Goal: Task Accomplishment & Management: Manage account settings

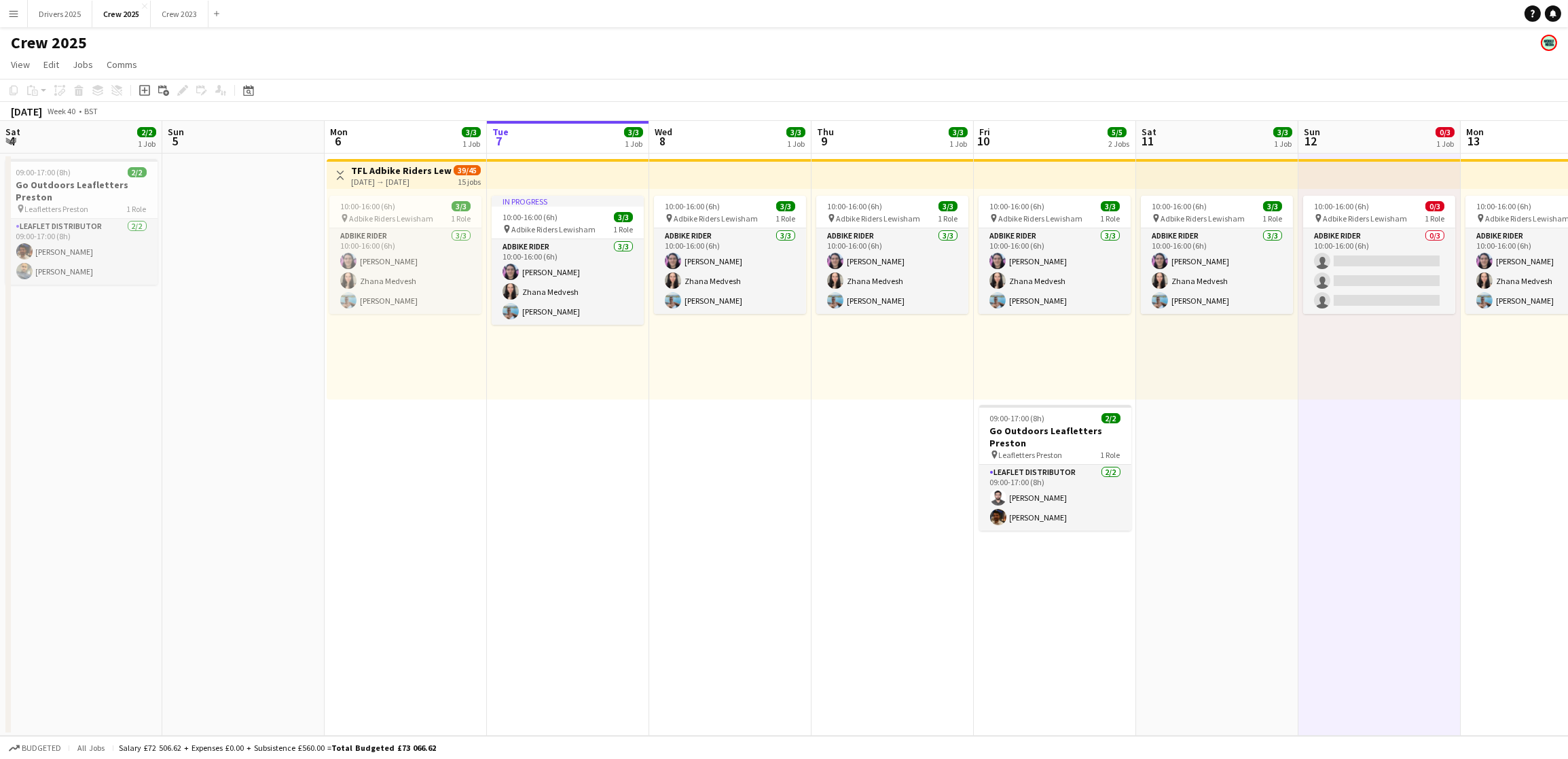
scroll to position [0, 324]
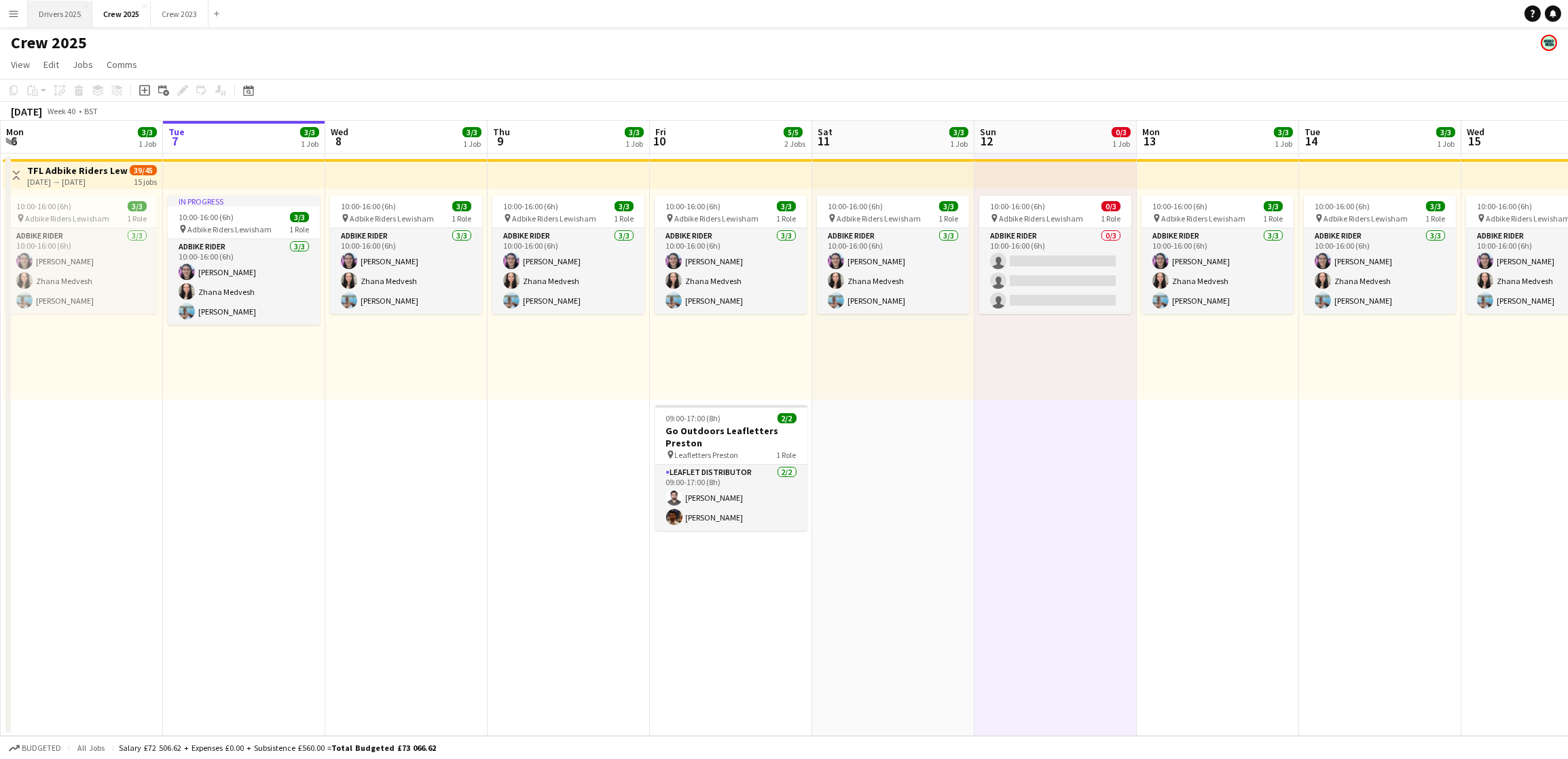
click at [75, 5] on button "Drivers 2025 Close" at bounding box center [60, 14] width 64 height 27
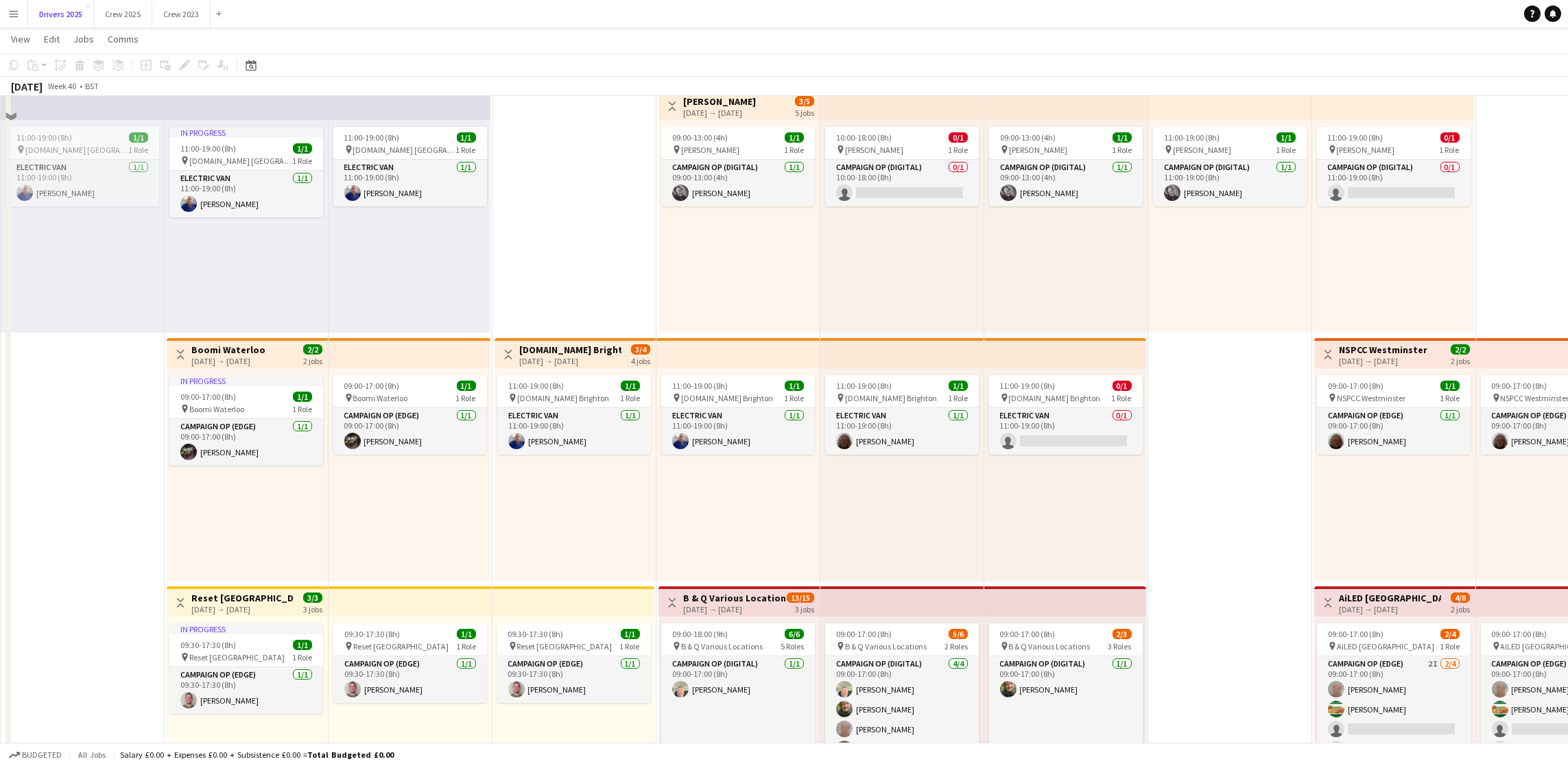
scroll to position [617, 0]
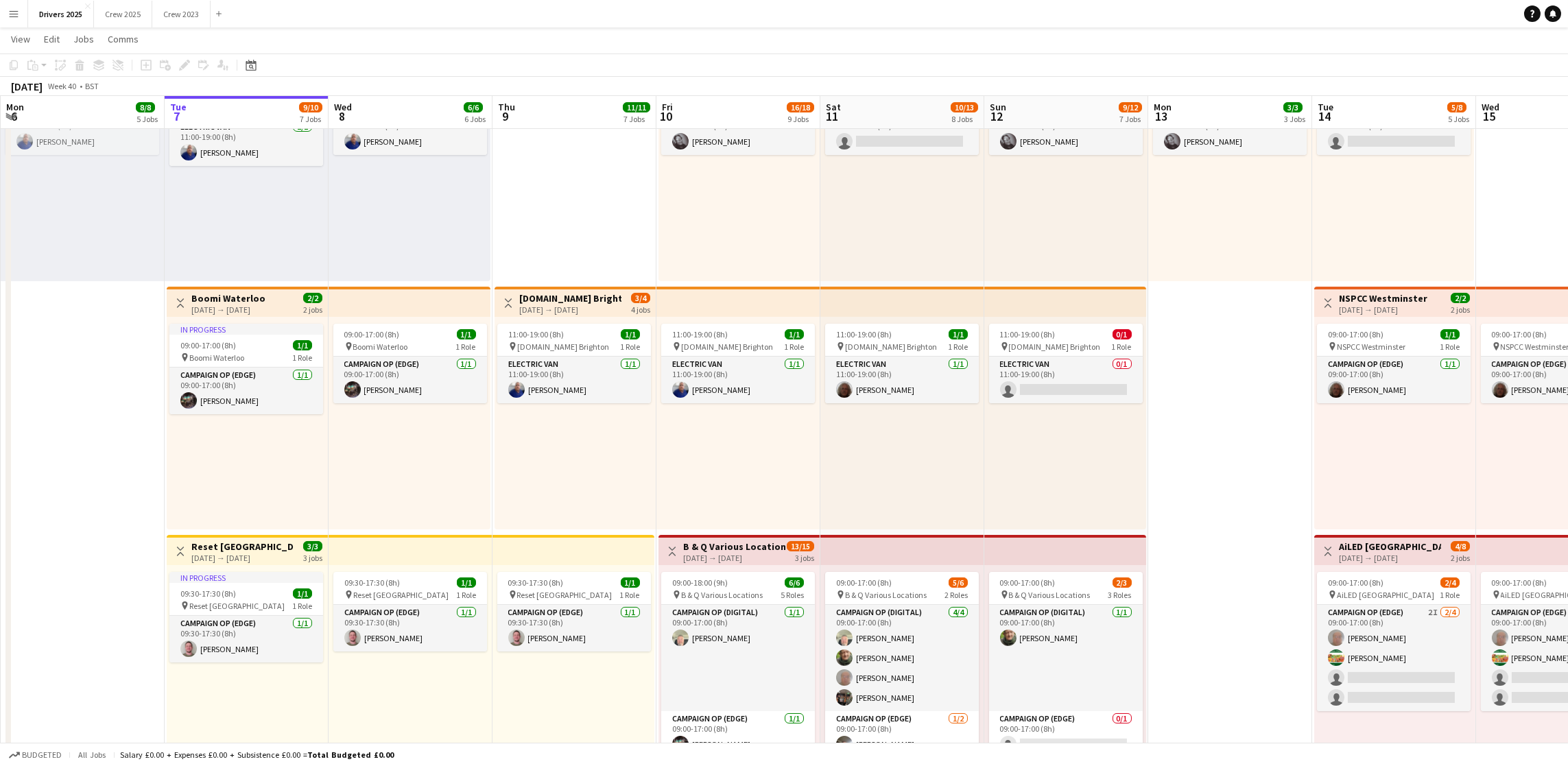
click at [255, 300] on h3 "Boomi Waterloo" at bounding box center [228, 298] width 74 height 13
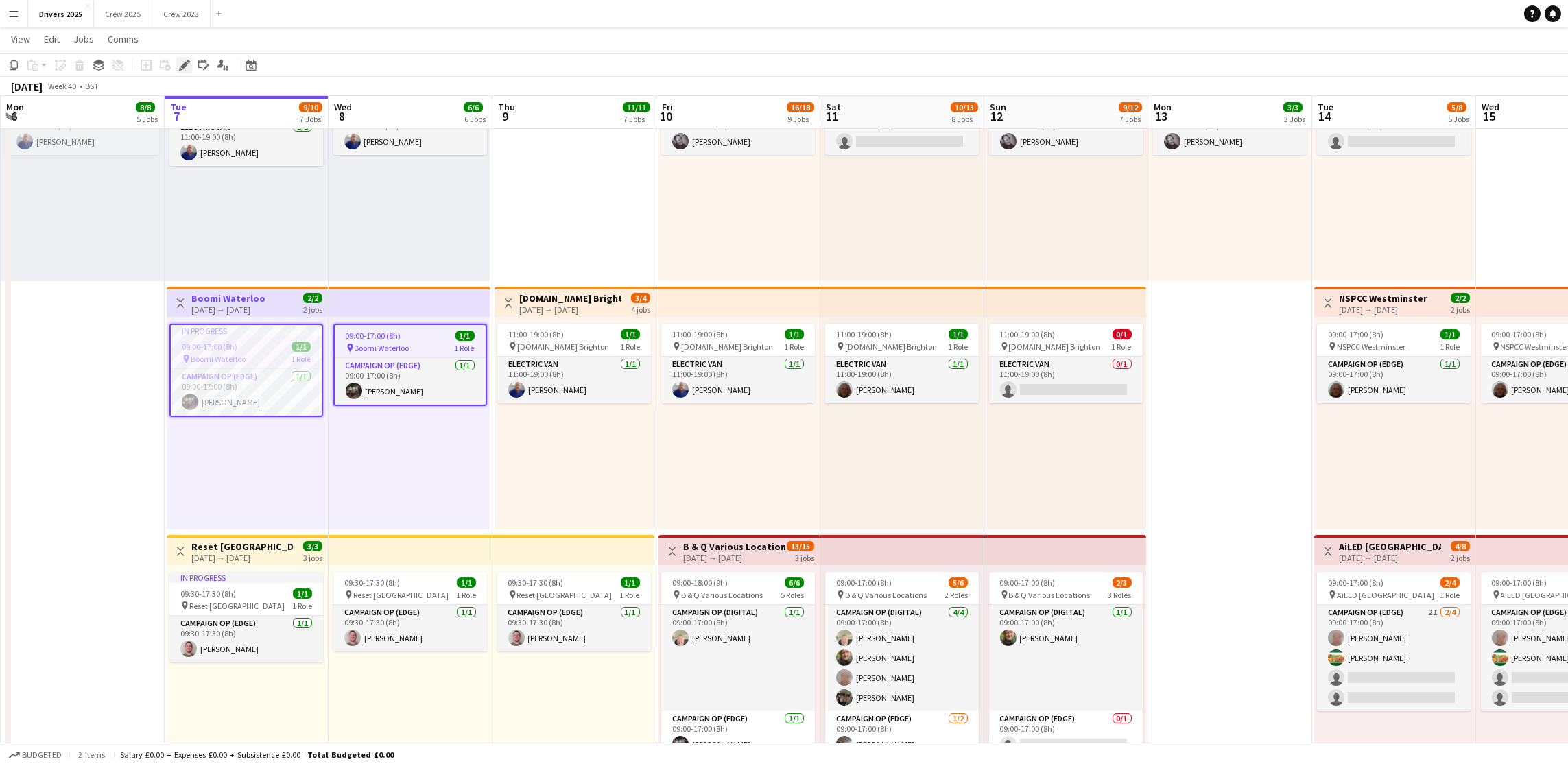
click at [179, 65] on icon "Edit" at bounding box center [185, 66] width 11 height 11
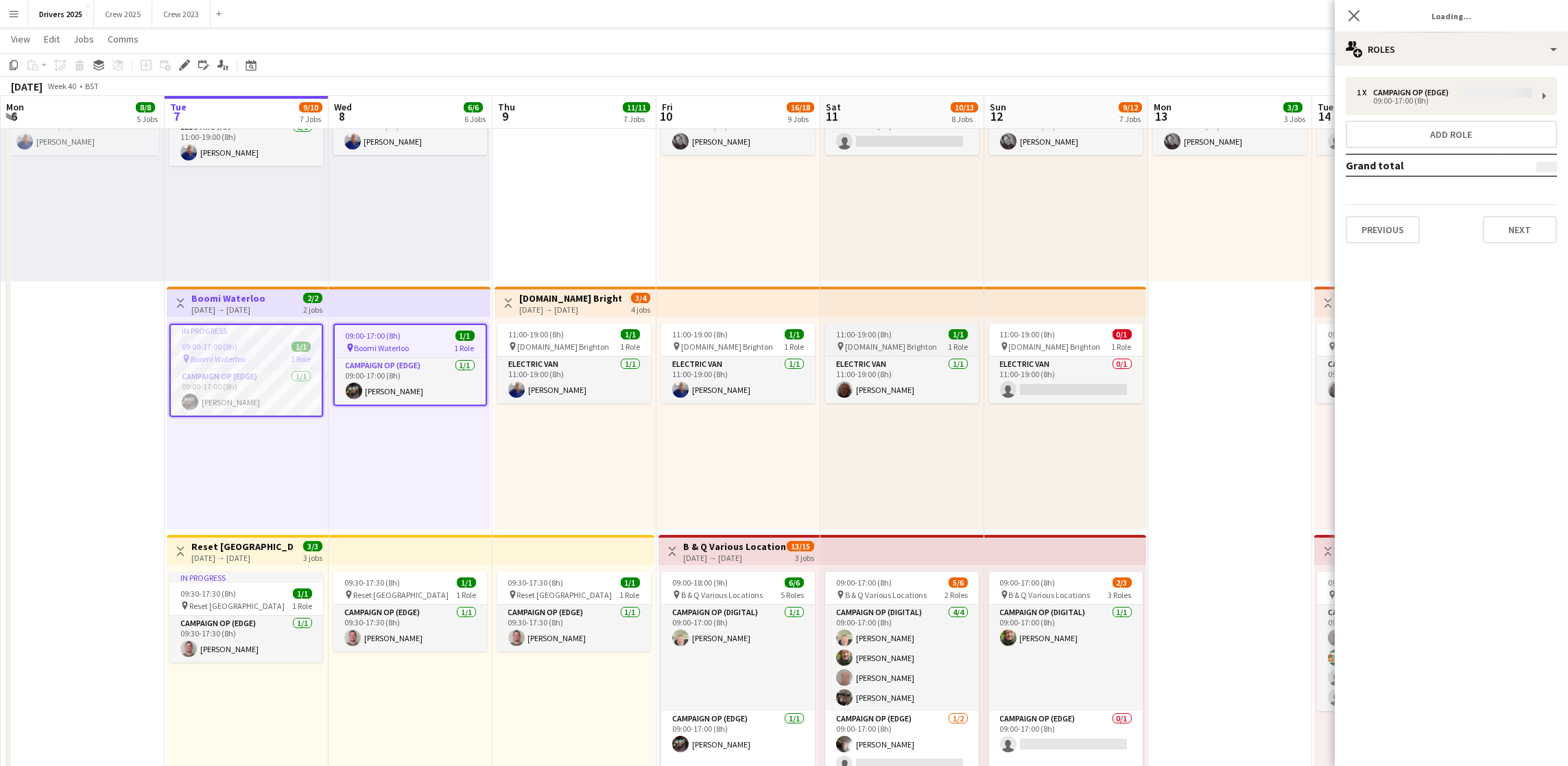
type input "**********"
click at [1532, 229] on button "Next" at bounding box center [1519, 229] width 74 height 28
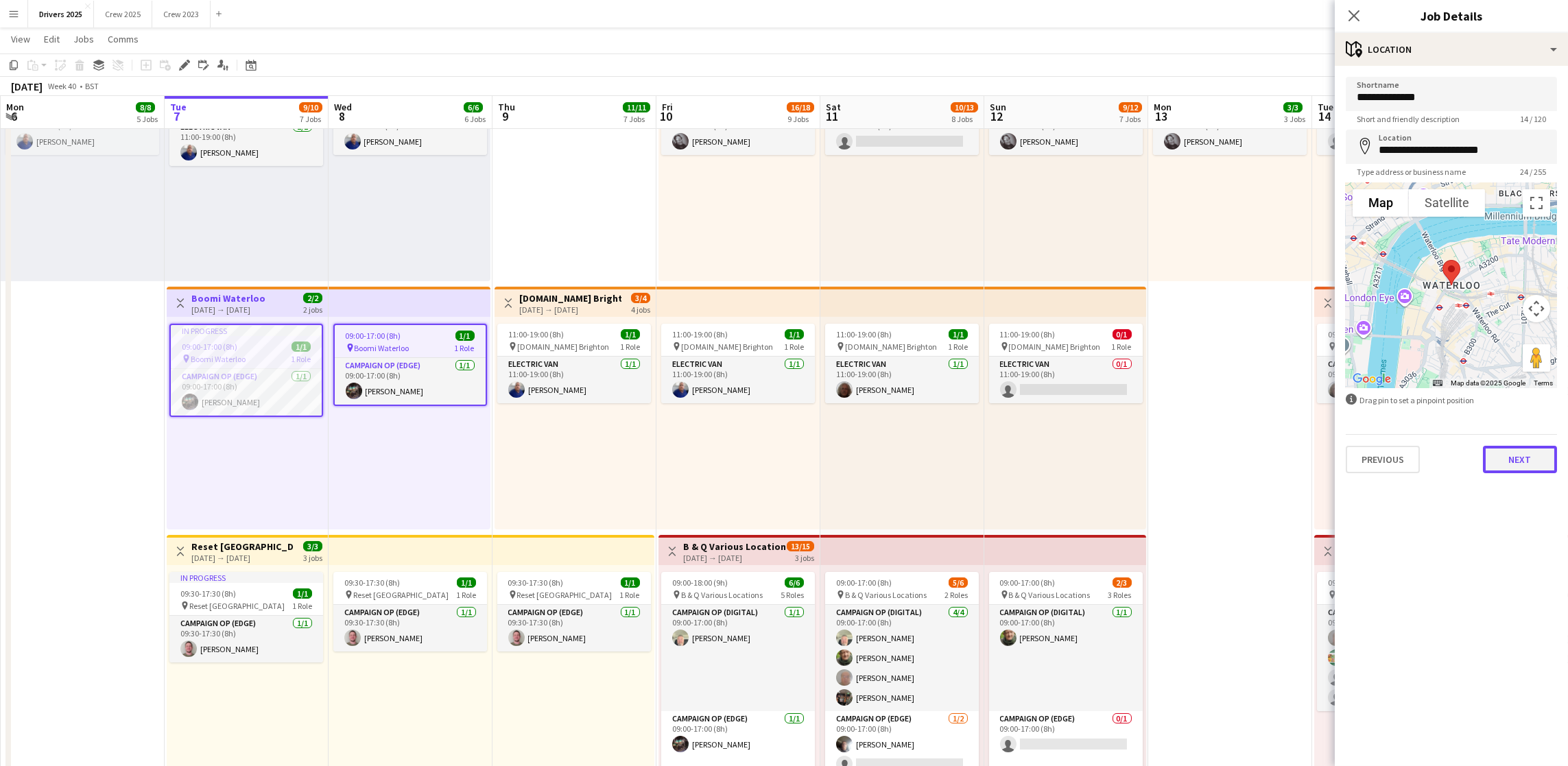
click at [1541, 461] on button "Next" at bounding box center [1519, 459] width 74 height 28
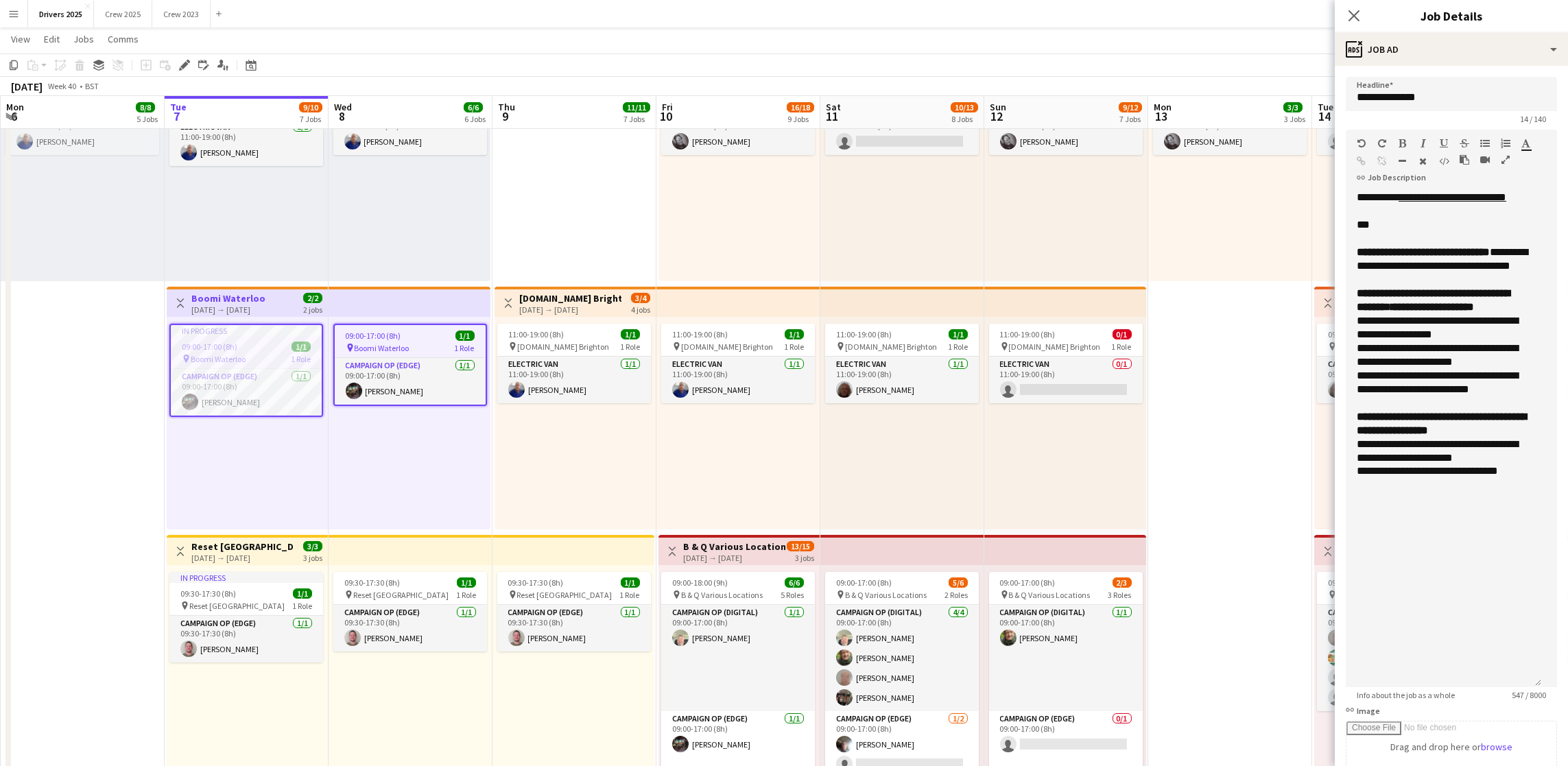
drag, startPoint x: 1541, startPoint y: 266, endPoint x: 1540, endPoint y: 681, distance: 415.0
click at [1540, 681] on div "**********" at bounding box center [1443, 439] width 195 height 497
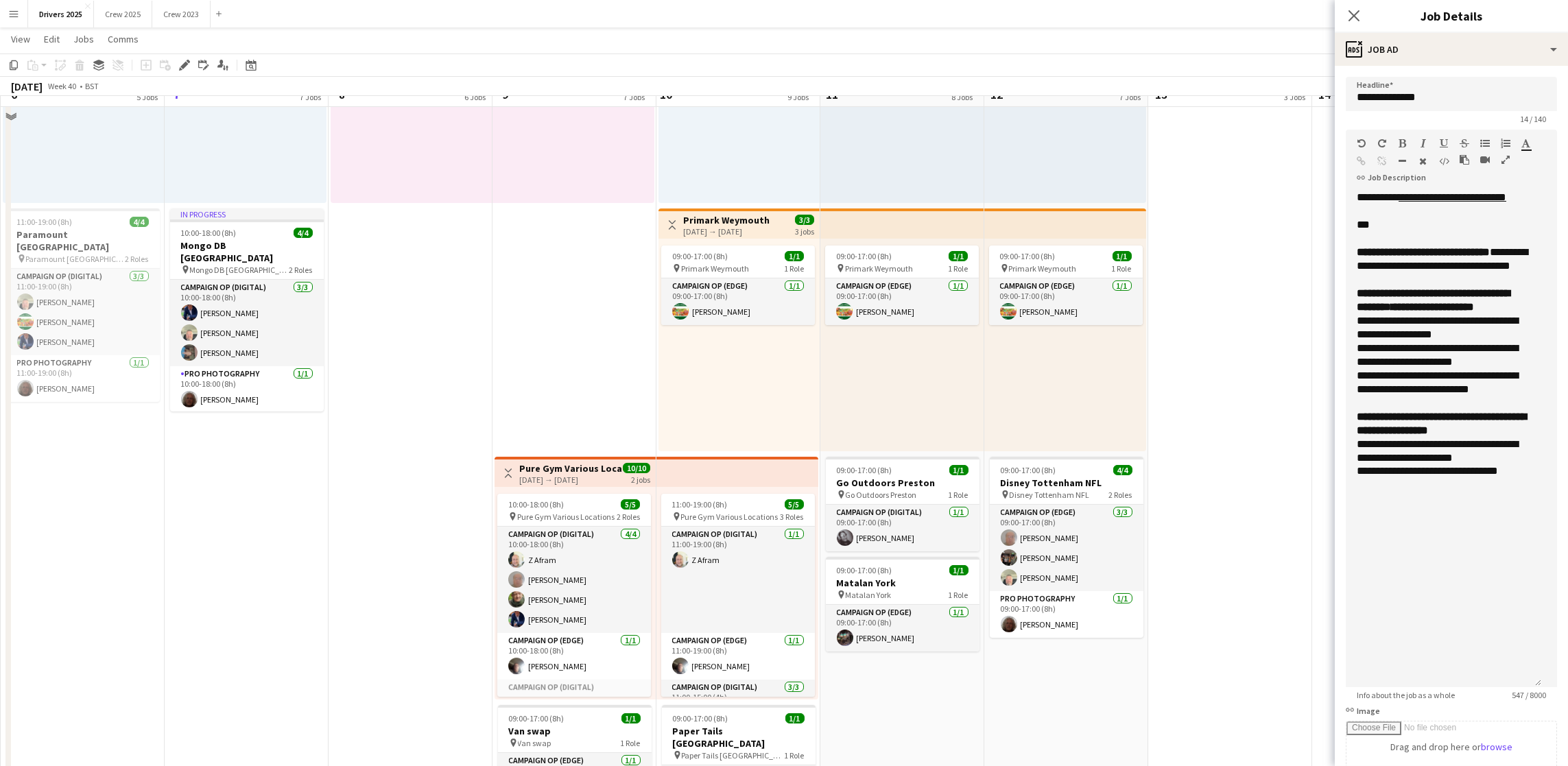
scroll to position [1234, 0]
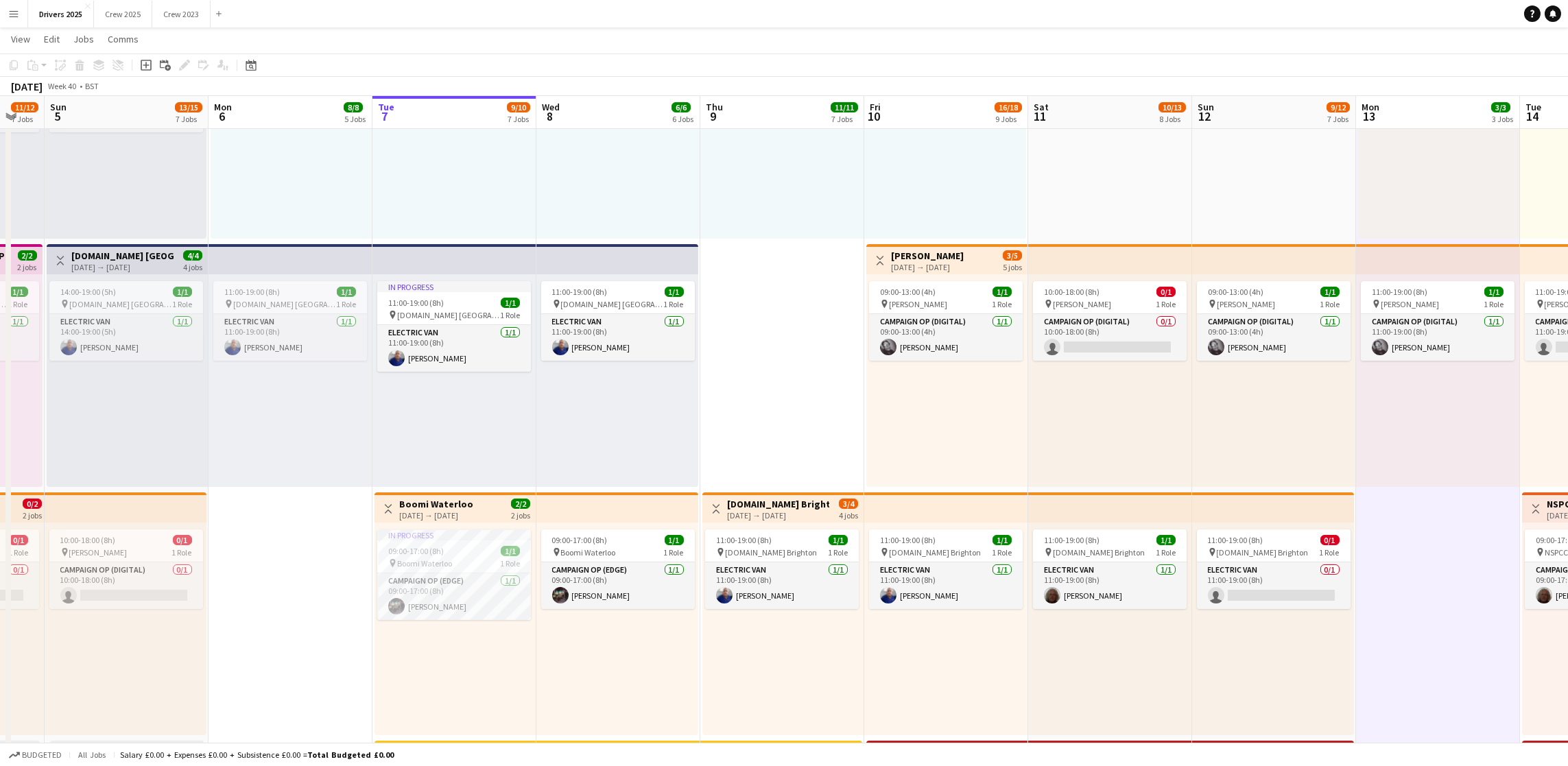
scroll to position [0, 281]
drag, startPoint x: 97, startPoint y: 623, endPoint x: 308, endPoint y: 614, distance: 211.2
click at [308, 614] on app-calendar-viewport "Fri 3 11/11 6 Jobs Sat 4 11/12 7 Jobs Sun 5 13/15 7 Jobs Mon 6 8/8 5 Jobs Tue 7…" at bounding box center [784, 749] width 1568 height 2215
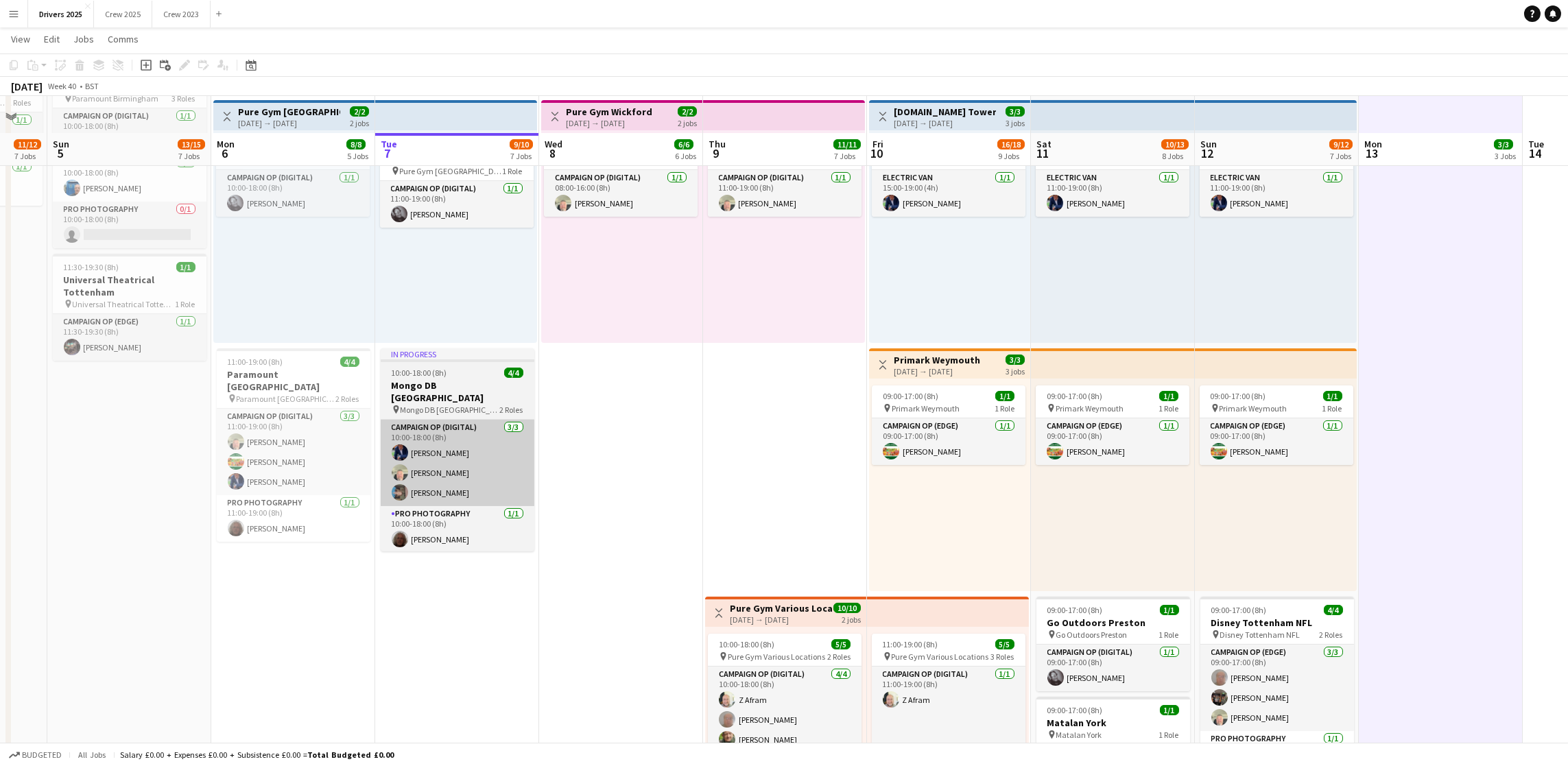
scroll to position [1337, 0]
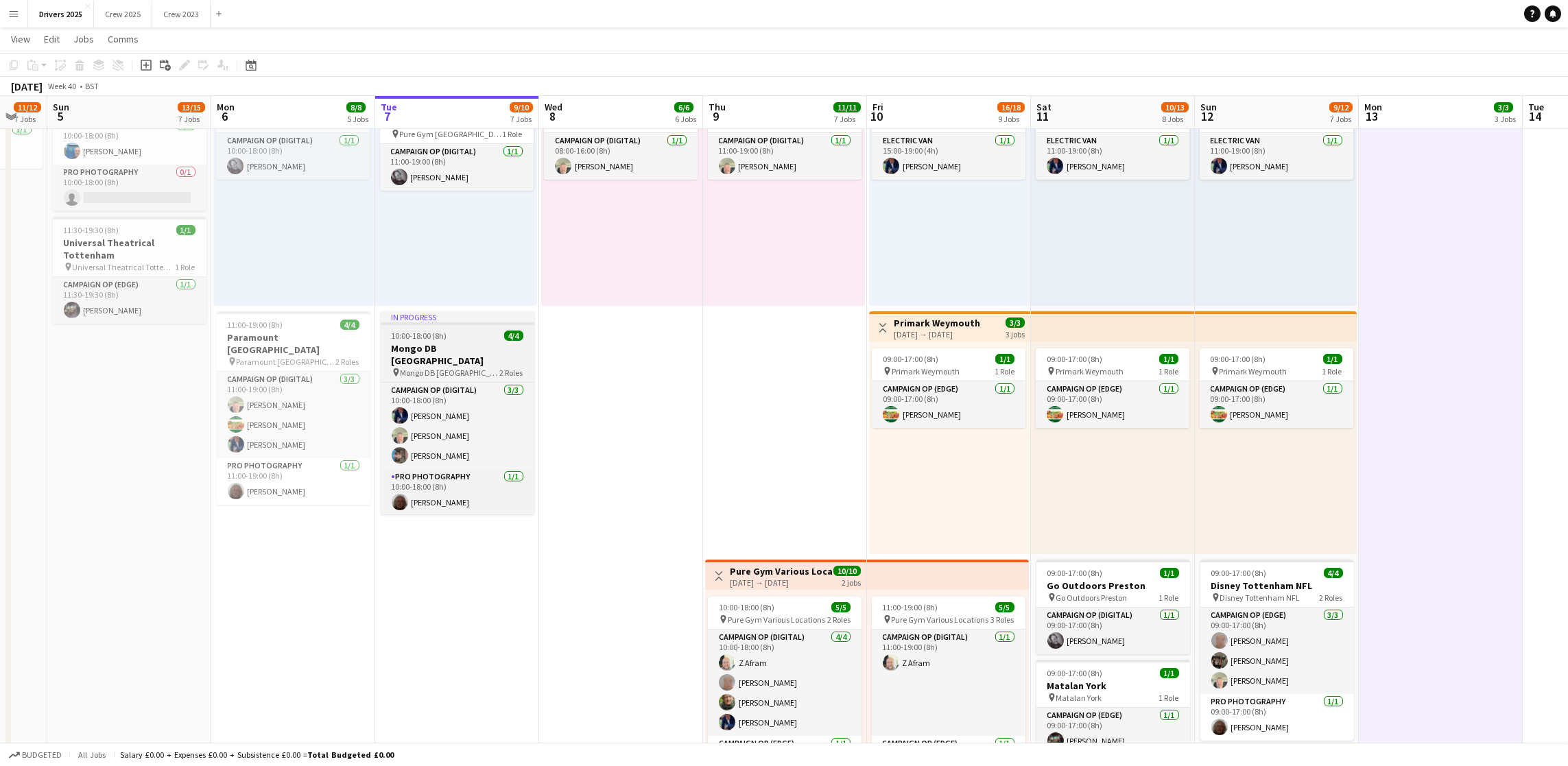
click at [397, 334] on span "10:00-18:00 (8h)" at bounding box center [419, 336] width 56 height 11
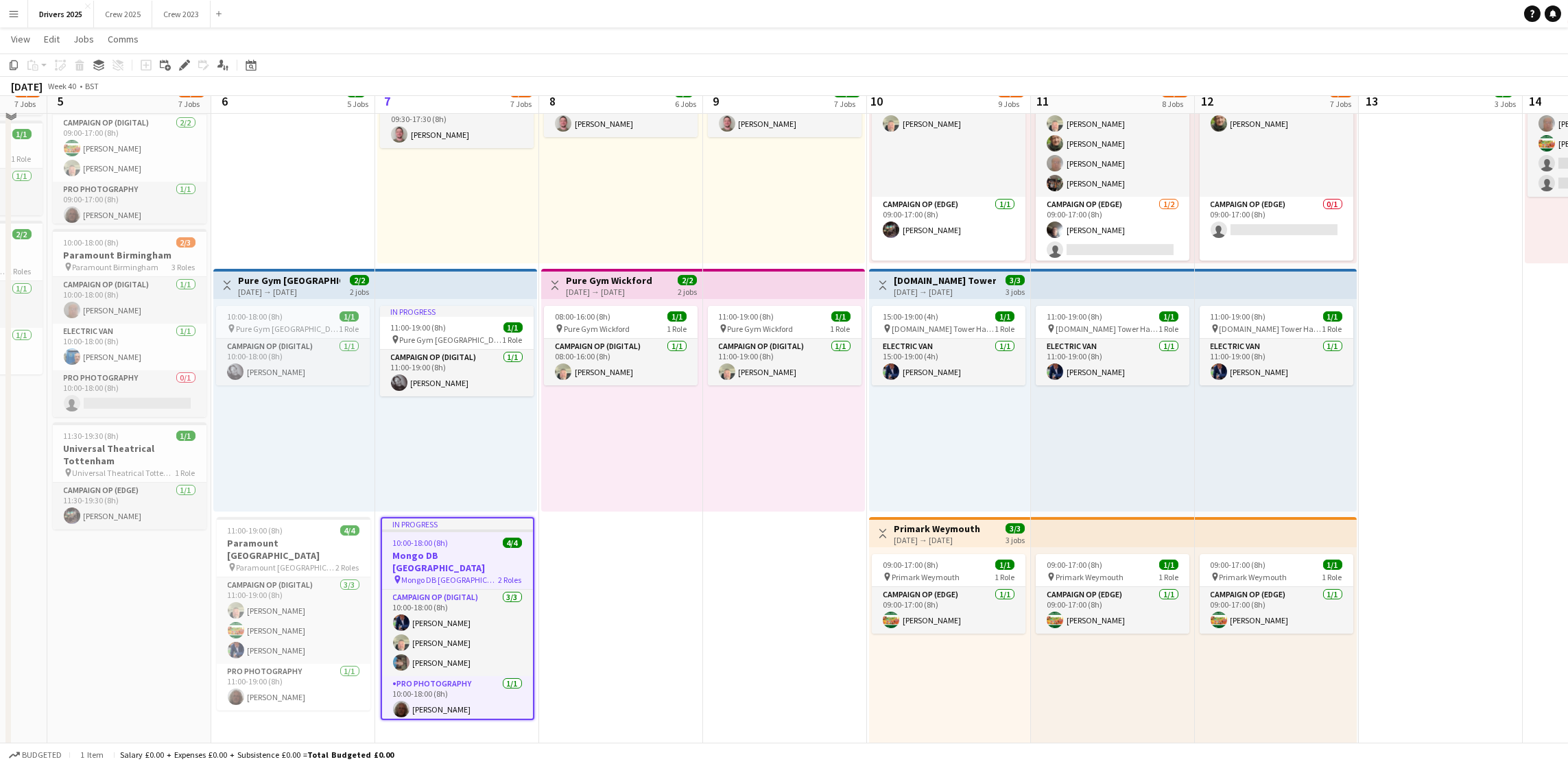
scroll to position [1029, 0]
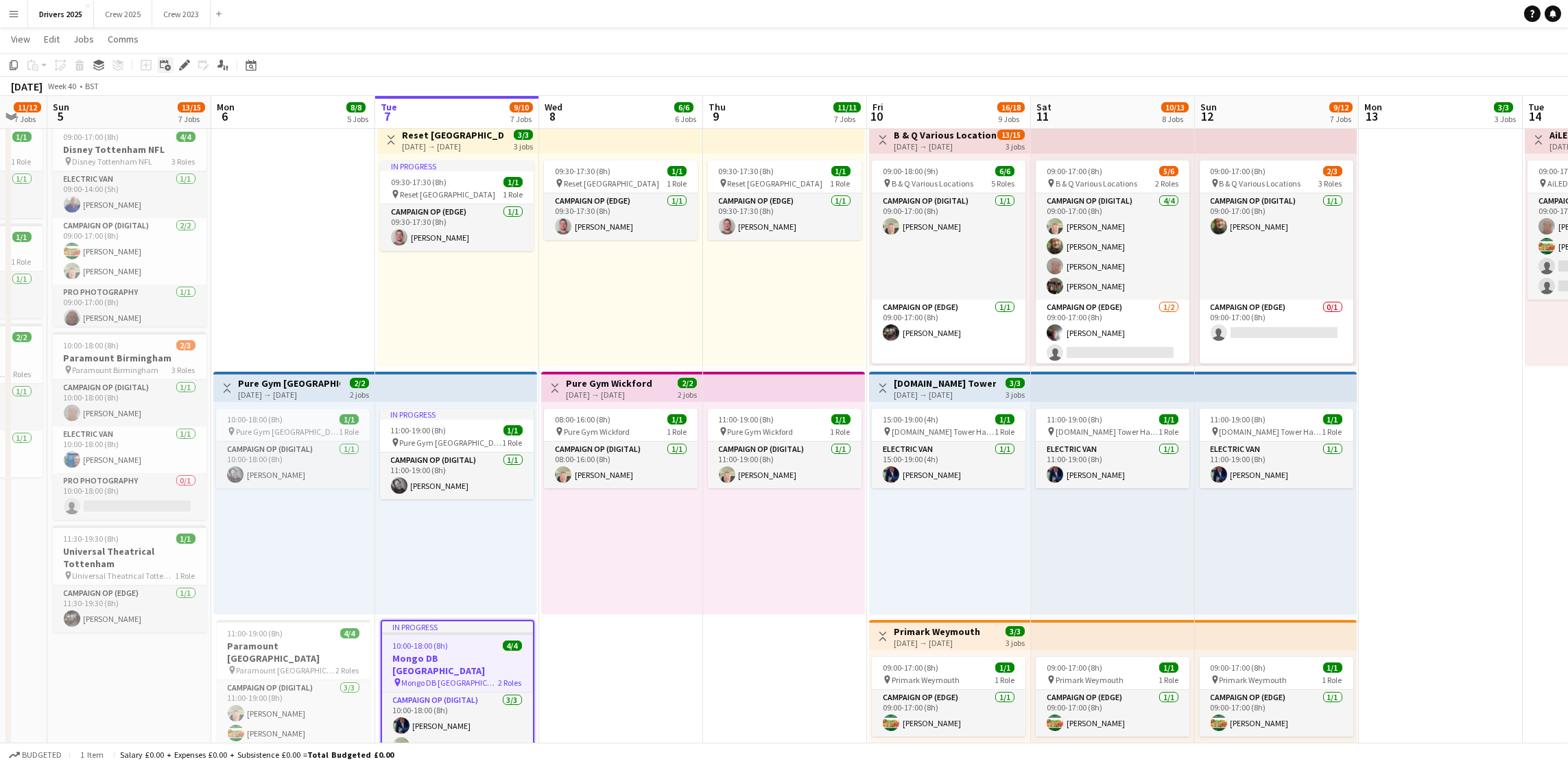
click at [166, 65] on icon at bounding box center [167, 67] width 6 height 6
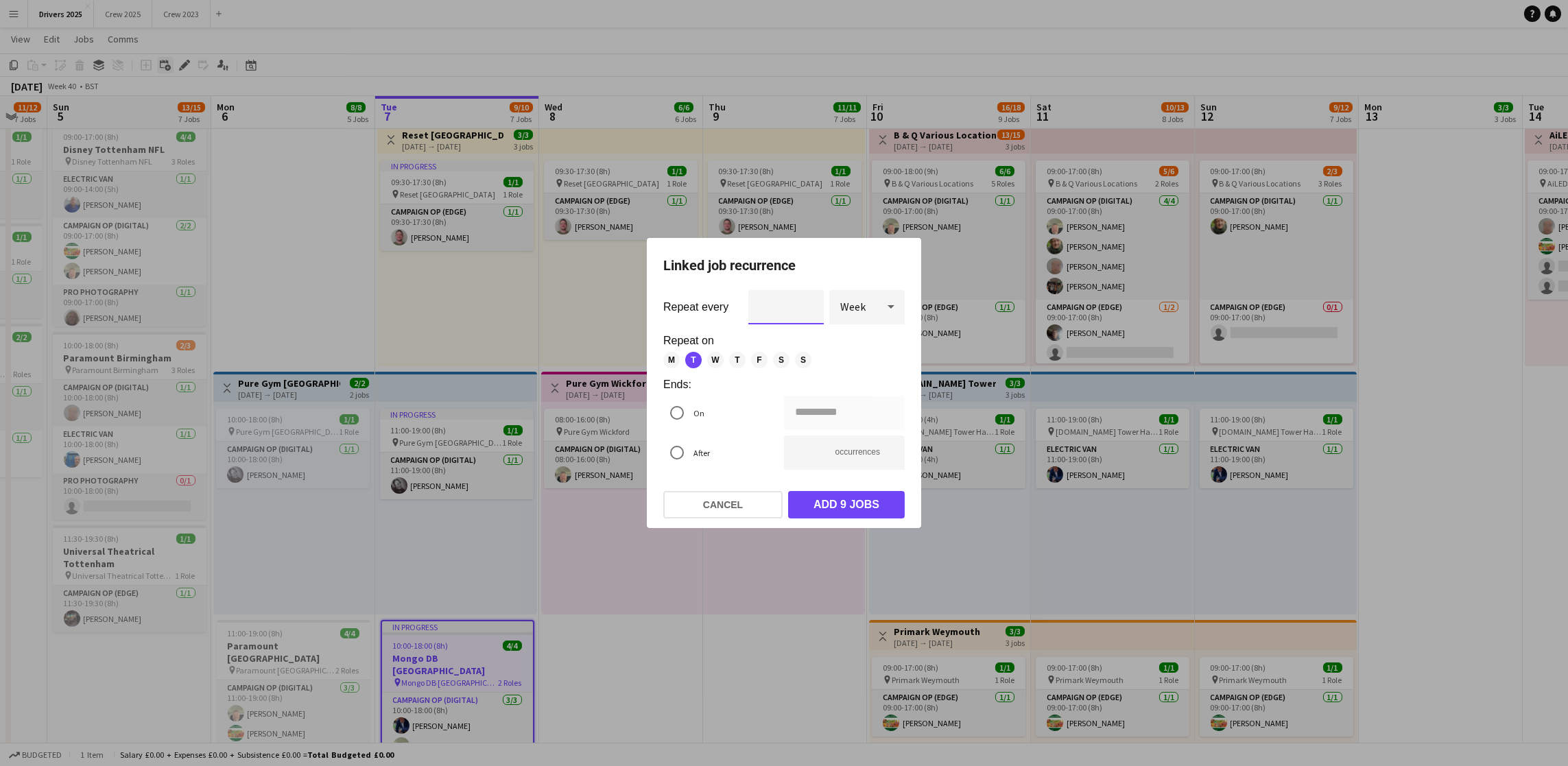
scroll to position [0, 0]
click at [724, 501] on button "Cancel" at bounding box center [722, 504] width 119 height 28
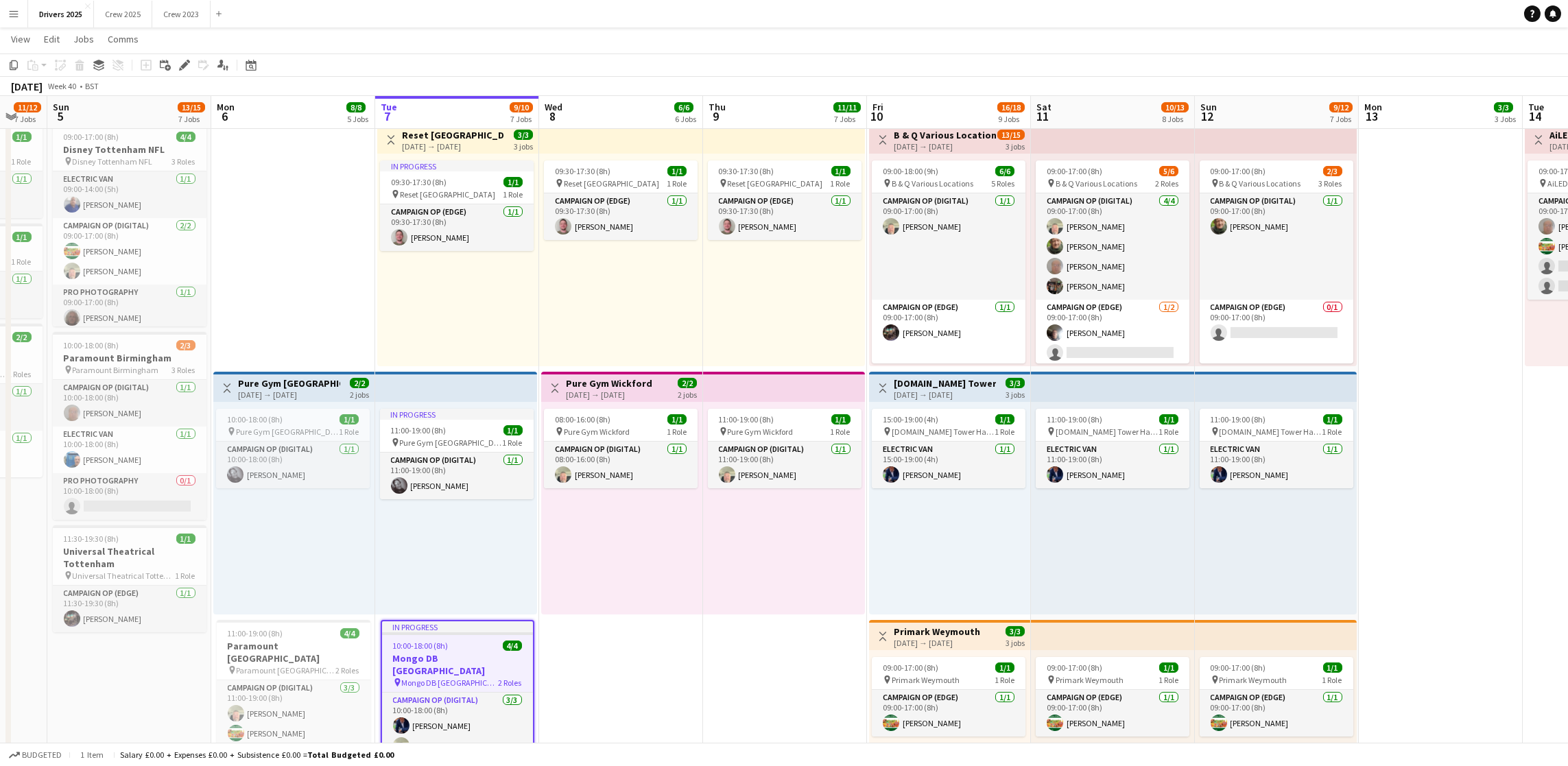
scroll to position [1132, 0]
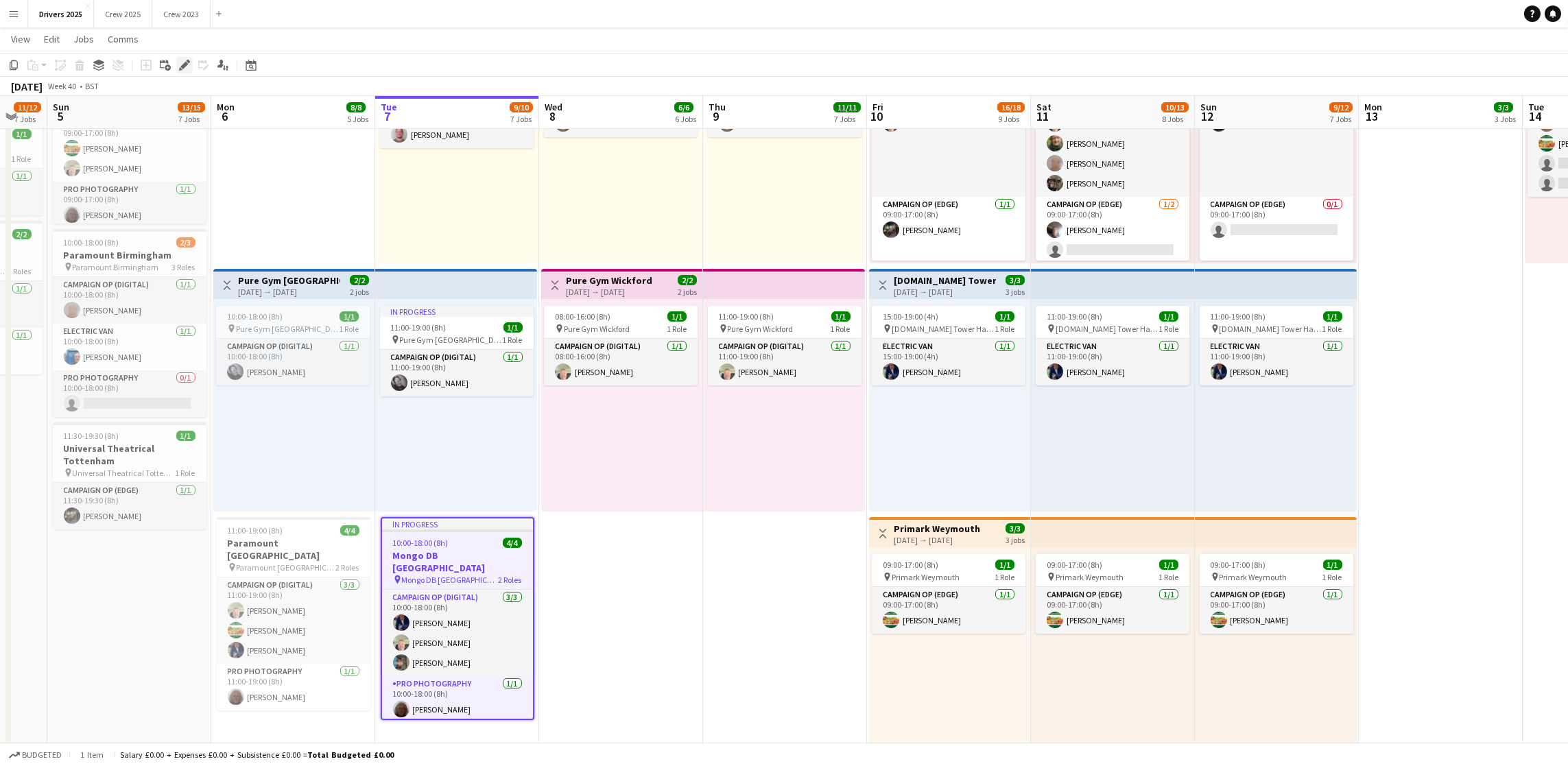
click at [184, 69] on icon "Edit" at bounding box center [185, 66] width 11 height 11
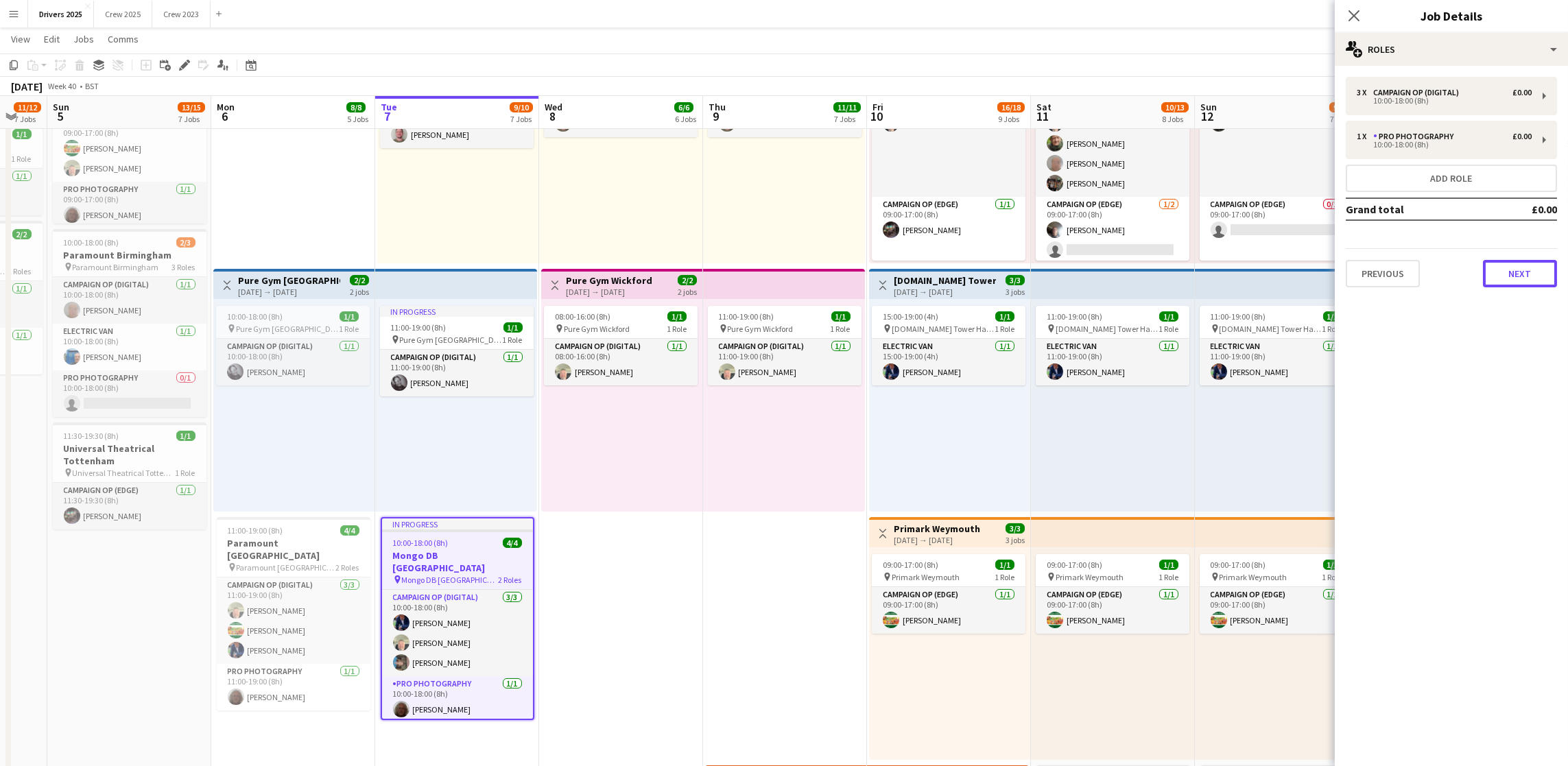
click at [1519, 279] on button "Next" at bounding box center [1519, 274] width 74 height 28
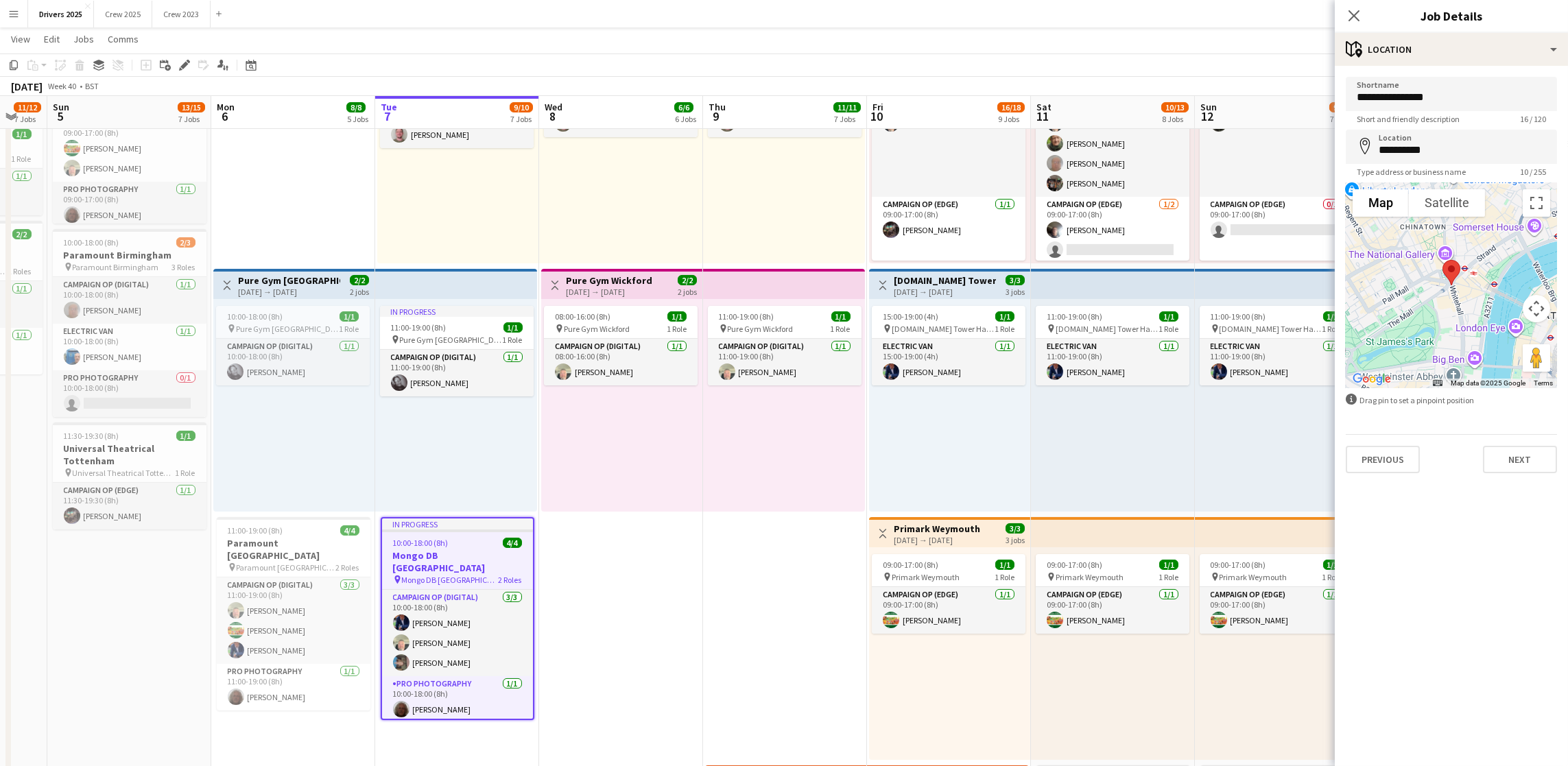
click at [654, 646] on app-date-cell "10:00-18:00 (8h) 1/1 pin BBC Birmngham 1 Role Electric Van 1/1 10:00-18:00 (8h)…" at bounding box center [621, 79] width 164 height 2115
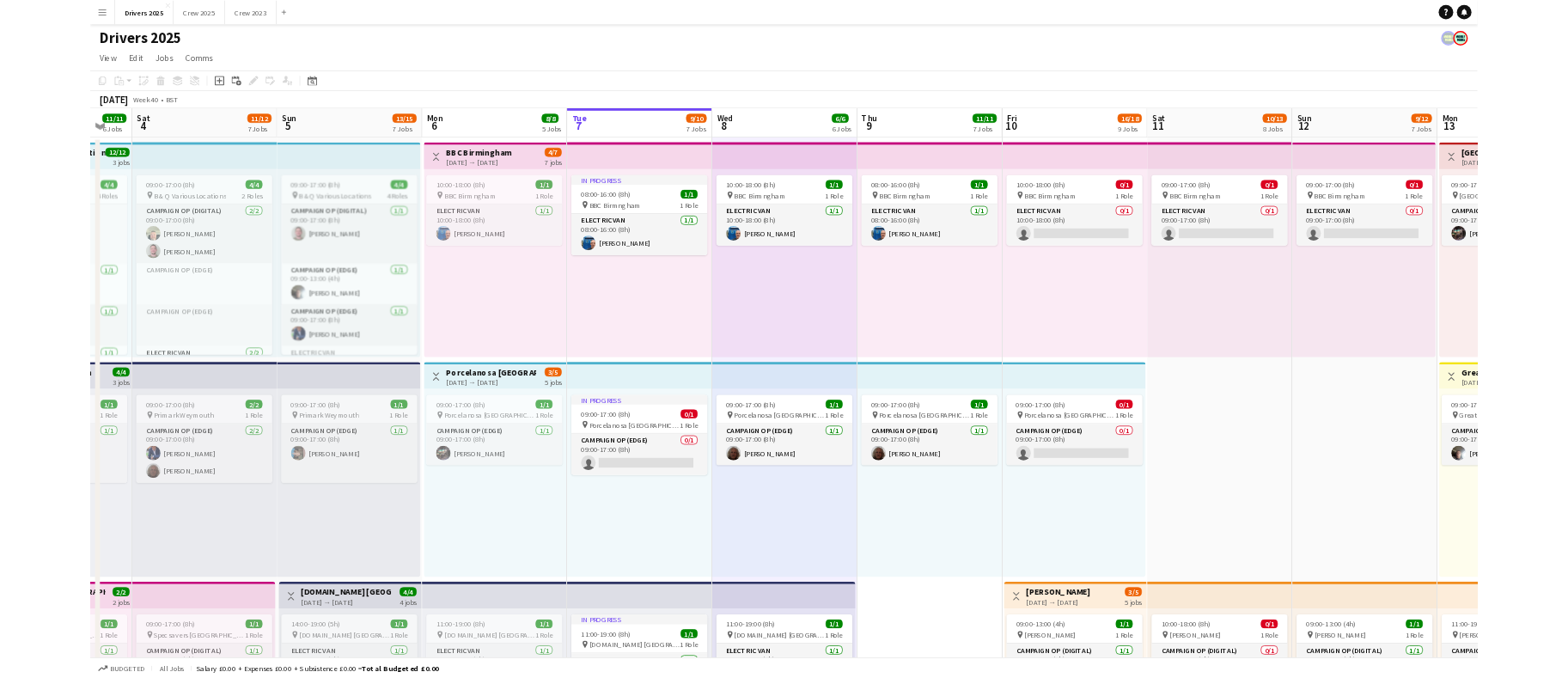
scroll to position [0, 352]
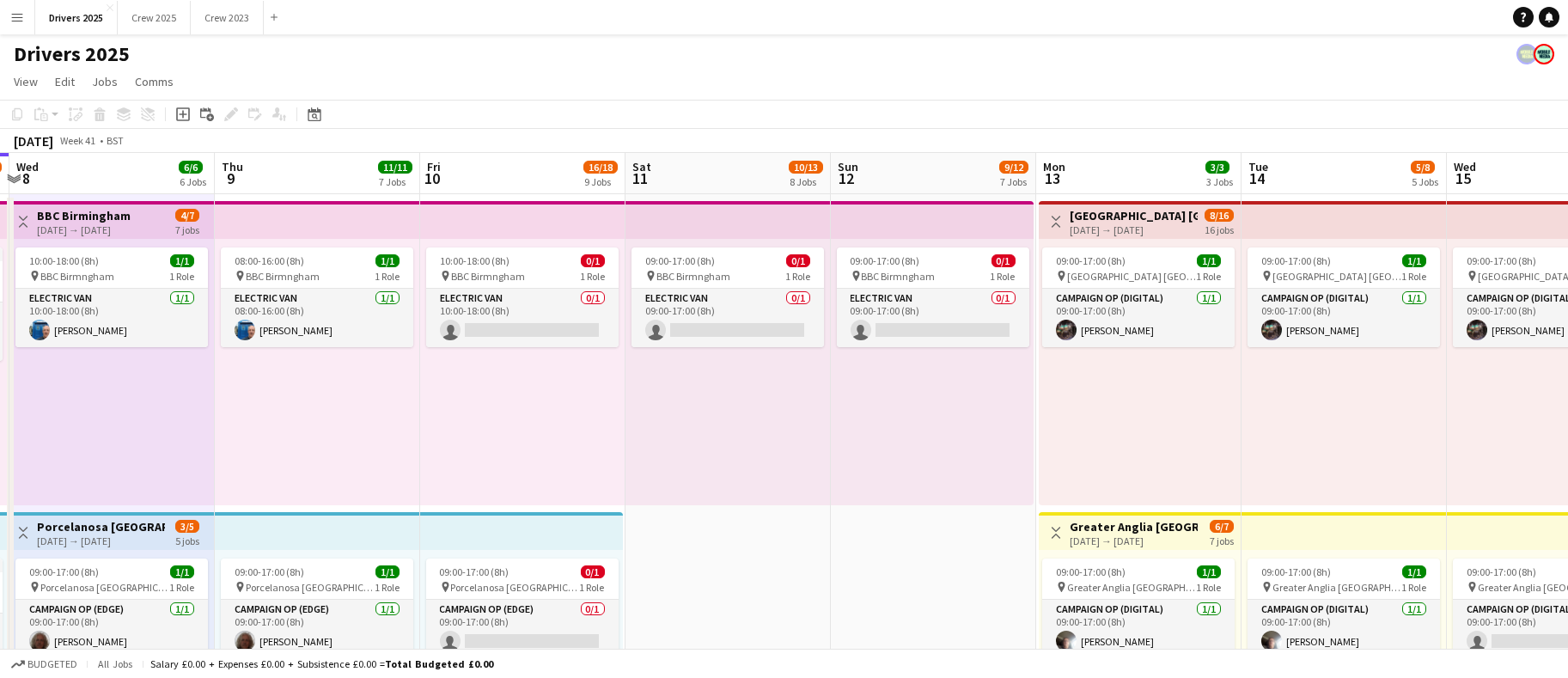
drag, startPoint x: 872, startPoint y: 411, endPoint x: -61, endPoint y: 429, distance: 933.2
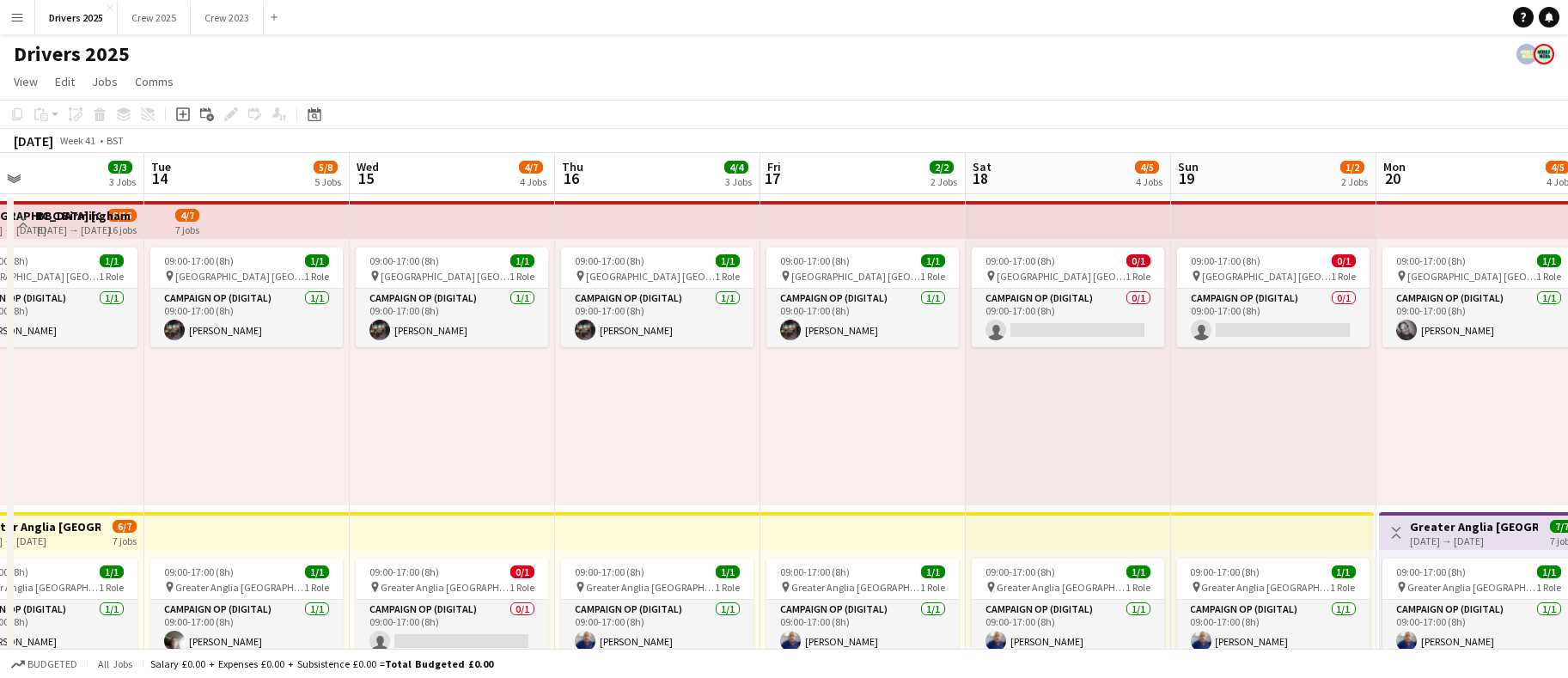
scroll to position [0, 577]
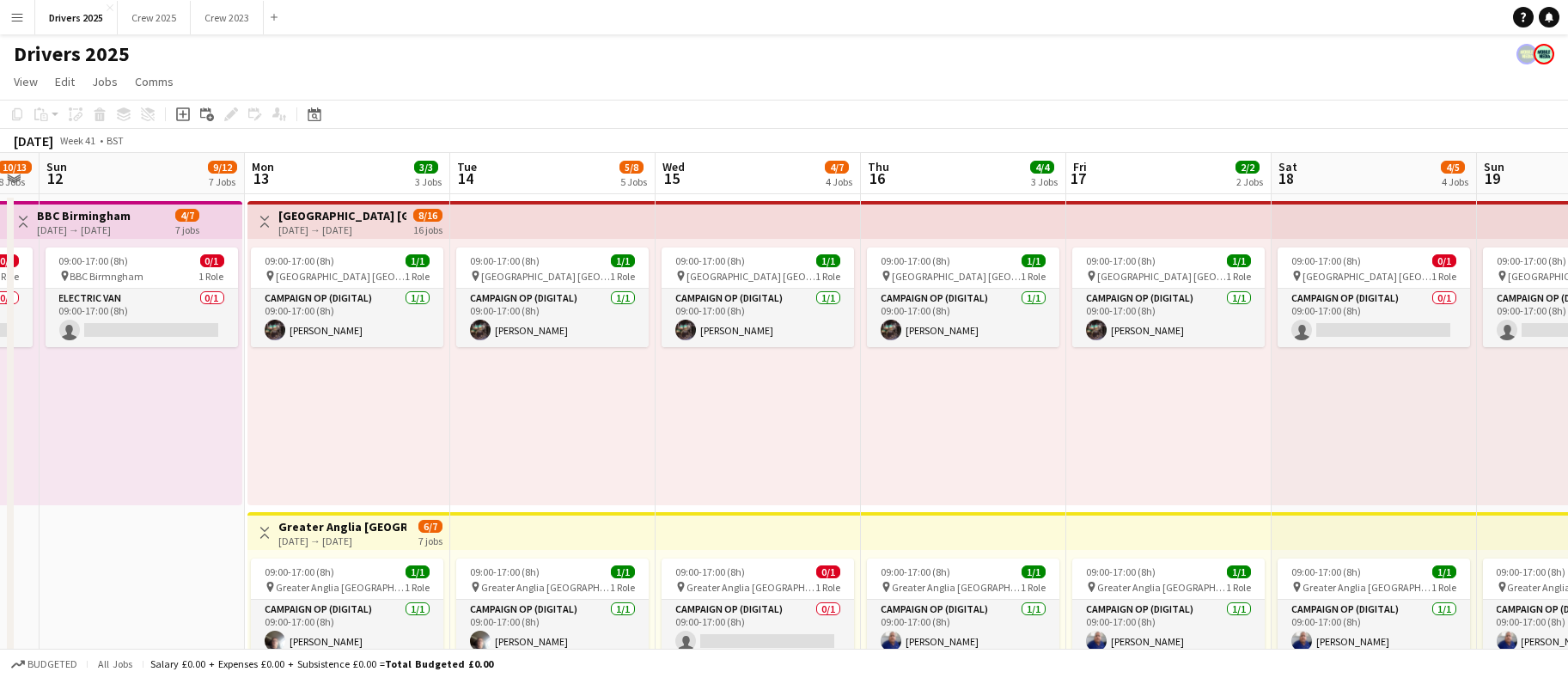
drag, startPoint x: 1056, startPoint y: 446, endPoint x: 265, endPoint y: 465, distance: 791.2
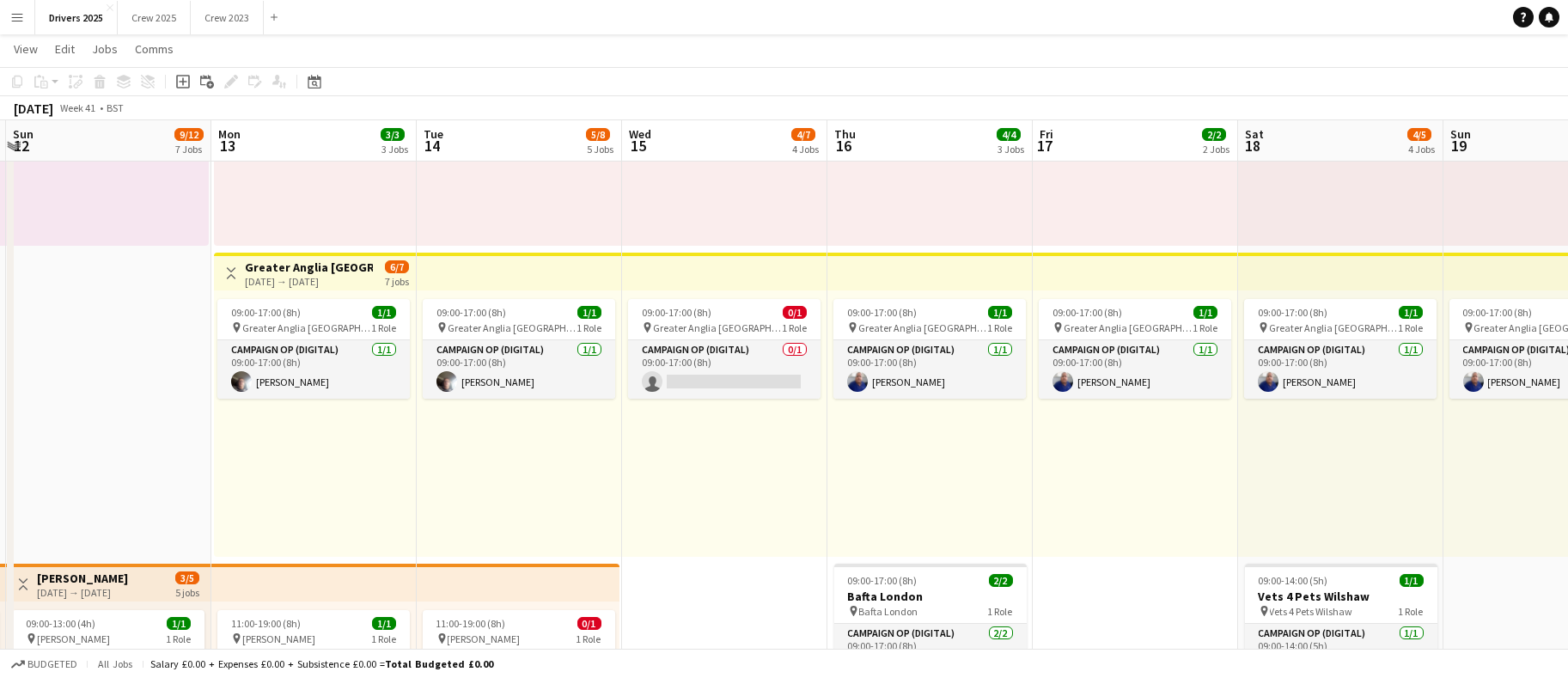
scroll to position [0, 720]
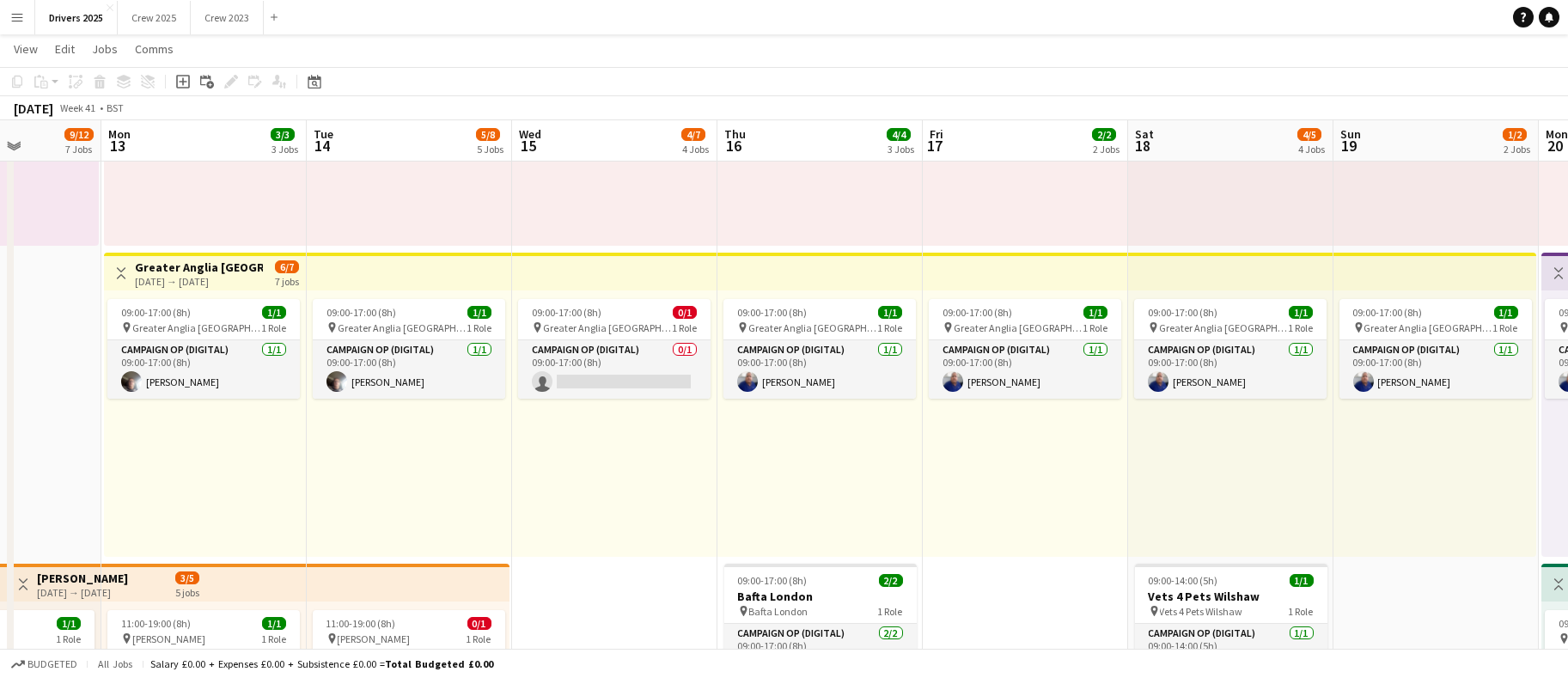
drag, startPoint x: 345, startPoint y: 409, endPoint x: 201, endPoint y: 400, distance: 144.3
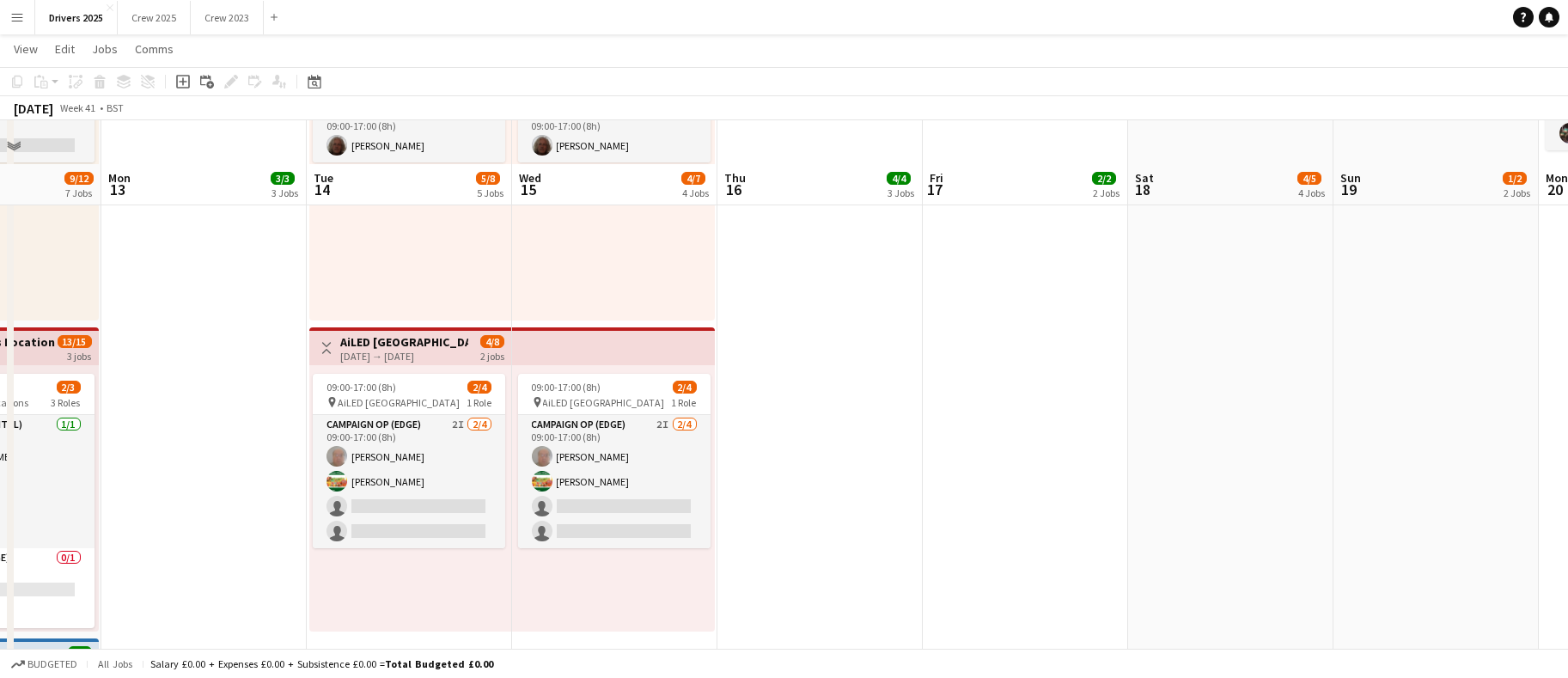
scroll to position [1161, 0]
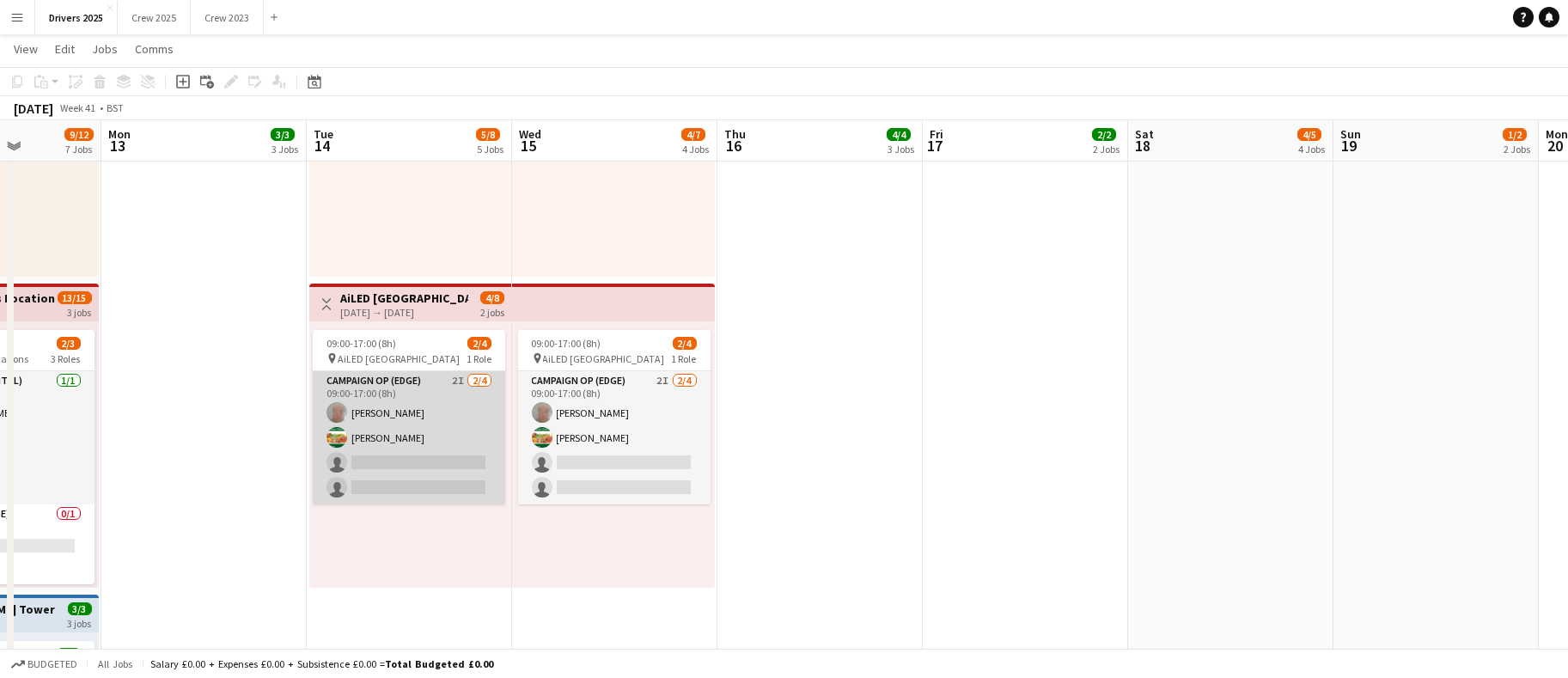
click at [413, 473] on app-card-role "Campaign Op (Edge) 2I 2/4 09:00-17:00 (8h) John Hamblett Andrew Donaldson singl…" at bounding box center [409, 438] width 193 height 133
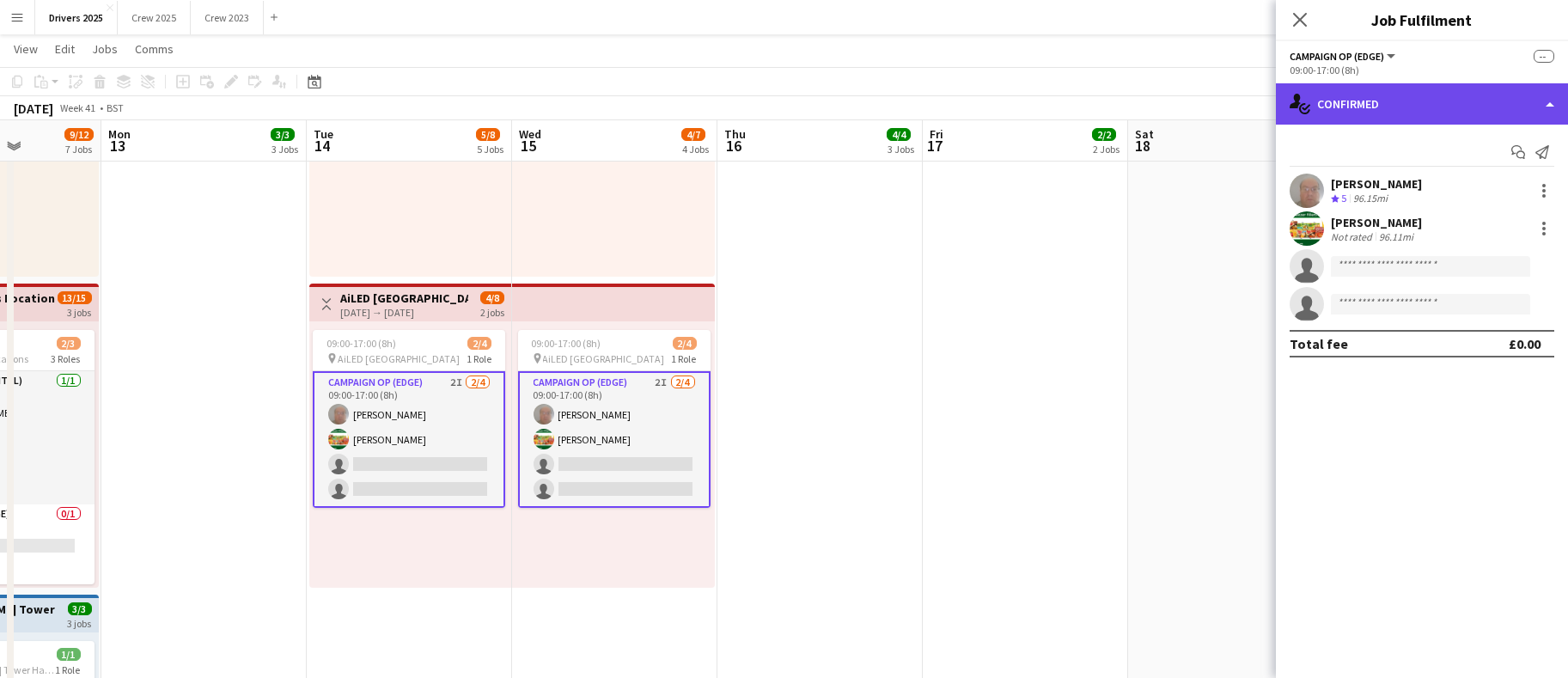
click at [1434, 112] on div "single-neutral-actions-check-2 Confirmed" at bounding box center [1421, 103] width 292 height 42
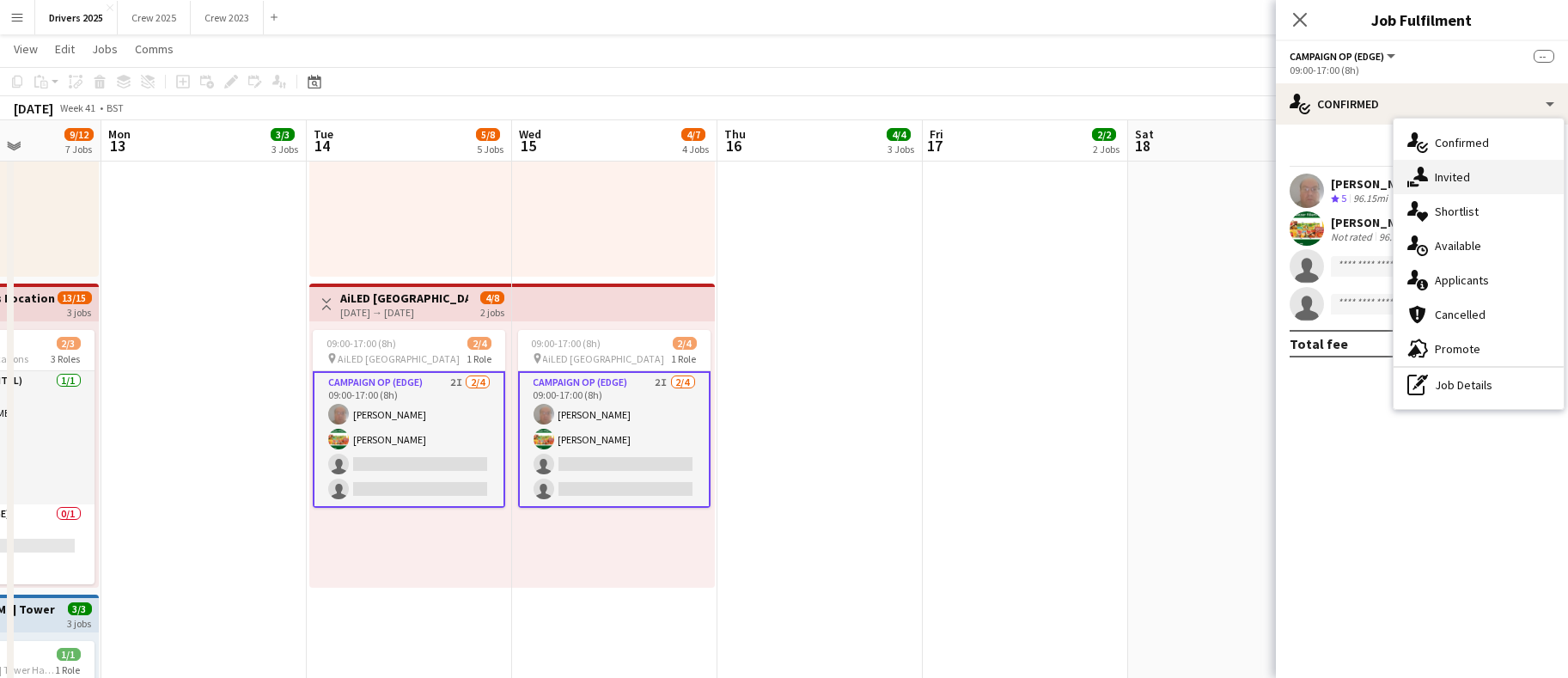
click at [1459, 176] on span "Invited" at bounding box center [1452, 178] width 35 height 16
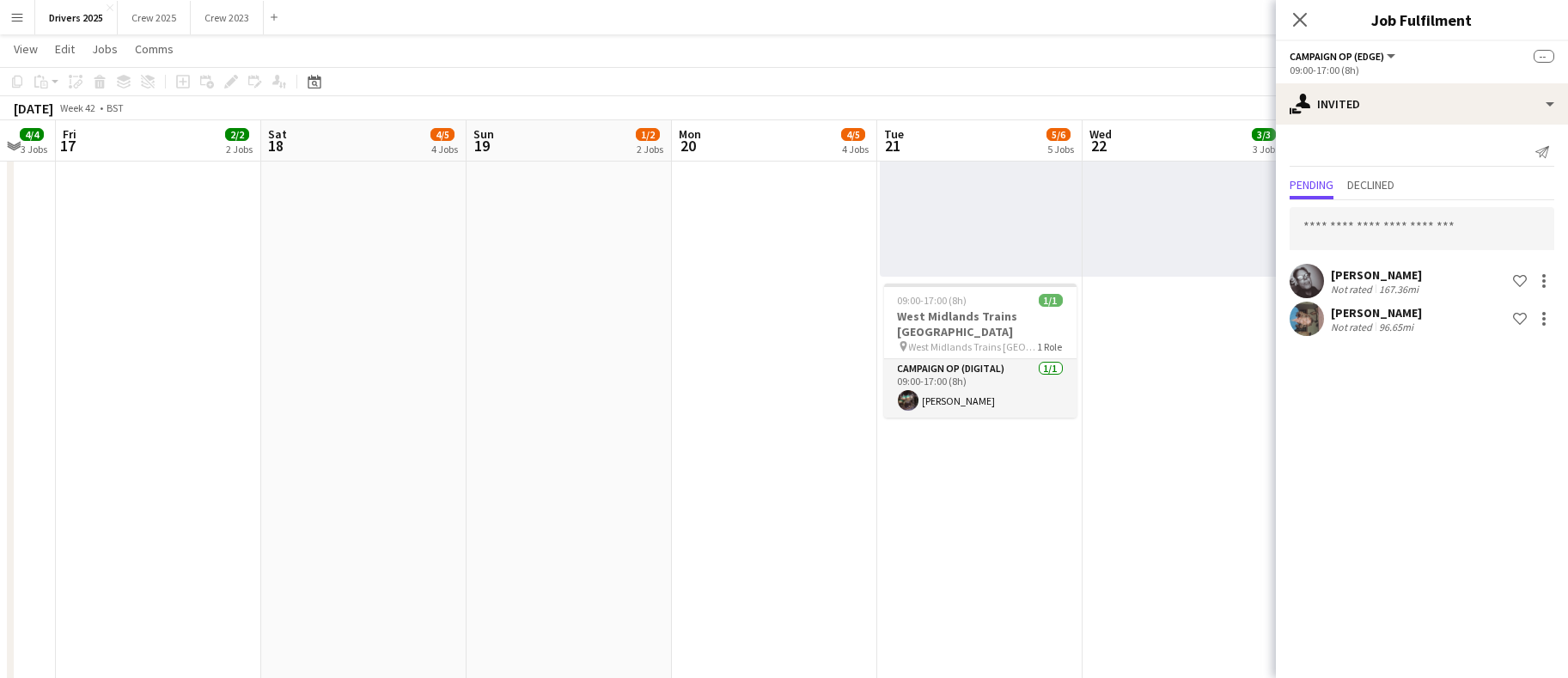
scroll to position [0, 559]
drag, startPoint x: 732, startPoint y: 573, endPoint x: -357, endPoint y: 608, distance: 1089.6
click at [0, 608] on html "Menu Boards Boards Boards All jobs Status Workforce Workforce My Workforce Recr…" at bounding box center [784, 329] width 1568 height 2980
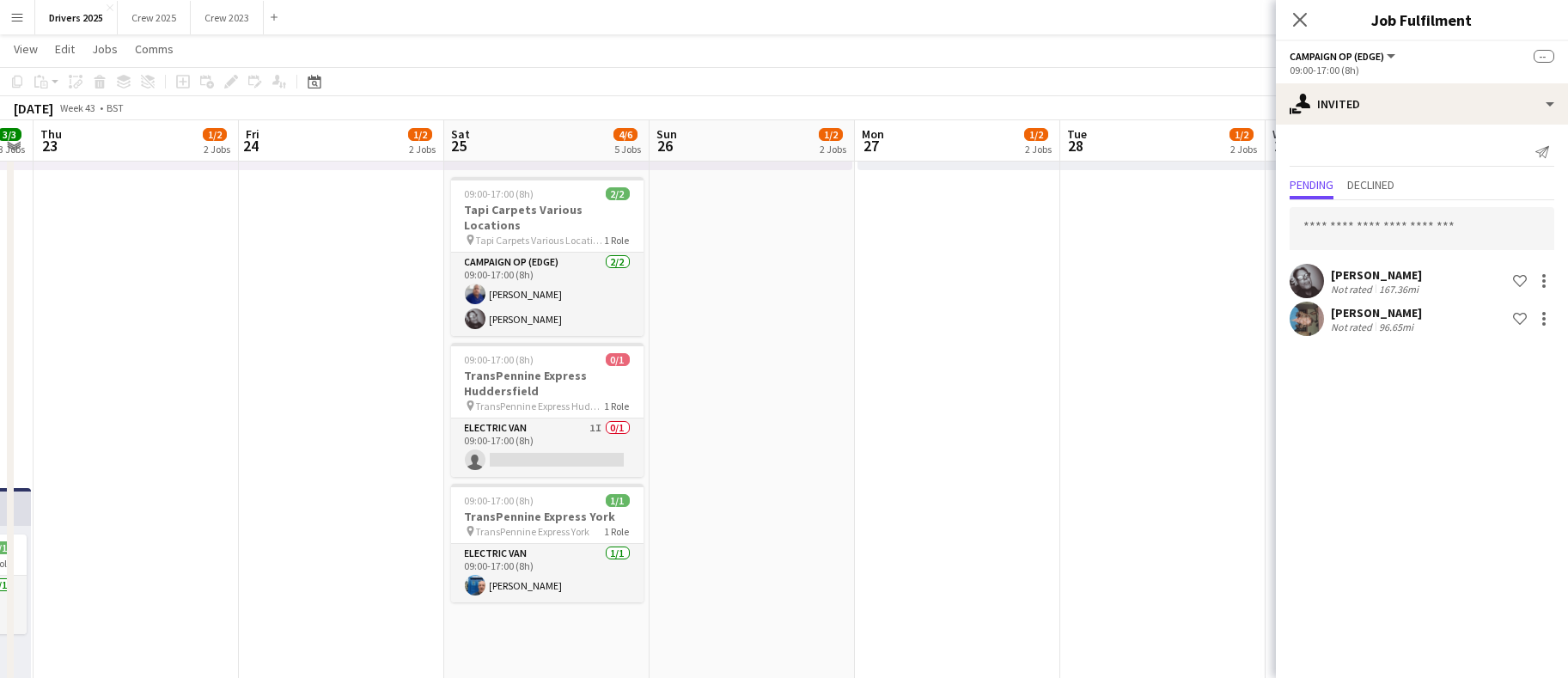
scroll to position [0, 600]
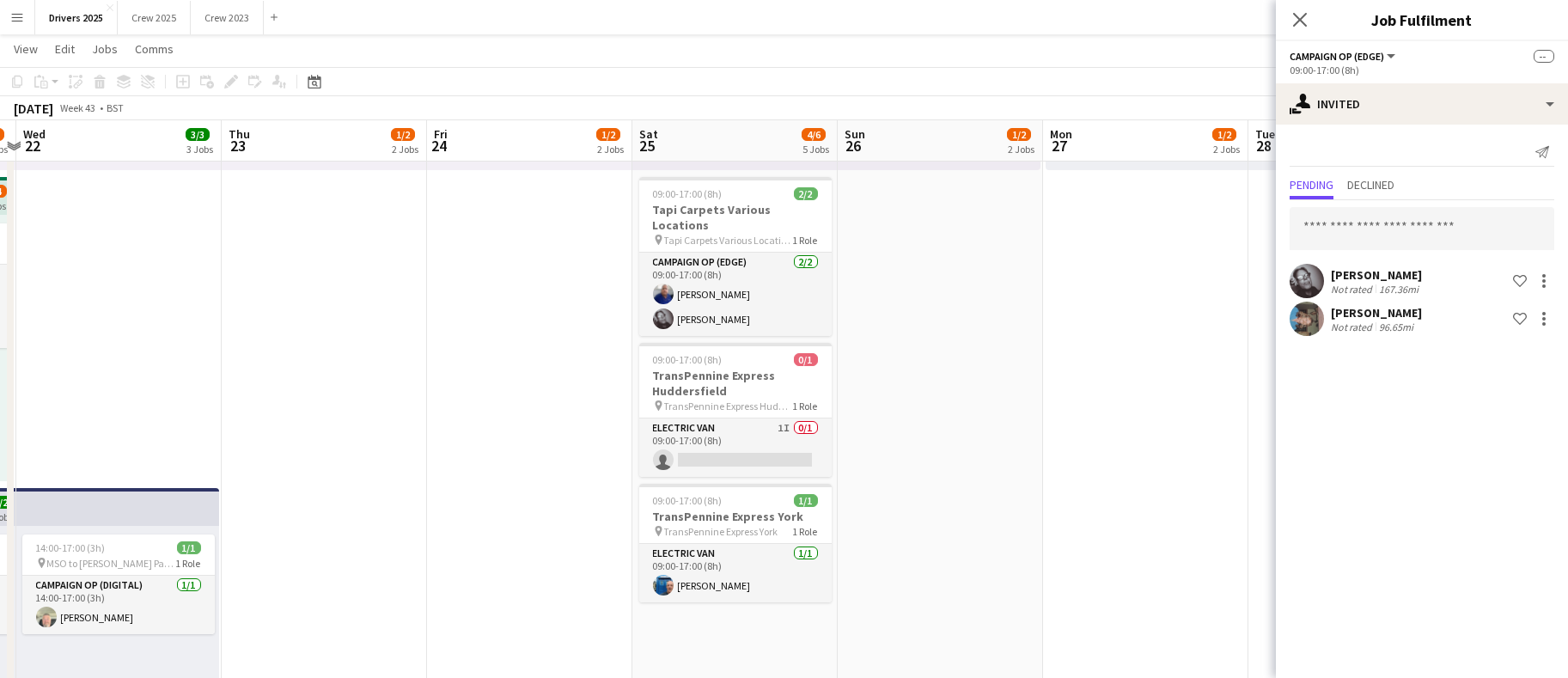
drag, startPoint x: 1098, startPoint y: 435, endPoint x: -72, endPoint y: 479, distance: 1170.8
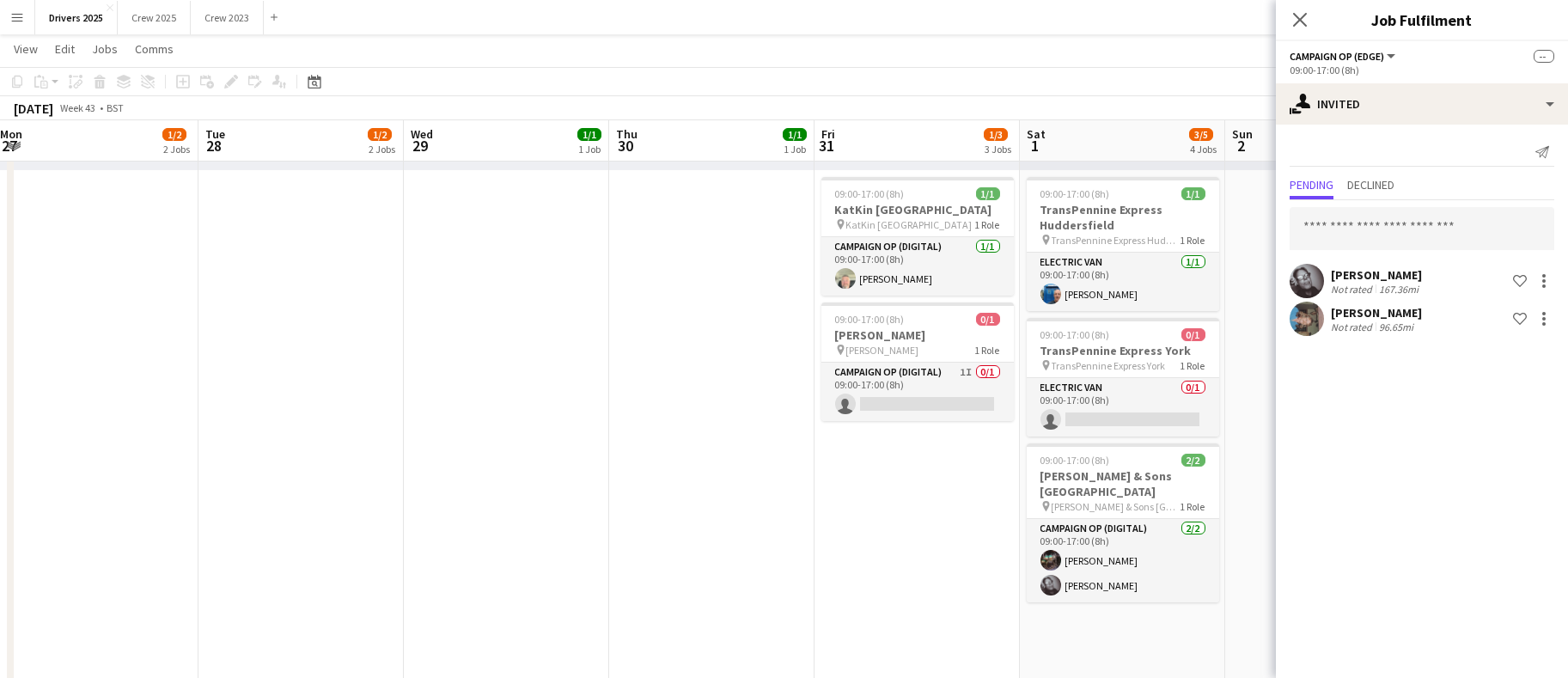
scroll to position [0, 711]
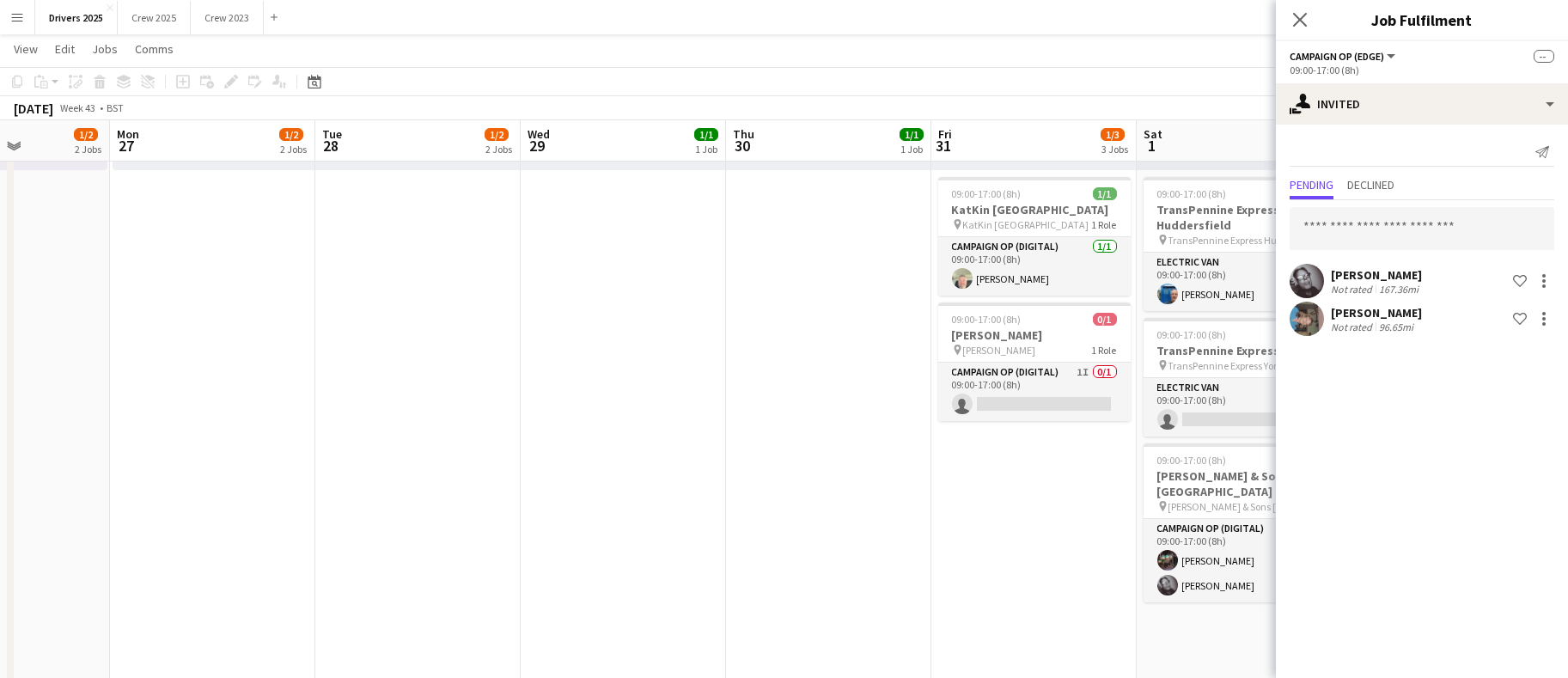
drag, startPoint x: 1006, startPoint y: 580, endPoint x: -73, endPoint y: 598, distance: 1079.2
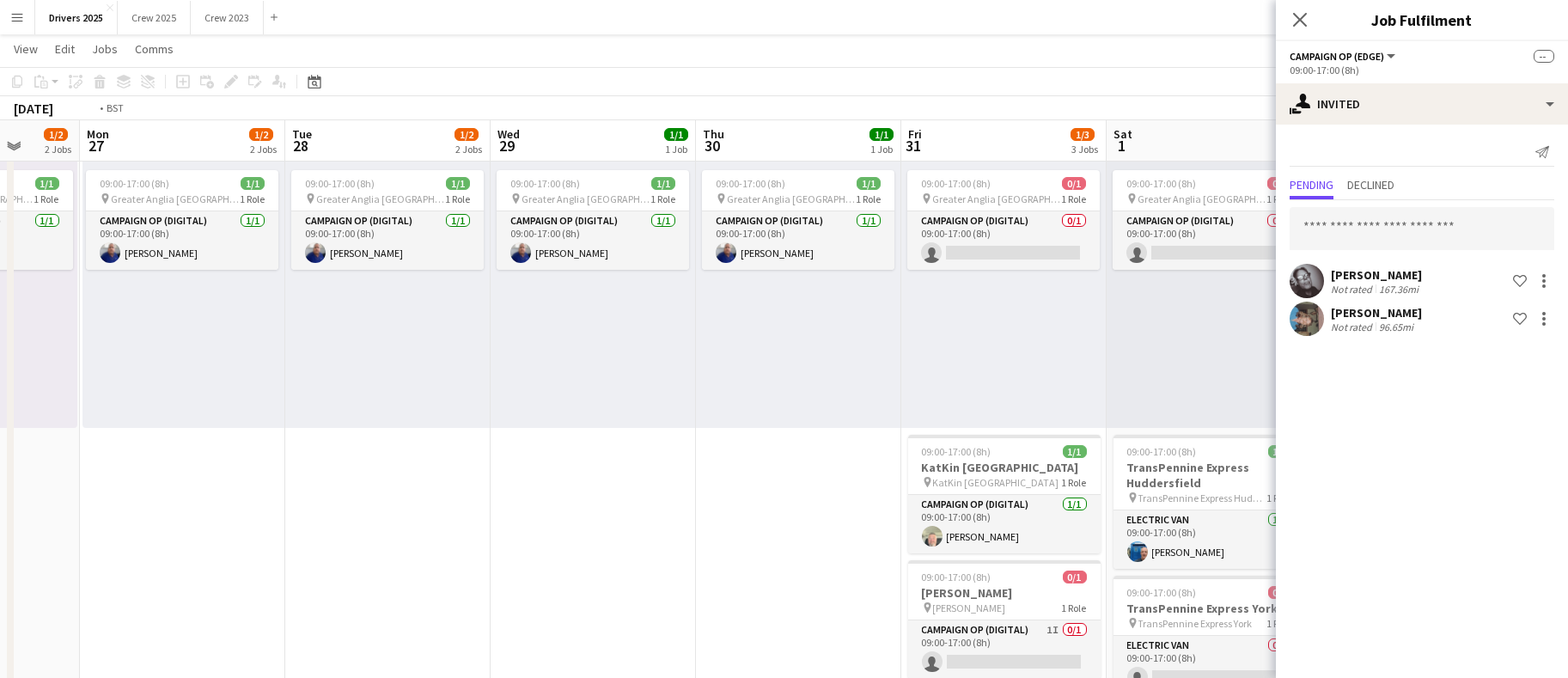
scroll to position [0, 617]
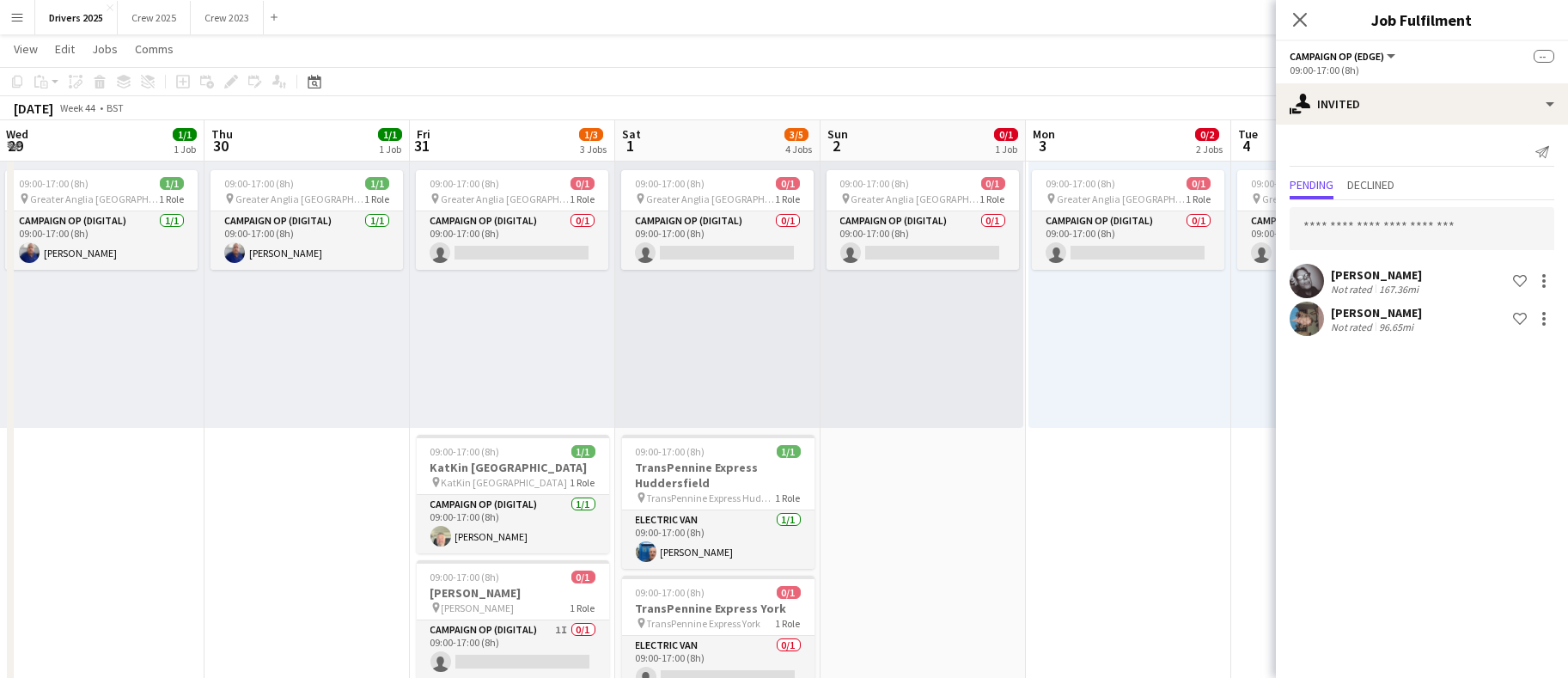
drag, startPoint x: 888, startPoint y: 583, endPoint x: 367, endPoint y: 579, distance: 521.0
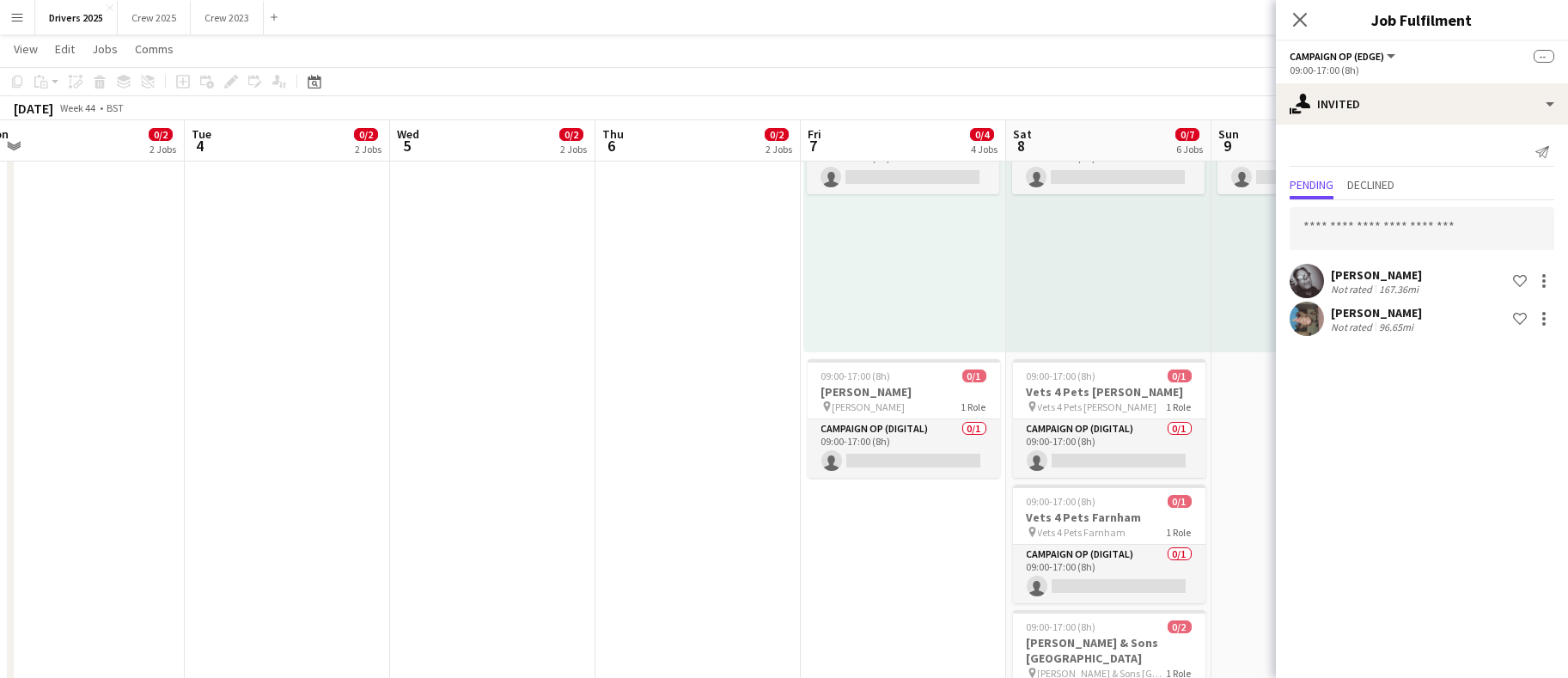
scroll to position [0, 687]
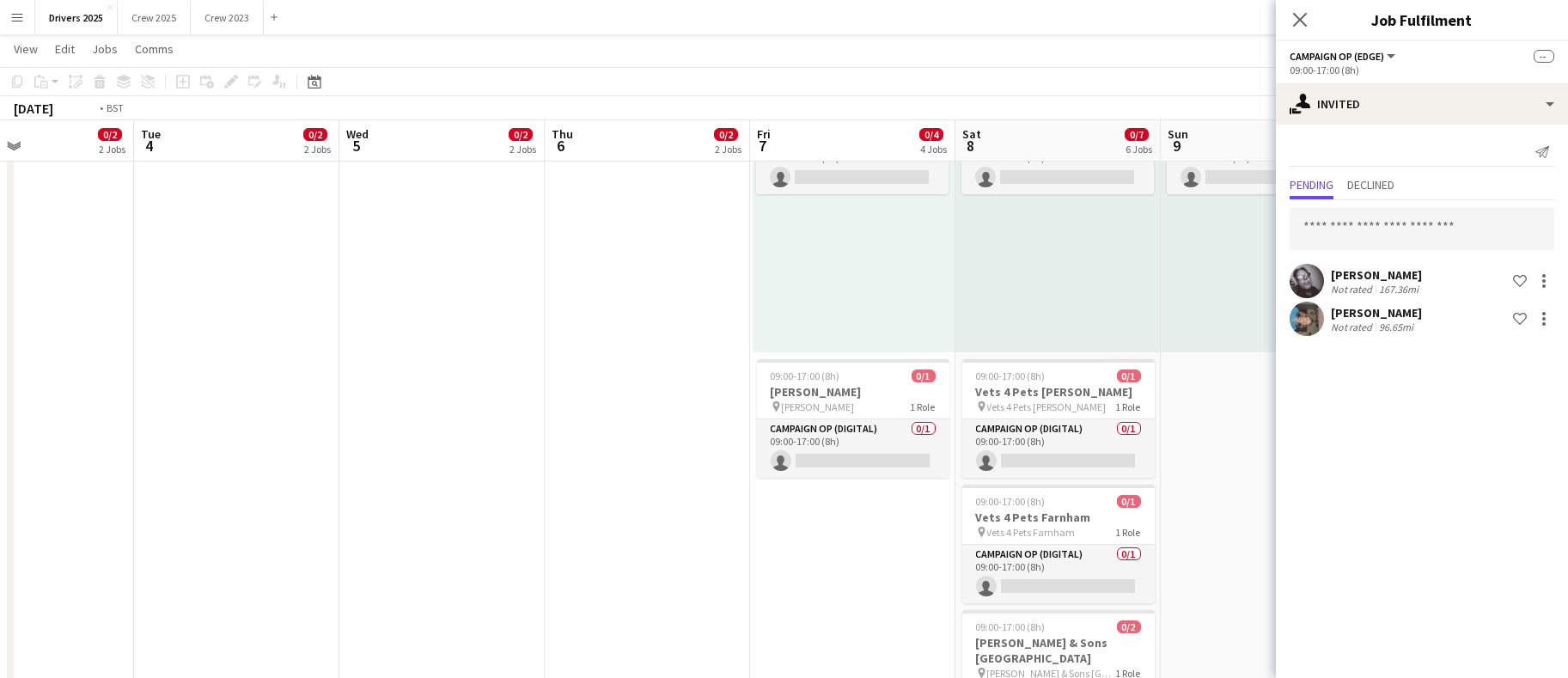
drag, startPoint x: 1163, startPoint y: 451, endPoint x: 64, endPoint y: 489, distance: 1099.7
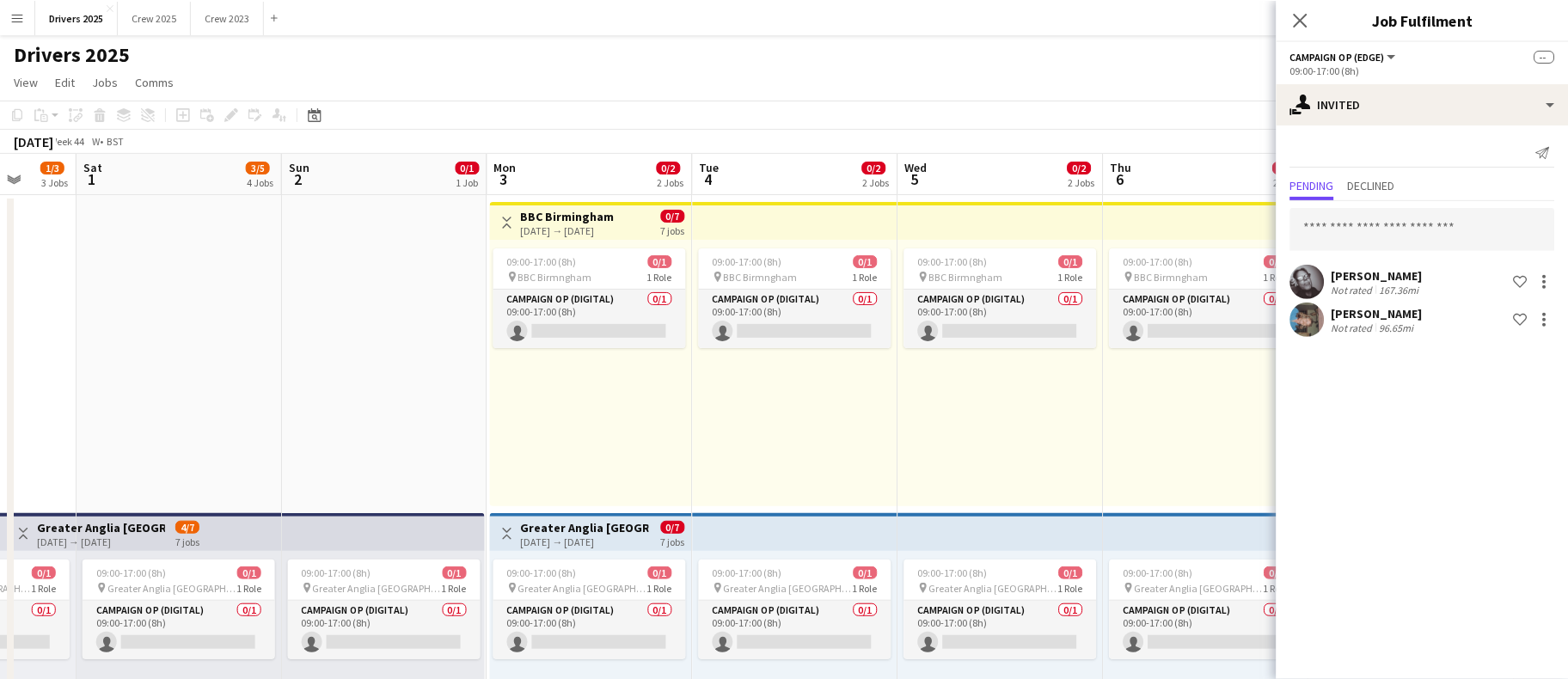
scroll to position [0, 536]
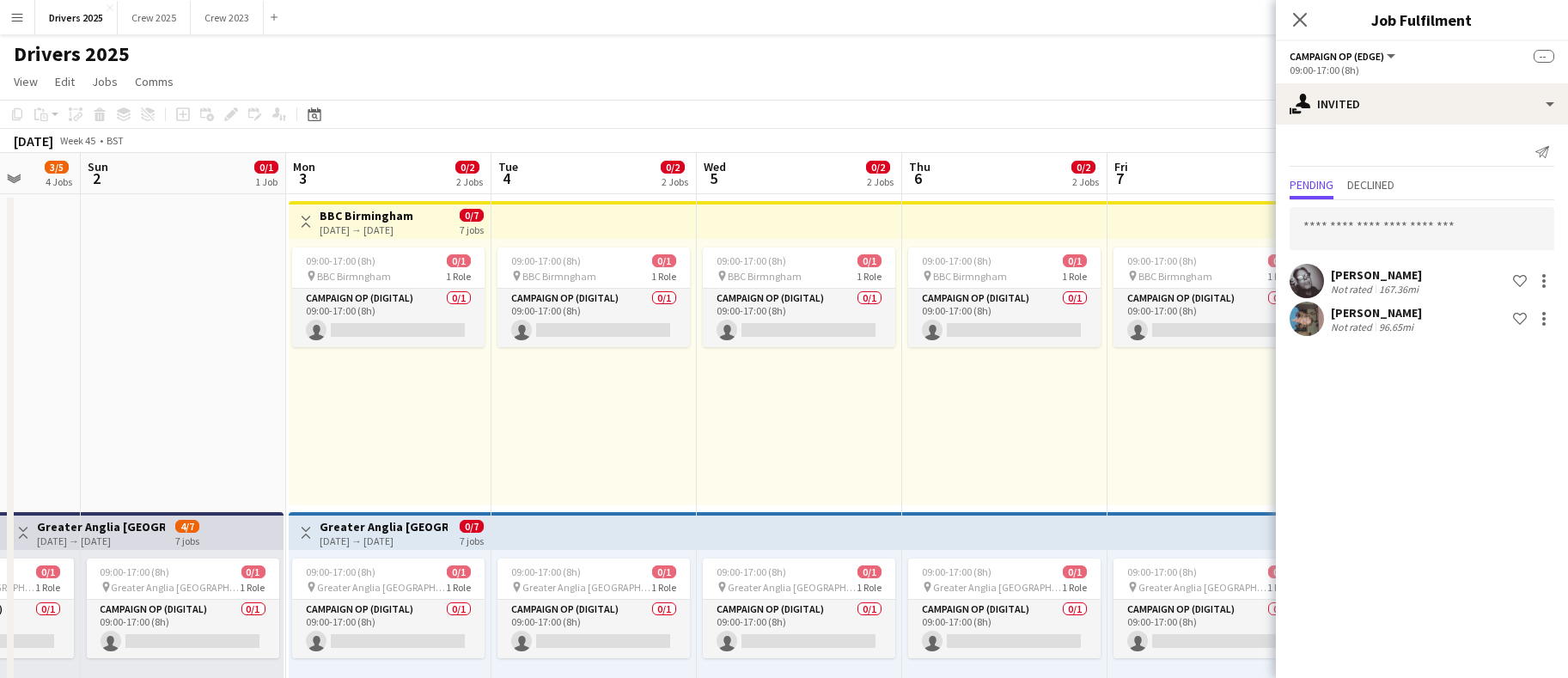
drag, startPoint x: 443, startPoint y: 507, endPoint x: 745, endPoint y: 502, distance: 302.0
click at [981, 446] on div "09:00-17:00 (8h) 0/1 pin BBC Birmngham 1 Role Campaign Op (Digital) 0/1 09:00-1…" at bounding box center [1004, 371] width 205 height 266
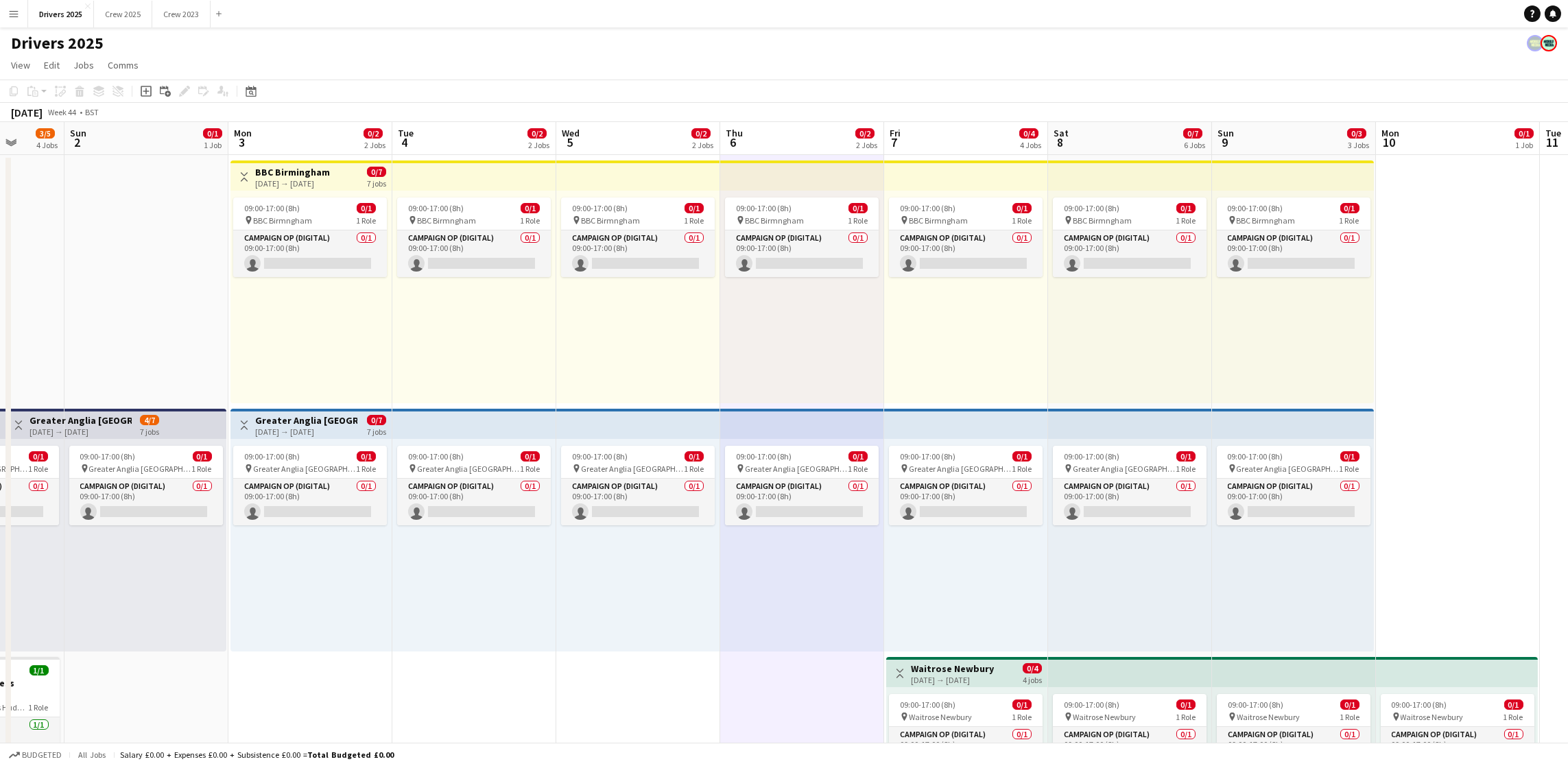
click at [14, 10] on app-icon "Menu" at bounding box center [14, 14] width 11 height 11
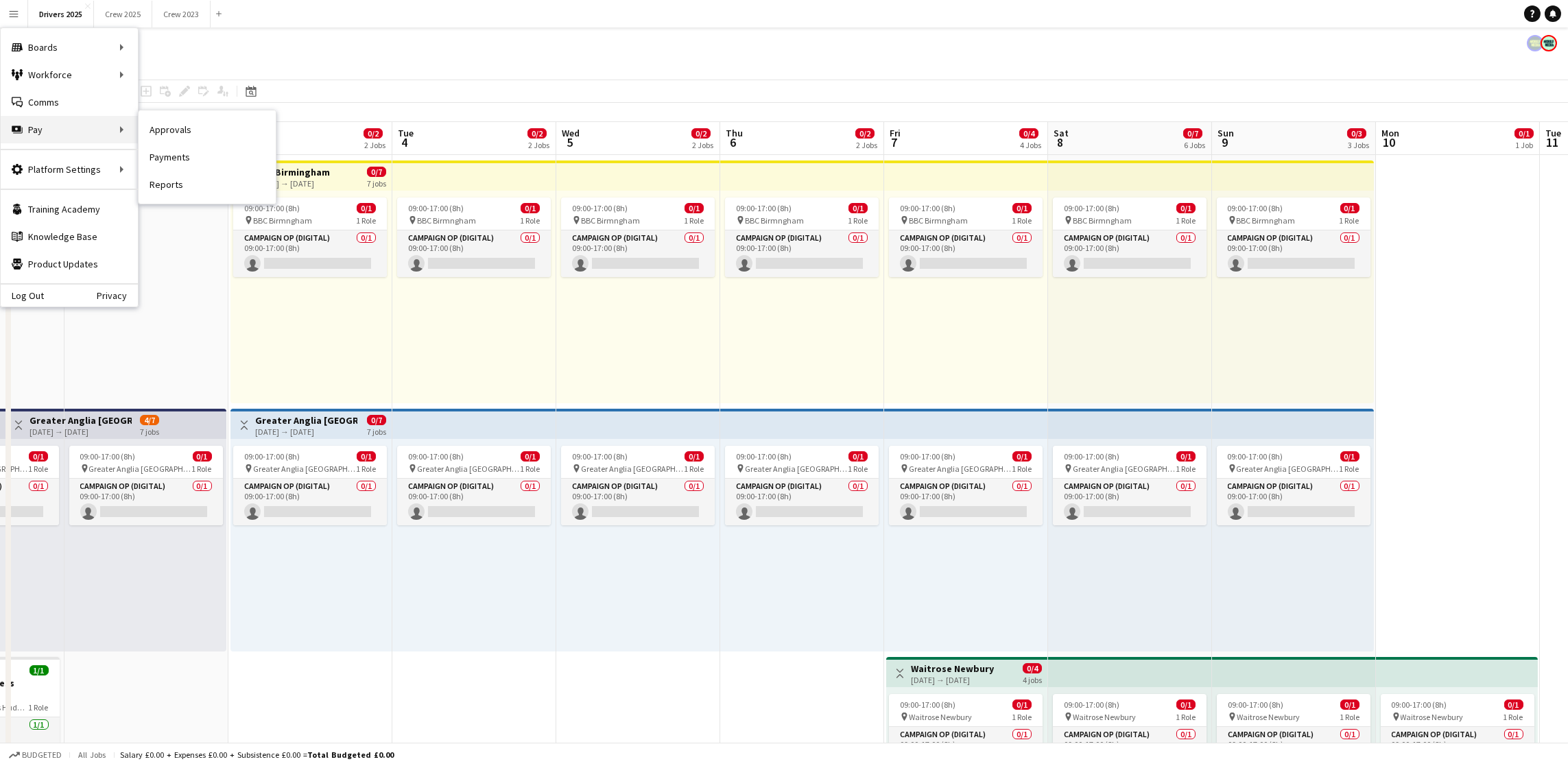
click at [72, 124] on div "Pay Pay" at bounding box center [69, 129] width 137 height 28
click at [188, 130] on link "Approvals" at bounding box center [207, 129] width 137 height 28
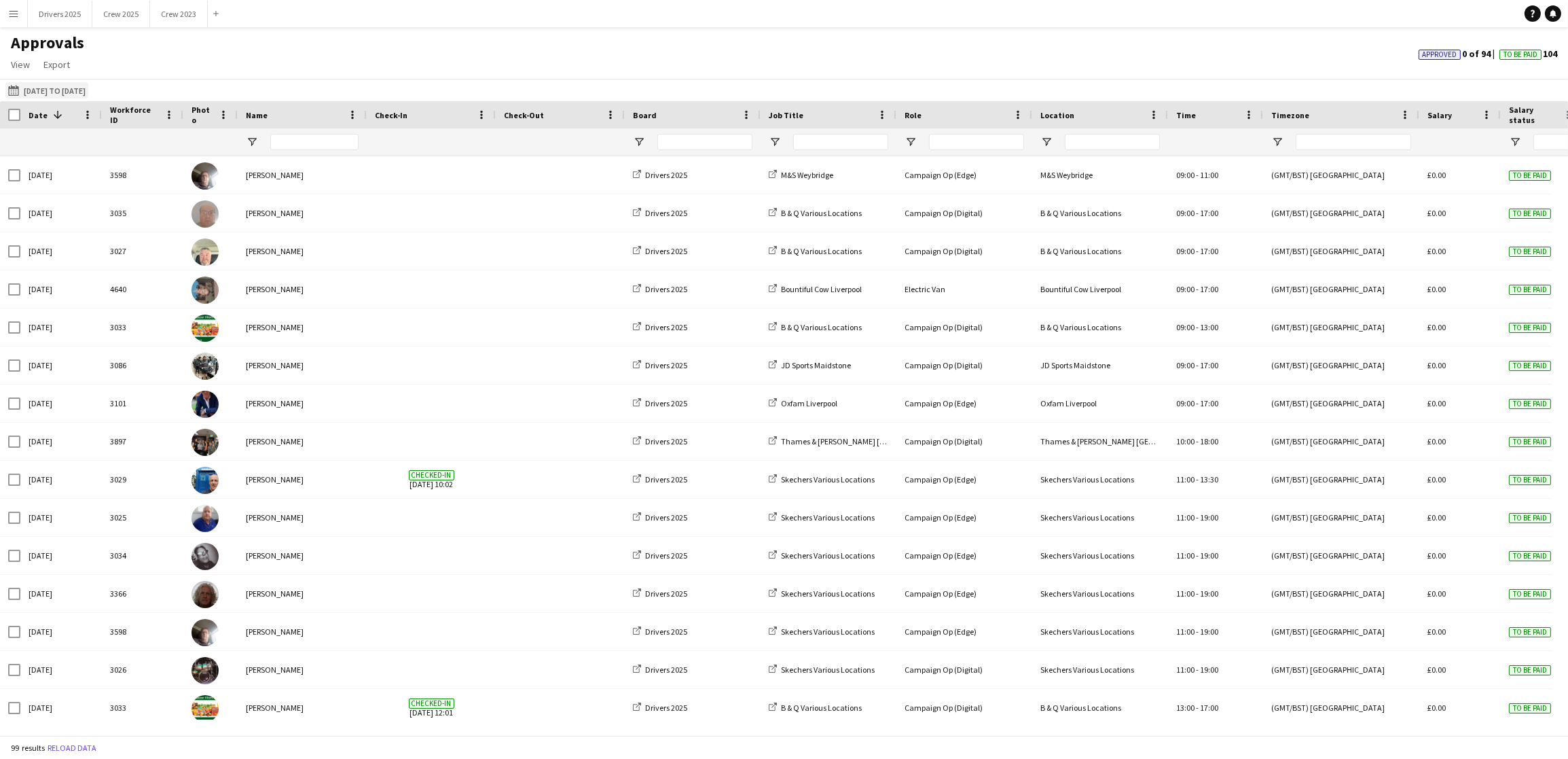
click at [80, 91] on button "22-09-2025 to 28-09-2025 22-09-2025 to 28-09-2025" at bounding box center [47, 90] width 83 height 16
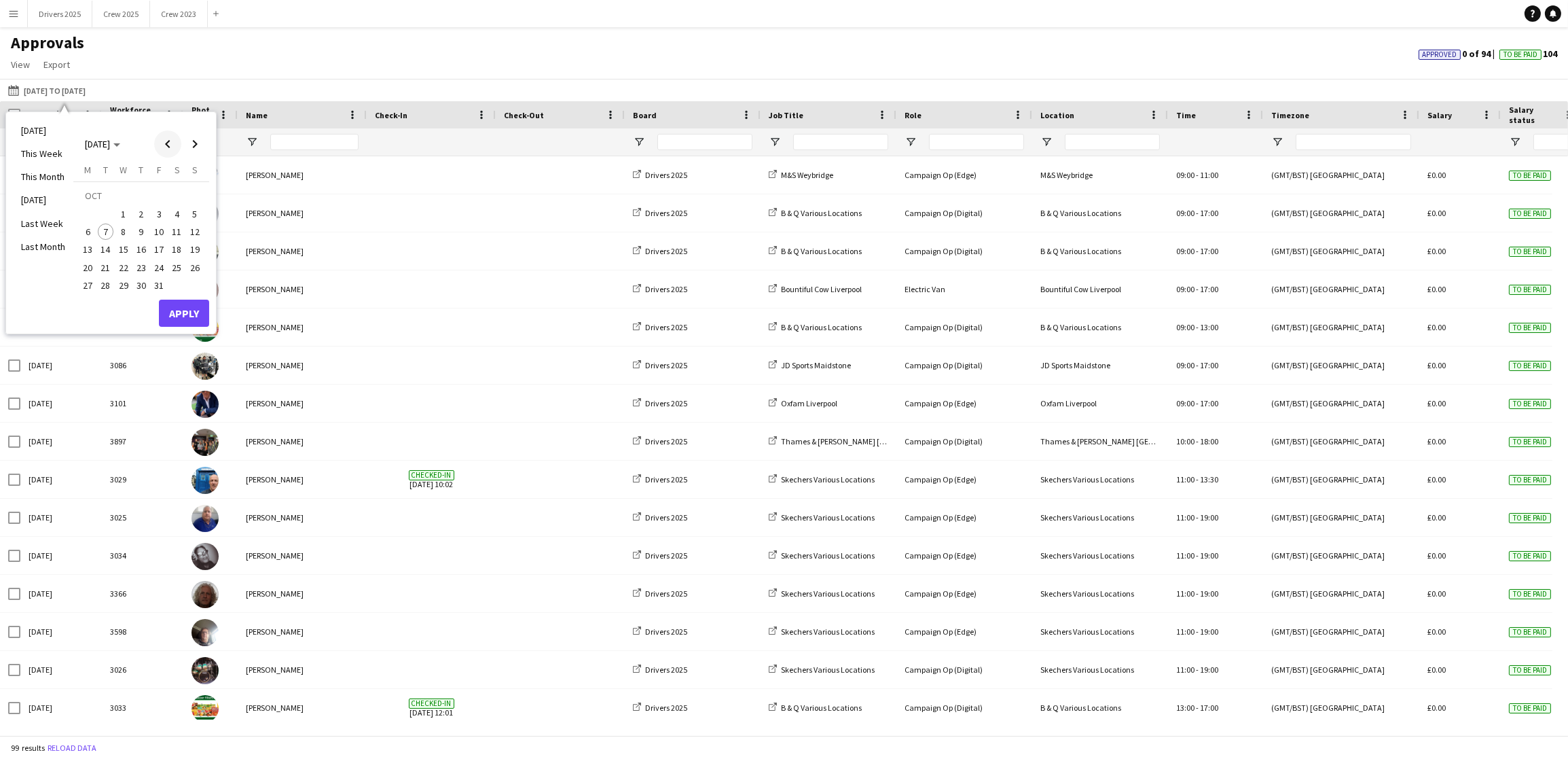
click at [167, 151] on span "Previous month" at bounding box center [168, 144] width 27 height 27
click at [86, 282] on span "29" at bounding box center [87, 285] width 16 height 16
click at [198, 133] on span "Next month" at bounding box center [195, 144] width 27 height 27
click at [200, 212] on span "5" at bounding box center [194, 214] width 16 height 16
click at [185, 308] on button "Apply" at bounding box center [184, 313] width 50 height 27
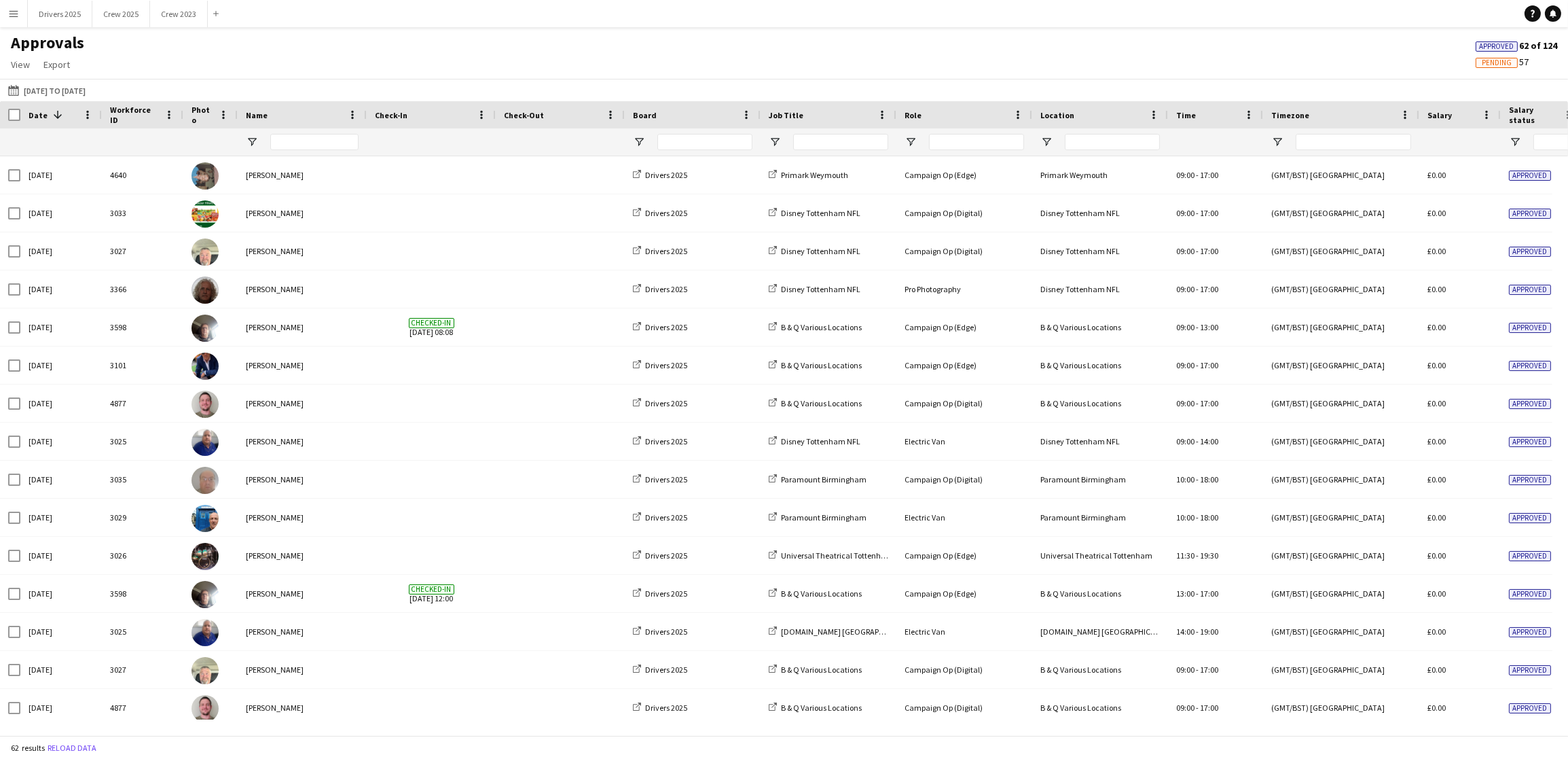
click at [21, 13] on button "Menu" at bounding box center [13, 13] width 27 height 27
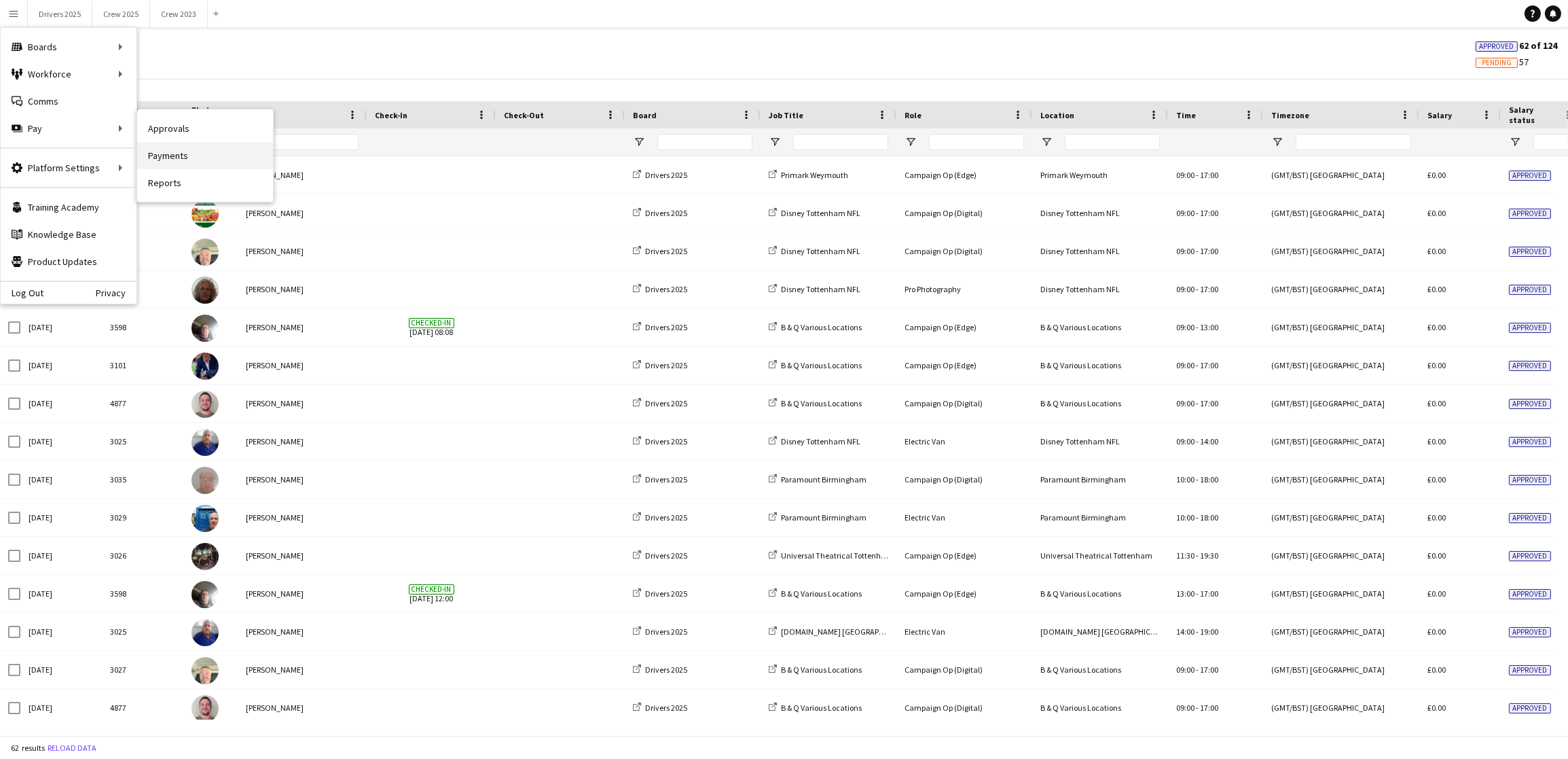
click at [186, 154] on link "Payments" at bounding box center [205, 155] width 135 height 27
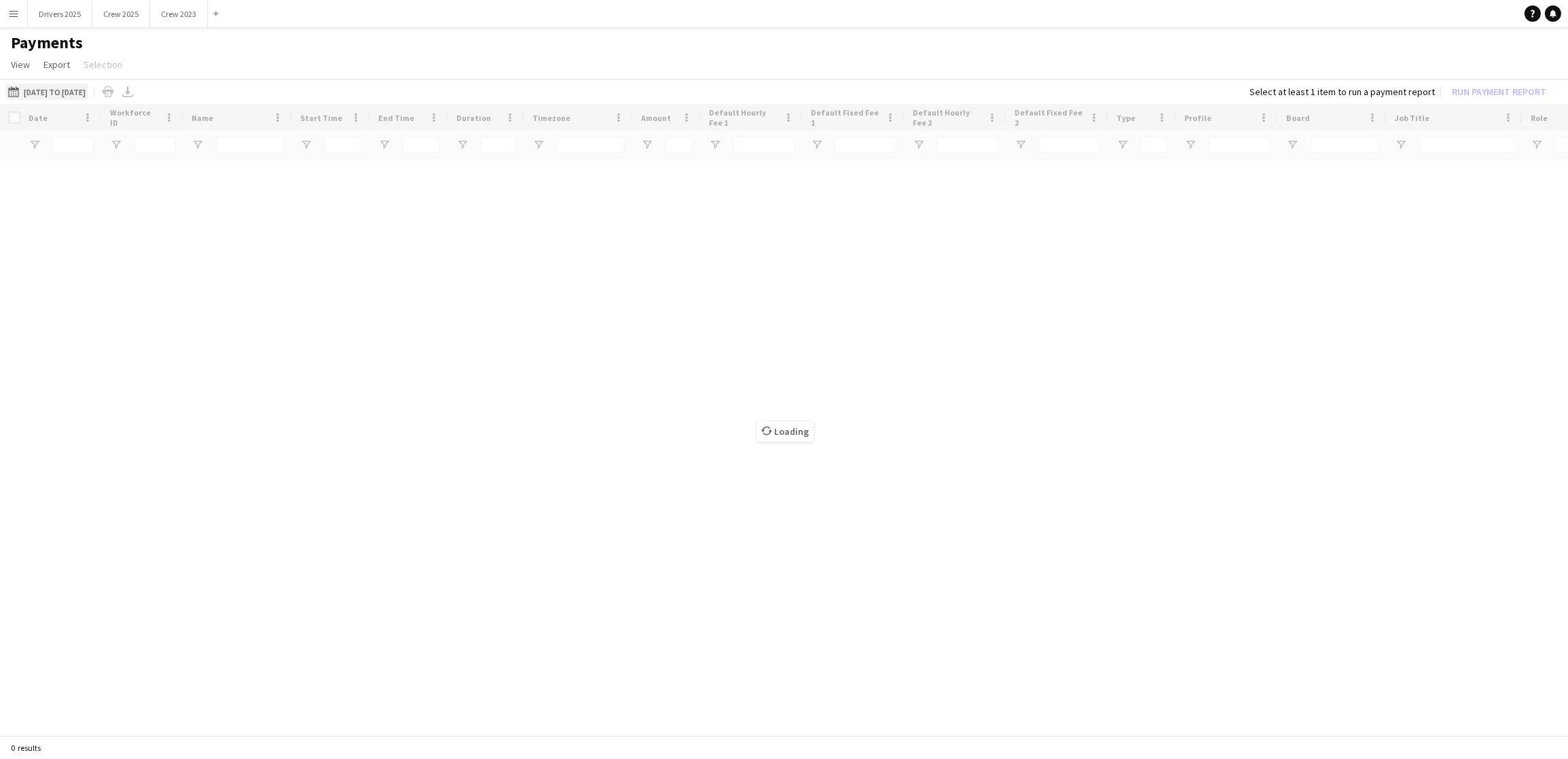
click at [88, 91] on button "22-09-2025 to 28-09-2025 22-09-2025 to 28-09-2025" at bounding box center [47, 92] width 83 height 16
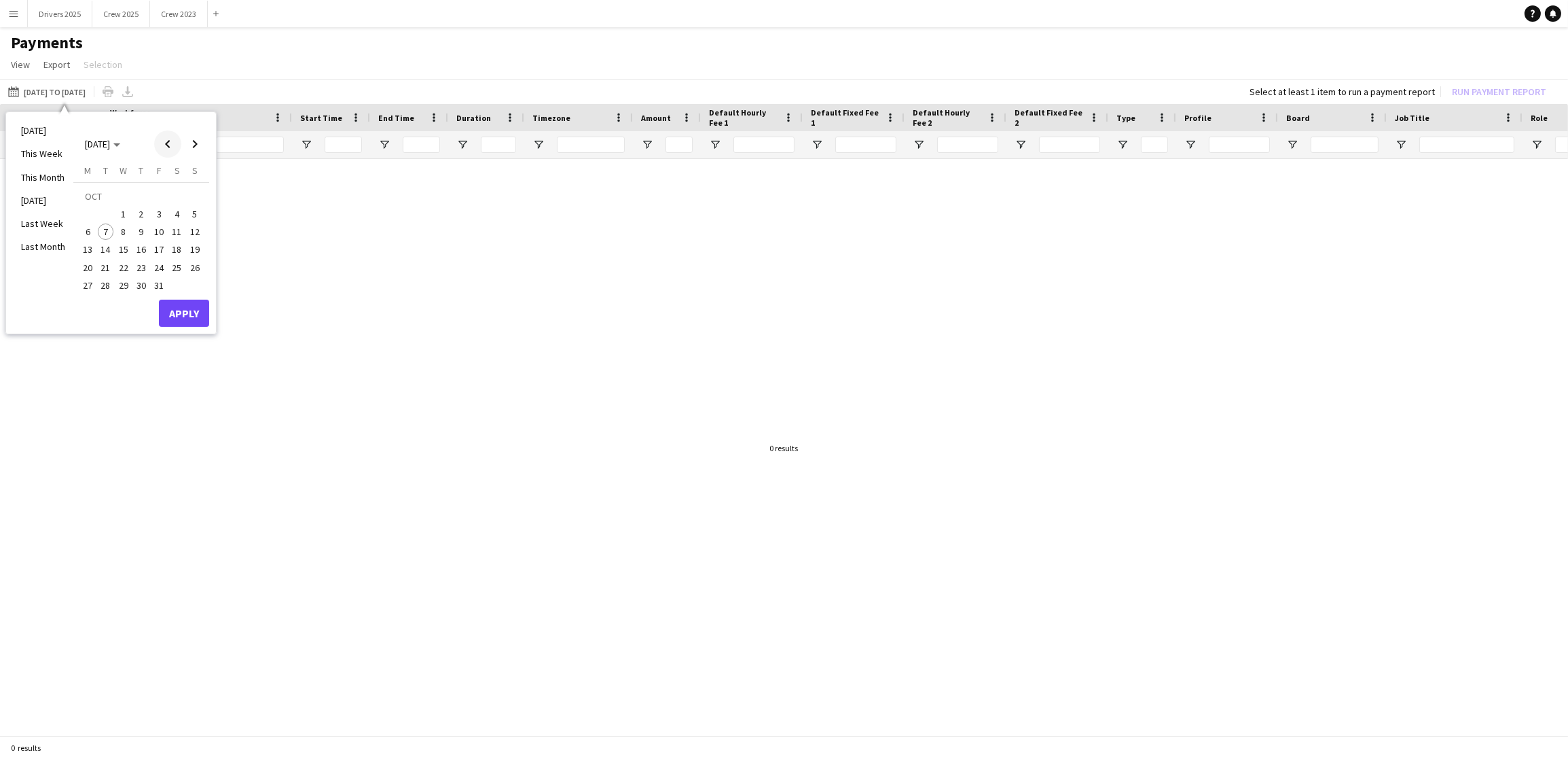
click at [168, 144] on span "Previous month" at bounding box center [168, 144] width 27 height 27
click at [87, 289] on span "29" at bounding box center [87, 285] width 16 height 16
click at [200, 149] on span "Next month" at bounding box center [195, 144] width 27 height 27
click at [191, 210] on span "5" at bounding box center [194, 214] width 16 height 16
click at [183, 301] on button "Apply" at bounding box center [184, 313] width 50 height 27
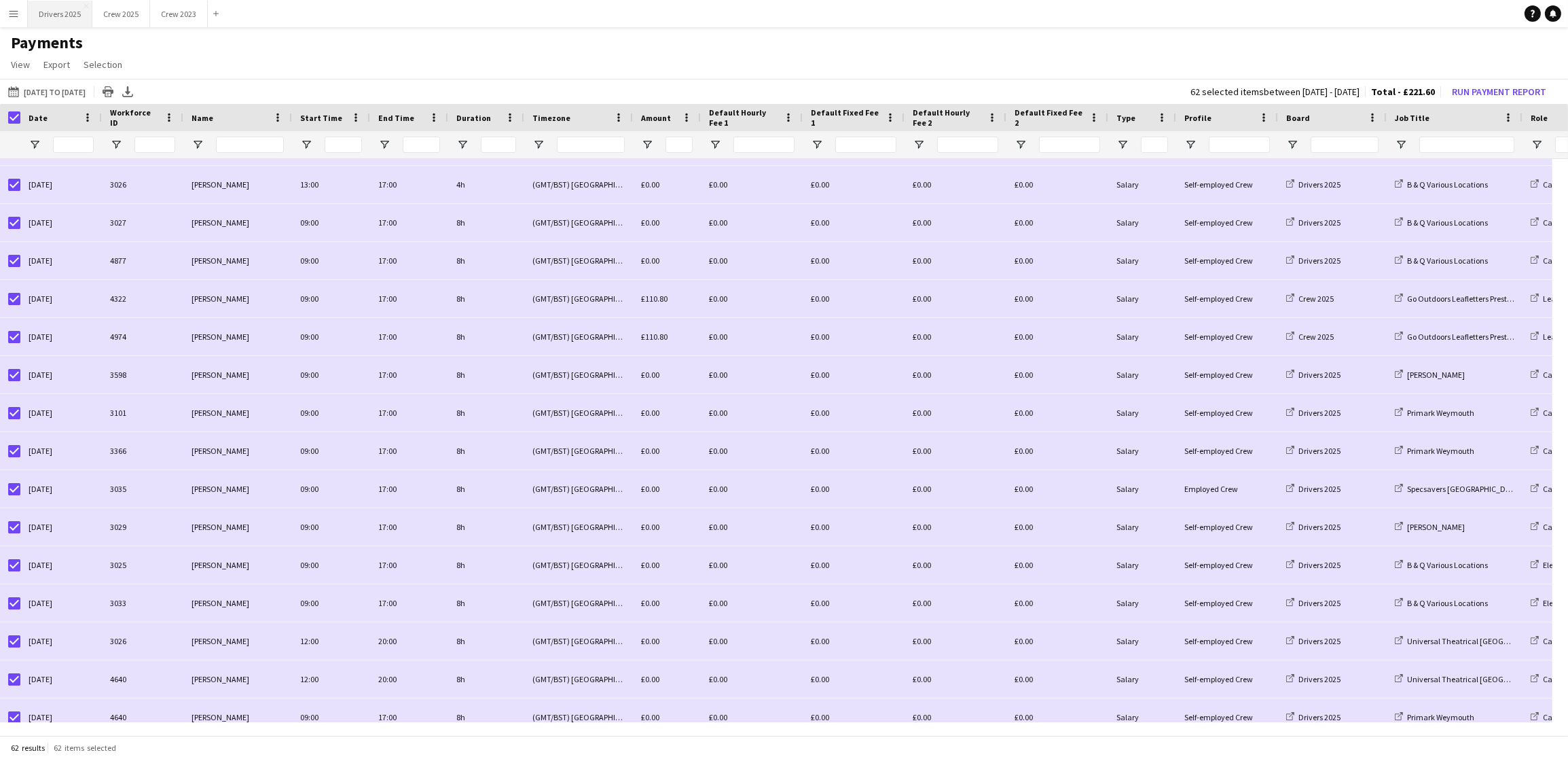
click at [72, 13] on button "Drivers 2025 Close" at bounding box center [60, 14] width 64 height 27
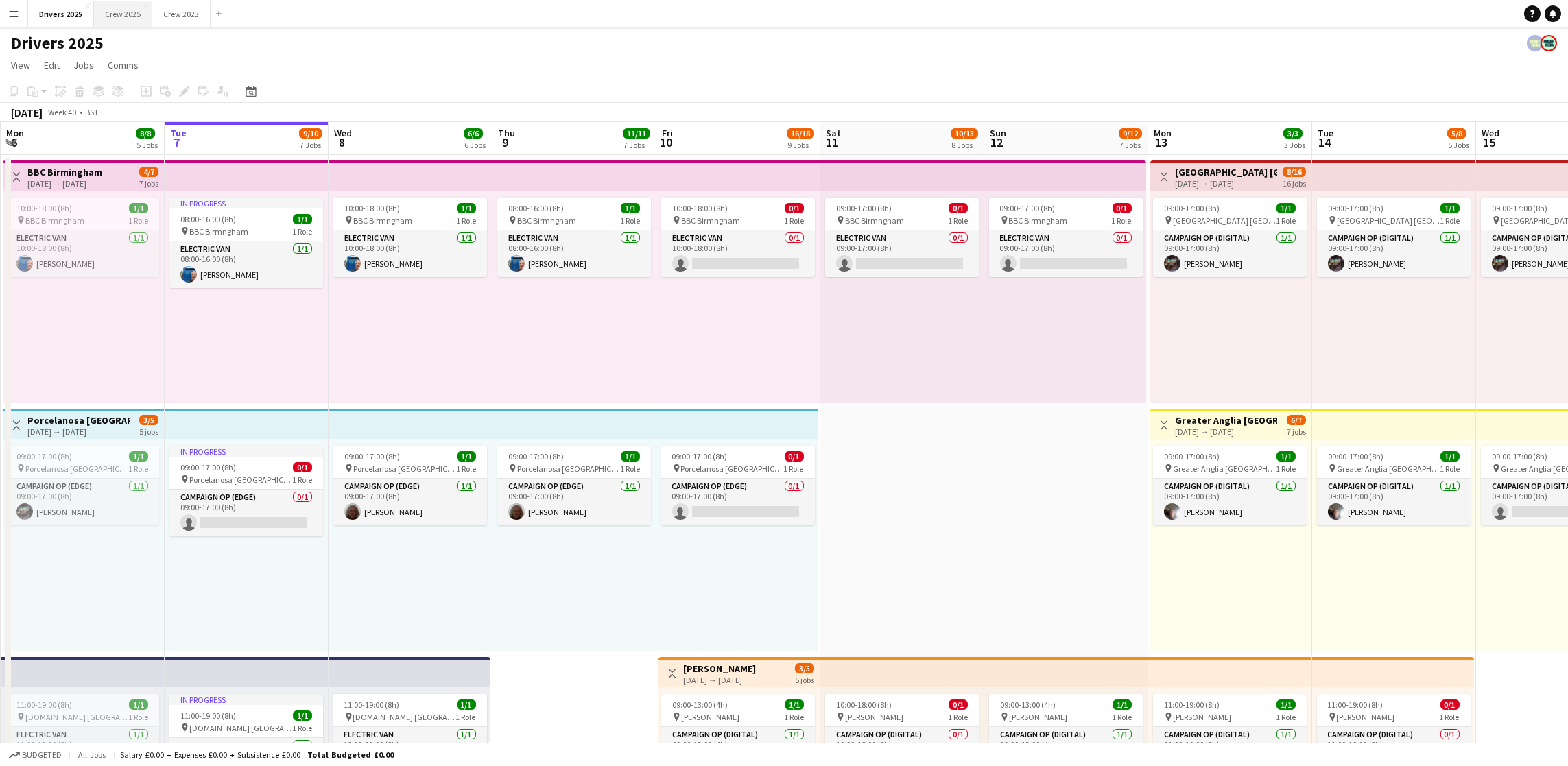
click at [128, 12] on button "Crew 2025 Close" at bounding box center [123, 14] width 59 height 27
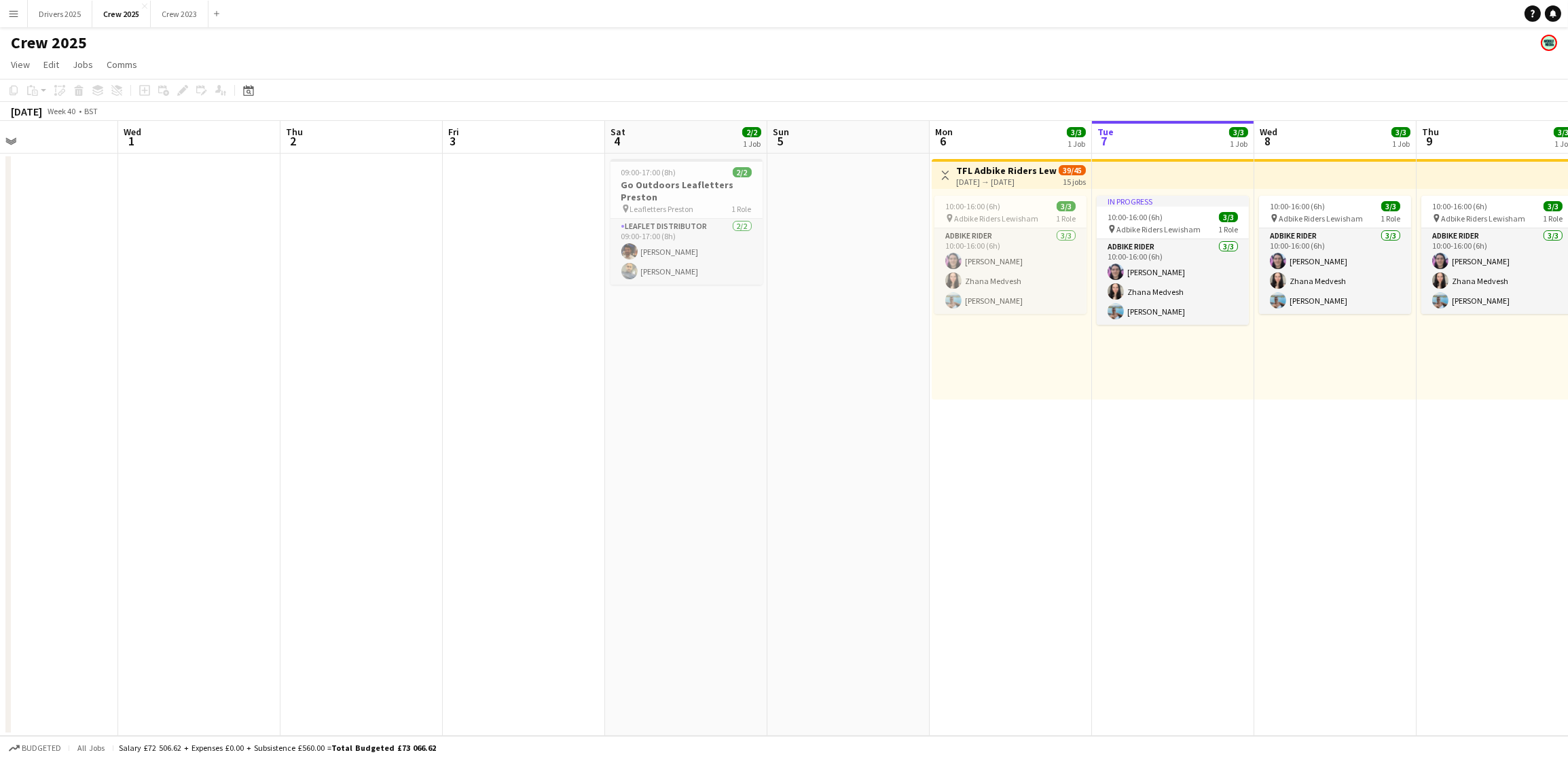
drag, startPoint x: 391, startPoint y: 519, endPoint x: 1320, endPoint y: 447, distance: 931.8
click at [1320, 447] on app-calendar-viewport "Sun 28 Mon 29 Tue 30 Wed 1 Thu 2 Fri 3 Sat 4 2/2 1 Job Sun 5 Mon 6 3/3 1 Job Tu…" at bounding box center [784, 428] width 1568 height 615
click at [643, 251] on app-card-role "Leaflet Distributor 2/2 09:00-17:00 (8h) Asghar Mehmood Hamza Shakeel" at bounding box center [687, 252] width 152 height 66
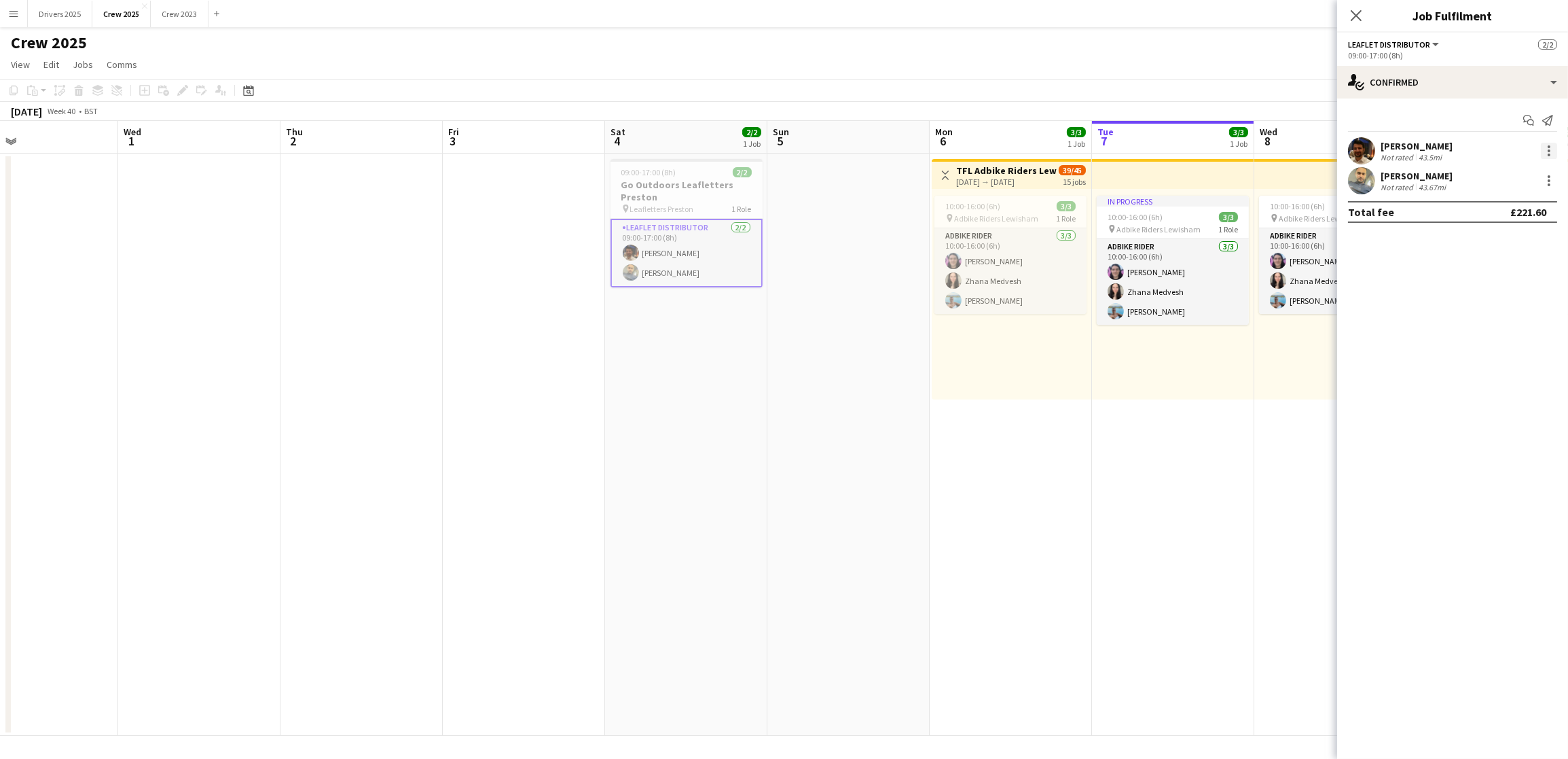
click at [1549, 150] on div at bounding box center [1549, 151] width 3 height 3
click at [1478, 178] on span "Edit fee" at bounding box center [1481, 175] width 37 height 12
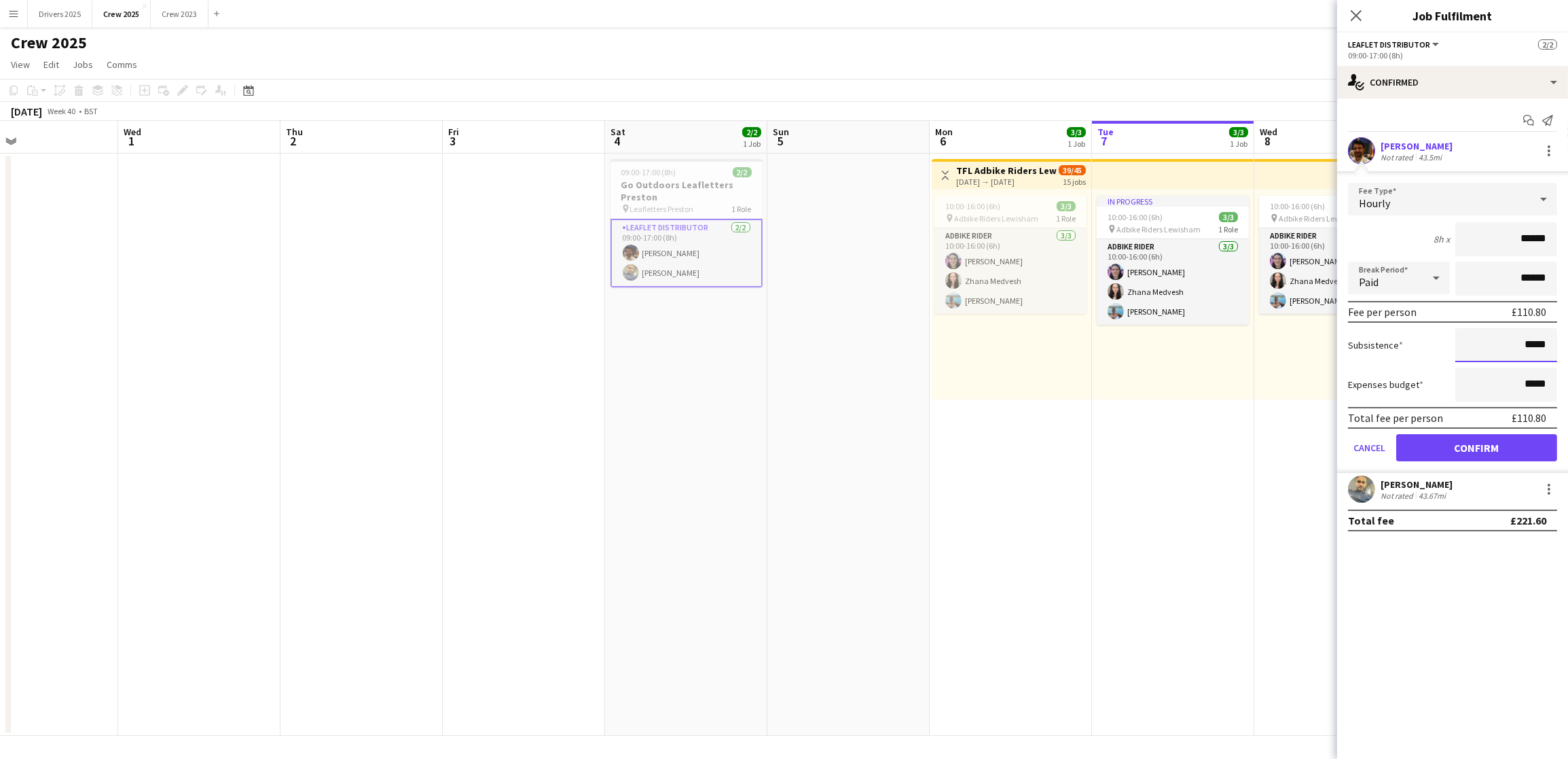
click at [1530, 340] on input "*****" at bounding box center [1507, 345] width 102 height 34
click at [1530, 339] on input "*****" at bounding box center [1507, 345] width 102 height 34
type input "******"
click at [1489, 426] on div "Total fee per person £140.80" at bounding box center [1453, 417] width 210 height 22
click at [1489, 441] on button "Confirm" at bounding box center [1477, 447] width 161 height 27
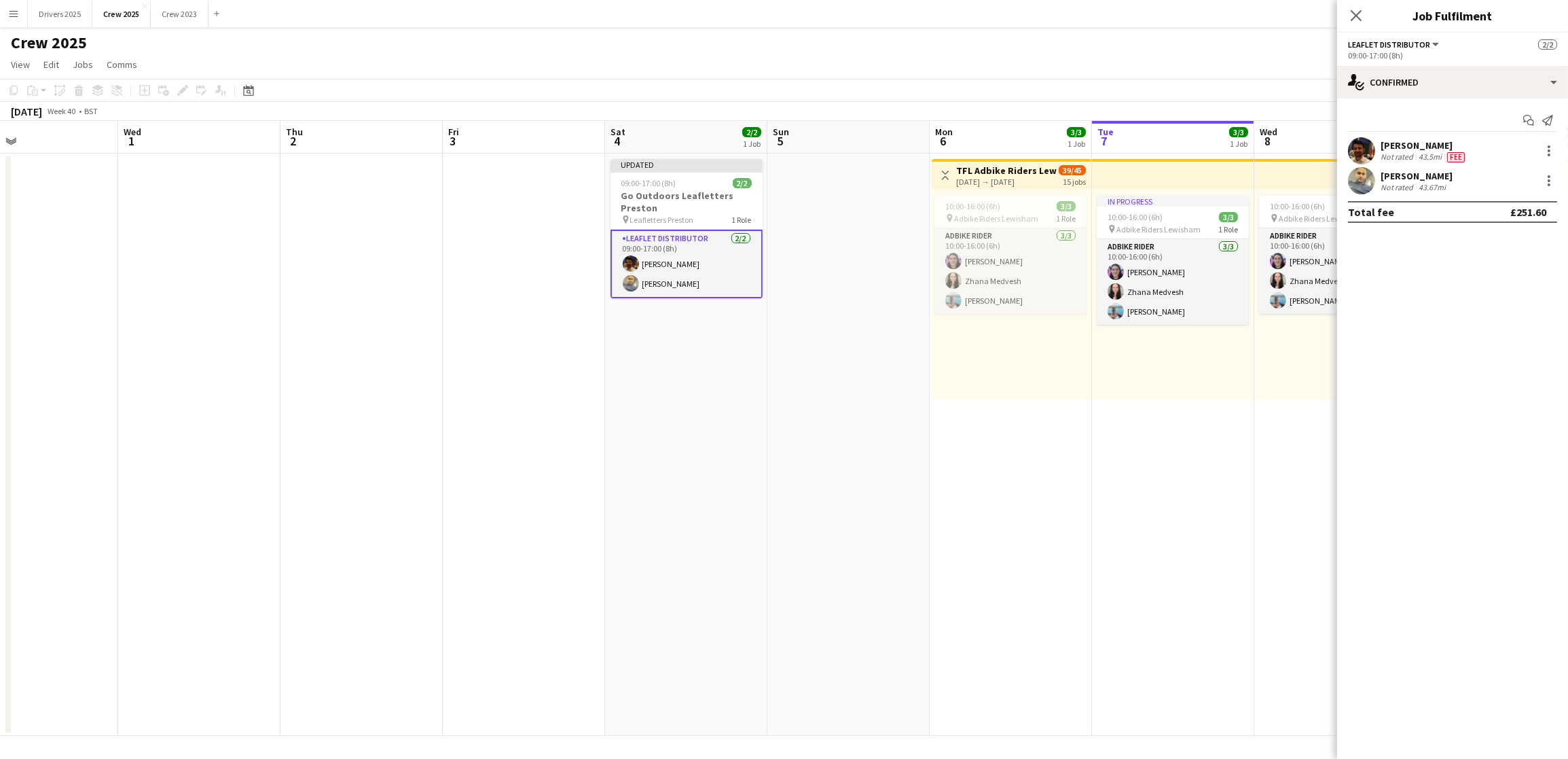
click at [1081, 491] on app-date-cell "Toggle View TFL Adbike Riders Lewisham 06-10-2025 → 20-10-2025 39/45 15 jobs 10…" at bounding box center [1011, 444] width 162 height 582
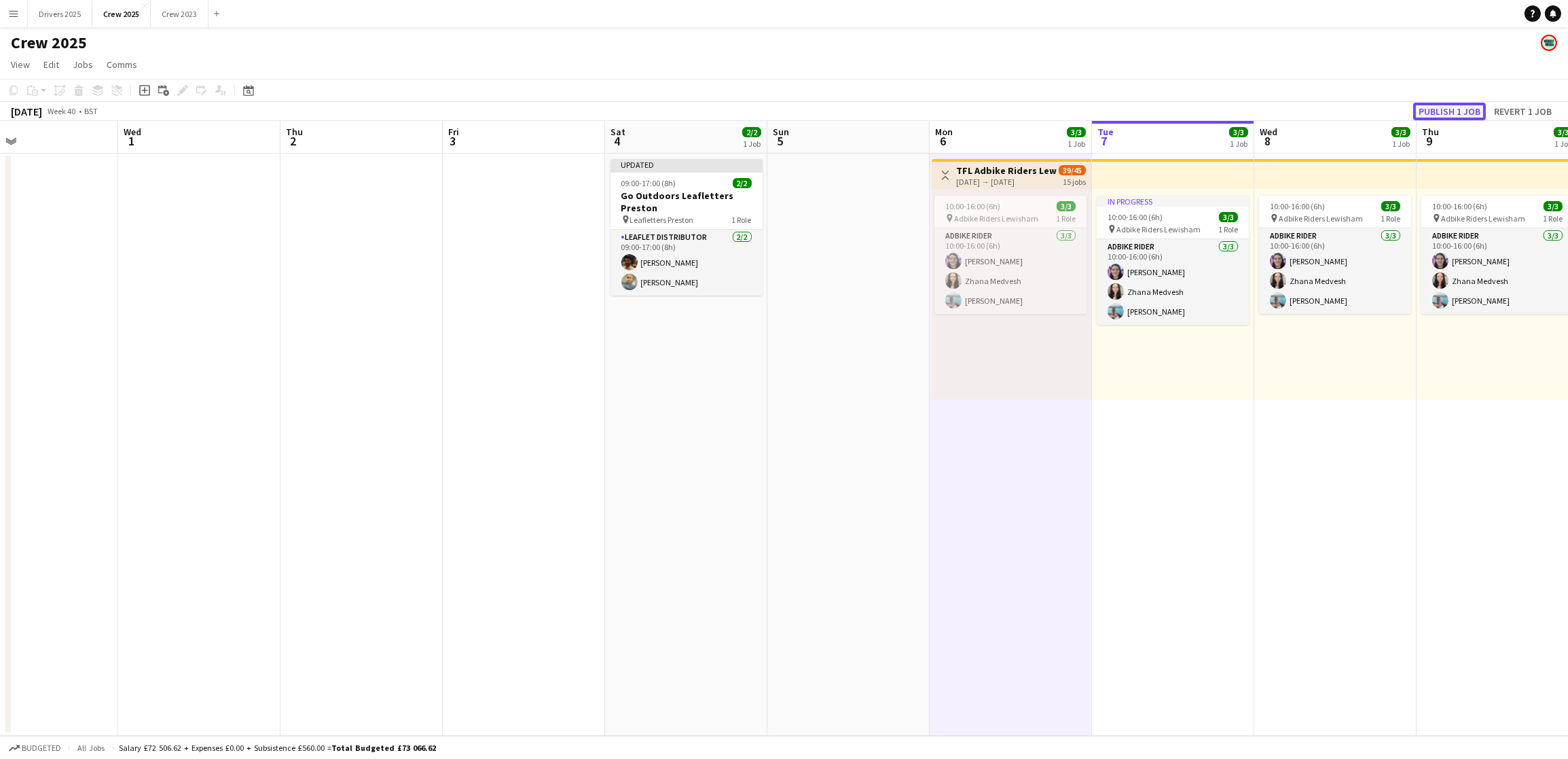
click at [1430, 110] on button "Publish 1 job" at bounding box center [1450, 111] width 73 height 17
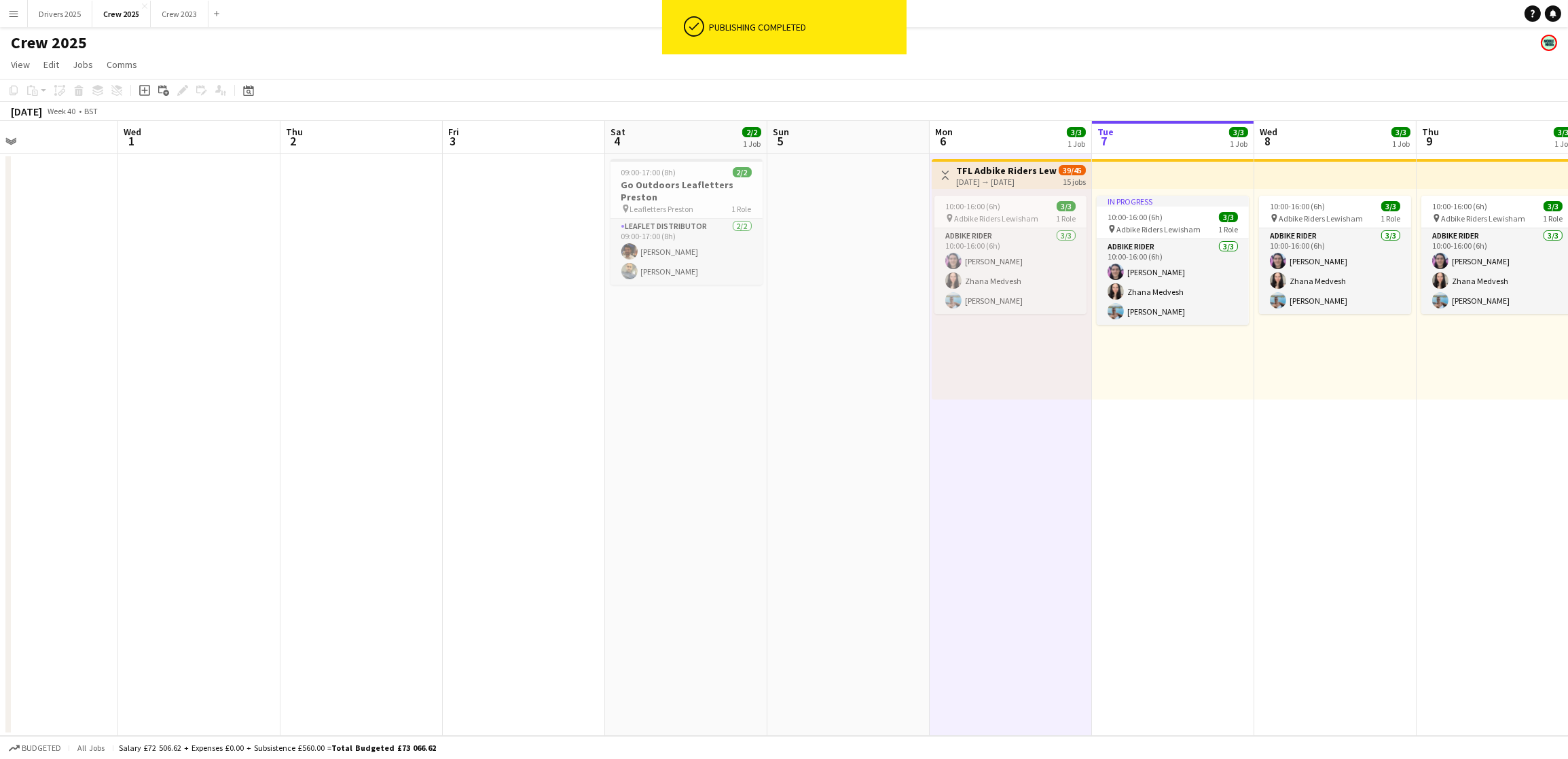
click at [16, 6] on button "Menu" at bounding box center [13, 13] width 27 height 27
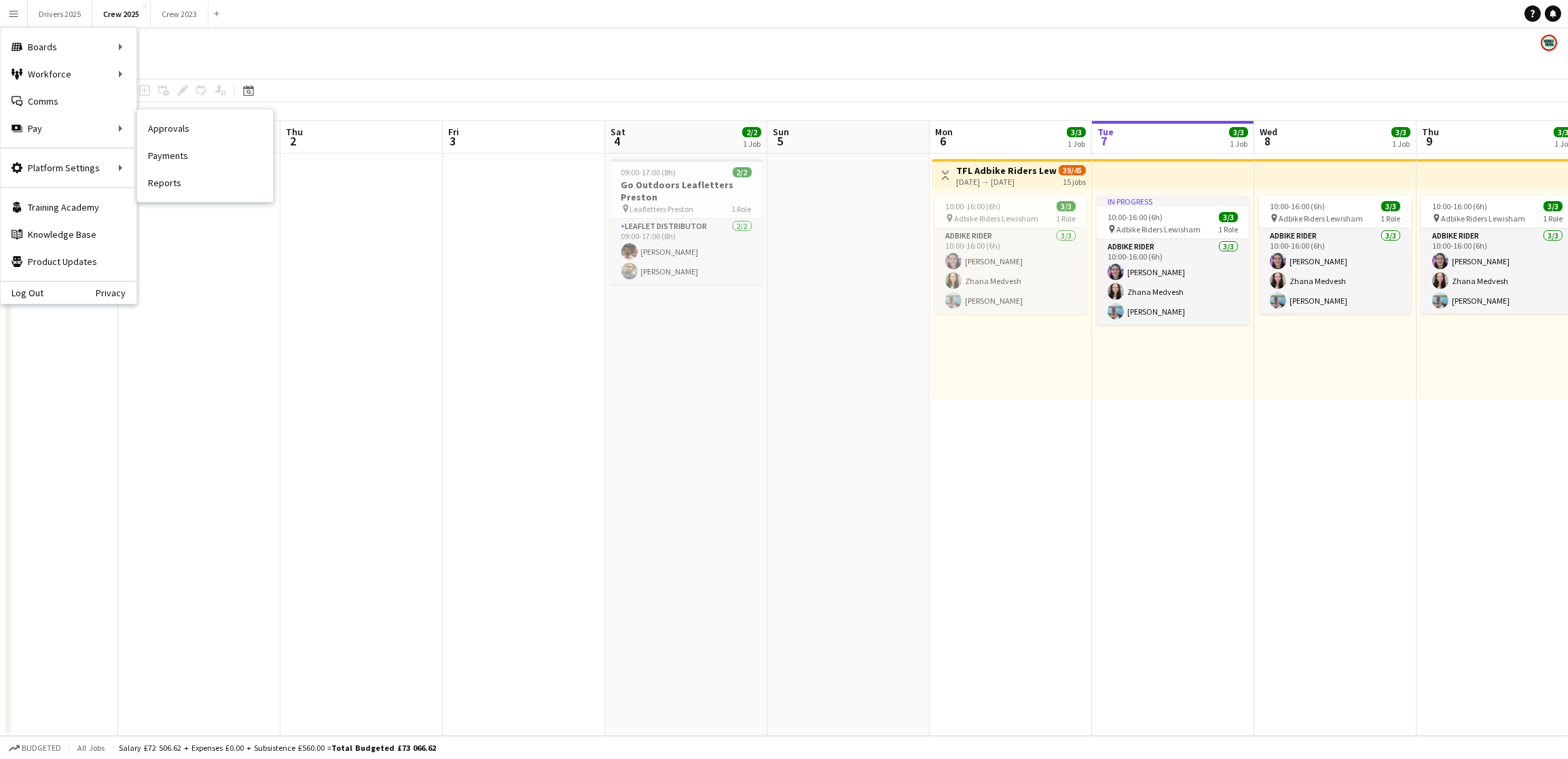
click at [216, 149] on link "Payments" at bounding box center [205, 155] width 135 height 27
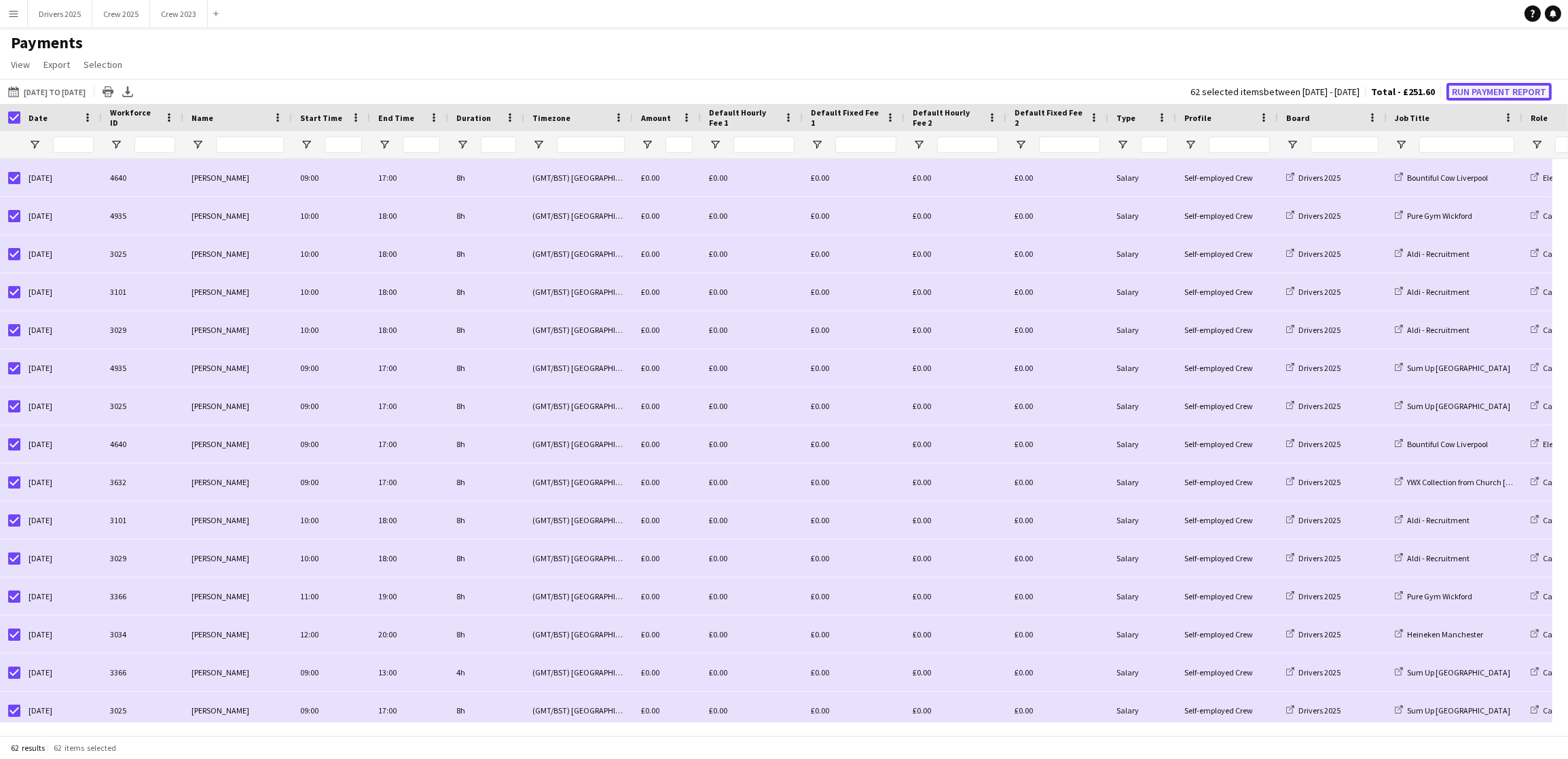
click at [1509, 89] on button "Run Payment Report" at bounding box center [1499, 92] width 105 height 17
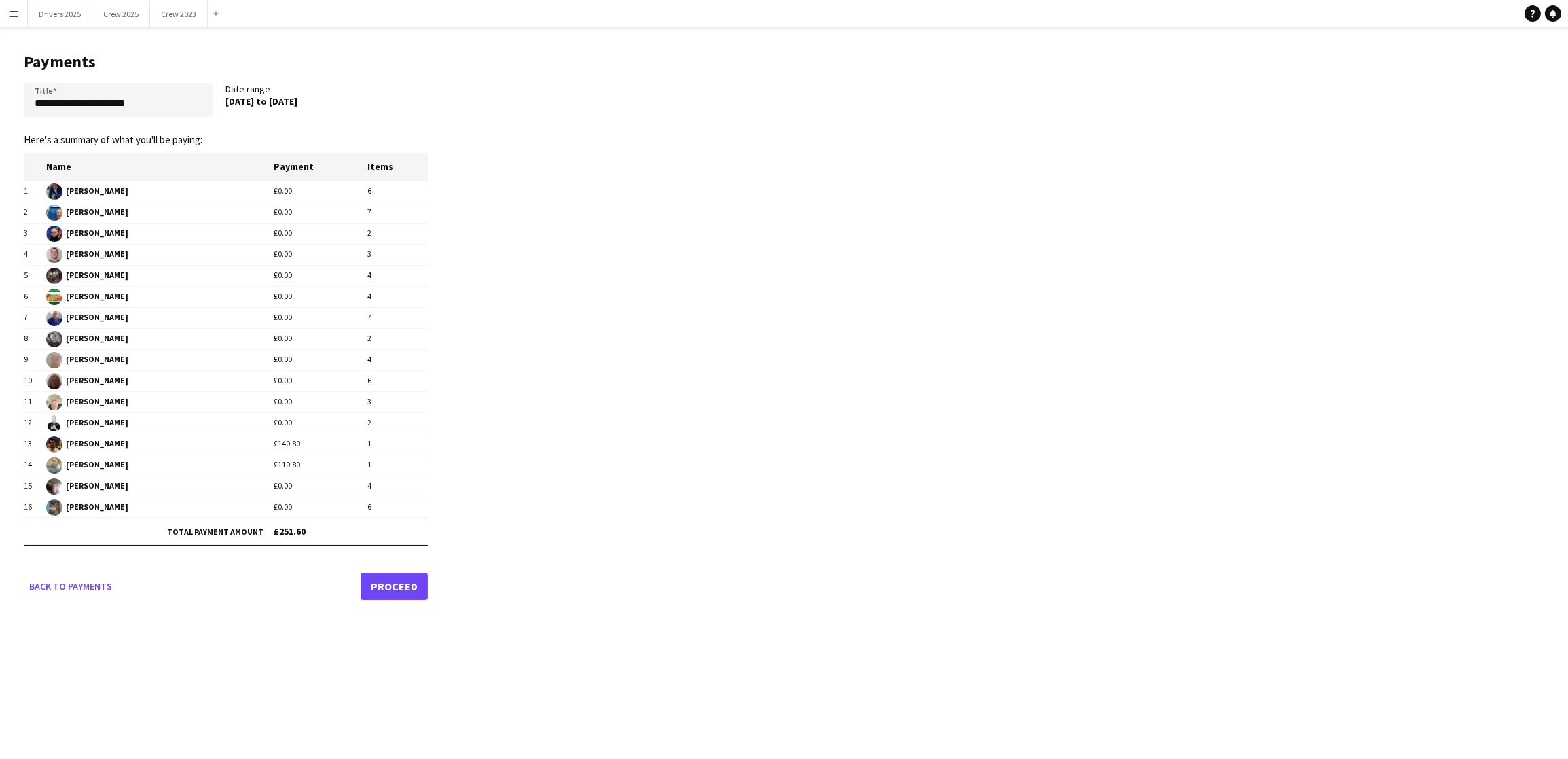
click at [395, 593] on link "Proceed" at bounding box center [394, 586] width 67 height 27
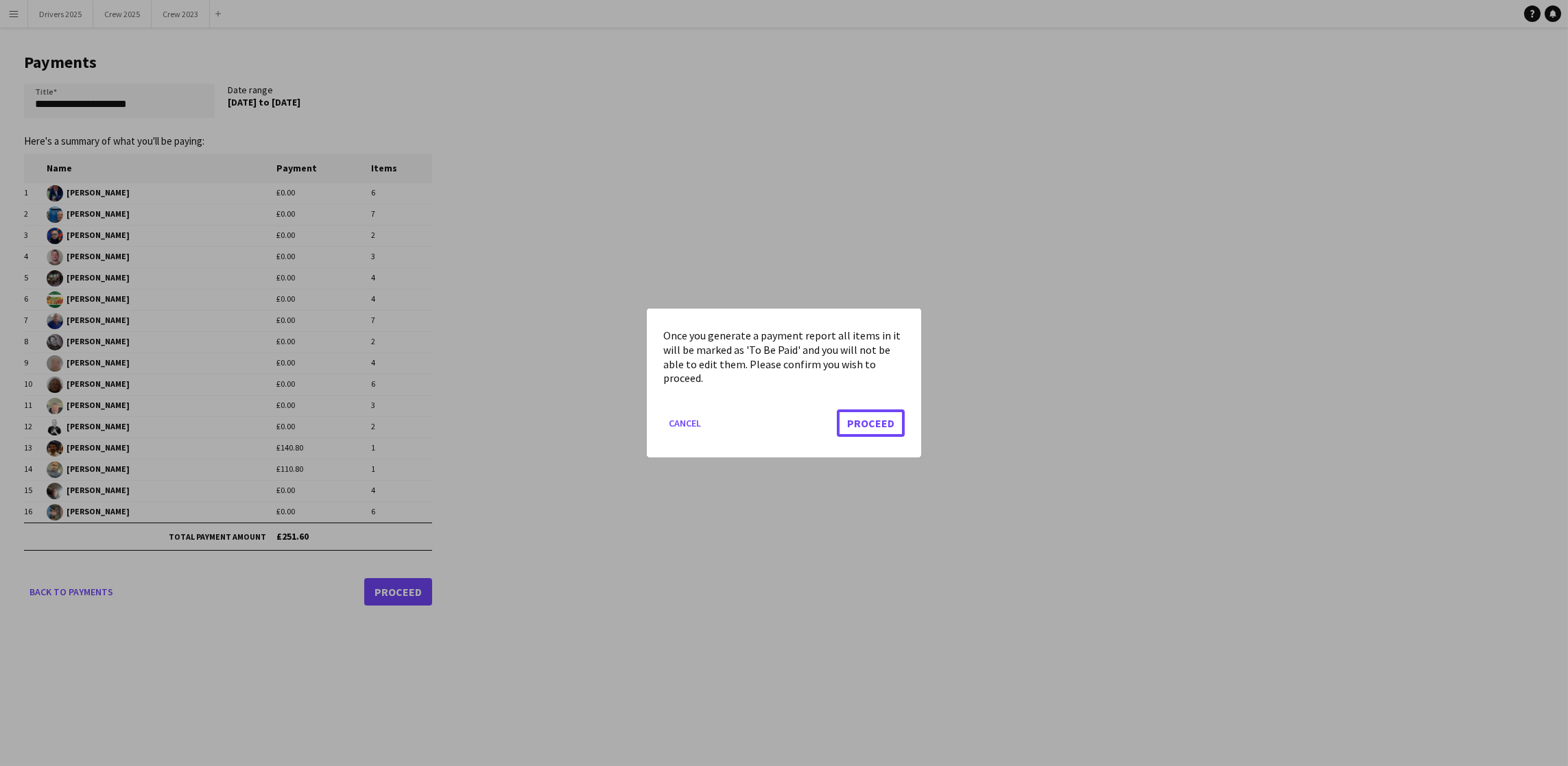
click at [861, 421] on button "Proceed" at bounding box center [870, 423] width 68 height 28
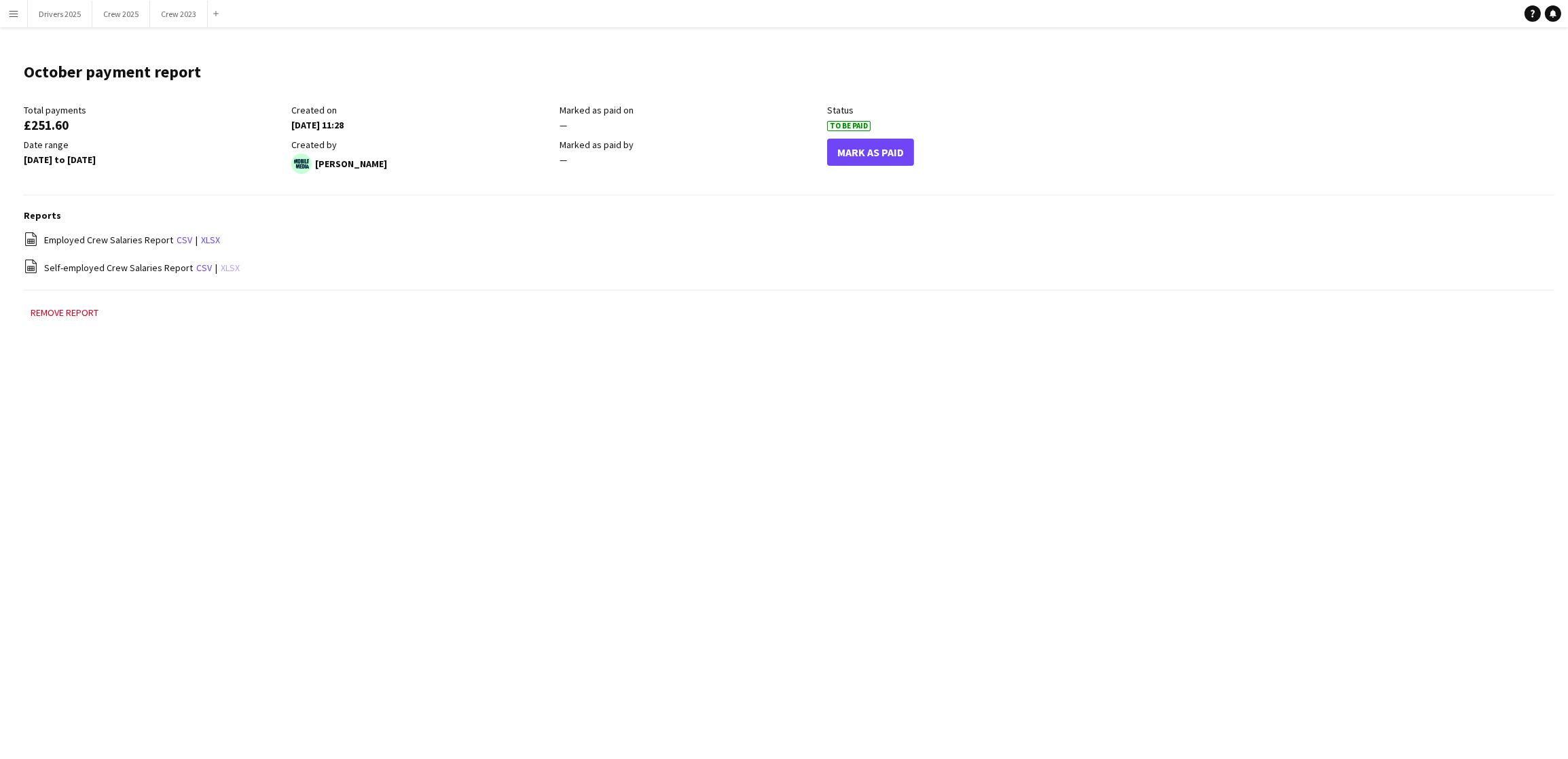
click at [225, 264] on link "xlsx" at bounding box center [230, 268] width 19 height 13
drag, startPoint x: 1185, startPoint y: 229, endPoint x: 1082, endPoint y: 209, distance: 104.9
click at [1185, 229] on div "Reports file-spreadsheet Employed Crew Salaries Report csv | xlsx file-spreadsh…" at bounding box center [789, 251] width 1531 height 82
click at [227, 268] on link "xlsx" at bounding box center [230, 268] width 19 height 13
click at [51, 6] on button "Drivers 2025 Close" at bounding box center [60, 14] width 64 height 27
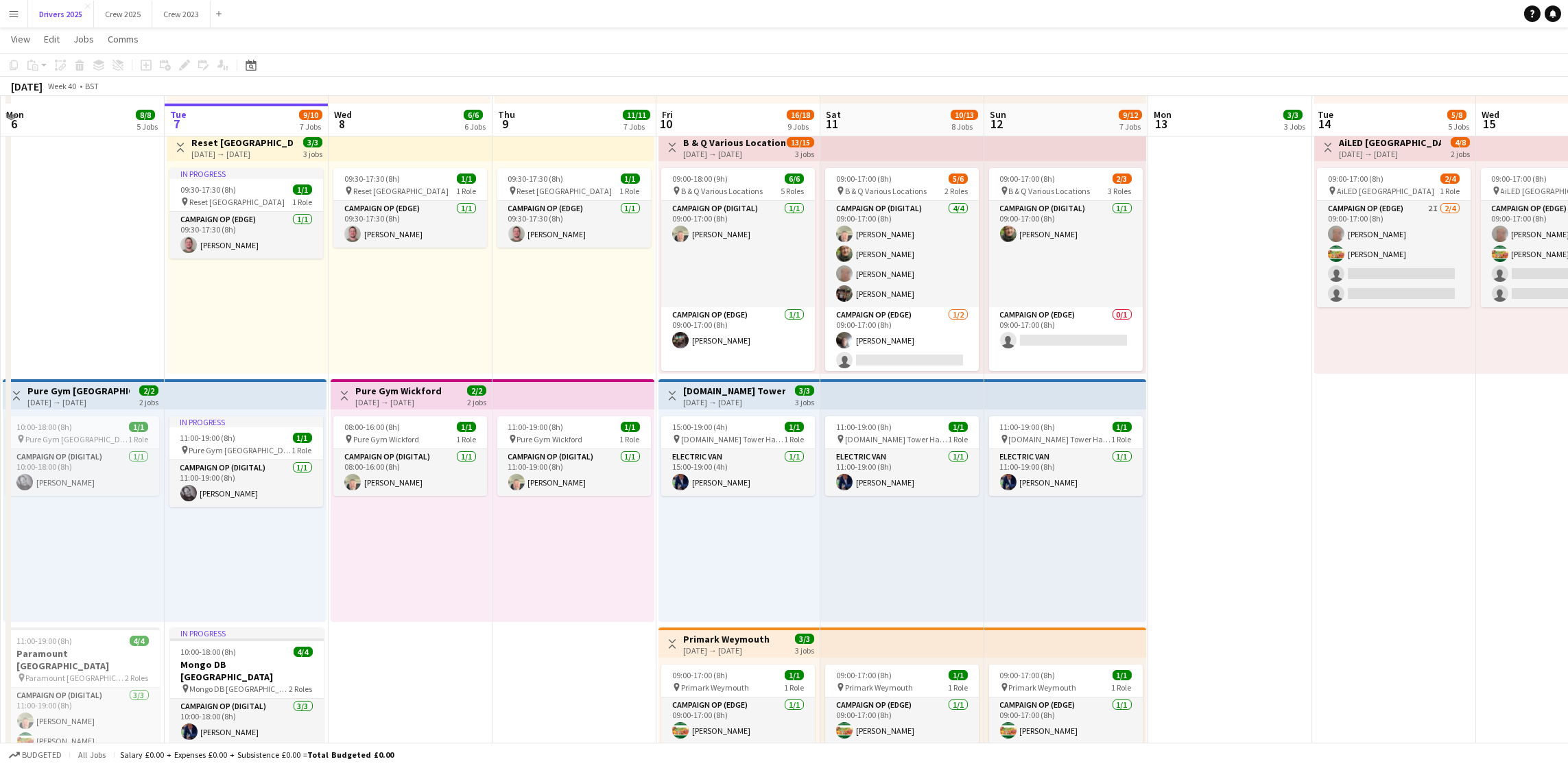
scroll to position [1029, 0]
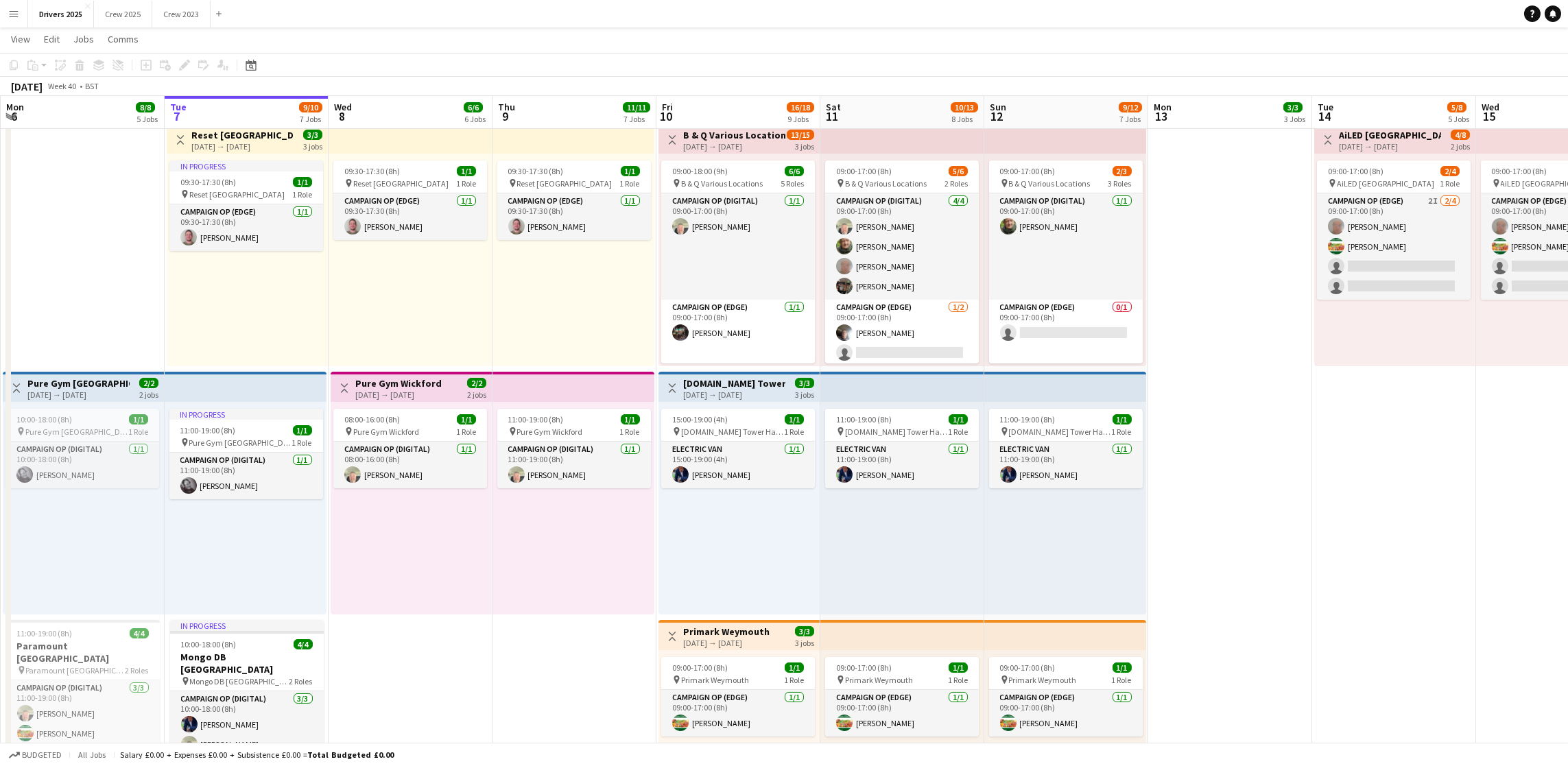
click at [726, 133] on h3 "B & Q Various Locations" at bounding box center [734, 135] width 102 height 13
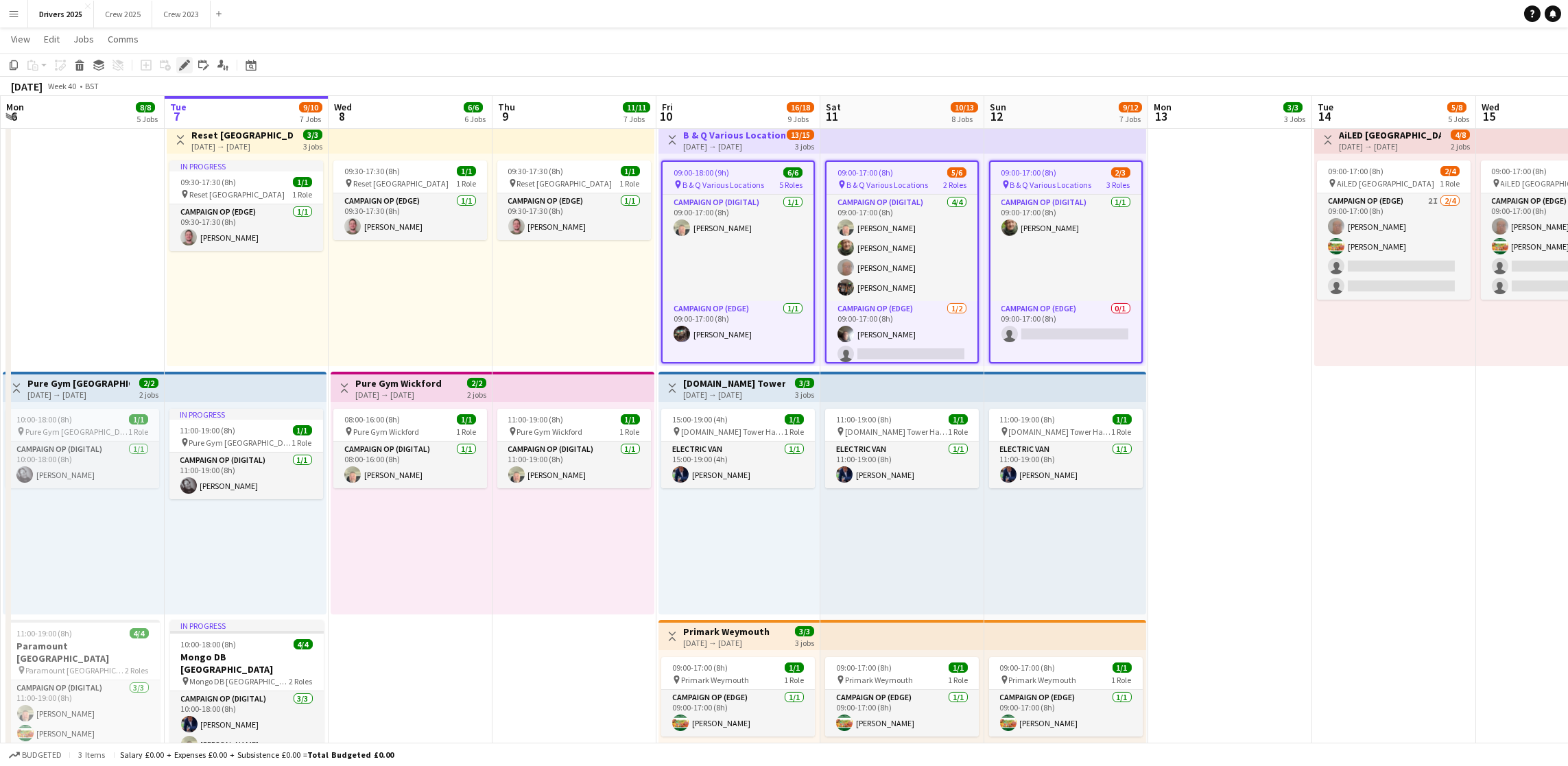
click at [179, 63] on icon "Edit" at bounding box center [185, 66] width 11 height 11
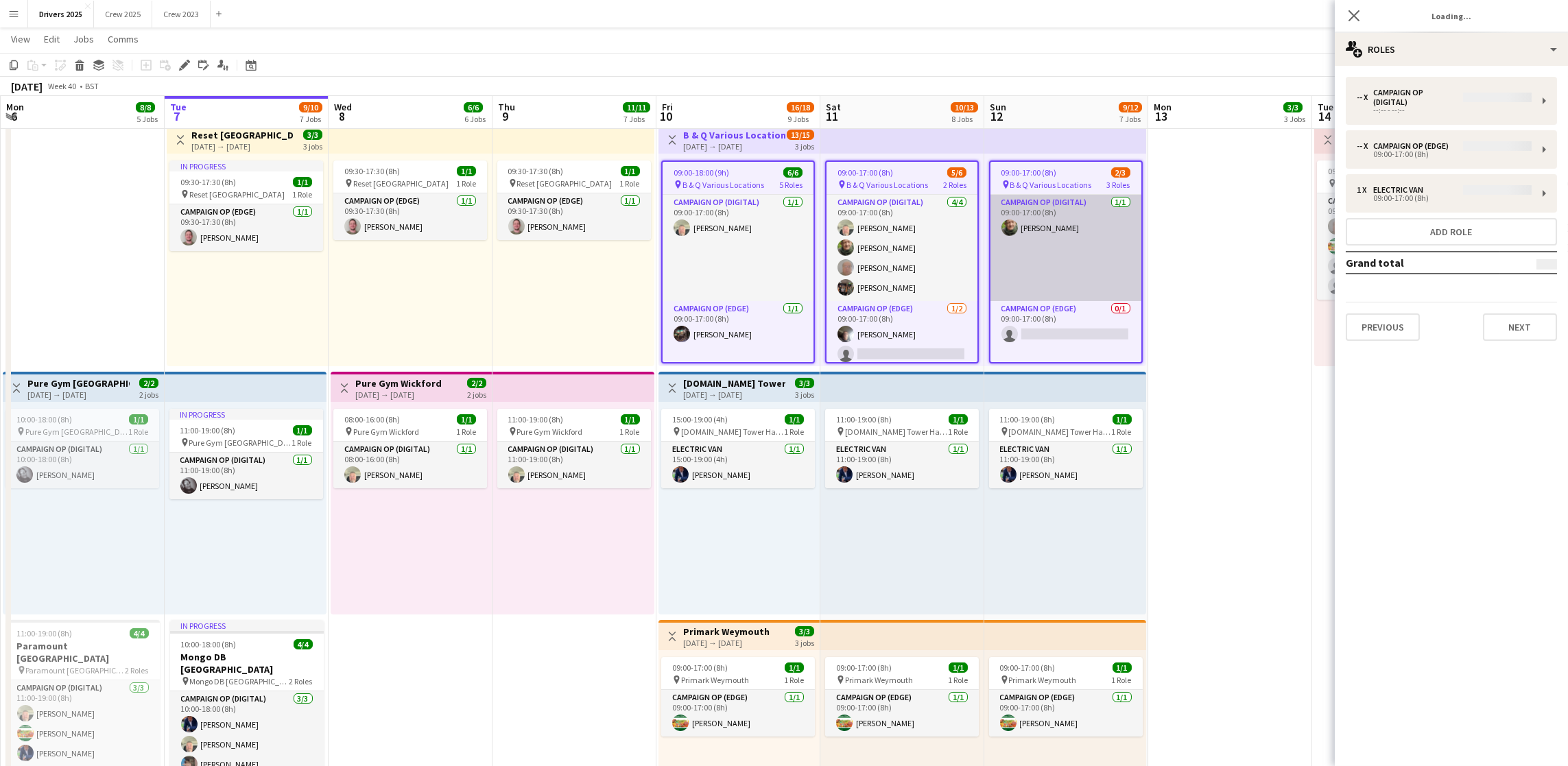
type input "**********"
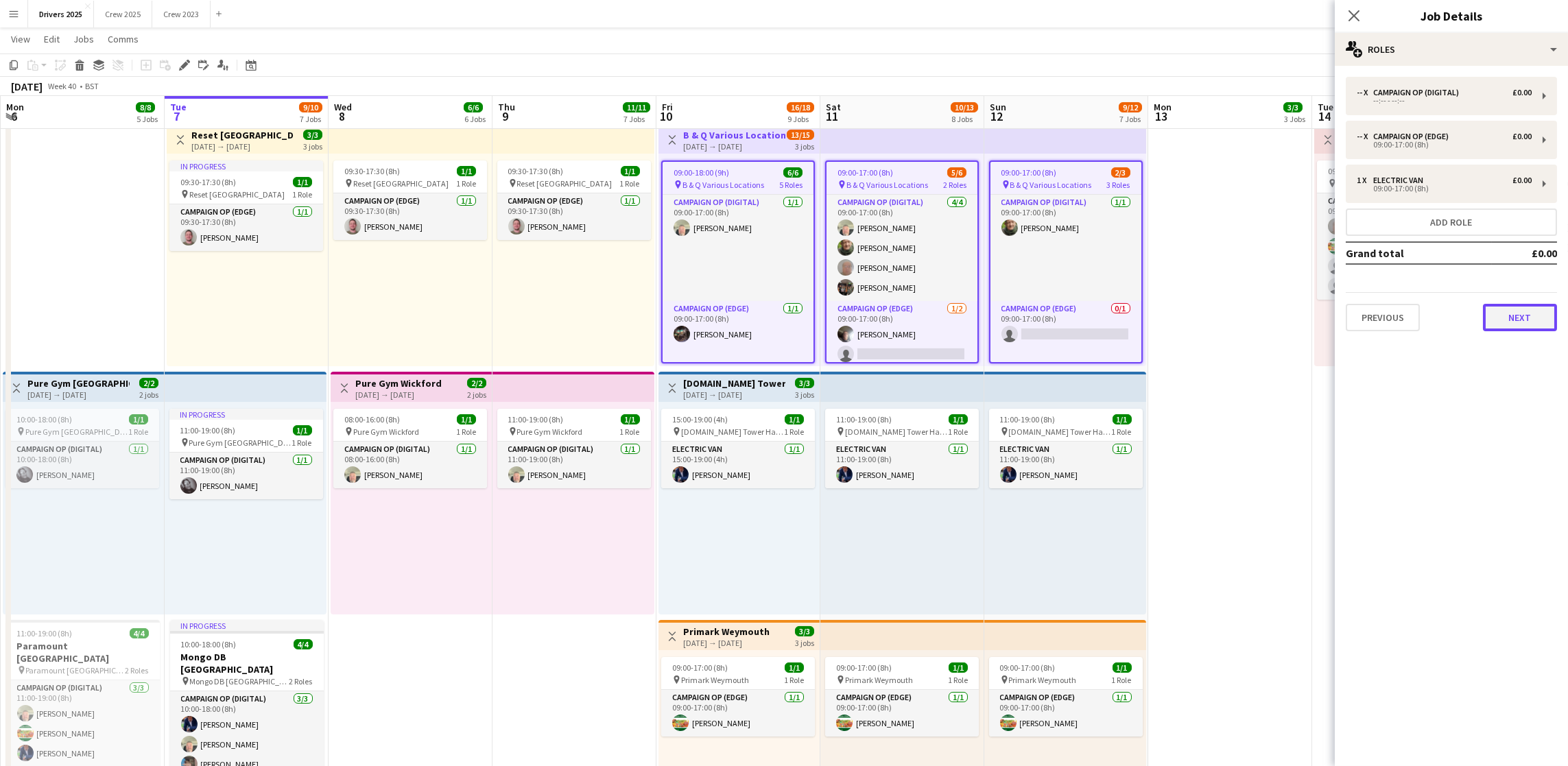
click at [1517, 324] on button "Next" at bounding box center [1519, 317] width 74 height 28
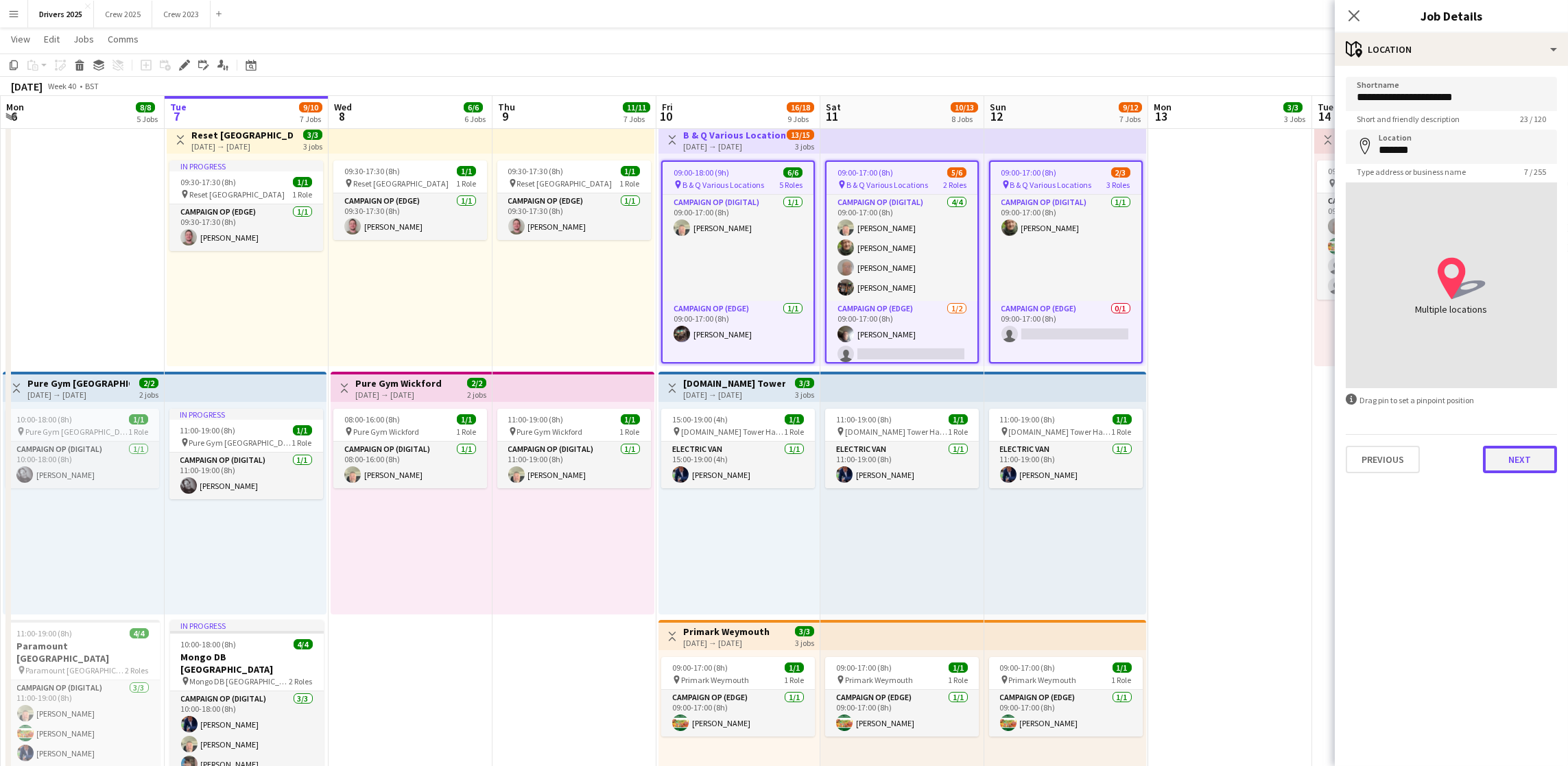
click at [1504, 448] on button "Next" at bounding box center [1519, 459] width 74 height 28
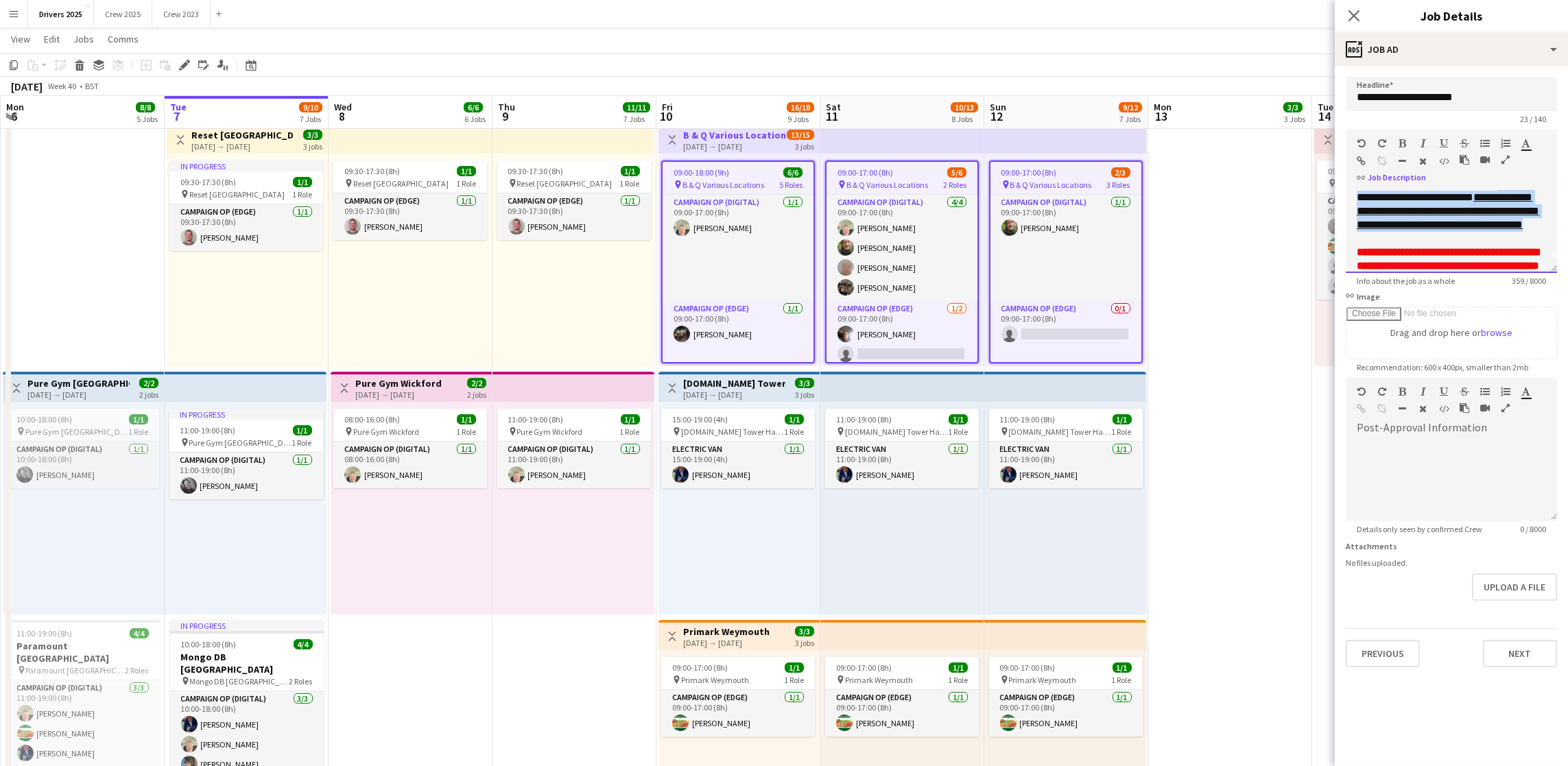
scroll to position [0, 0]
drag, startPoint x: 1508, startPoint y: 262, endPoint x: 1360, endPoint y: 227, distance: 152.1
click at [1360, 227] on div "**********" at bounding box center [1452, 231] width 212 height 83
copy link "**********"
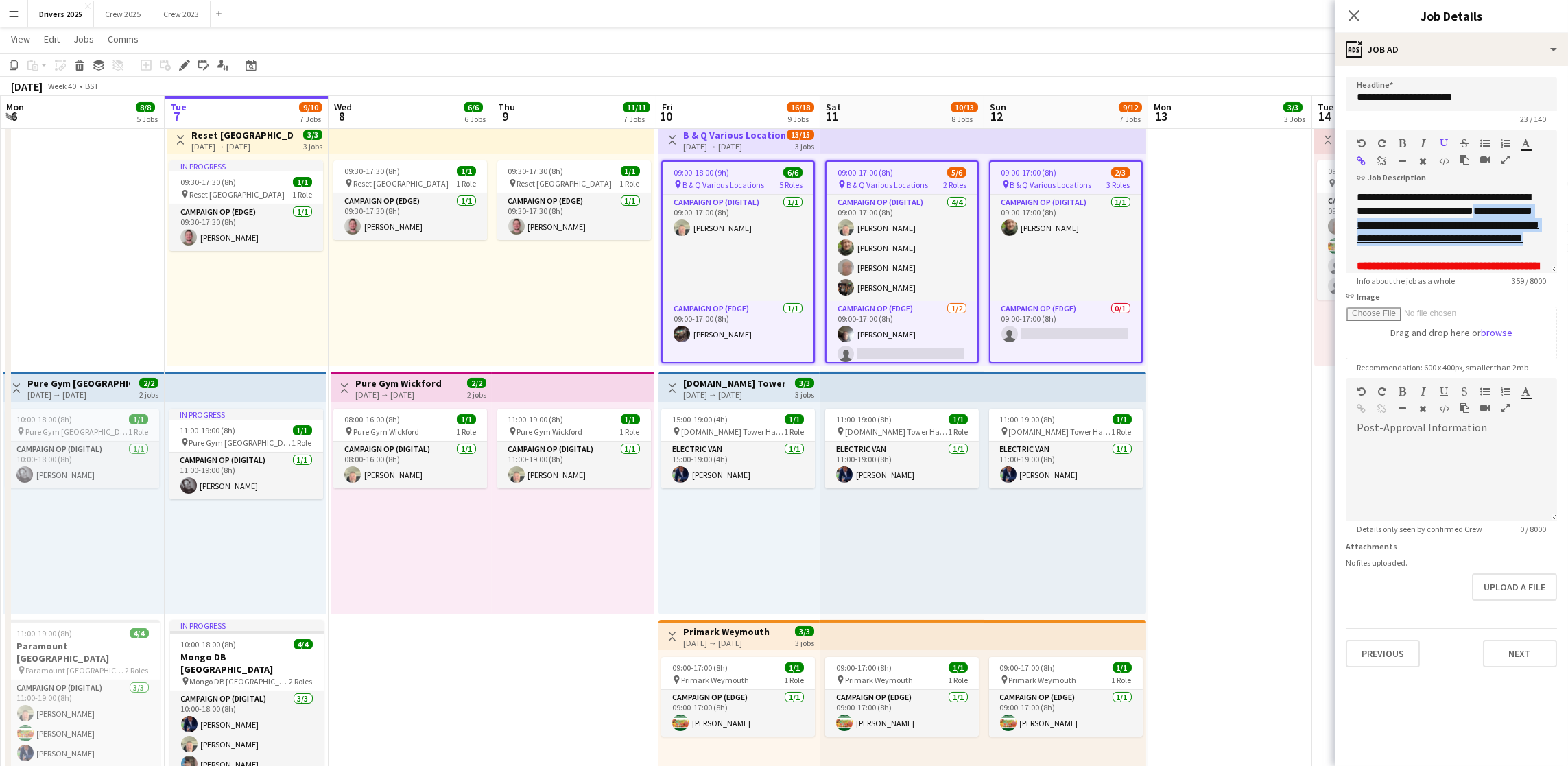
click at [1291, 386] on app-date-cell "Toggle View Abertay University Scotland 13-10-2025 → 28-10-2025 8/16 16 jobs 09…" at bounding box center [1230, 182] width 164 height 2115
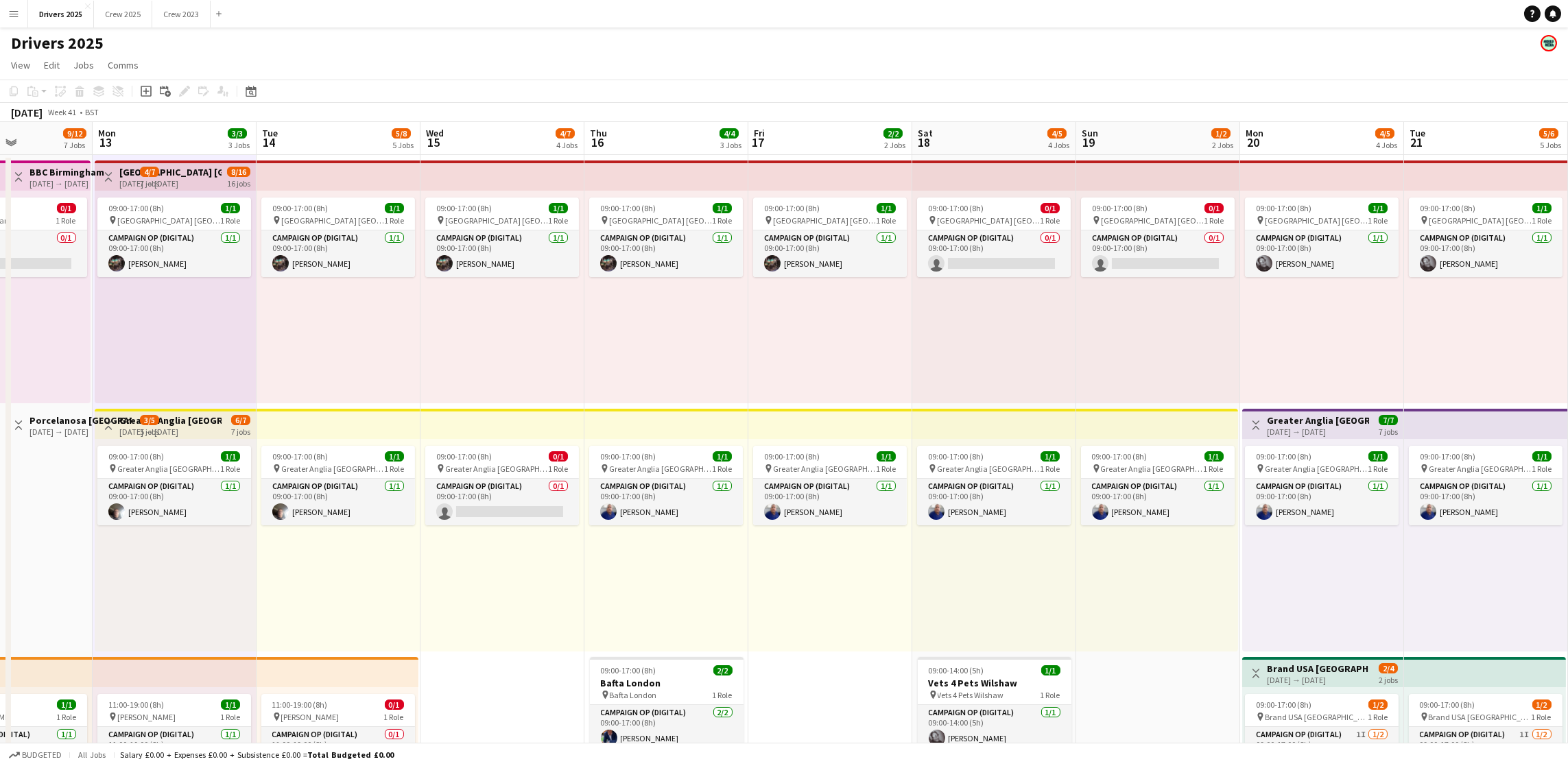
drag, startPoint x: 582, startPoint y: 504, endPoint x: 0, endPoint y: 482, distance: 582.4
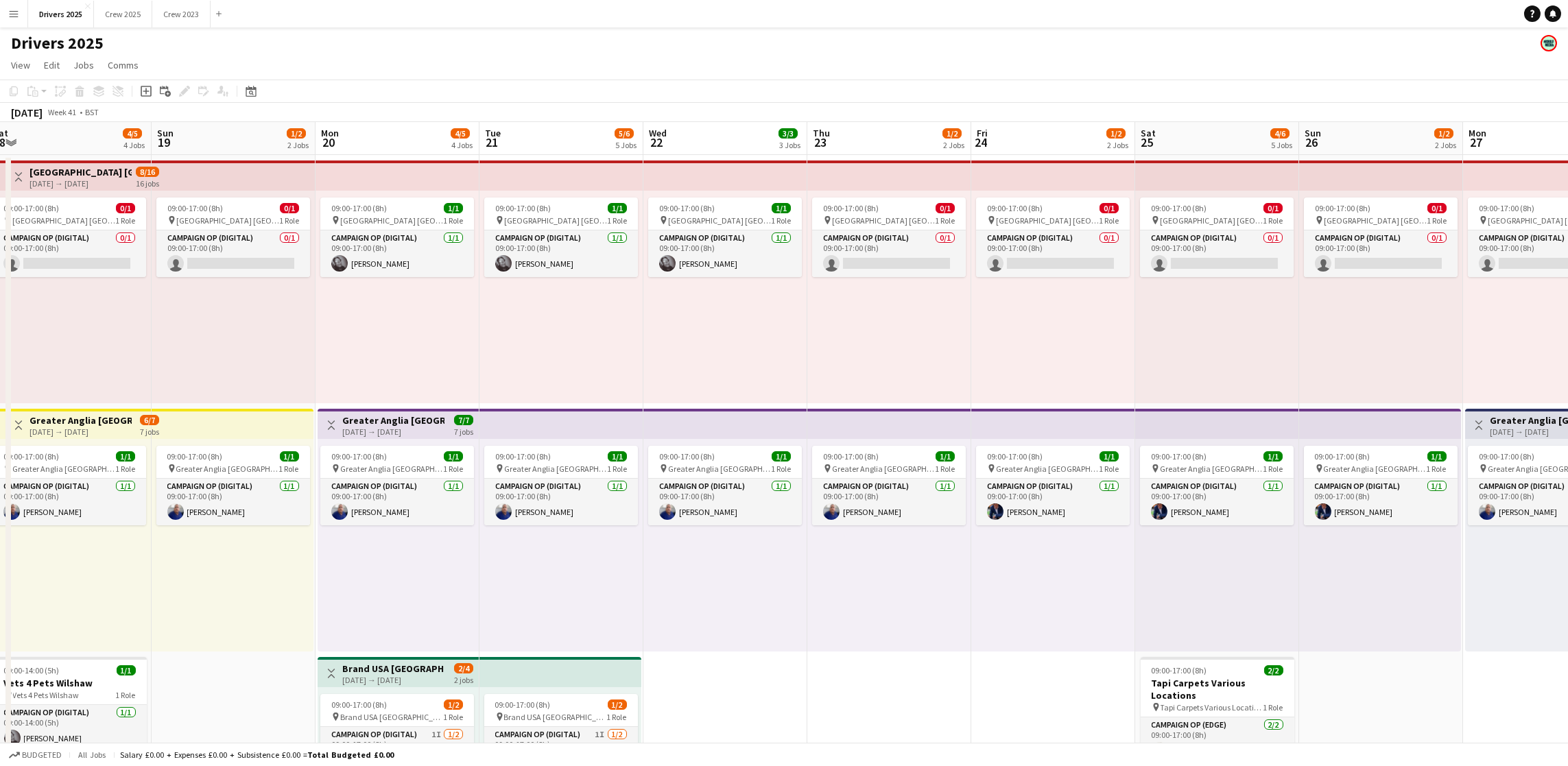
drag, startPoint x: 1149, startPoint y: 478, endPoint x: 0, endPoint y: 463, distance: 1149.1
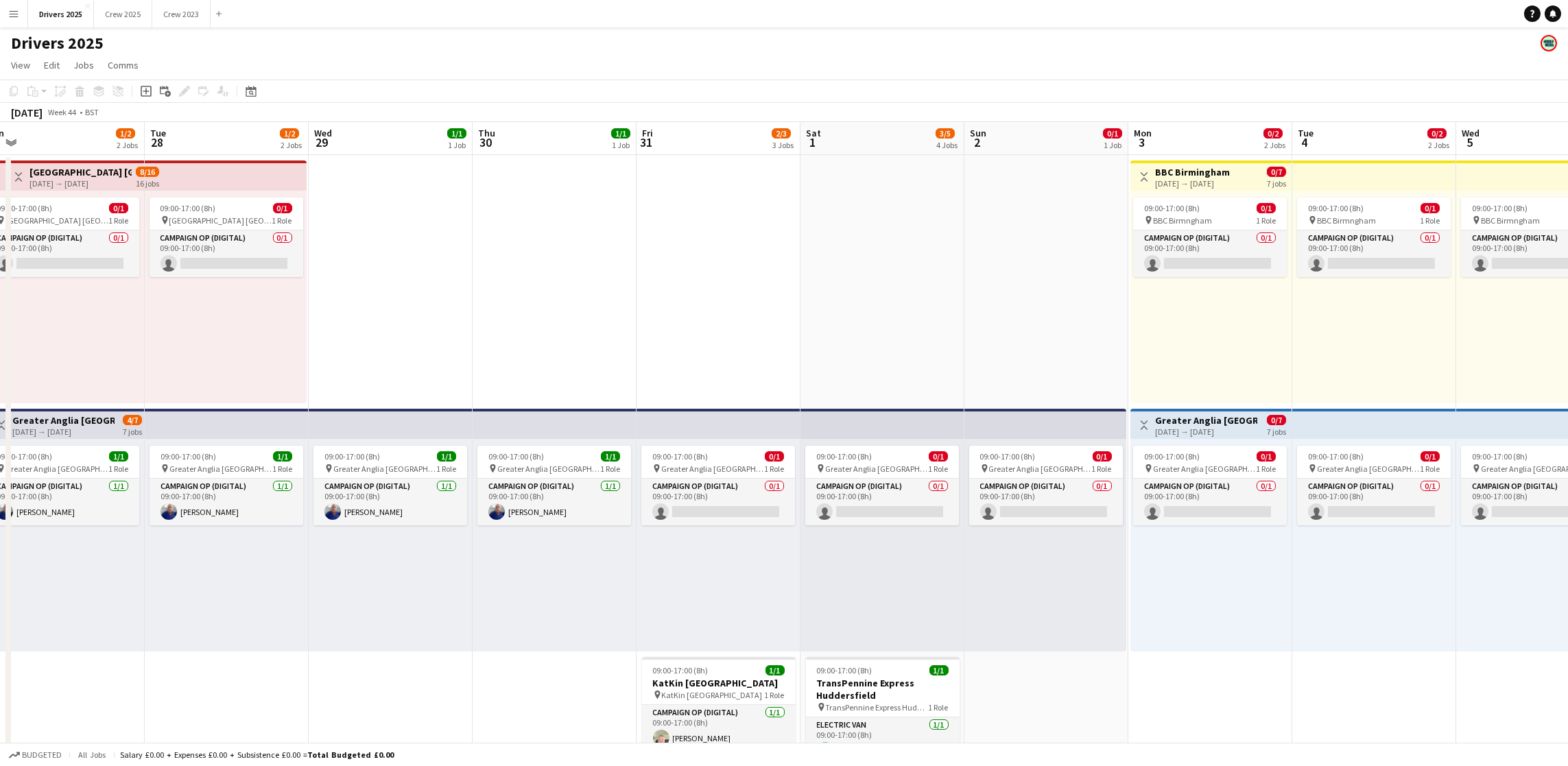
drag, startPoint x: 1381, startPoint y: 482, endPoint x: 226, endPoint y: 438, distance: 1155.8
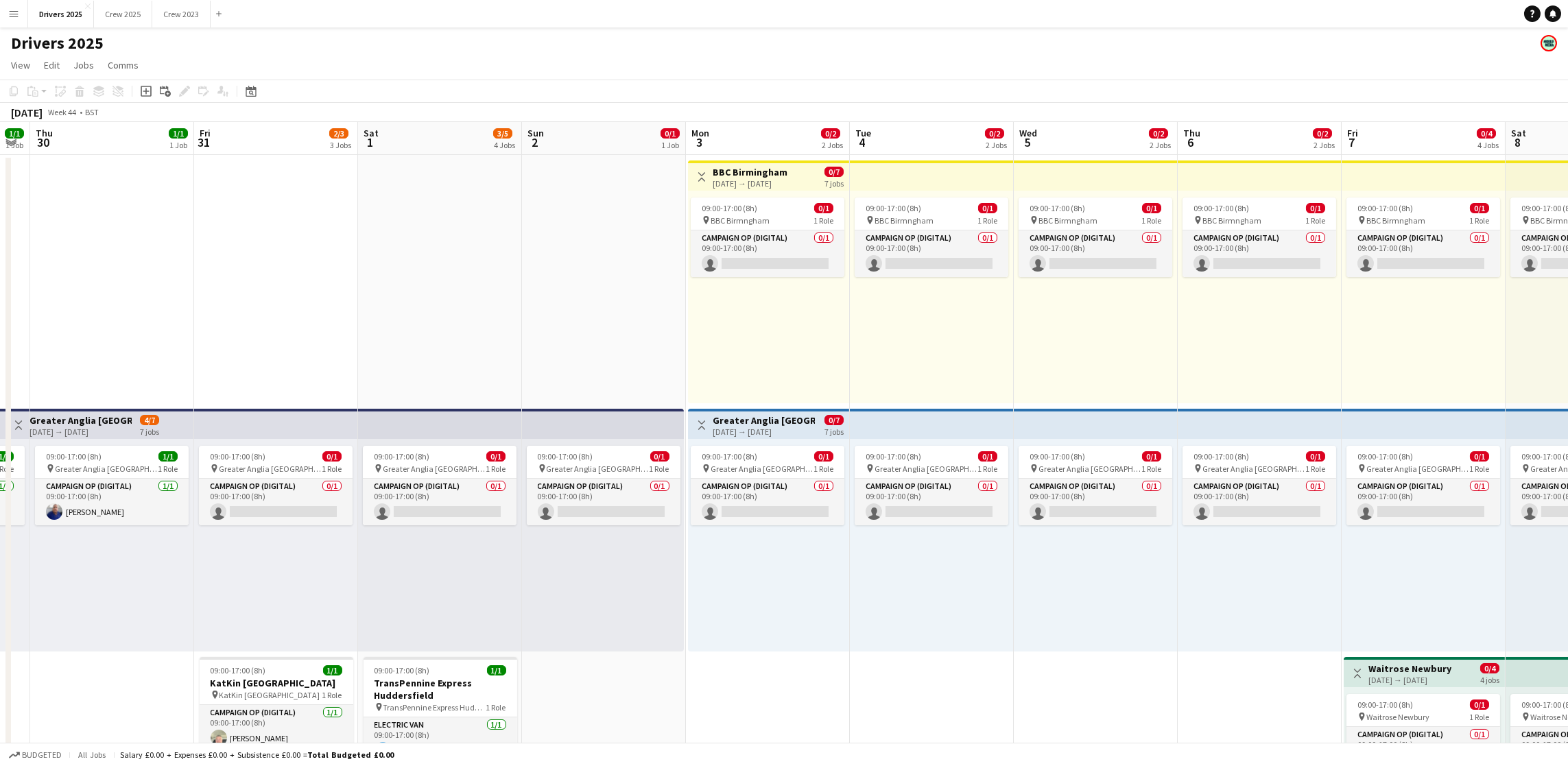
scroll to position [0, 477]
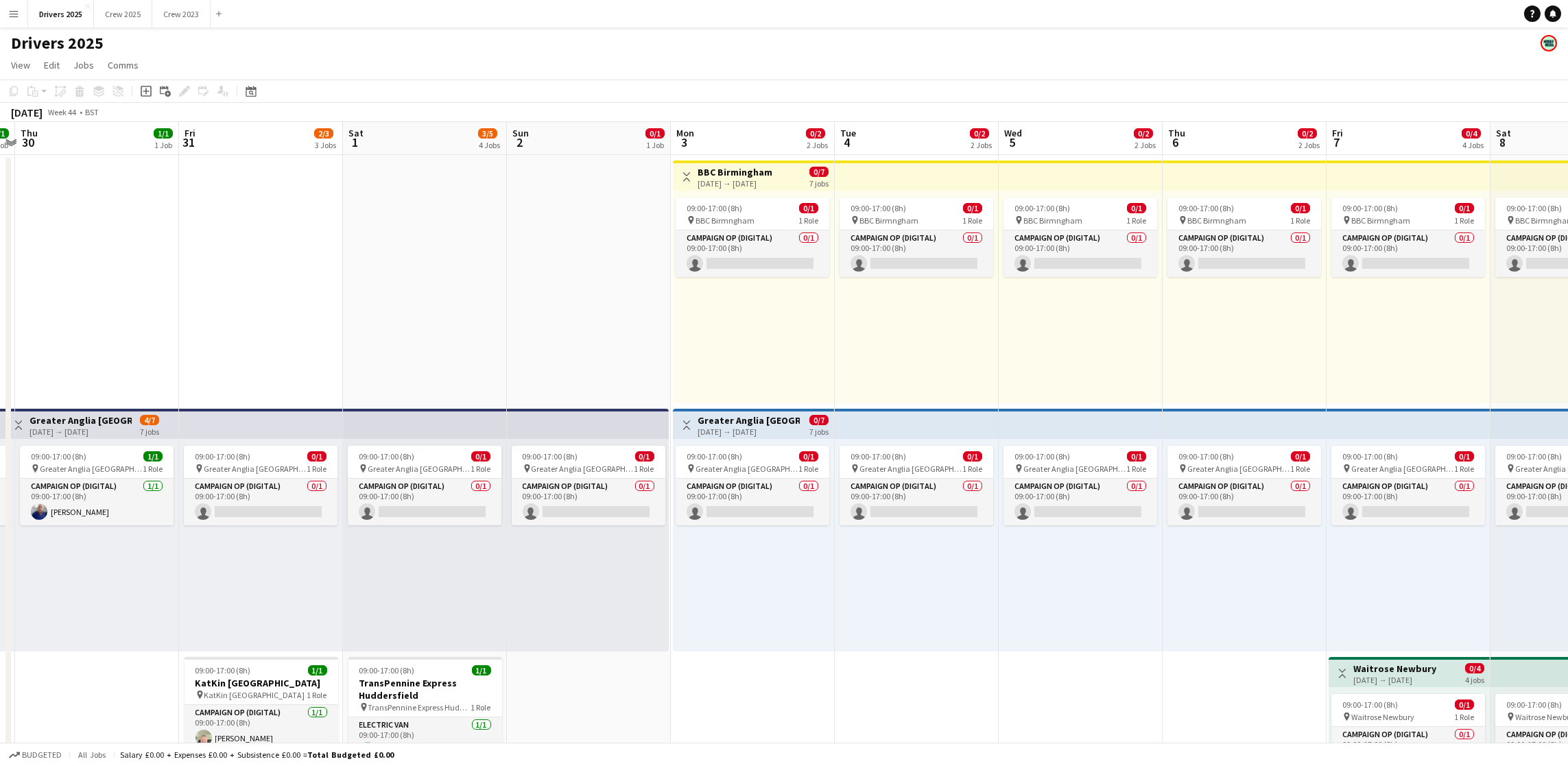
drag, startPoint x: 1134, startPoint y: 454, endPoint x: 677, endPoint y: 454, distance: 457.0
drag, startPoint x: 745, startPoint y: 497, endPoint x: 784, endPoint y: 508, distance: 40.5
click at [745, 497] on app-card-role "Campaign Op (Digital) 0/1 09:00-17:00 (8h) single-neutral-actions" at bounding box center [753, 502] width 154 height 47
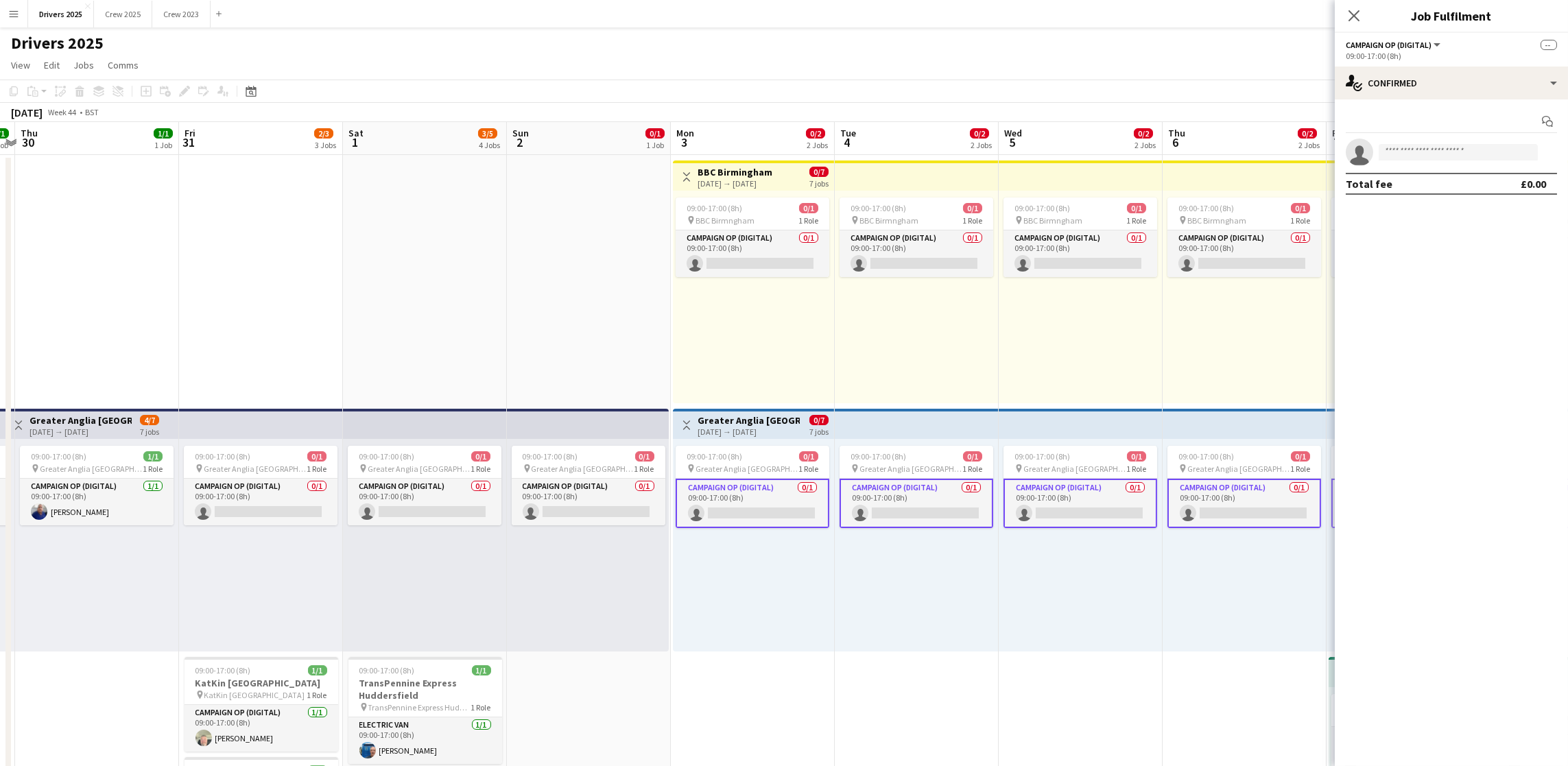
click at [772, 506] on app-card-role "Campaign Op (Digital) 0/1 09:00-17:00 (8h) single-neutral-actions" at bounding box center [753, 504] width 154 height 49
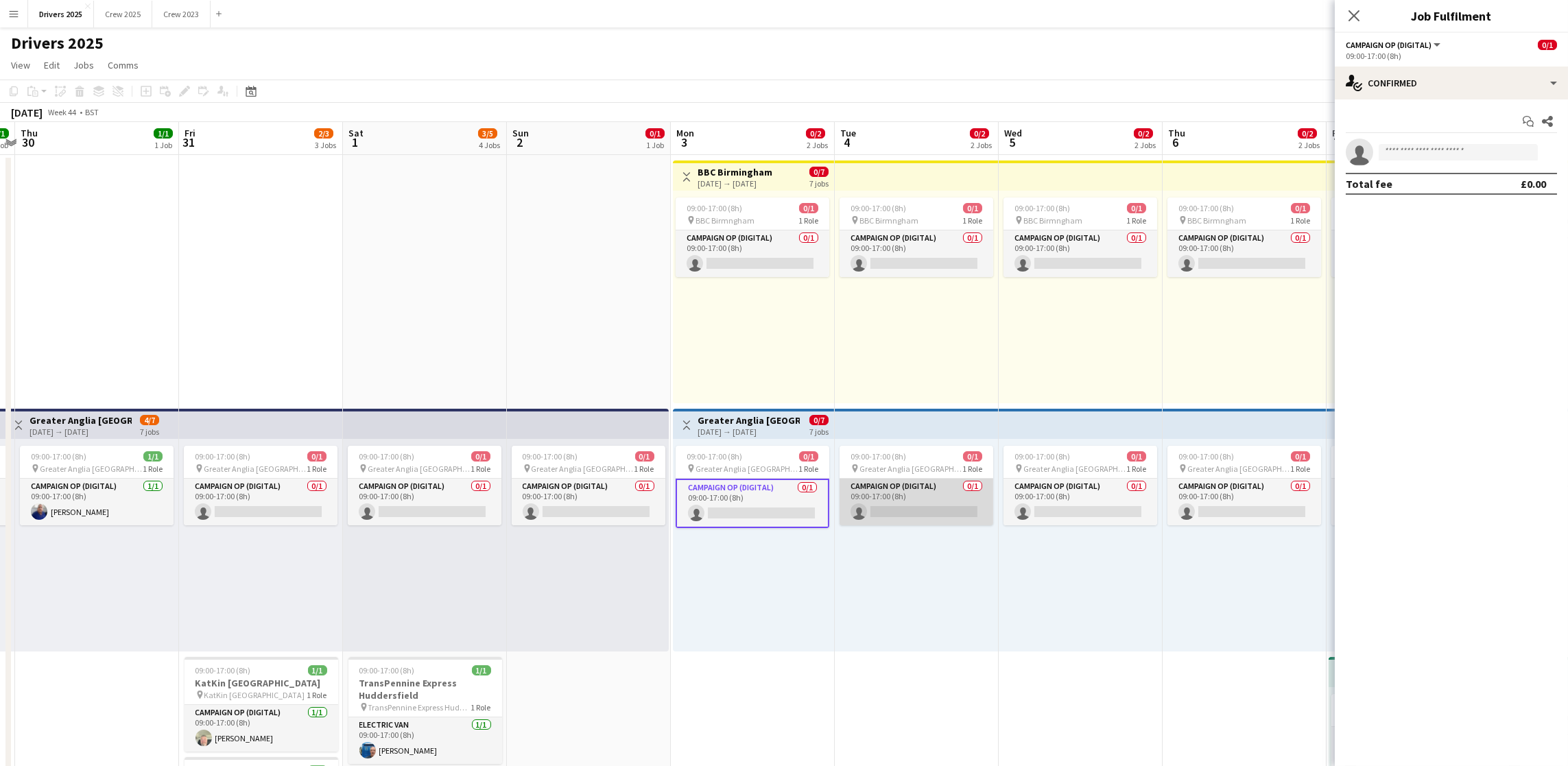
click at [897, 499] on app-card-role "Campaign Op (Digital) 0/1 09:00-17:00 (8h) single-neutral-actions" at bounding box center [916, 502] width 154 height 47
click at [1045, 508] on app-card-role "Campaign Op (Digital) 0/1 09:00-17:00 (8h) single-neutral-actions" at bounding box center [1081, 502] width 154 height 47
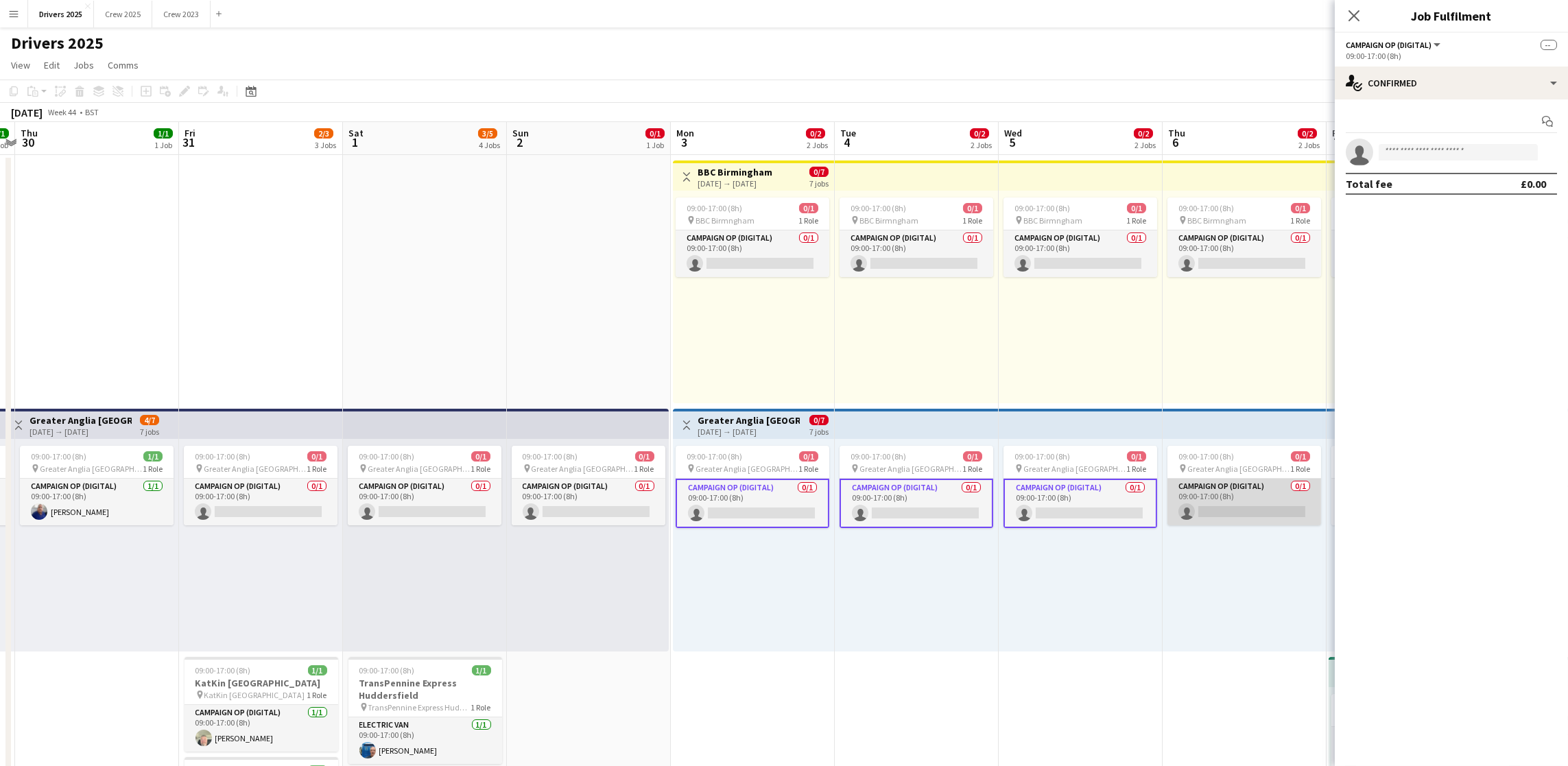
click at [1215, 510] on app-card-role "Campaign Op (Digital) 0/1 09:00-17:00 (8h) single-neutral-actions" at bounding box center [1244, 502] width 154 height 47
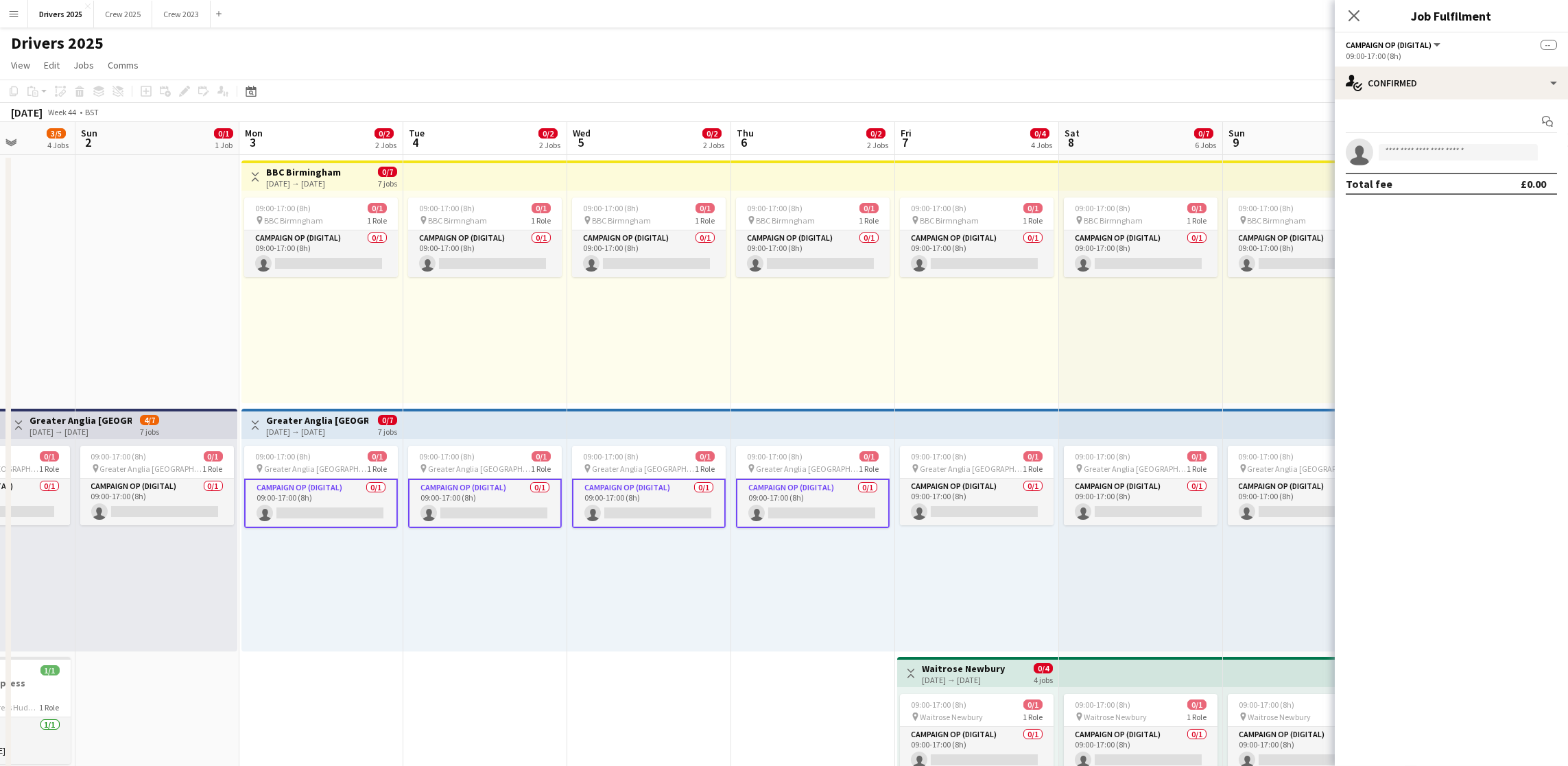
drag, startPoint x: 1128, startPoint y: 587, endPoint x: 693, endPoint y: 580, distance: 435.1
click at [1026, 499] on app-card-role "Campaign Op (Digital) 0/1 09:00-17:00 (8h) single-neutral-actions" at bounding box center [975, 502] width 154 height 47
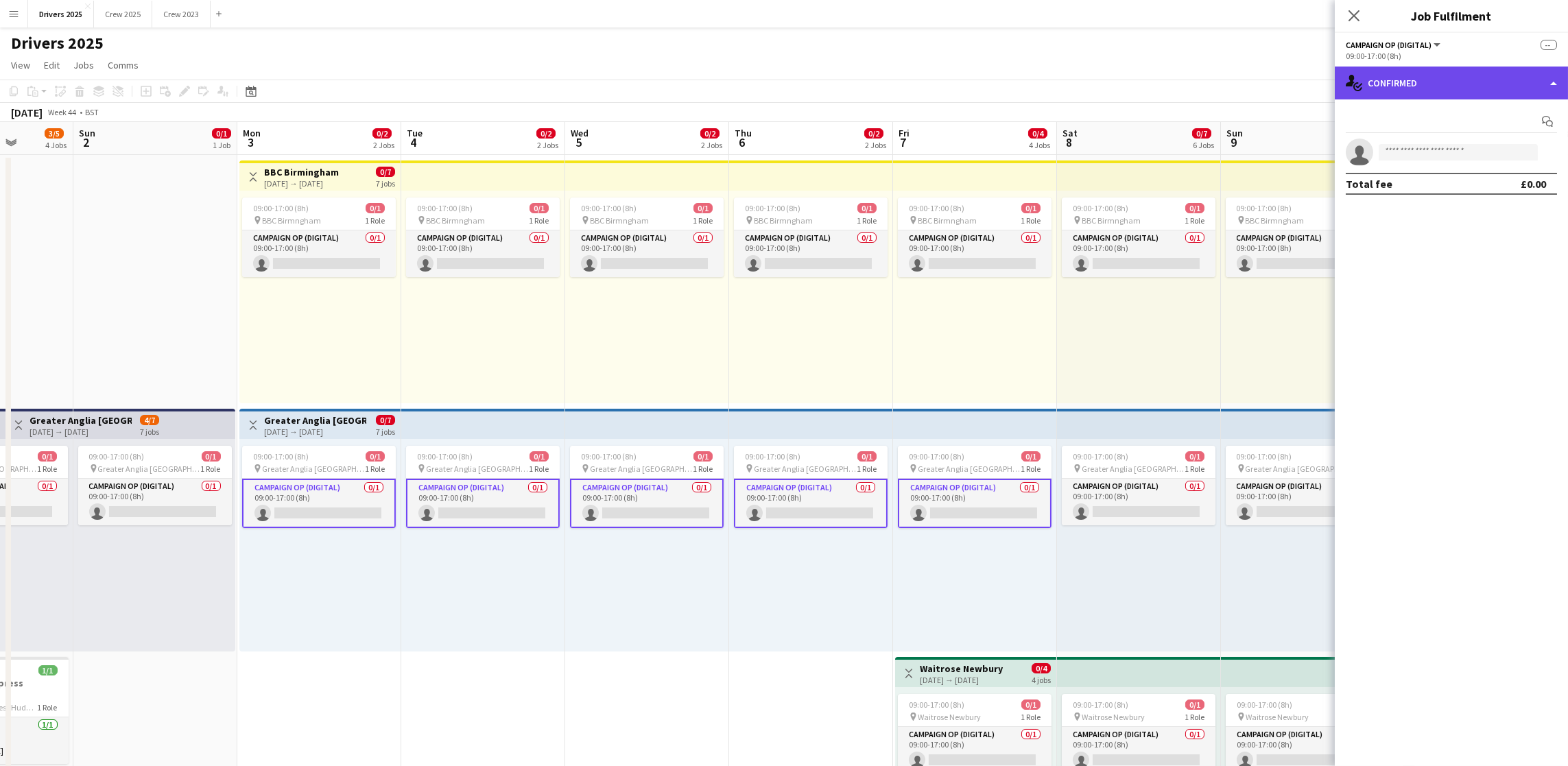
click at [1387, 82] on div "single-neutral-actions-check-2 Confirmed" at bounding box center [1451, 83] width 233 height 33
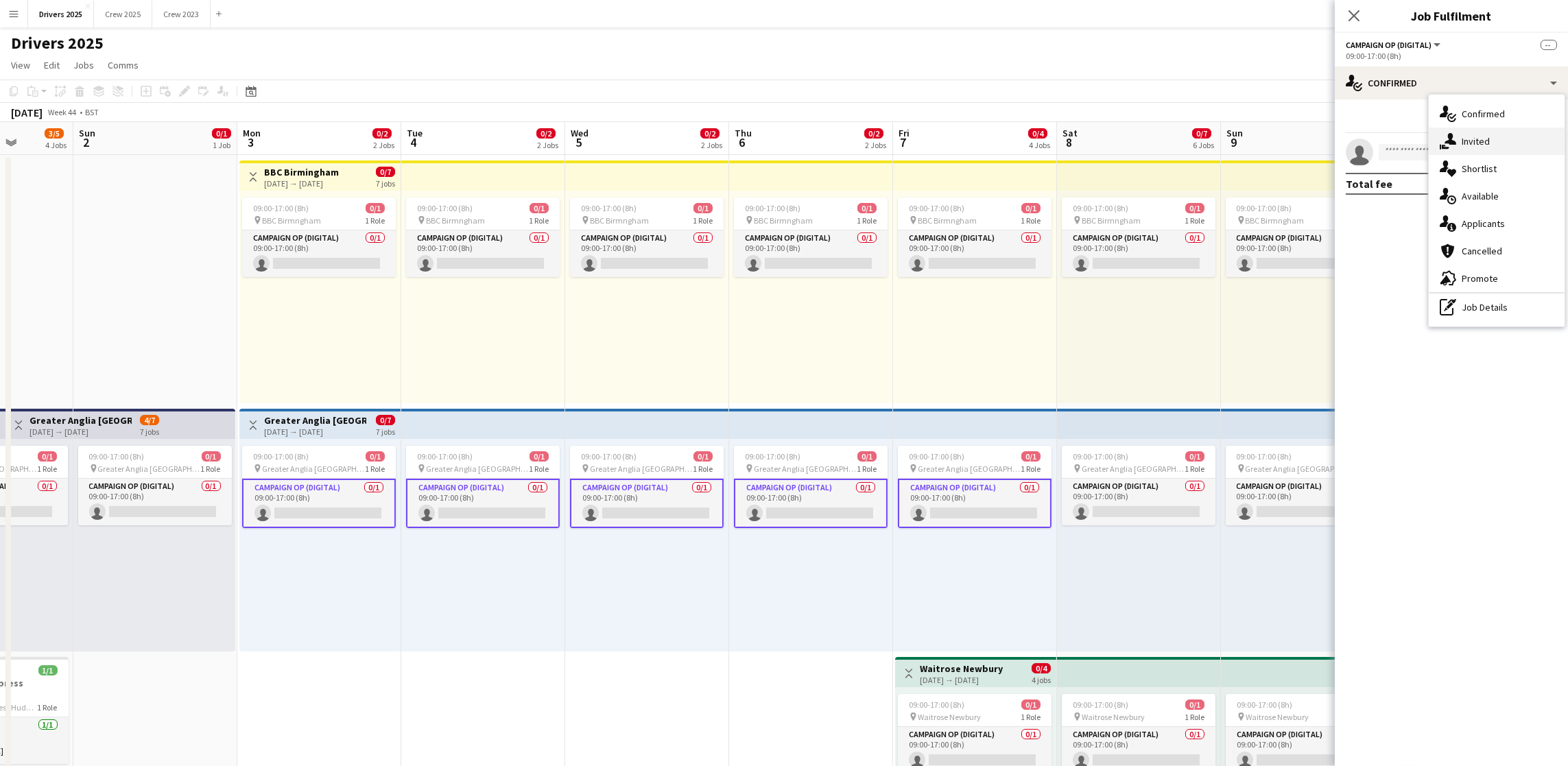
click at [1464, 141] on span "Invited" at bounding box center [1476, 142] width 28 height 13
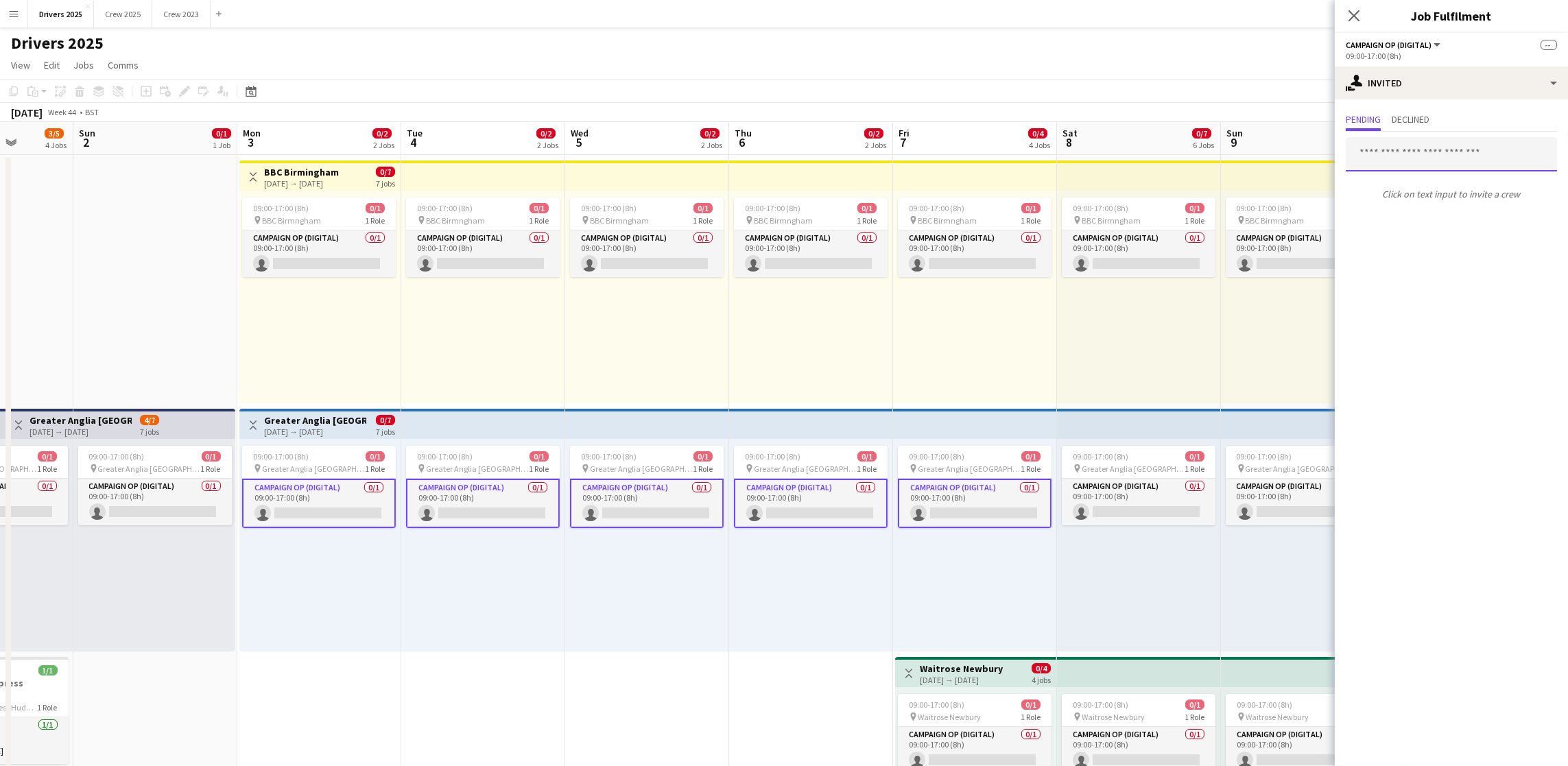
click at [1430, 158] on input "text" at bounding box center [1452, 154] width 212 height 35
type input "***"
drag, startPoint x: 1409, startPoint y: 195, endPoint x: 1419, endPoint y: 287, distance: 92.5
click at [1409, 197] on span "petegallaghermm@gmail.com" at bounding box center [1451, 200] width 189 height 11
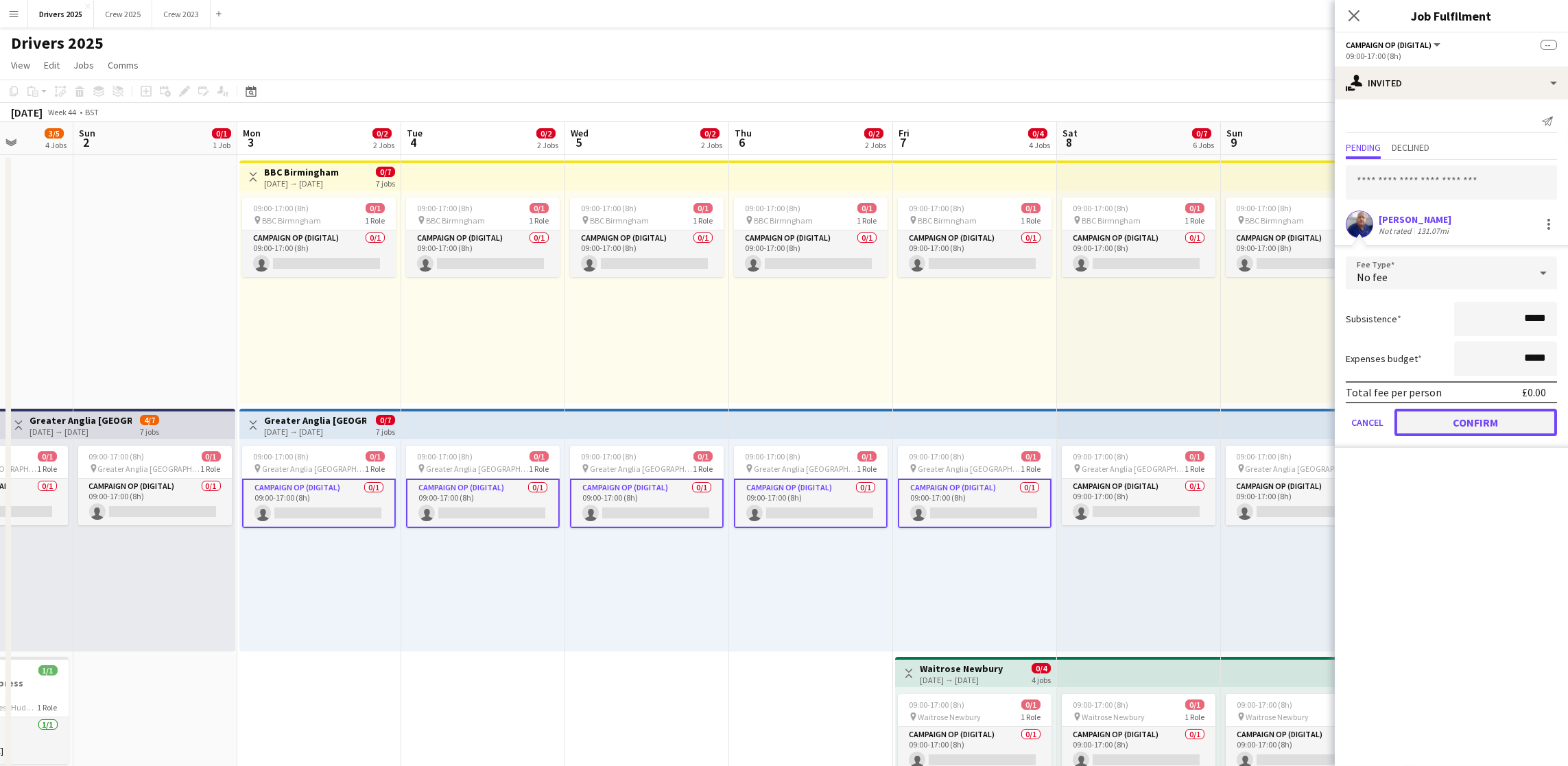
click at [1465, 423] on button "Confirm" at bounding box center [1476, 422] width 162 height 28
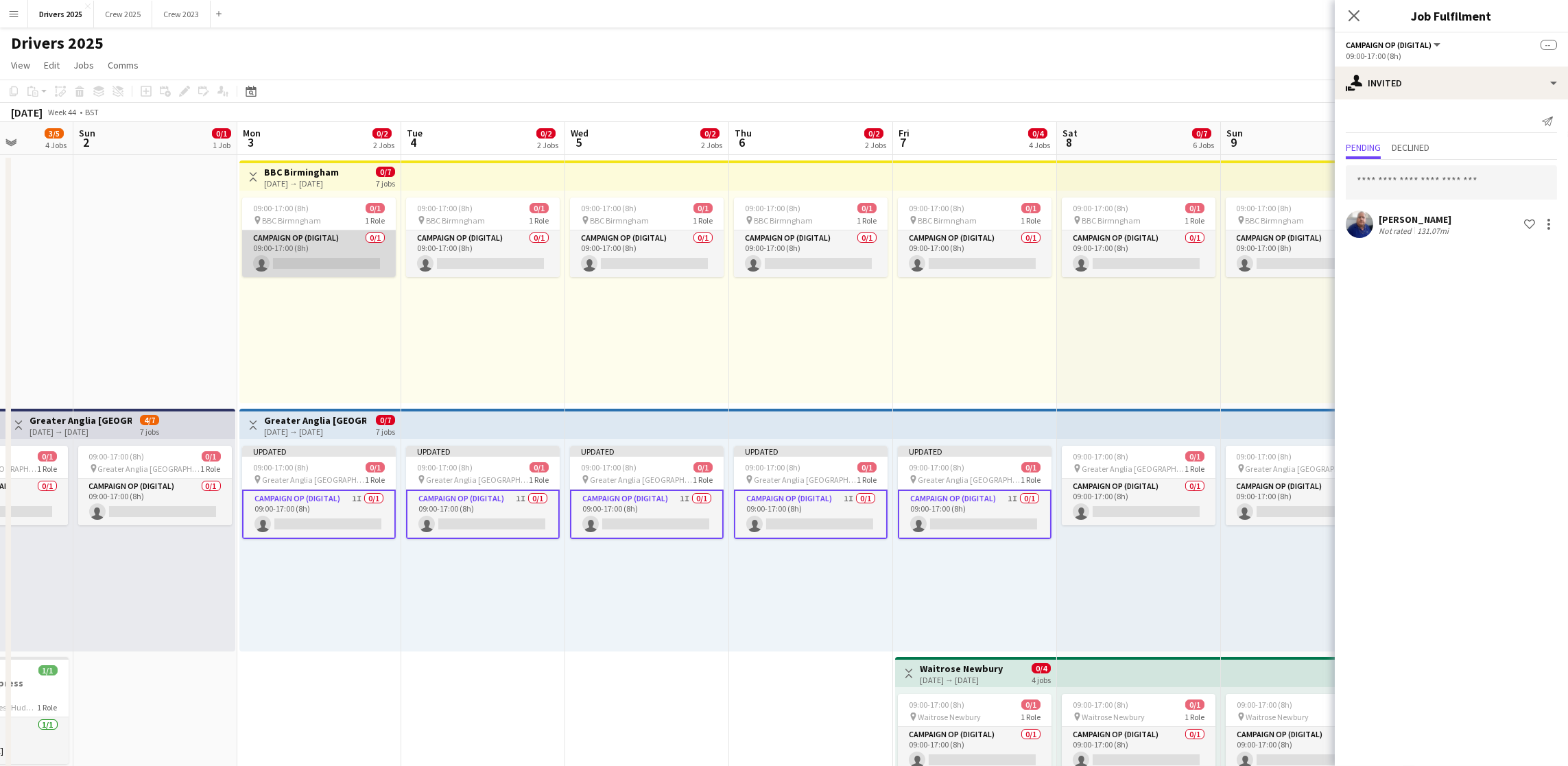
click at [310, 267] on app-card-role "Campaign Op (Digital) 0/1 09:00-17:00 (8h) single-neutral-actions" at bounding box center [319, 254] width 154 height 47
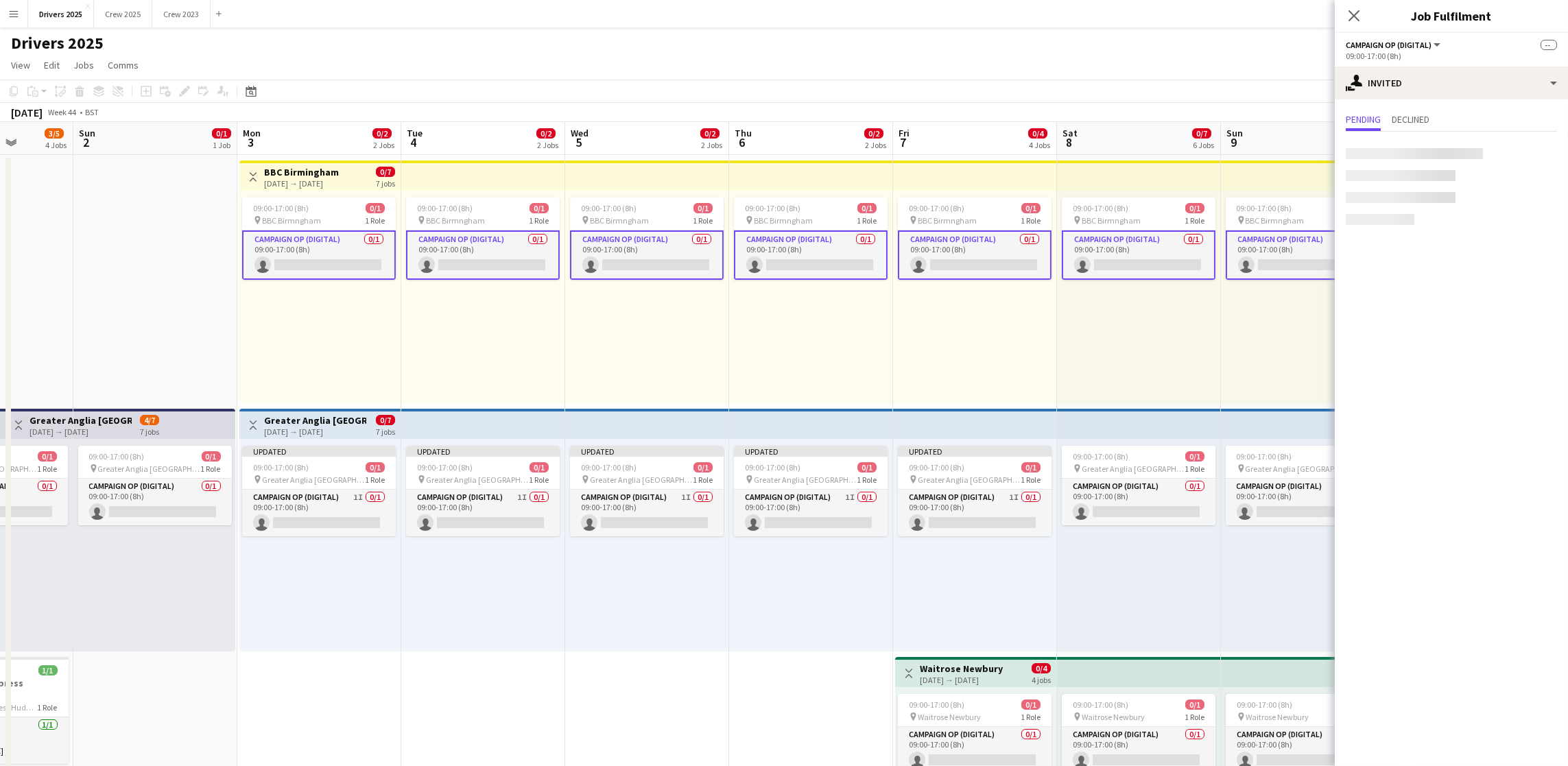
click at [310, 265] on app-card-role "Campaign Op (Digital) 0/1 09:00-17:00 (8h) single-neutral-actions" at bounding box center [319, 255] width 154 height 49
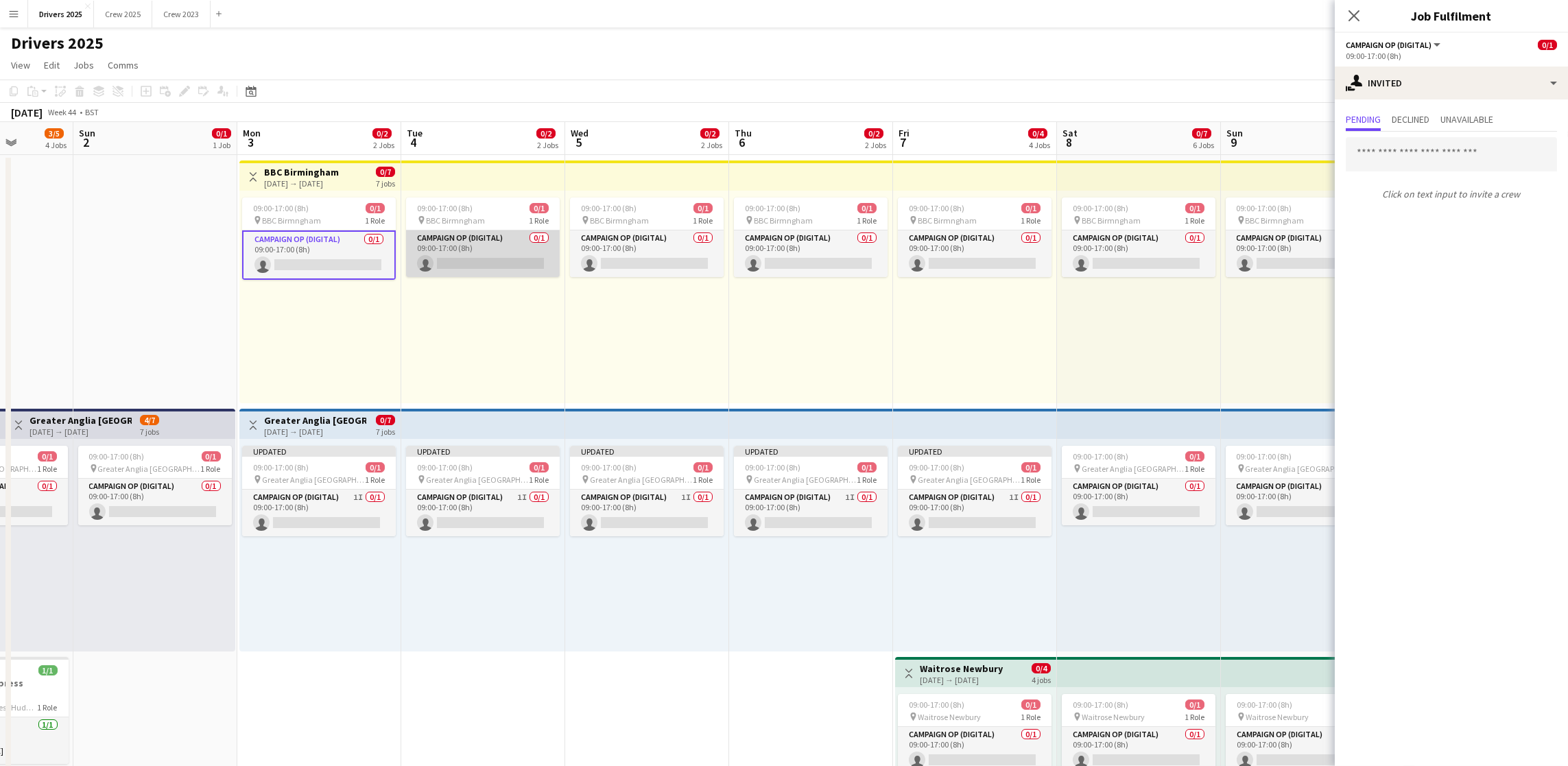
click at [459, 262] on app-card-role "Campaign Op (Digital) 0/1 09:00-17:00 (8h) single-neutral-actions" at bounding box center [483, 254] width 154 height 47
drag, startPoint x: 604, startPoint y: 262, endPoint x: 667, endPoint y: 262, distance: 63.0
click at [604, 260] on app-card-role "Campaign Op (Digital) 0/1 09:00-17:00 (8h) single-neutral-actions" at bounding box center [647, 254] width 154 height 47
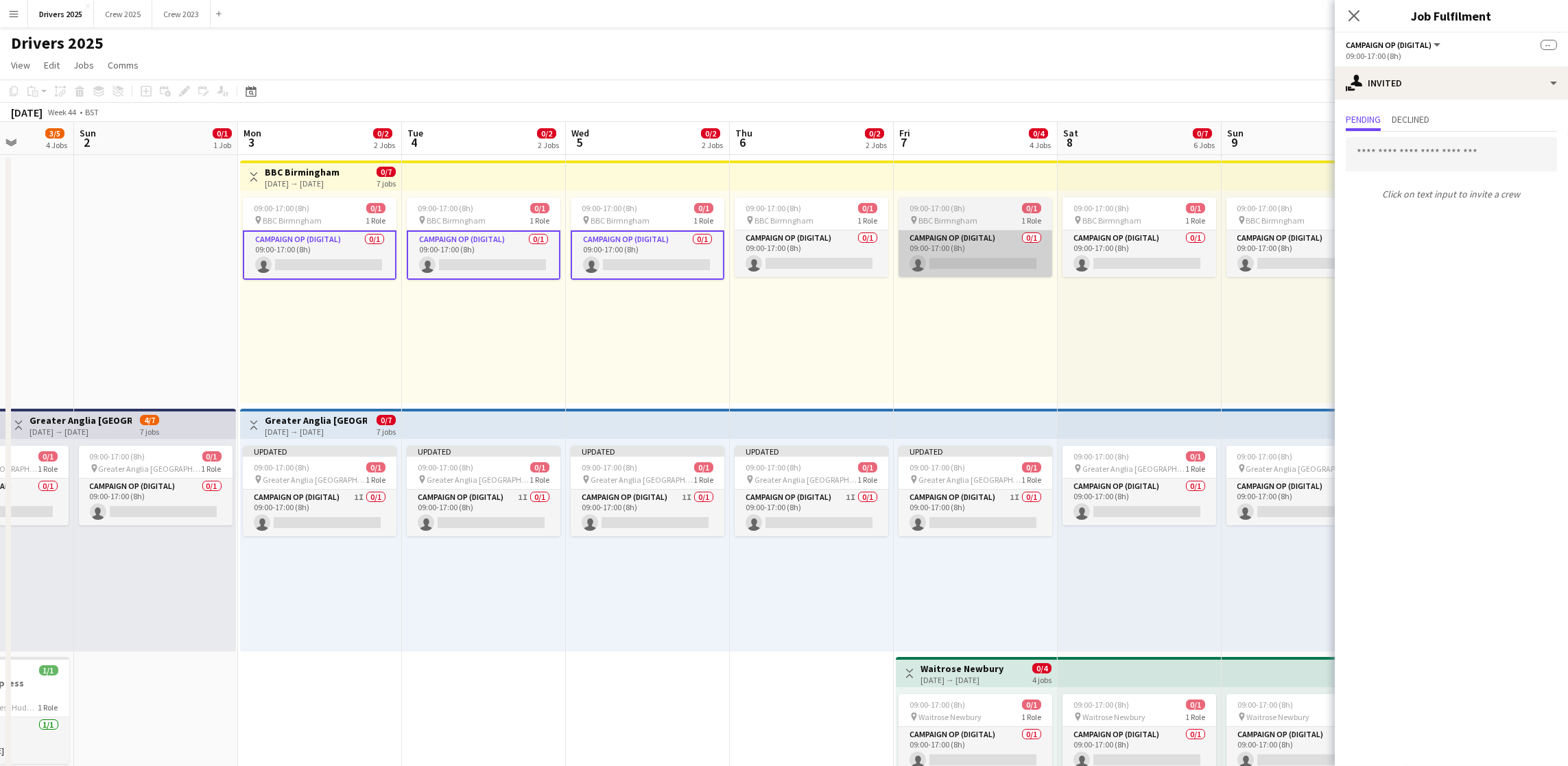
drag, startPoint x: 818, startPoint y: 265, endPoint x: 972, endPoint y: 262, distance: 154.0
click at [819, 264] on app-card-role "Campaign Op (Digital) 0/1 09:00-17:00 (8h) single-neutral-actions" at bounding box center [811, 254] width 154 height 47
click at [976, 262] on app-card-role "Campaign Op (Digital) 0/1 09:00-17:00 (8h) single-neutral-actions" at bounding box center [977, 254] width 154 height 47
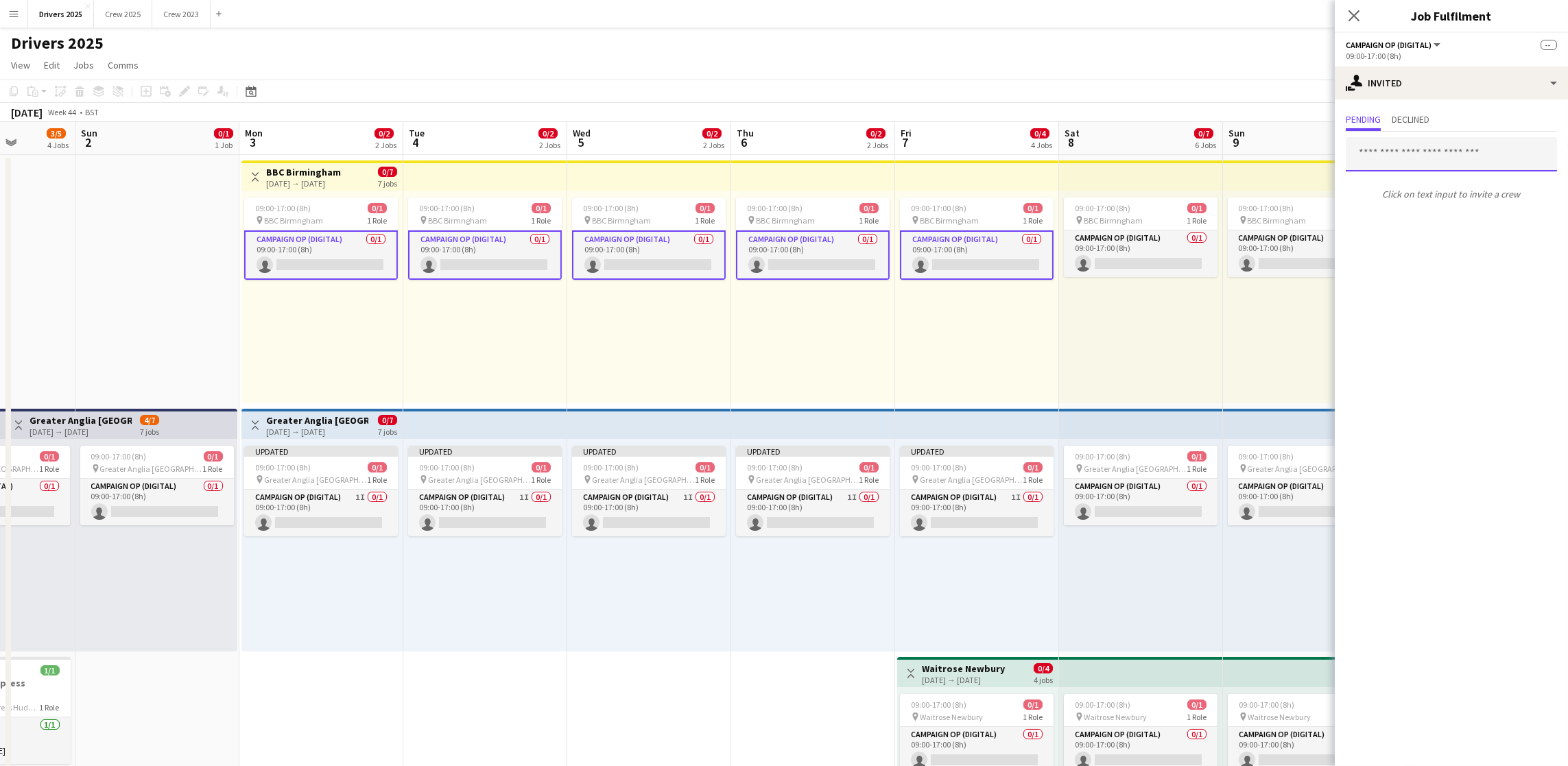
click at [1445, 154] on input "text" at bounding box center [1452, 154] width 212 height 35
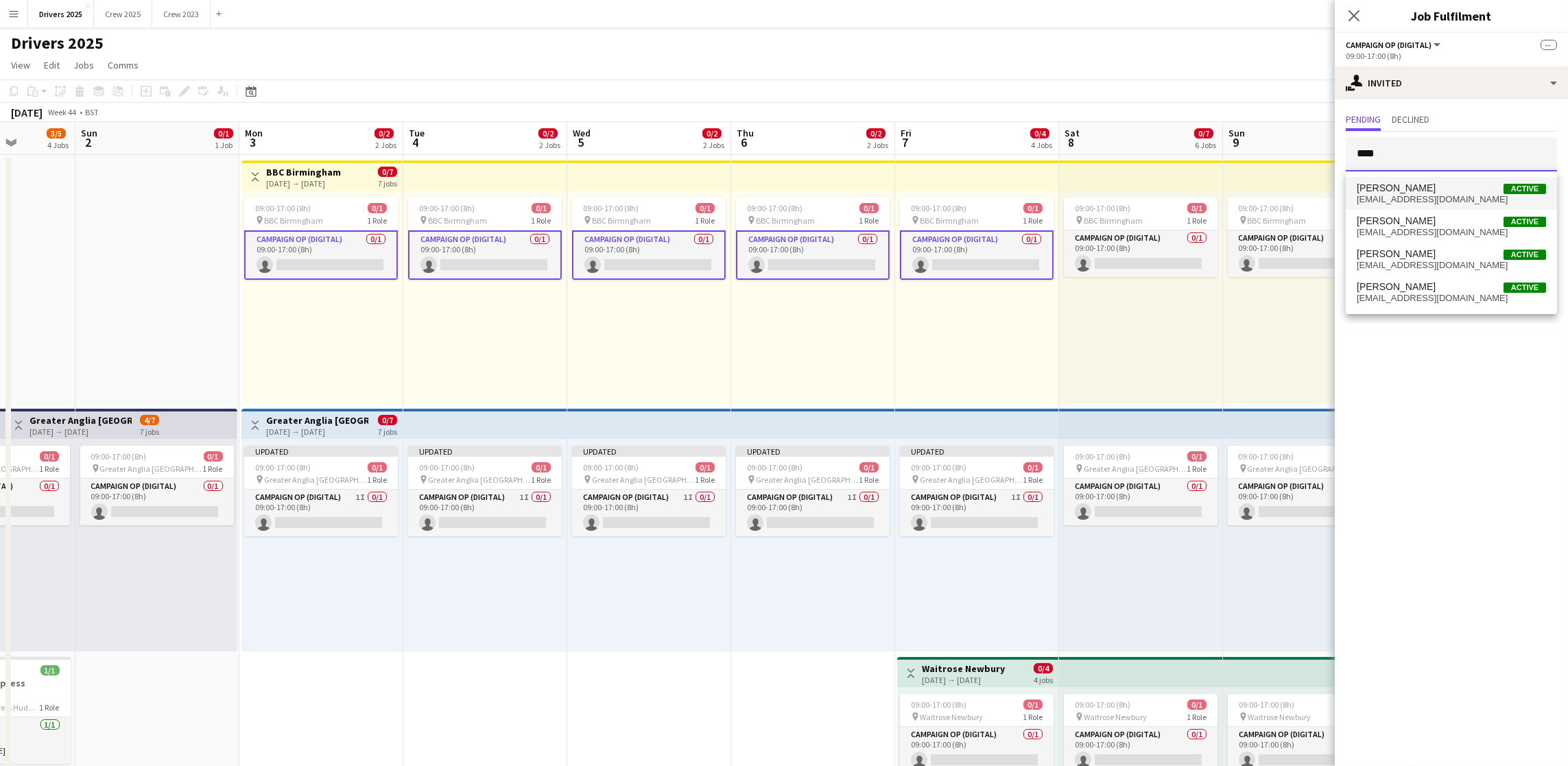
type input "****"
click at [1435, 197] on span "petejbrit@googlemail.com" at bounding box center [1451, 200] width 189 height 11
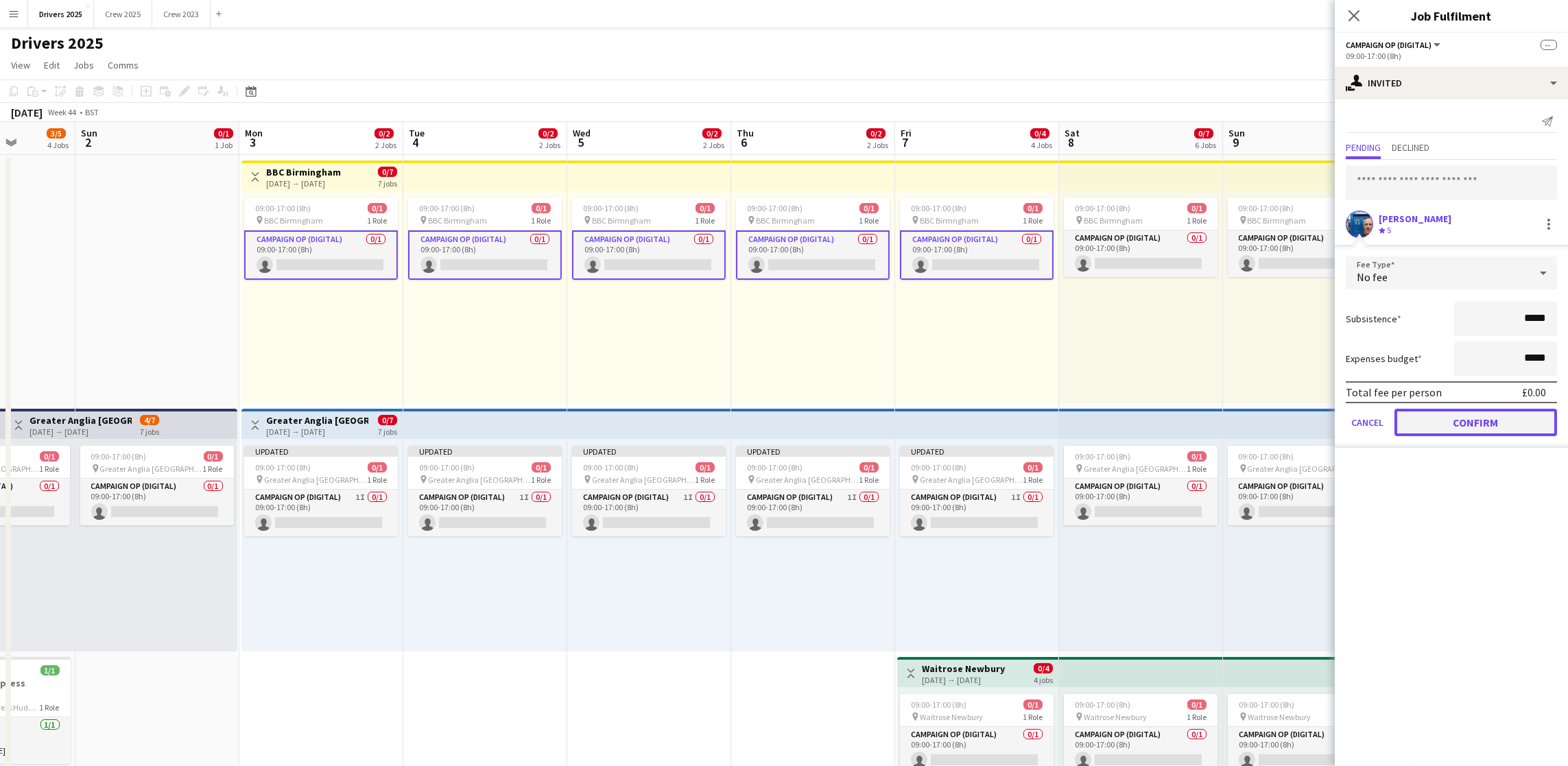
click at [1457, 419] on button "Confirm" at bounding box center [1476, 422] width 162 height 28
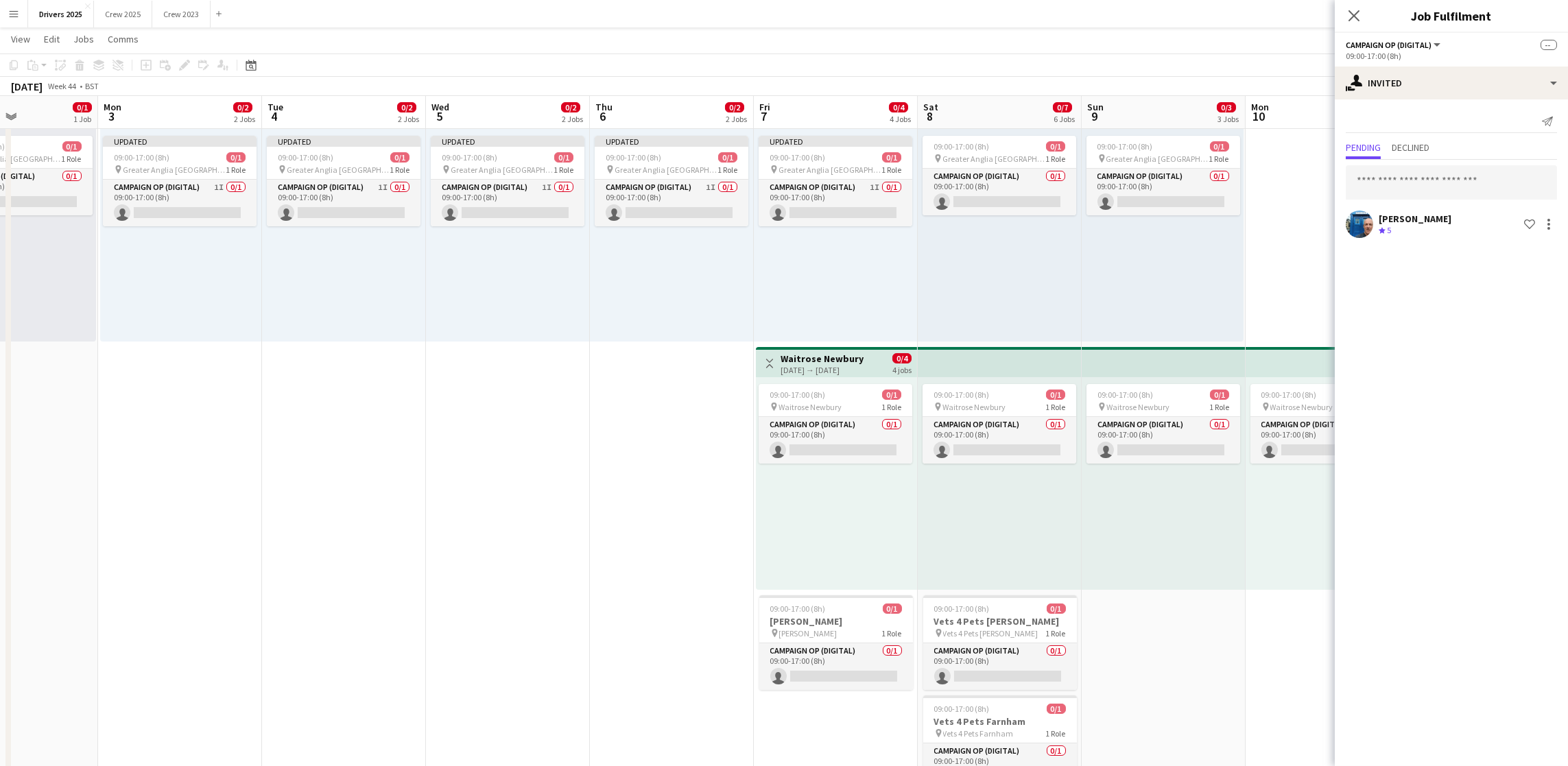
scroll to position [0, 593]
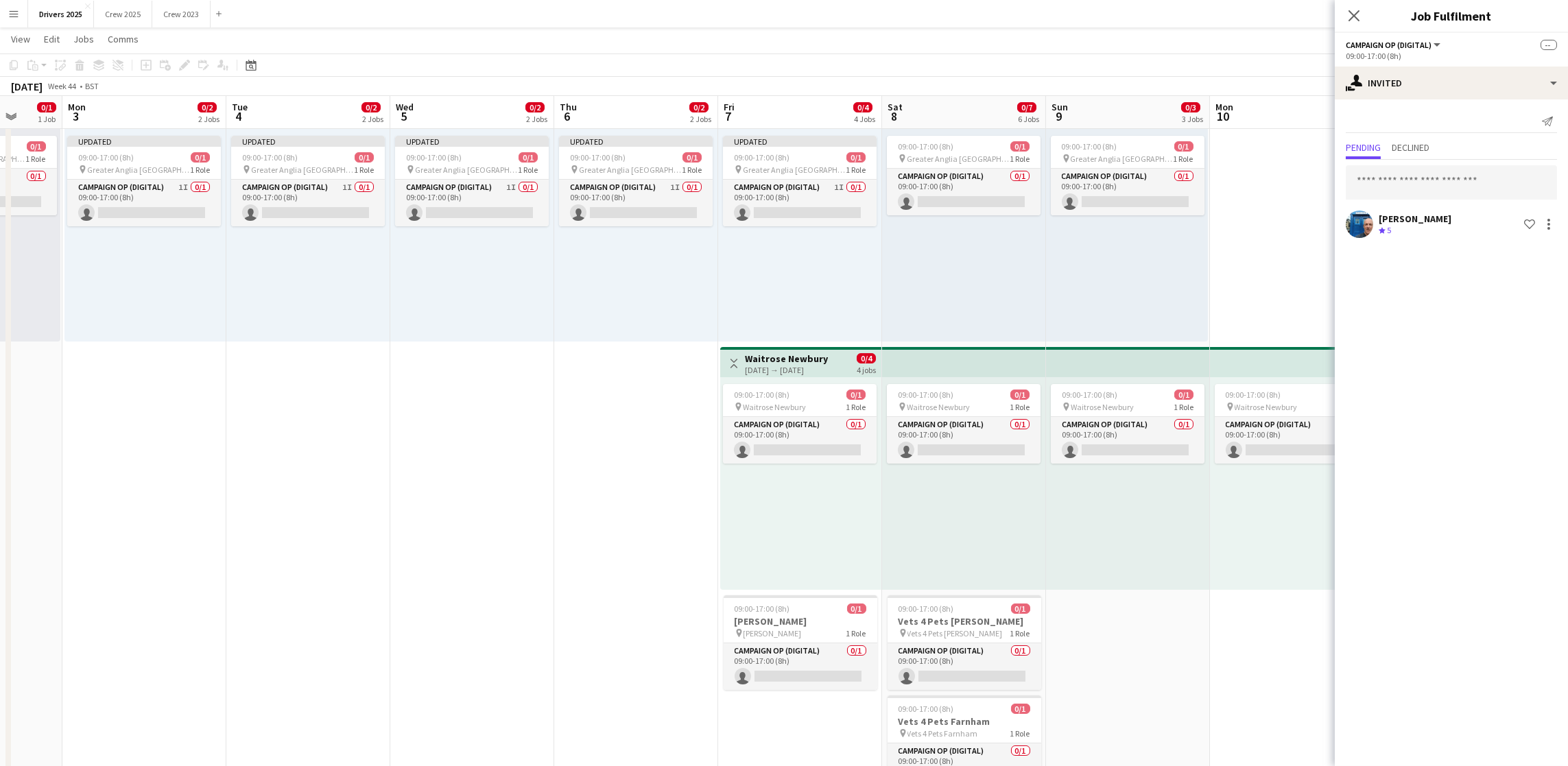
drag, startPoint x: 777, startPoint y: 625, endPoint x: 681, endPoint y: 622, distance: 96.0
click at [788, 659] on app-card-role "Campaign Op (Digital) 0/1 09:00-17:00 (8h) single-neutral-actions" at bounding box center [801, 667] width 154 height 47
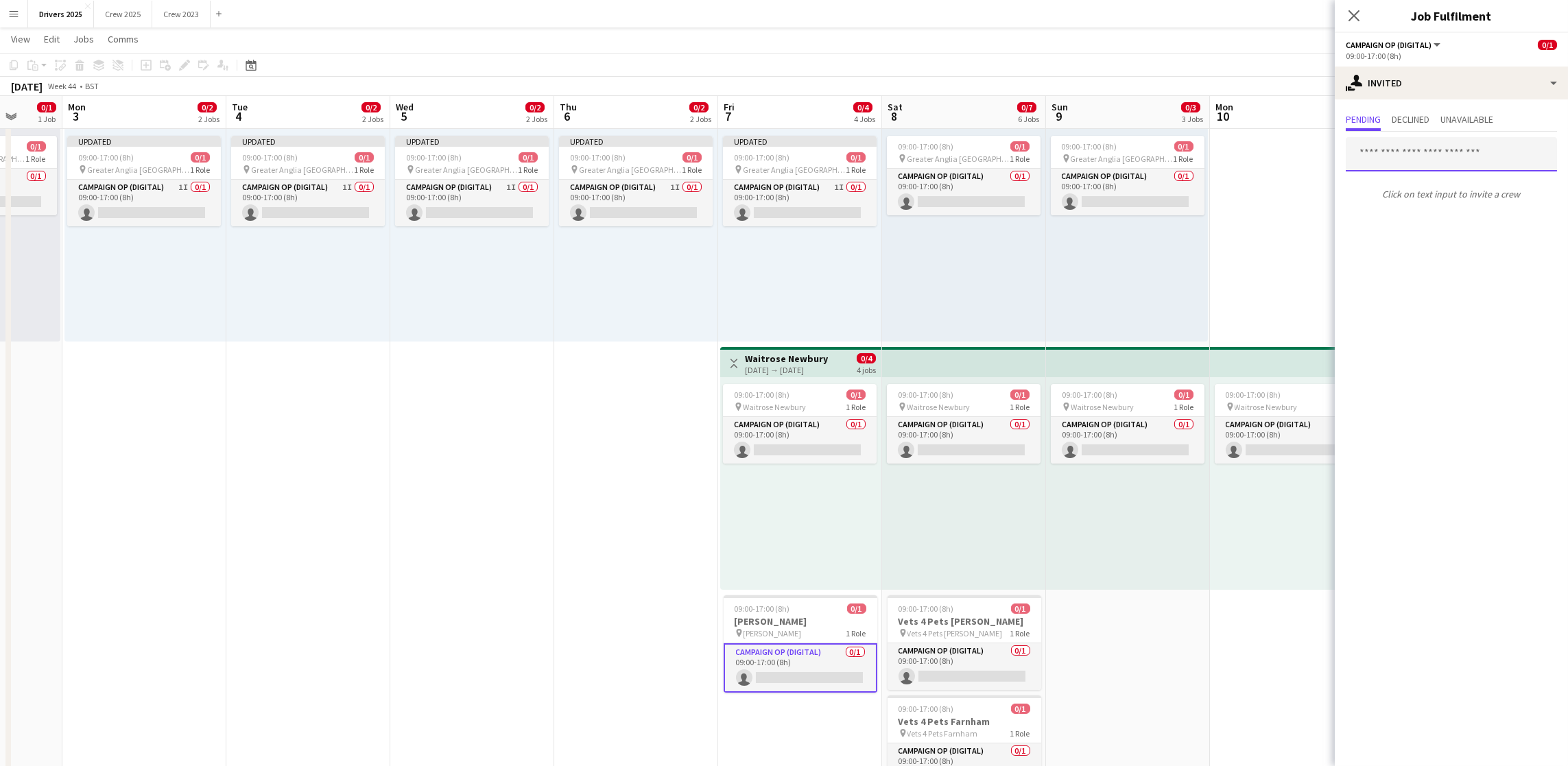
click at [1443, 150] on input "text" at bounding box center [1452, 154] width 212 height 35
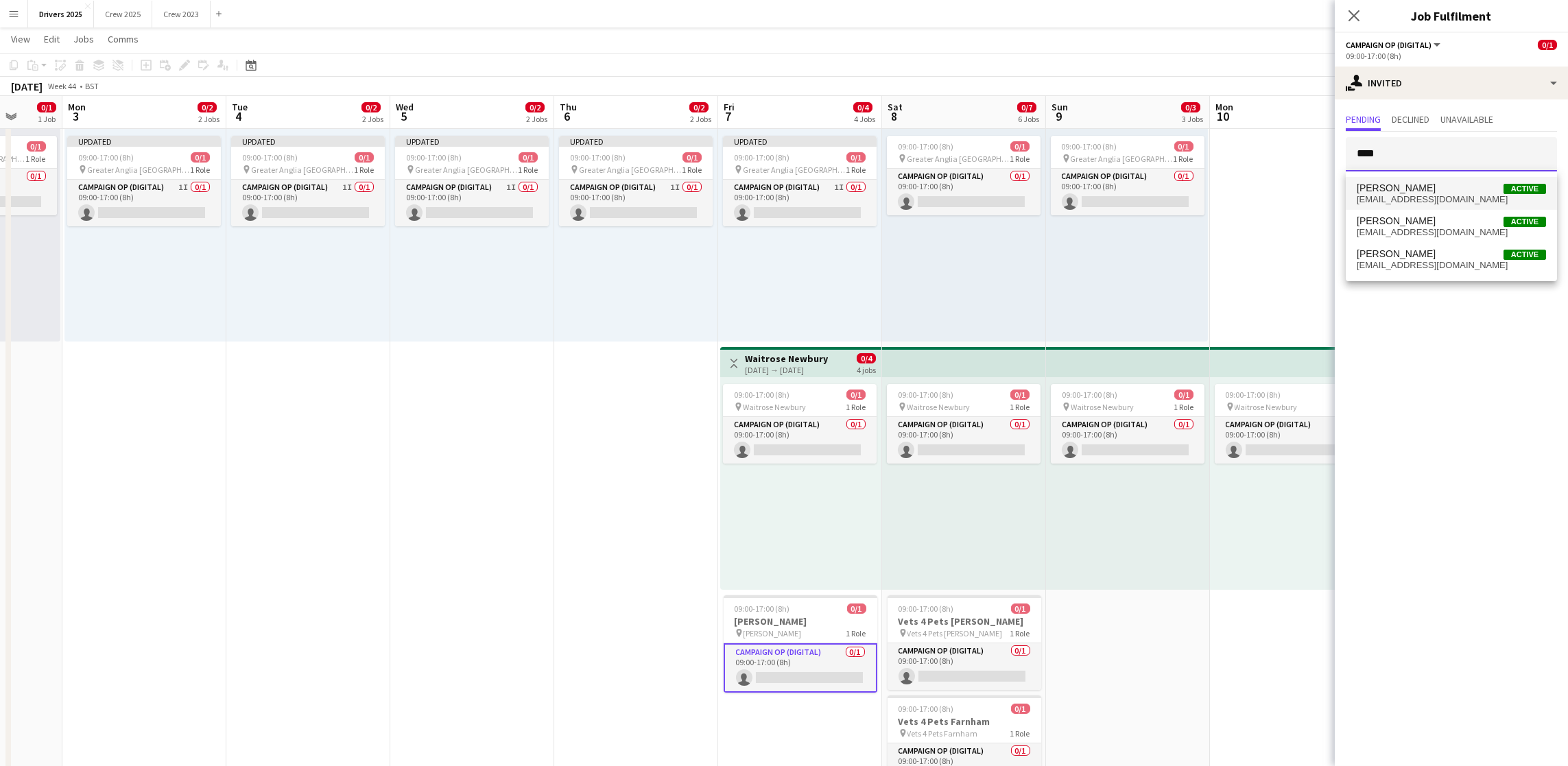
type input "****"
click at [1418, 192] on span "John Hamblett Active" at bounding box center [1451, 188] width 189 height 12
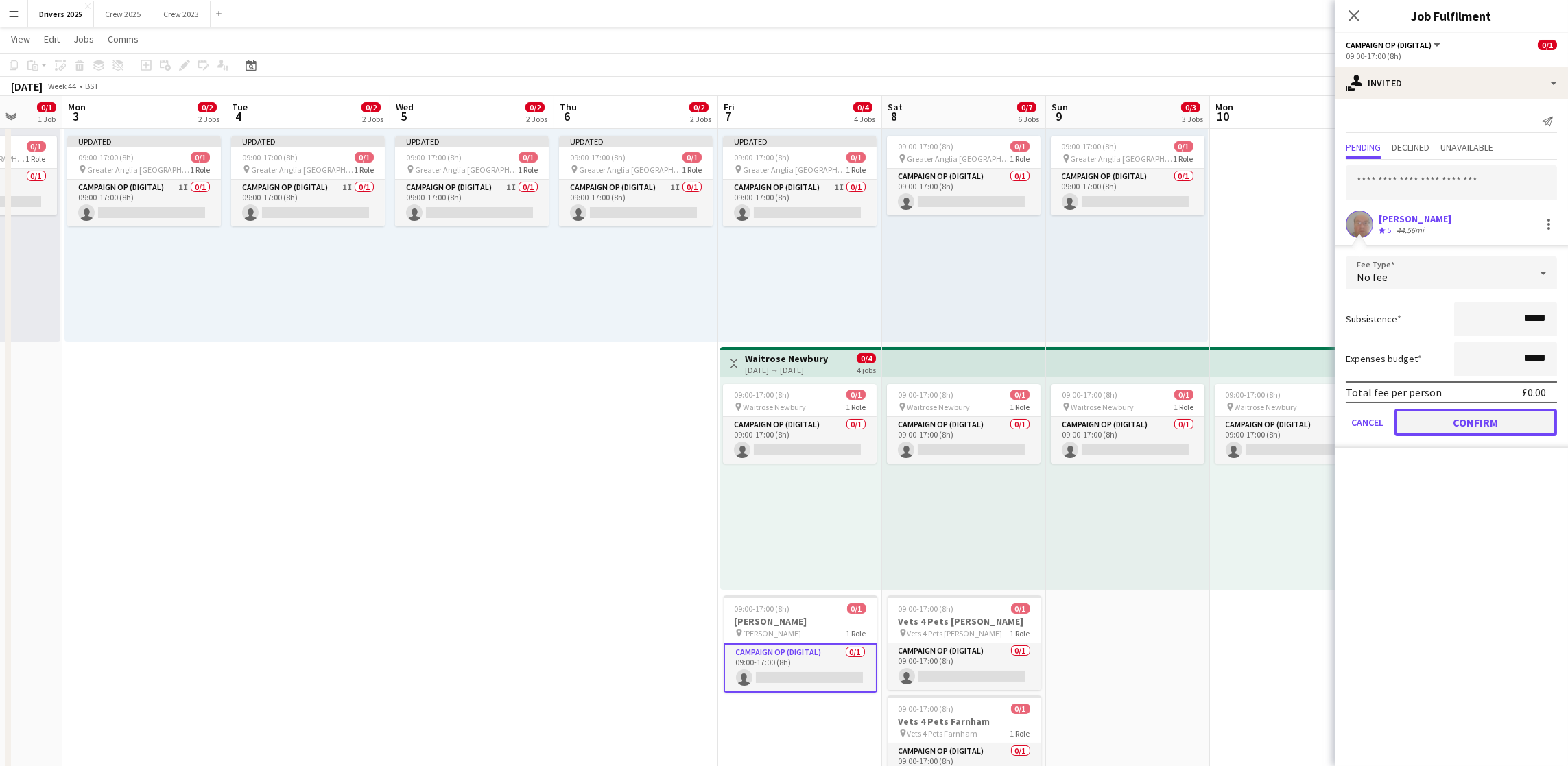
click at [1455, 422] on button "Confirm" at bounding box center [1476, 422] width 162 height 28
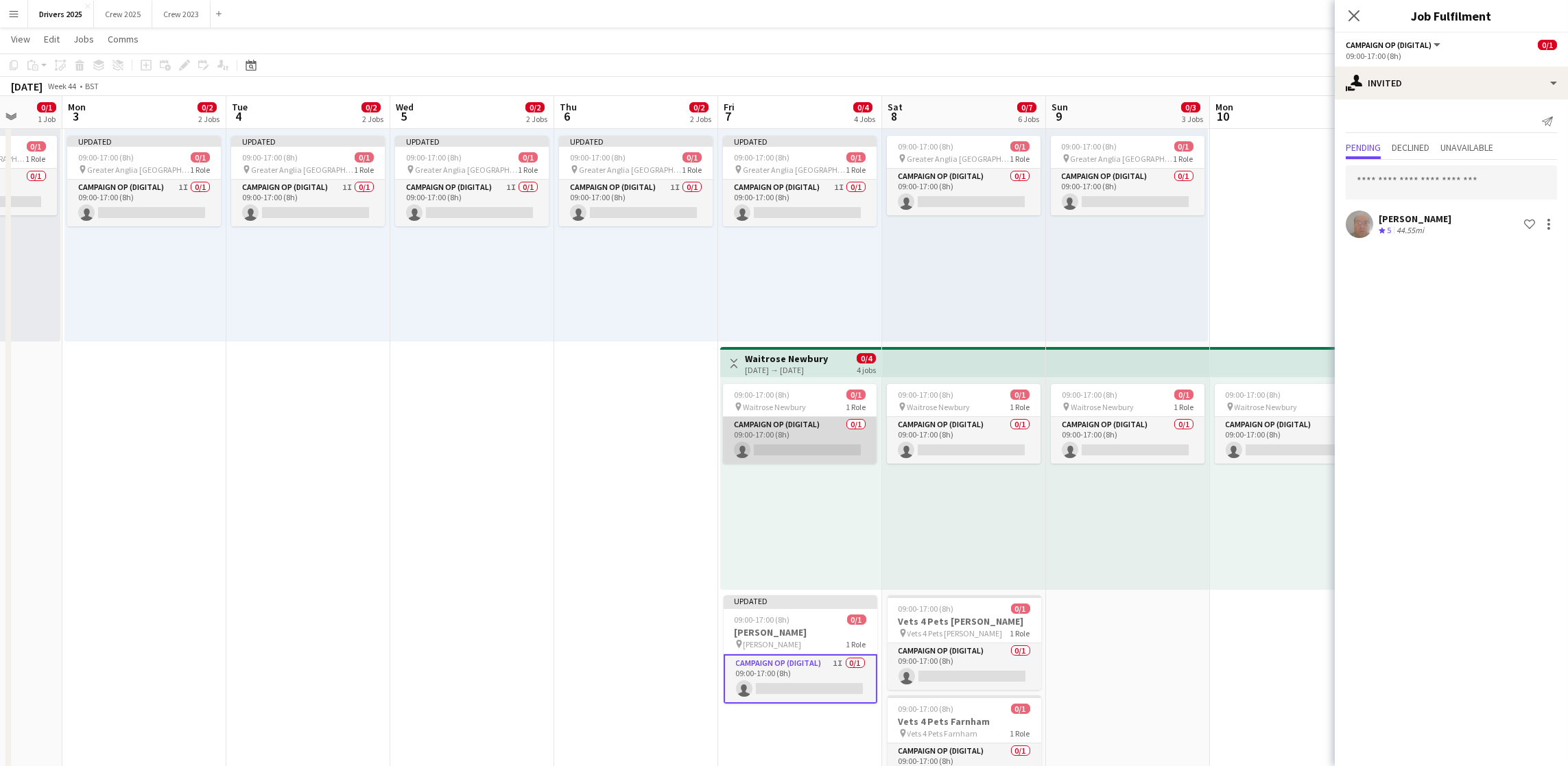
click at [815, 443] on app-card-role "Campaign Op (Digital) 0/1 09:00-17:00 (8h) single-neutral-actions" at bounding box center [800, 440] width 154 height 47
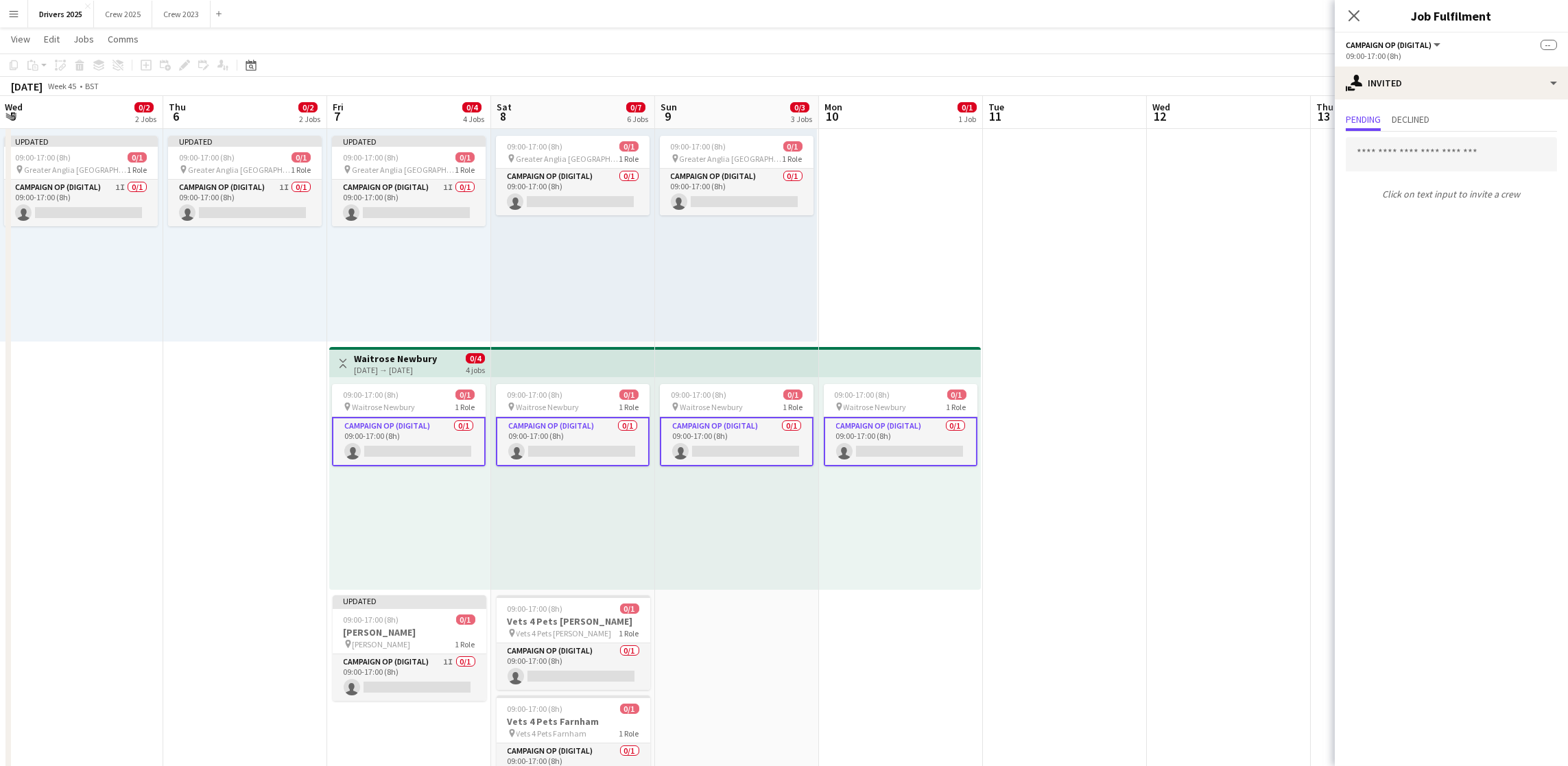
scroll to position [0, 540]
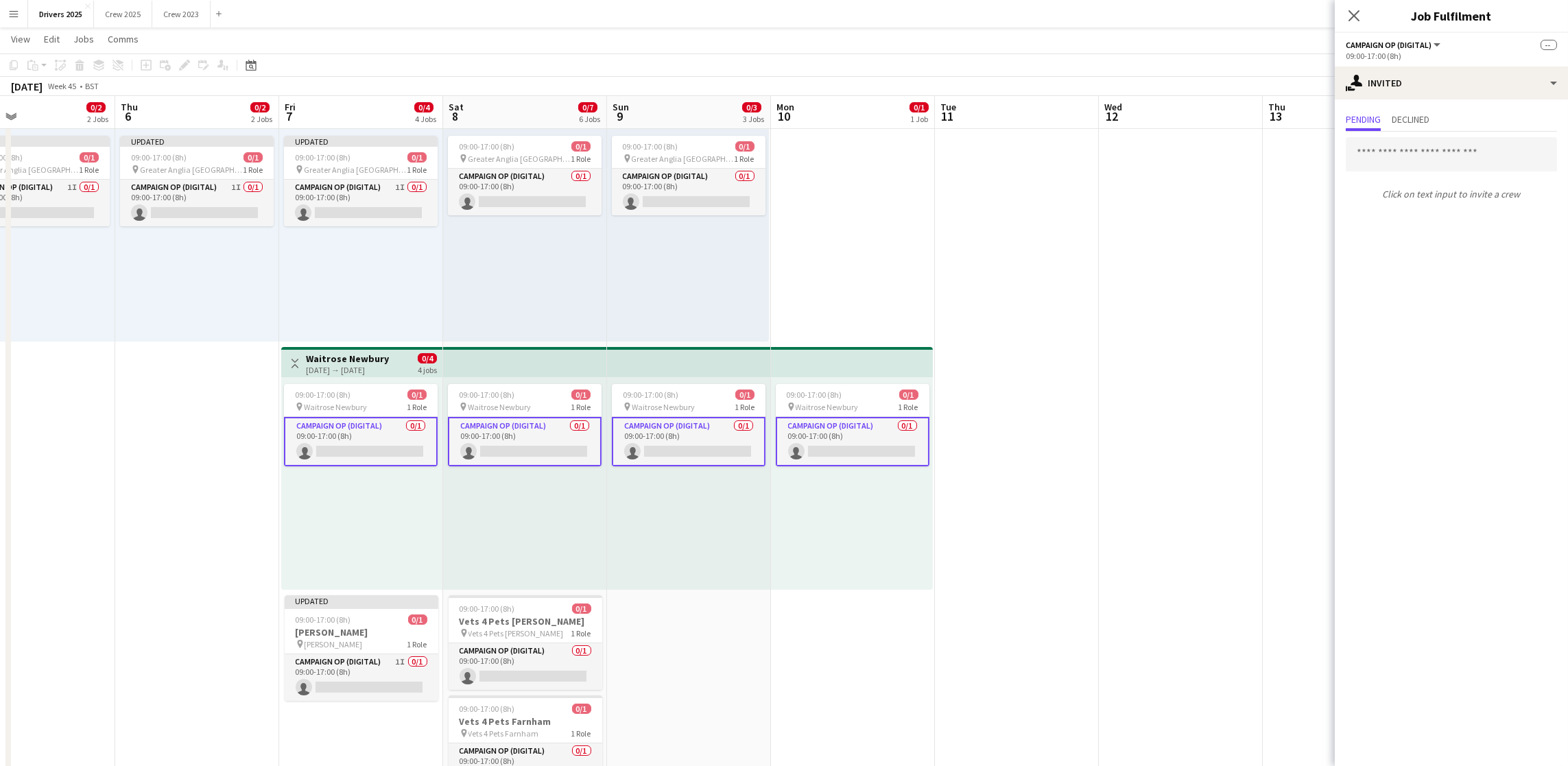
drag, startPoint x: 1244, startPoint y: 629, endPoint x: 819, endPoint y: 617, distance: 425.2
click at [1397, 150] on input "text" at bounding box center [1452, 154] width 212 height 35
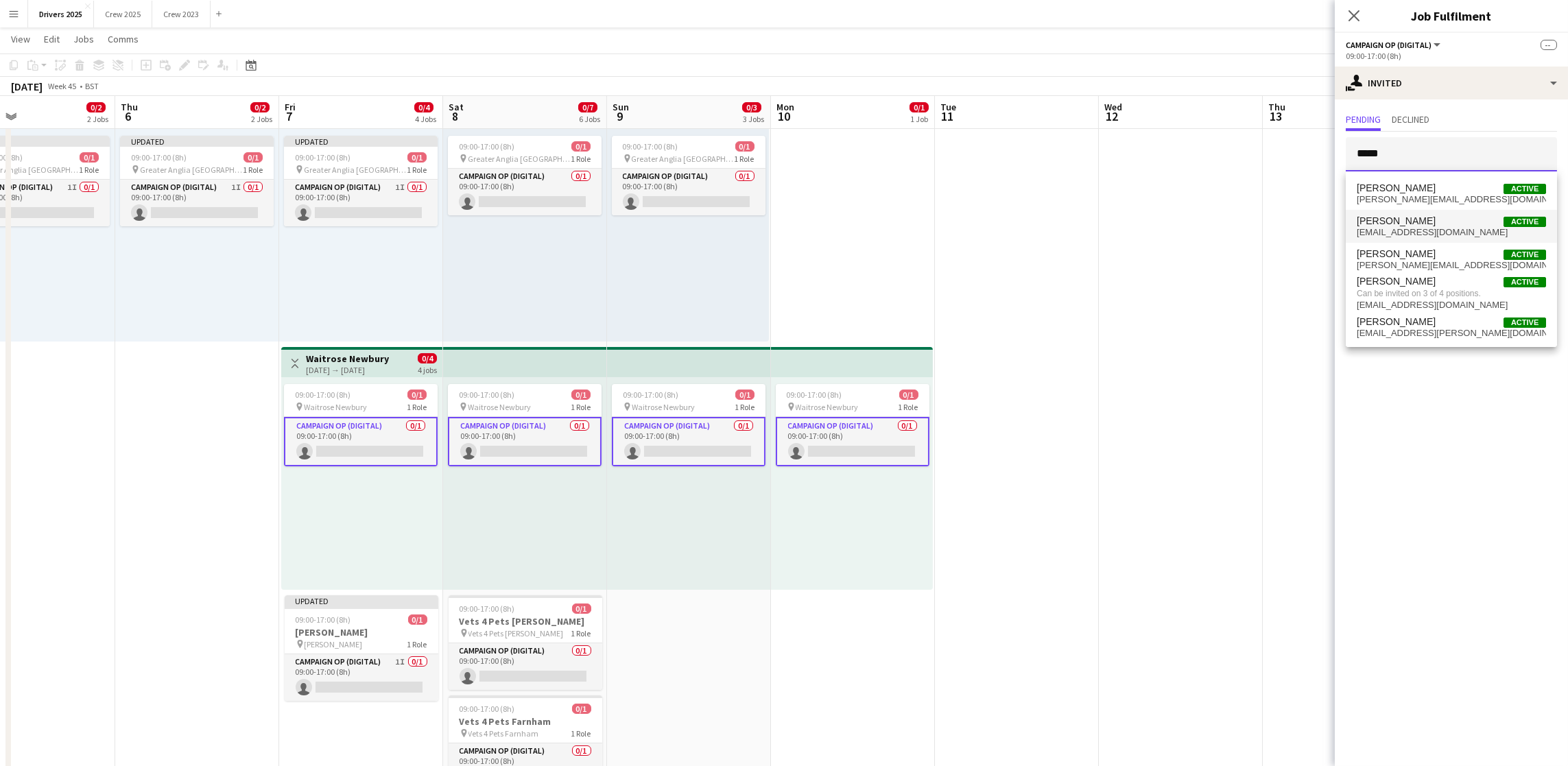
type input "*****"
click at [1418, 229] on span "shenman@mmediagroup.co.uk" at bounding box center [1451, 233] width 189 height 11
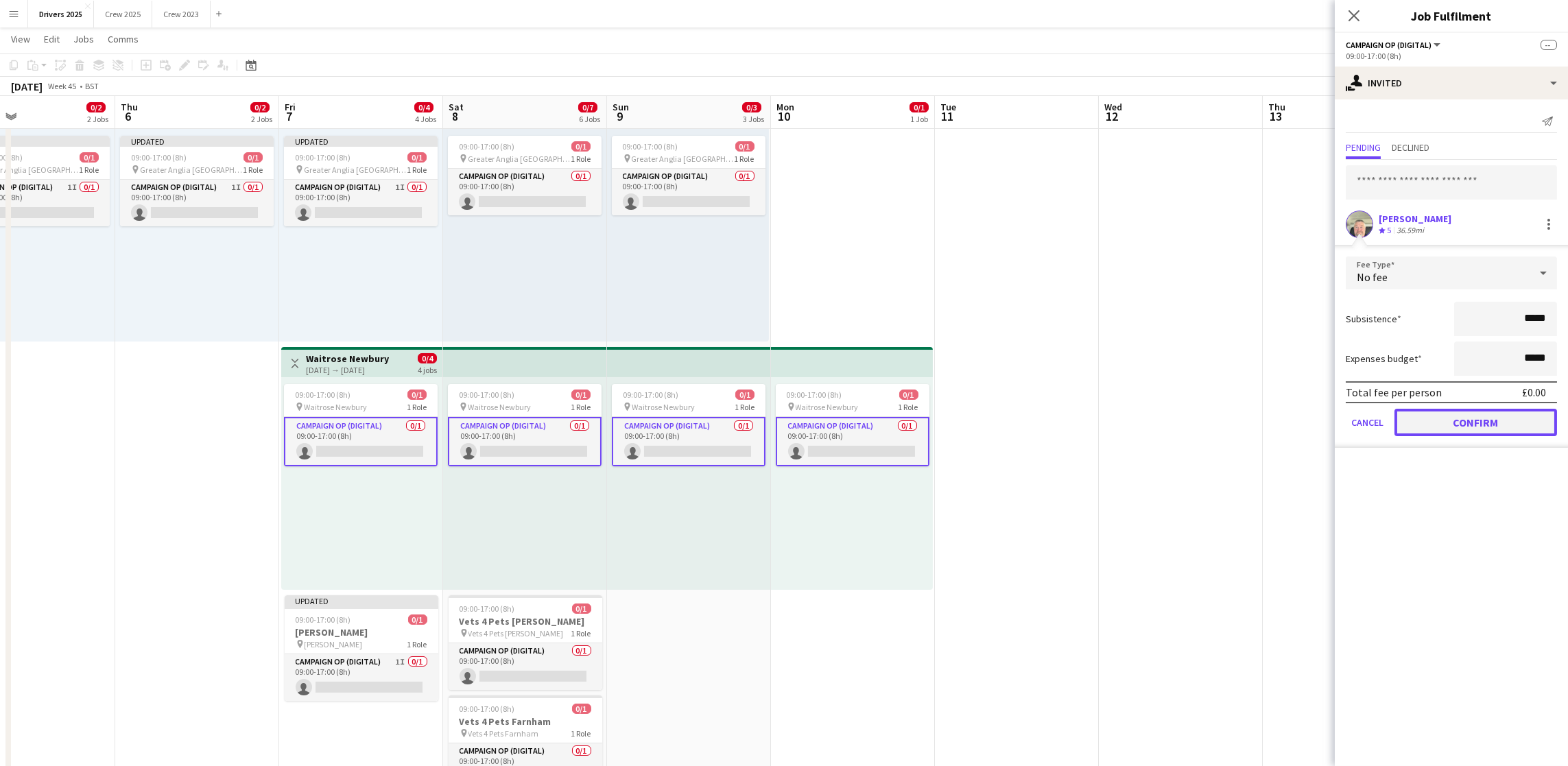
click at [1493, 415] on button "Confirm" at bounding box center [1476, 422] width 162 height 28
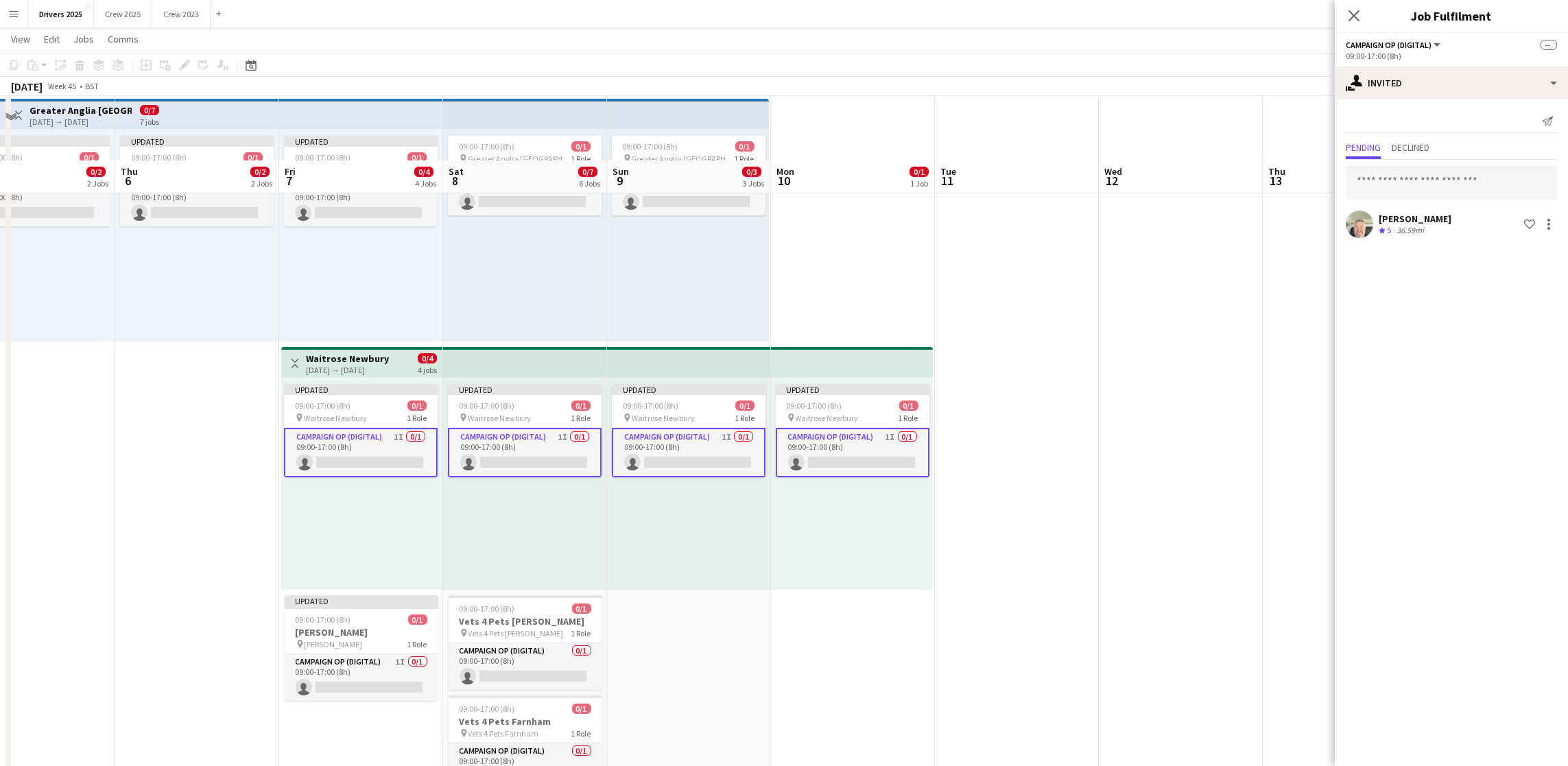
scroll to position [514, 0]
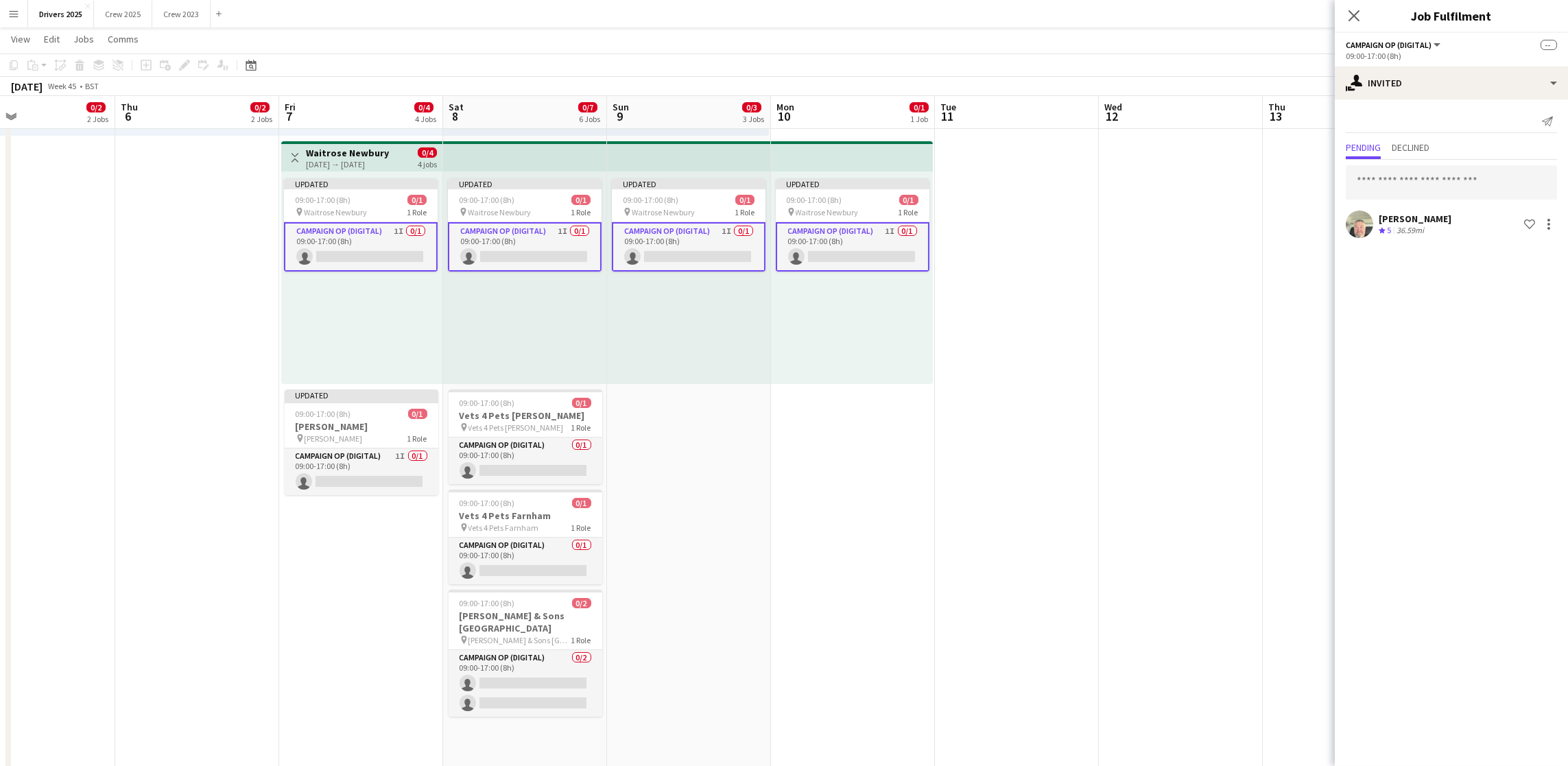
drag, startPoint x: 498, startPoint y: 468, endPoint x: 602, endPoint y: 467, distance: 104.0
click at [498, 467] on app-card-role "Campaign Op (Digital) 0/1 09:00-17:00 (8h) single-neutral-actions" at bounding box center [525, 461] width 154 height 47
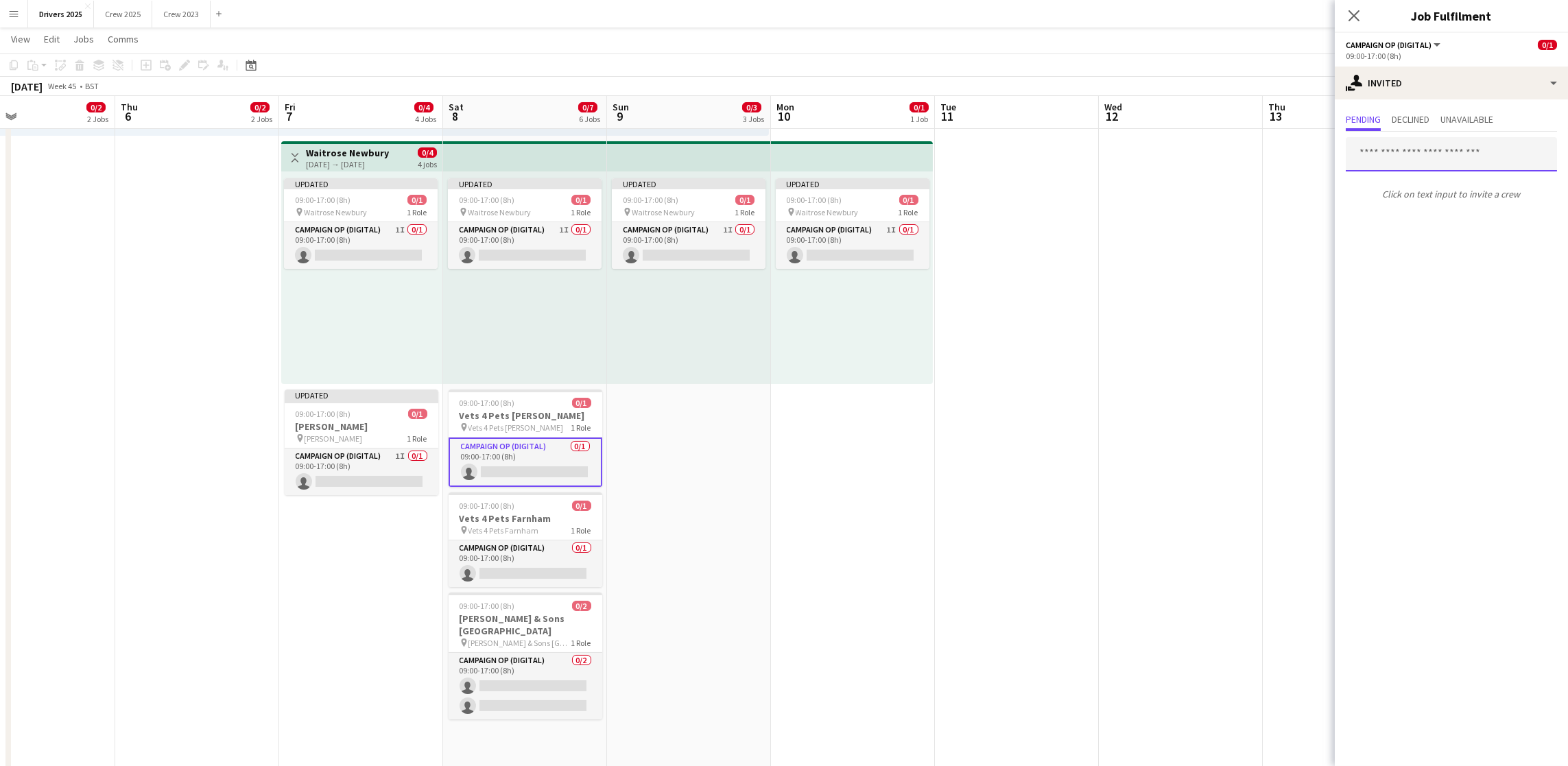
click at [1444, 139] on input "text" at bounding box center [1452, 154] width 212 height 35
drag, startPoint x: 1408, startPoint y: 157, endPoint x: 1289, endPoint y: 162, distance: 119.1
click at [1289, 162] on body "Menu Boards Boards Boards All jobs Status Workforce Workforce My Workforce Recr…" at bounding box center [784, 632] width 1568 height 2292
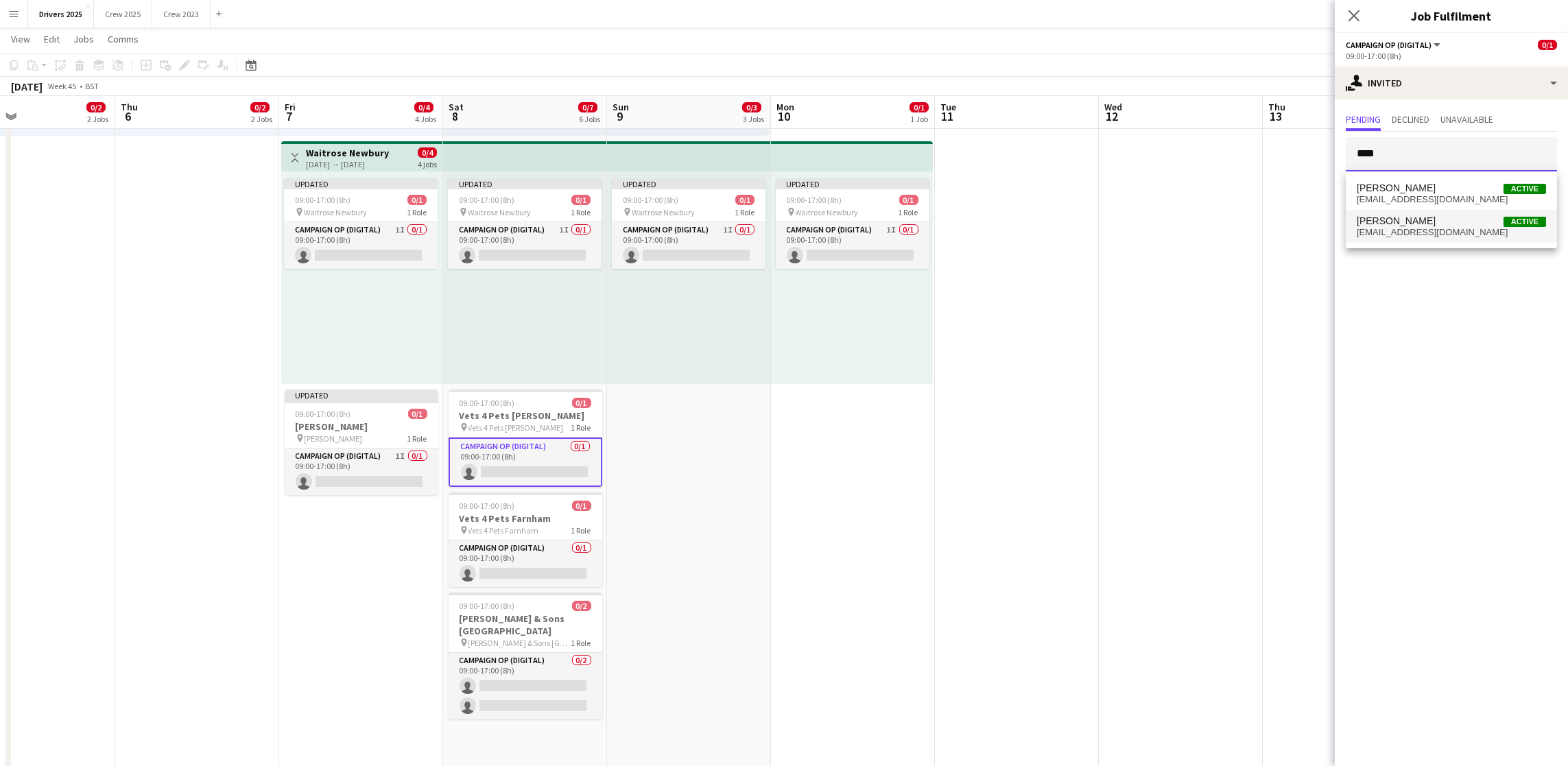
type input "****"
click at [1426, 221] on span "Robert Brackley Active" at bounding box center [1451, 221] width 189 height 12
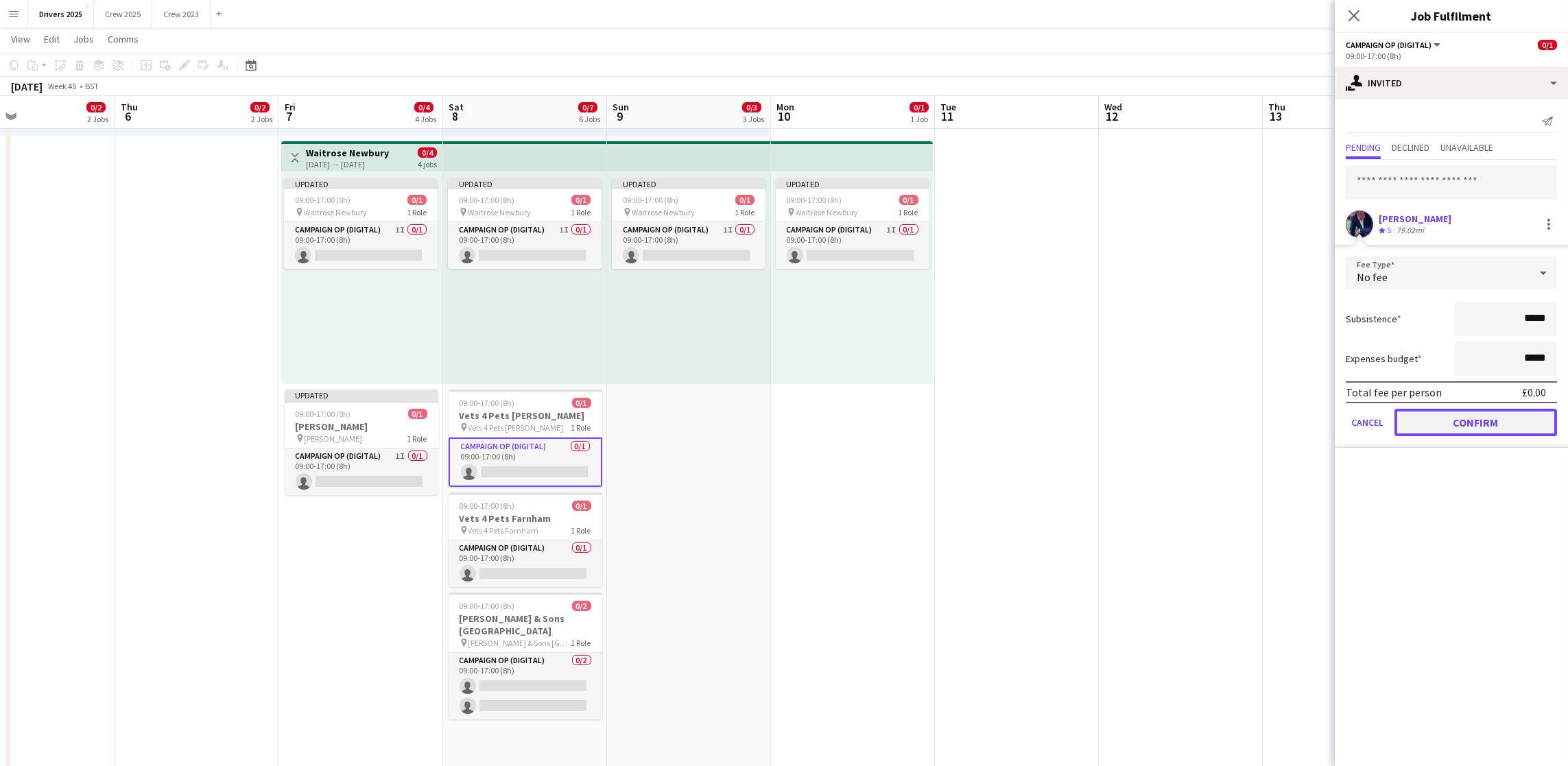
click at [1444, 423] on button "Confirm" at bounding box center [1476, 422] width 162 height 28
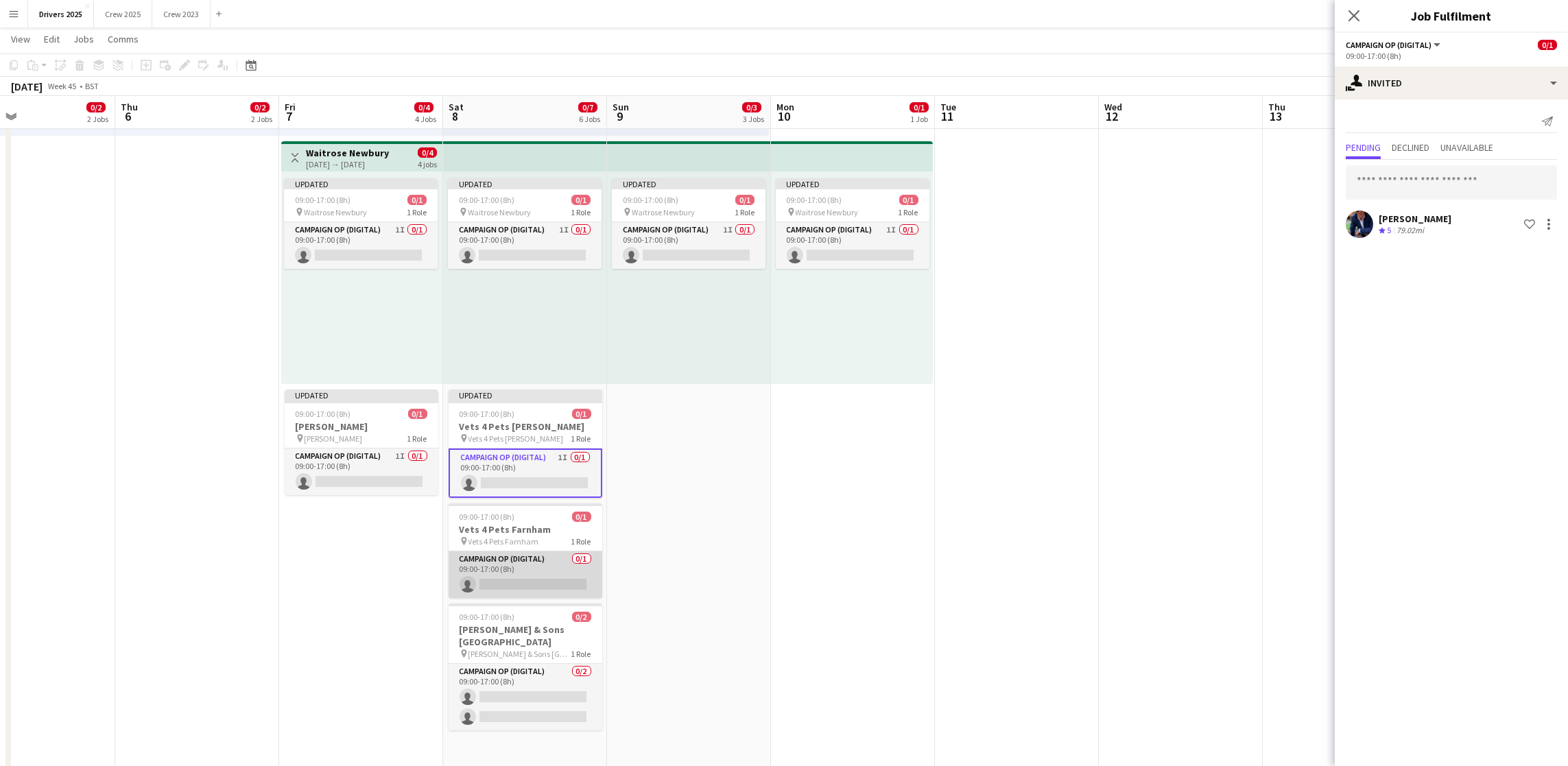
drag, startPoint x: 530, startPoint y: 571, endPoint x: 578, endPoint y: 573, distance: 48.0
click at [530, 571] on app-card-role "Campaign Op (Digital) 0/1 09:00-17:00 (8h) single-neutral-actions" at bounding box center [525, 575] width 154 height 47
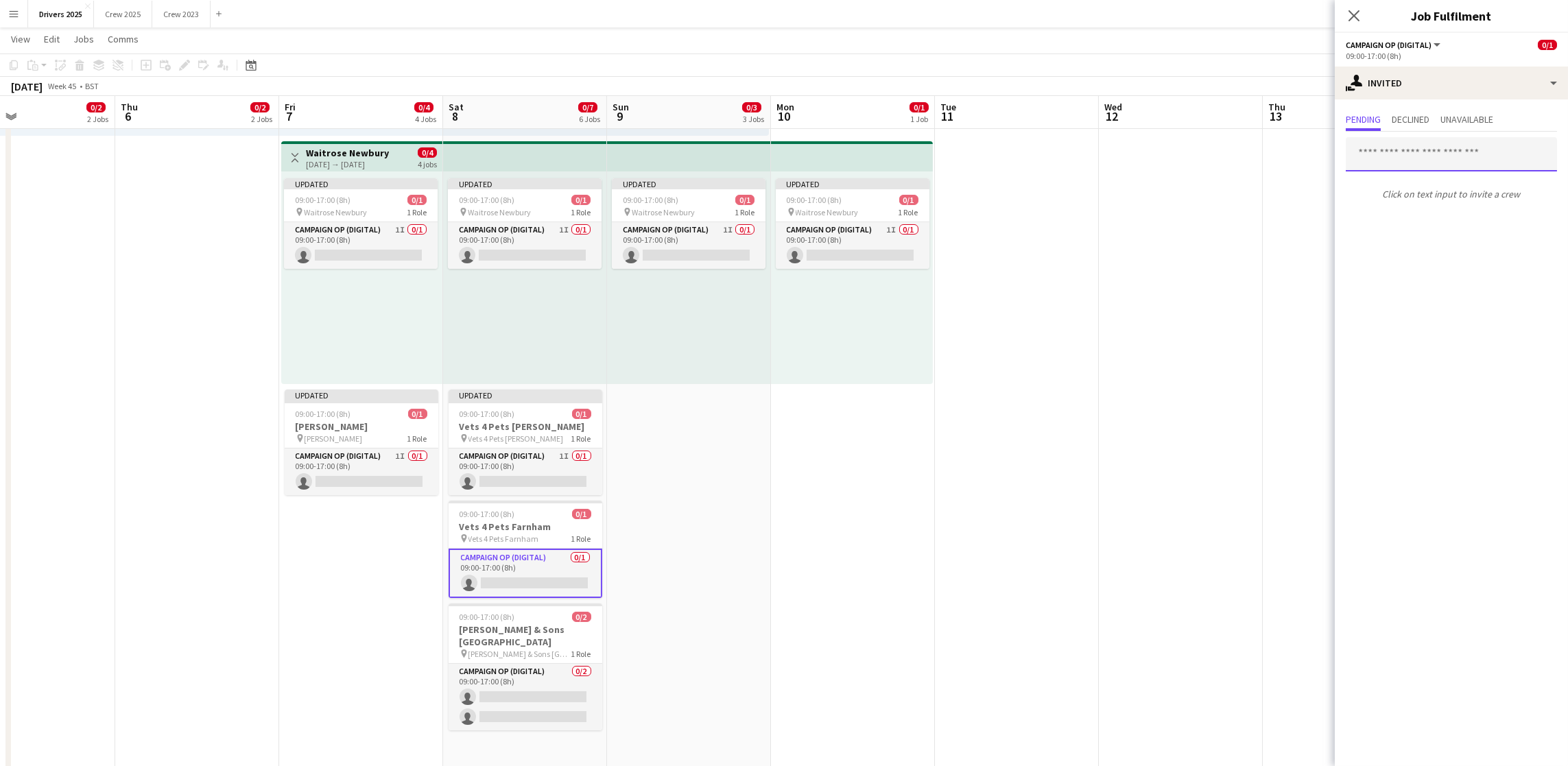
click at [1479, 150] on input "text" at bounding box center [1452, 154] width 212 height 35
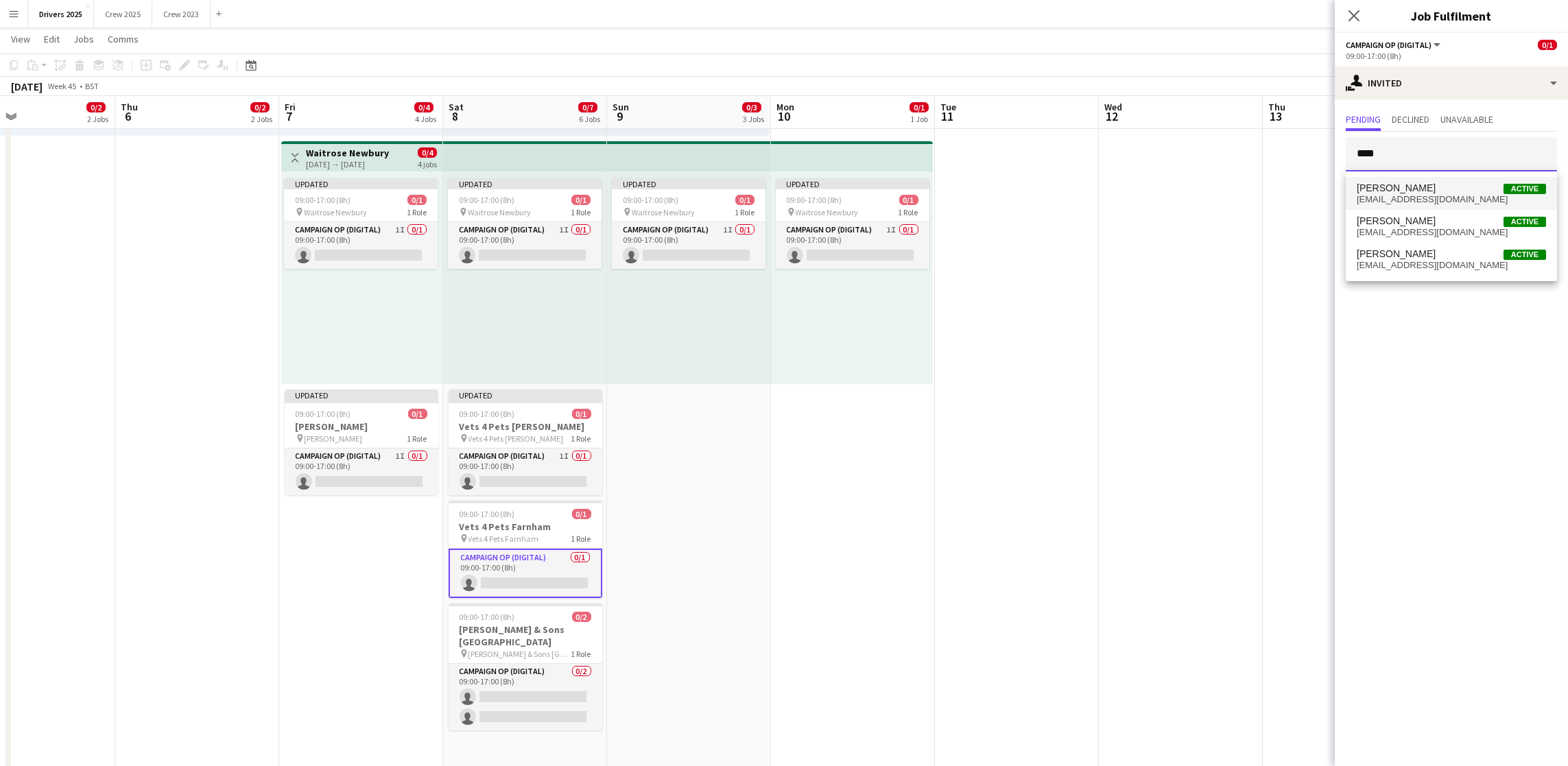
type input "****"
click at [1411, 204] on span "chris501harris@gmail.com" at bounding box center [1451, 200] width 189 height 11
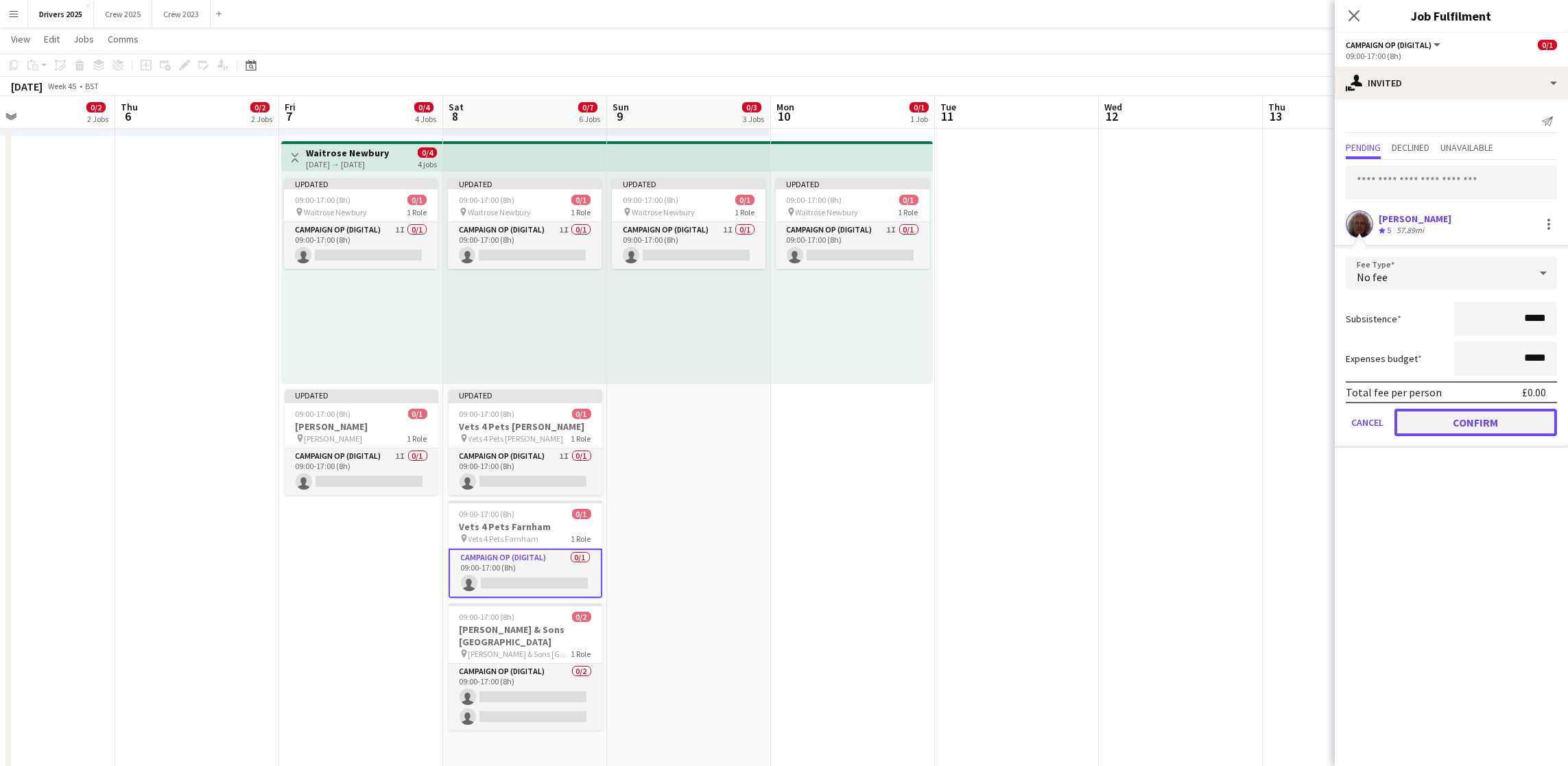
click at [1485, 416] on button "Confirm" at bounding box center [1476, 422] width 162 height 28
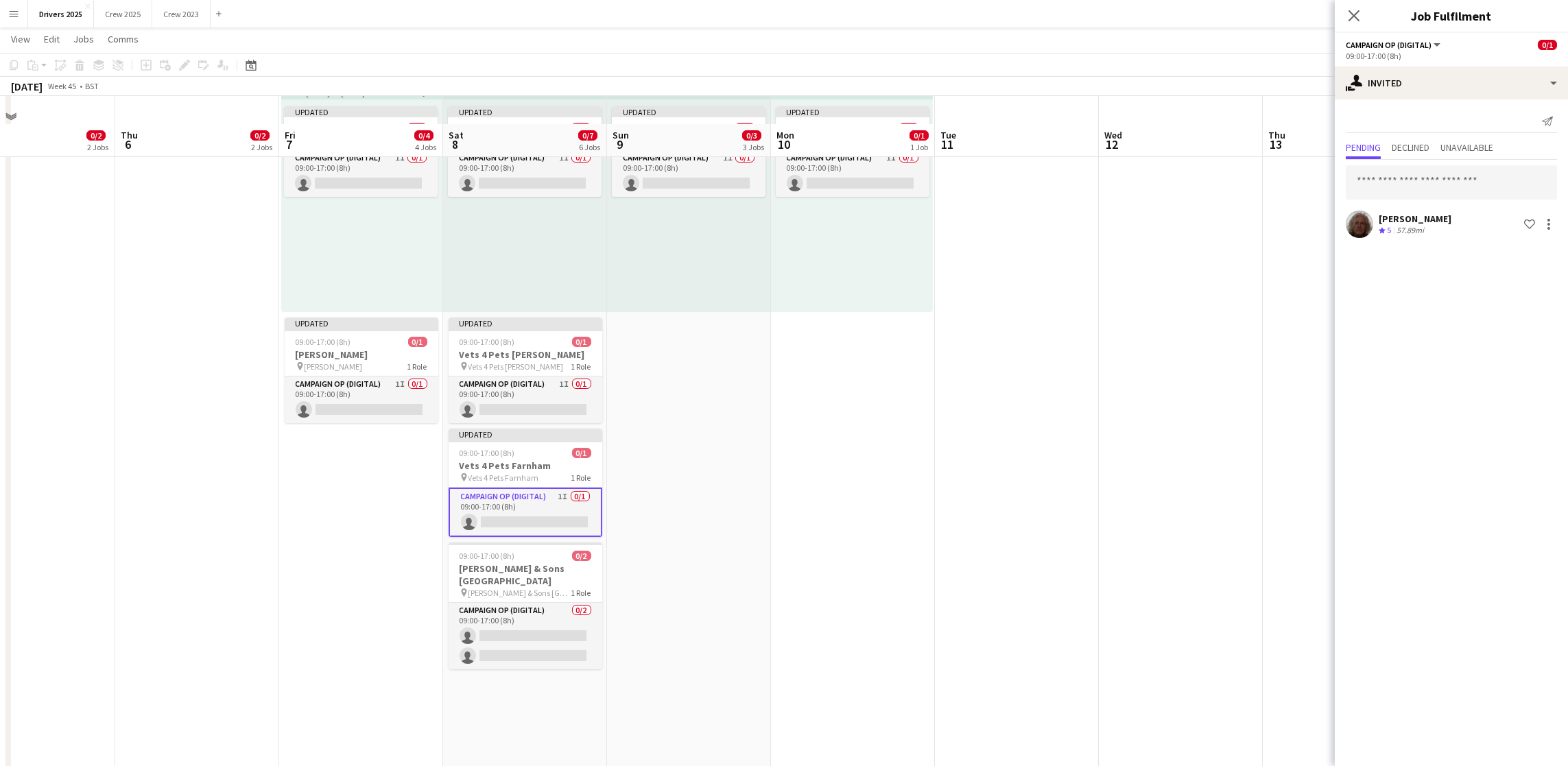
scroll to position [617, 0]
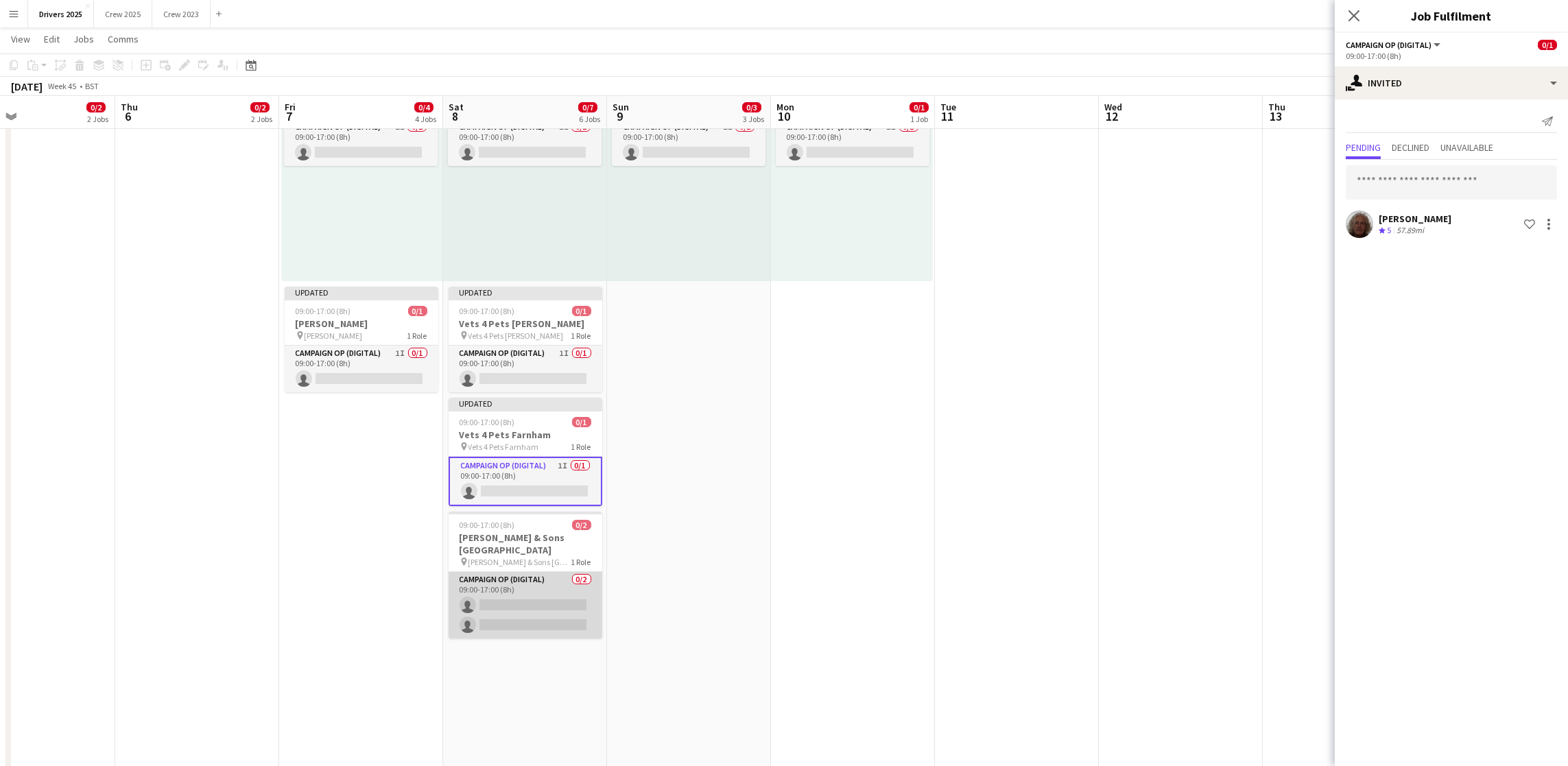
click at [502, 600] on app-card-role "Campaign Op (Digital) 0/2 09:00-17:00 (8h) single-neutral-actions single-neutra…" at bounding box center [525, 605] width 154 height 66
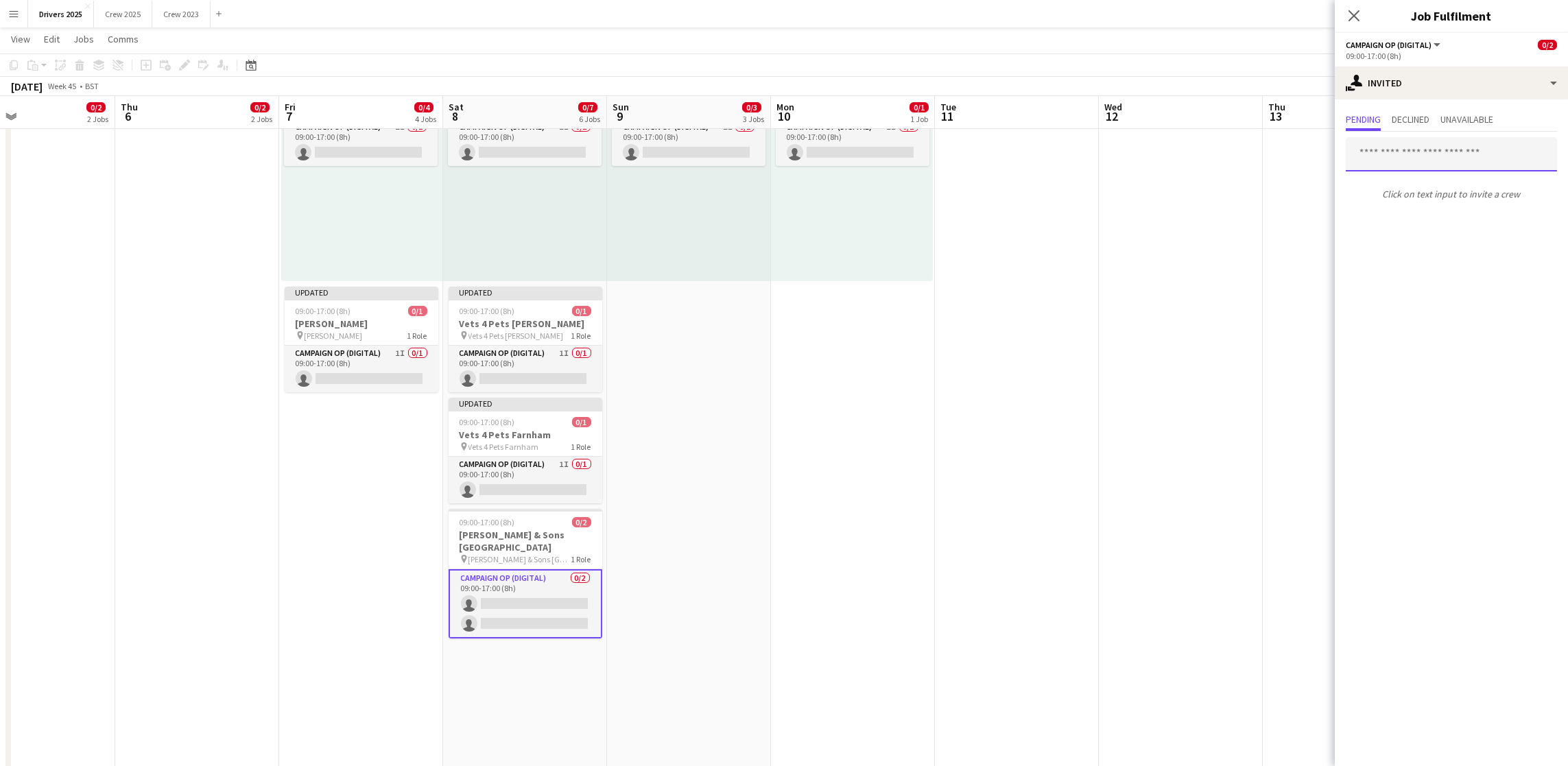
click at [1464, 154] on input "text" at bounding box center [1452, 154] width 212 height 35
type input "*****"
click at [1444, 197] on span "crissyb2112@gmail.com" at bounding box center [1451, 200] width 189 height 11
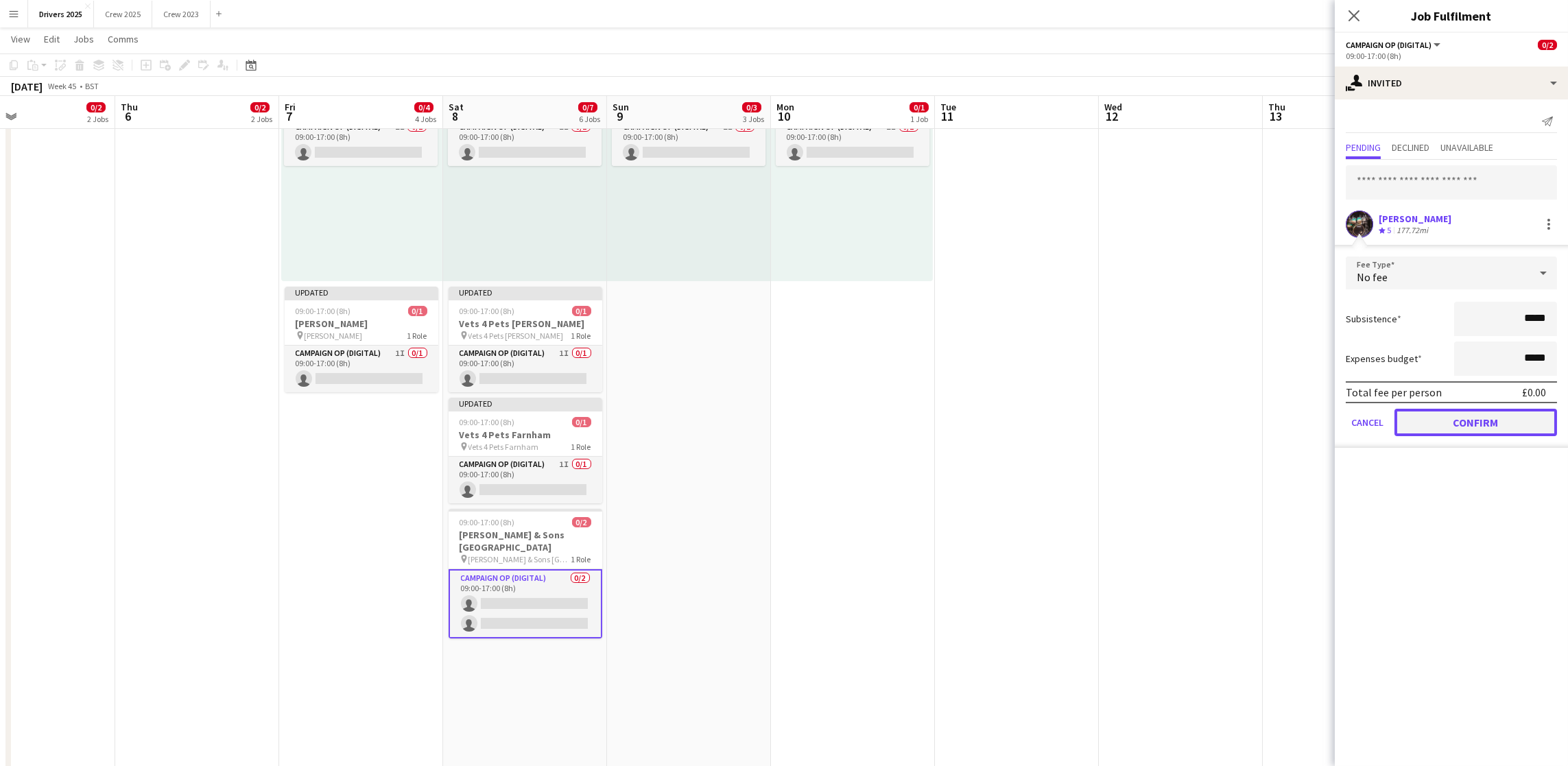
click at [1481, 421] on button "Confirm" at bounding box center [1476, 422] width 162 height 28
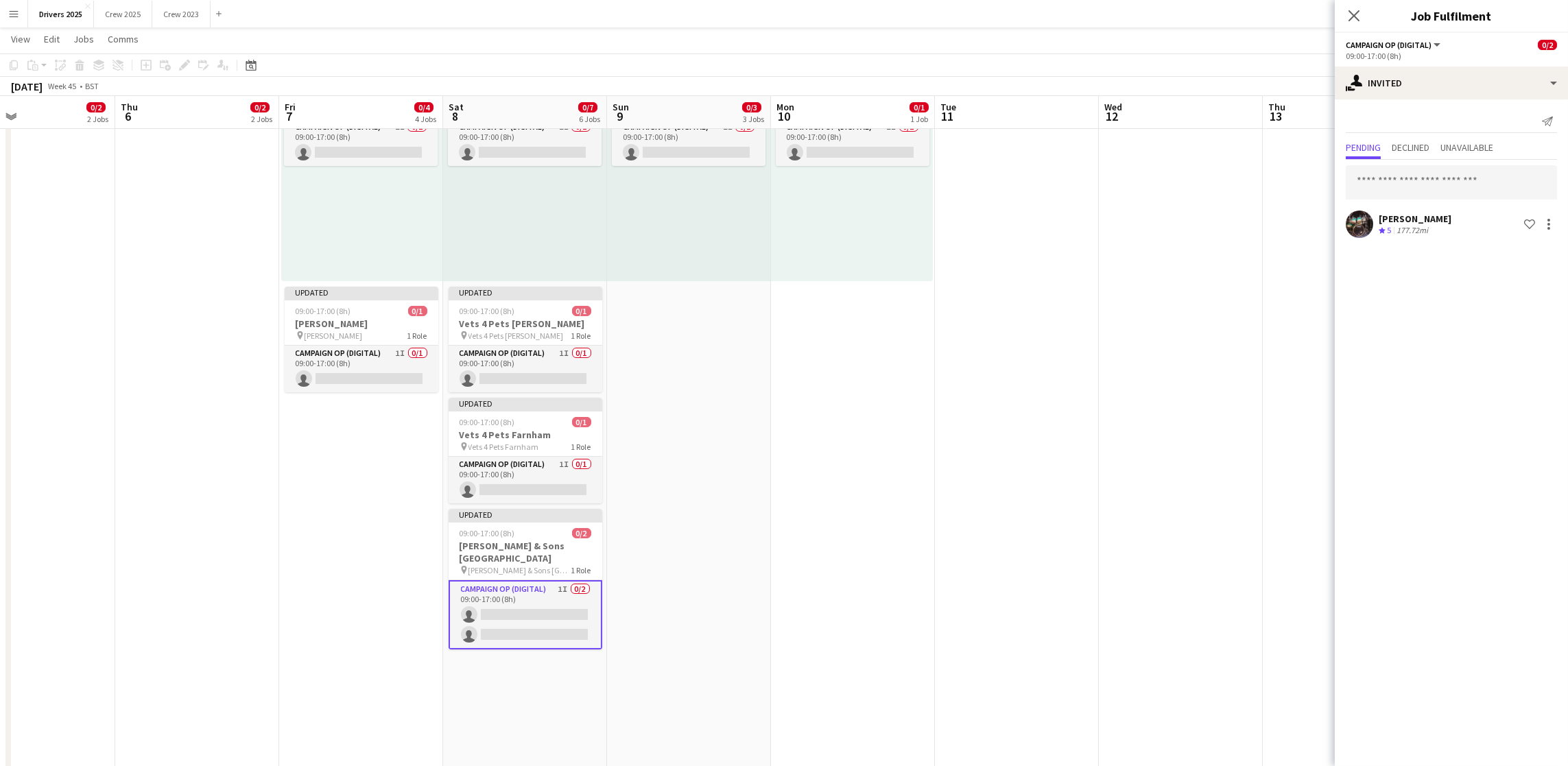
click at [1441, 200] on div "Christopher Bruce Crew rating 5 177.72mi Shortlist crew" at bounding box center [1451, 200] width 233 height 81
click at [1447, 177] on input "text" at bounding box center [1452, 182] width 212 height 35
type input "******"
click at [1433, 229] on span "mgowlett@mmediagroup.co.uk" at bounding box center [1451, 228] width 189 height 11
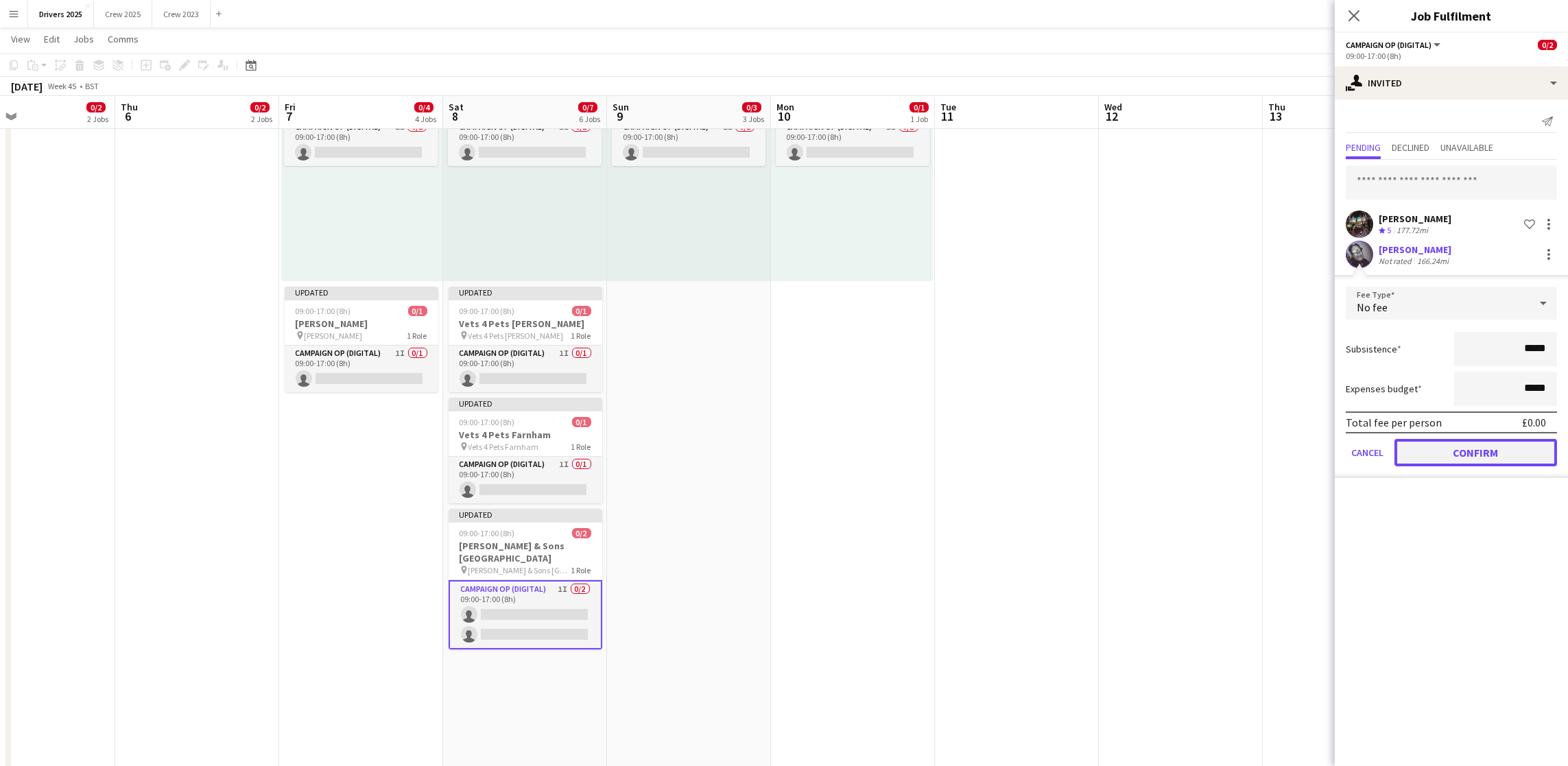
click at [1441, 449] on button "Confirm" at bounding box center [1476, 452] width 162 height 28
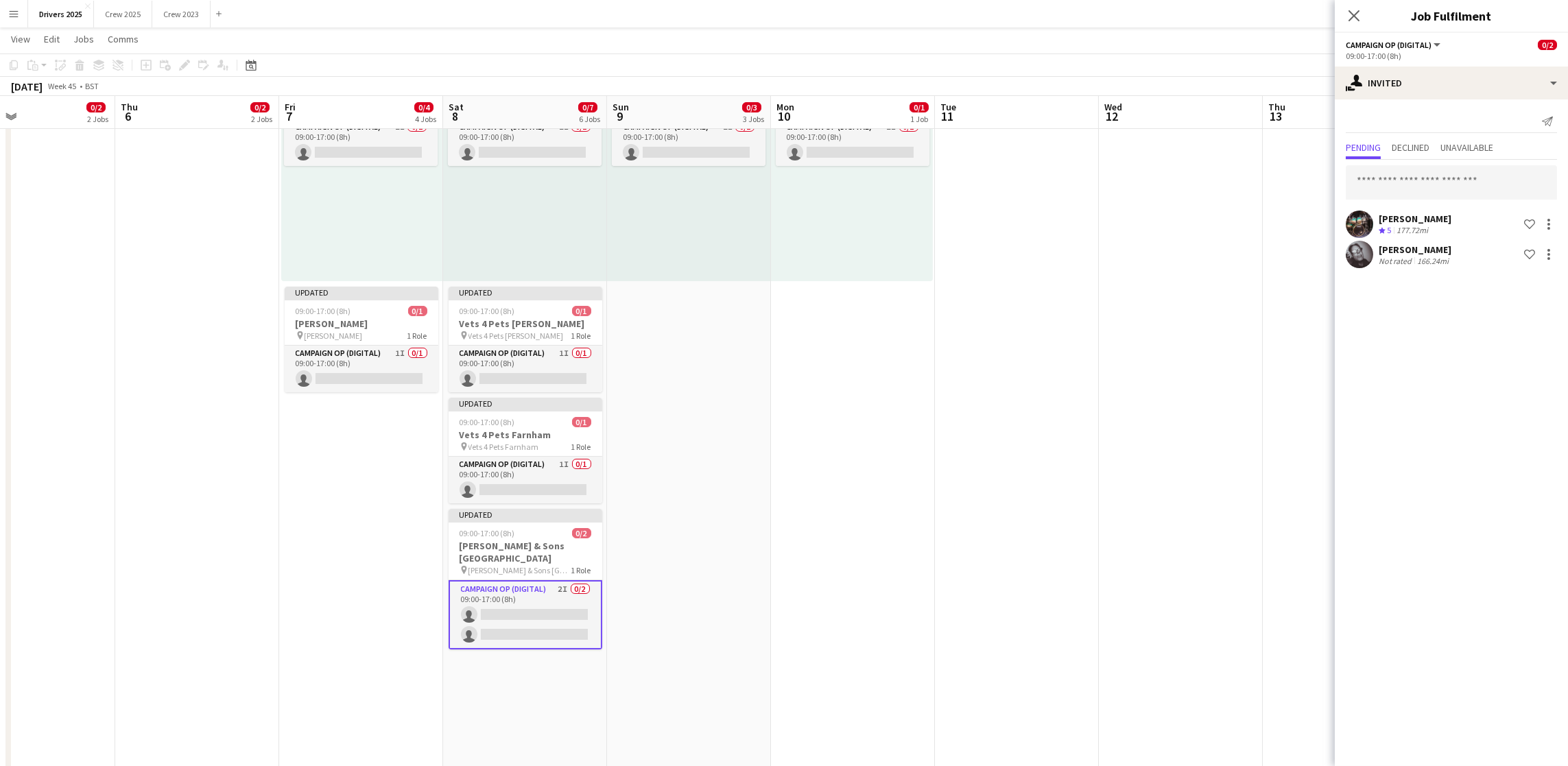
click at [1057, 435] on app-date-cell at bounding box center [1016, 594] width 164 height 2115
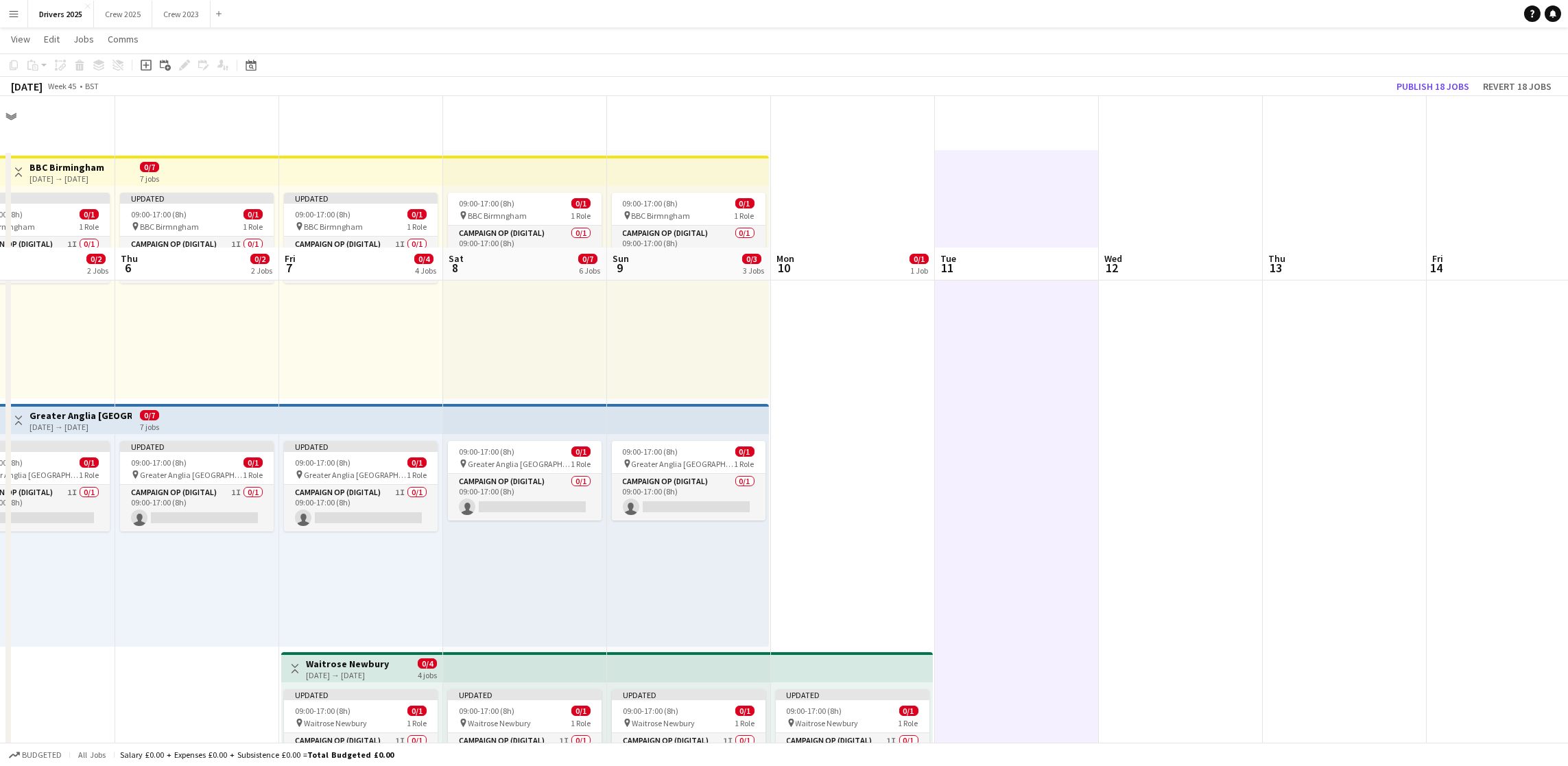
scroll to position [0, 0]
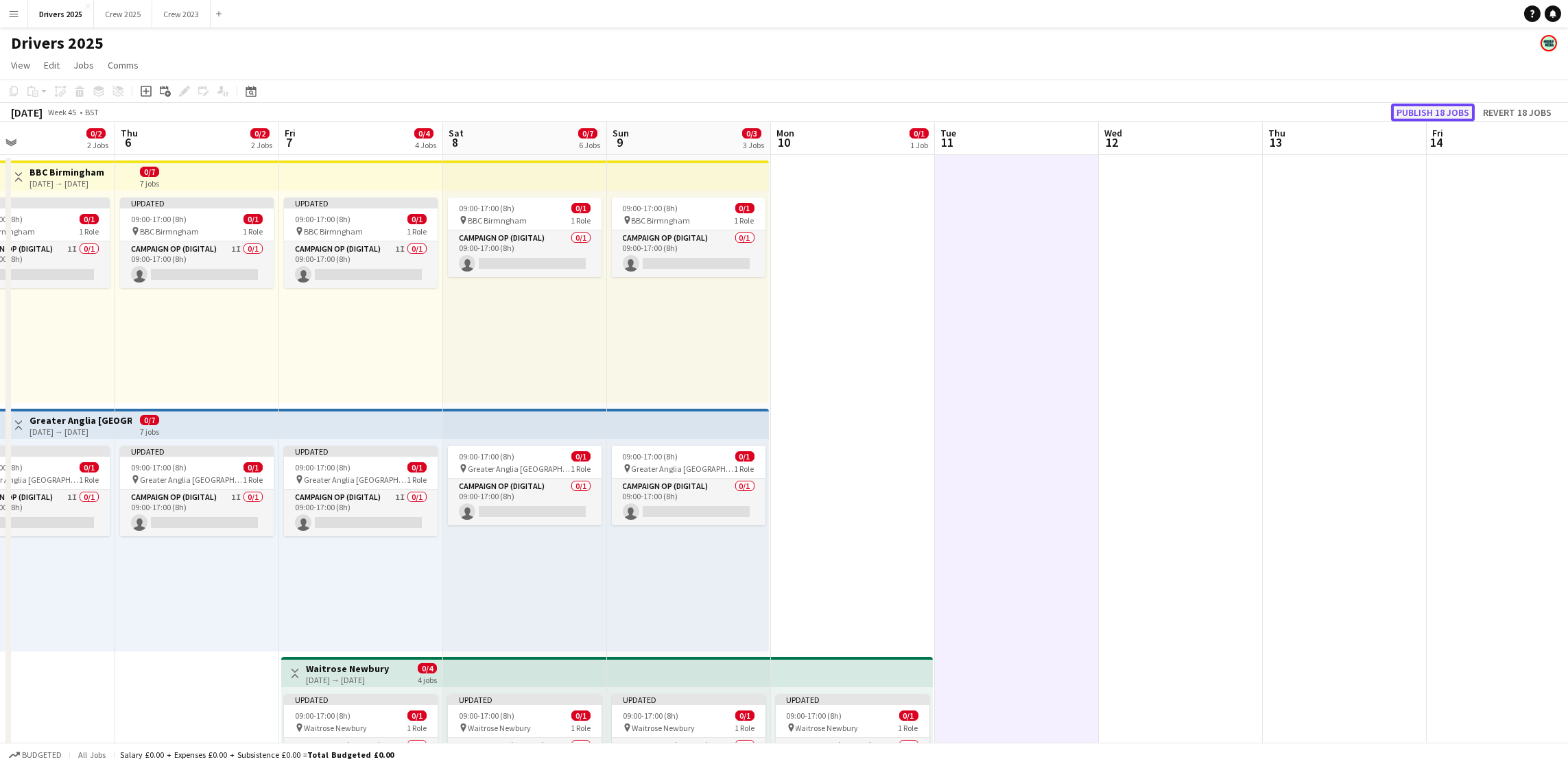
click at [1405, 117] on button "Publish 18 jobs" at bounding box center [1433, 112] width 84 height 18
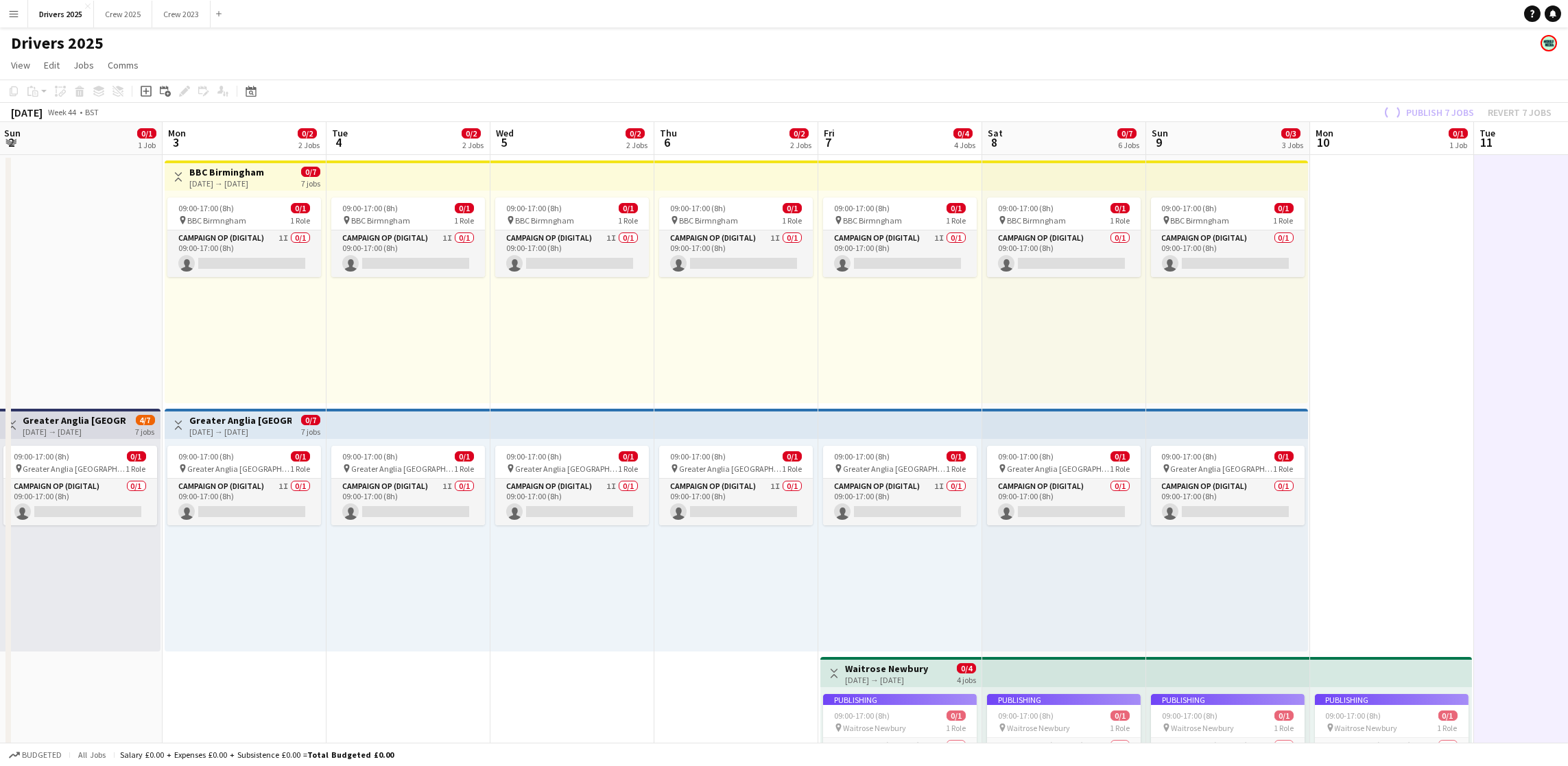
drag, startPoint x: 882, startPoint y: 499, endPoint x: 1421, endPoint y: 448, distance: 541.4
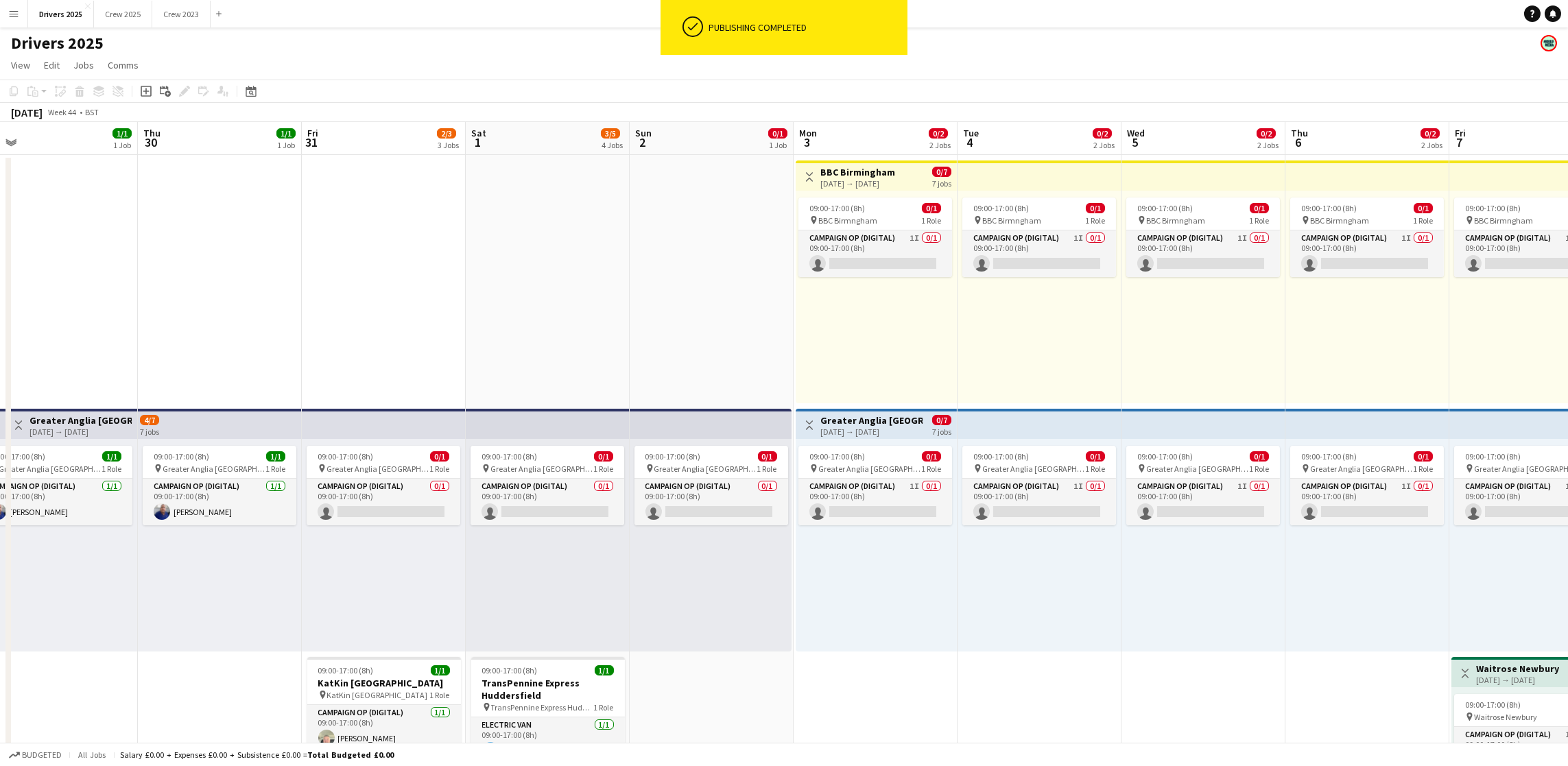
scroll to position [0, 350]
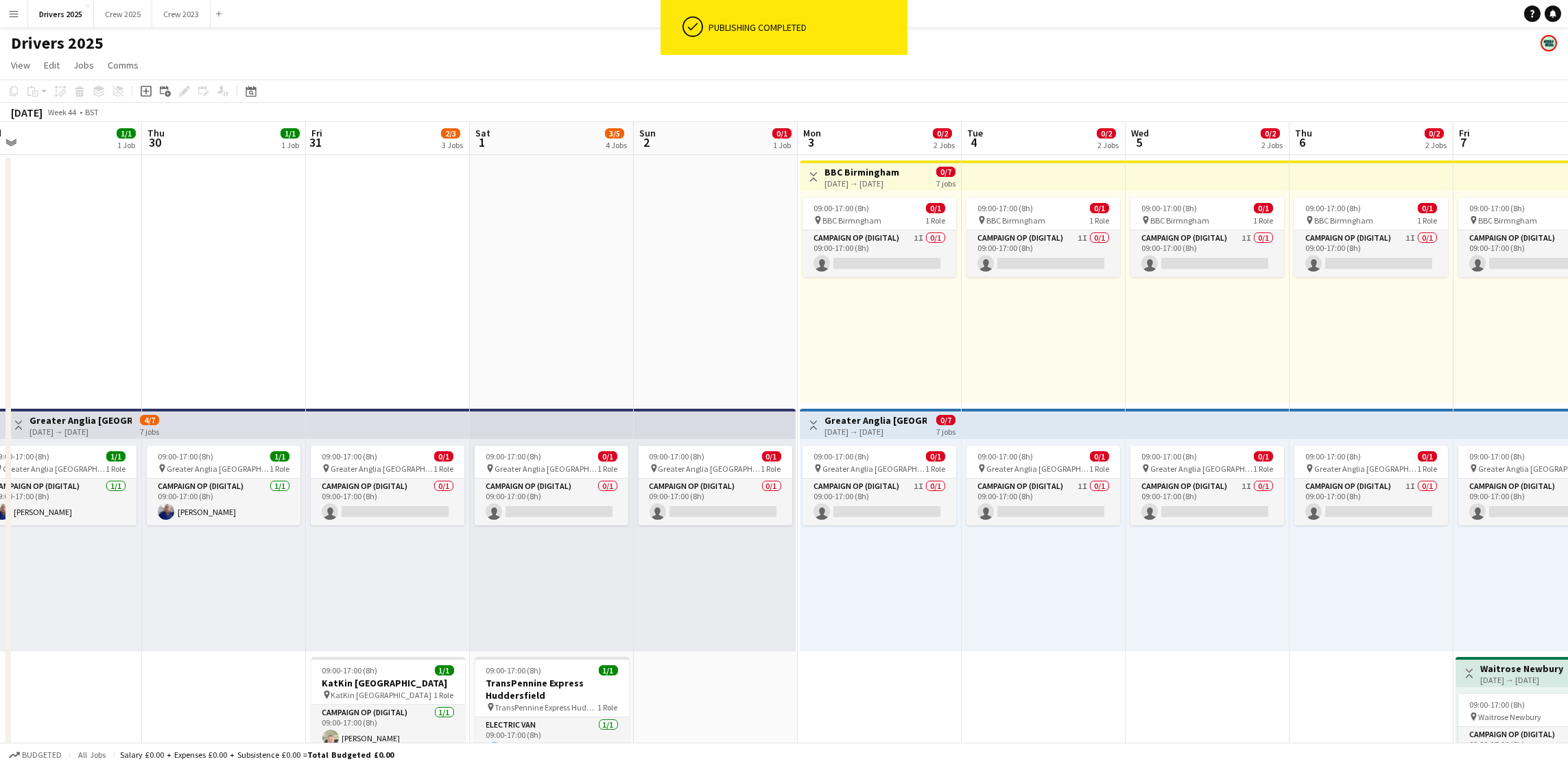
drag, startPoint x: 372, startPoint y: 718, endPoint x: 1072, endPoint y: 625, distance: 706.2
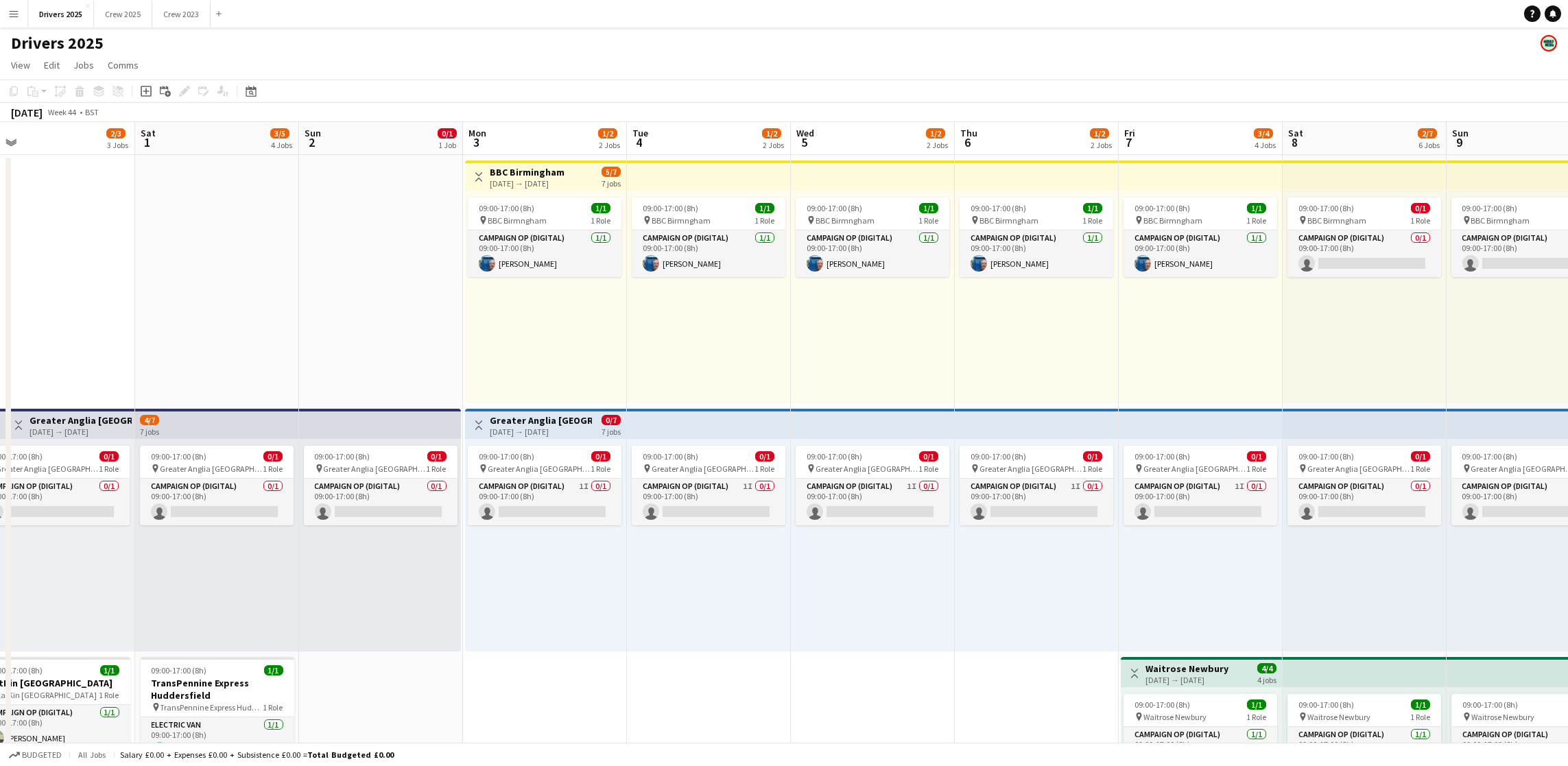
scroll to position [0, 356]
drag, startPoint x: 1289, startPoint y: 720, endPoint x: 956, endPoint y: 623, distance: 346.8
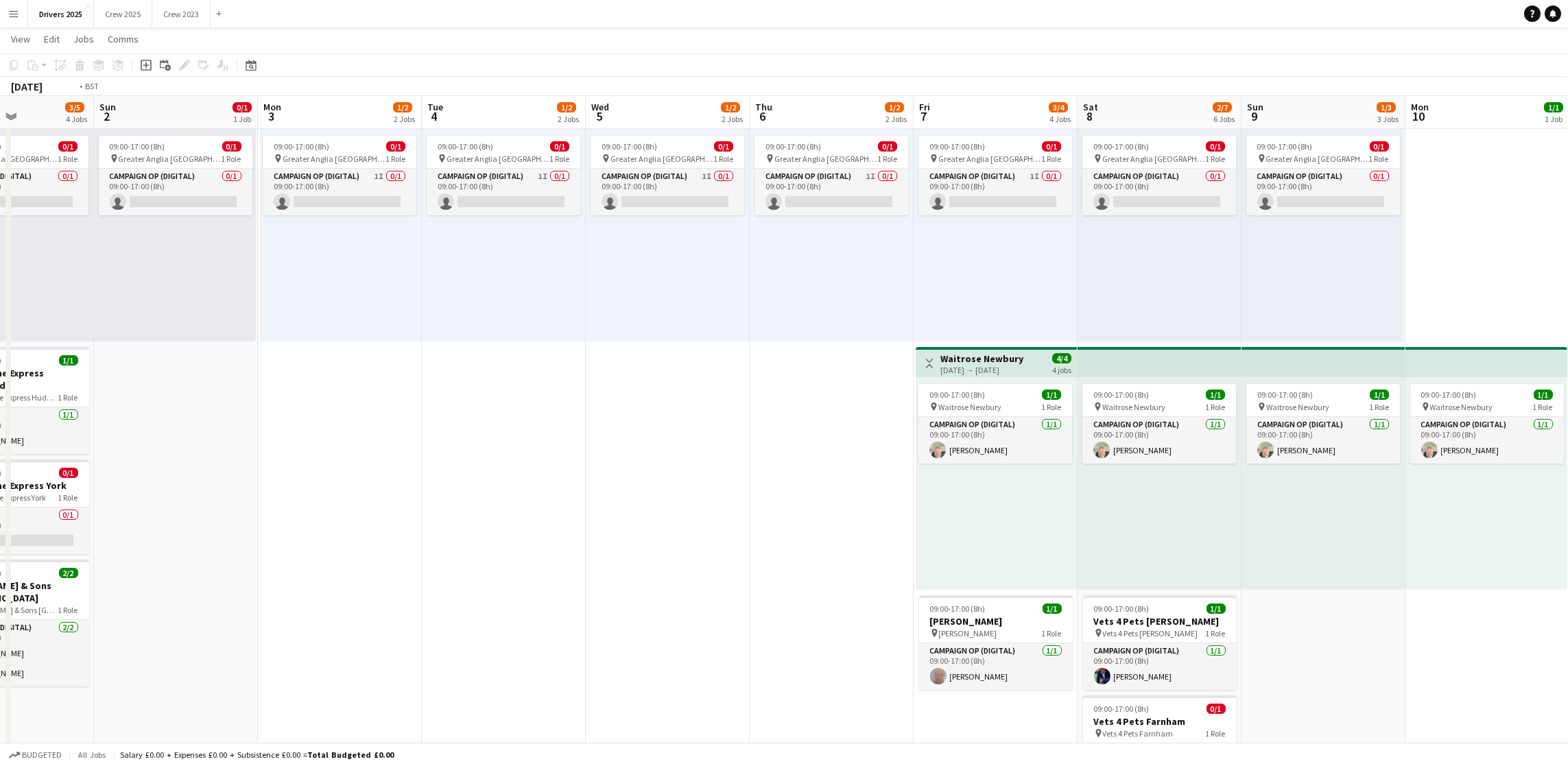
scroll to position [0, 556]
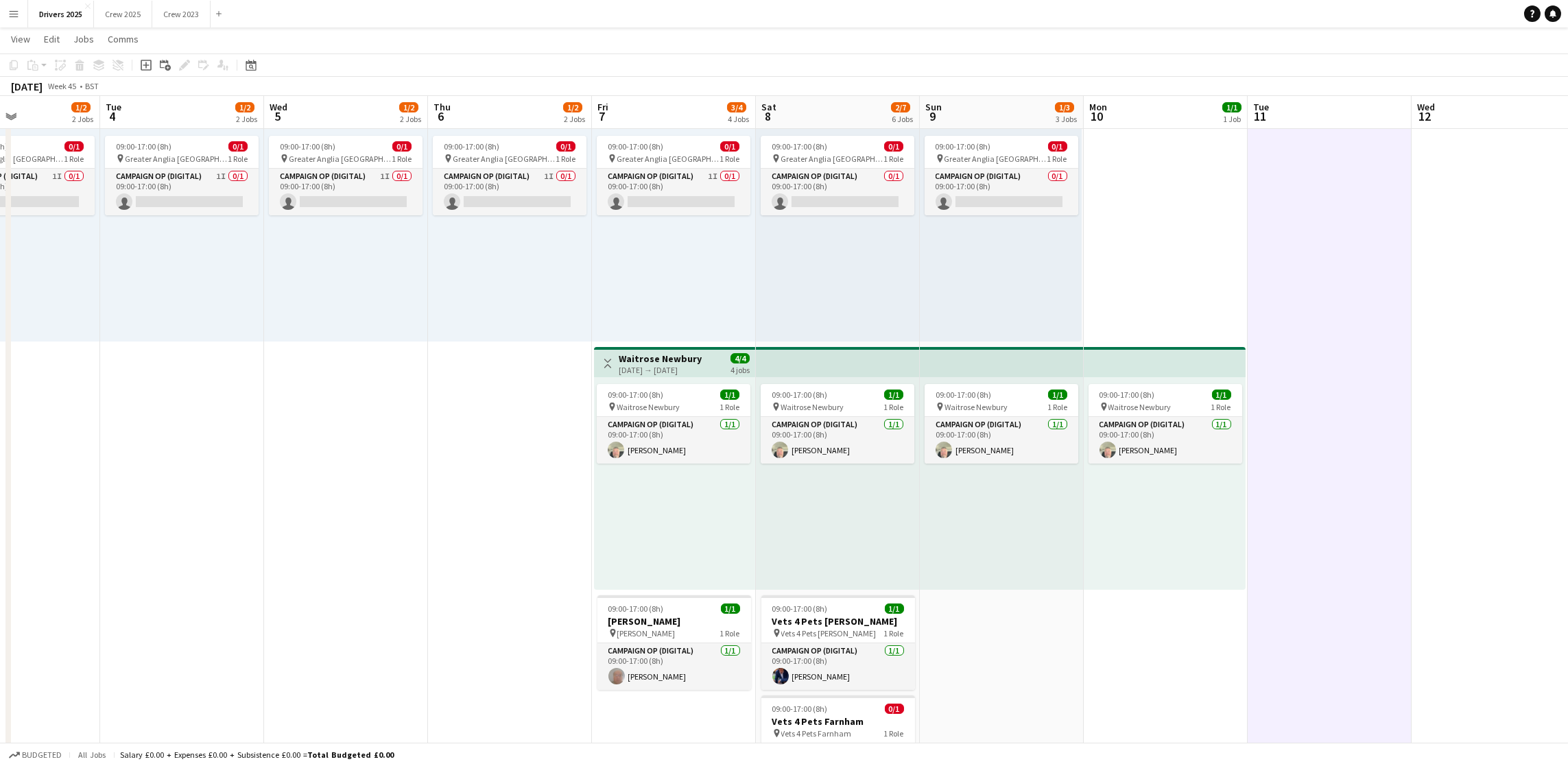
drag, startPoint x: 954, startPoint y: 573, endPoint x: 426, endPoint y: 511, distance: 531.6
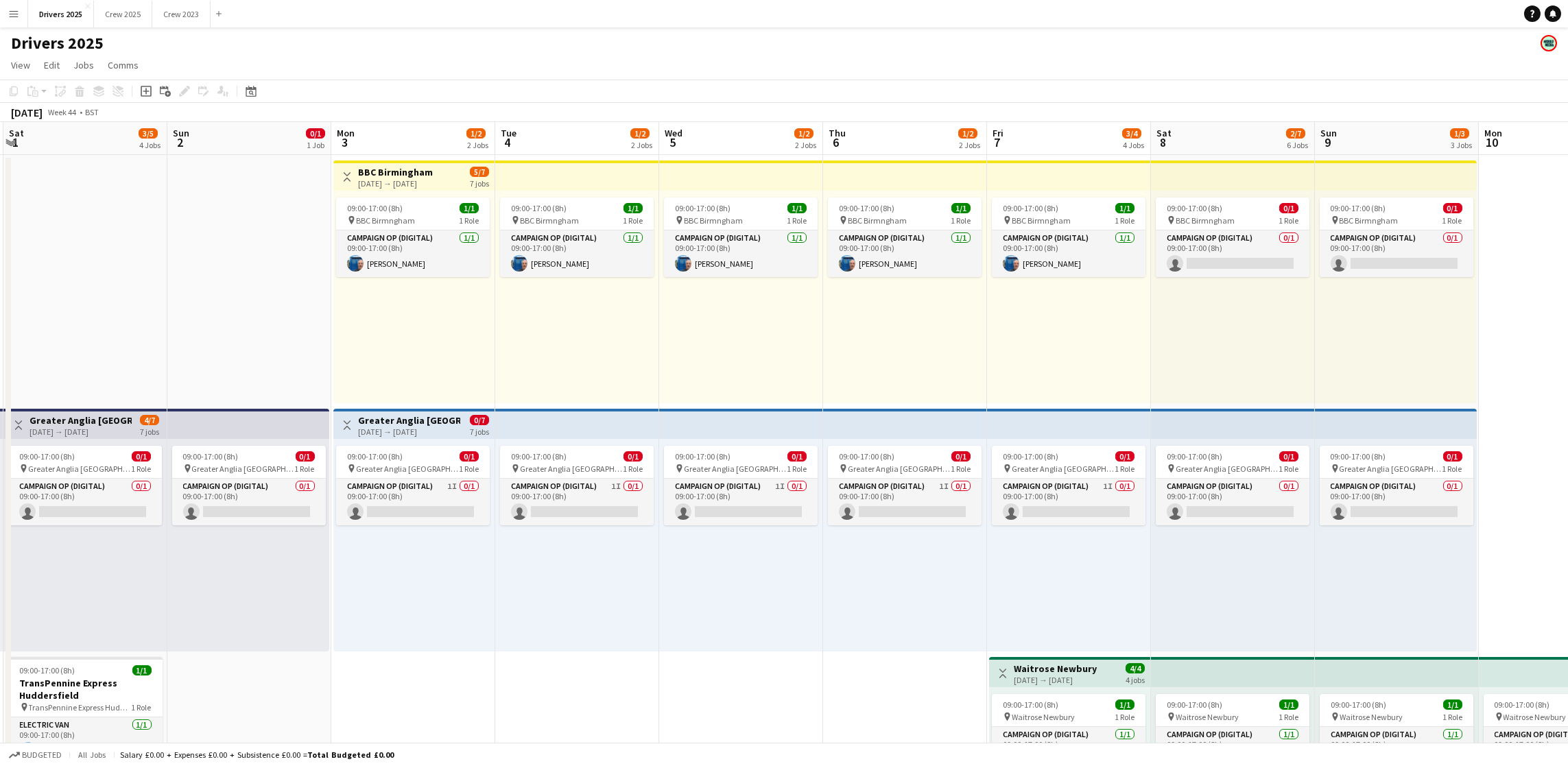
scroll to position [0, 316]
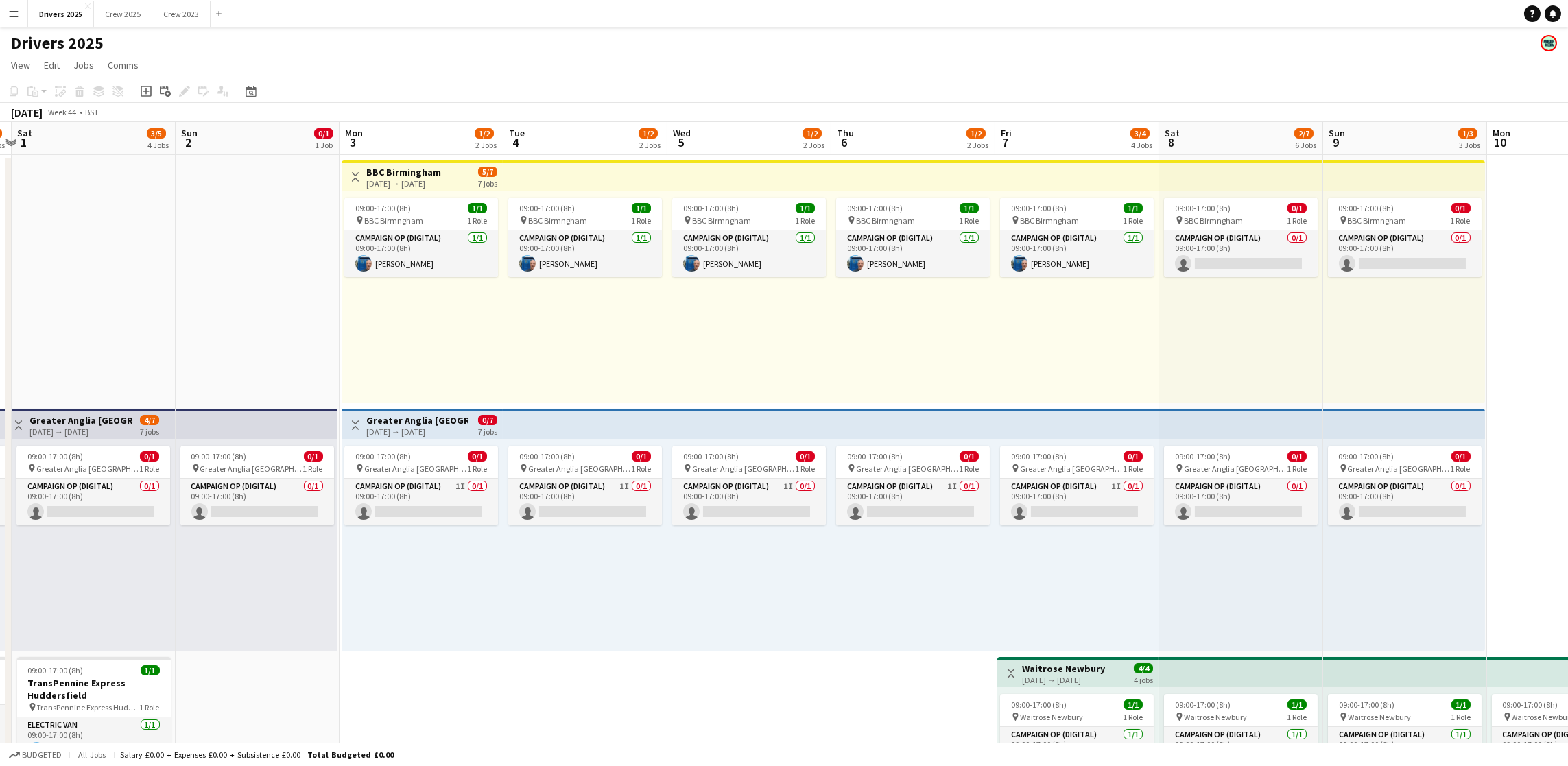
drag, startPoint x: 832, startPoint y: 547, endPoint x: 1234, endPoint y: 551, distance: 402.0
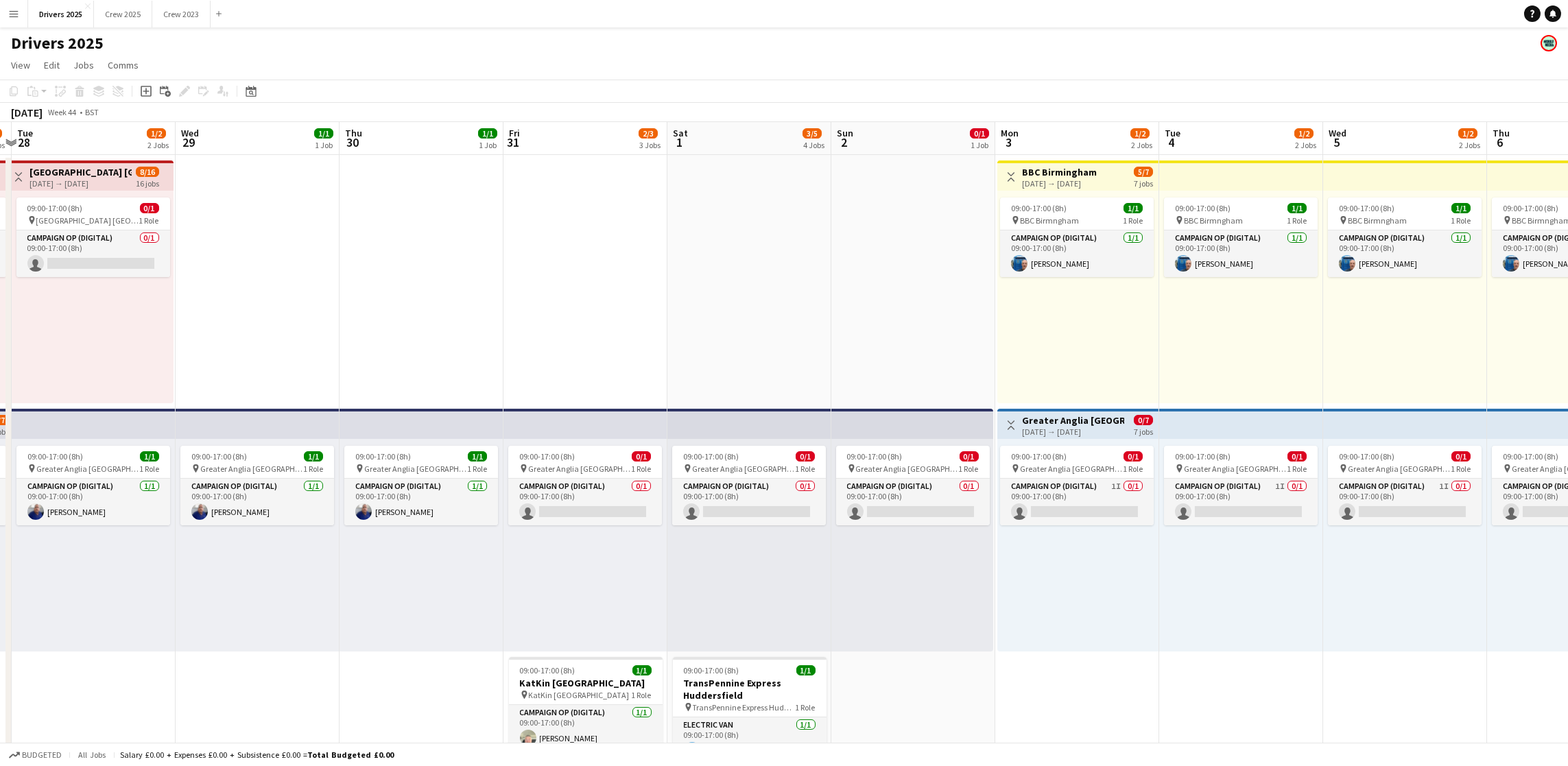
scroll to position [0, 327]
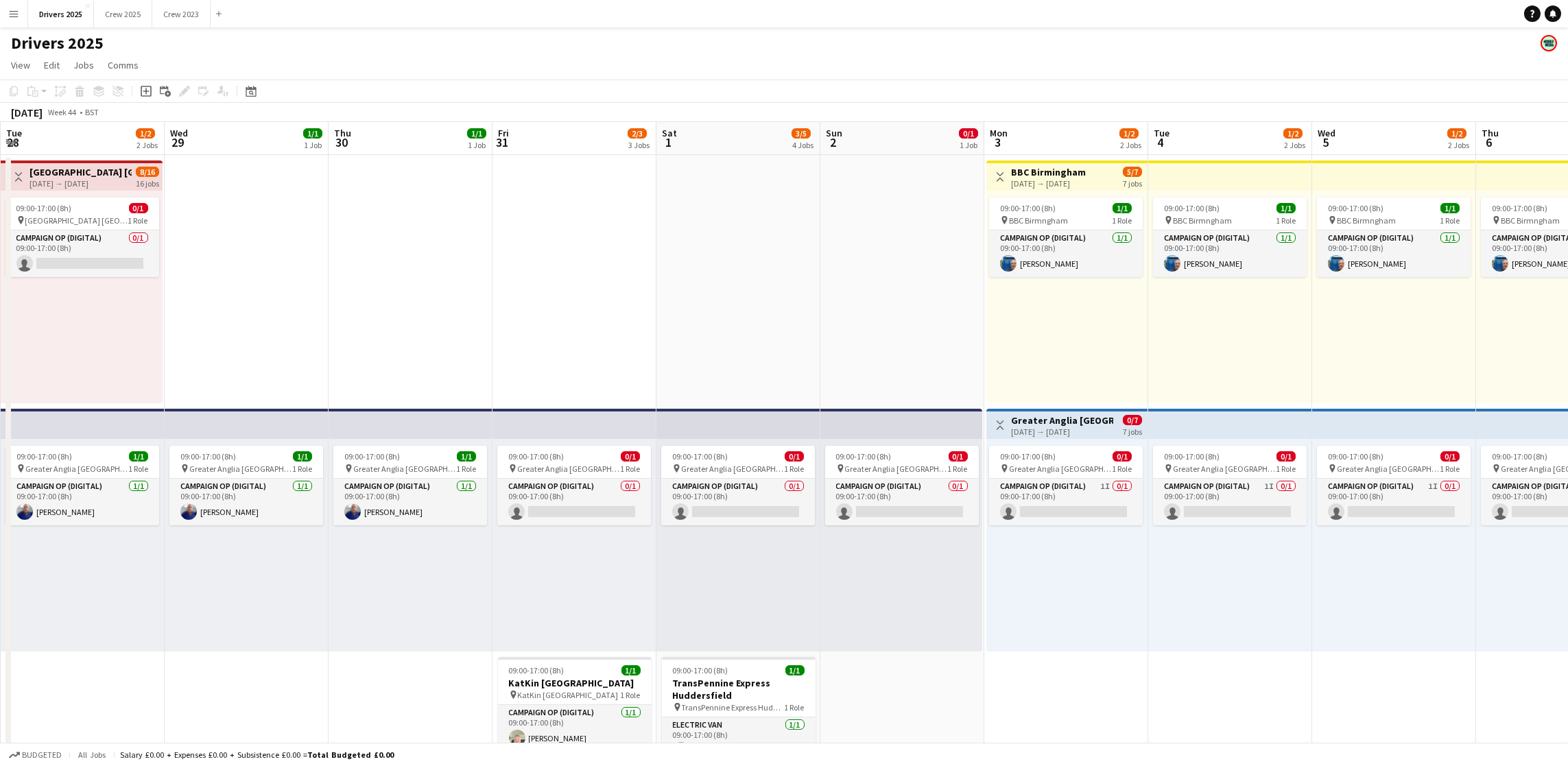
drag, startPoint x: 537, startPoint y: 695, endPoint x: 1578, endPoint y: 609, distance: 1044.5
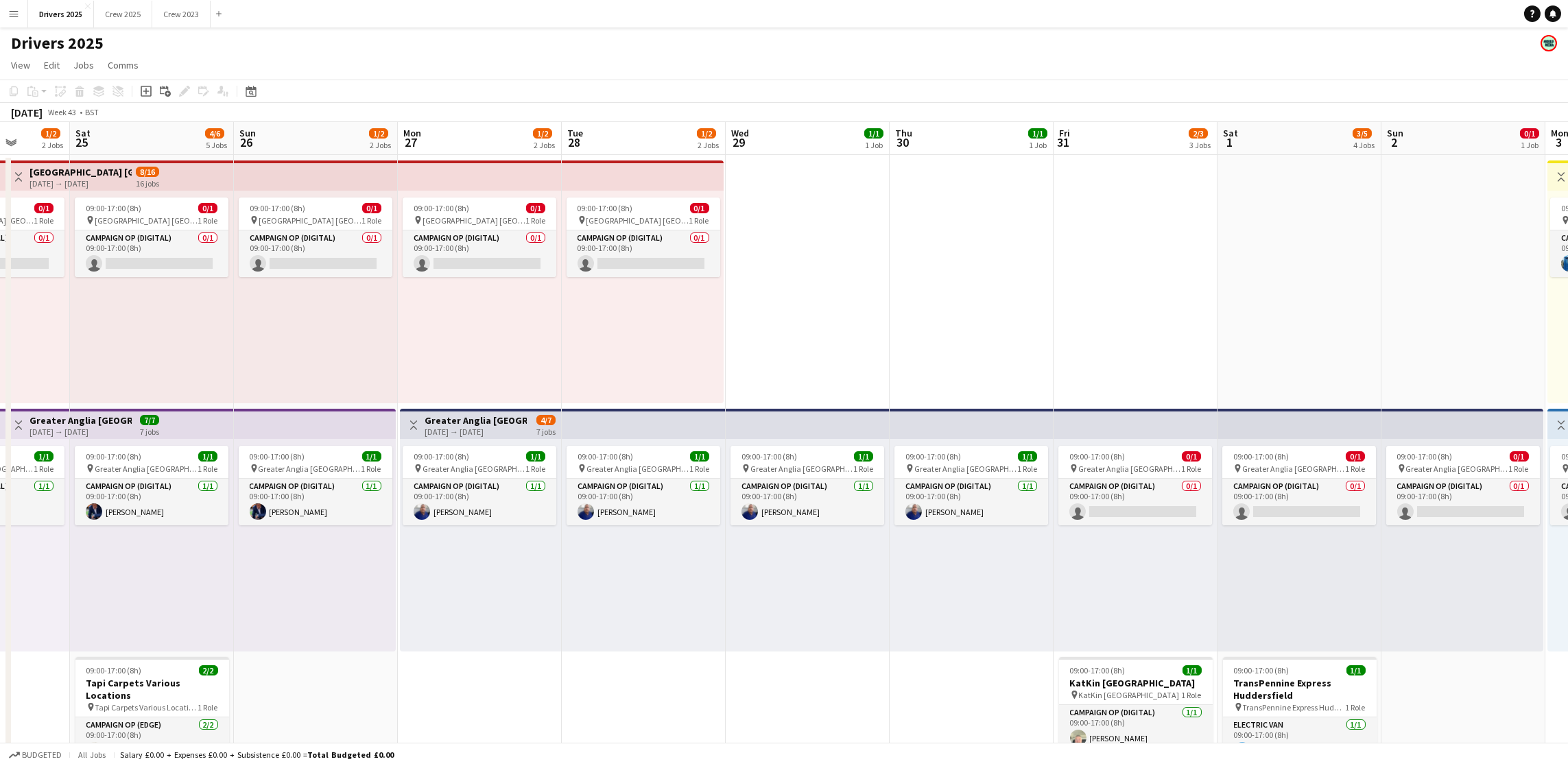
drag, startPoint x: 815, startPoint y: 564, endPoint x: 1377, endPoint y: 537, distance: 562.6
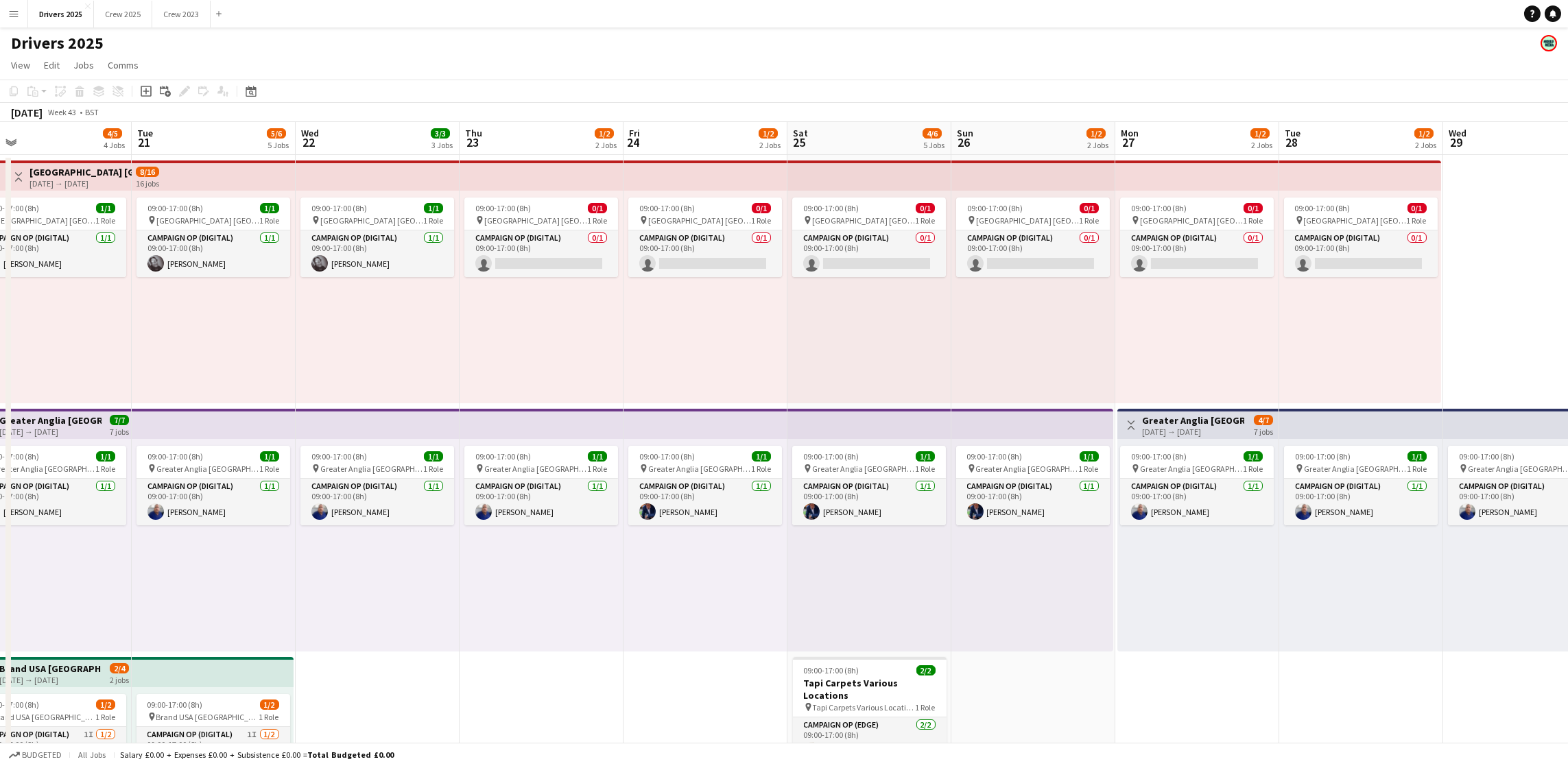
drag, startPoint x: 693, startPoint y: 590, endPoint x: 1411, endPoint y: 561, distance: 718.6
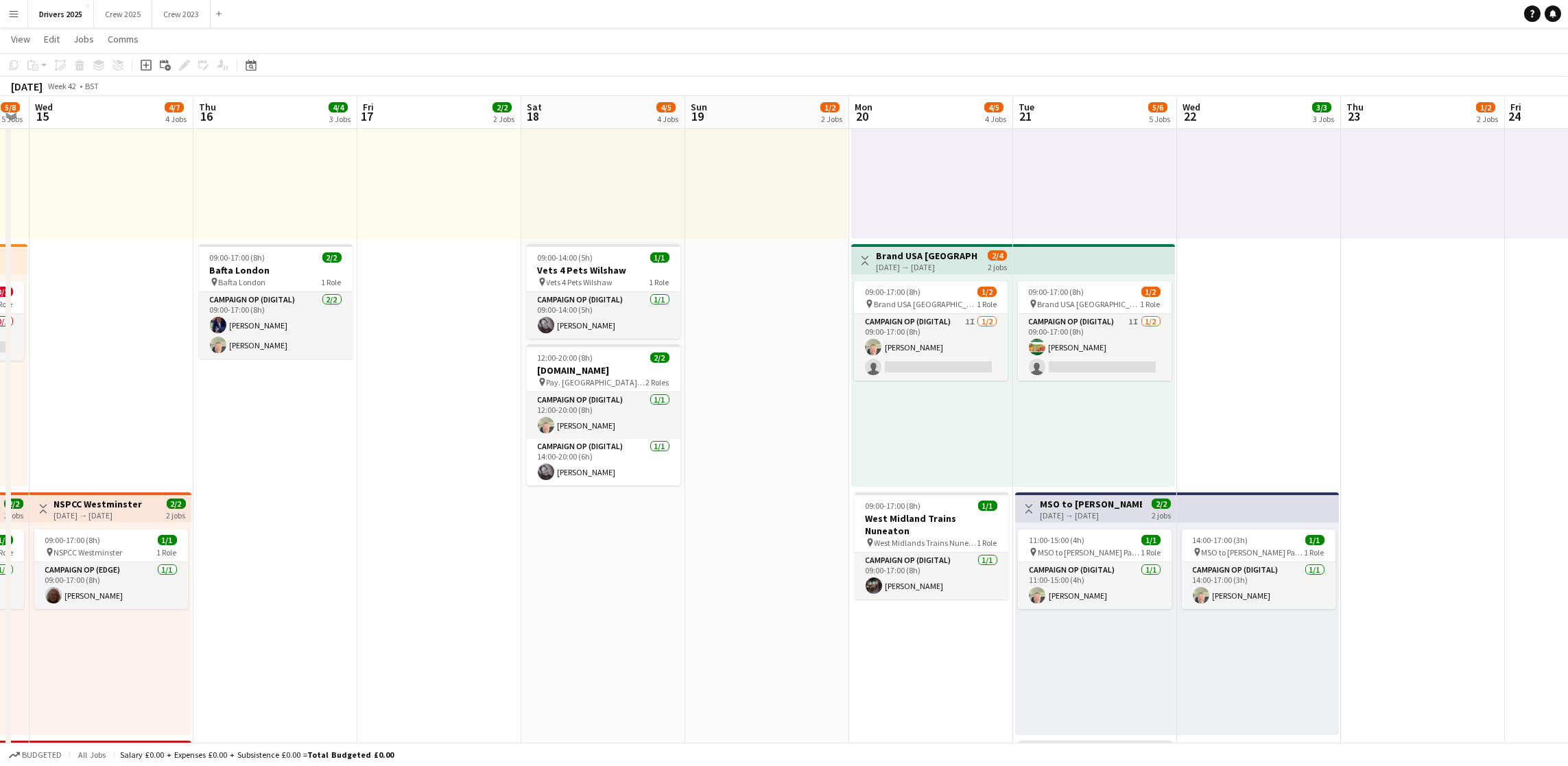
scroll to position [0, 298]
drag, startPoint x: 518, startPoint y: 664, endPoint x: 1397, endPoint y: 521, distance: 890.6
click at [1397, 521] on app-calendar-viewport "Mon 13 3/3 3 Jobs Tue 14 5/8 5 Jobs Wed 15 4/7 4 Jobs Thu 16 4/4 3 Jobs Fri 17 …" at bounding box center [784, 749] width 1568 height 2215
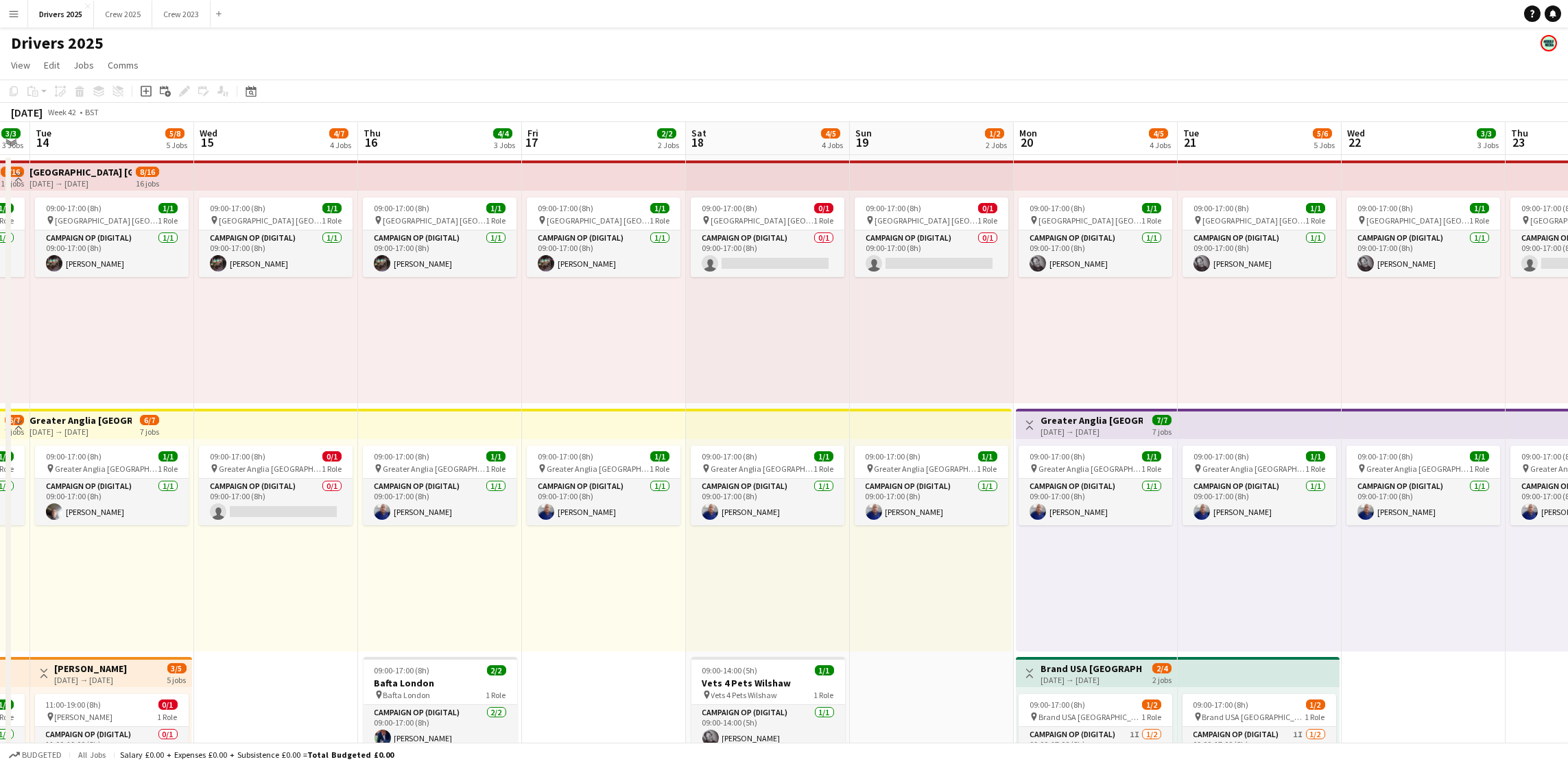
scroll to position [0, 276]
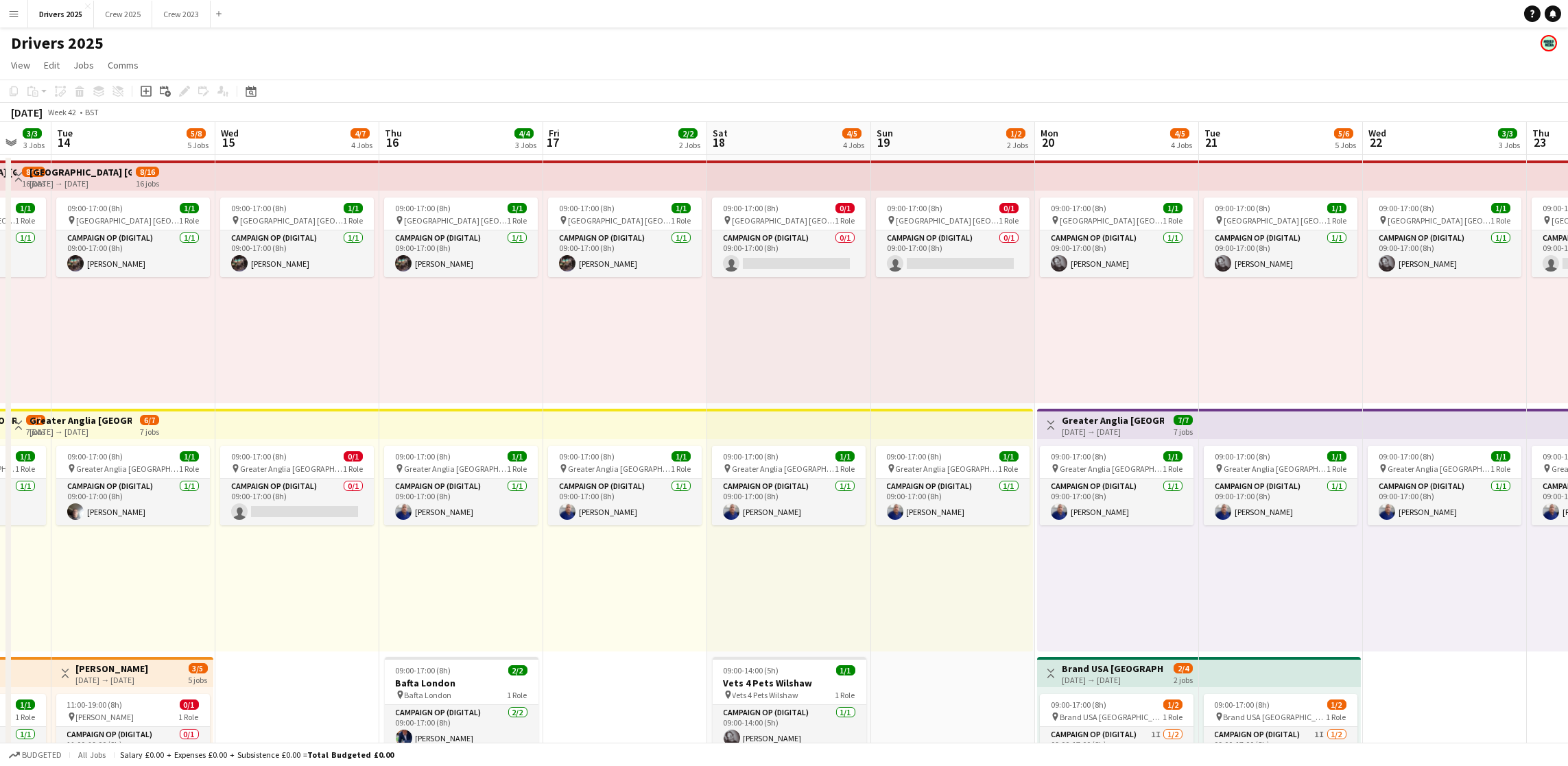
drag, startPoint x: 592, startPoint y: 586, endPoint x: 777, endPoint y: 577, distance: 185.2
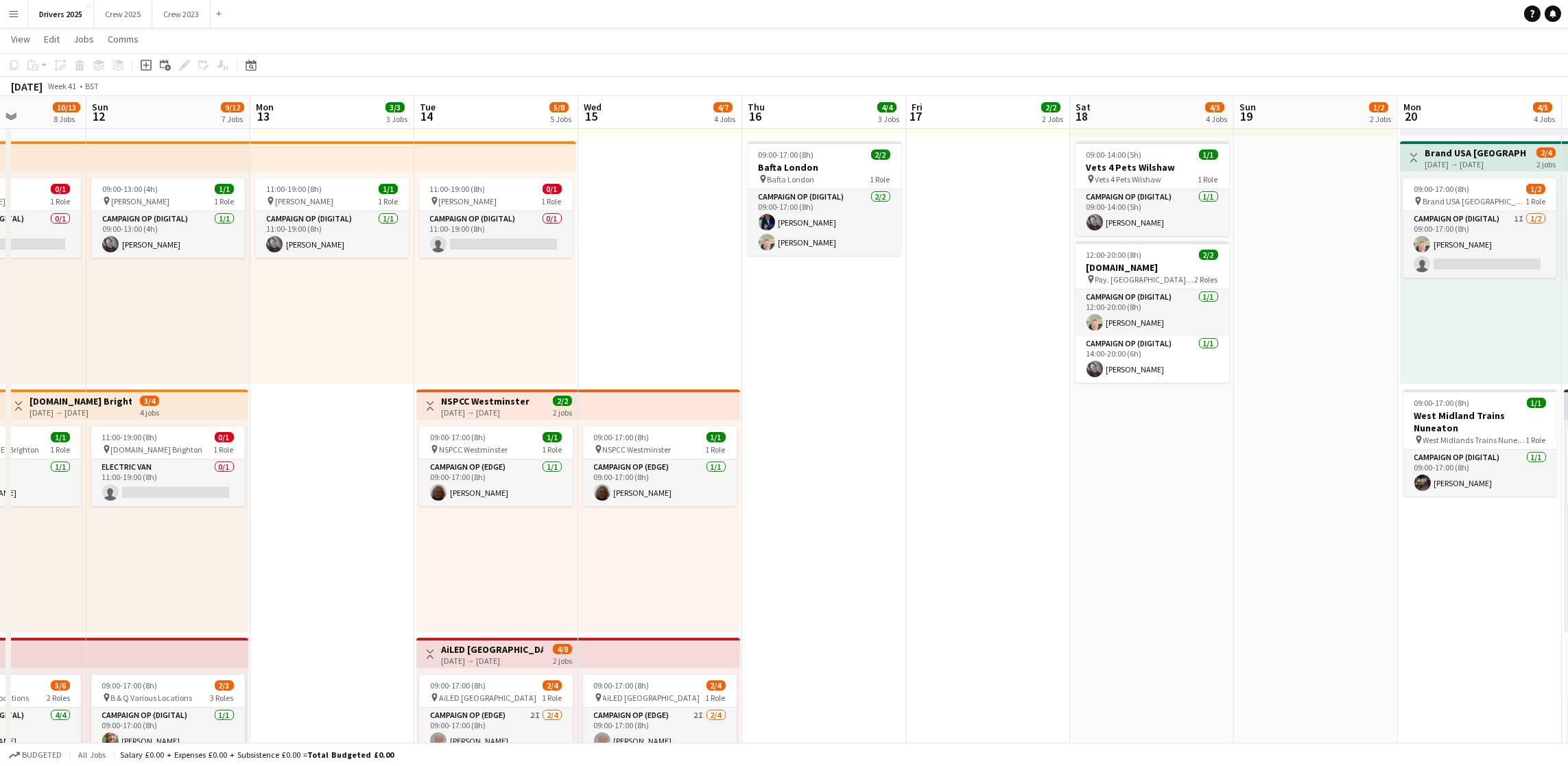
scroll to position [0, 504]
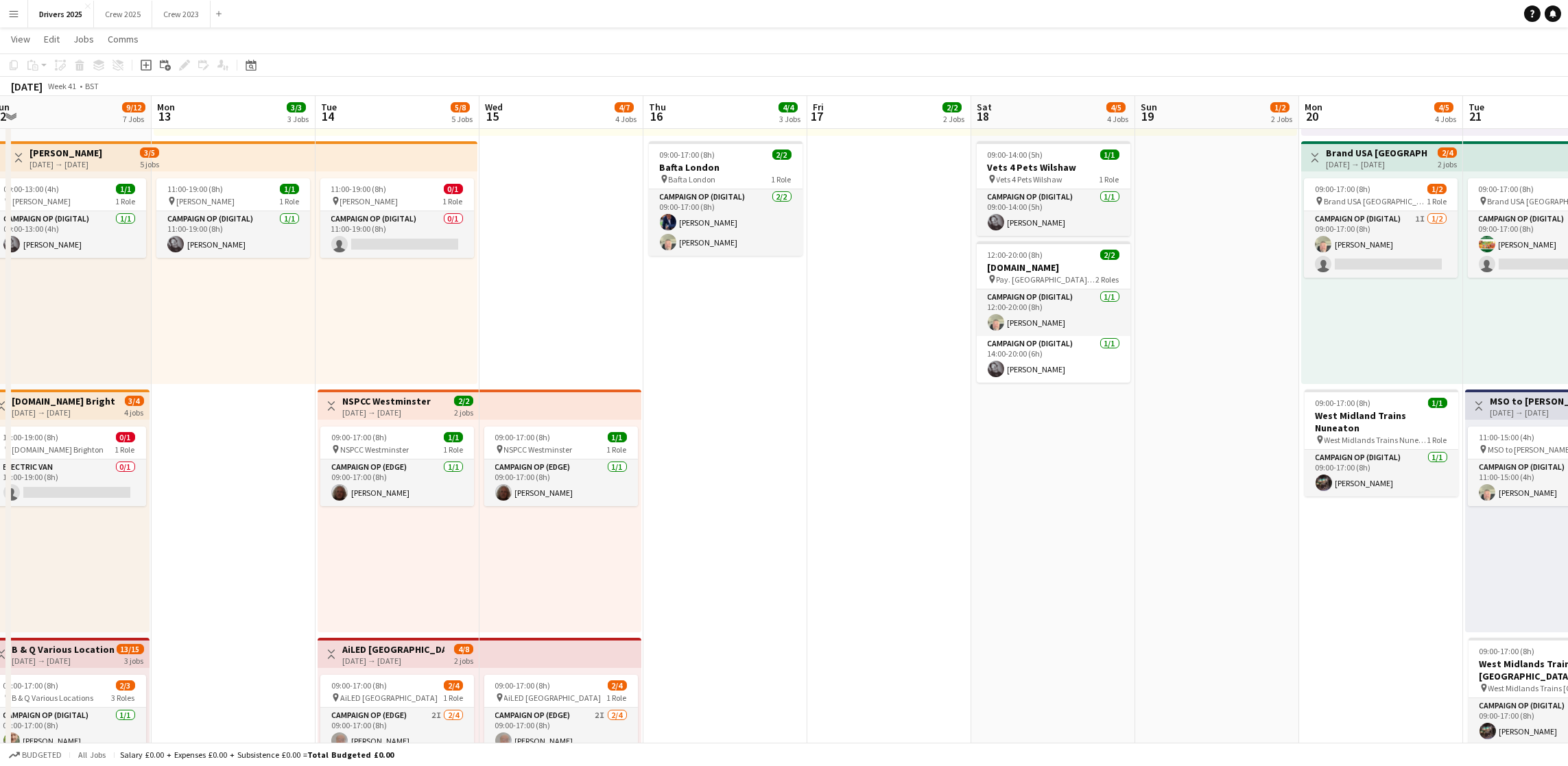
drag, startPoint x: 566, startPoint y: 553, endPoint x: 830, endPoint y: 546, distance: 264.1
click at [830, 546] on app-calendar-viewport "Thu 9 11/11 7 Jobs Fri 10 16/18 9 Jobs Sat 11 10/13 8 Jobs Sun 12 9/12 7 Jobs M…" at bounding box center [784, 647] width 1568 height 2215
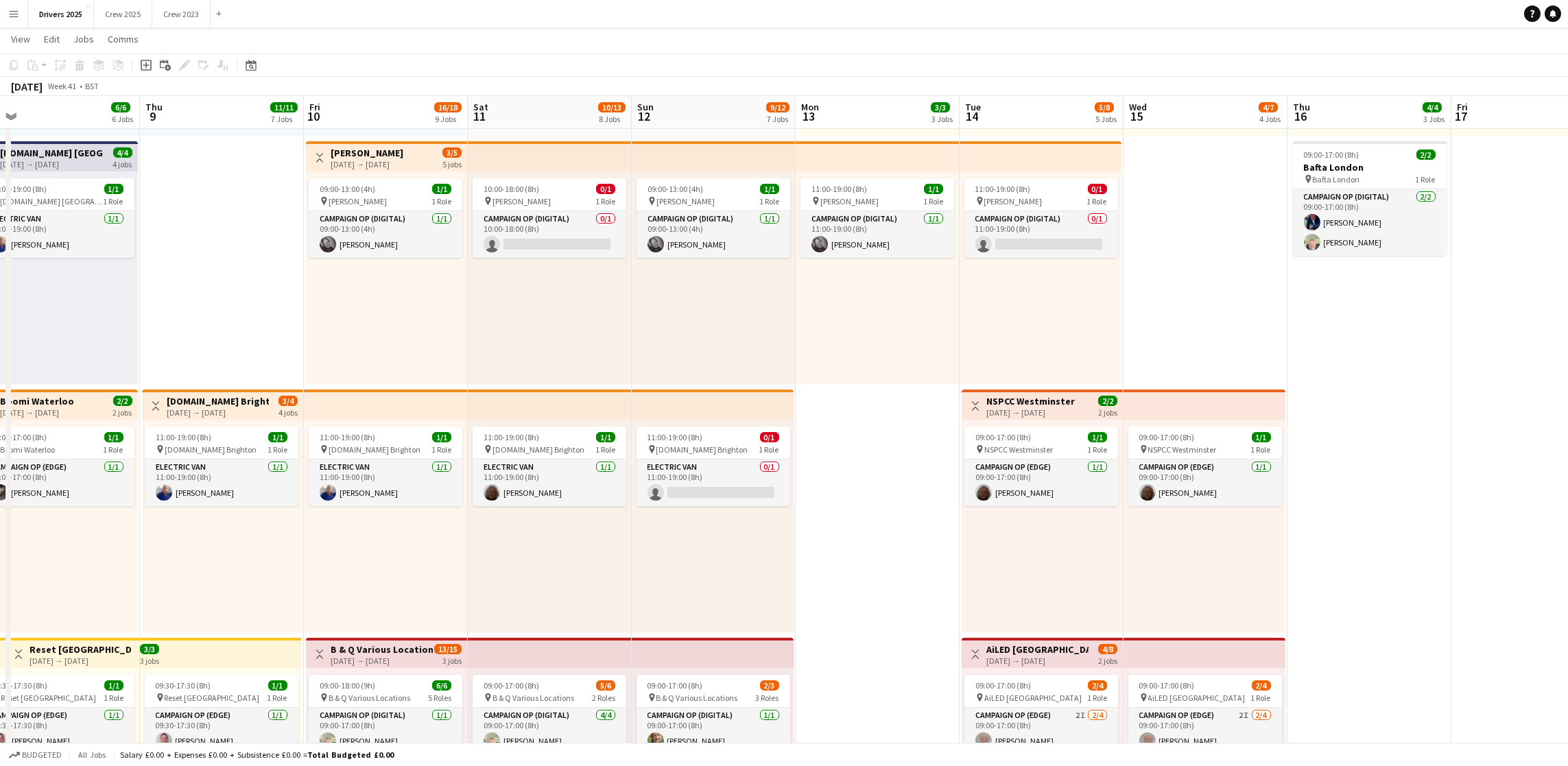
drag, startPoint x: 837, startPoint y: 543, endPoint x: 1847, endPoint y: 495, distance: 1011.1
click at [1568, 495] on html "Menu Boards Boards Boards All jobs Status Workforce Workforce My Workforce Recr…" at bounding box center [784, 632] width 1568 height 2292
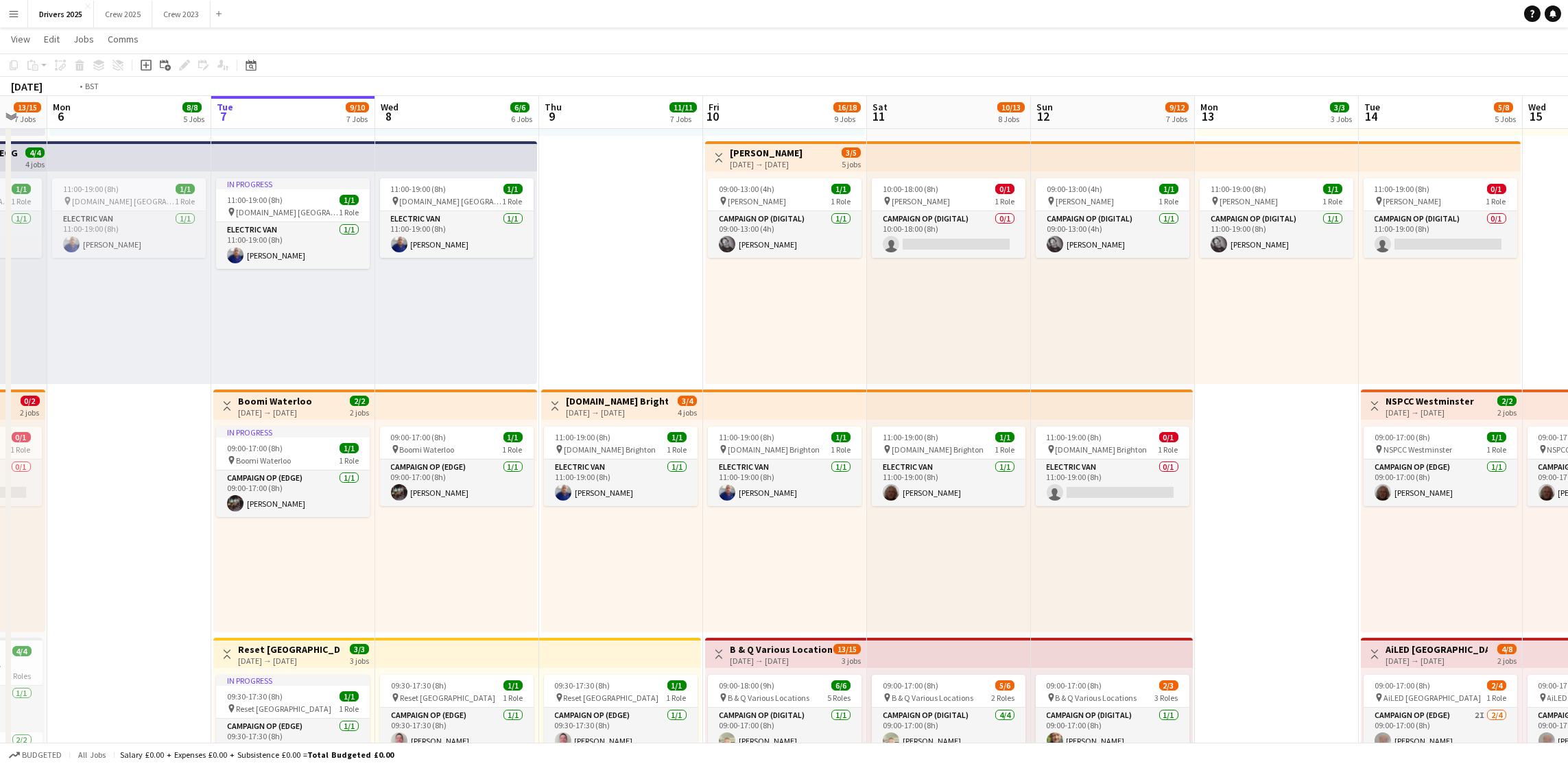
scroll to position [0, 519]
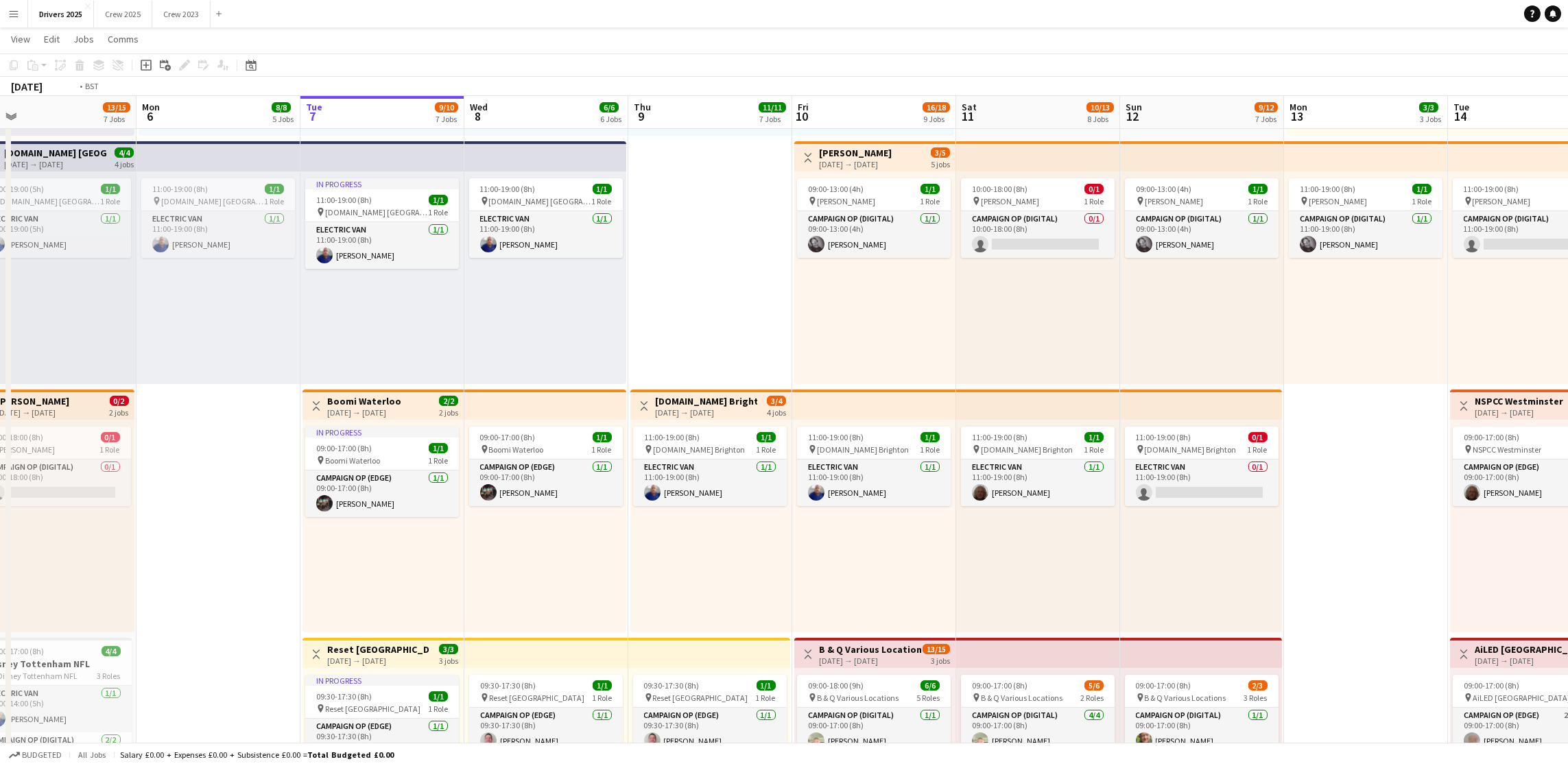
drag, startPoint x: 826, startPoint y: 490, endPoint x: 945, endPoint y: 486, distance: 119.1
click at [945, 486] on app-calendar-viewport "Thu 2 4/4 2 Jobs Fri 3 11/11 6 Jobs Sat 4 11/12 7 Jobs Sun 5 13/15 7 Jobs Mon 6…" at bounding box center [784, 647] width 1568 height 2215
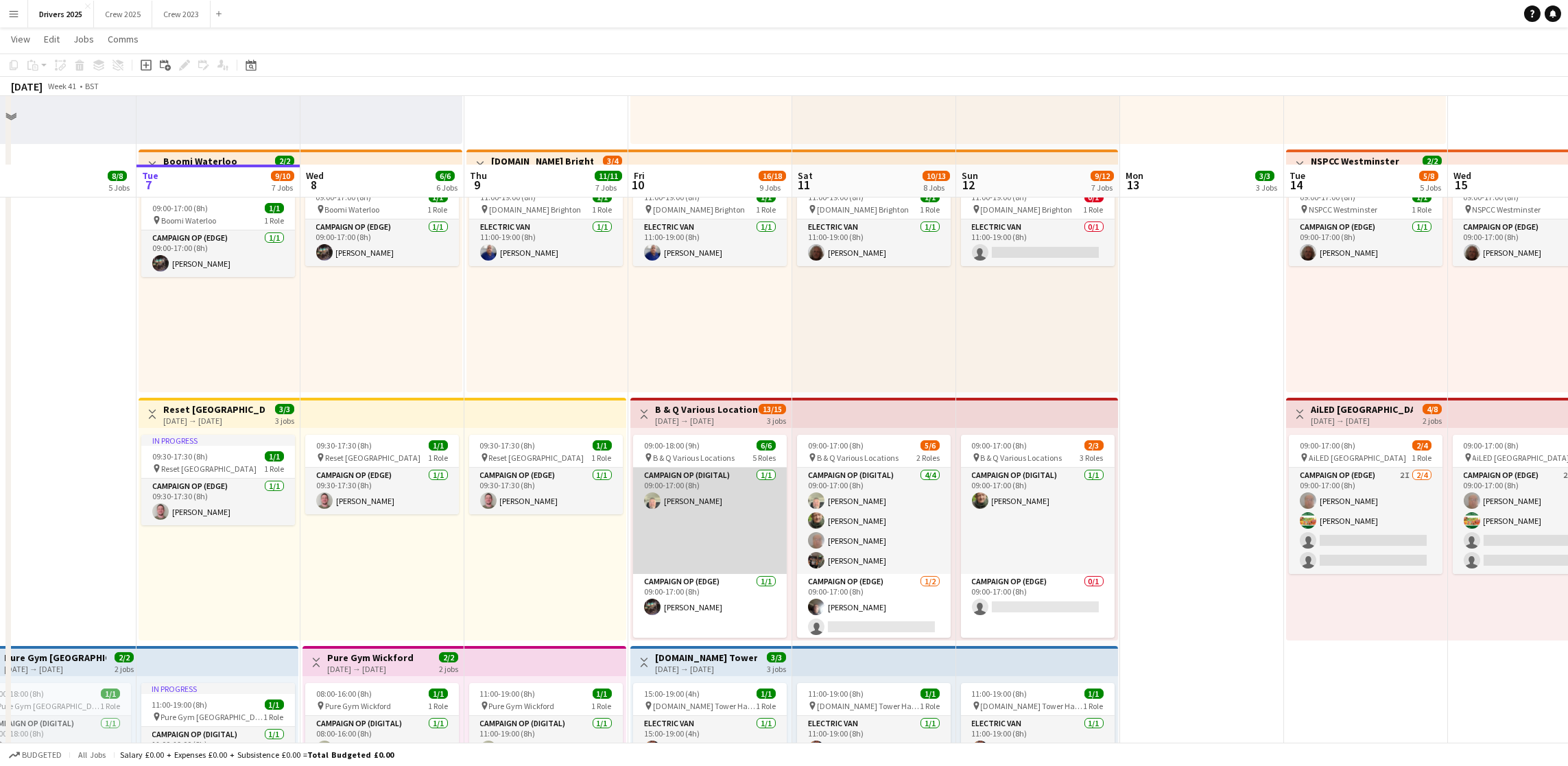
scroll to position [823, 0]
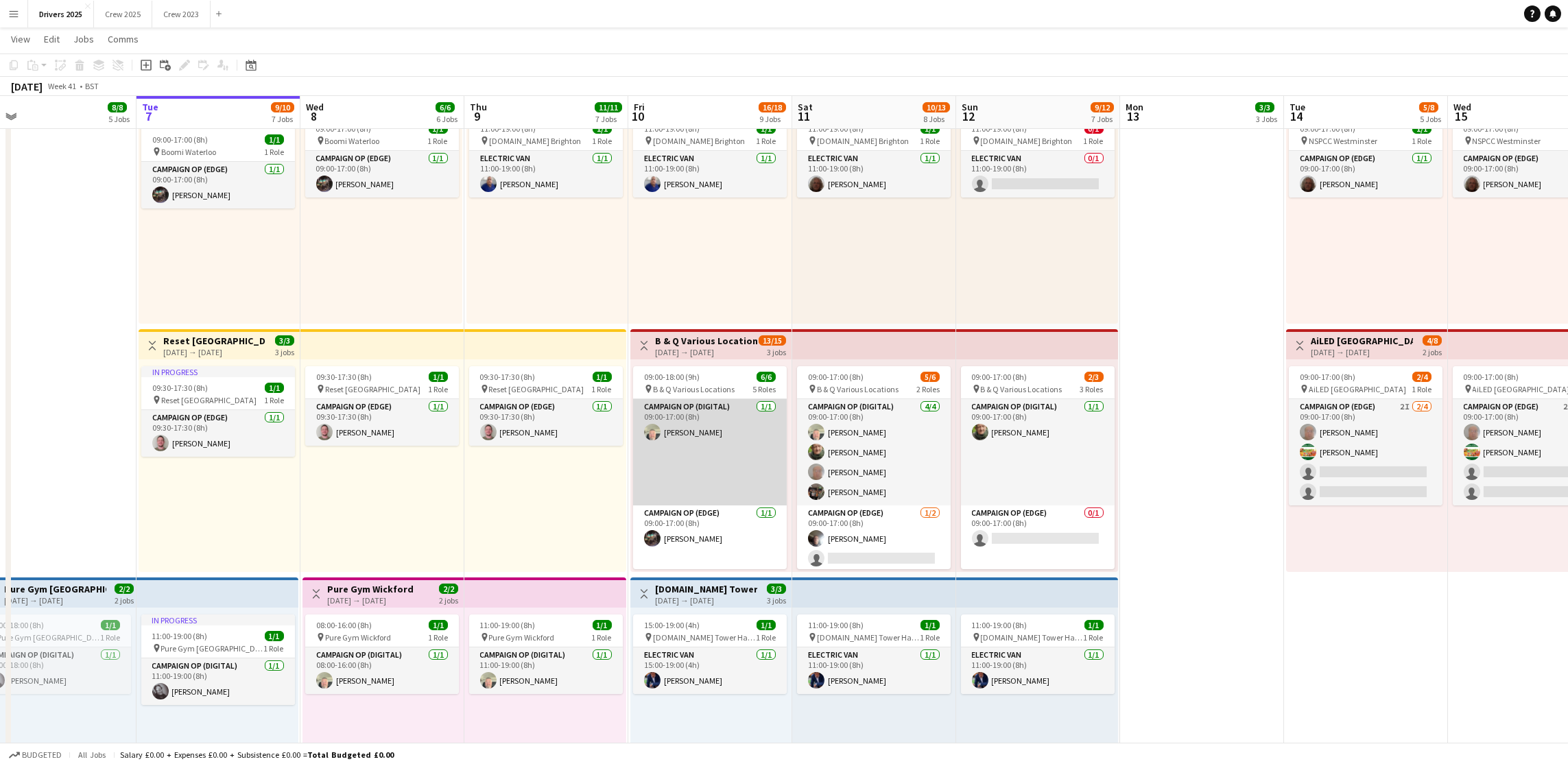
click at [696, 430] on app-card-role "Campaign Op (Digital) 1/1 09:00-17:00 (8h) Steve Henman" at bounding box center [710, 452] width 154 height 107
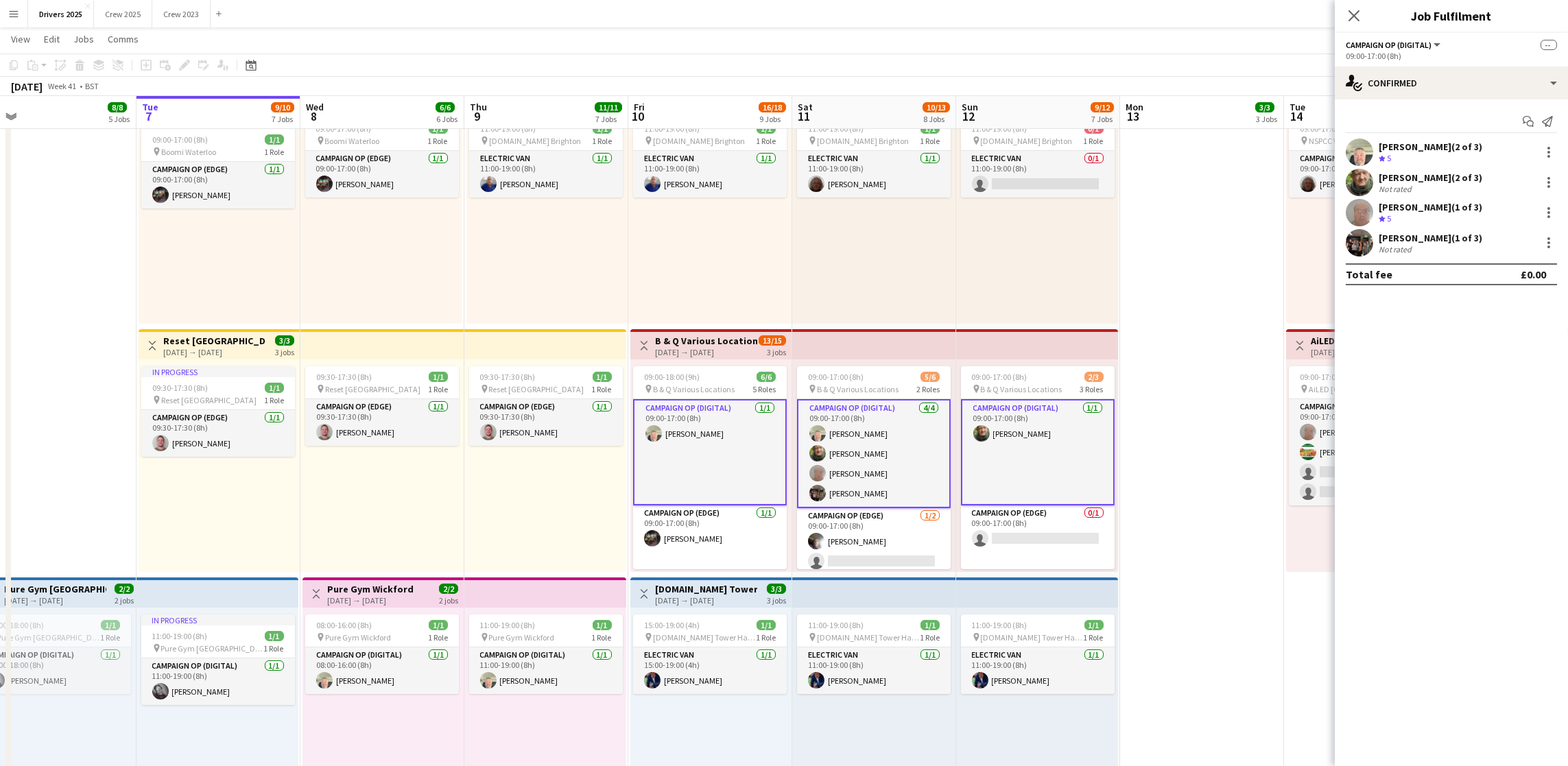
click at [705, 427] on app-card-role "Campaign Op (Digital) 1/1 09:00-17:00 (8h) Steve Henman" at bounding box center [710, 452] width 154 height 107
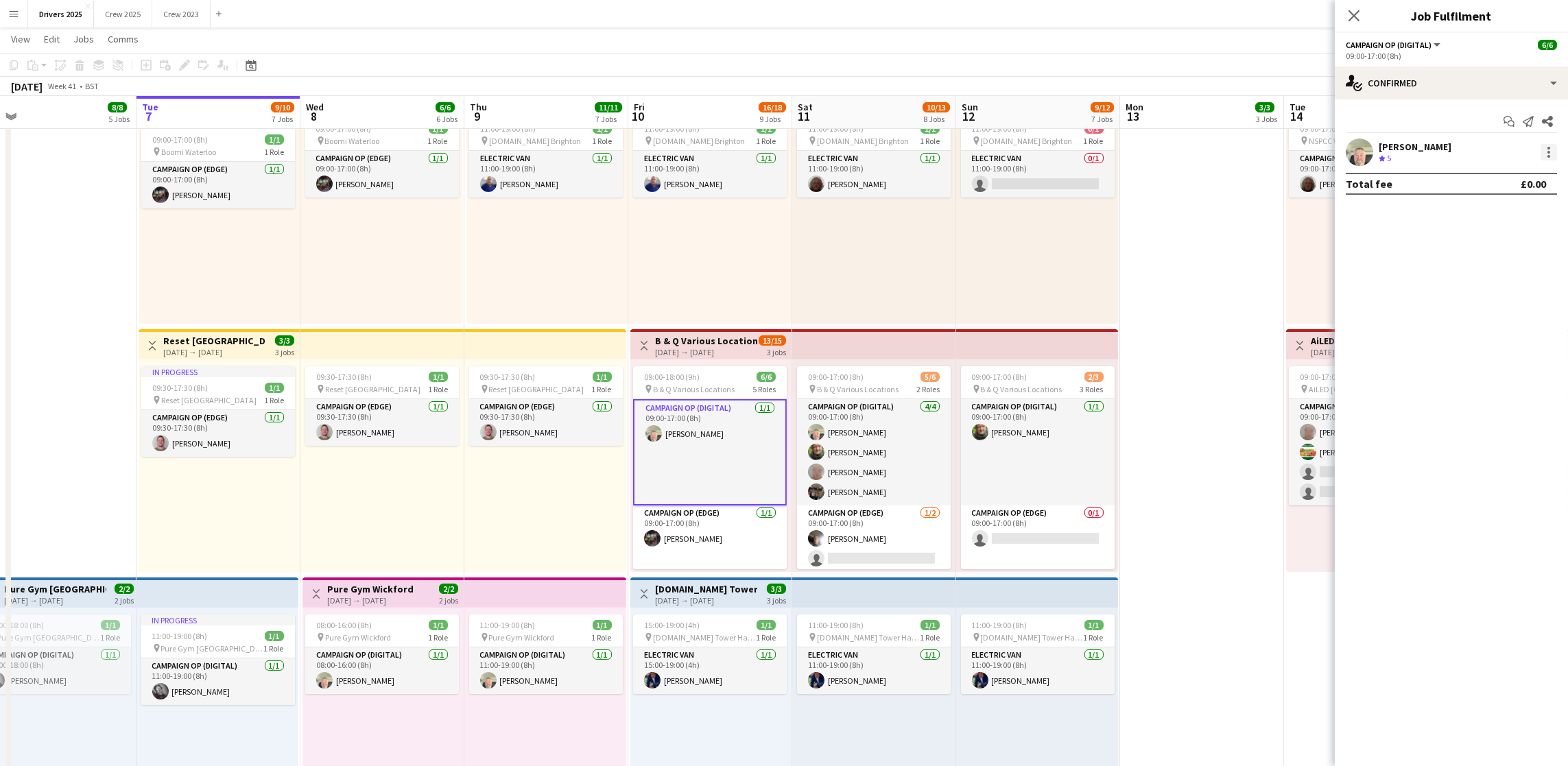
click at [1548, 157] on div at bounding box center [1549, 157] width 3 height 3
click at [1490, 272] on span "Remove" at bounding box center [1481, 276] width 41 height 12
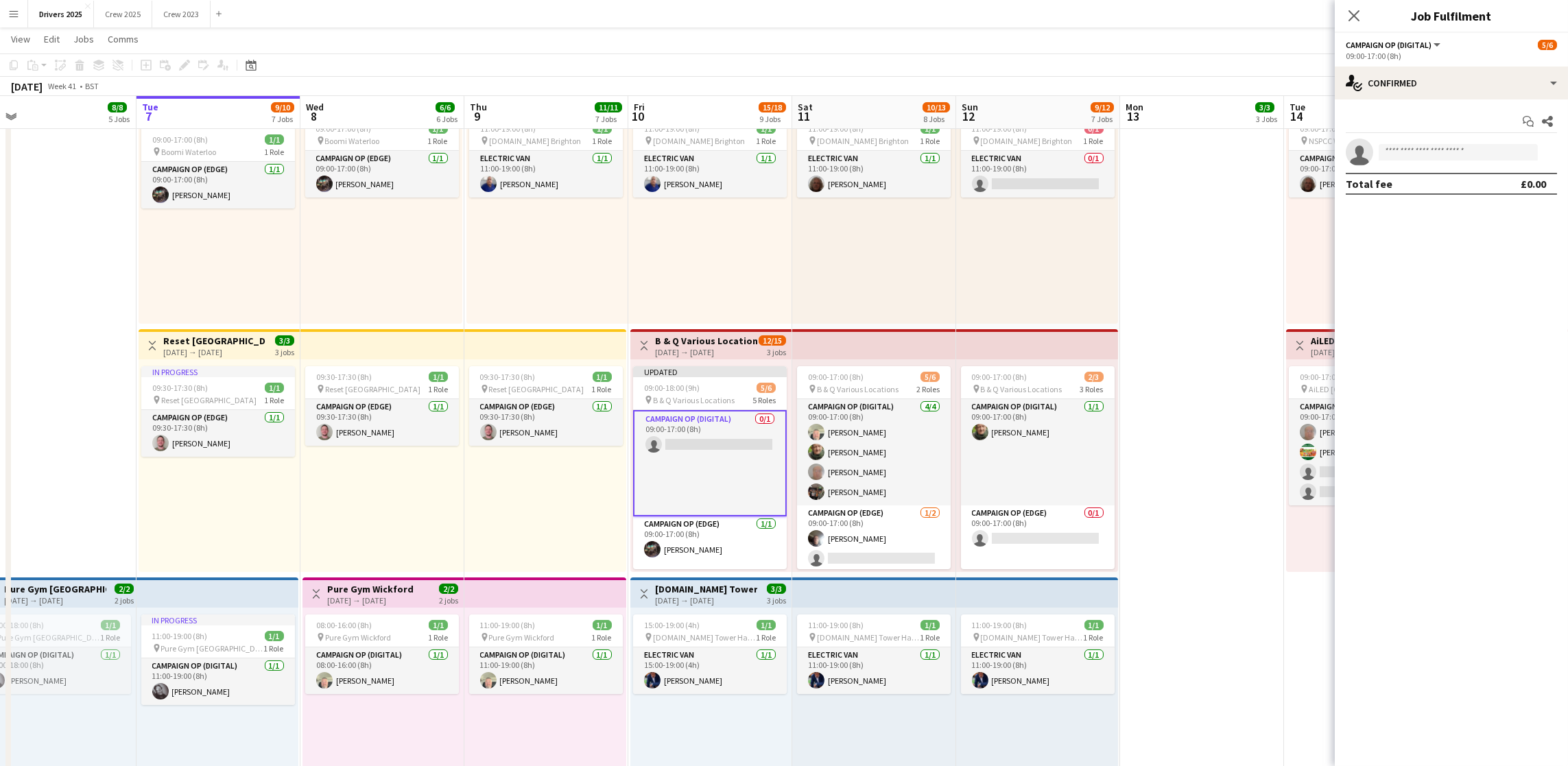
click at [1166, 240] on app-date-cell "Toggle View Abertay University Scotland 13-10-2025 → 28-10-2025 8/16 16 jobs 09…" at bounding box center [1202, 388] width 164 height 2115
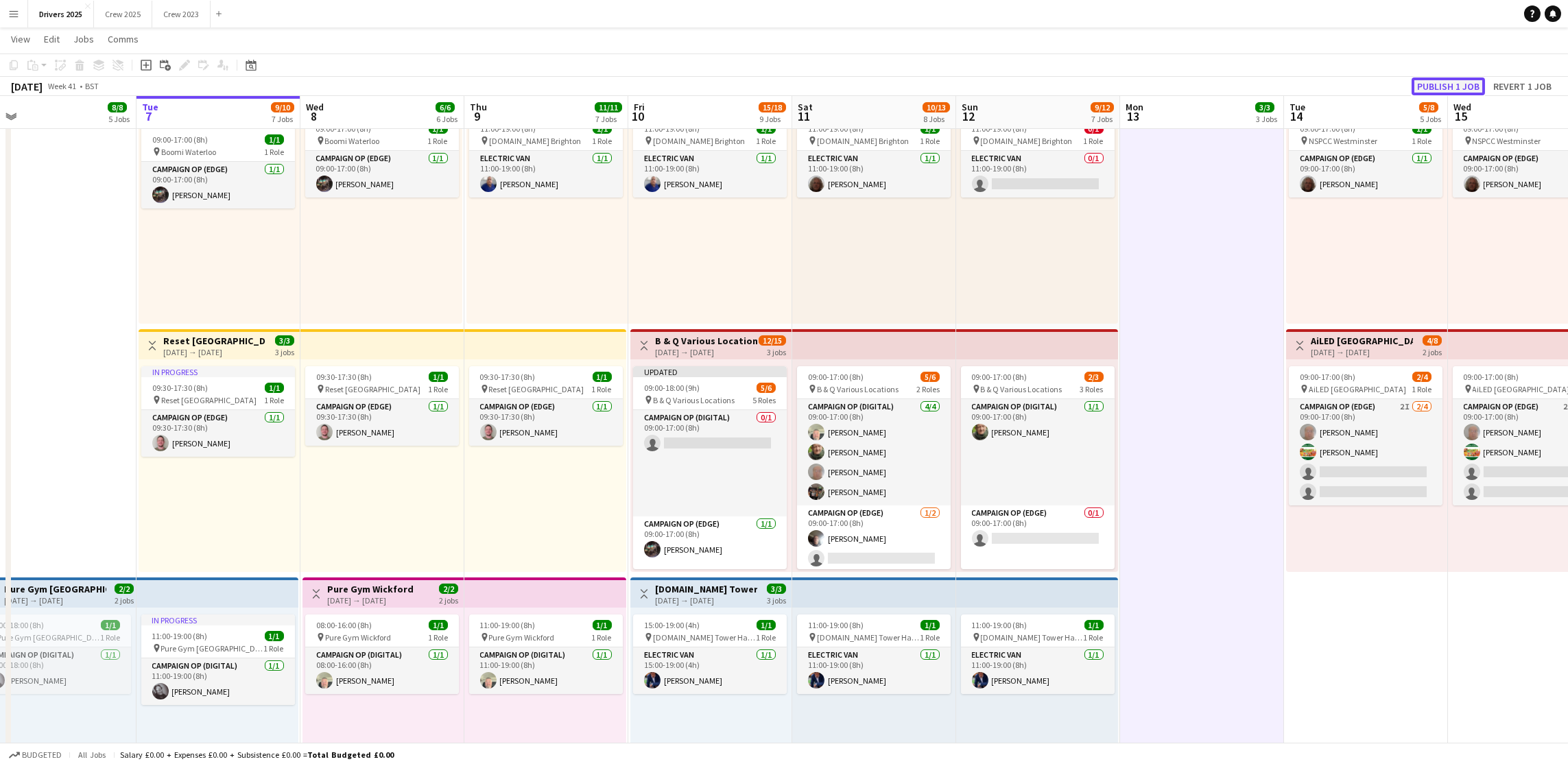
click at [1459, 84] on button "Publish 1 job" at bounding box center [1448, 86] width 73 height 18
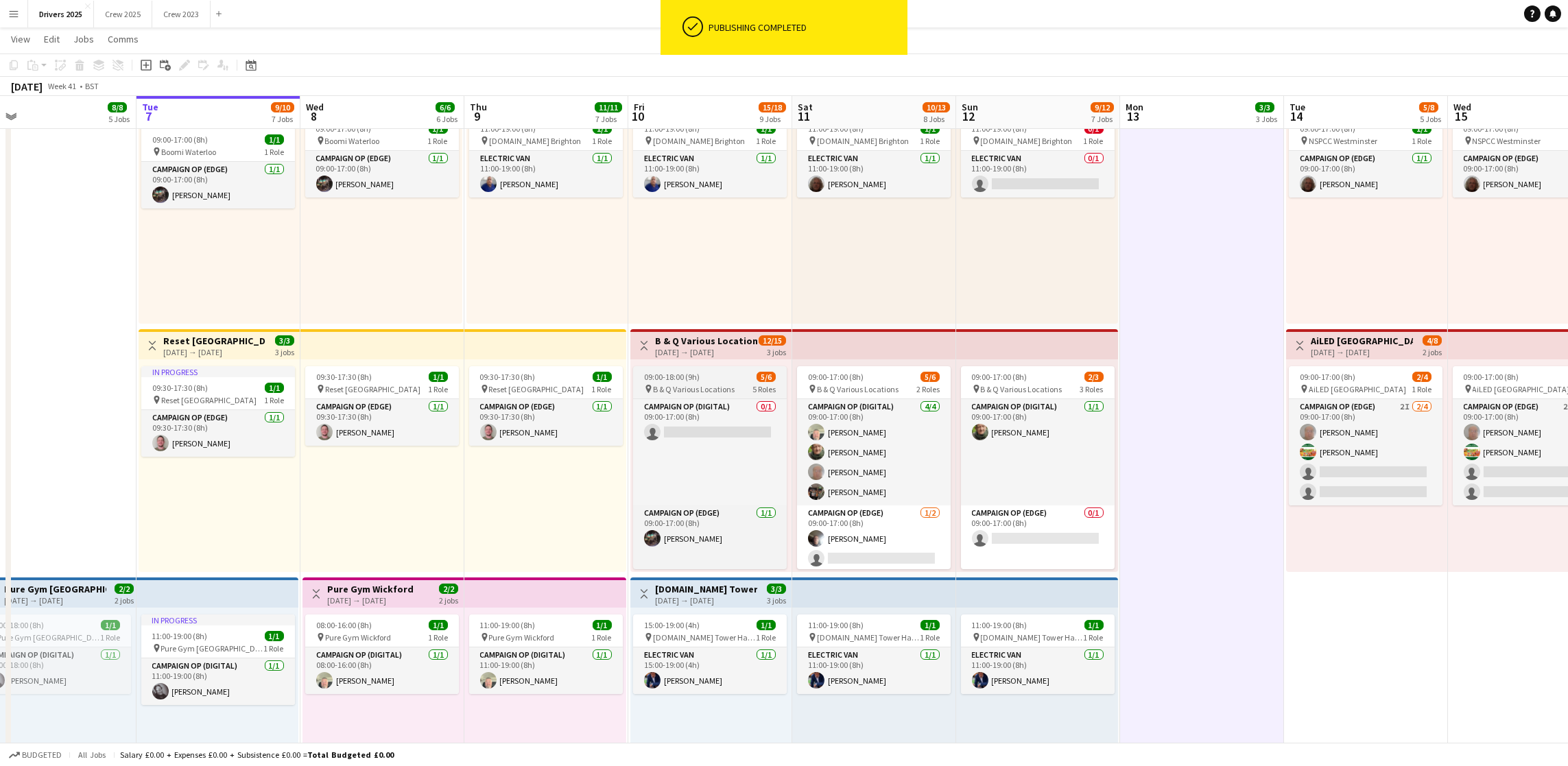
click at [679, 384] on span "B & Q Various Locations" at bounding box center [694, 389] width 82 height 11
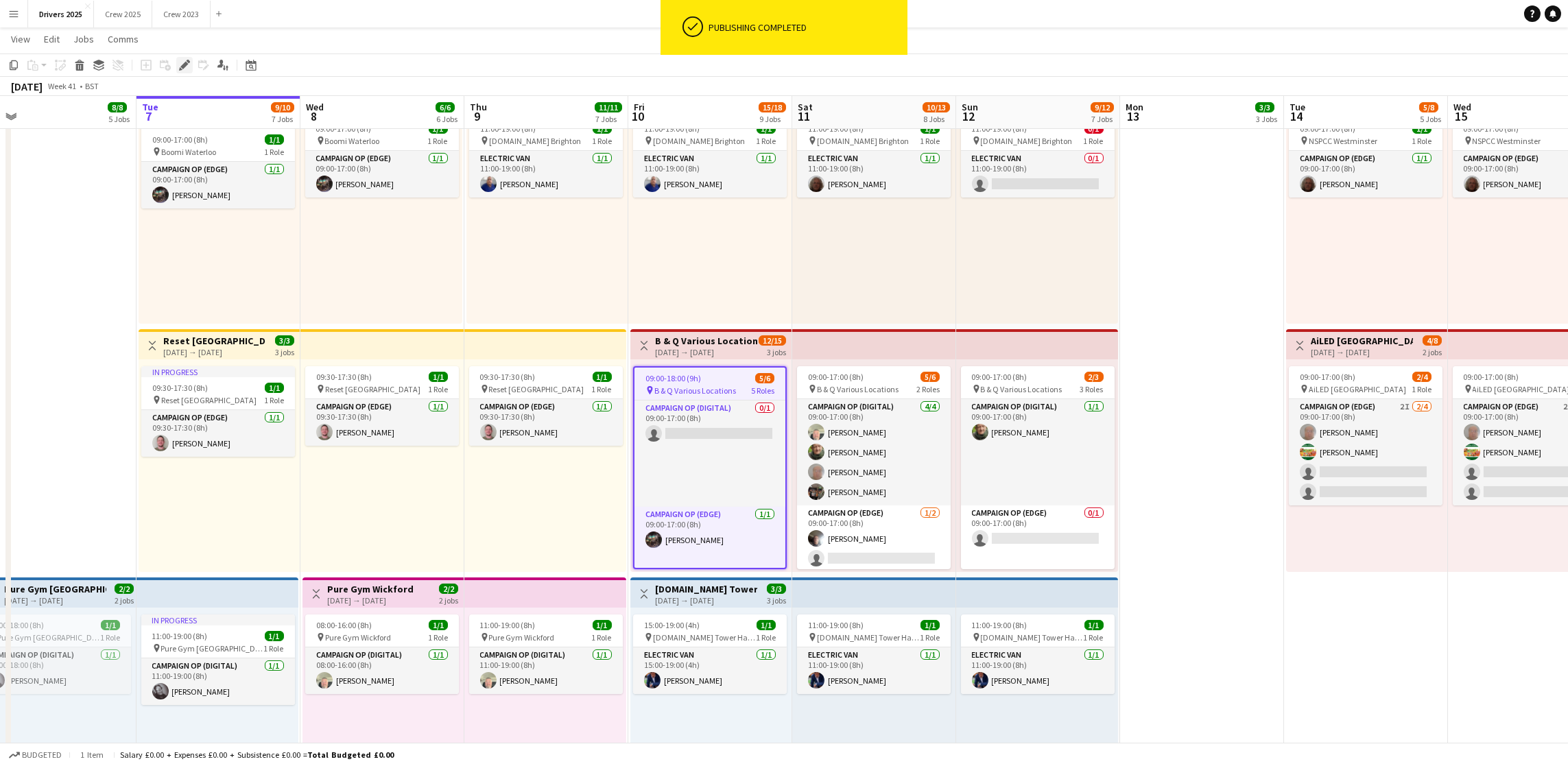
click at [181, 66] on icon at bounding box center [184, 66] width 8 height 8
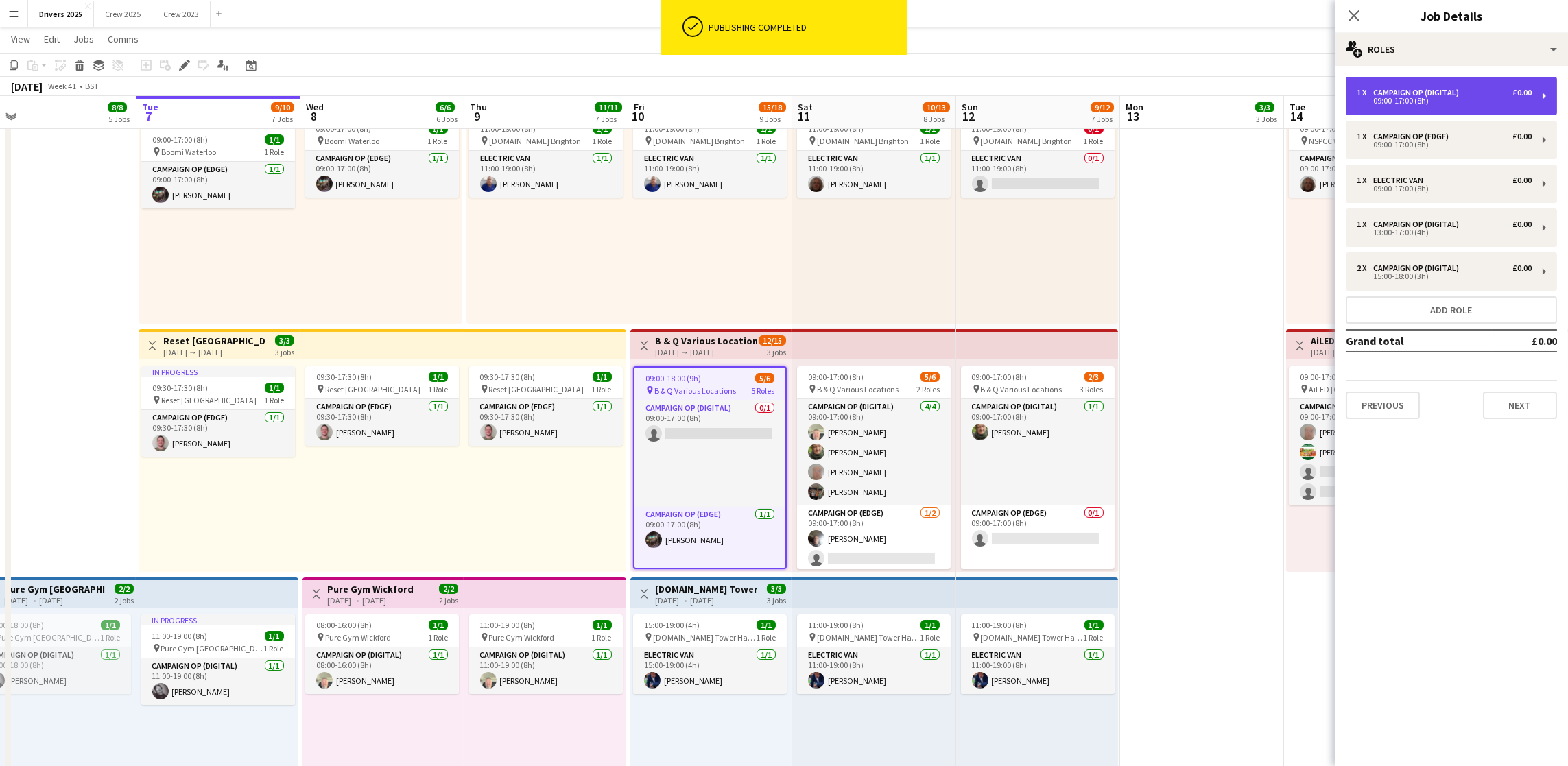
click at [1428, 99] on div "09:00-17:00 (8h)" at bounding box center [1444, 101] width 175 height 7
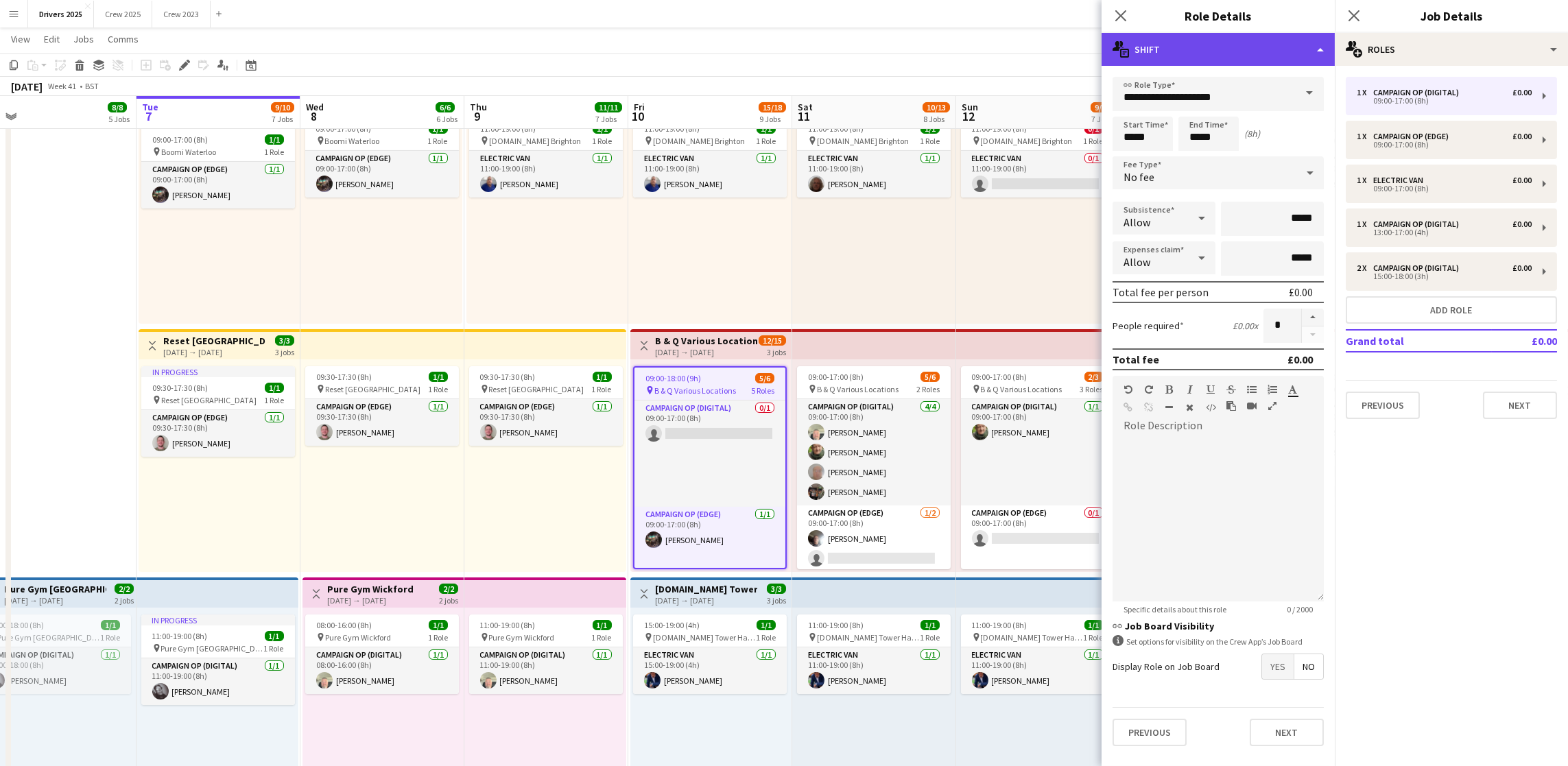
click at [1307, 48] on div "multiple-actions-text Shift" at bounding box center [1218, 49] width 233 height 33
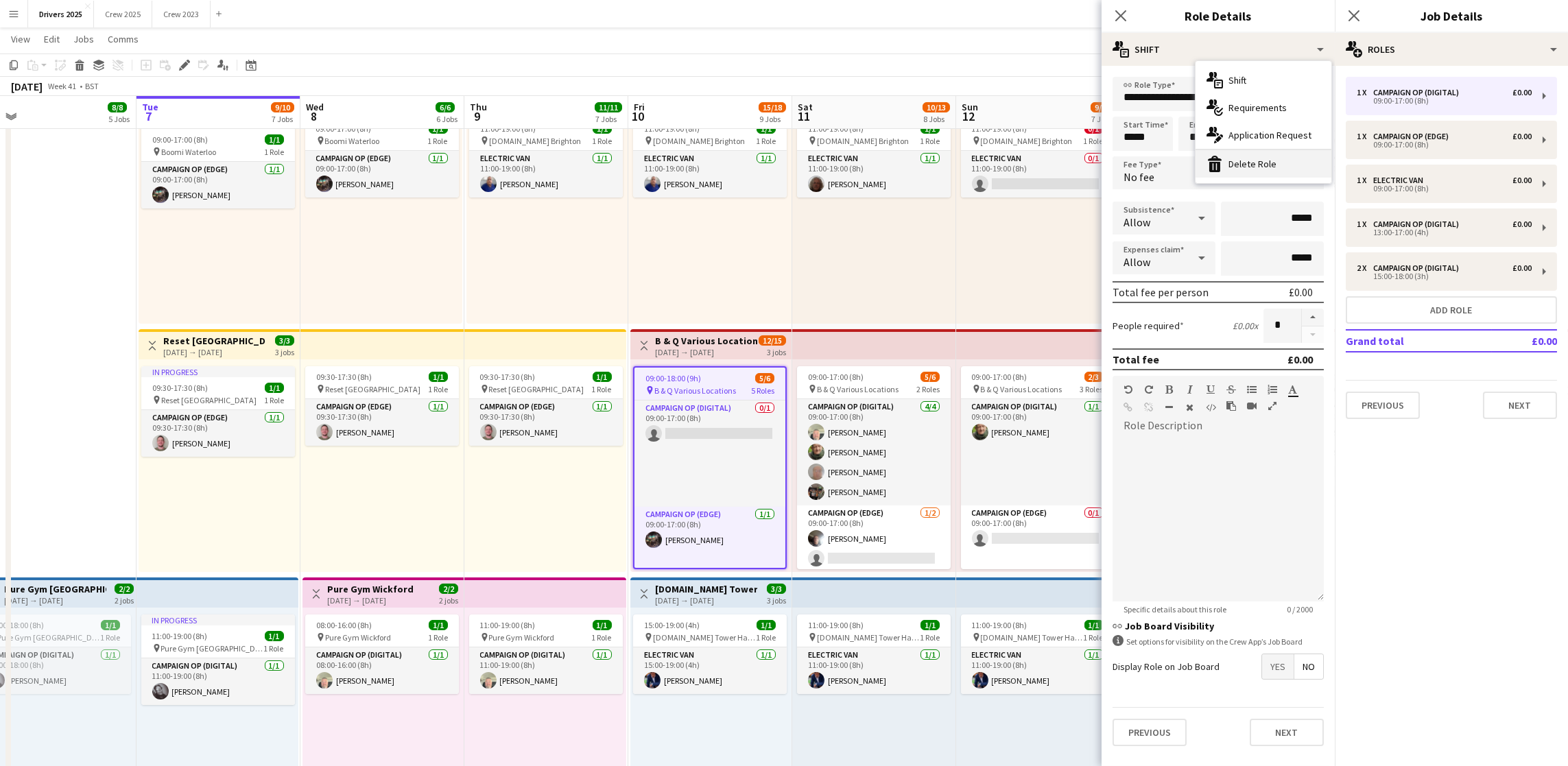
click at [1263, 157] on div "bin-2 Delete Role" at bounding box center [1263, 164] width 136 height 28
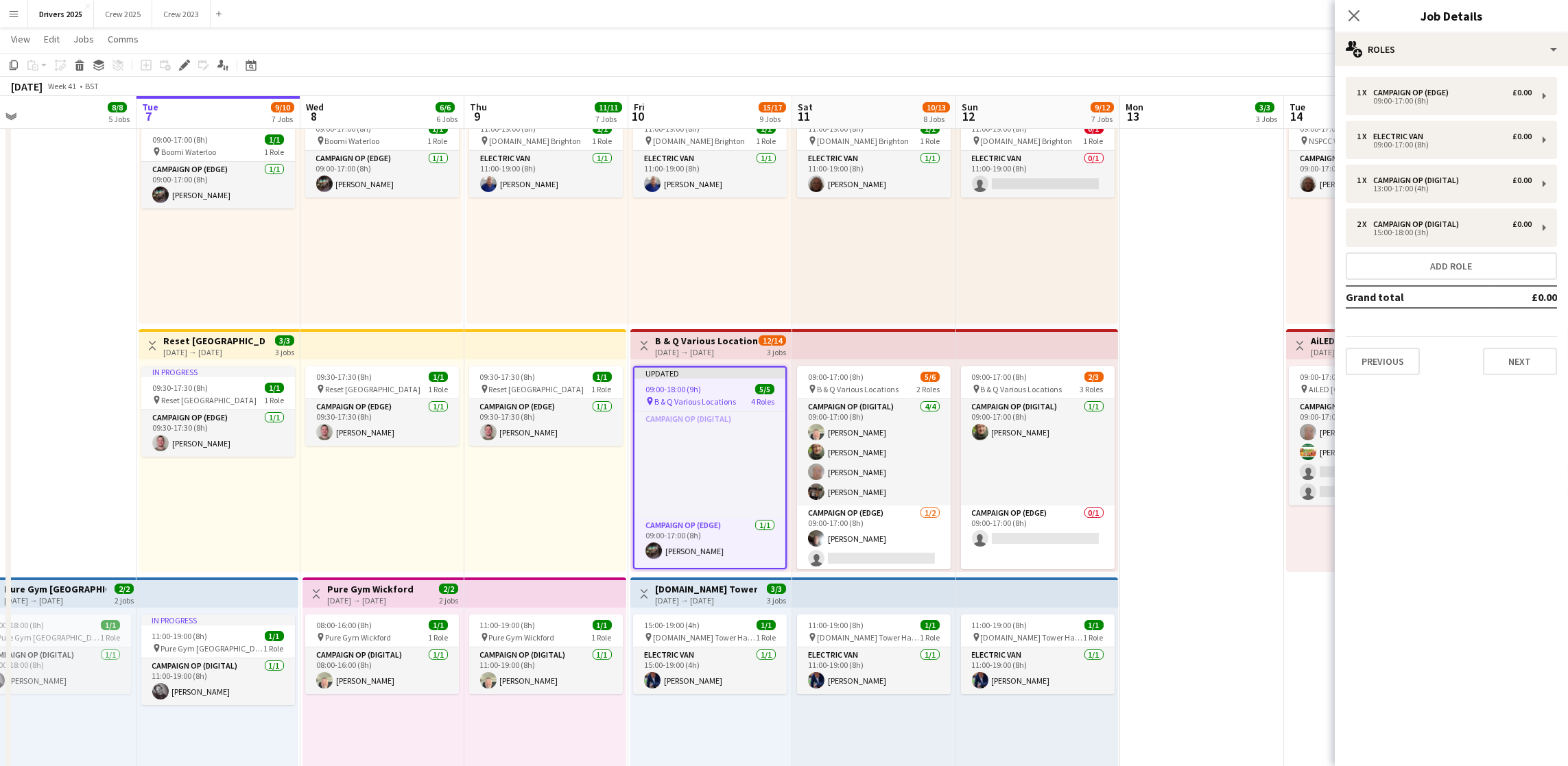
click at [1220, 448] on app-date-cell "Toggle View Abertay University Scotland 13-10-2025 → 28-10-2025 8/16 16 jobs 09…" at bounding box center [1202, 388] width 164 height 2115
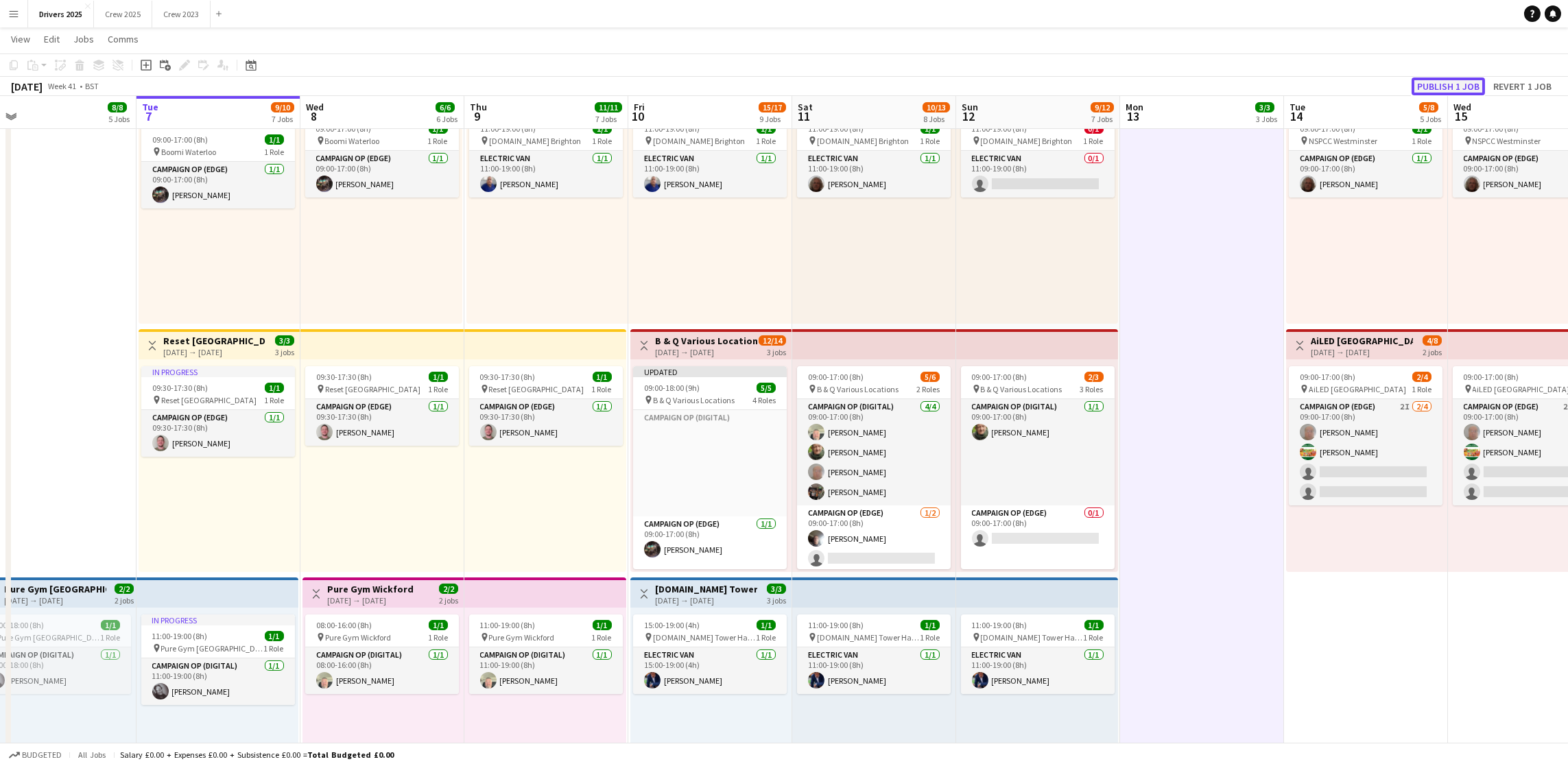
click at [1457, 90] on button "Publish 1 job" at bounding box center [1448, 86] width 73 height 18
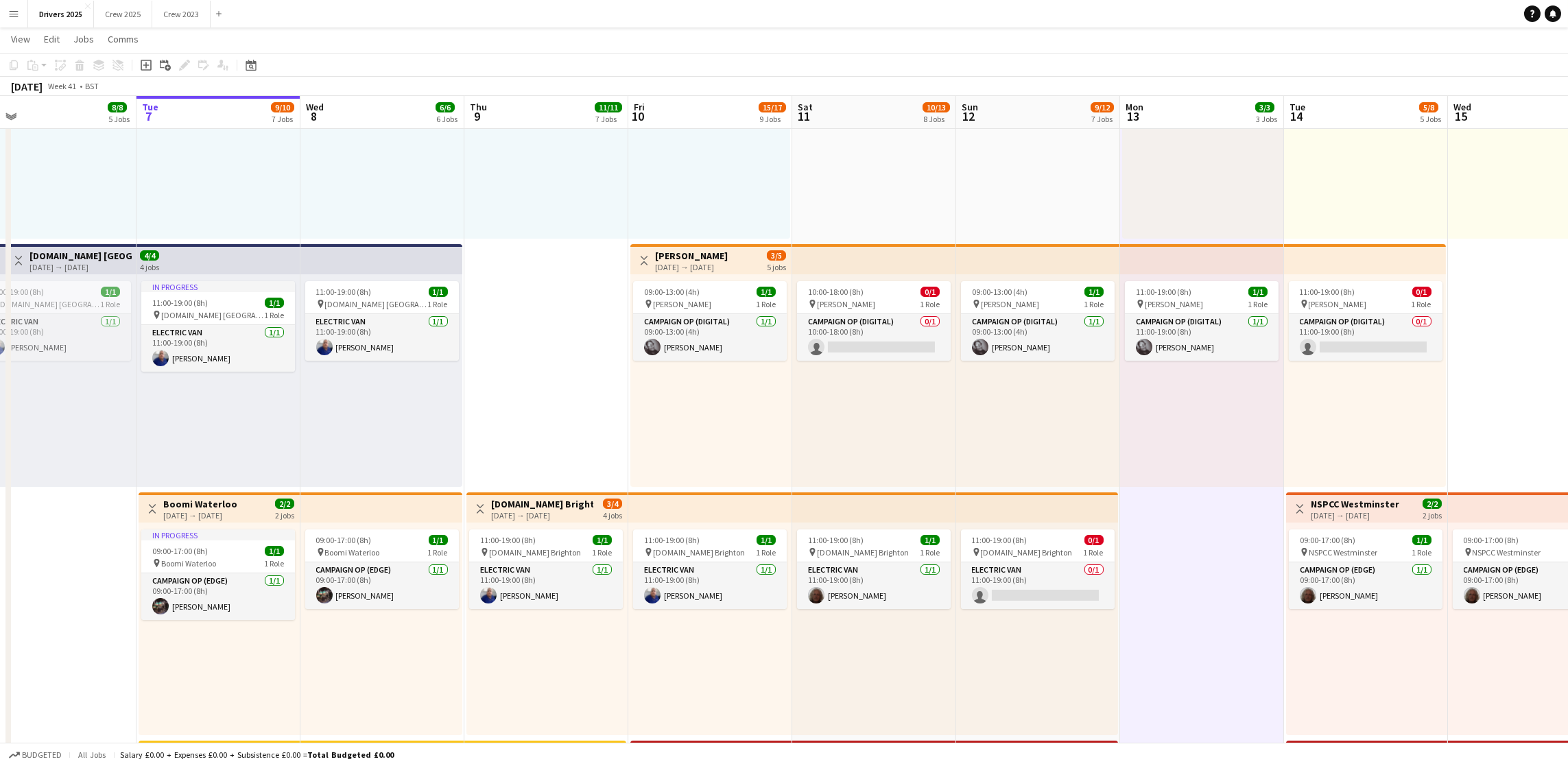
scroll to position [0, 525]
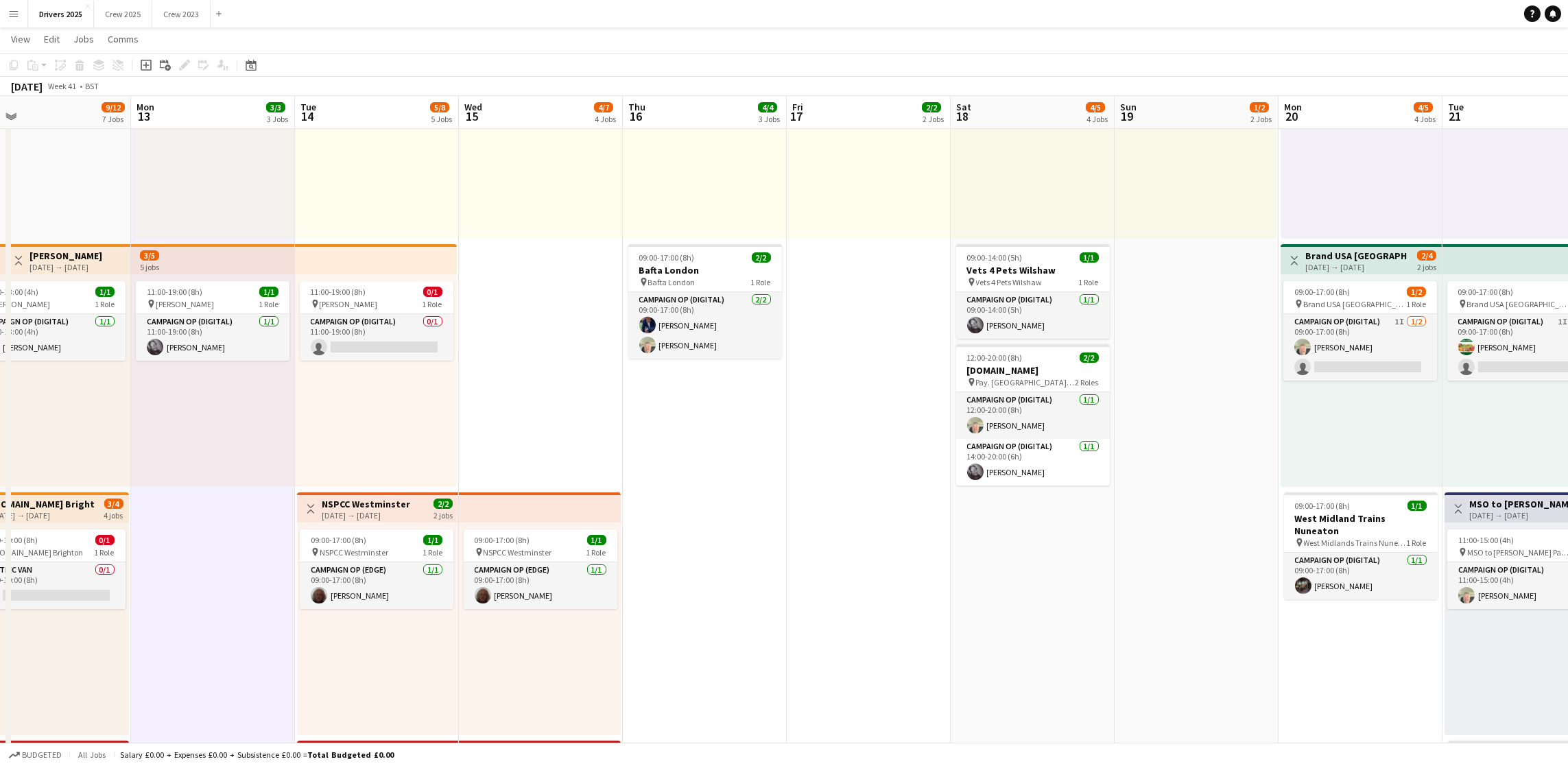
drag, startPoint x: 1165, startPoint y: 497, endPoint x: 176, endPoint y: 372, distance: 996.9
click at [176, 372] on app-calendar-viewport "Thu 9 11/11 7 Jobs Fri 10 15/17 9 Jobs Sat 11 10/13 8 Jobs Sun 12 9/12 7 Jobs M…" at bounding box center [784, 749] width 1568 height 2215
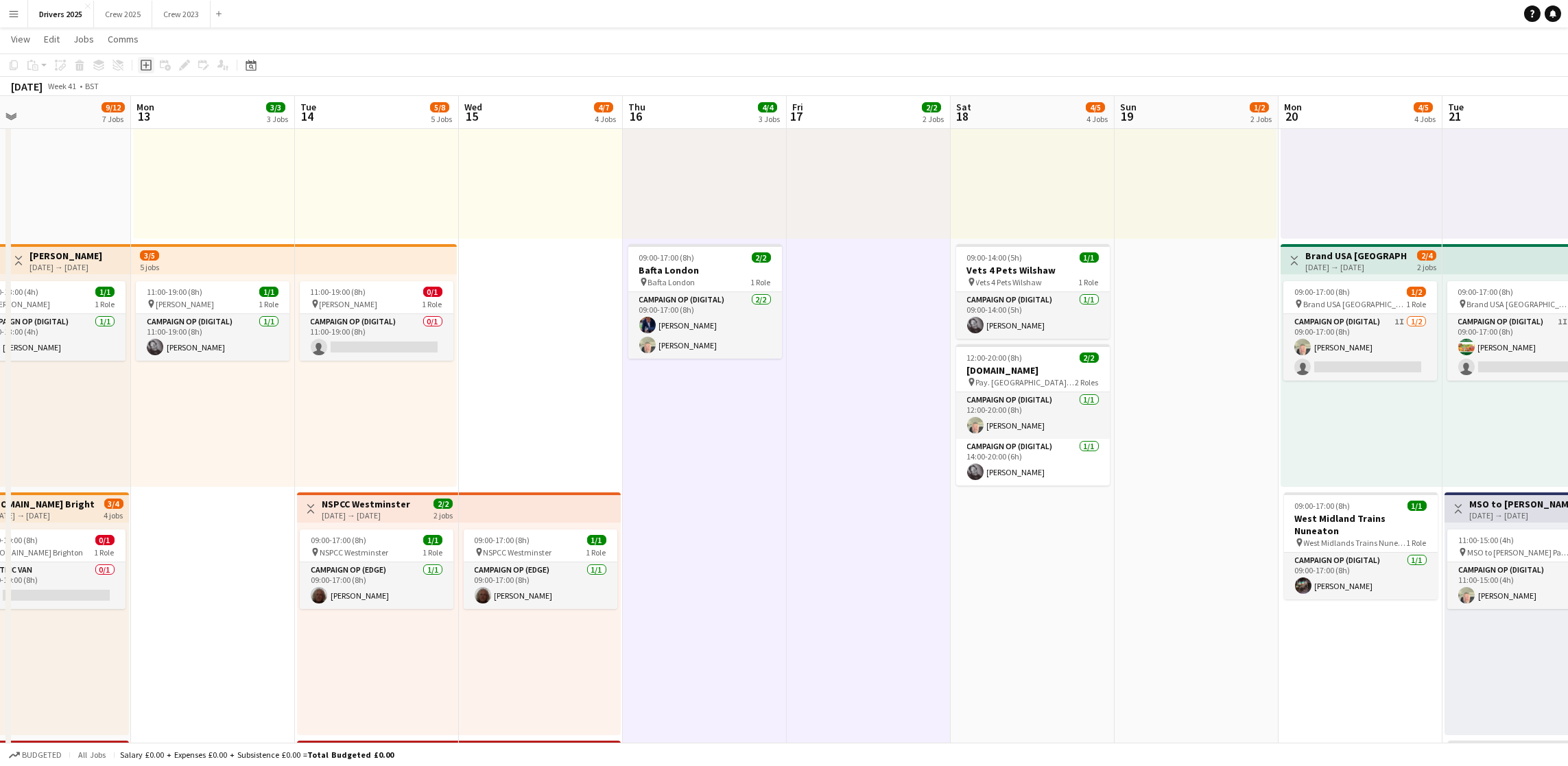
click at [138, 62] on div "Add job" at bounding box center [145, 65] width 16 height 16
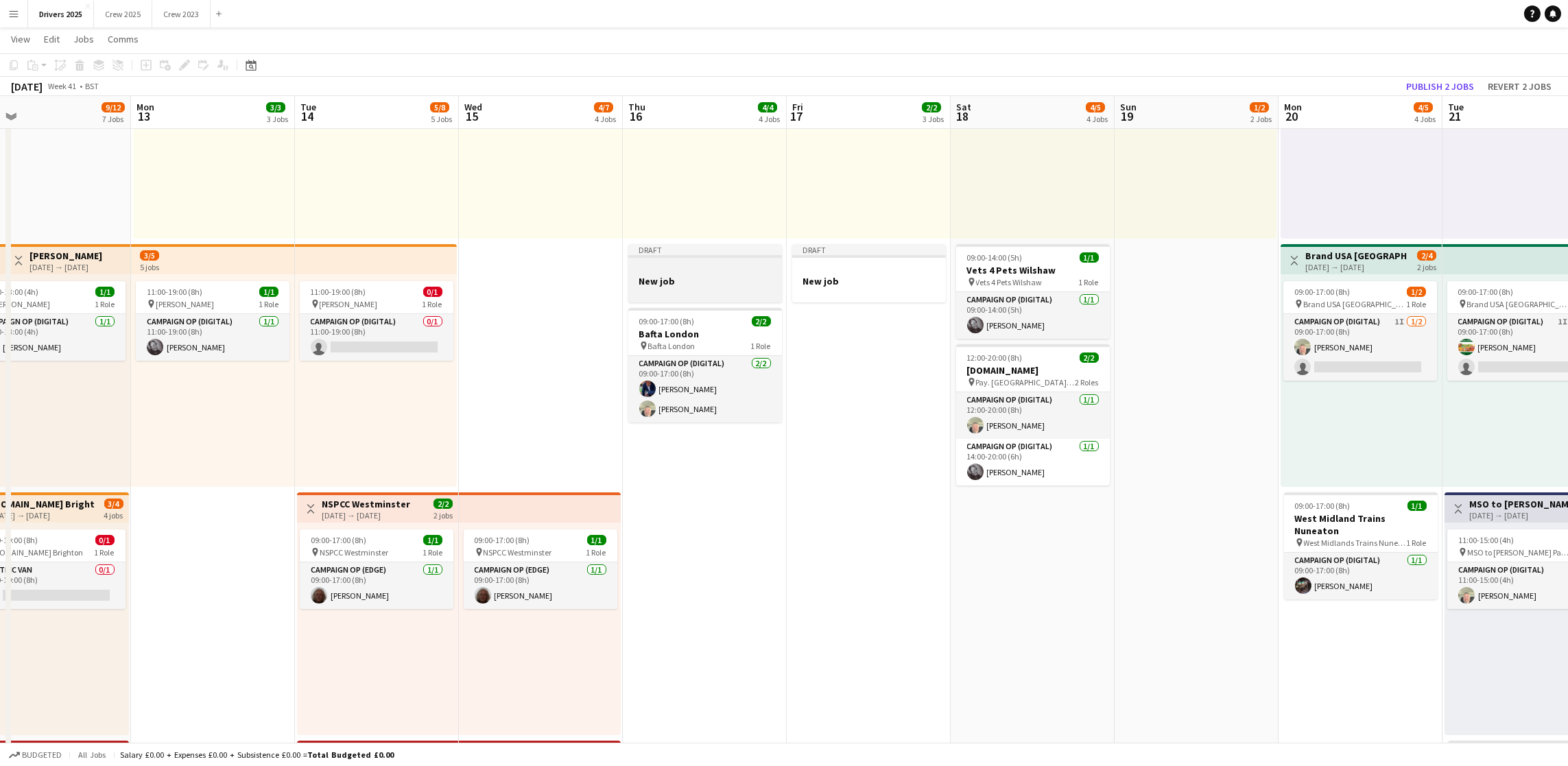
click at [712, 275] on h3 "New job" at bounding box center [705, 281] width 154 height 13
click at [730, 282] on h3 "New job" at bounding box center [705, 283] width 151 height 13
click at [849, 285] on h3 "New job" at bounding box center [869, 281] width 154 height 13
click at [74, 62] on icon "Delete" at bounding box center [80, 66] width 11 height 11
click at [690, 260] on app-job-card "Draft New job" at bounding box center [705, 273] width 154 height 59
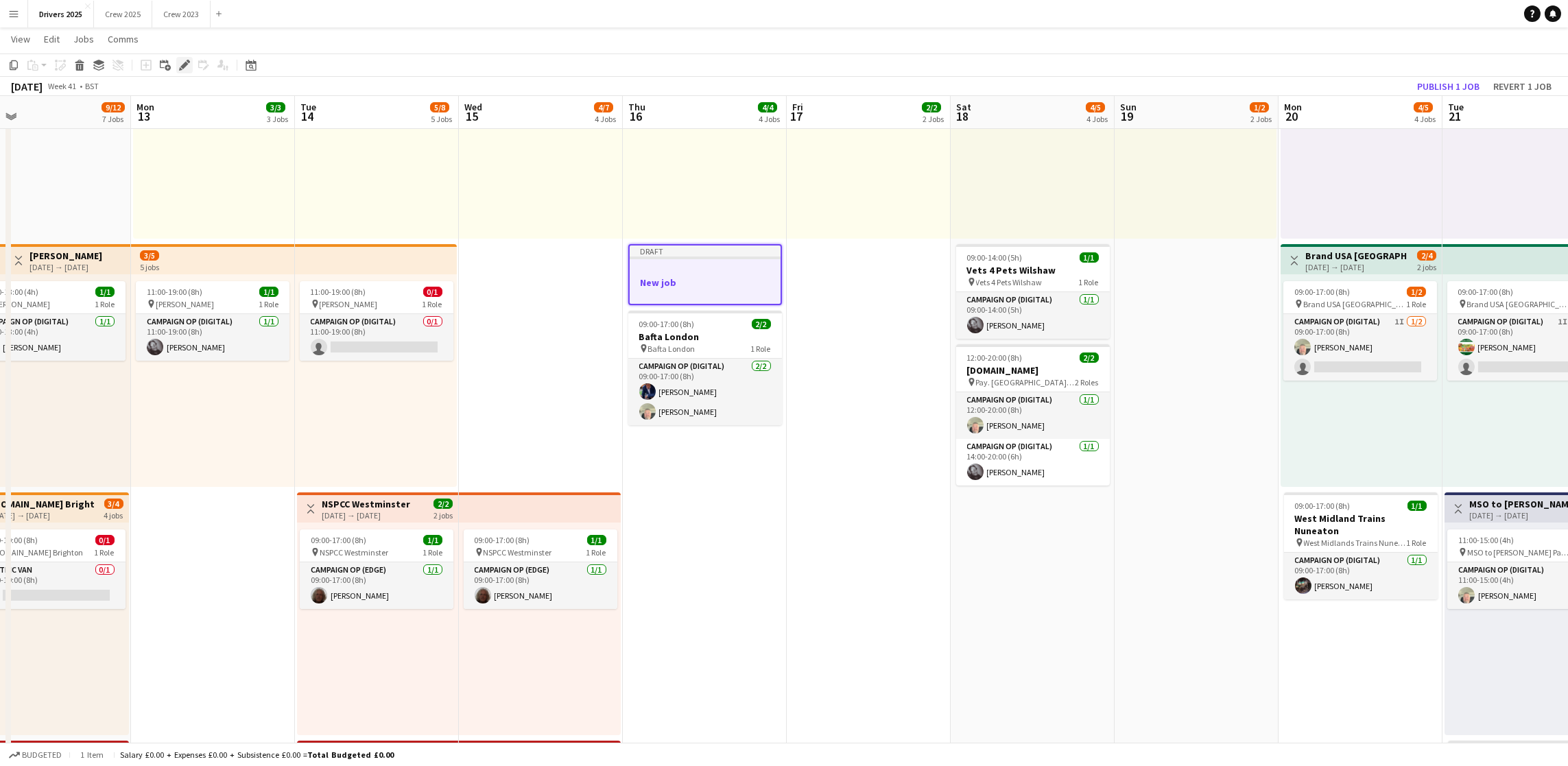
click at [185, 61] on icon "Edit" at bounding box center [185, 66] width 11 height 11
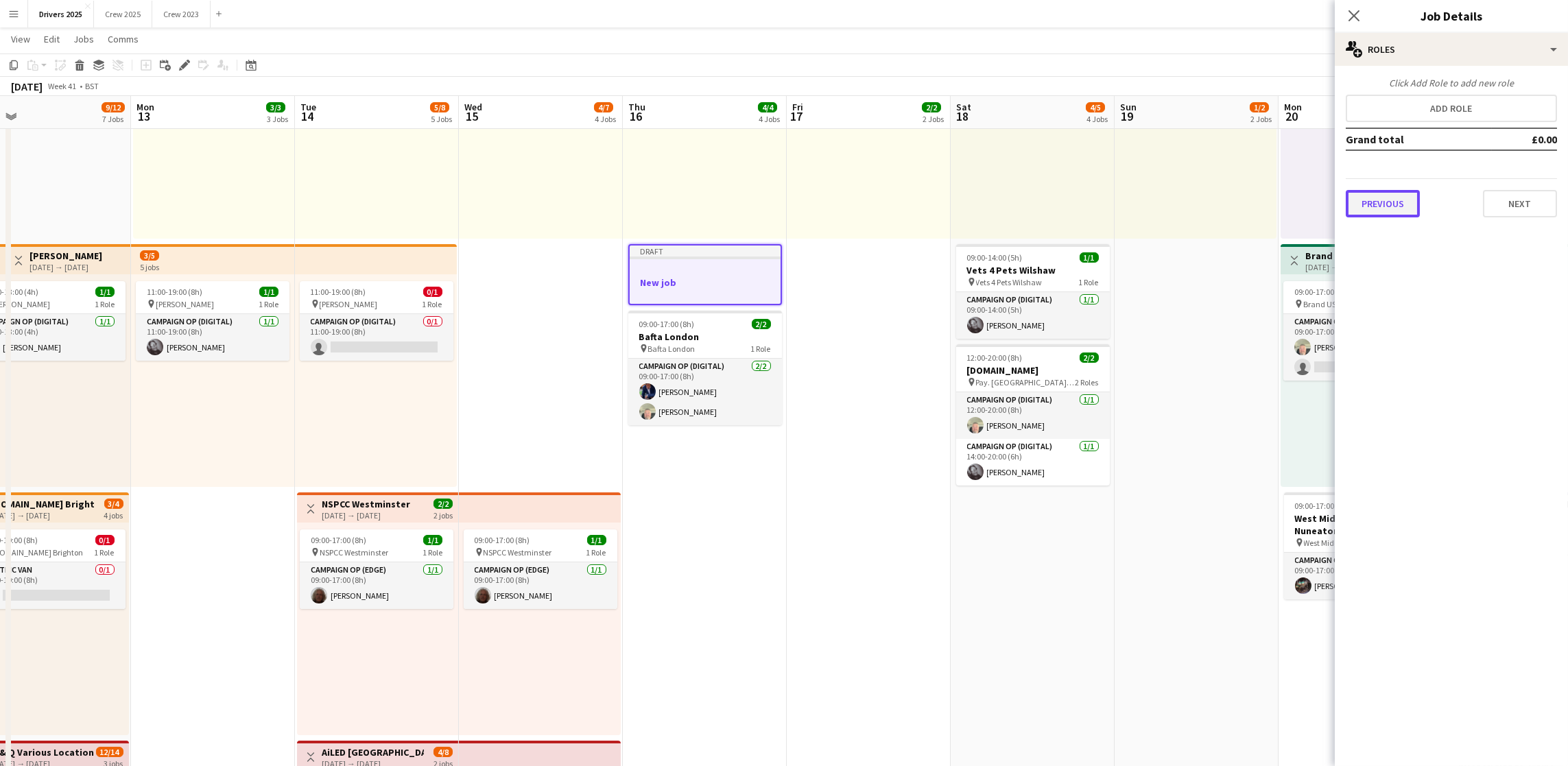
click at [1397, 197] on button "Previous" at bounding box center [1382, 203] width 74 height 28
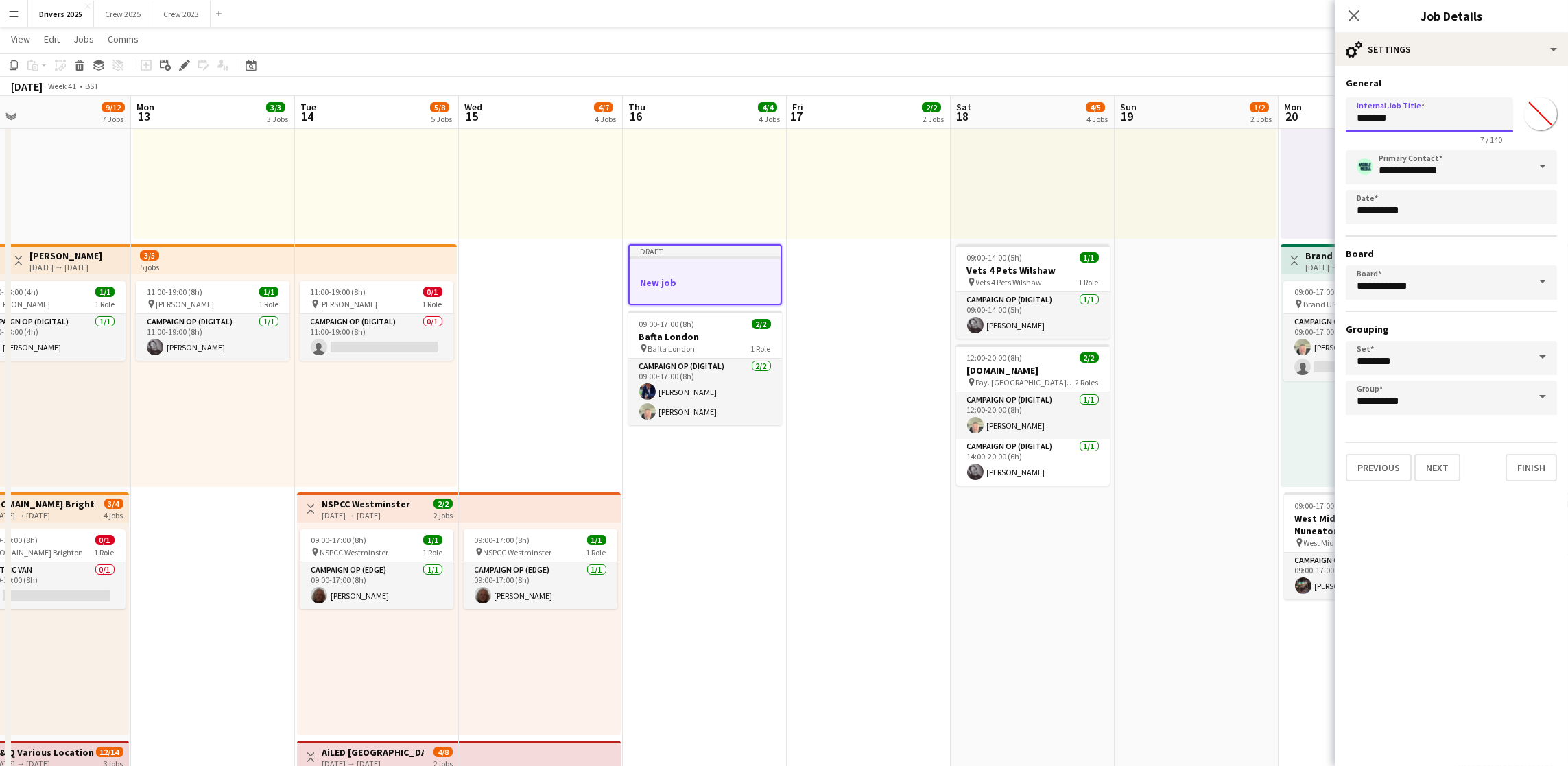
drag, startPoint x: 1430, startPoint y: 115, endPoint x: 1183, endPoint y: 108, distance: 247.1
click at [1183, 108] on body "Menu Boards Boards Boards All jobs Status Workforce Workforce My Workforce Recr…" at bounding box center [784, 735] width 1568 height 2292
drag, startPoint x: 1495, startPoint y: 109, endPoint x: 1262, endPoint y: 86, distance: 234.1
click at [1262, 86] on body "Menu Boards Boards Boards All jobs Status Workforce Workforce My Workforce Recr…" at bounding box center [784, 735] width 1568 height 2292
type input "**********"
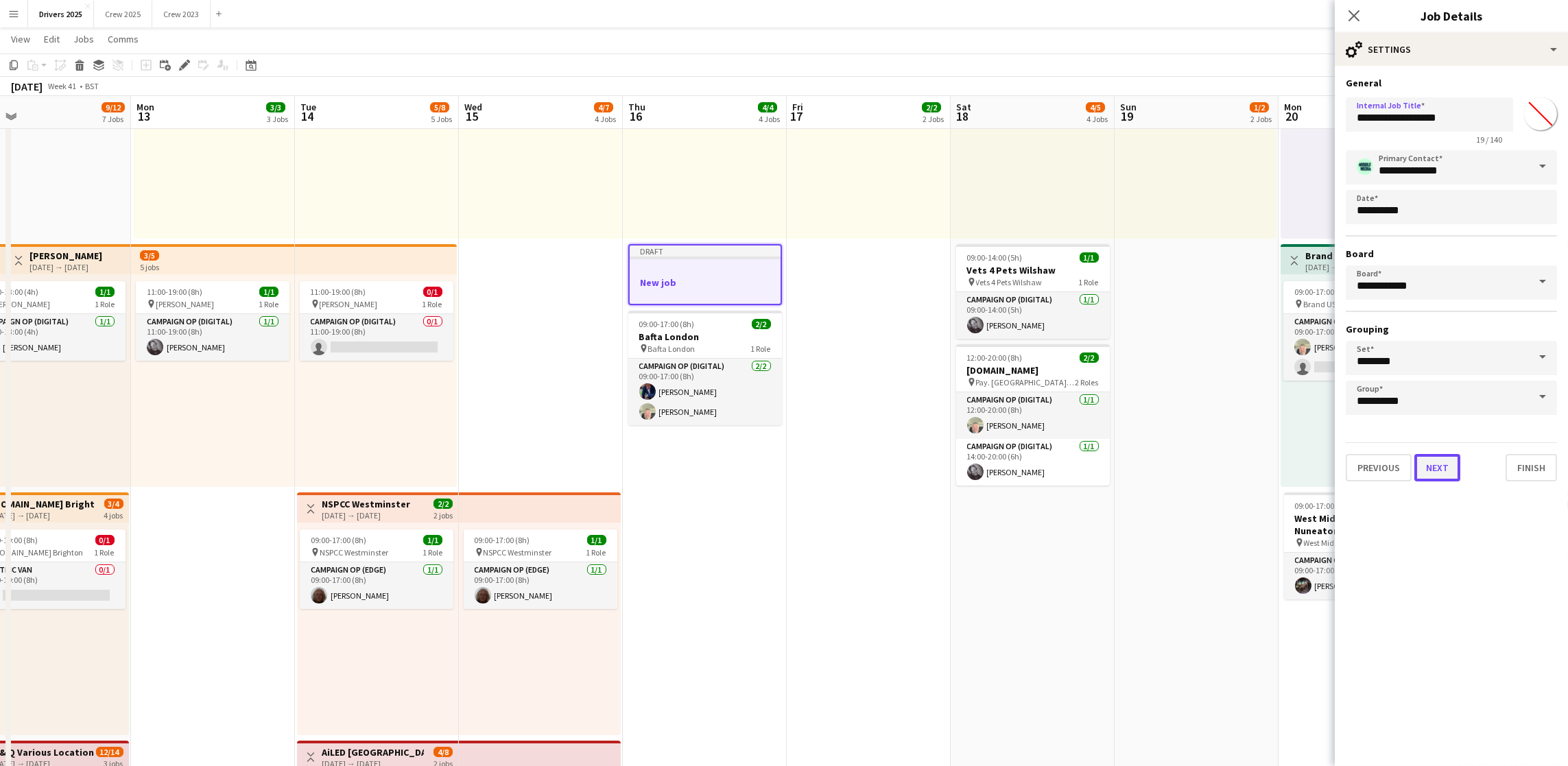
click at [1444, 454] on button "Next" at bounding box center [1437, 468] width 46 height 28
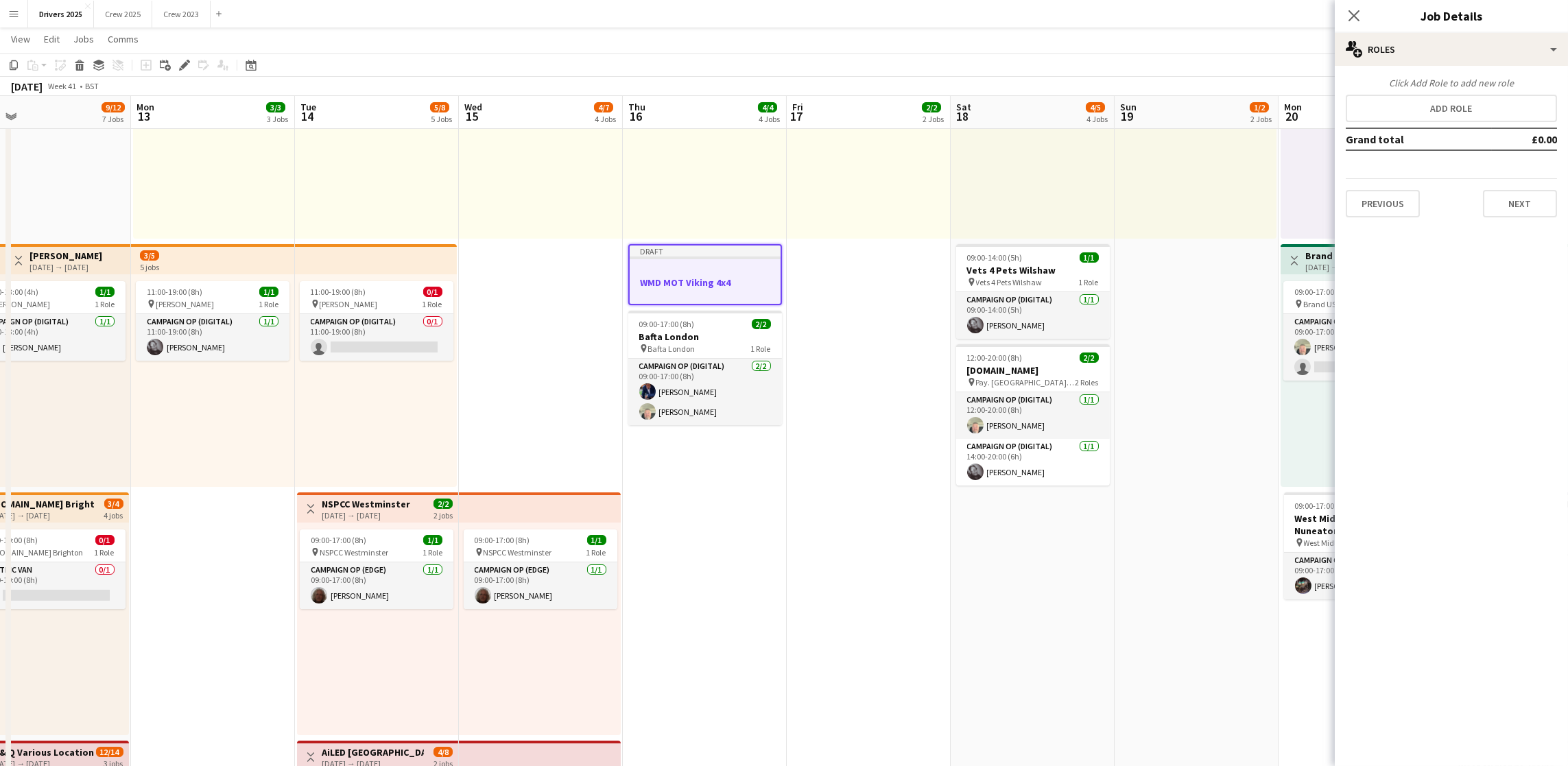
click at [1449, 121] on div "Click Add Role to add new role Add role Grand total £0.00 Previous Next" at bounding box center [1451, 147] width 233 height 140
click at [1447, 116] on button "Add role" at bounding box center [1452, 108] width 212 height 28
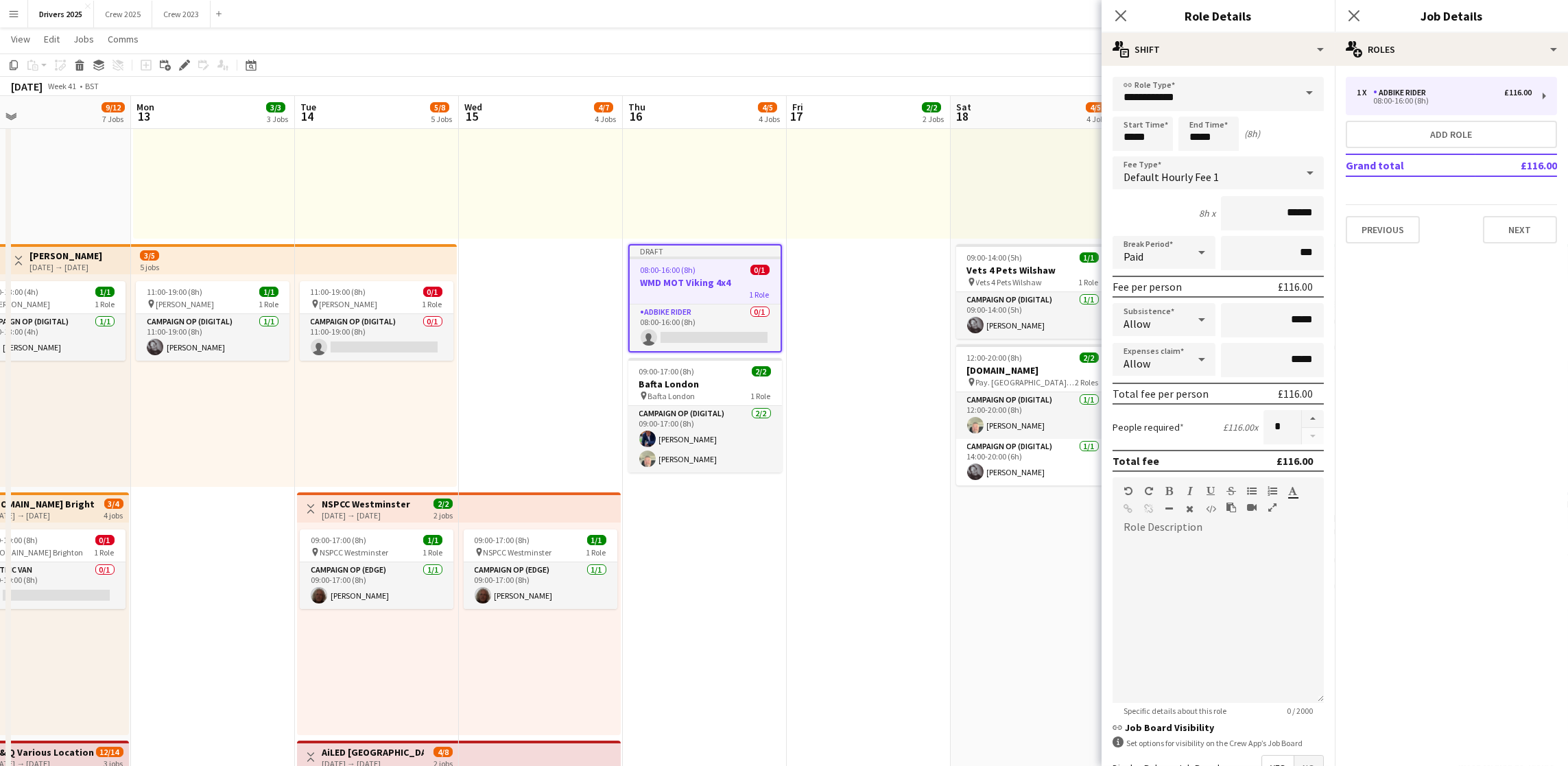
click at [1307, 94] on span at bounding box center [1309, 93] width 29 height 33
click at [1234, 268] on span "Campaign Op (Digital)" at bounding box center [1210, 265] width 174 height 13
type input "**********"
type input "*****"
drag, startPoint x: 1153, startPoint y: 135, endPoint x: 913, endPoint y: 118, distance: 240.6
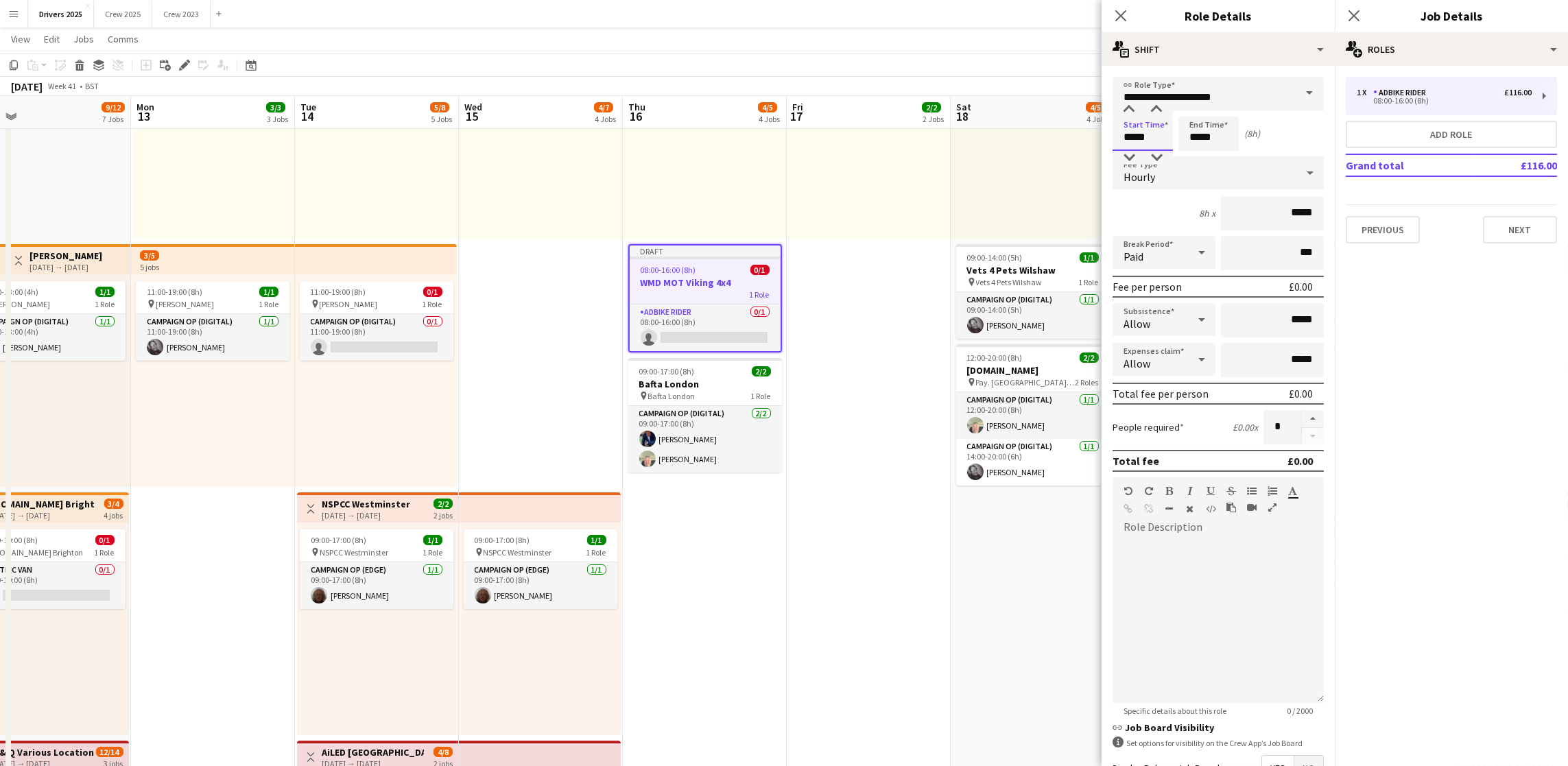
click at [913, 121] on body "Menu Boards Boards Boards All jobs Status Workforce Workforce My Workforce Recr…" at bounding box center [784, 735] width 1568 height 2292
click at [1151, 141] on input "*****" at bounding box center [1143, 133] width 61 height 35
drag, startPoint x: 1153, startPoint y: 137, endPoint x: 1095, endPoint y: 126, distance: 59.0
click at [1095, 126] on body "Menu Boards Boards Boards All jobs Status Workforce Workforce My Workforce Recr…" at bounding box center [784, 735] width 1568 height 2292
type input "*****"
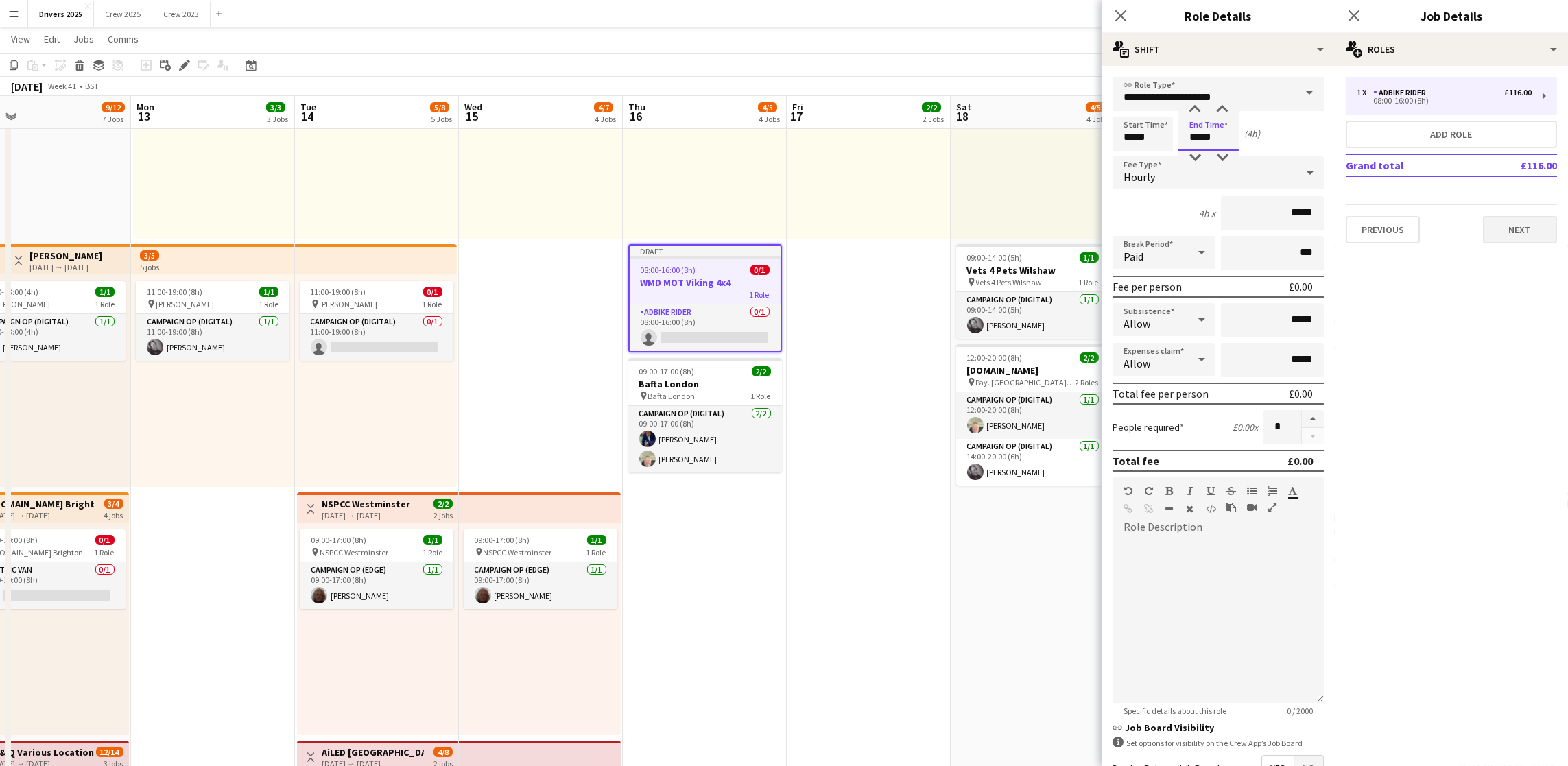
type input "*****"
click at [1178, 175] on div "Hourly" at bounding box center [1204, 173] width 184 height 33
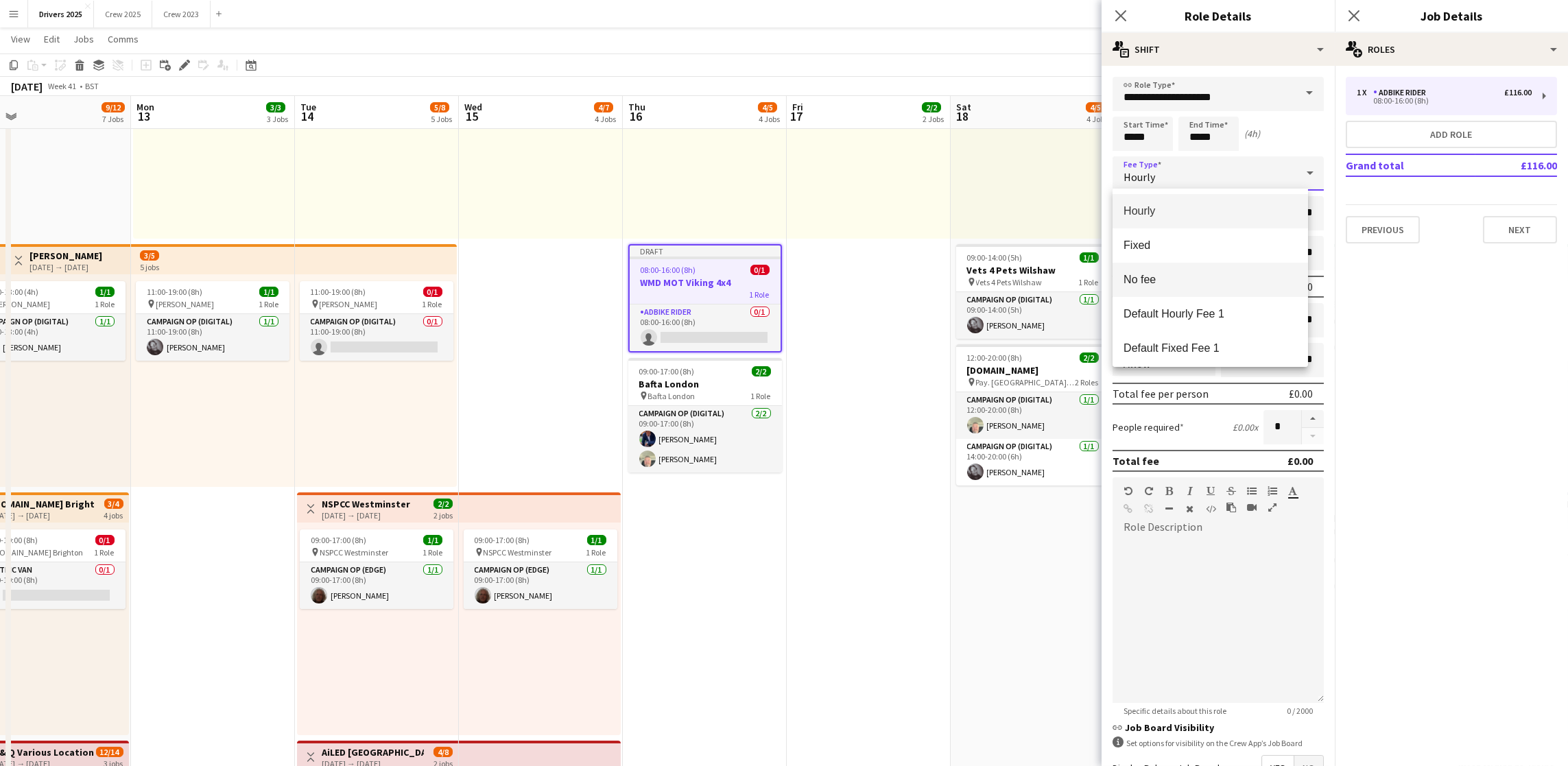
click at [1170, 283] on span "No fee" at bounding box center [1210, 279] width 174 height 13
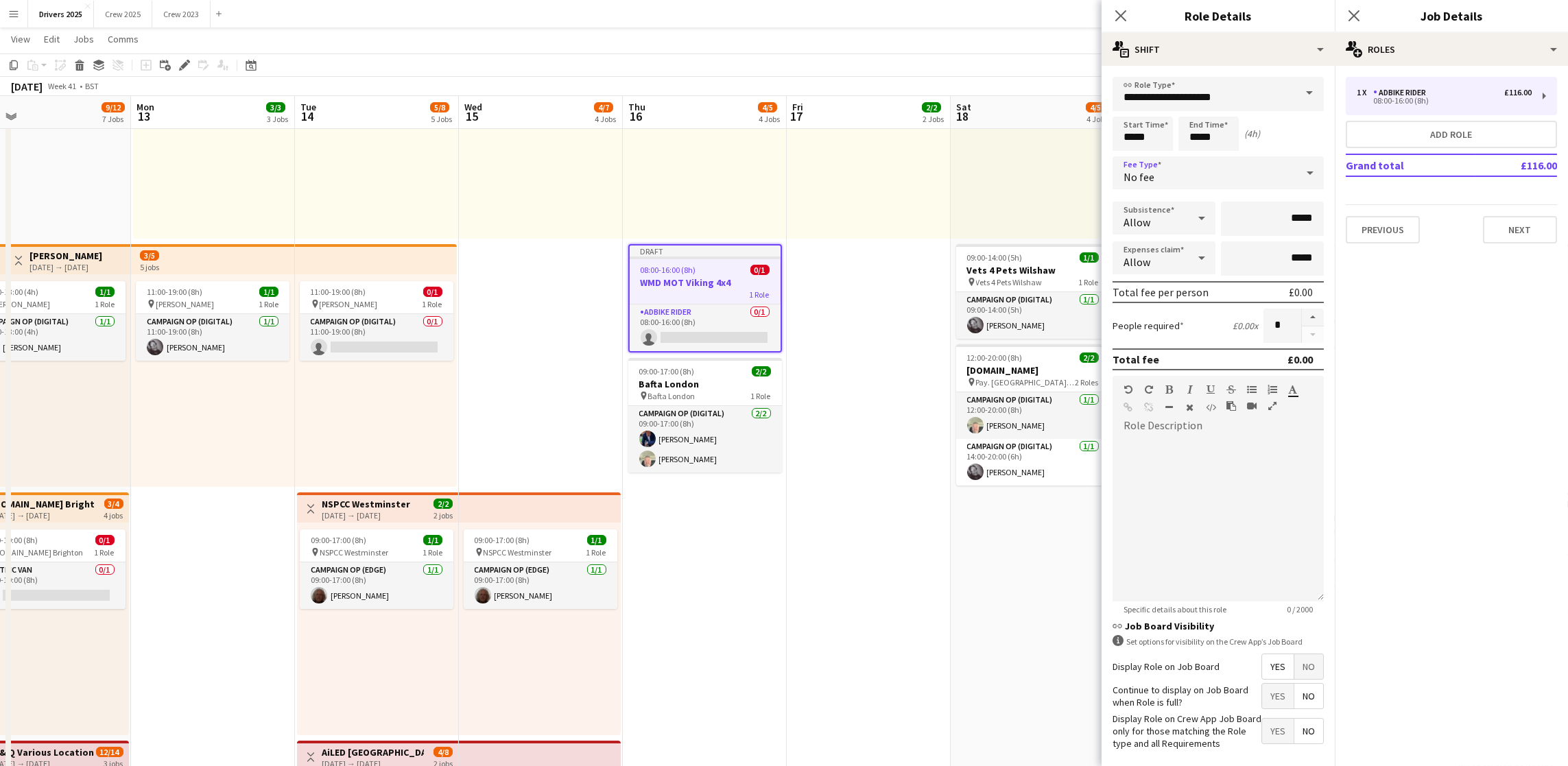
click at [1275, 679] on span "Yes" at bounding box center [1277, 667] width 32 height 25
click at [1294, 679] on span "No" at bounding box center [1308, 667] width 29 height 25
click at [1524, 224] on button "Next" at bounding box center [1519, 229] width 74 height 28
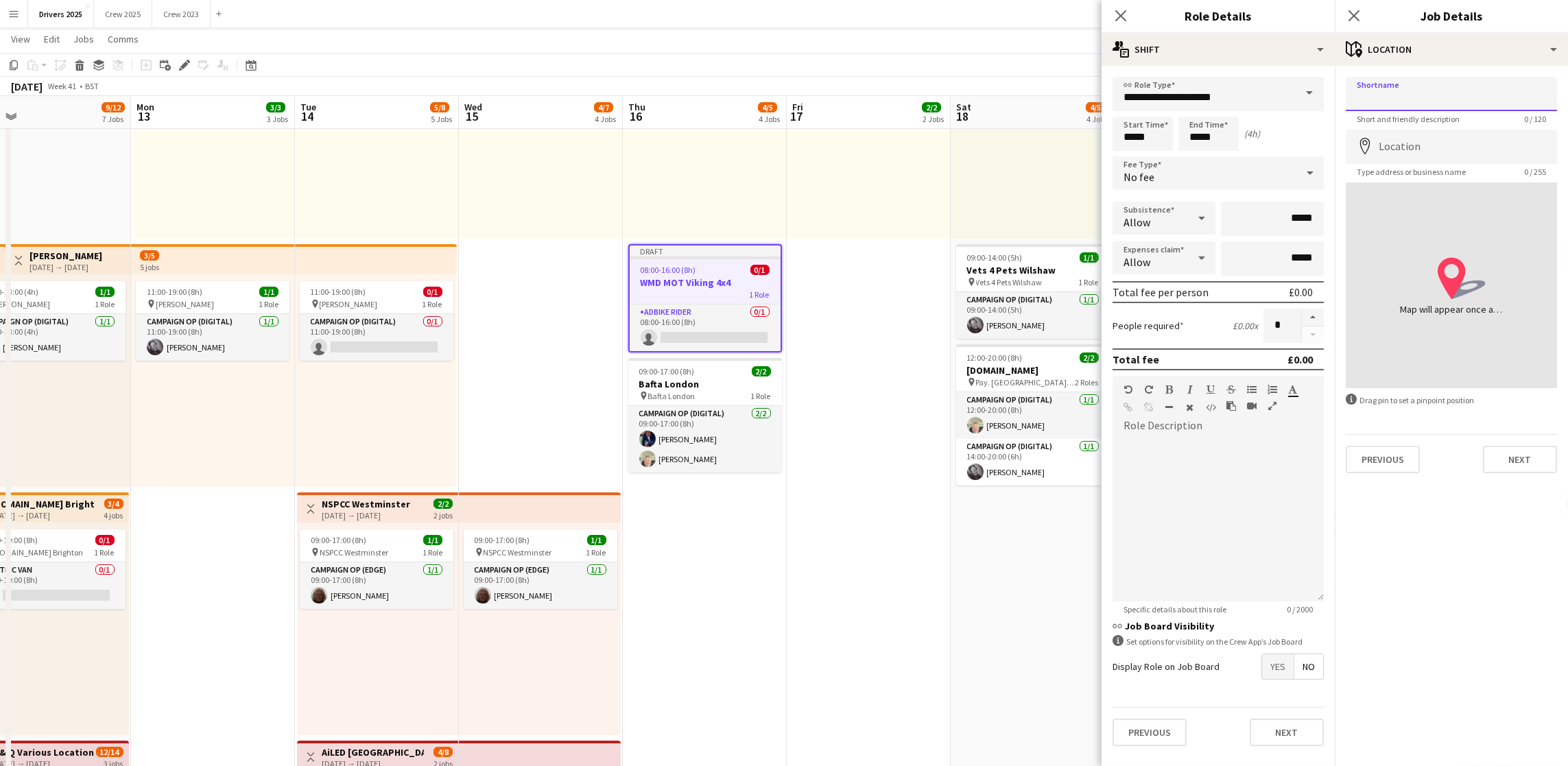
click at [1448, 89] on input "Shortname" at bounding box center [1452, 94] width 212 height 35
paste input "**********"
type input "**********"
click at [1447, 152] on input "Location" at bounding box center [1452, 147] width 212 height 35
type input "**********"
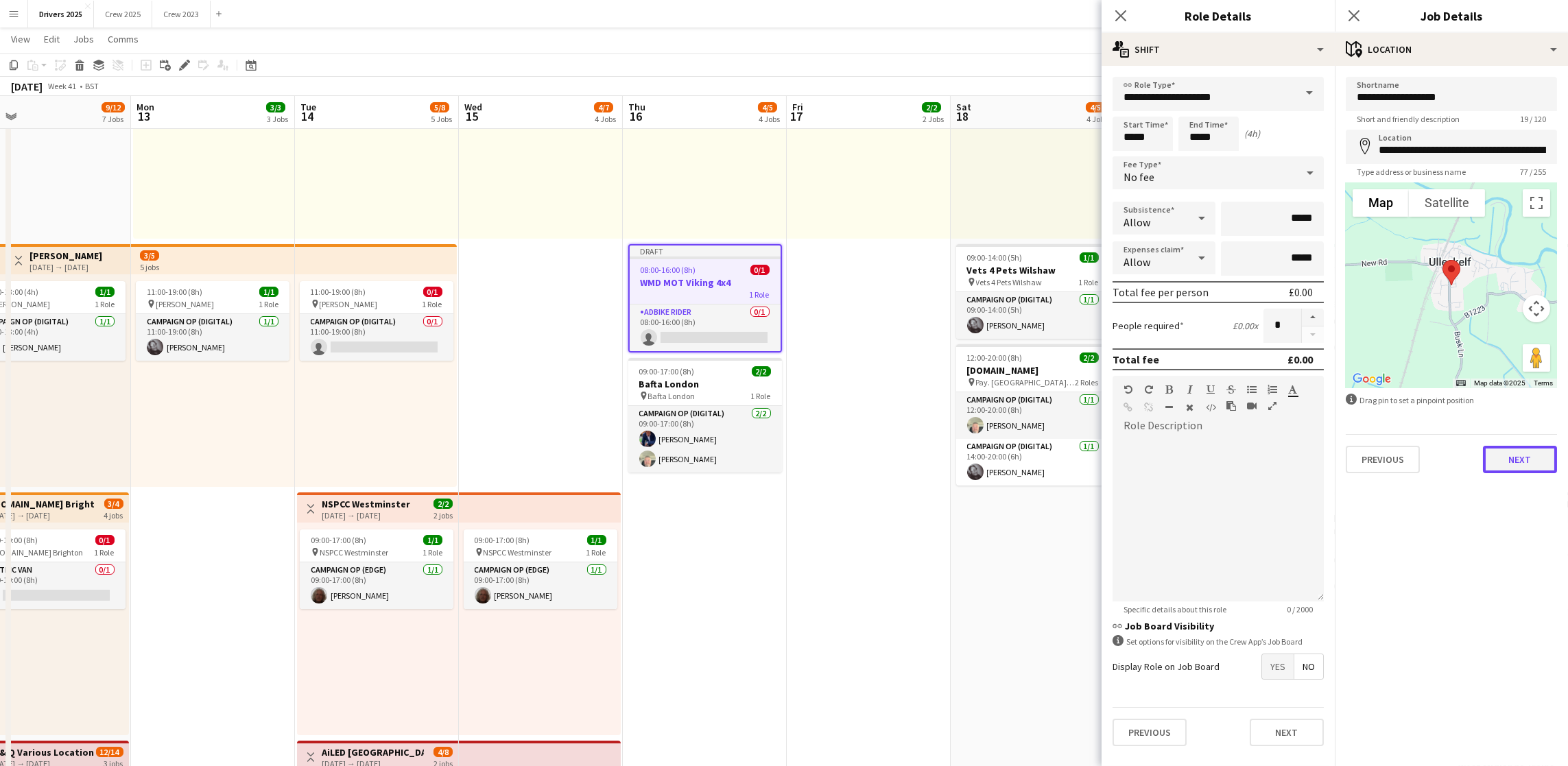
click at [1500, 461] on button "Next" at bounding box center [1519, 459] width 74 height 28
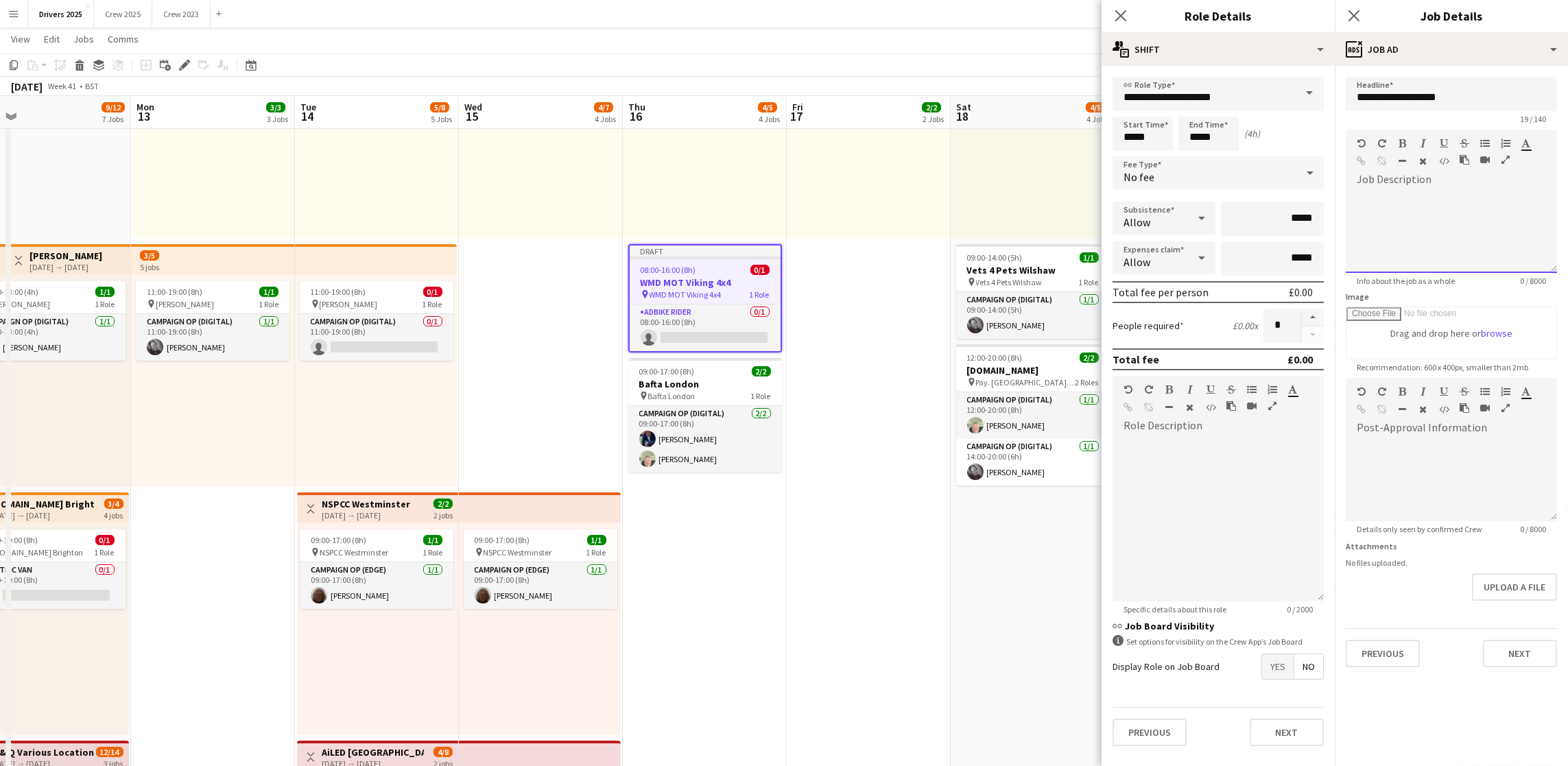
click at [1430, 236] on div at bounding box center [1452, 231] width 212 height 83
click at [1517, 653] on button "Next" at bounding box center [1519, 653] width 74 height 28
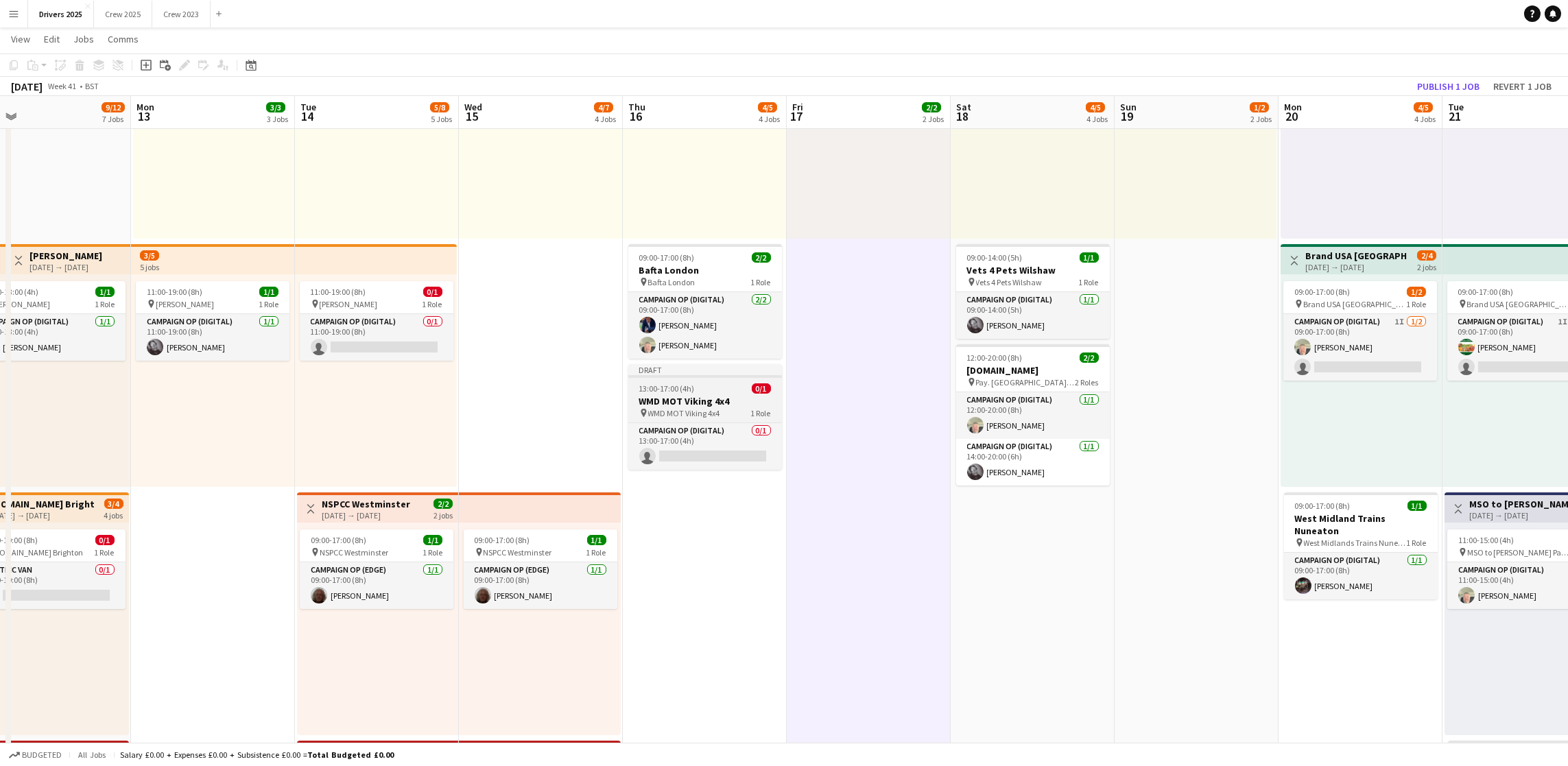
click at [679, 382] on app-job-card "Draft 13:00-17:00 (4h) 0/1 WMD MOT Viking 4x4 pin WMD MOT Viking 4x4 1 Role Cam…" at bounding box center [705, 417] width 154 height 106
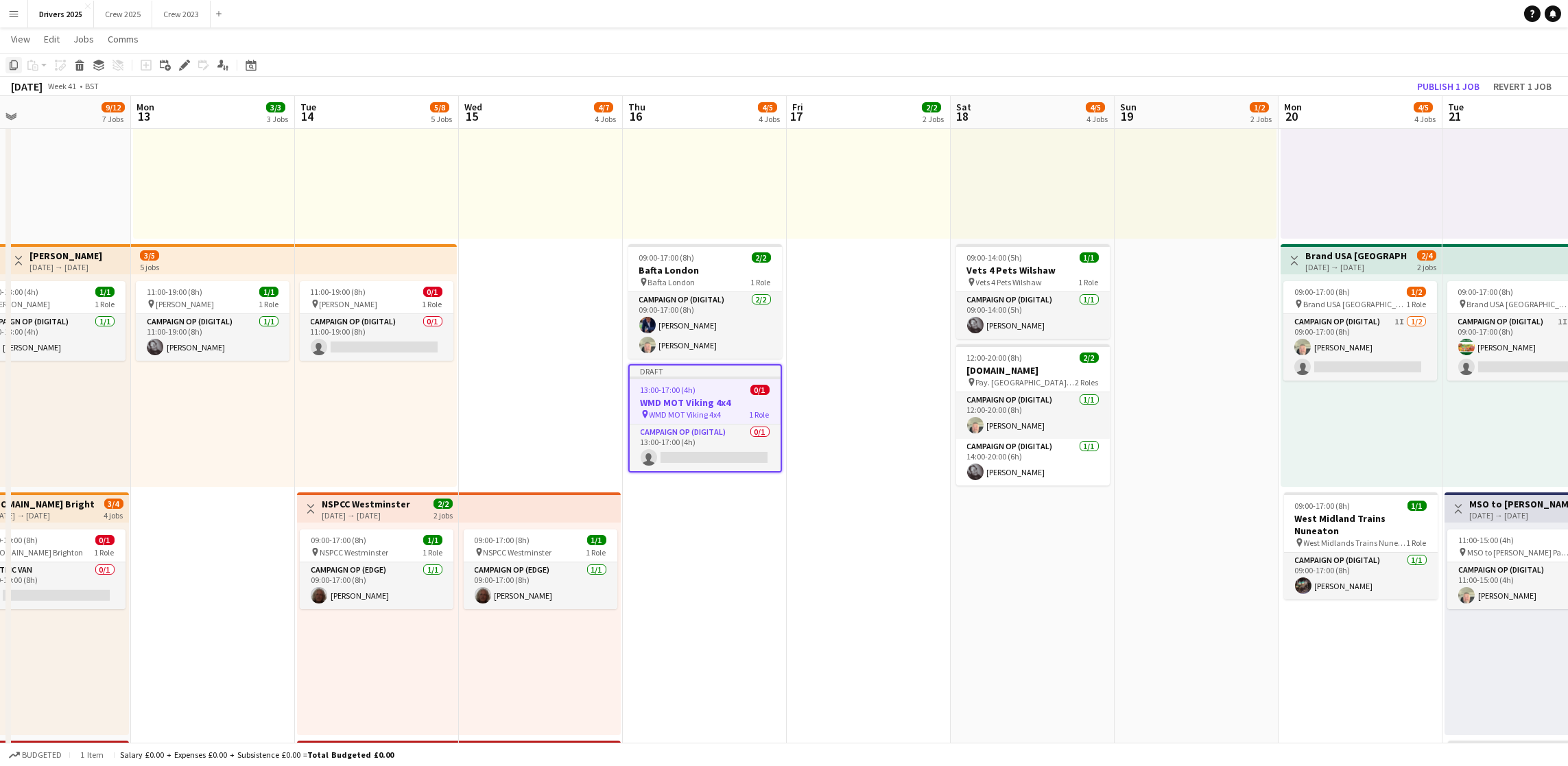
click at [11, 63] on icon "Copy" at bounding box center [14, 66] width 11 height 11
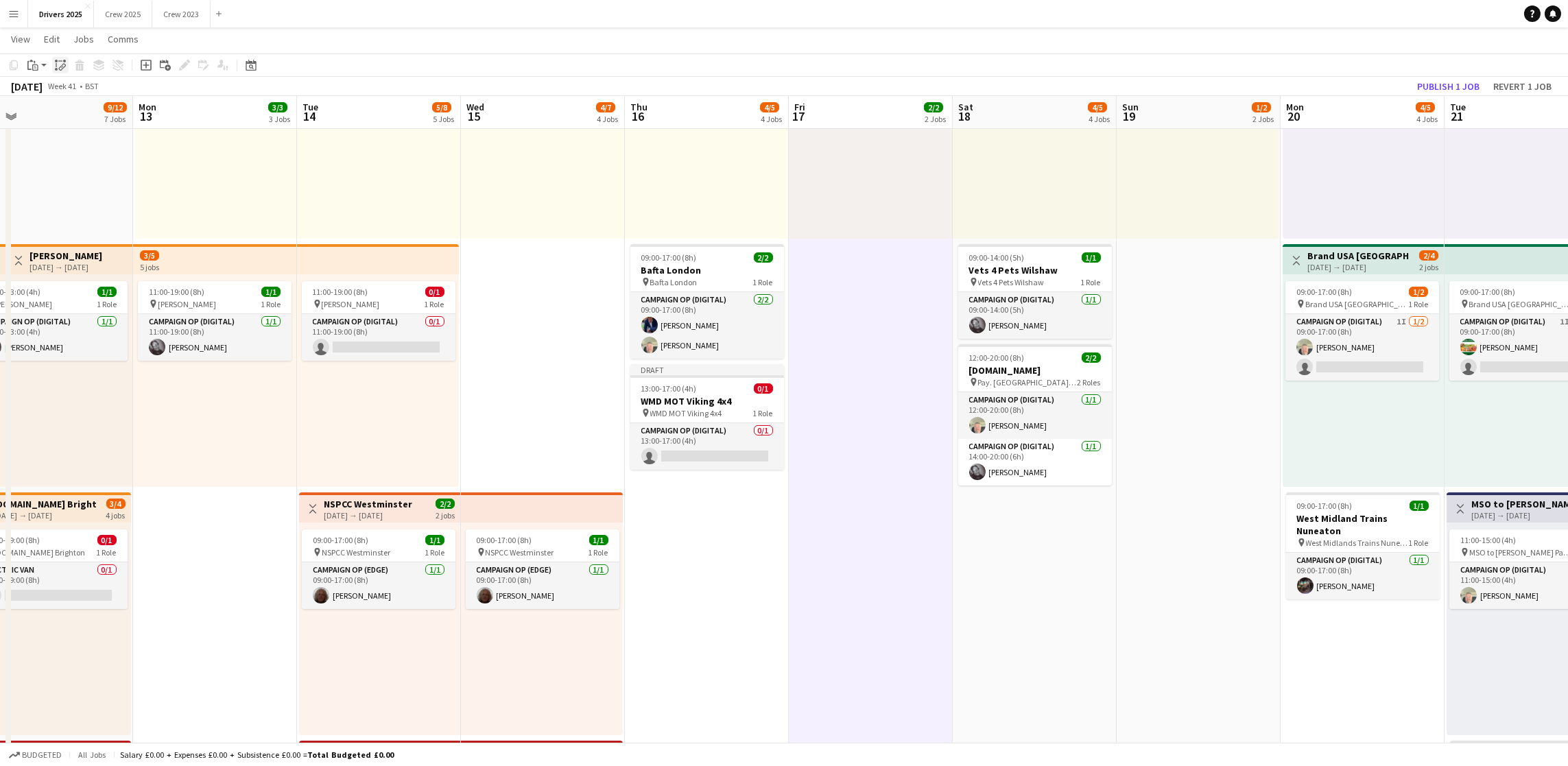
click at [59, 72] on div "Paste linked Job" at bounding box center [60, 65] width 16 height 16
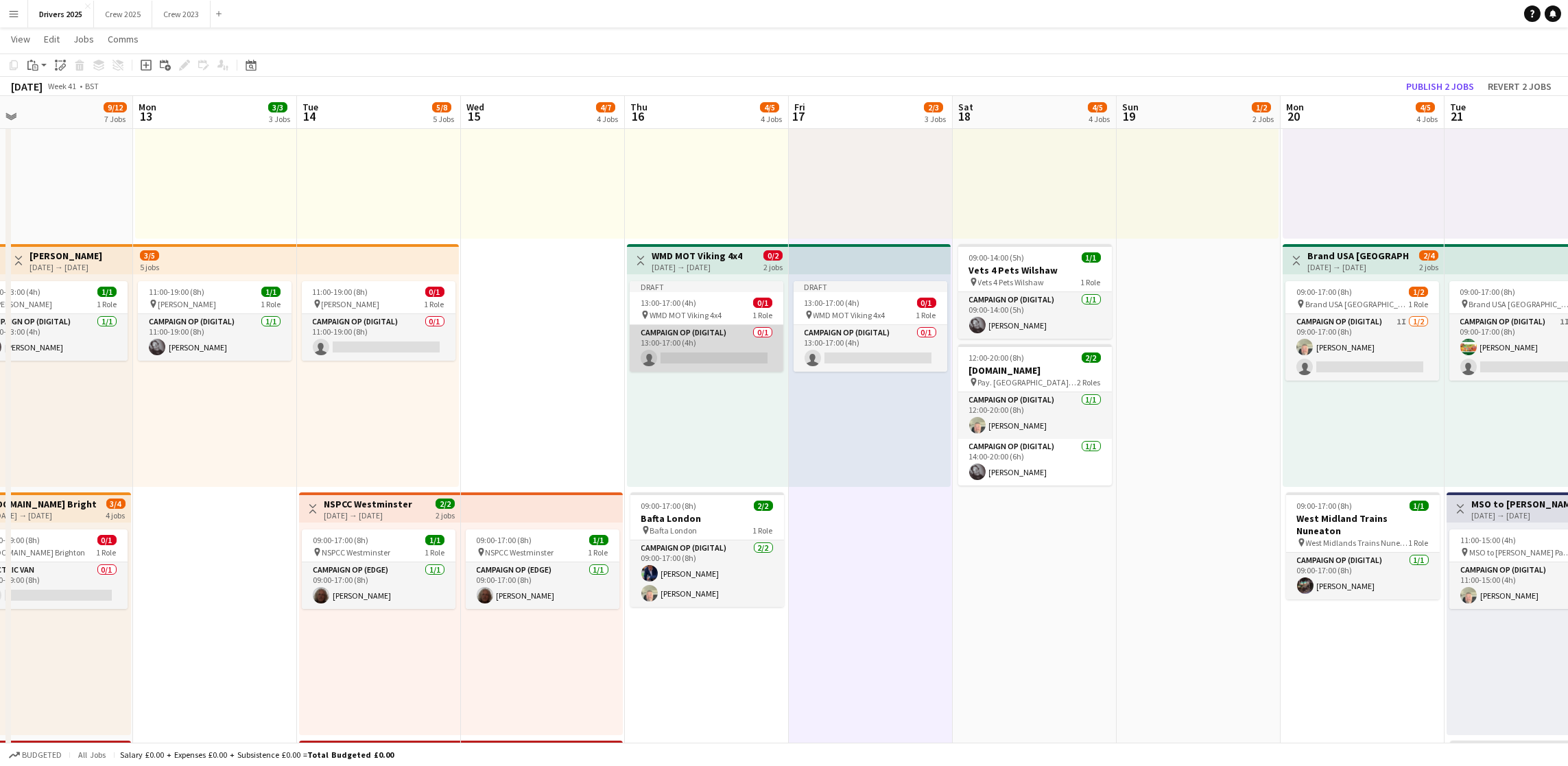
click at [755, 362] on app-card-role "Campaign Op (Digital) 0/1 13:00-17:00 (4h) single-neutral-actions" at bounding box center [707, 348] width 154 height 47
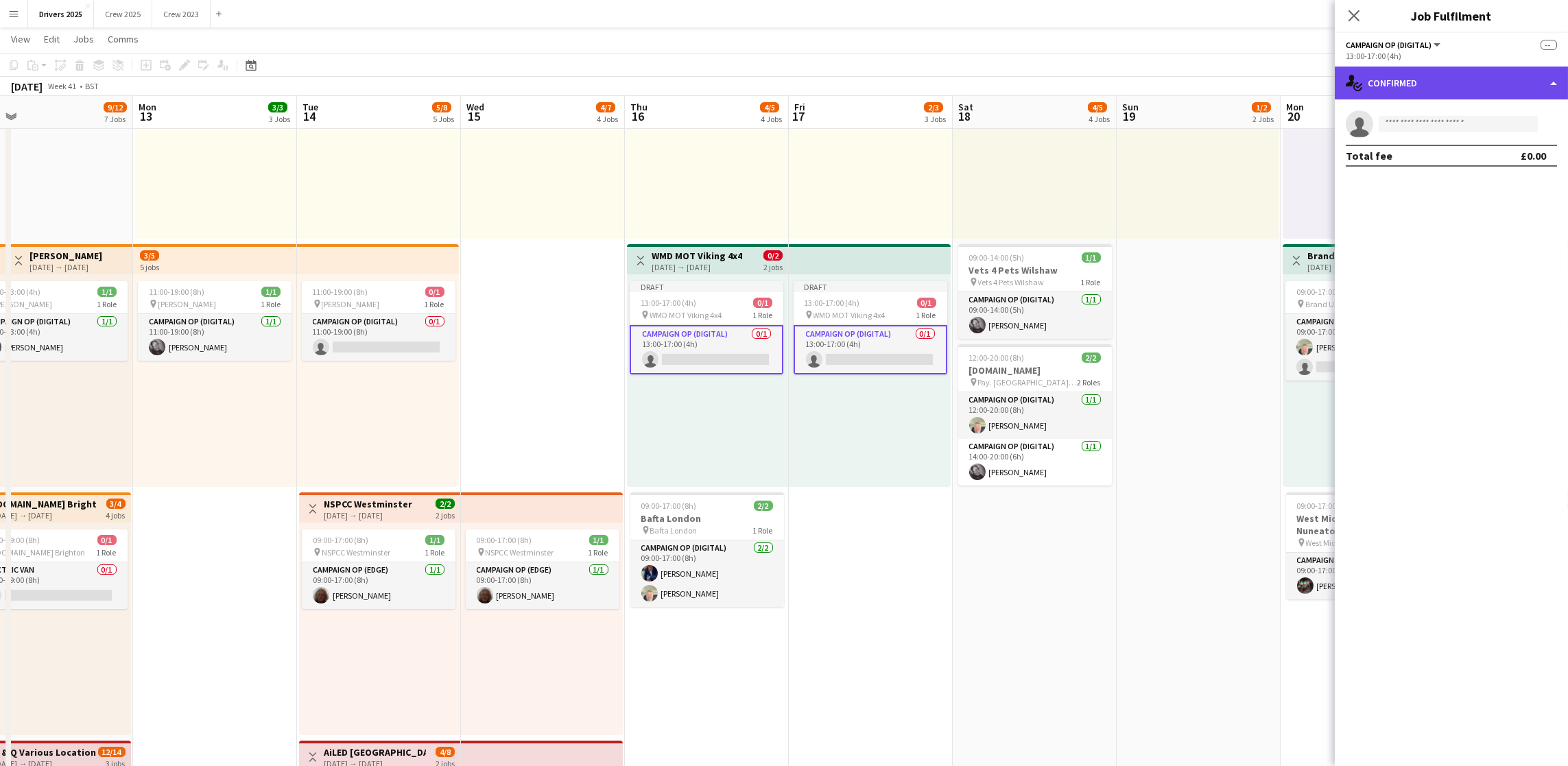
drag, startPoint x: 1440, startPoint y: 80, endPoint x: 1446, endPoint y: 90, distance: 11.7
click at [1440, 79] on div "single-neutral-actions-check-2 Confirmed" at bounding box center [1451, 83] width 233 height 33
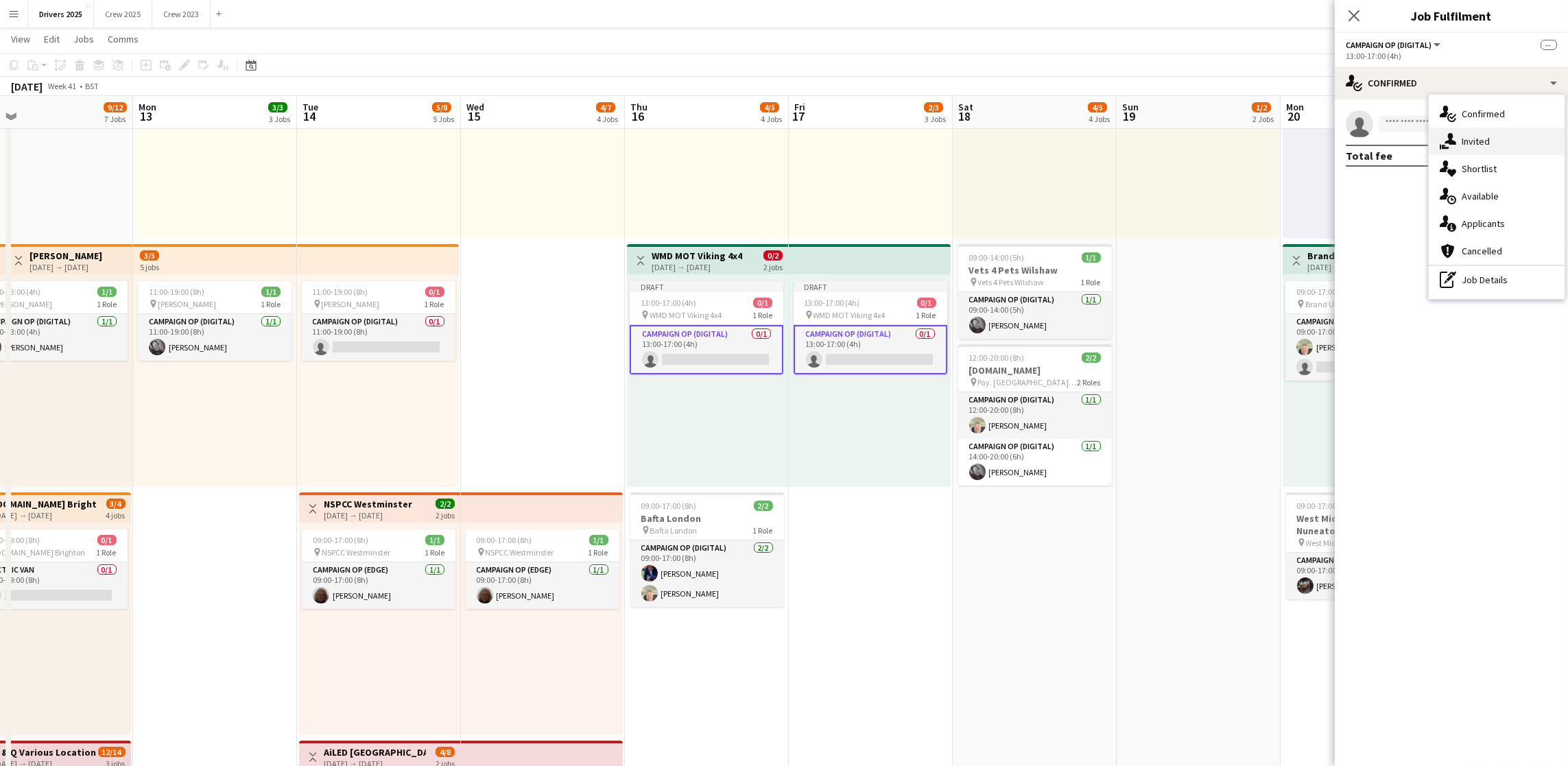
click at [1475, 128] on div "single-neutral-actions-share-1 Invited" at bounding box center [1497, 141] width 136 height 28
click at [1448, 157] on input "text" at bounding box center [1452, 154] width 212 height 35
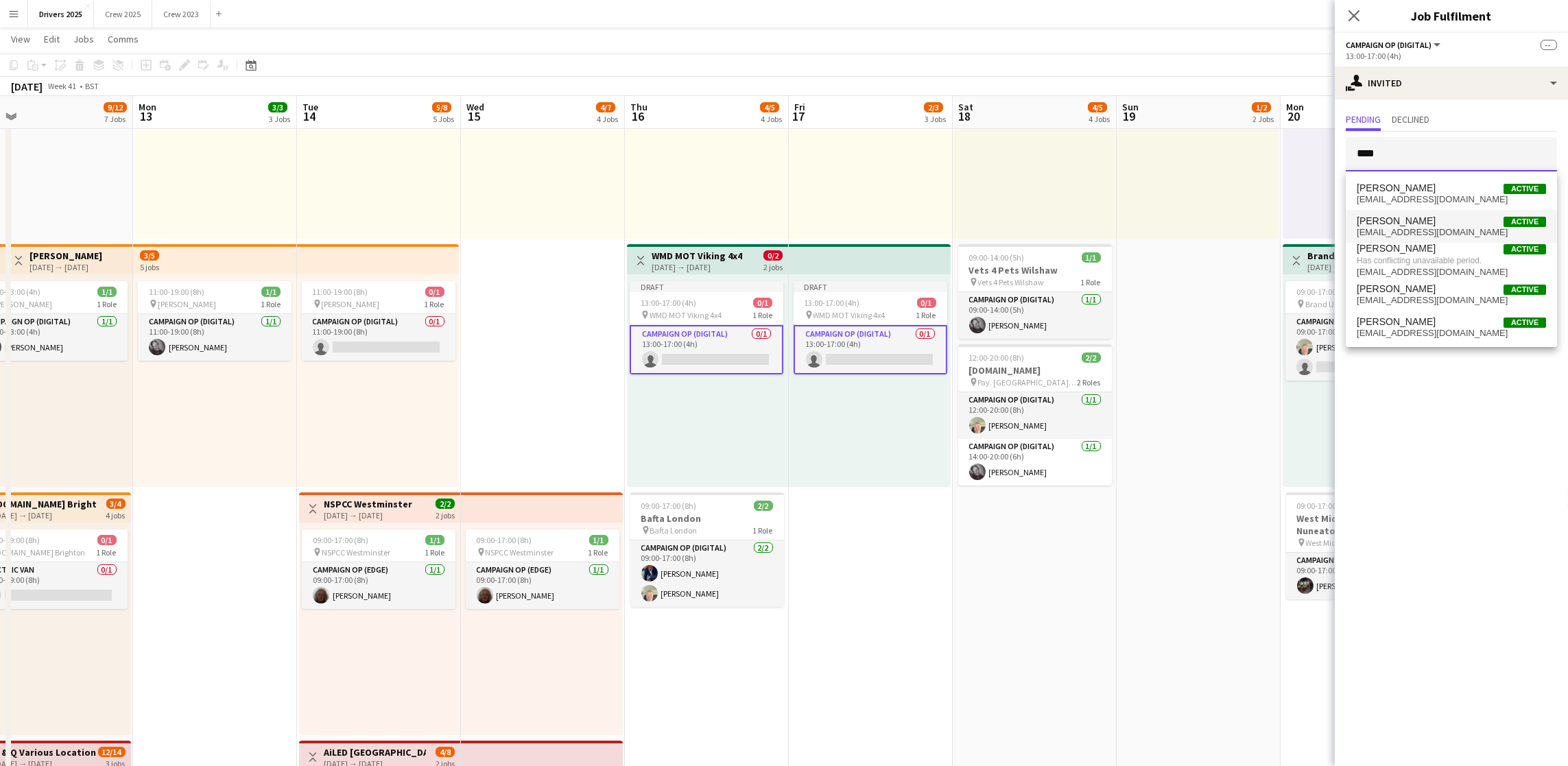
type input "****"
click at [1417, 222] on span "Mark Gowlett Active" at bounding box center [1451, 221] width 189 height 12
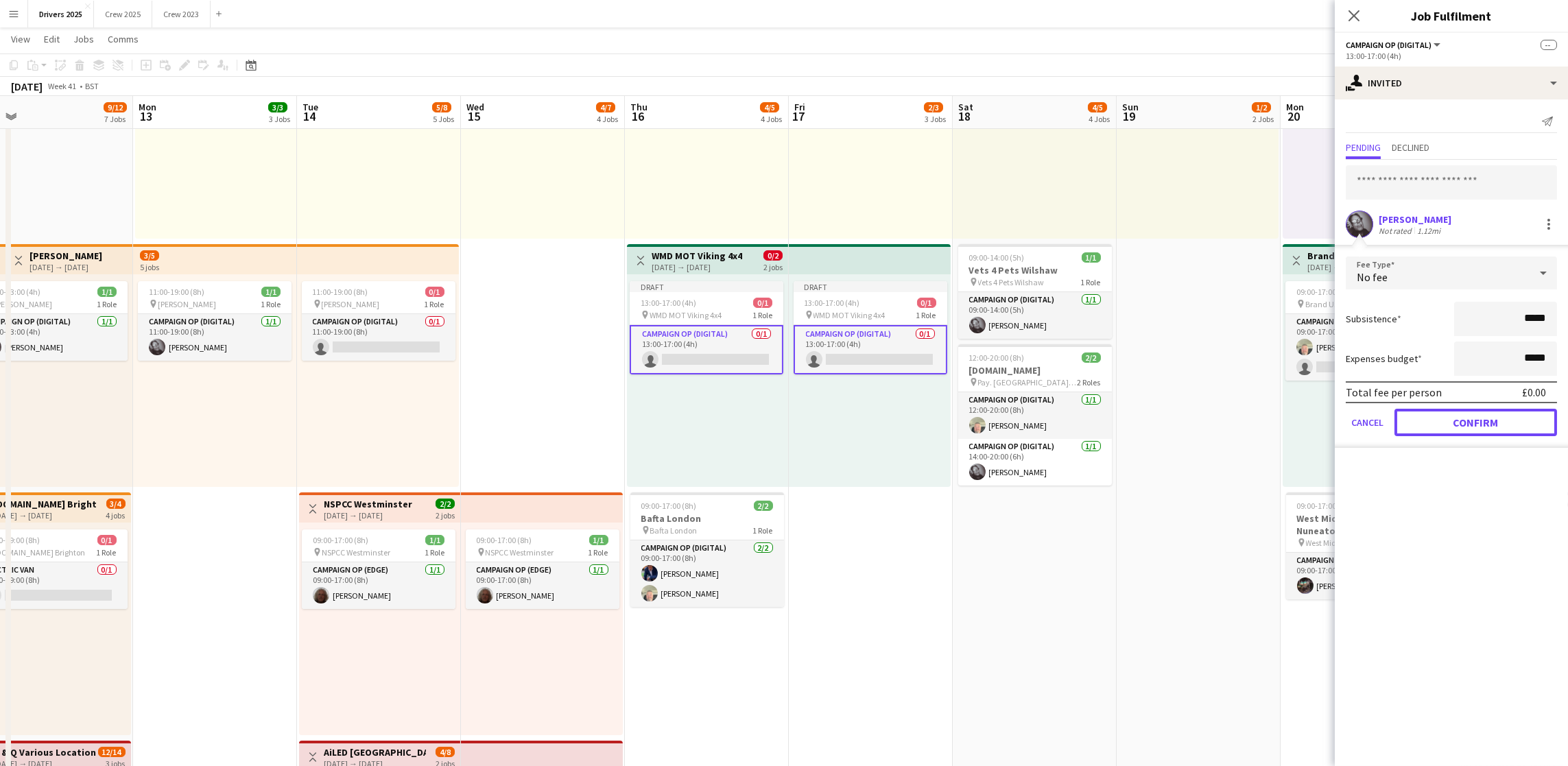
click at [1461, 417] on button "Confirm" at bounding box center [1476, 422] width 162 height 28
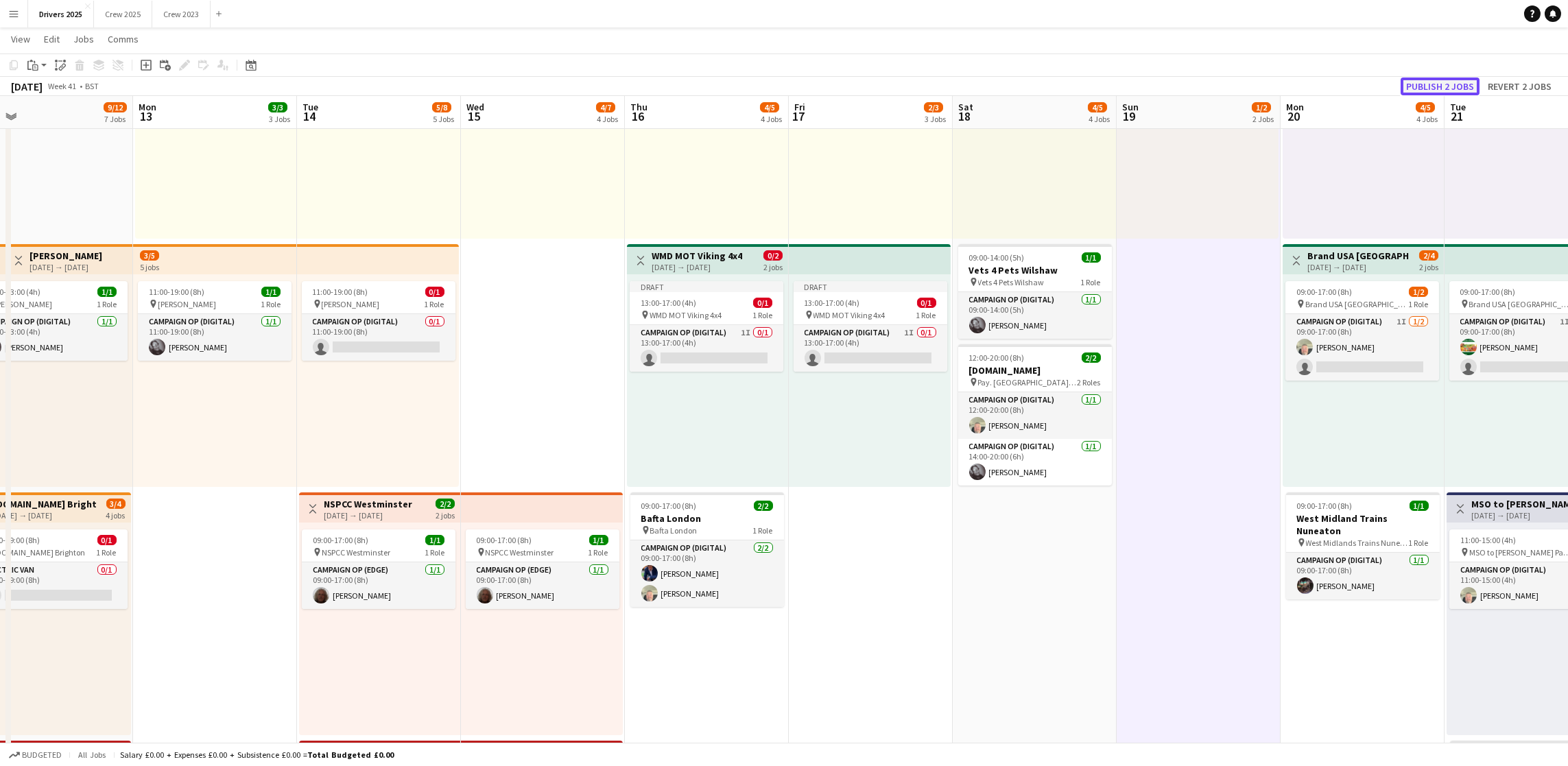
click at [1426, 83] on button "Publish 2 jobs" at bounding box center [1440, 86] width 79 height 18
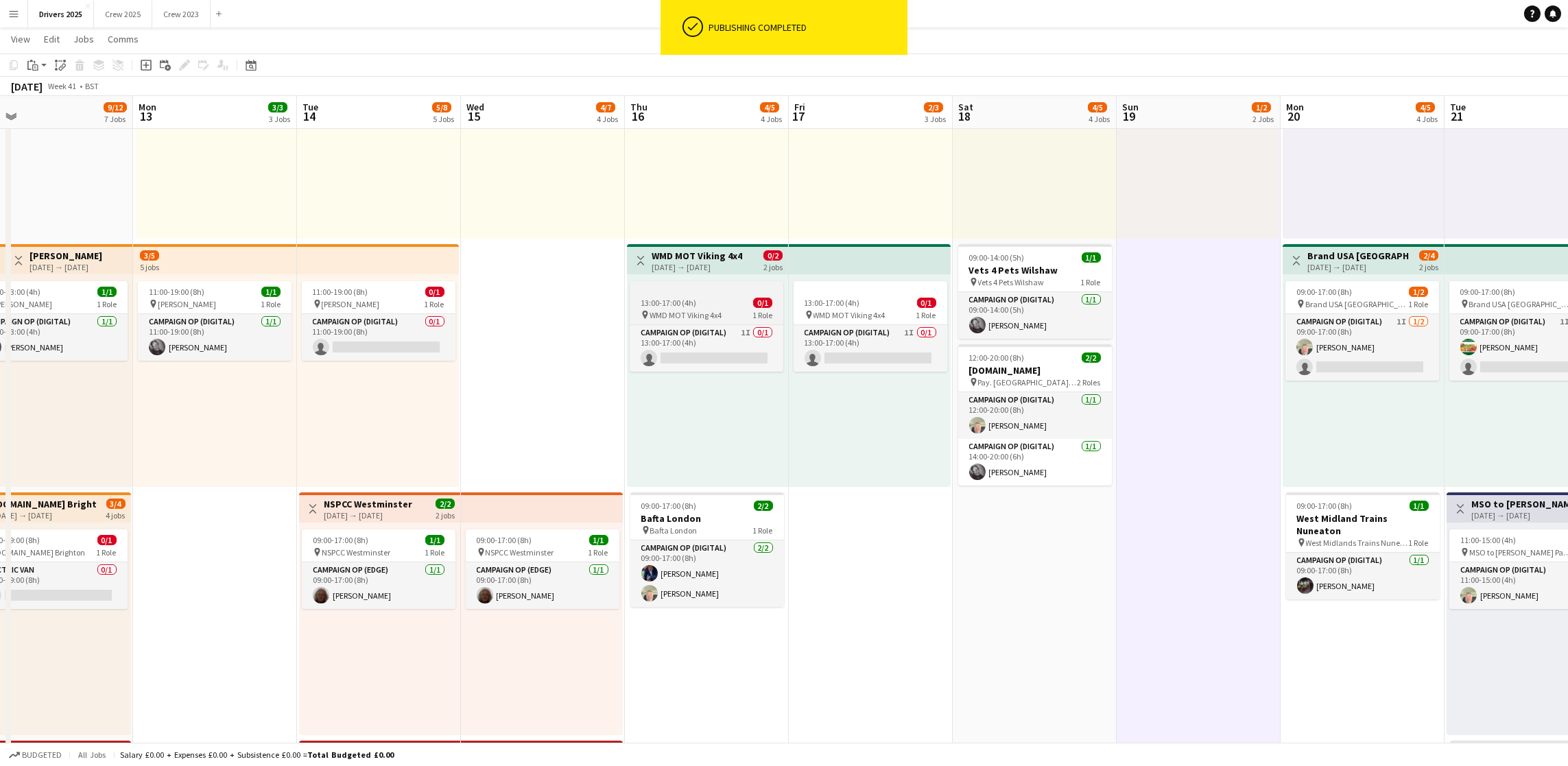
click at [643, 296] on app-job-card "13:00-17:00 (4h) 0/1 pin WMD MOT Viking 4x4 1 Role Campaign Op (Digital) 1I 0/1…" at bounding box center [707, 327] width 154 height 90
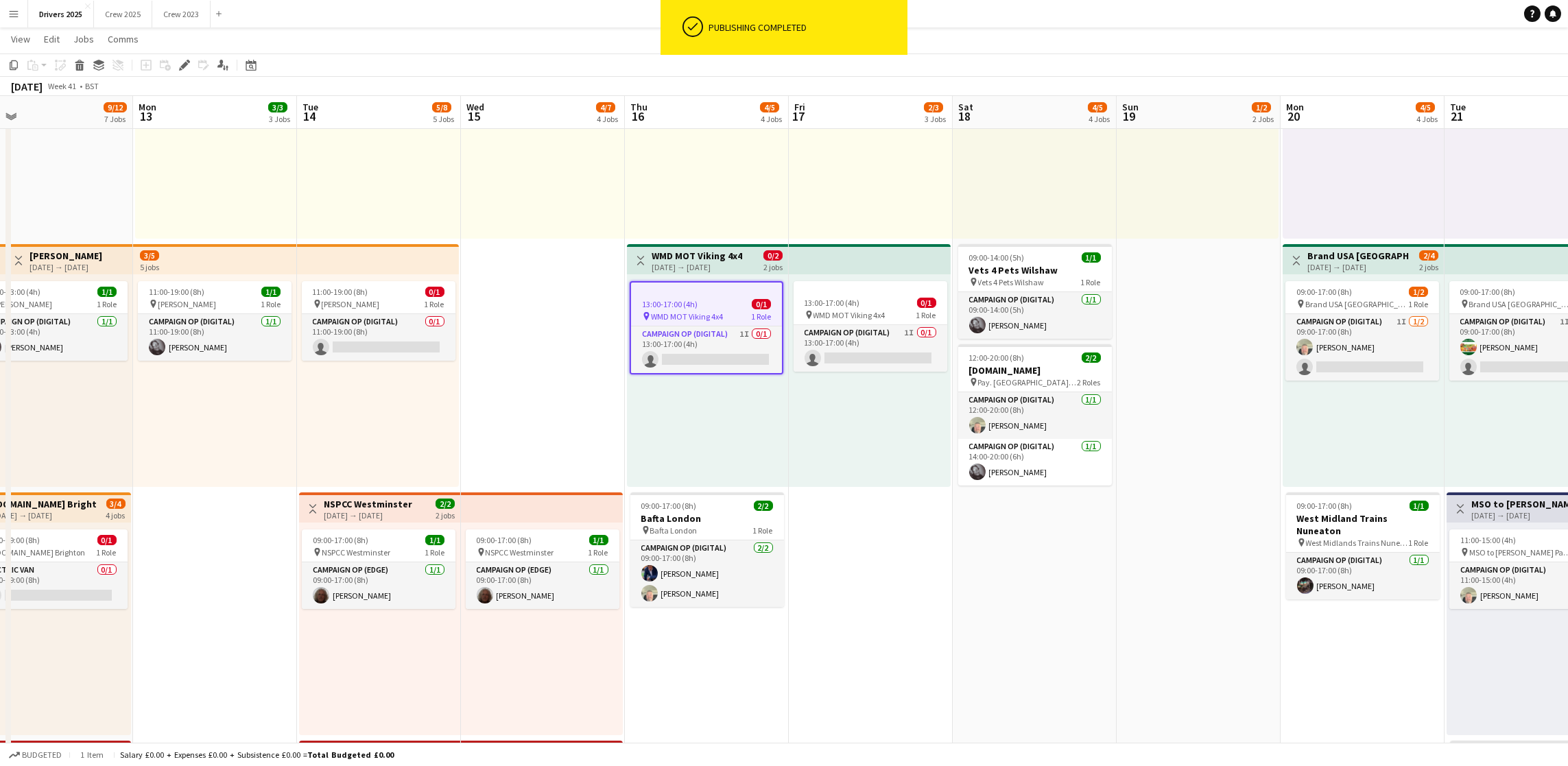
click at [708, 262] on div "[DATE] → [DATE]" at bounding box center [697, 267] width 90 height 11
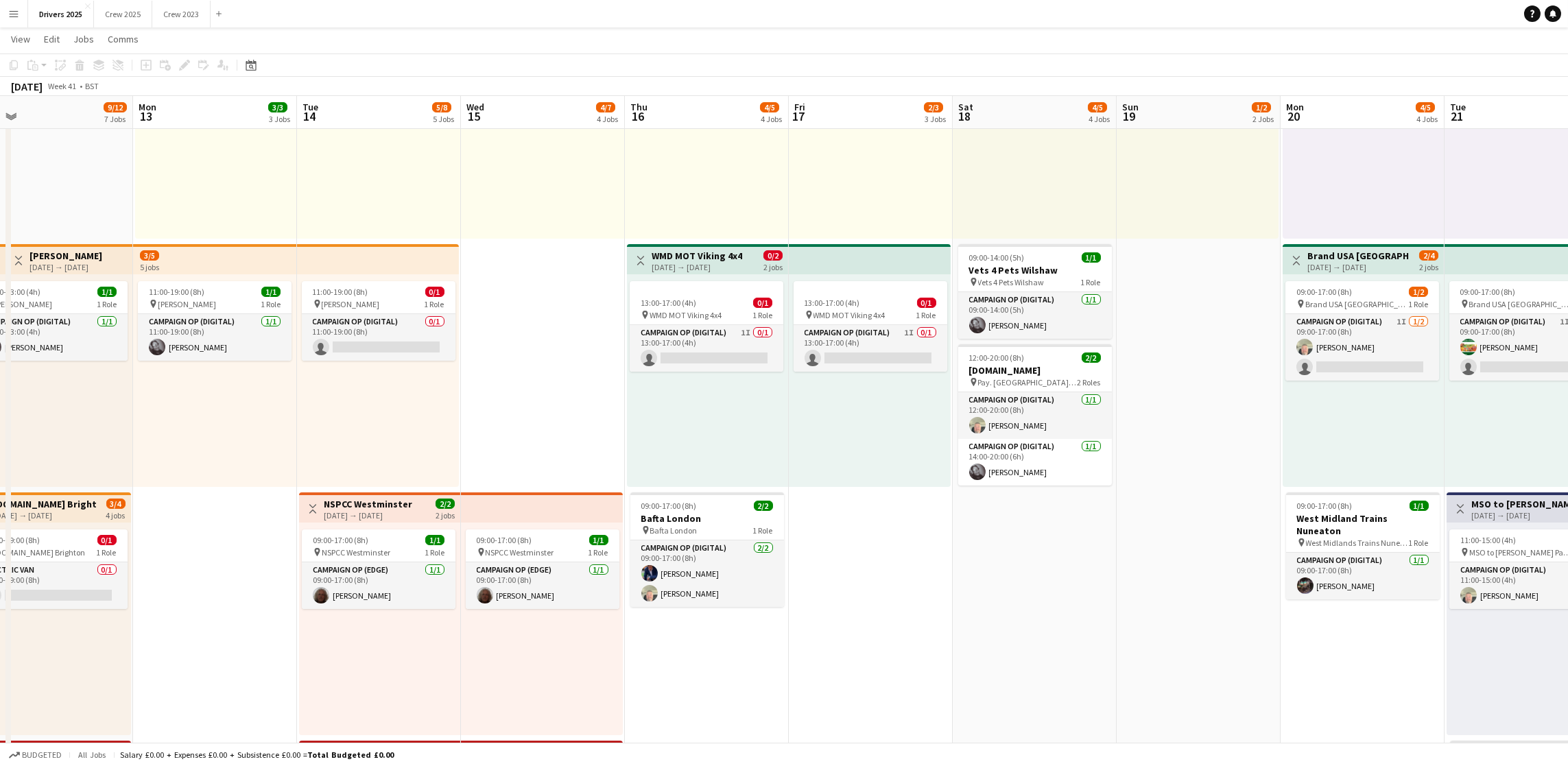
click at [683, 254] on h3 "WMD MOT Viking 4x4" at bounding box center [697, 256] width 90 height 13
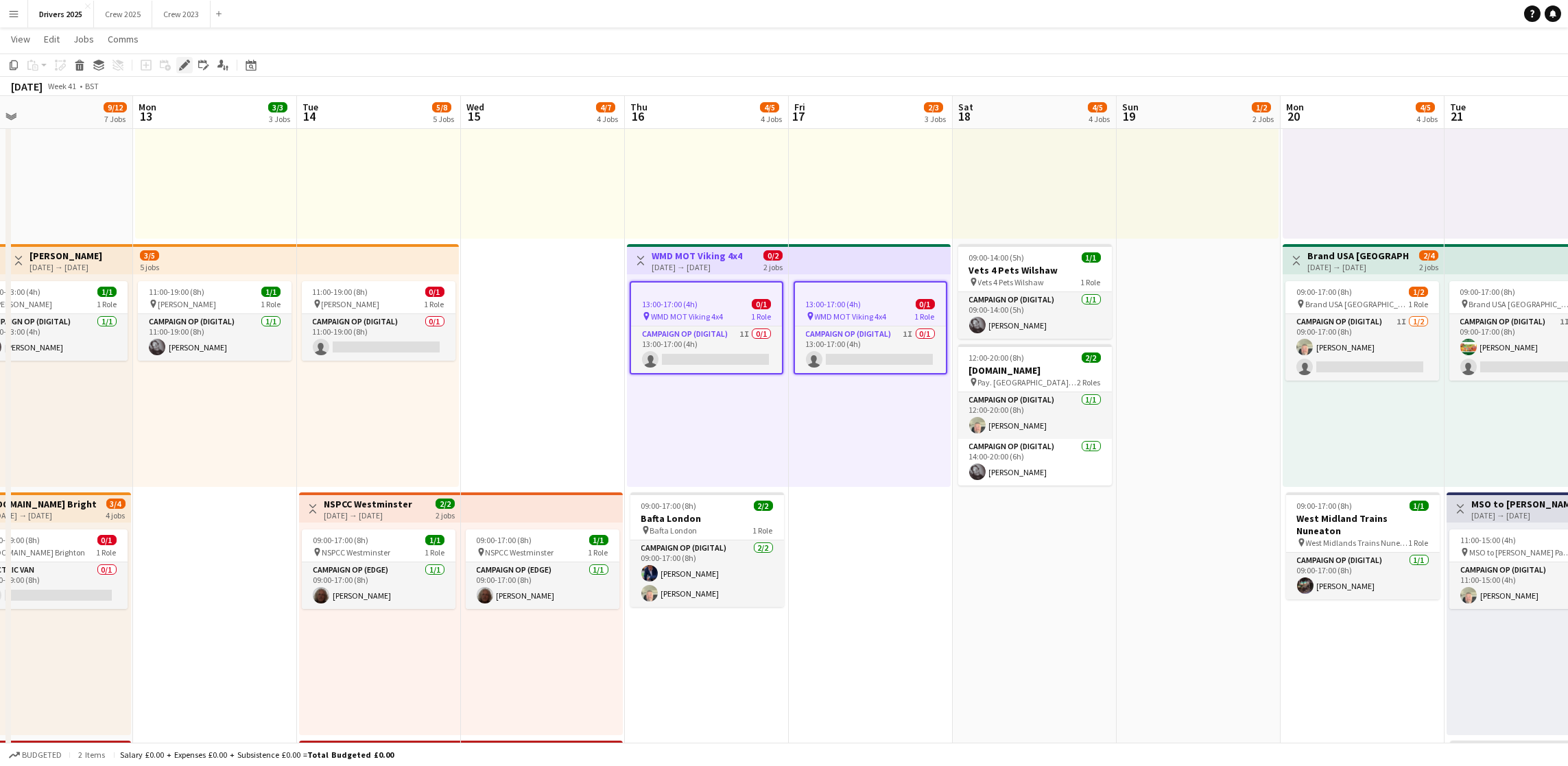
click at [185, 57] on div "Edit" at bounding box center [184, 65] width 16 height 16
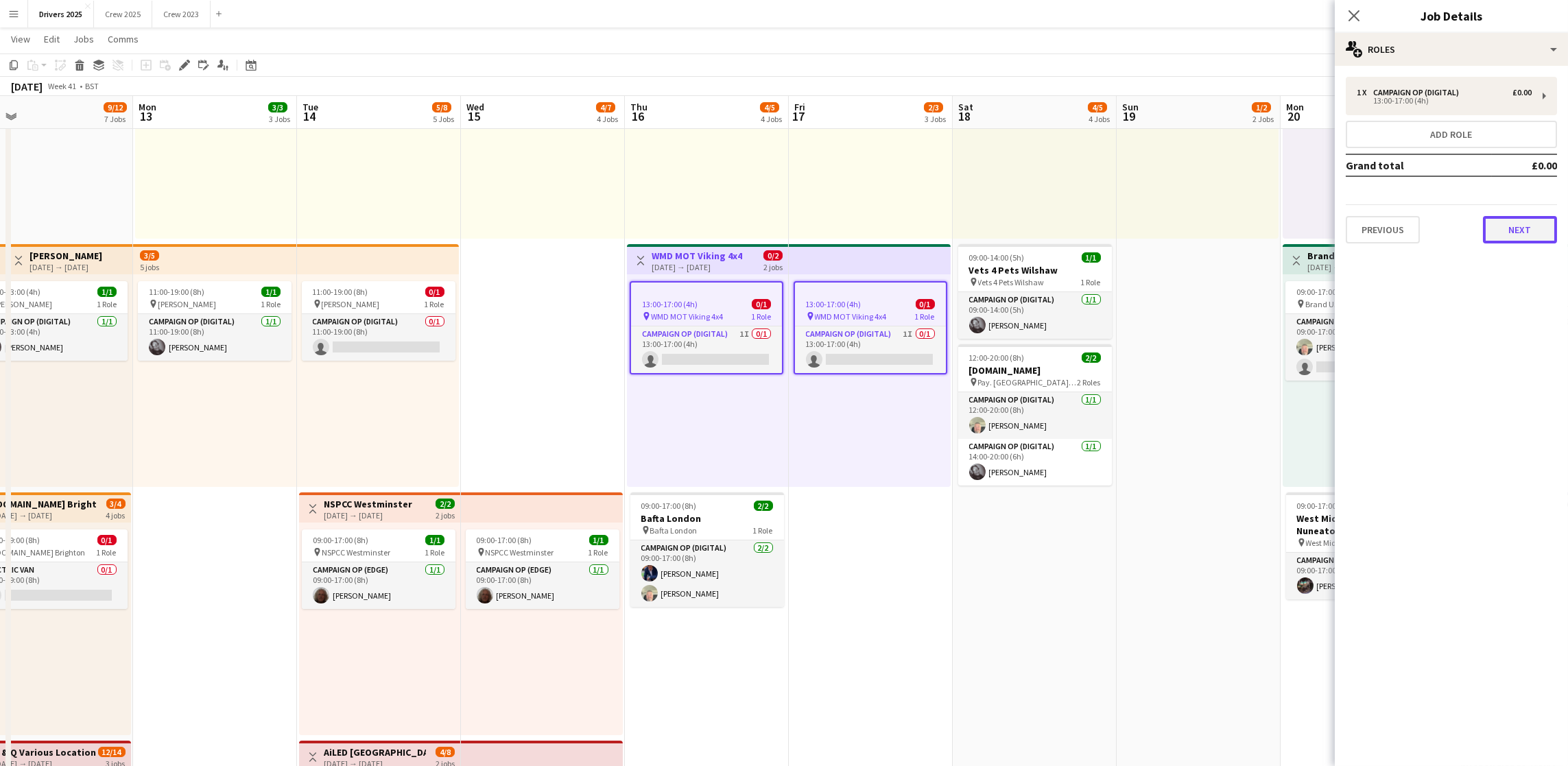
click at [1511, 226] on button "Next" at bounding box center [1519, 229] width 74 height 28
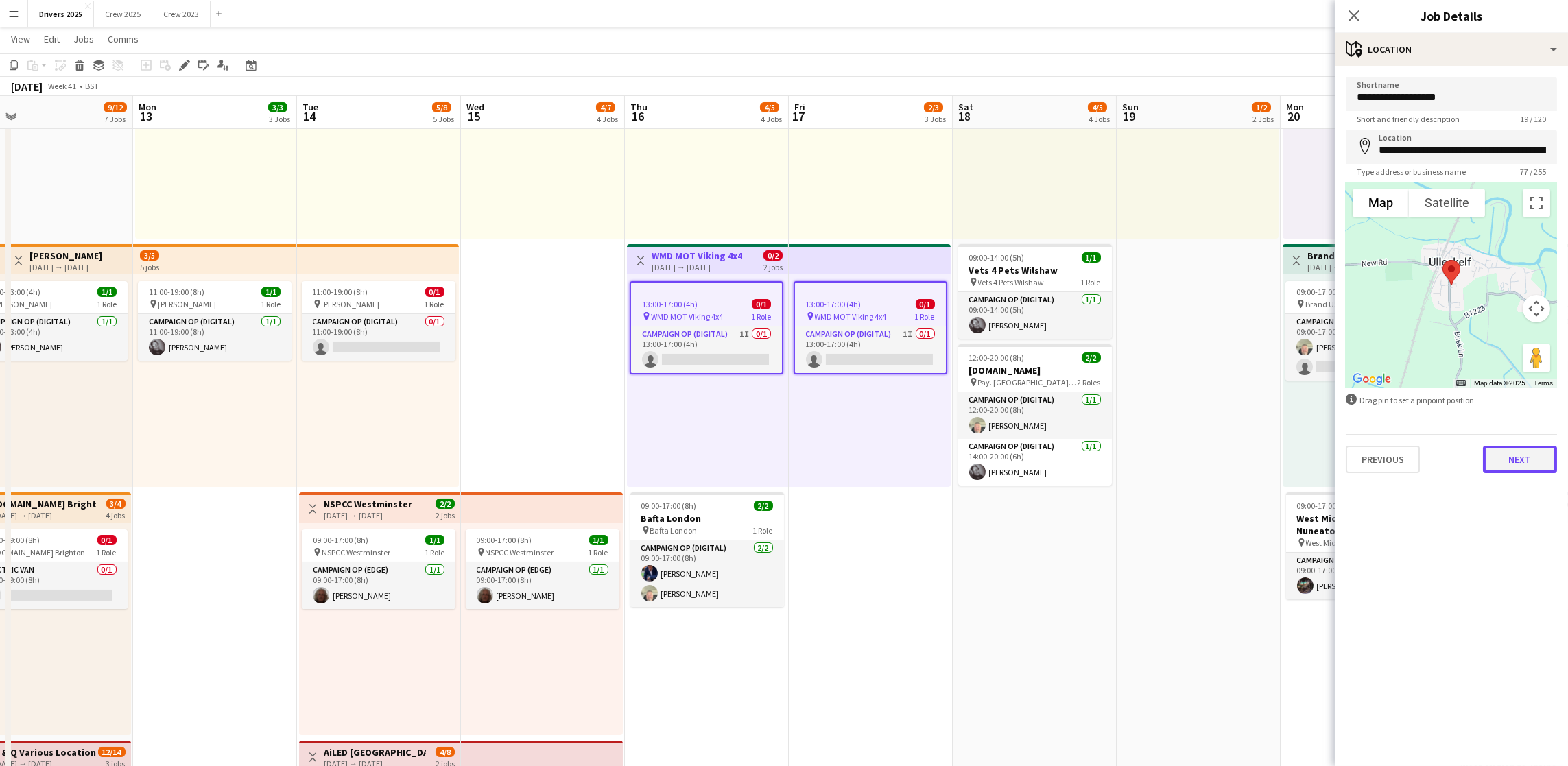
click at [1539, 452] on button "Next" at bounding box center [1519, 459] width 74 height 28
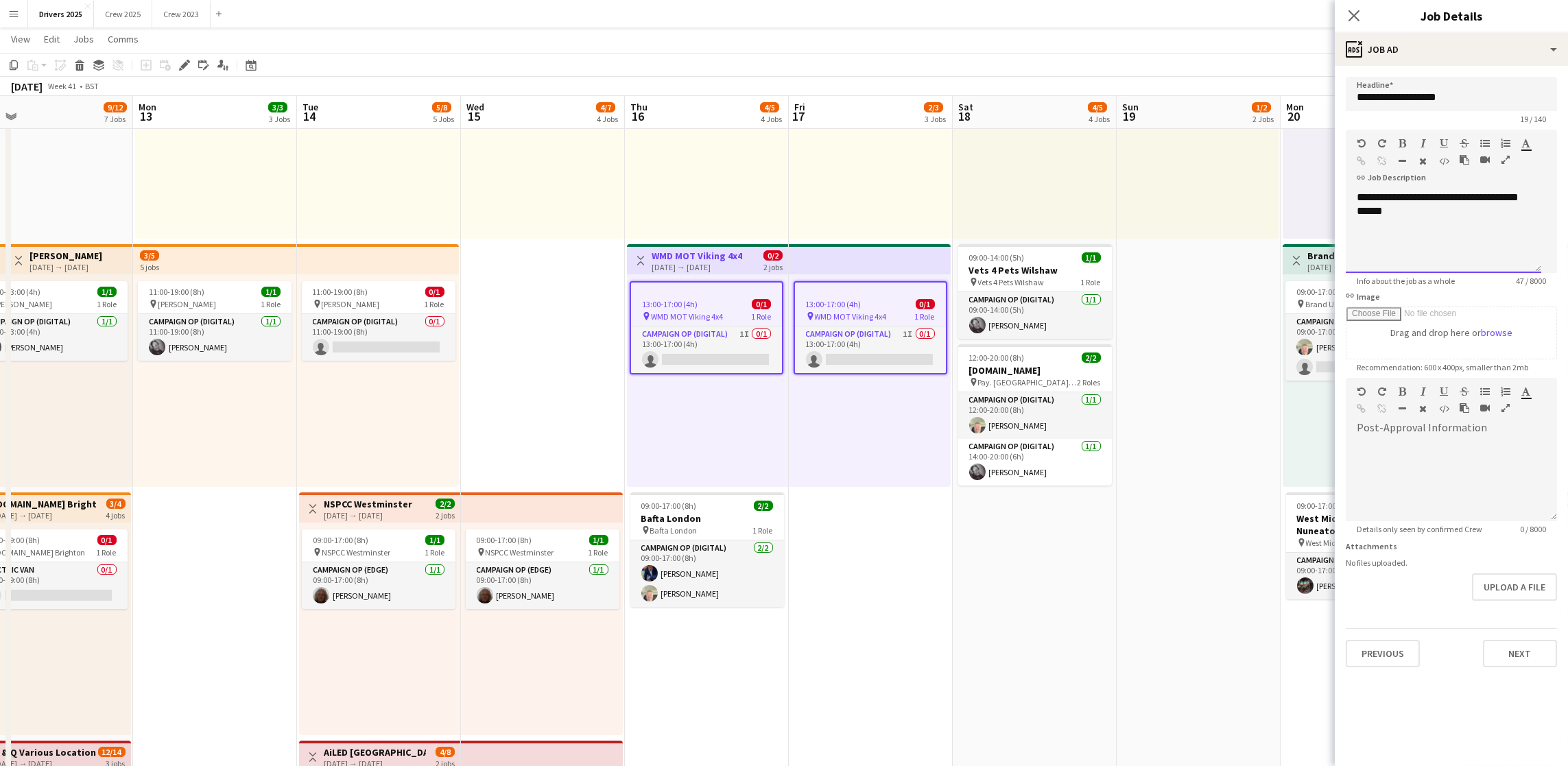
click at [1499, 266] on div "**********" at bounding box center [1443, 231] width 195 height 83
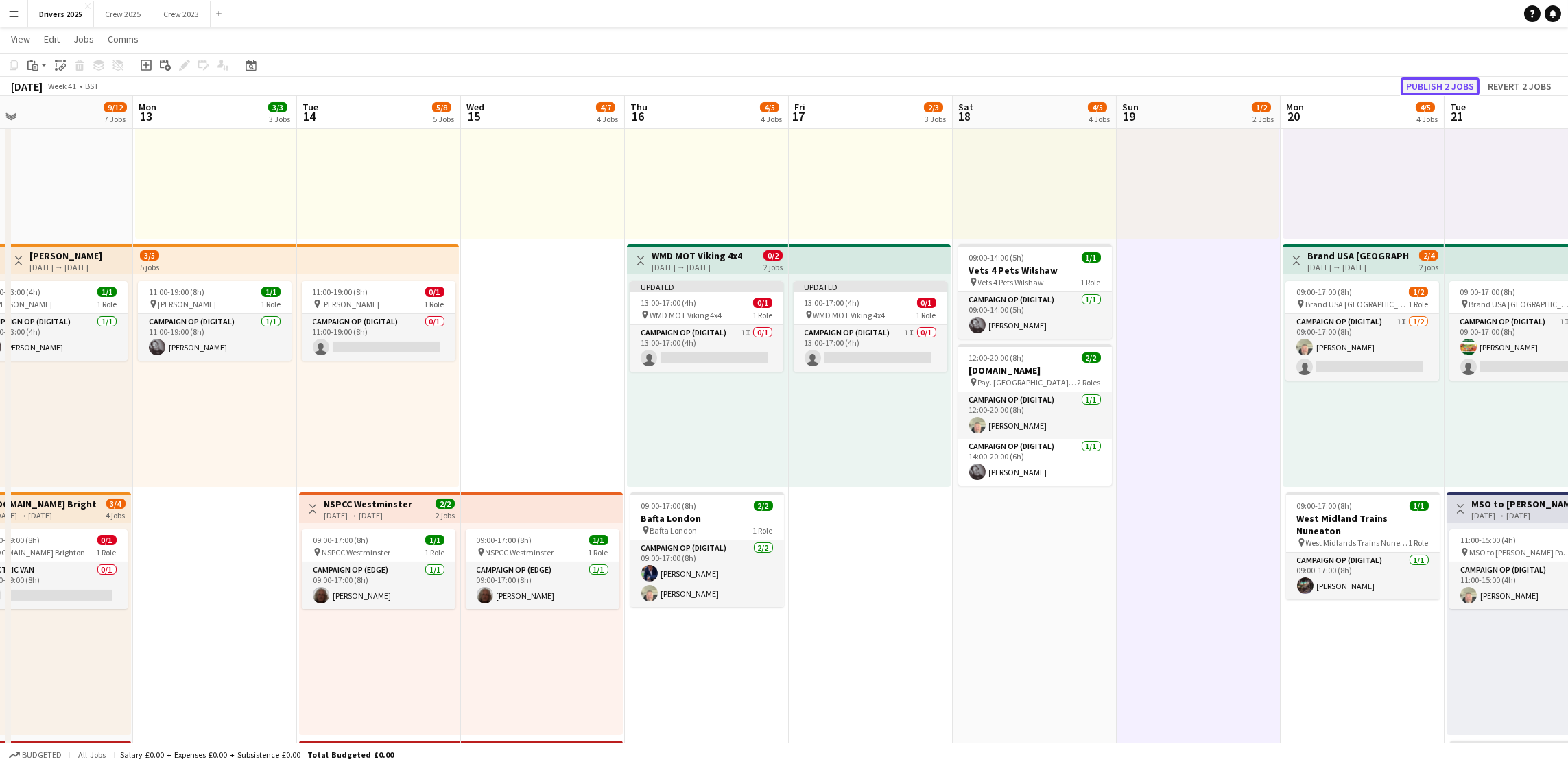
click at [1445, 86] on button "Publish 2 jobs" at bounding box center [1440, 86] width 79 height 18
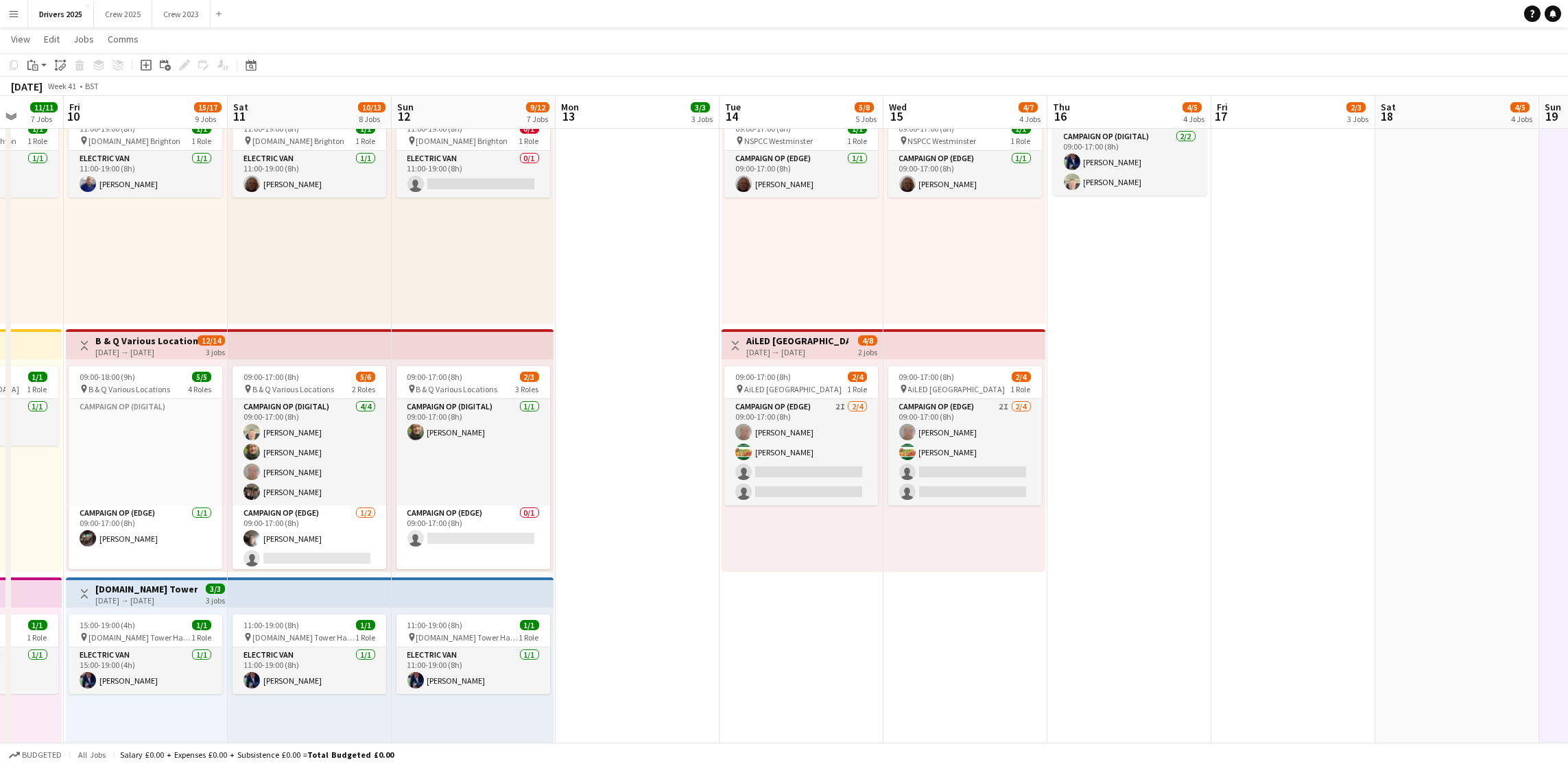
scroll to position [0, 341]
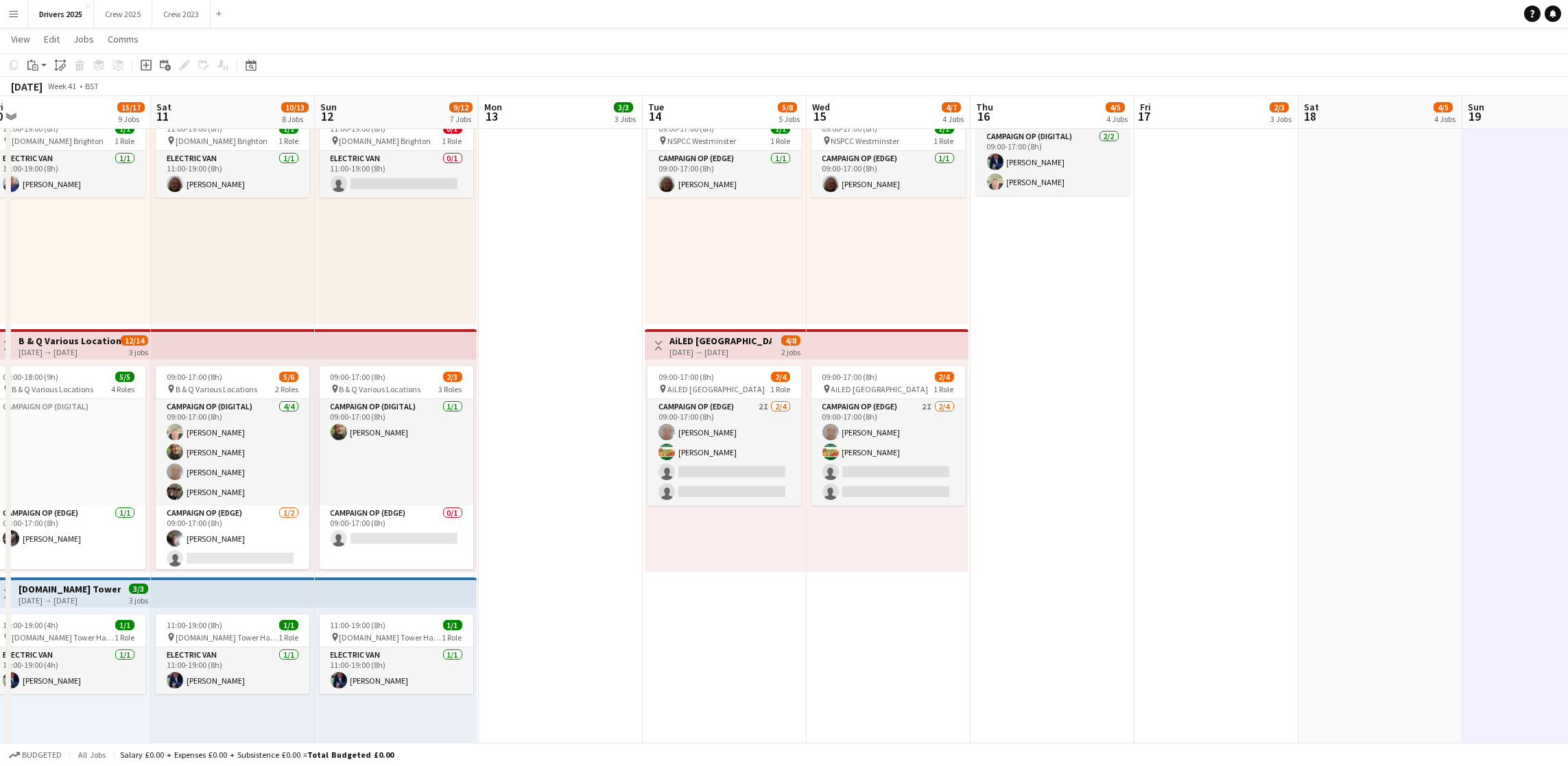
drag, startPoint x: 298, startPoint y: 595, endPoint x: 643, endPoint y: 578, distance: 345.4
click at [643, 578] on app-calendar-viewport "Wed 8 6/6 6 Jobs Thu 9 11/11 7 Jobs Fri 10 15/17 9 Jobs Sat 11 10/13 8 Jobs Sun…" at bounding box center [784, 338] width 1568 height 2215
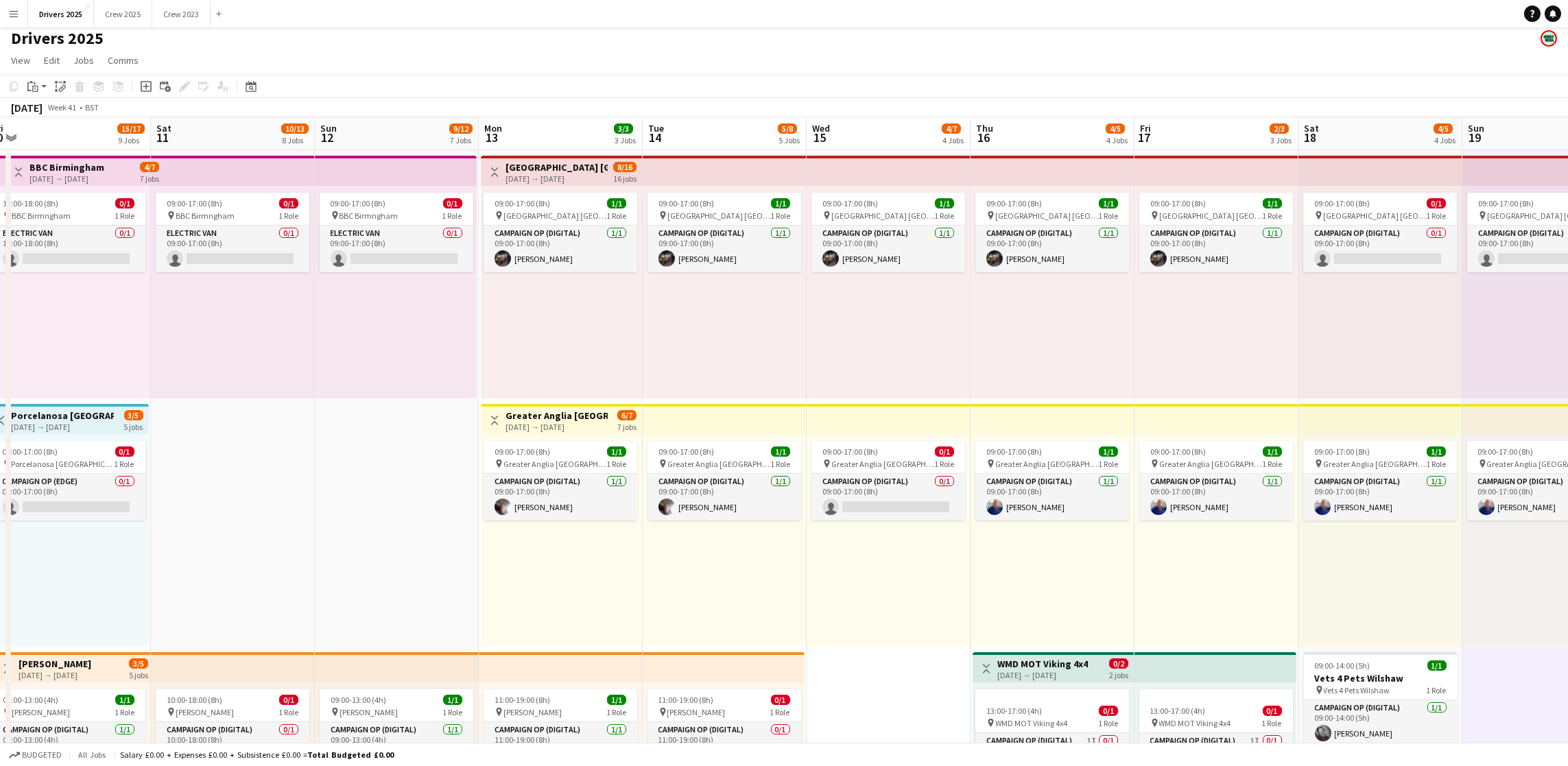
scroll to position [0, 0]
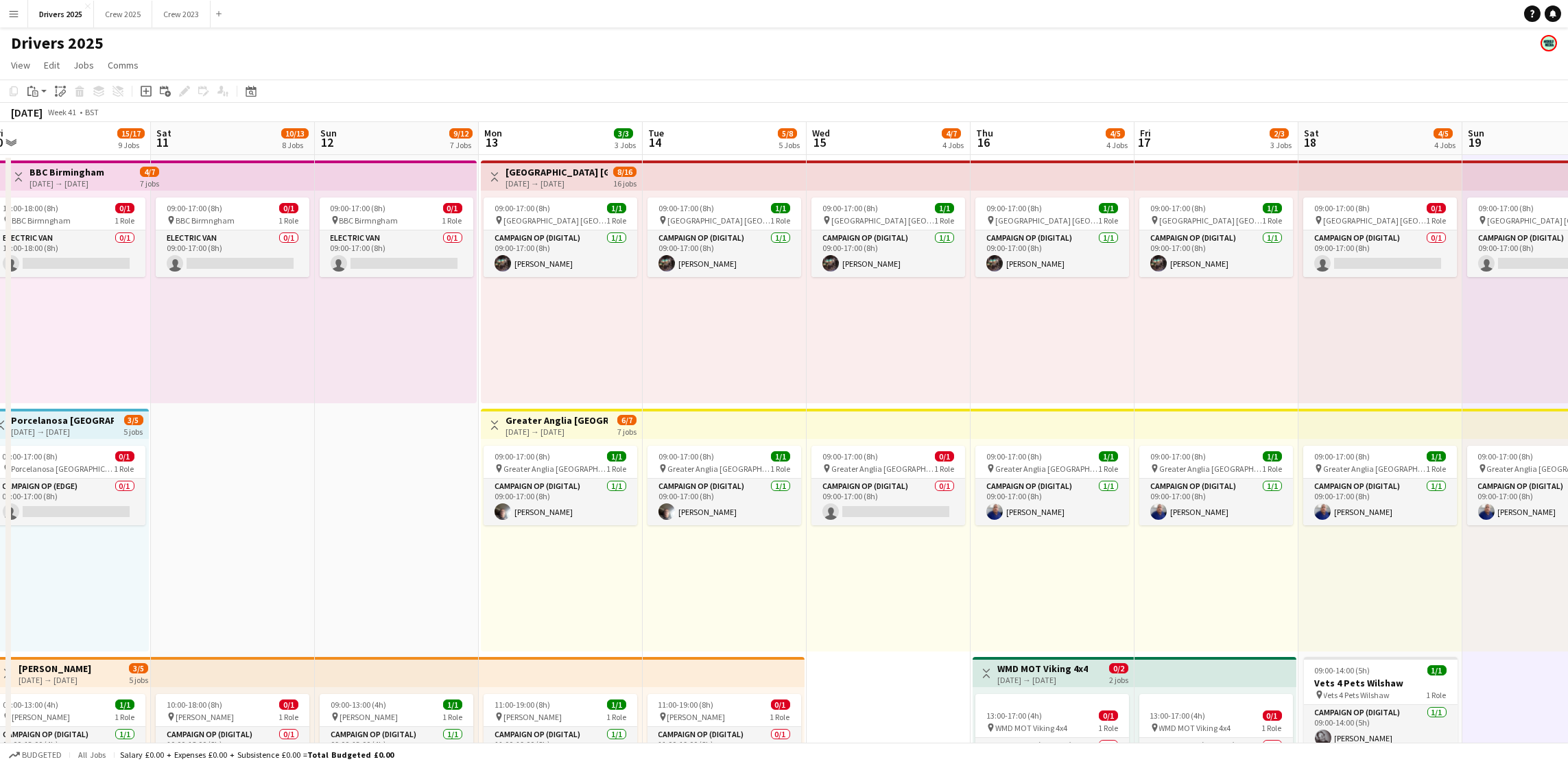
drag, startPoint x: 319, startPoint y: 466, endPoint x: 936, endPoint y: 260, distance: 650.5
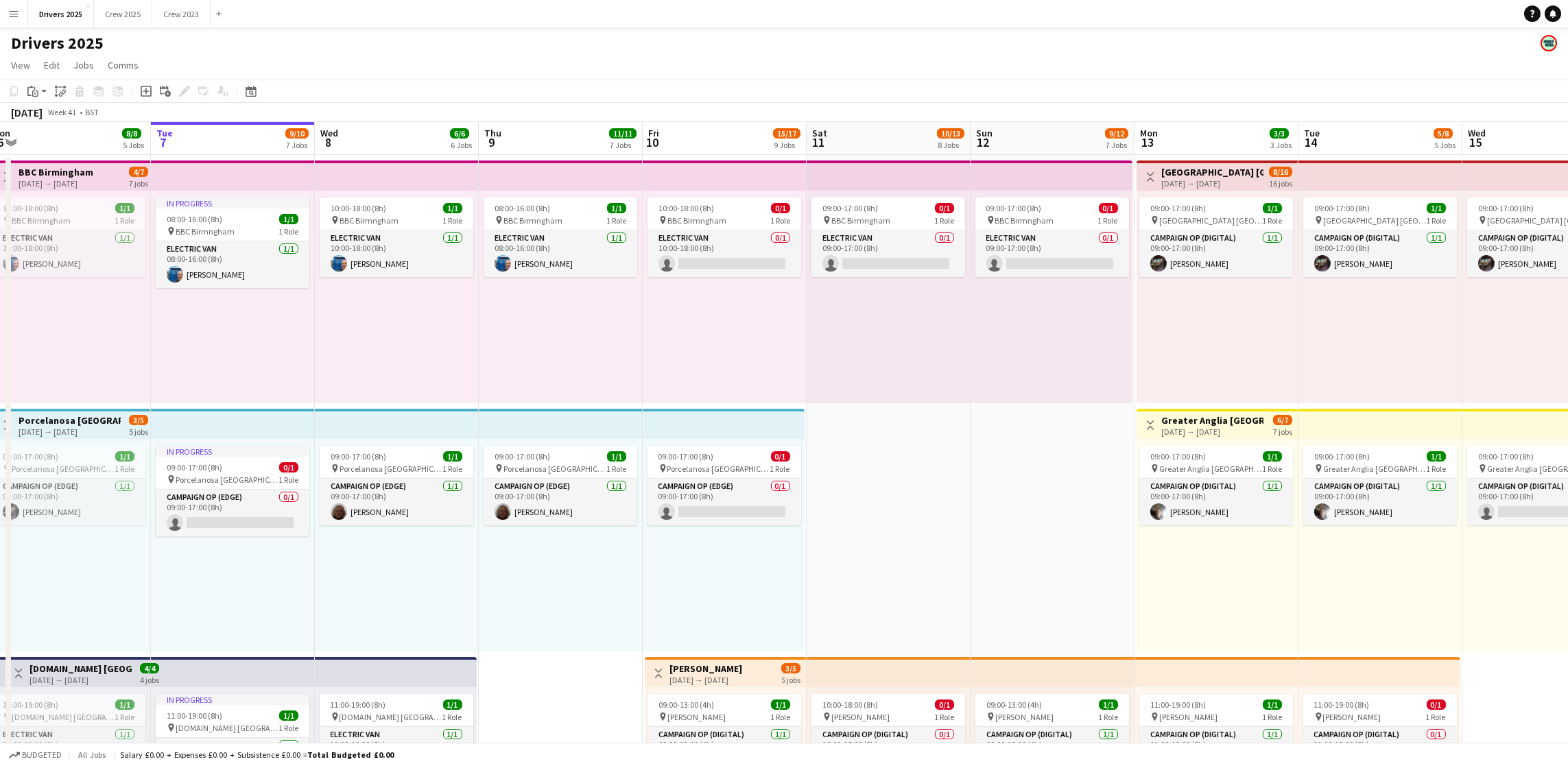
scroll to position [0, 437]
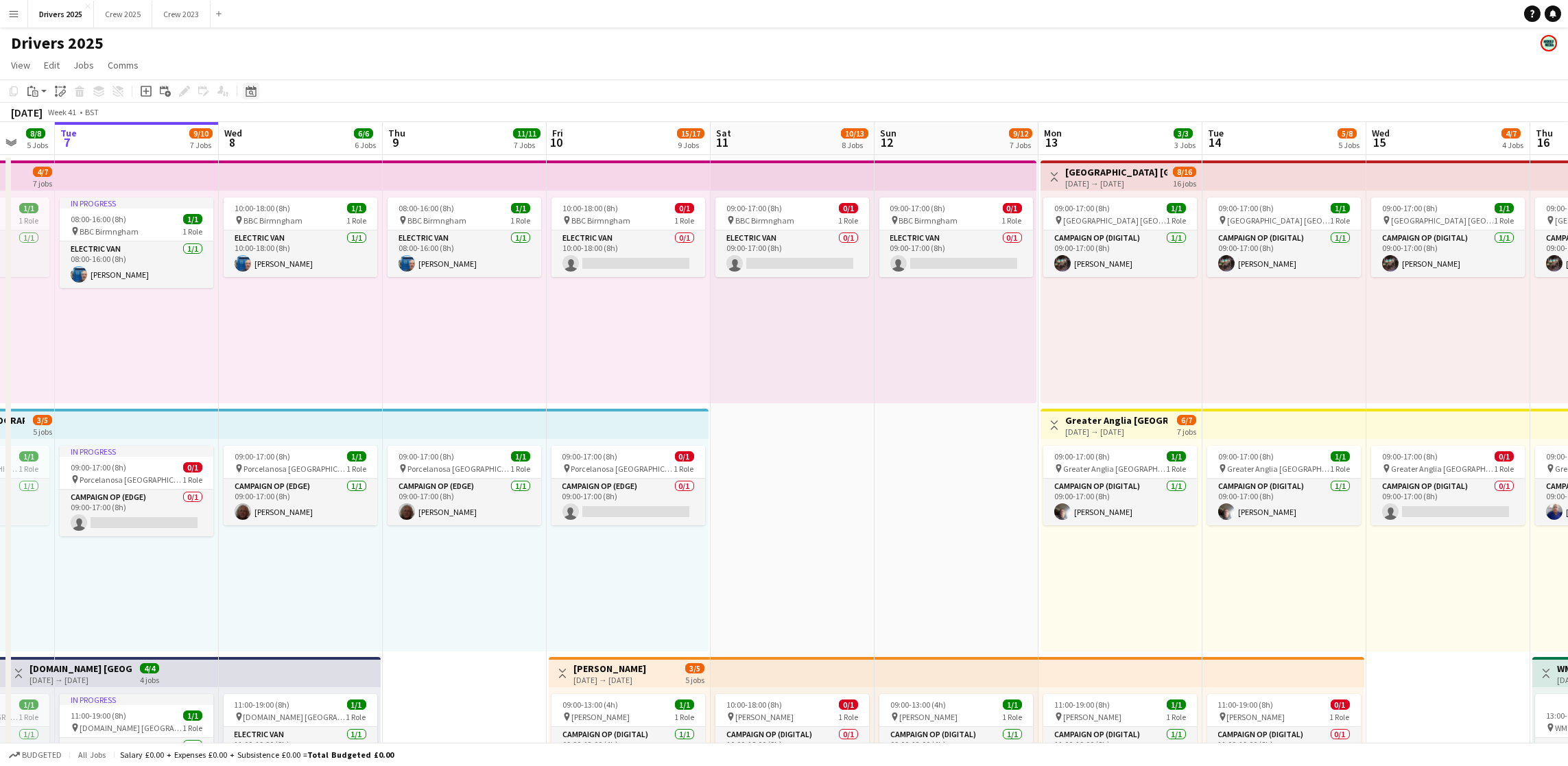
click at [246, 86] on icon "Date picker" at bounding box center [251, 92] width 11 height 11
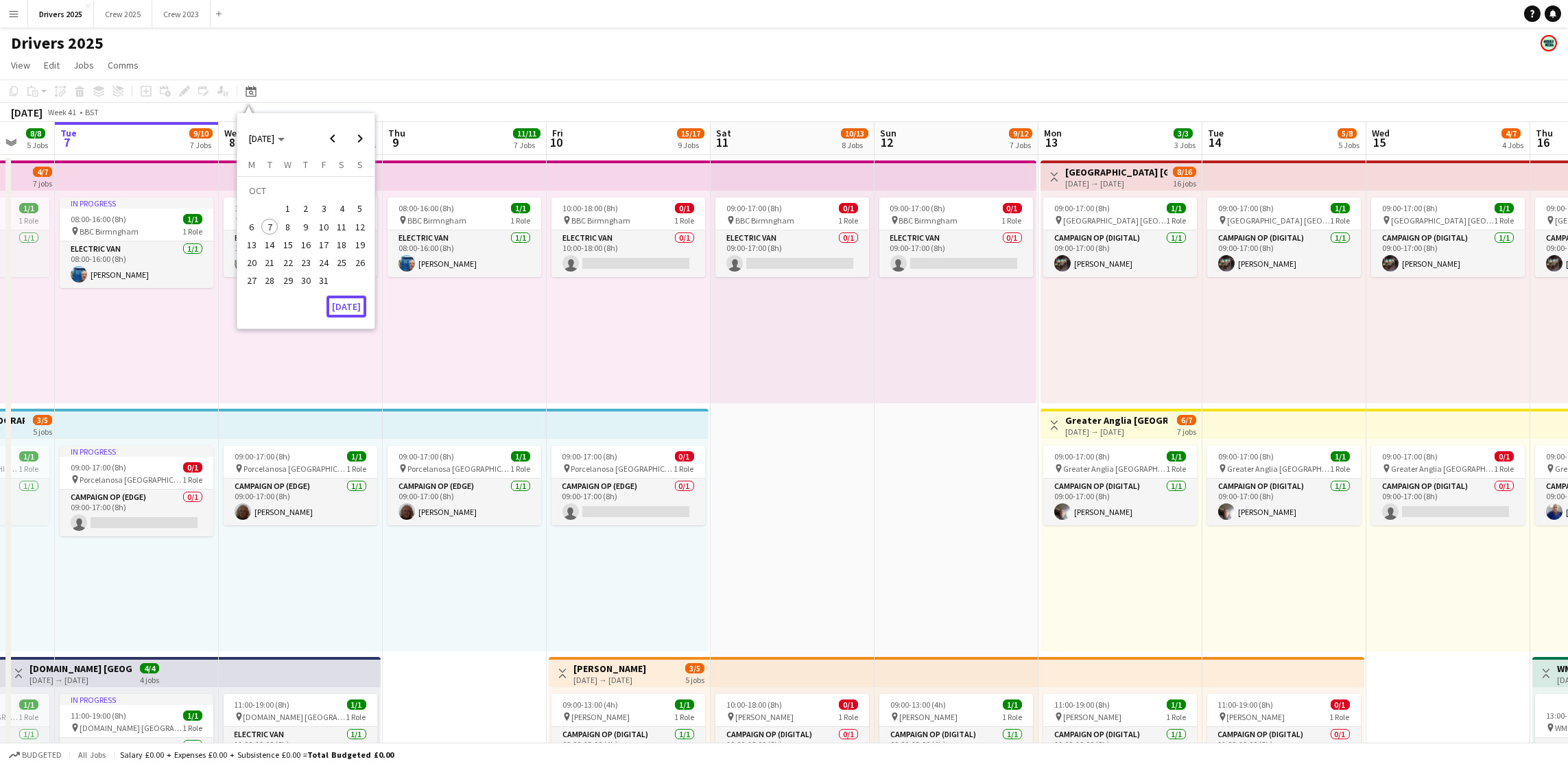
click at [345, 310] on button "[DATE]" at bounding box center [346, 306] width 39 height 22
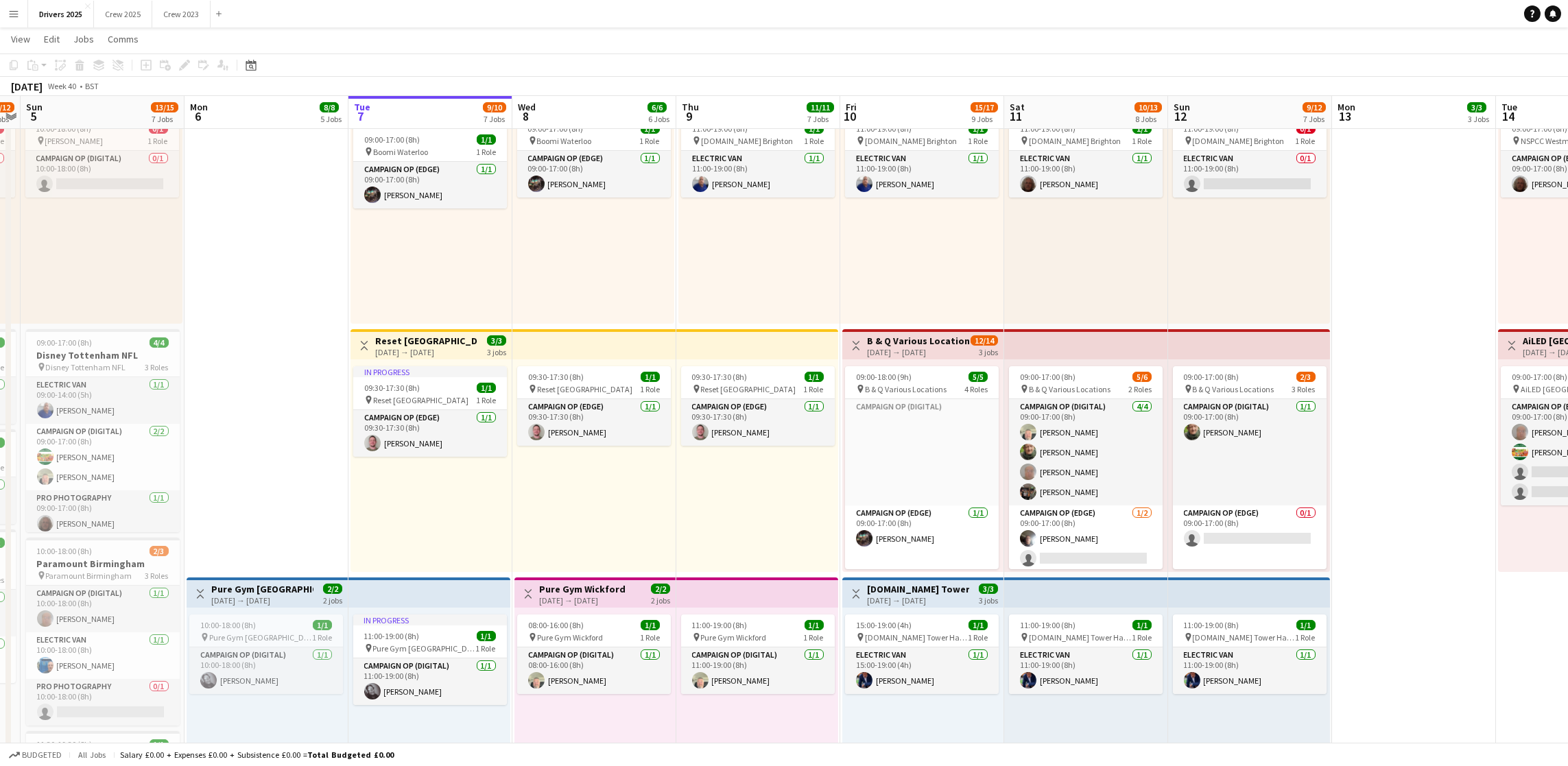
scroll to position [0, 509]
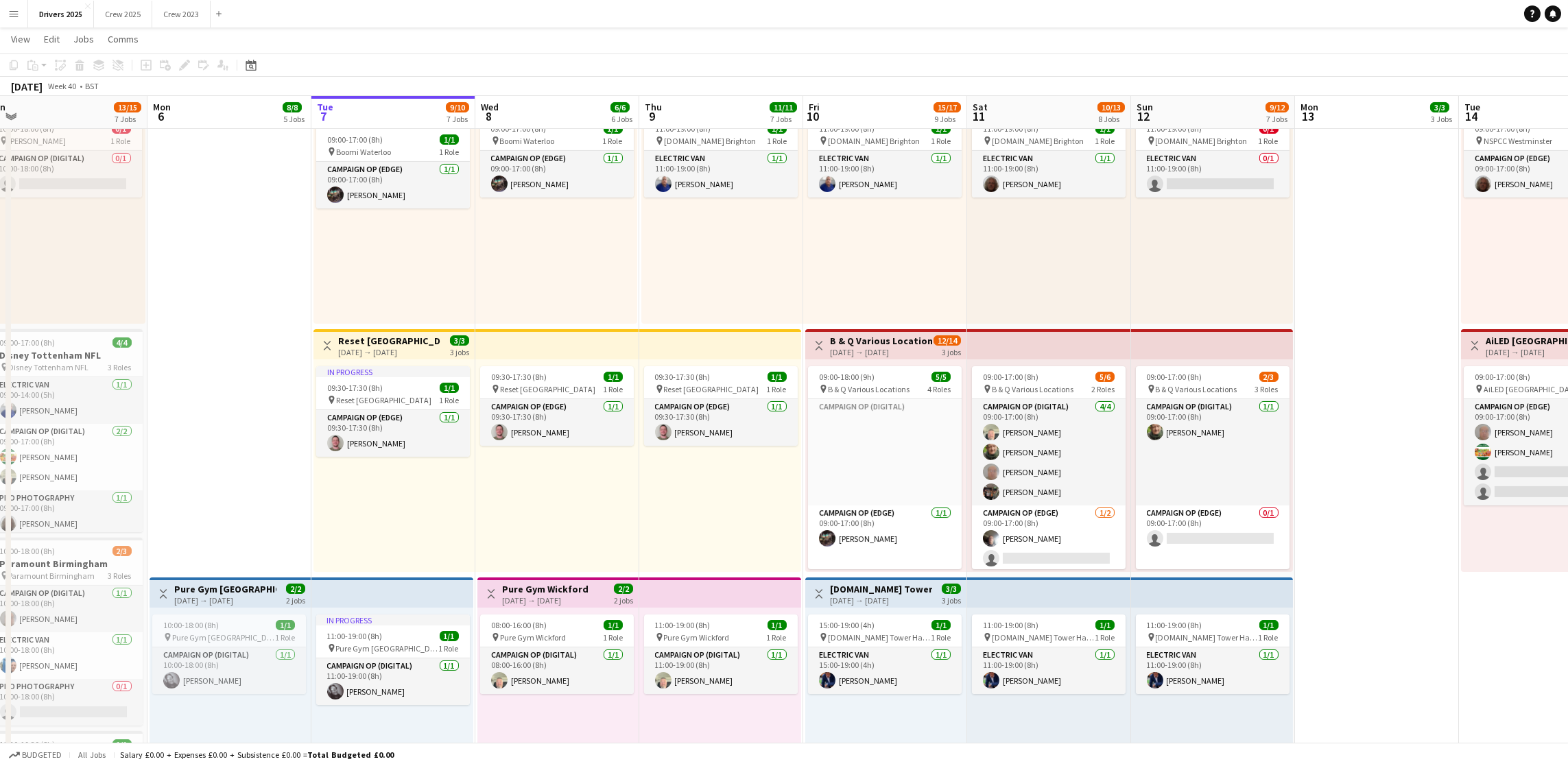
drag, startPoint x: 882, startPoint y: 549, endPoint x: 681, endPoint y: 543, distance: 201.1
click at [681, 543] on app-calendar-viewport "Thu 2 4/4 2 Jobs Fri 3 11/11 6 Jobs Sat 4 11/12 7 Jobs Sun 5 13/15 7 Jobs Mon 6…" at bounding box center [784, 381] width 1568 height 2302
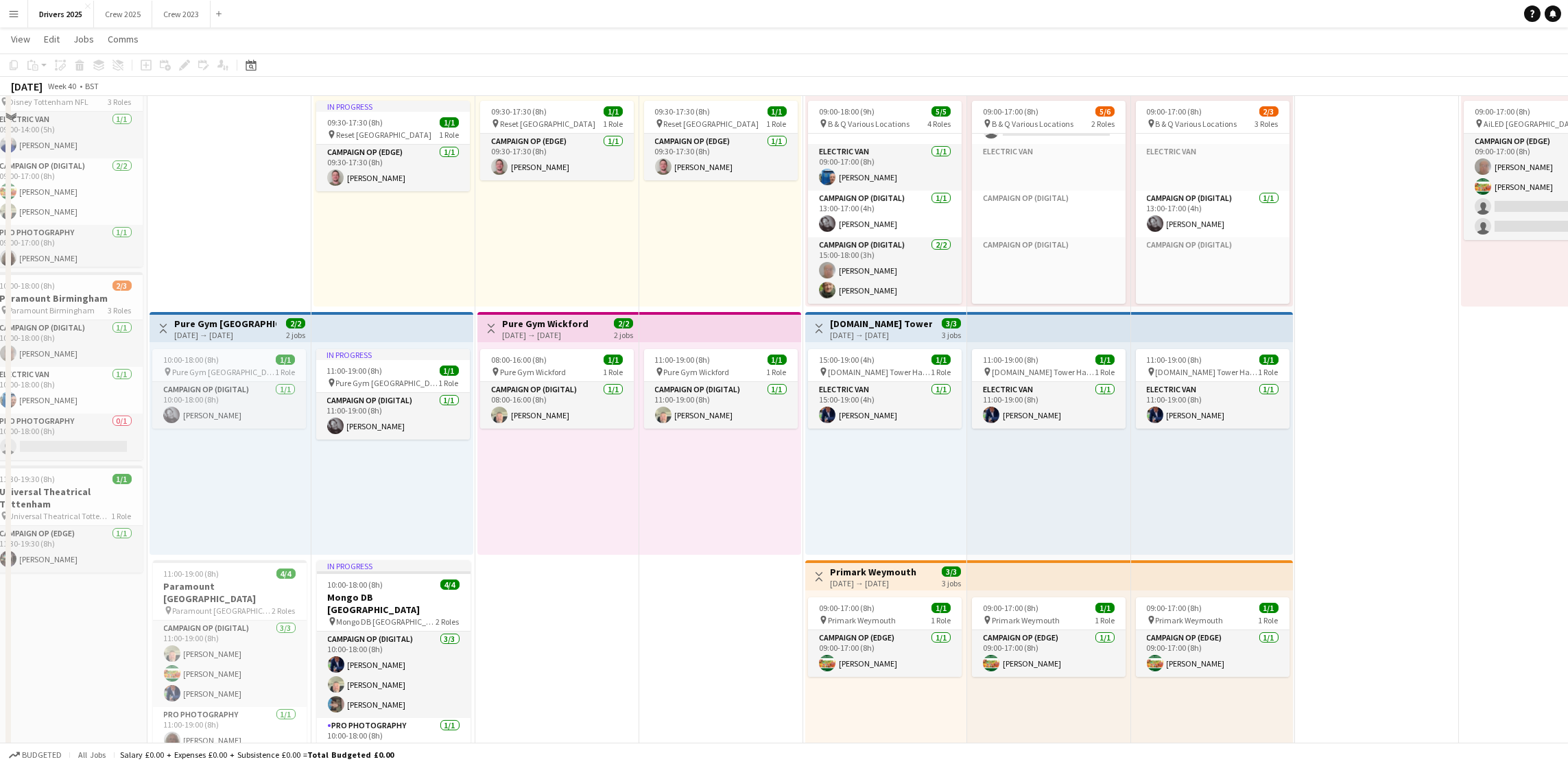
scroll to position [1234, 0]
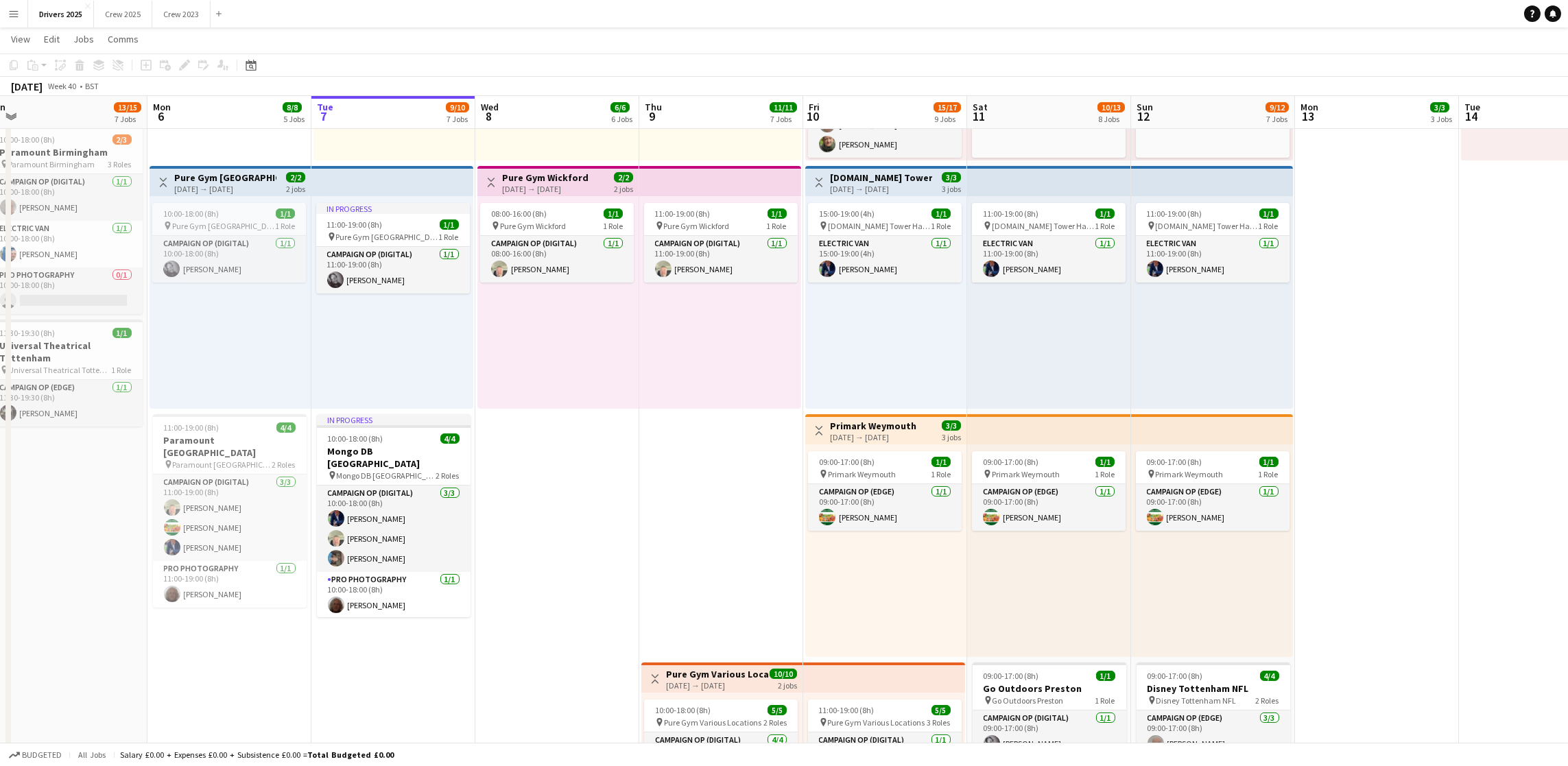
click at [878, 432] on div "[DATE] → [DATE]" at bounding box center [873, 437] width 87 height 11
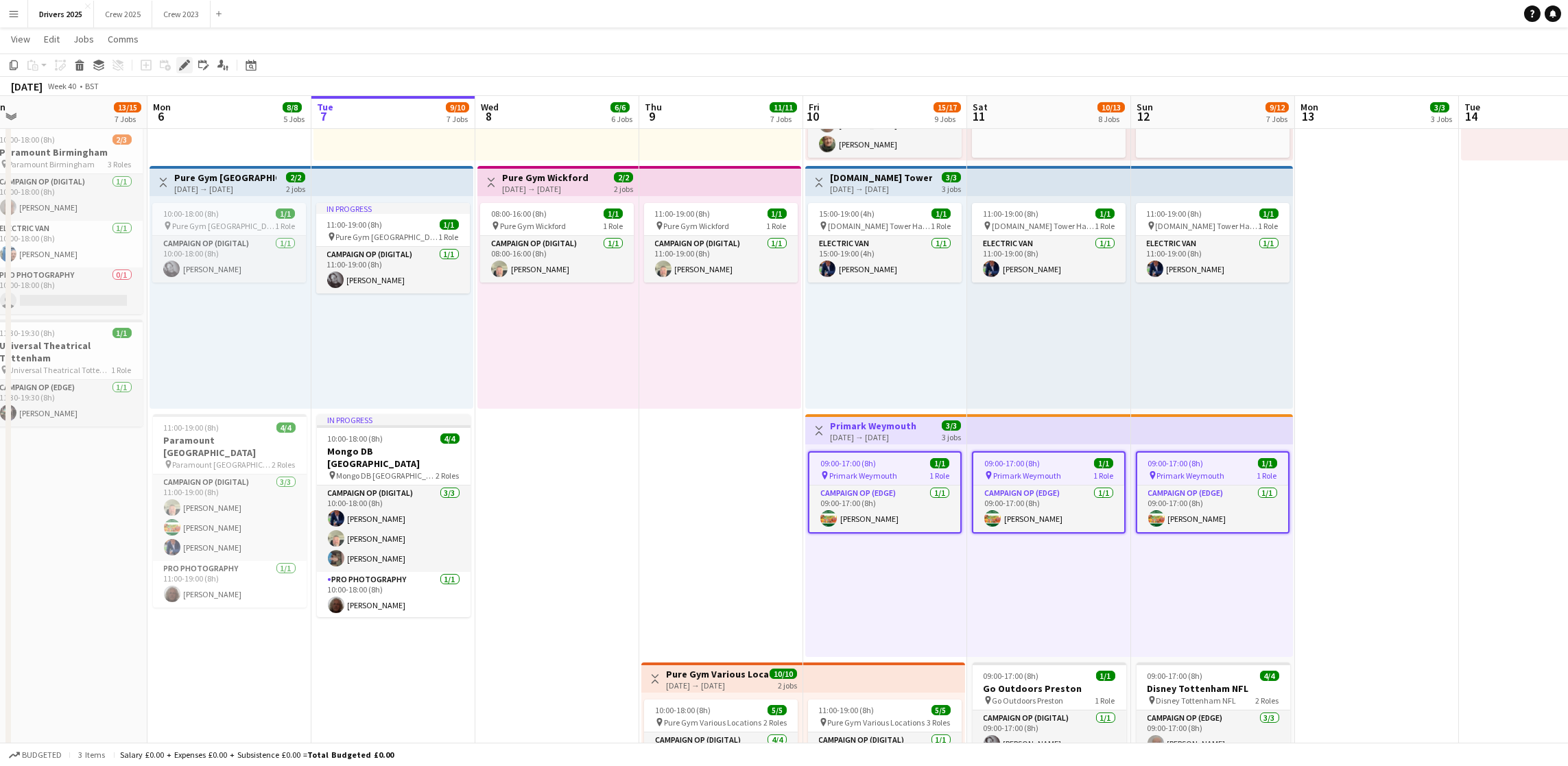
click at [186, 66] on icon "Edit" at bounding box center [185, 66] width 11 height 11
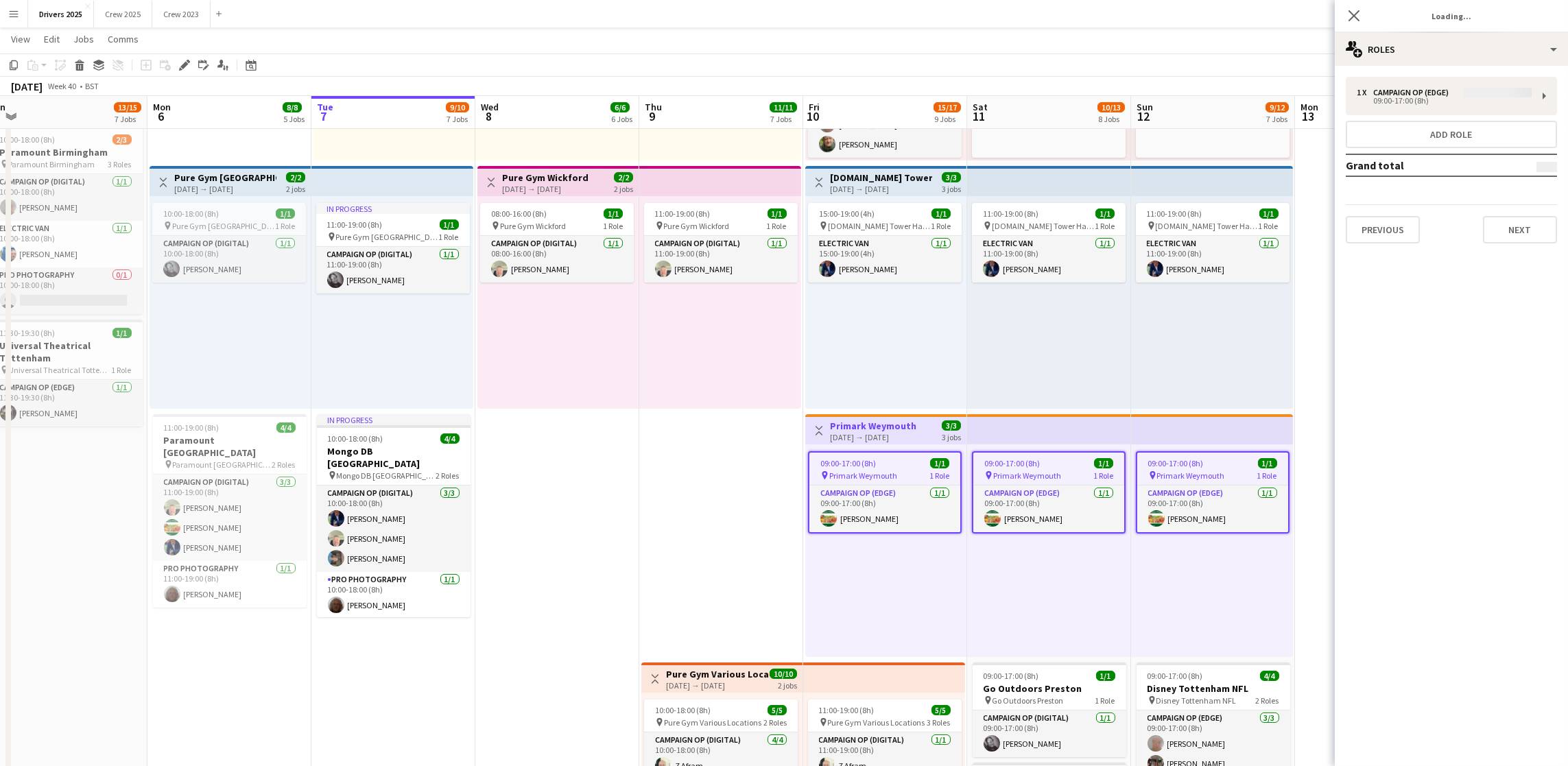
type input "**********"
click at [1513, 227] on button "Next" at bounding box center [1519, 229] width 74 height 28
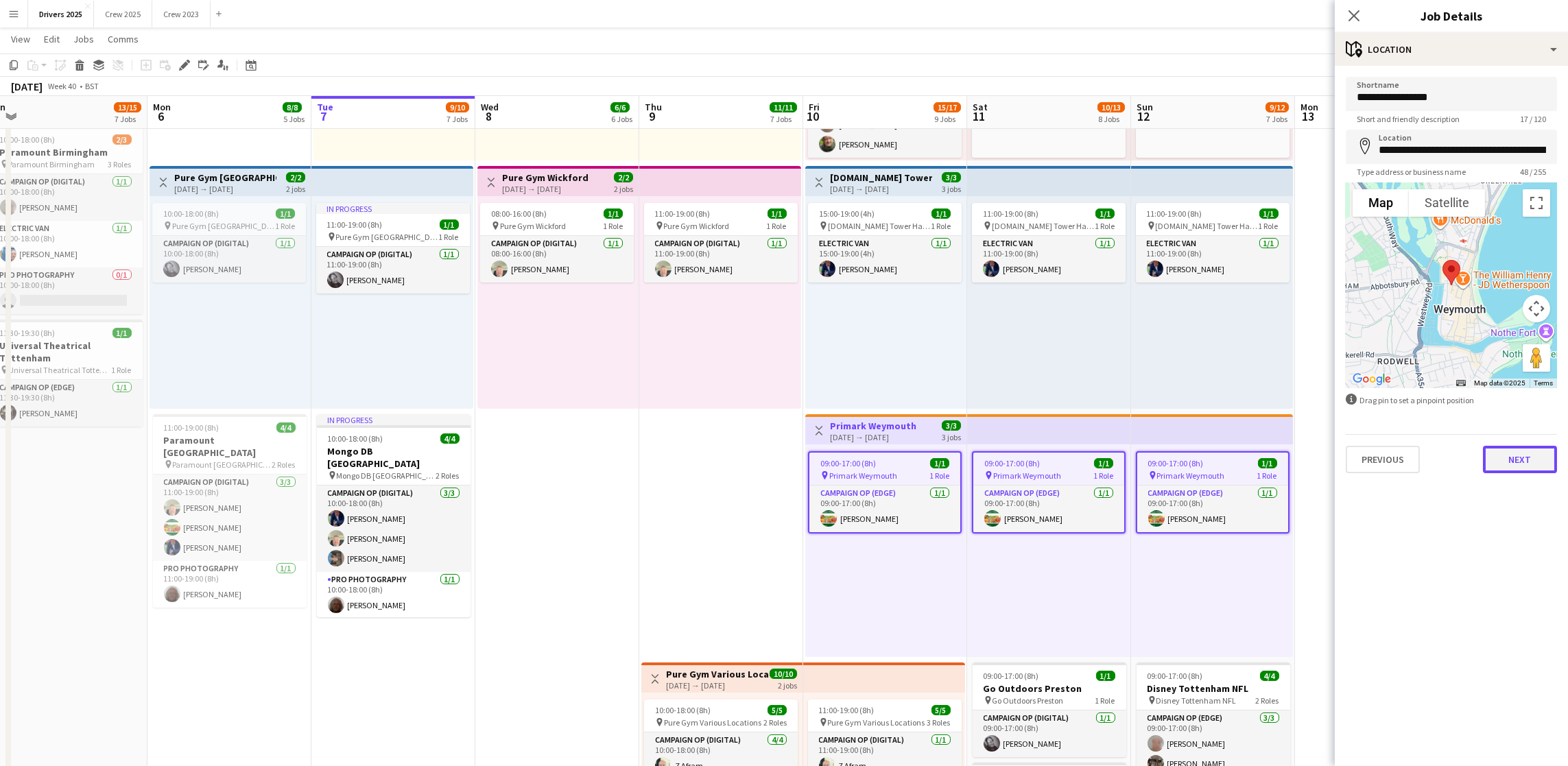
click at [1517, 467] on button "Next" at bounding box center [1519, 459] width 74 height 28
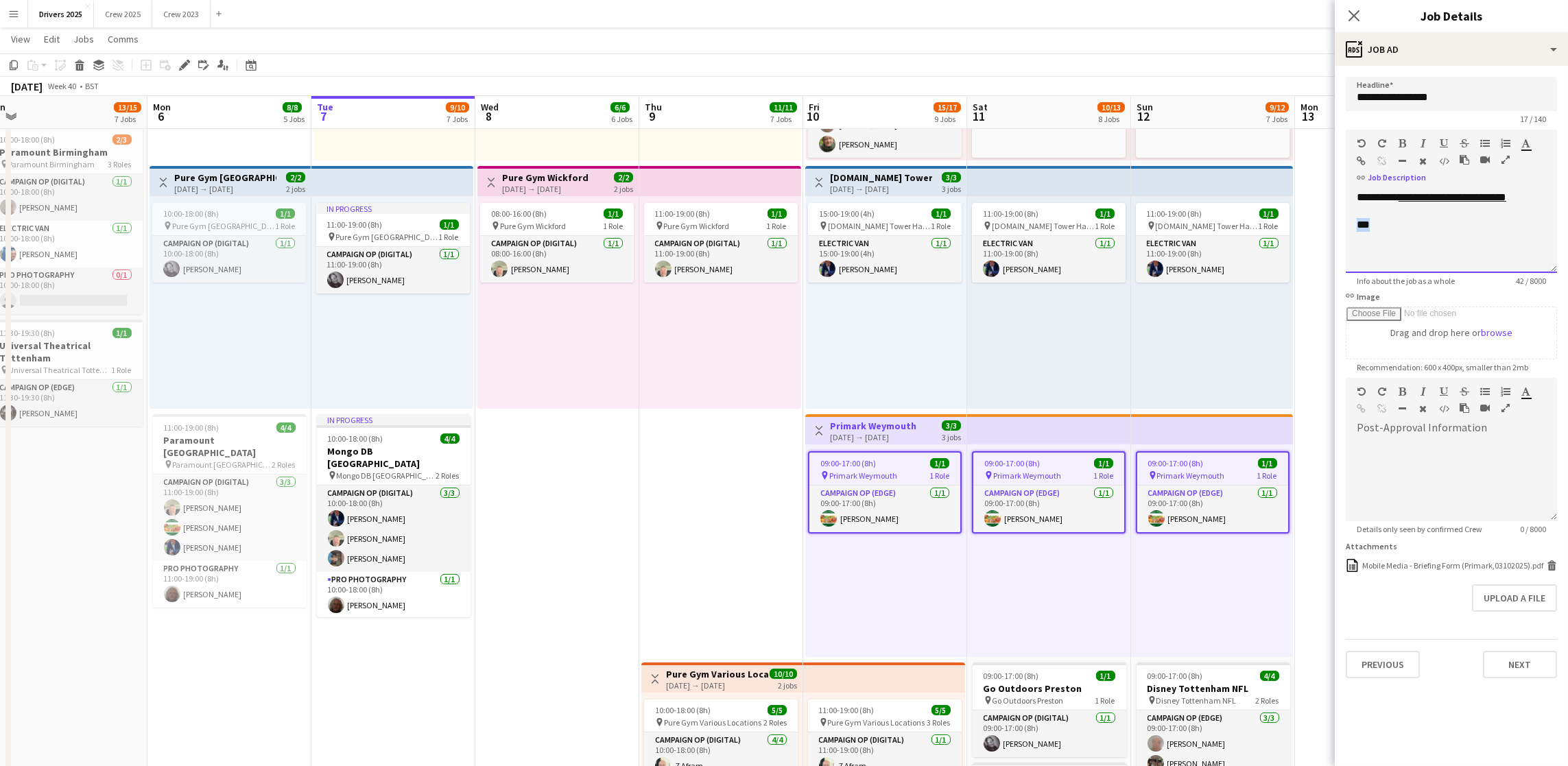
drag, startPoint x: 1453, startPoint y: 235, endPoint x: 1350, endPoint y: 229, distance: 103.2
click at [1350, 229] on div "**********" at bounding box center [1452, 231] width 212 height 83
drag, startPoint x: 1390, startPoint y: 220, endPoint x: 1332, endPoint y: 222, distance: 58.0
click at [1524, 143] on icon "button" at bounding box center [1526, 143] width 9 height 10
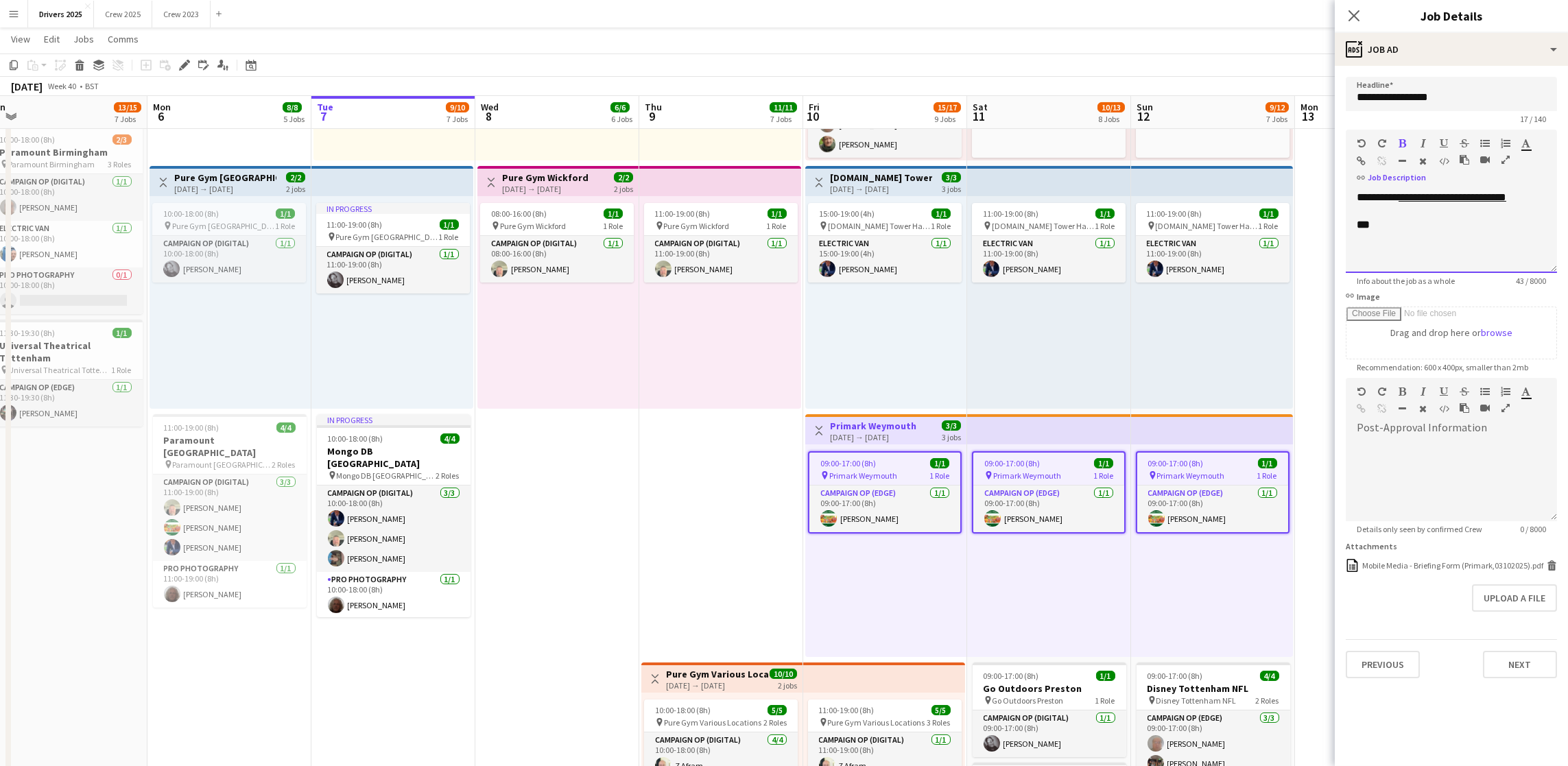
type input "*******"
click at [1551, 246] on div "**********" at bounding box center [1452, 231] width 212 height 83
click at [1478, 236] on div "**********" at bounding box center [1452, 231] width 212 height 83
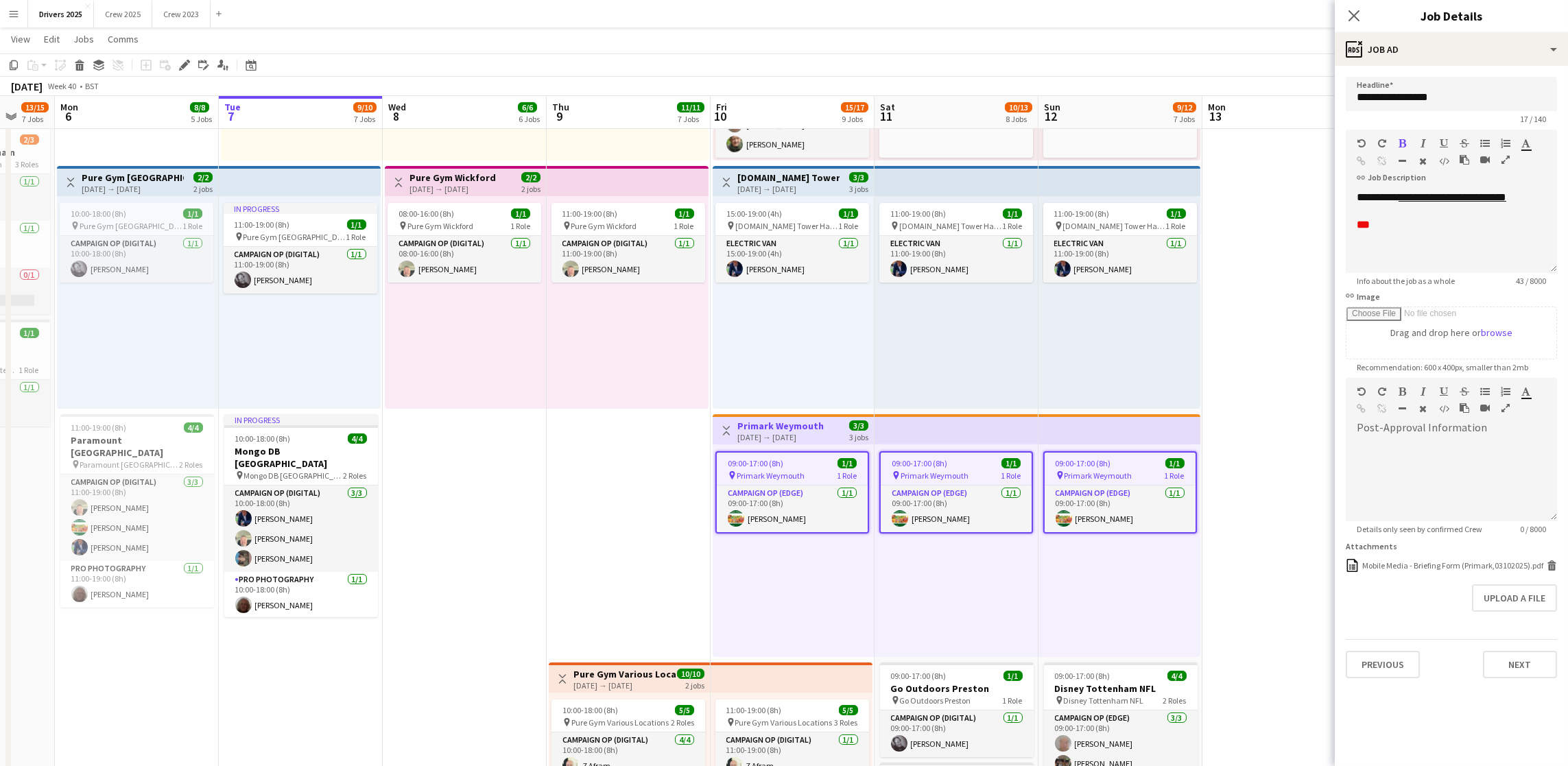
scroll to position [0, 477]
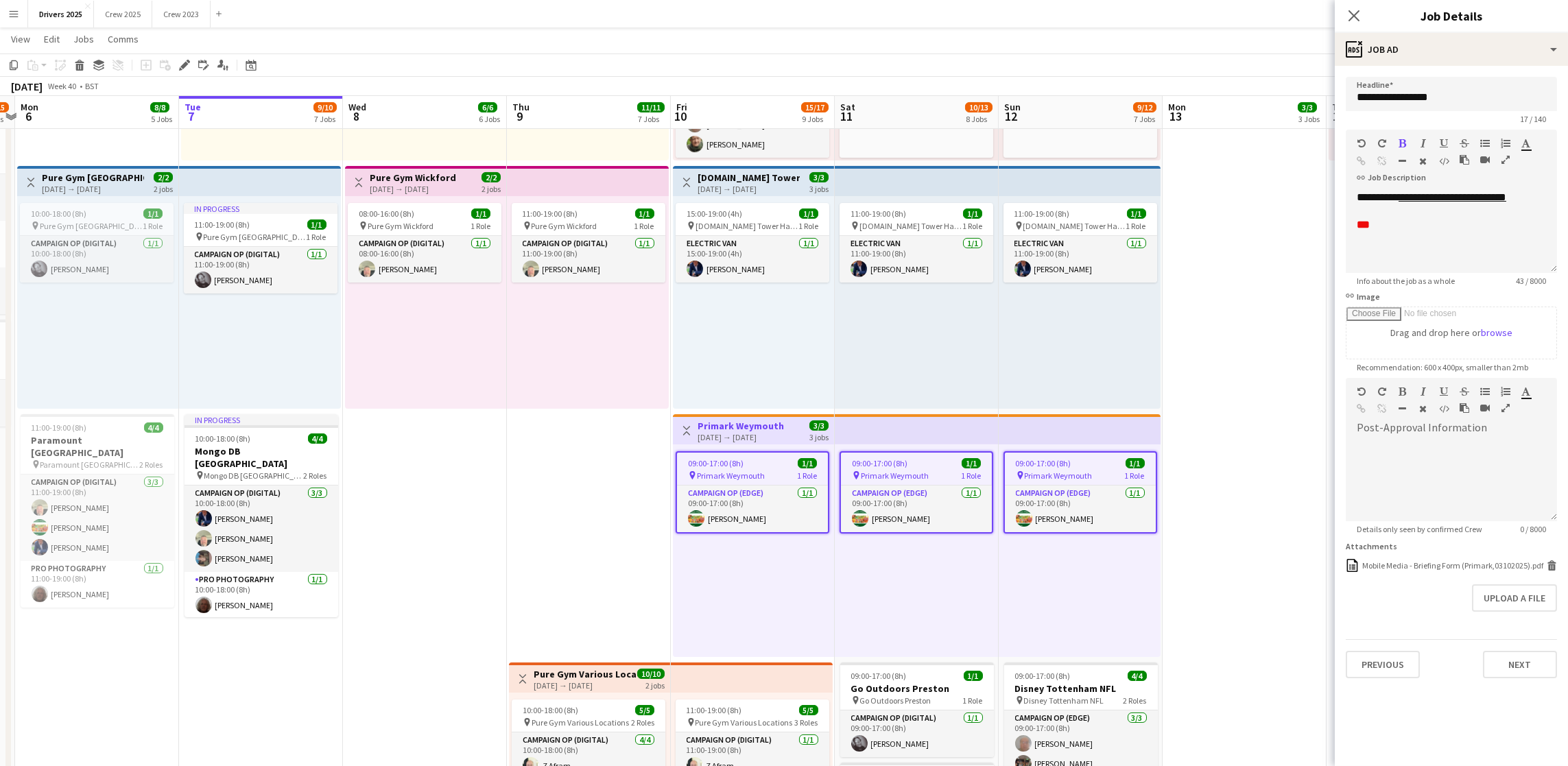
drag, startPoint x: 728, startPoint y: 564, endPoint x: 629, endPoint y: 564, distance: 99.0
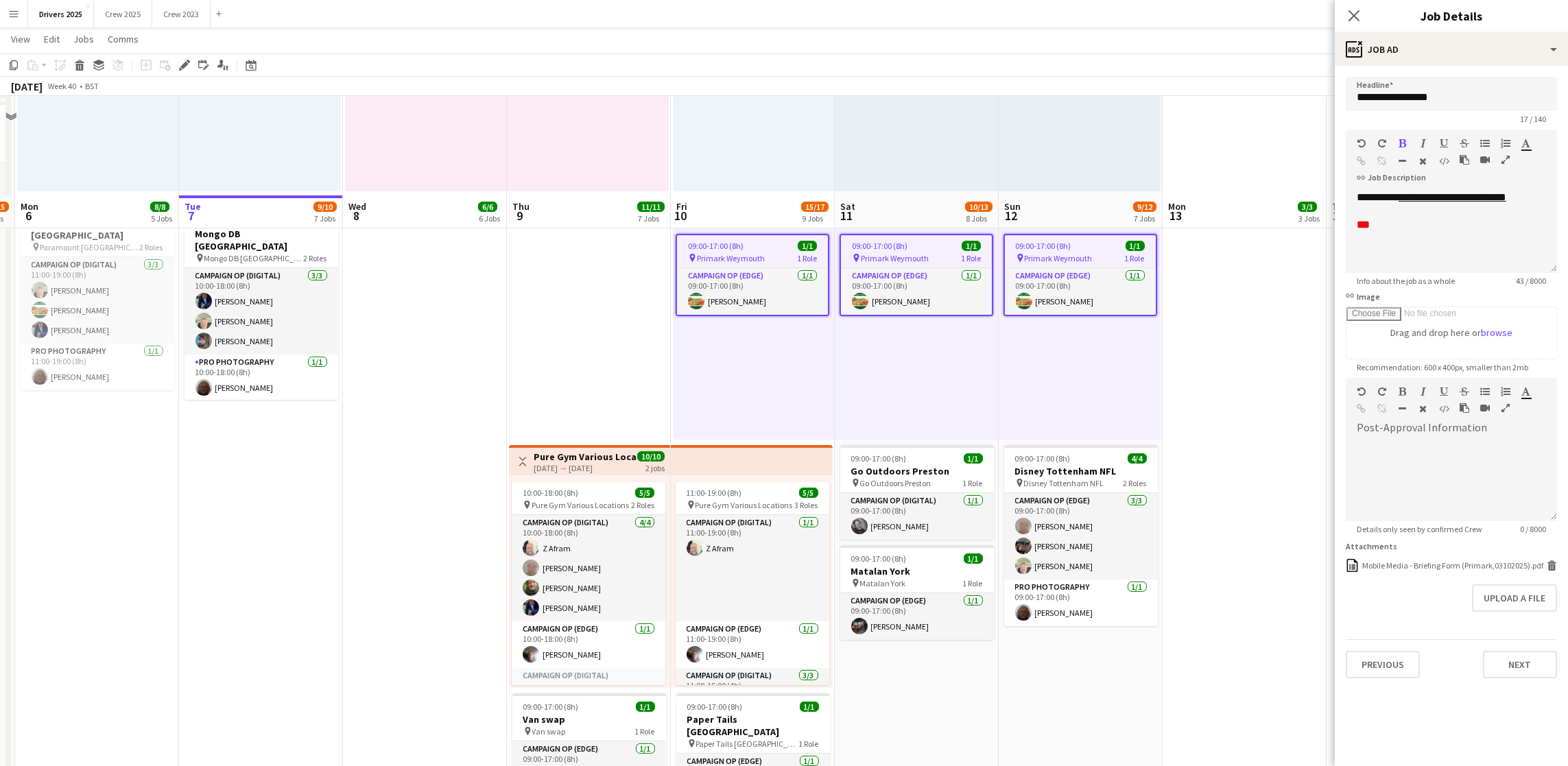
scroll to position [1611, 0]
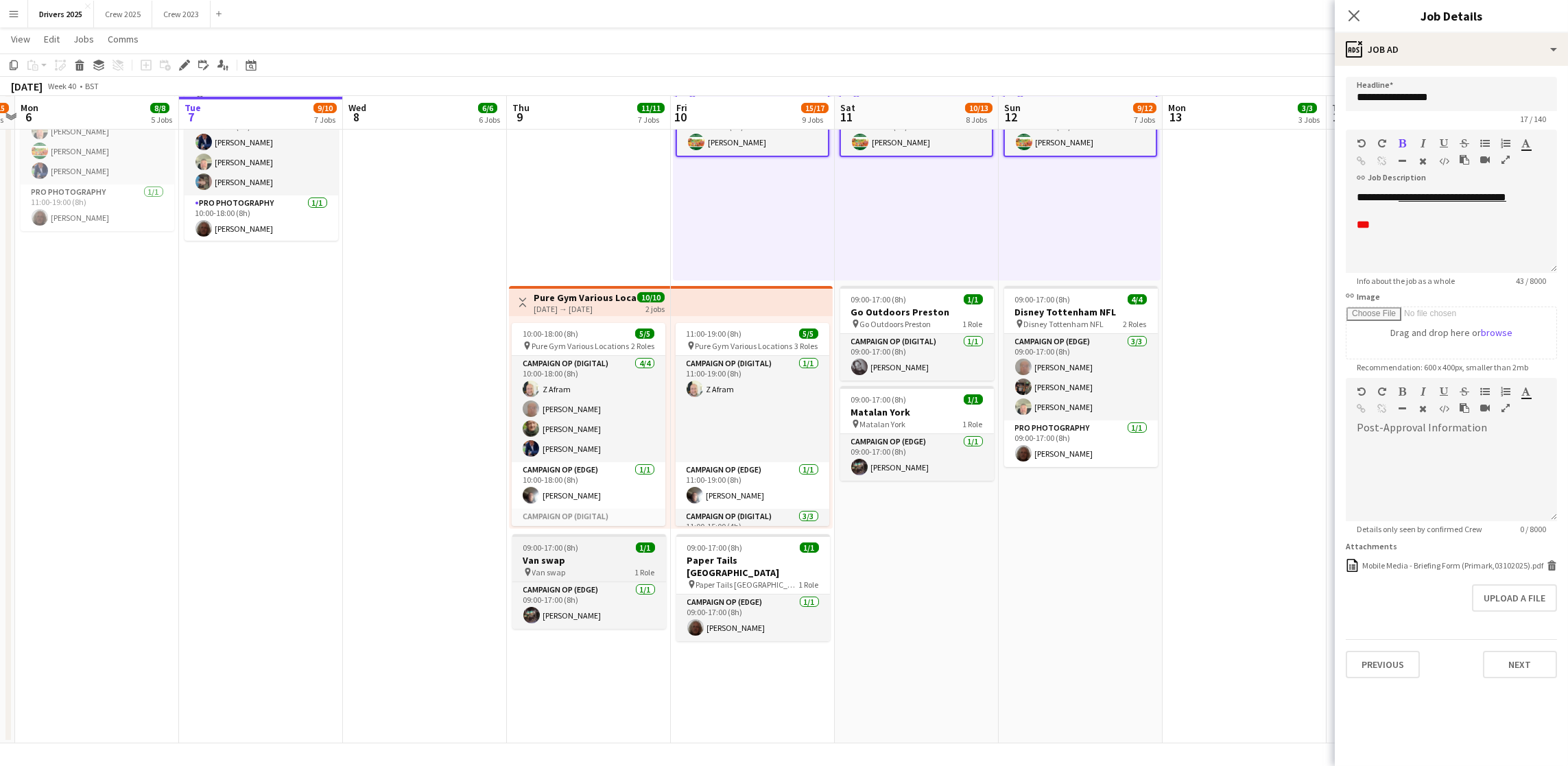
click at [545, 557] on h3 "Van swap" at bounding box center [589, 561] width 154 height 13
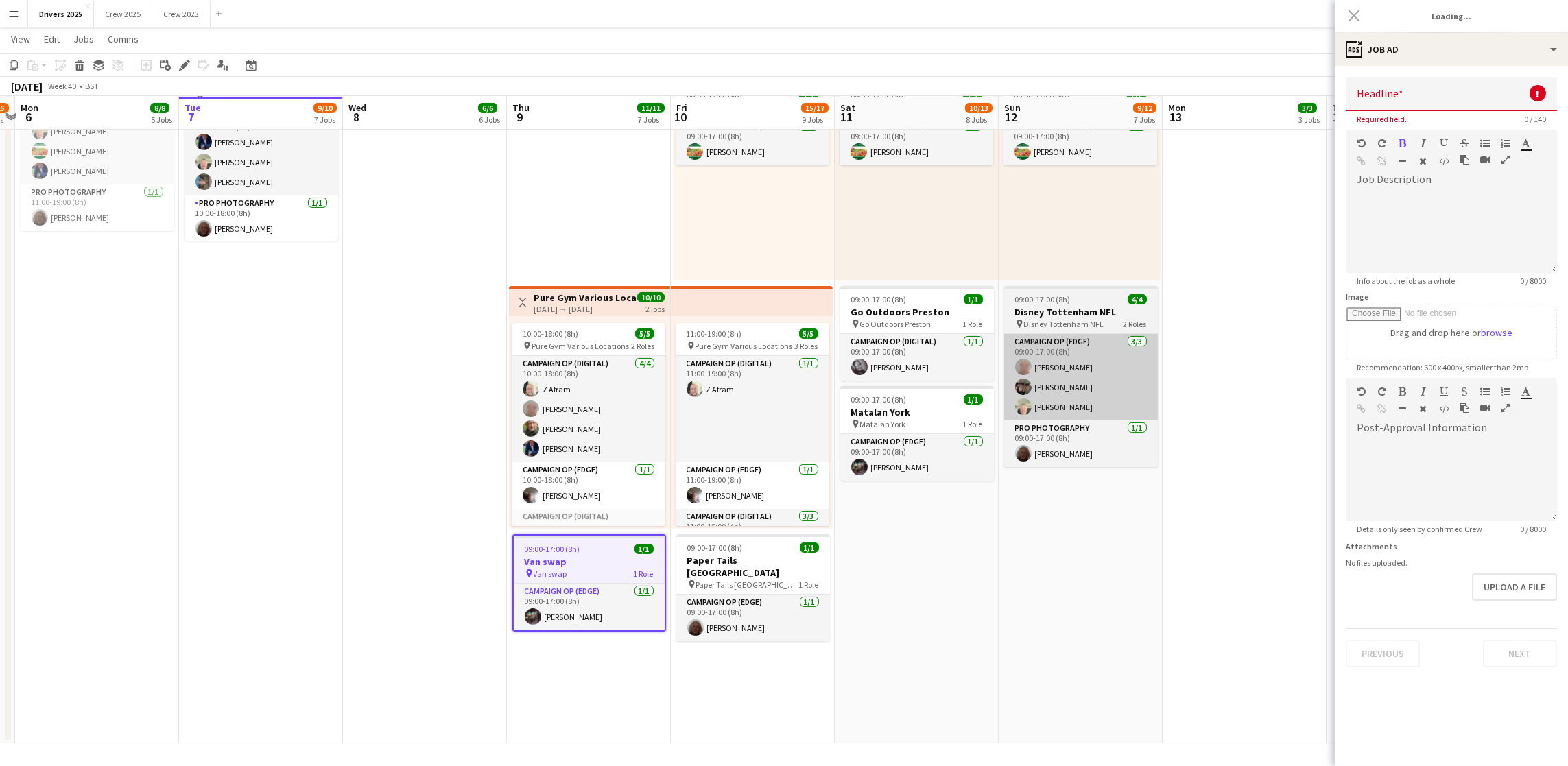
type input "********"
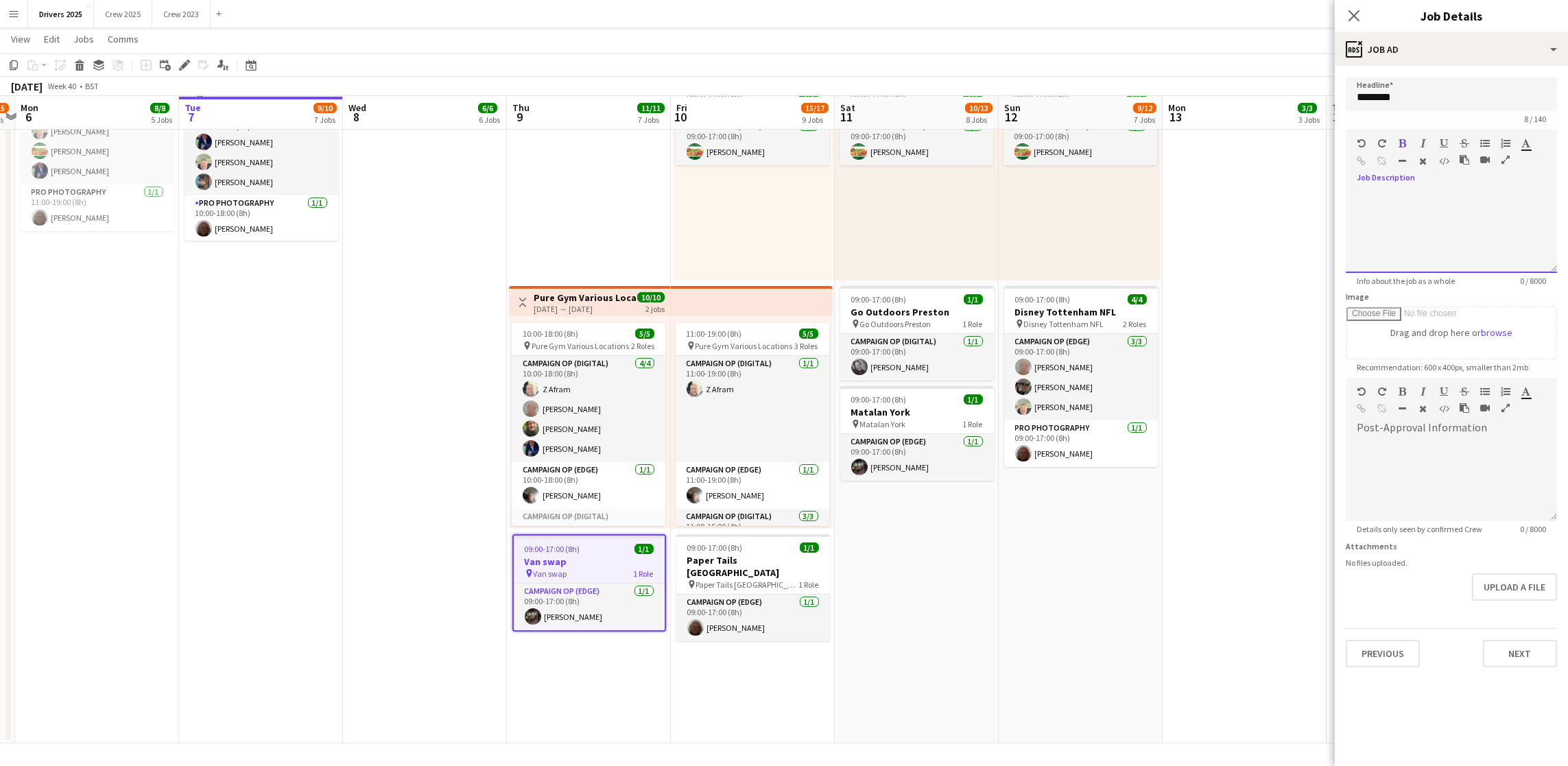
click at [1411, 206] on div at bounding box center [1452, 231] width 212 height 83
click at [1506, 647] on button "Next" at bounding box center [1519, 653] width 74 height 28
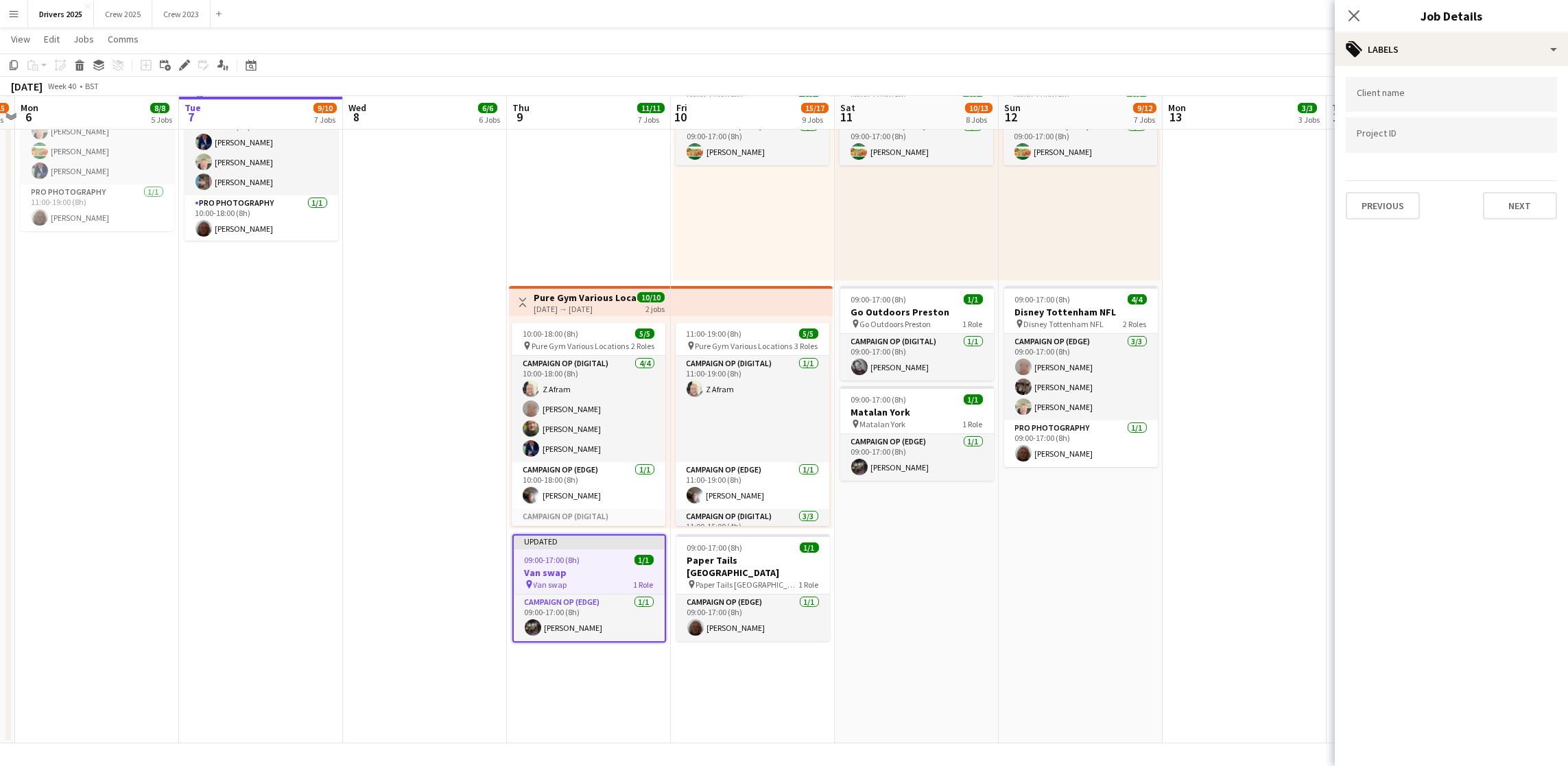
type input "*******"
click at [1504, 197] on button "Next" at bounding box center [1519, 205] width 74 height 28
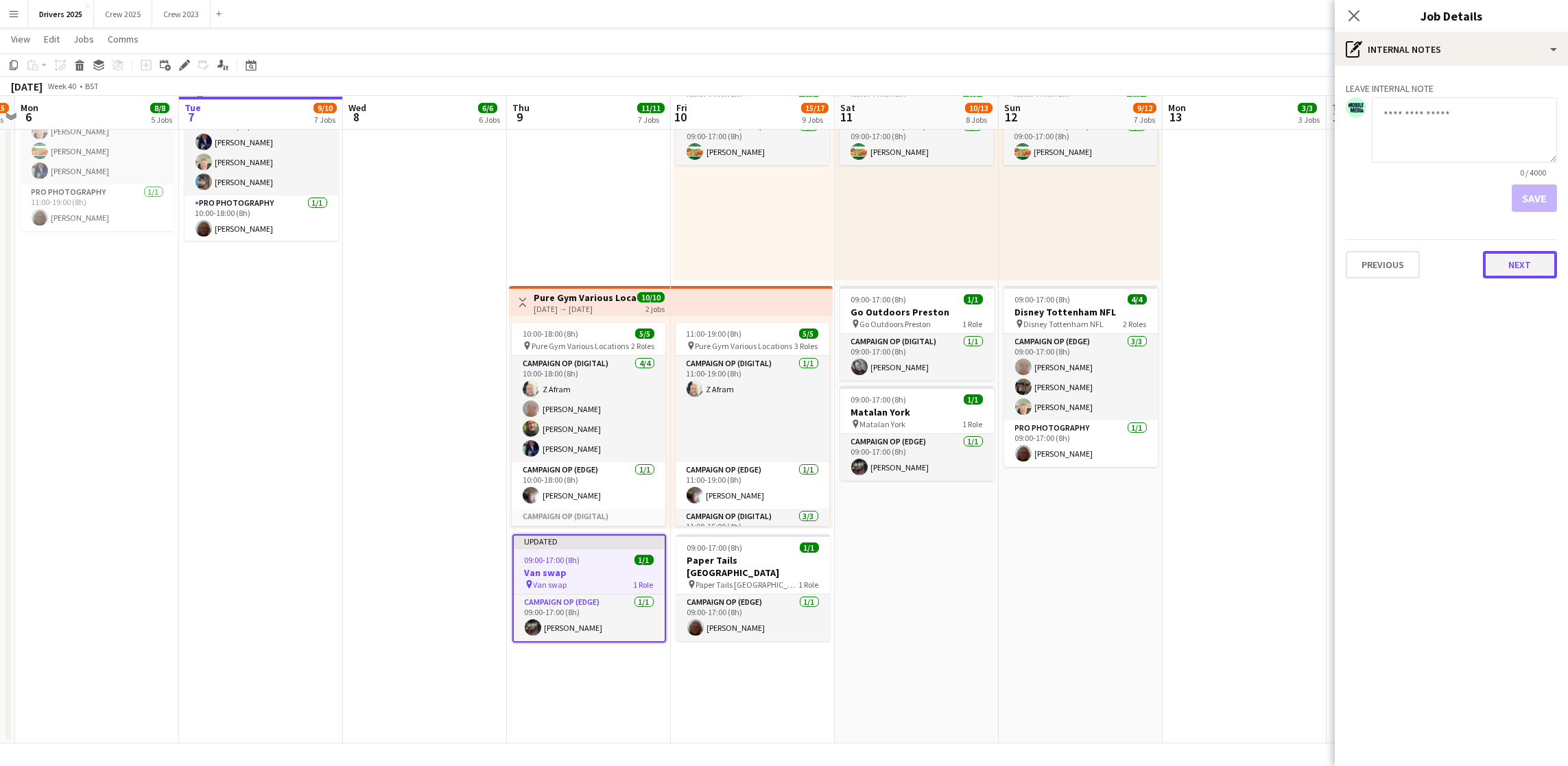
click at [1510, 266] on button "Next" at bounding box center [1519, 265] width 74 height 28
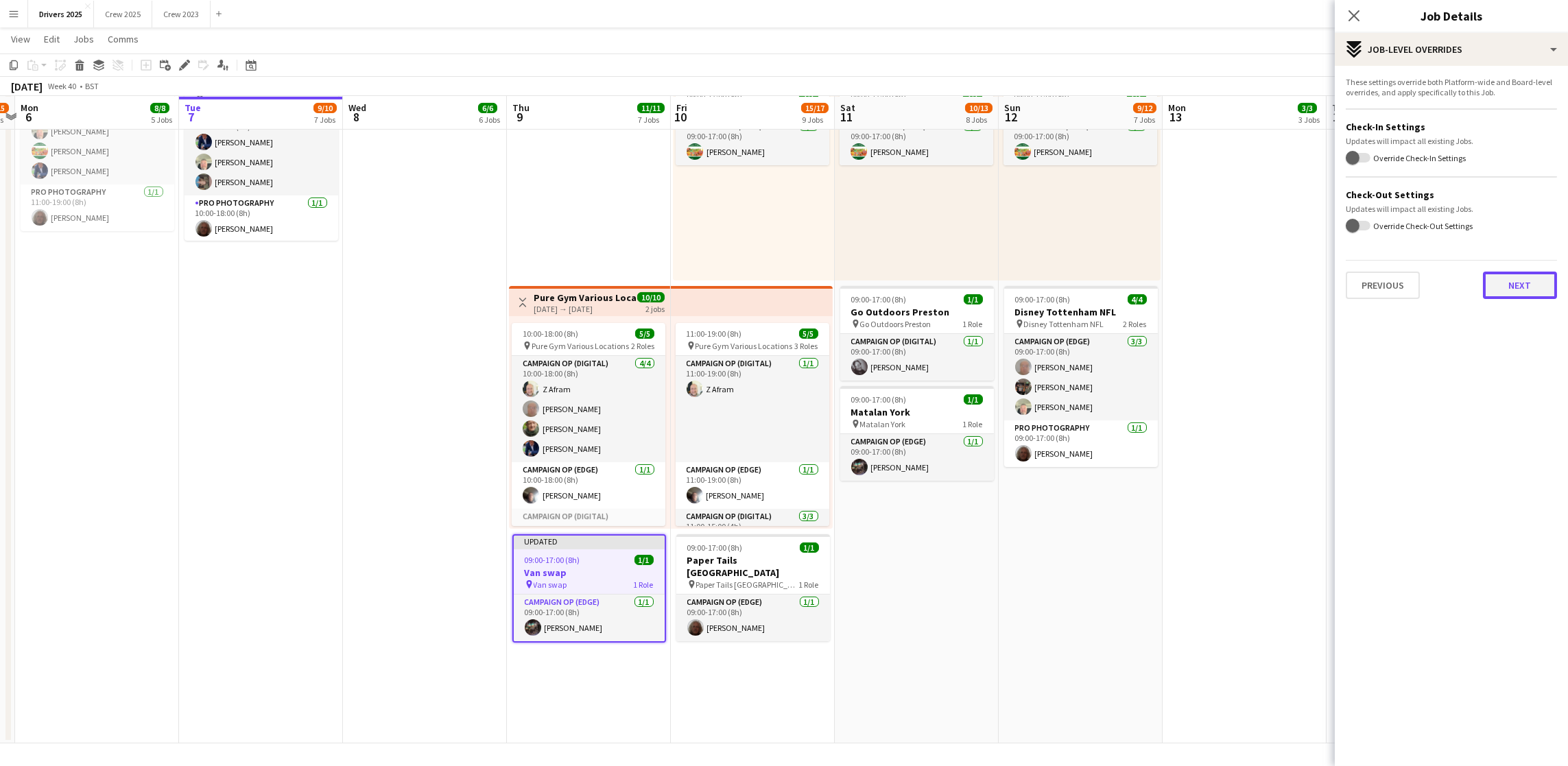
click at [1513, 303] on div "These settings override both Platform-wide and Board-level overrides, and apply…" at bounding box center [1451, 188] width 233 height 244
click at [1504, 291] on button "Next" at bounding box center [1519, 285] width 74 height 28
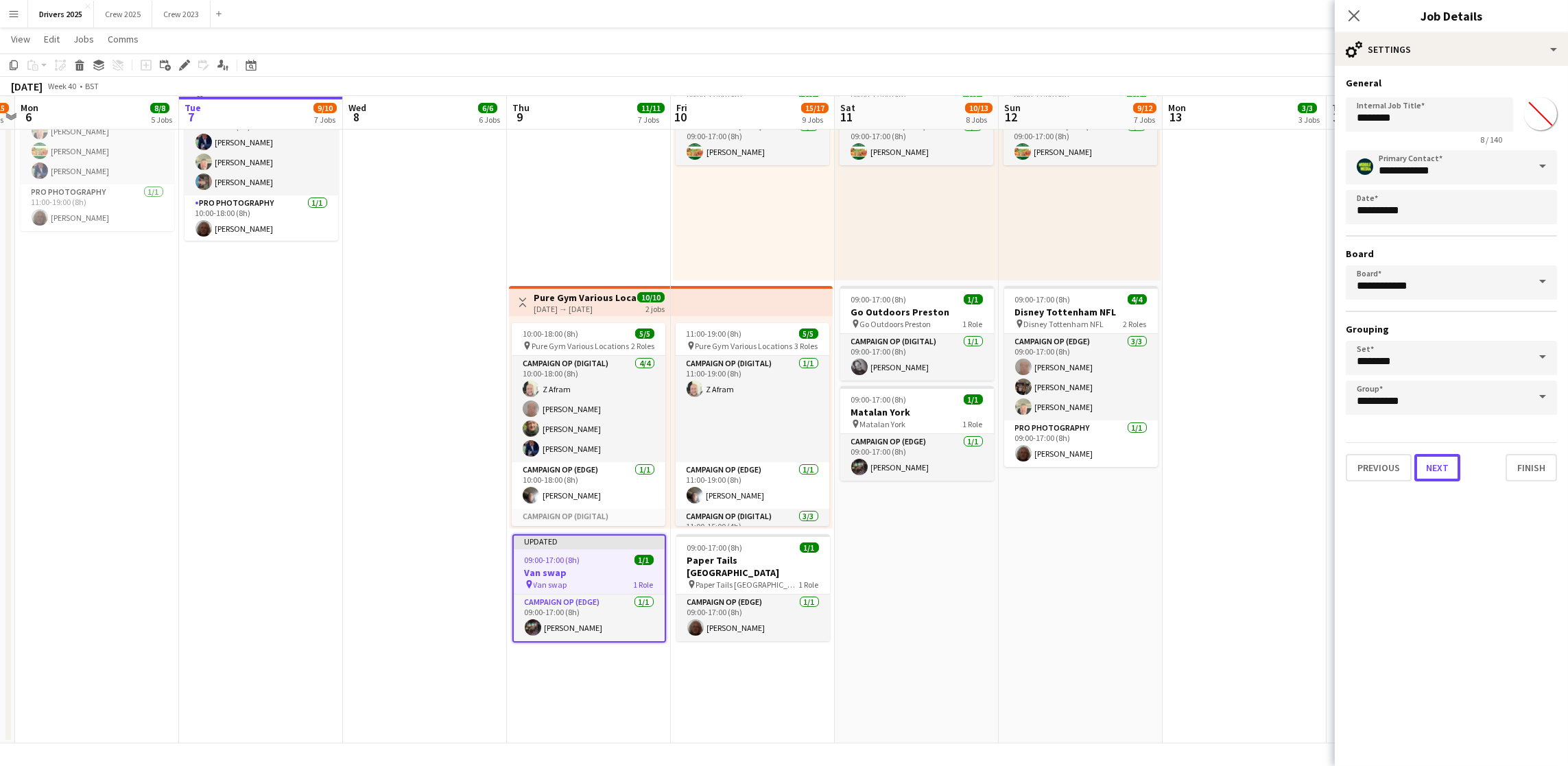
click at [1442, 460] on button "Next" at bounding box center [1437, 468] width 46 height 28
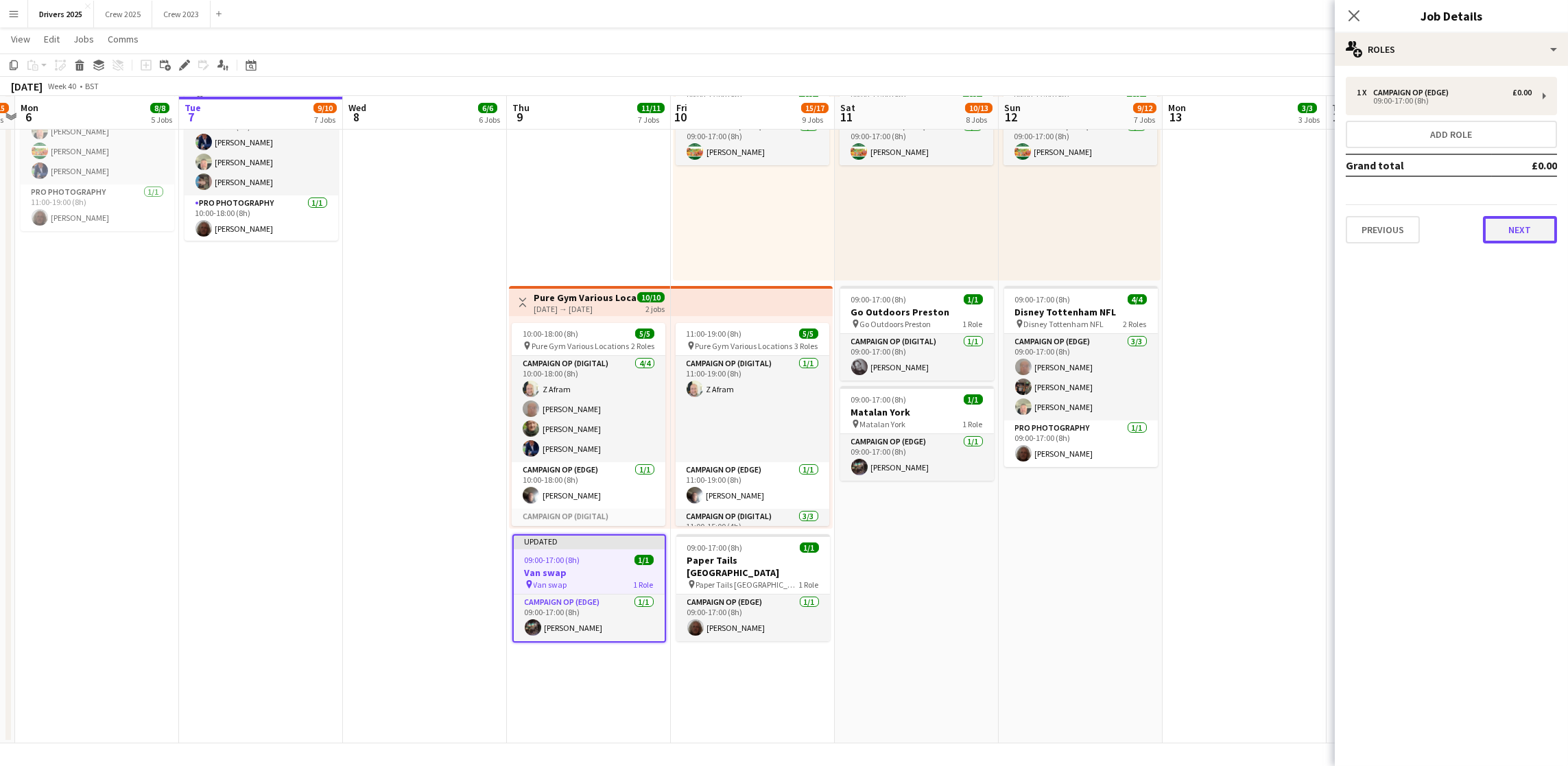
click at [1508, 217] on button "Next" at bounding box center [1519, 229] width 74 height 28
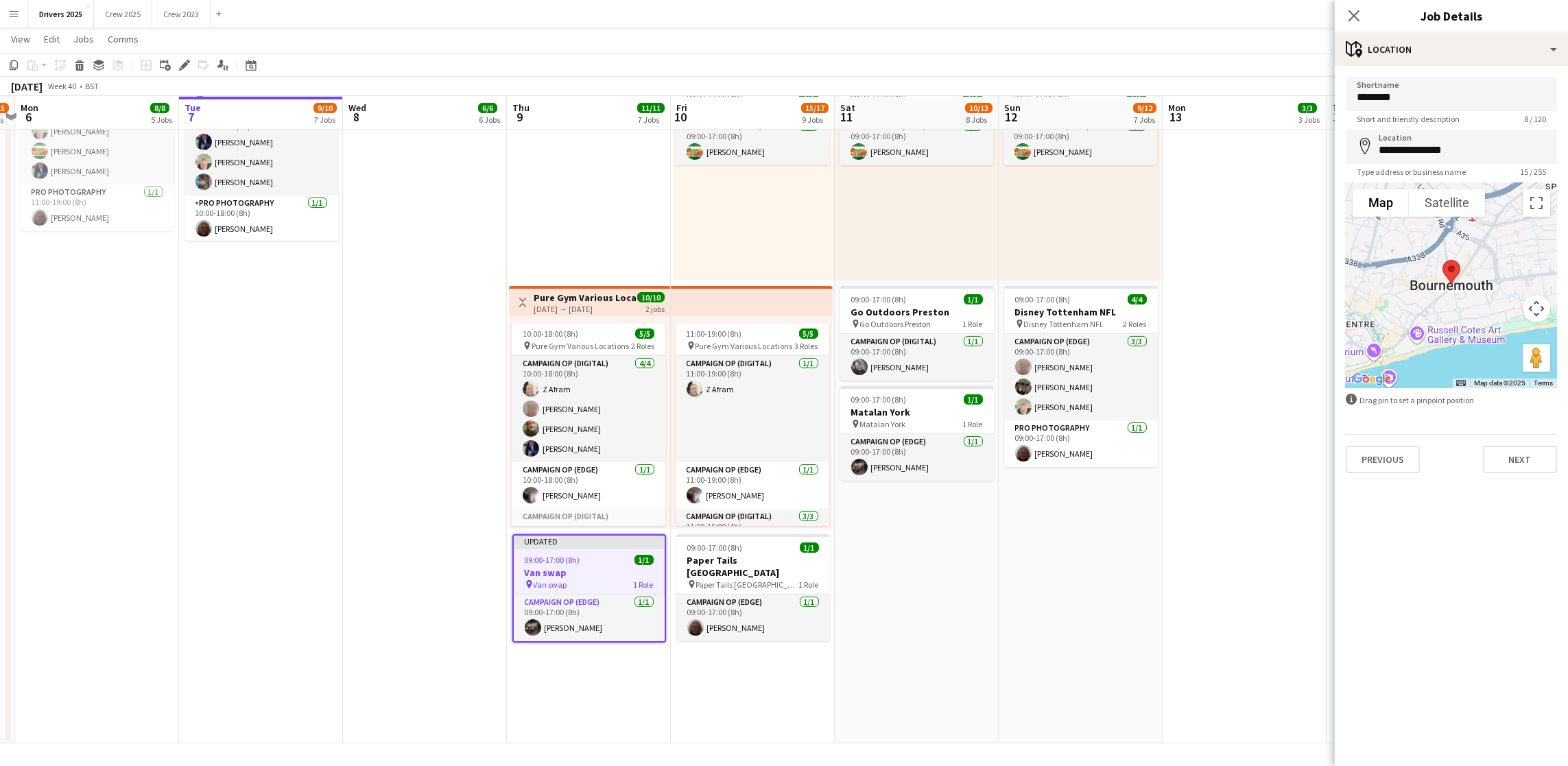
click at [1490, 163] on app-form-group "**********" at bounding box center [1452, 153] width 212 height 47
click at [1490, 157] on input "**********" at bounding box center [1452, 147] width 212 height 35
drag, startPoint x: 1474, startPoint y: 142, endPoint x: 1347, endPoint y: 145, distance: 127.0
click at [1347, 145] on input "**********" at bounding box center [1452, 147] width 212 height 35
type input "**********"
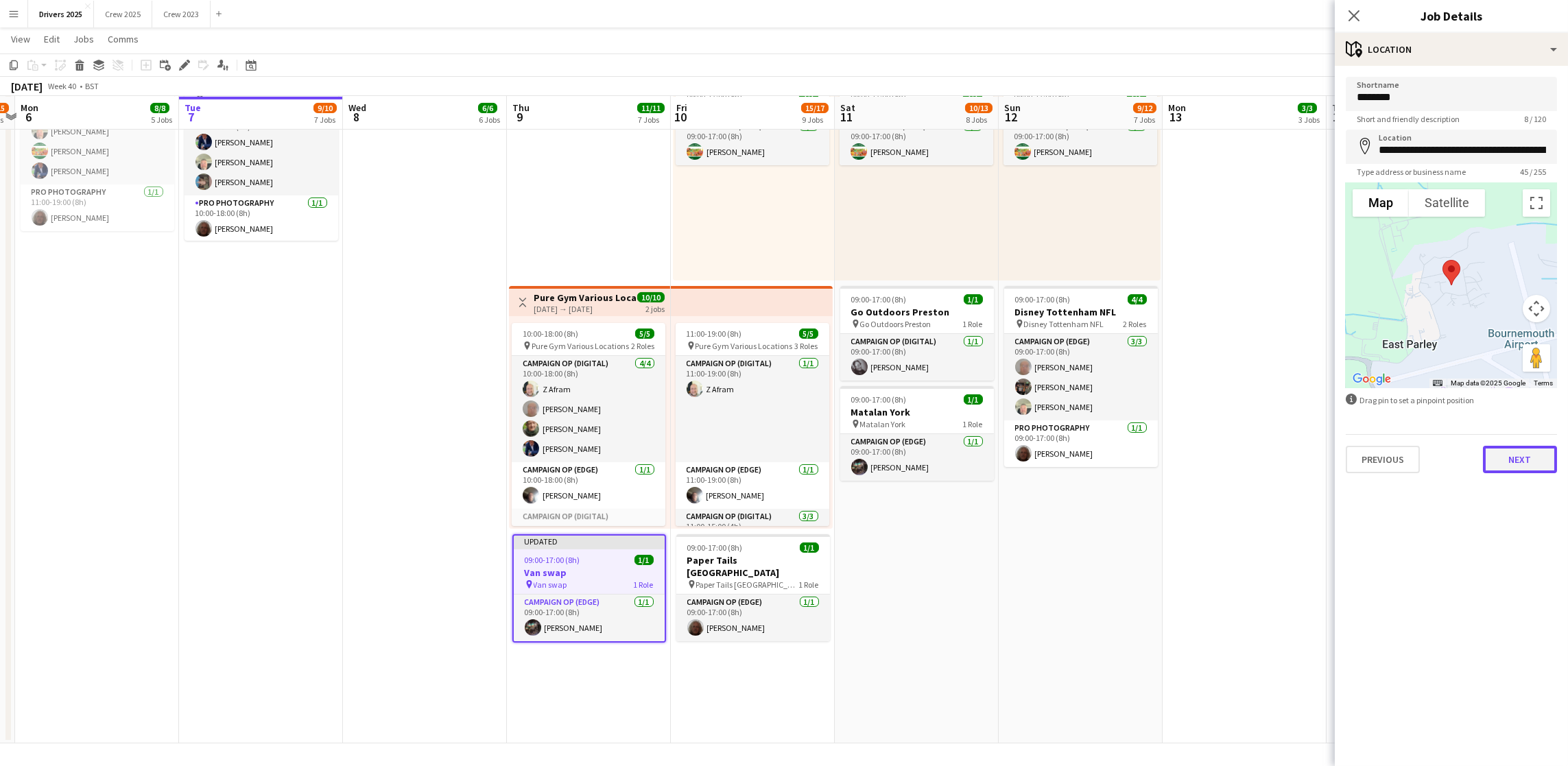
click at [1508, 460] on button "Next" at bounding box center [1519, 459] width 74 height 28
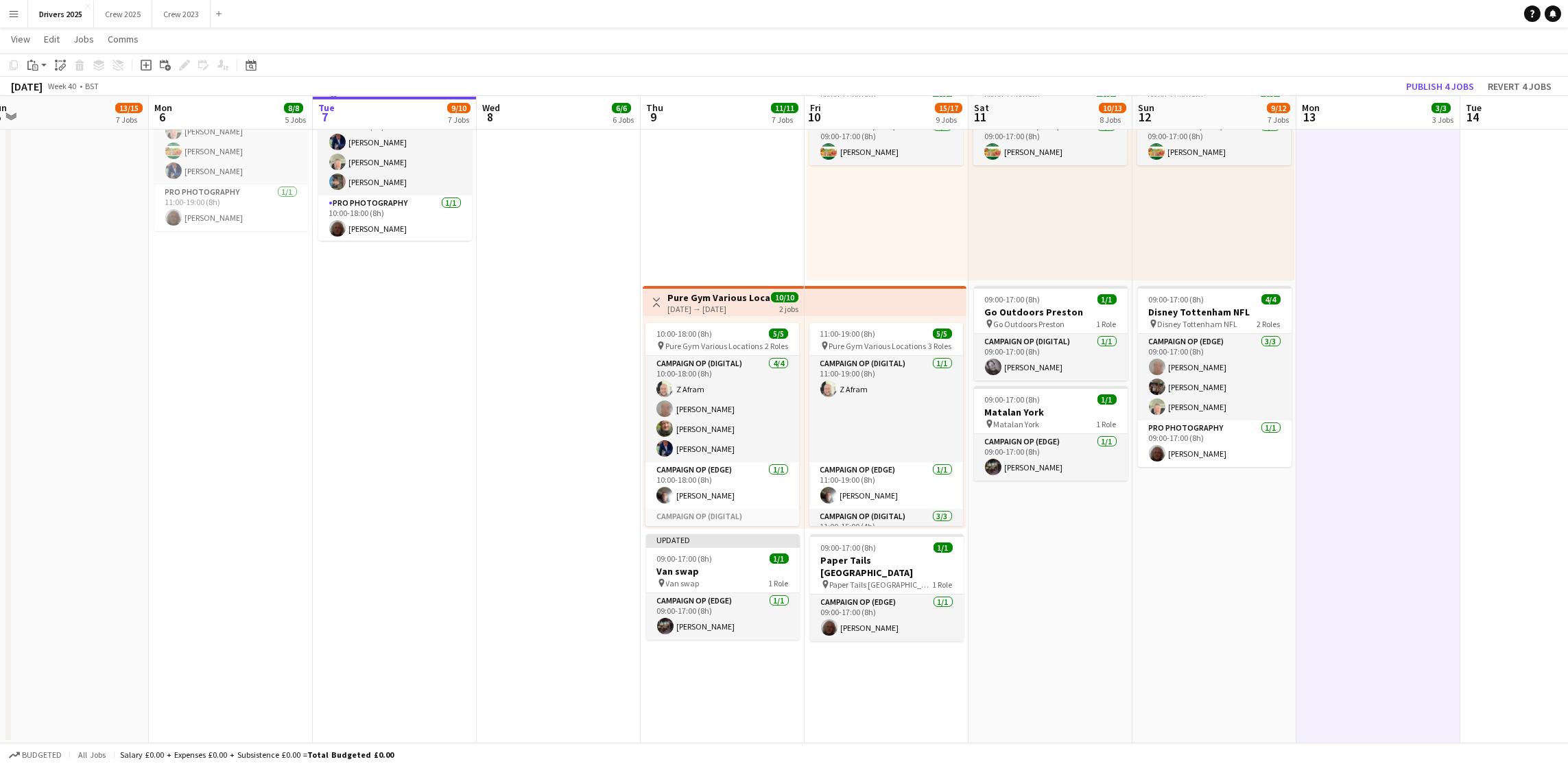
scroll to position [0, 349]
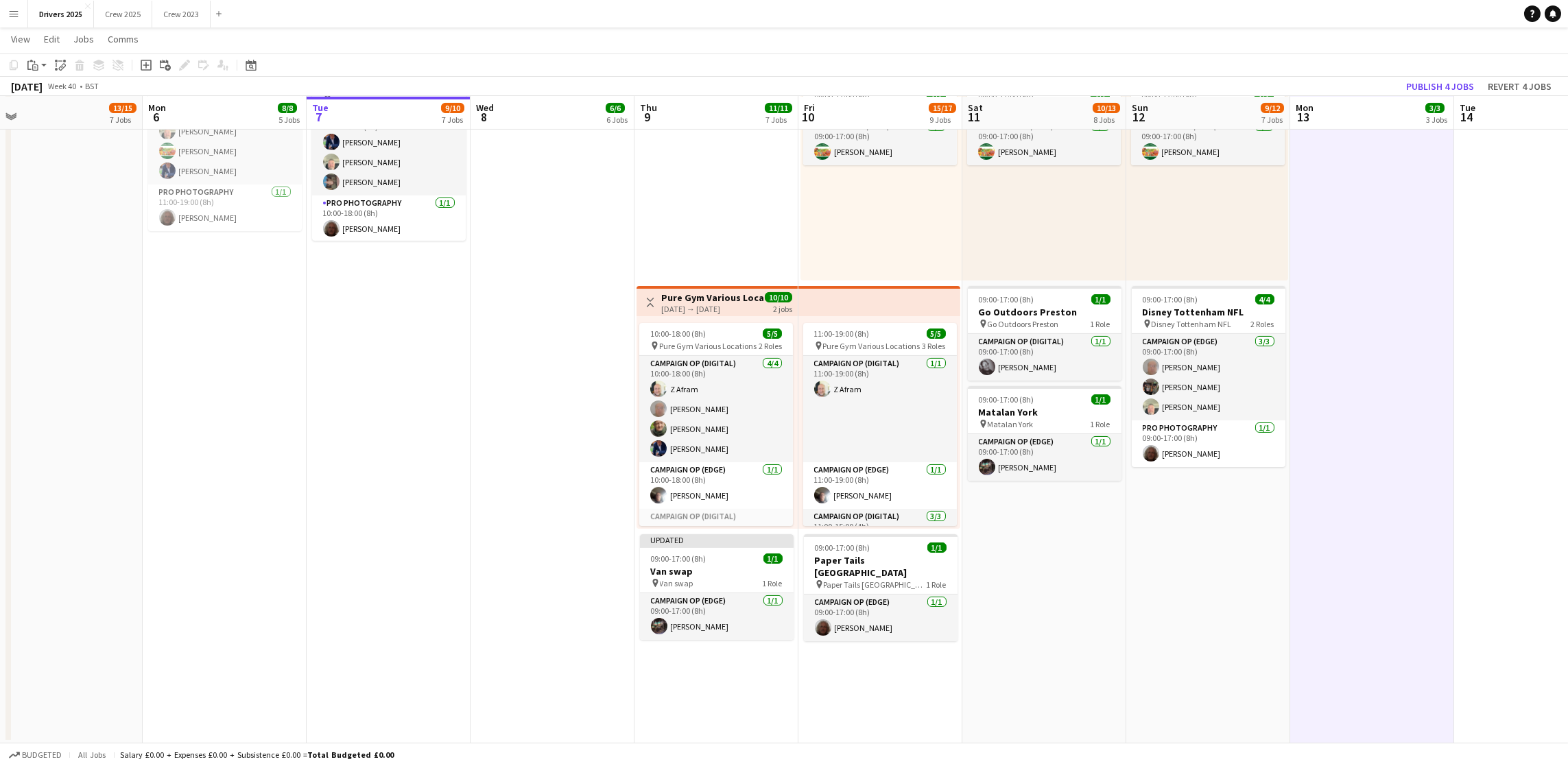
drag, startPoint x: 1222, startPoint y: 475, endPoint x: 1350, endPoint y: 475, distance: 128.0
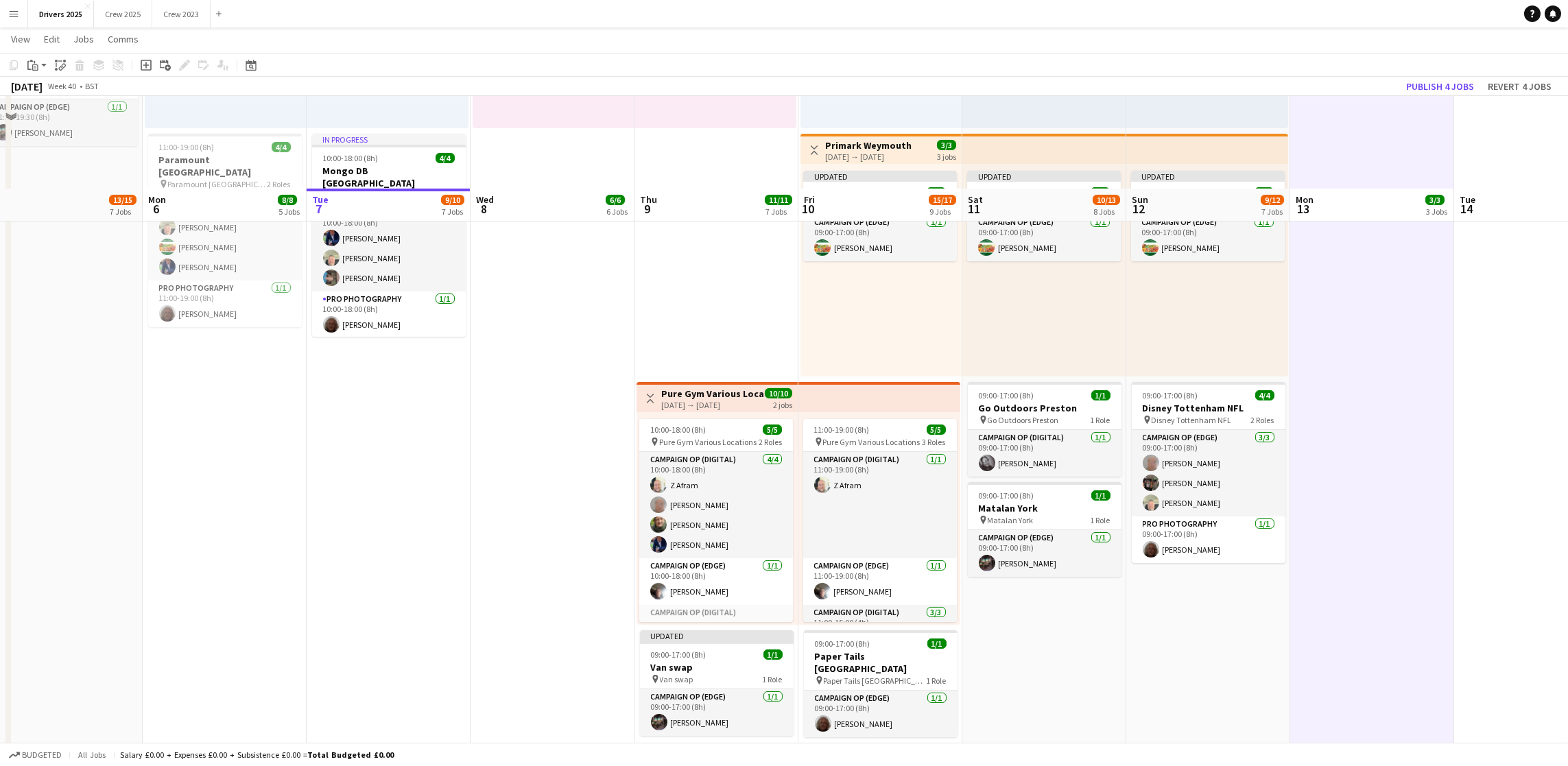
scroll to position [1611, 0]
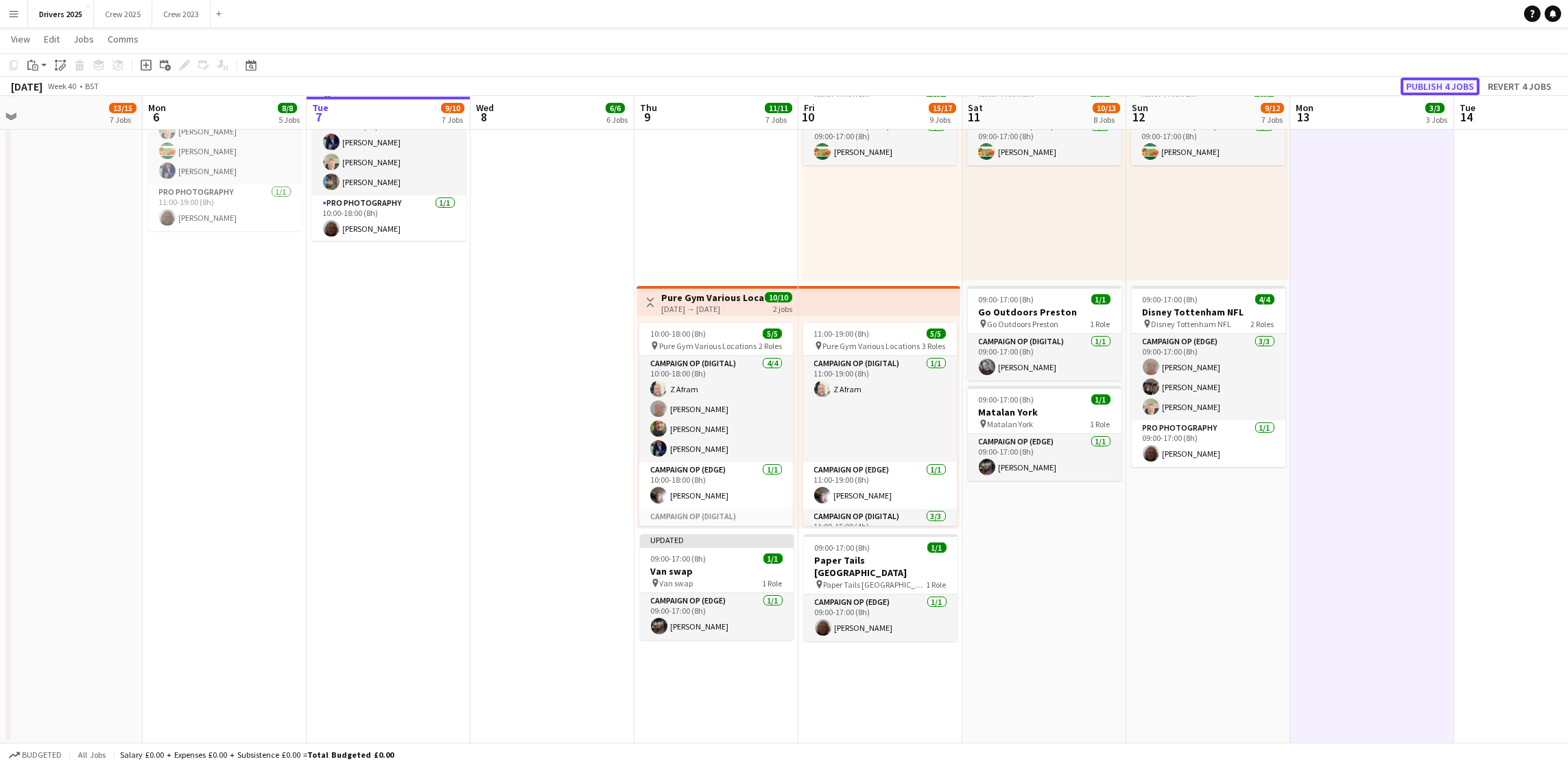
click at [1418, 82] on button "Publish 4 jobs" at bounding box center [1440, 86] width 79 height 18
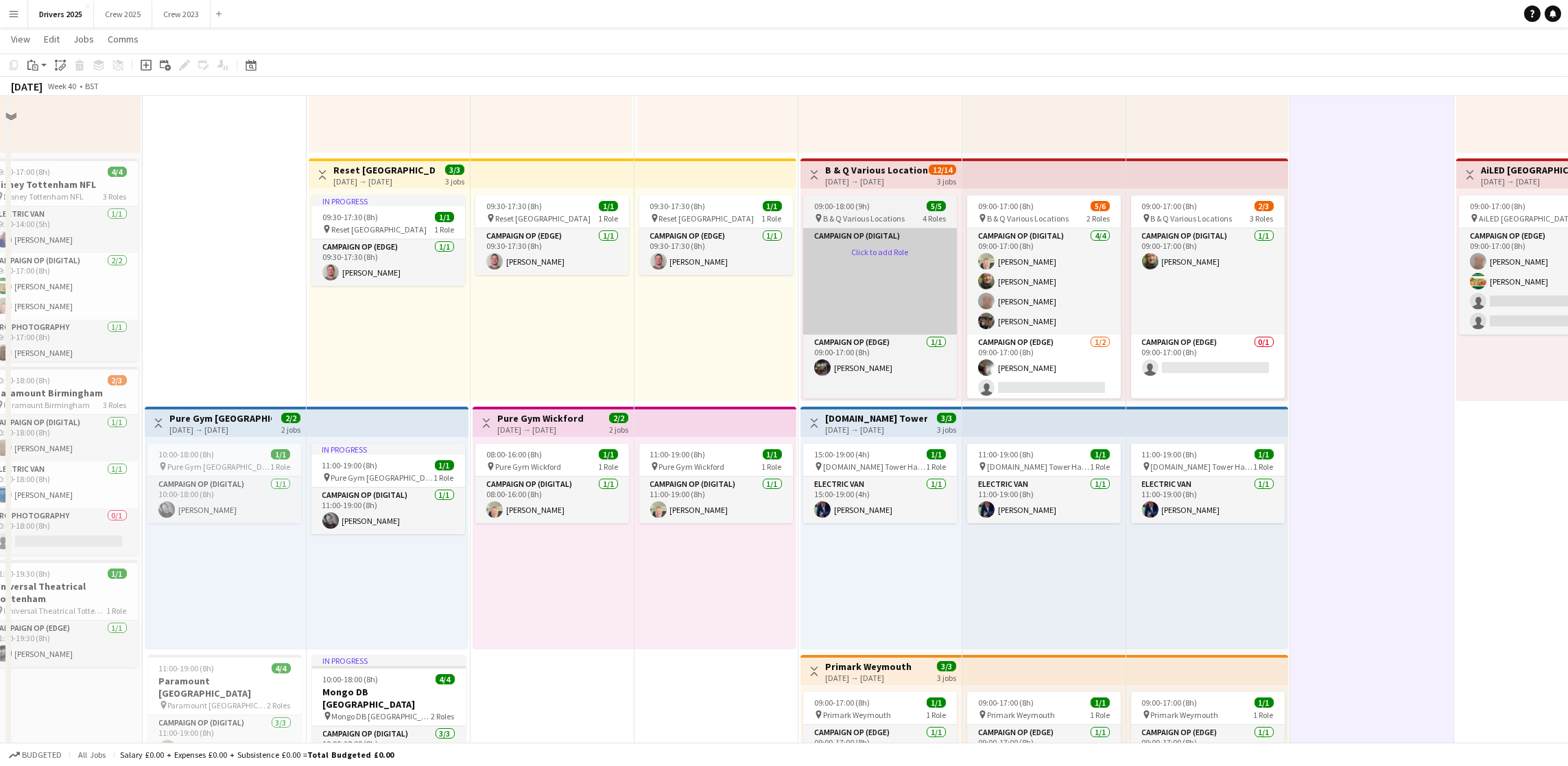
scroll to position [685, 0]
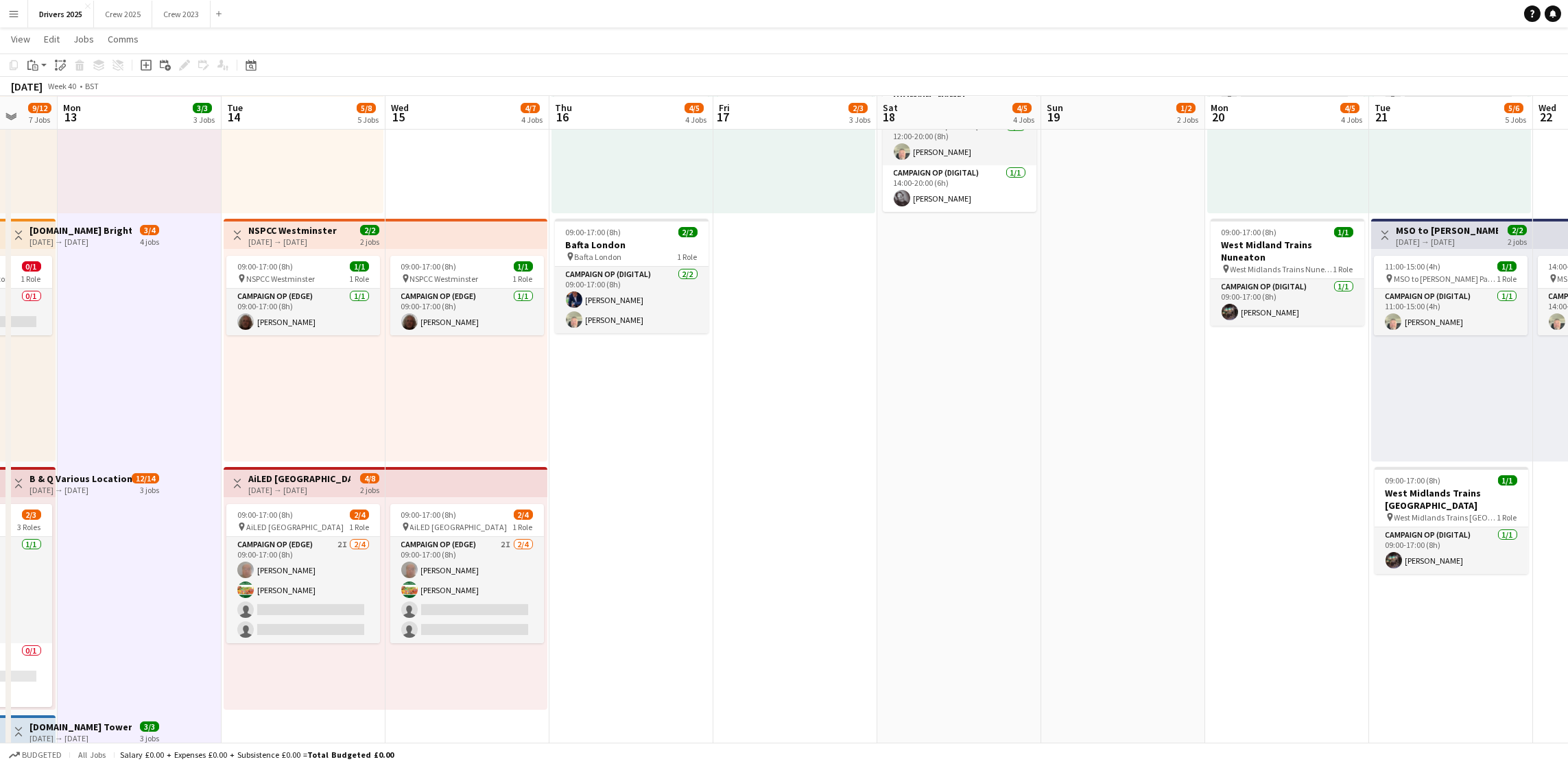
drag, startPoint x: 1370, startPoint y: 343, endPoint x: 92, endPoint y: 365, distance: 1278.2
click at [92, 365] on app-calendar-viewport "Thu 9 11/11 7 Jobs Fri 10 15/17 9 Jobs Sat 11 10/13 8 Jobs Sun 12 9/12 7 Jobs M…" at bounding box center [784, 518] width 1568 height 2302
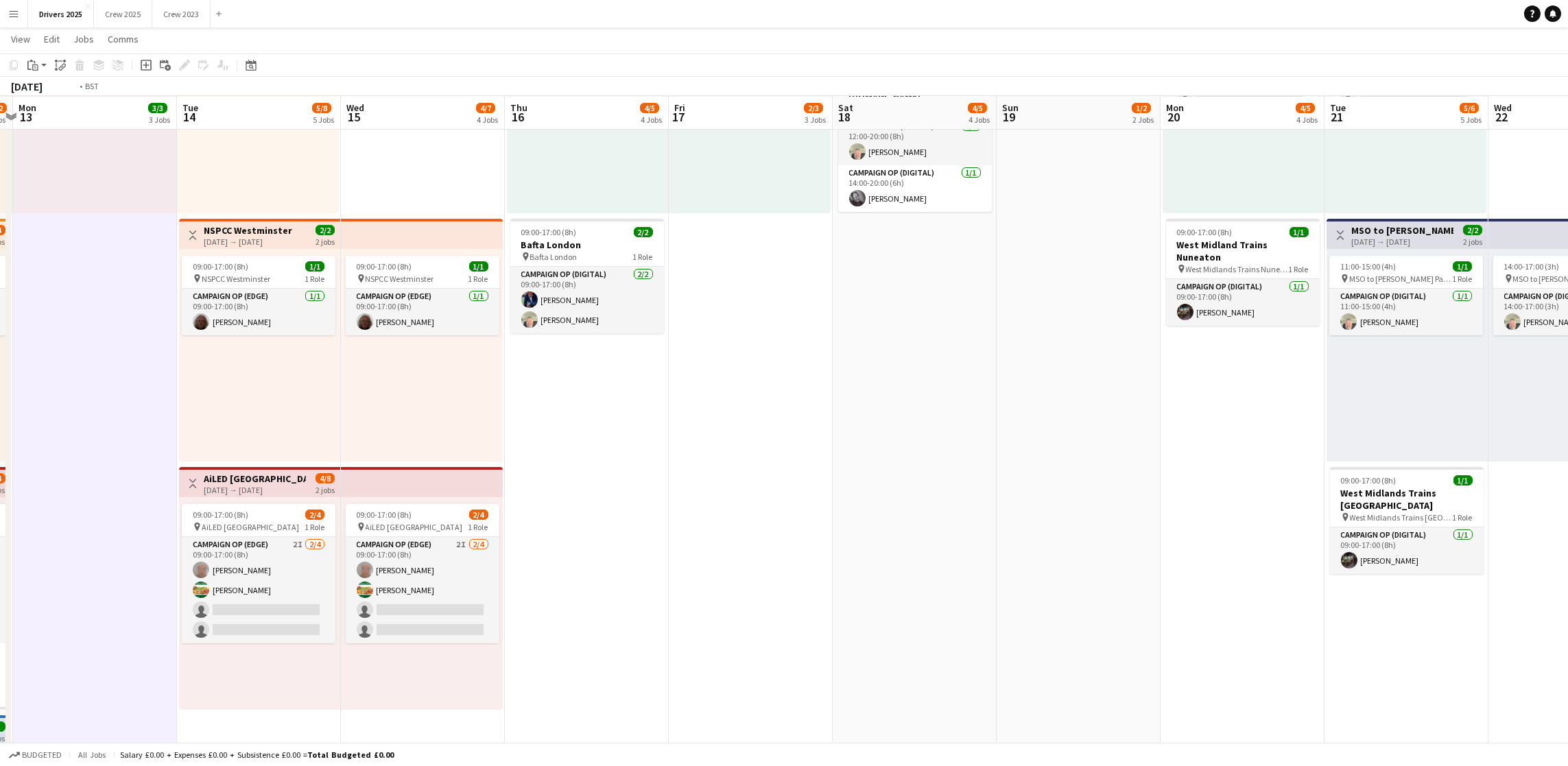
drag, startPoint x: 649, startPoint y: 408, endPoint x: 0, endPoint y: 413, distance: 649.0
click at [0, 413] on app-calendar-viewport "Fri 10 15/17 9 Jobs Sat 11 10/13 8 Jobs Sun 12 9/12 7 Jobs Mon 13 3/3 3 Jobs Tu…" at bounding box center [784, 518] width 1568 height 2302
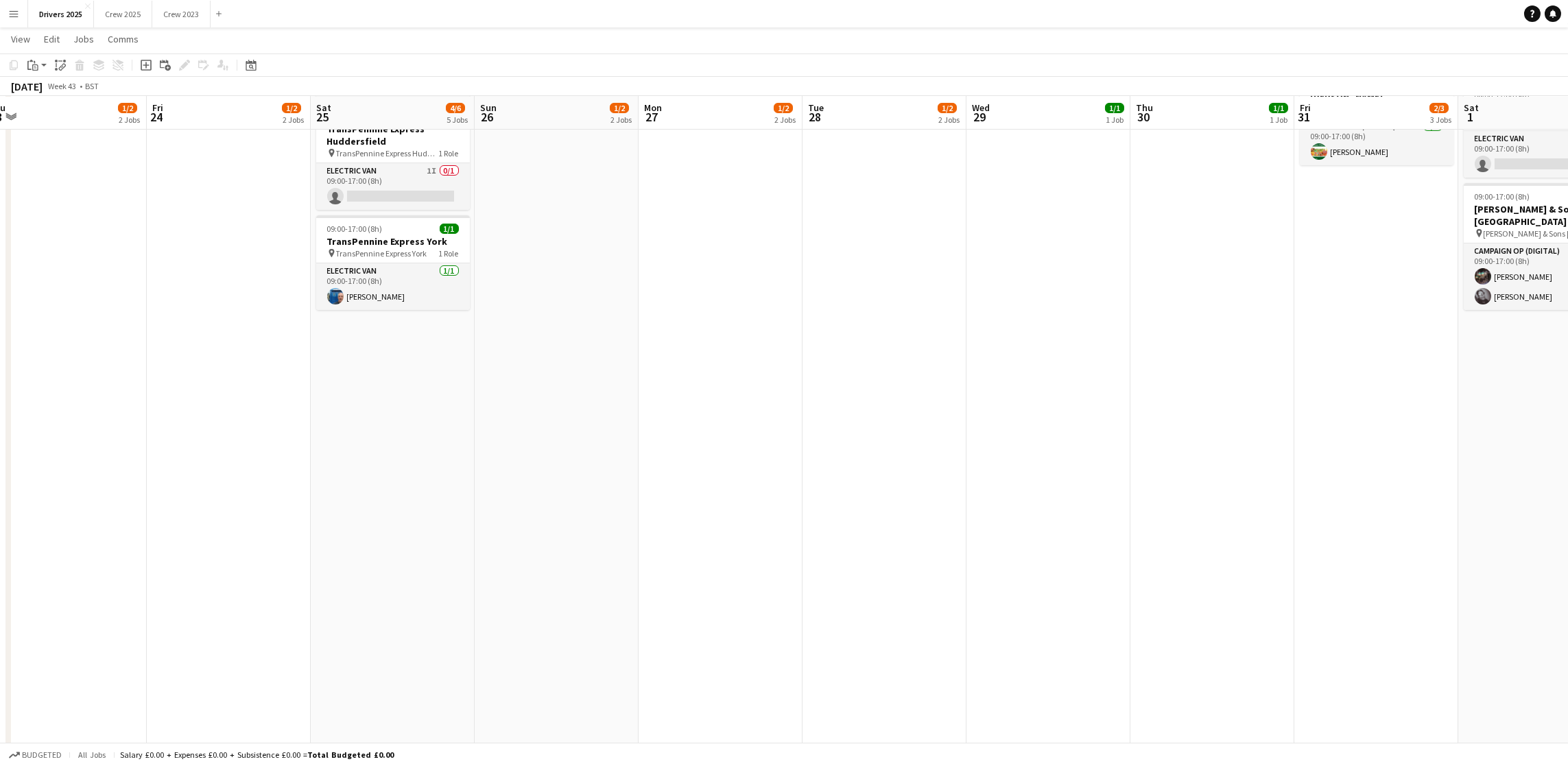
drag, startPoint x: 1082, startPoint y: 376, endPoint x: 45, endPoint y: 384, distance: 1037.0
click at [46, 384] on app-calendar-viewport "Mon 20 4/5 4 Jobs Tue 21 5/6 5 Jobs Wed 22 3/3 3 Jobs Thu 23 1/2 2 Jobs Fri 24 …" at bounding box center [784, 518] width 1568 height 2302
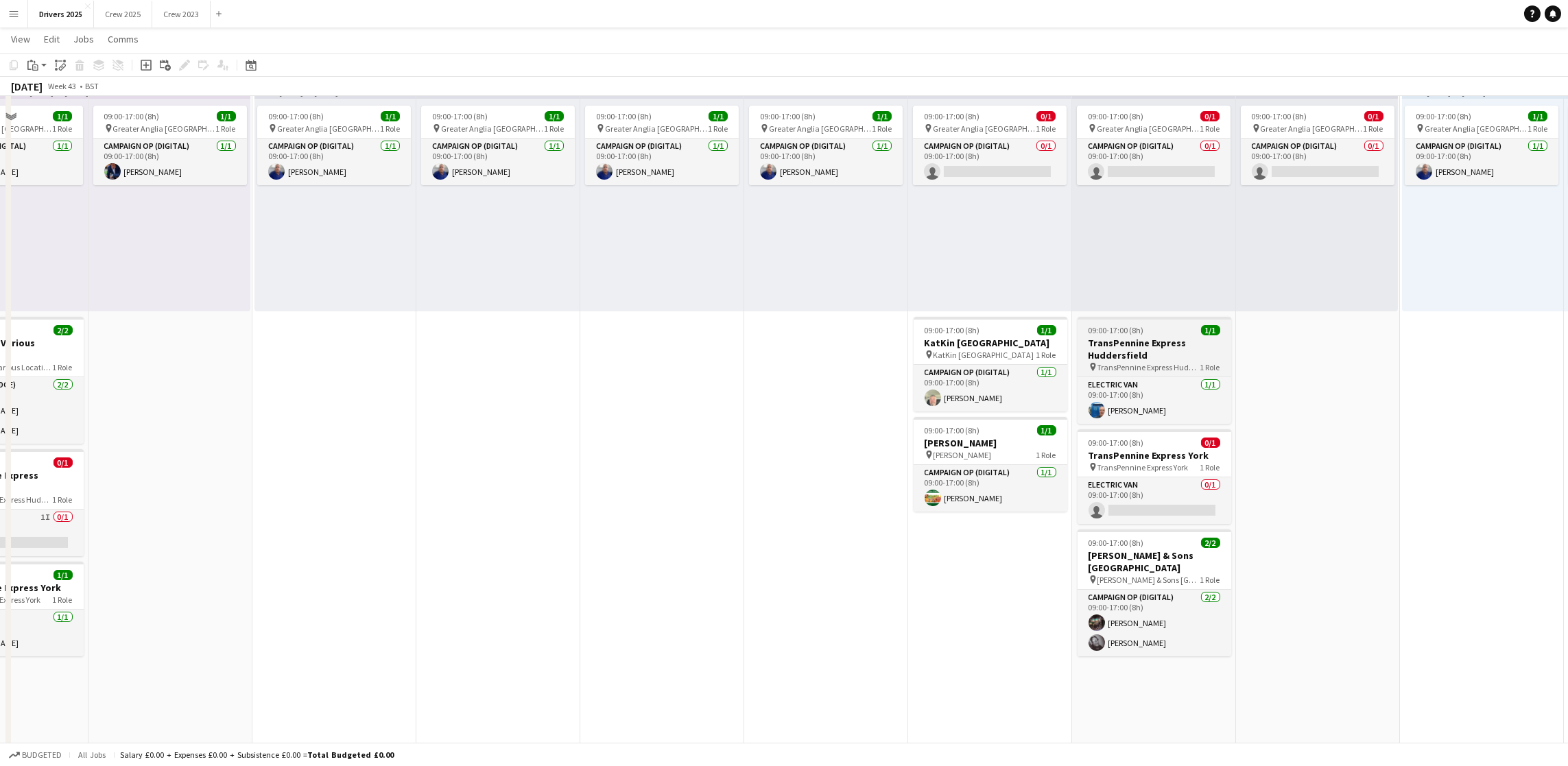
scroll to position [274, 0]
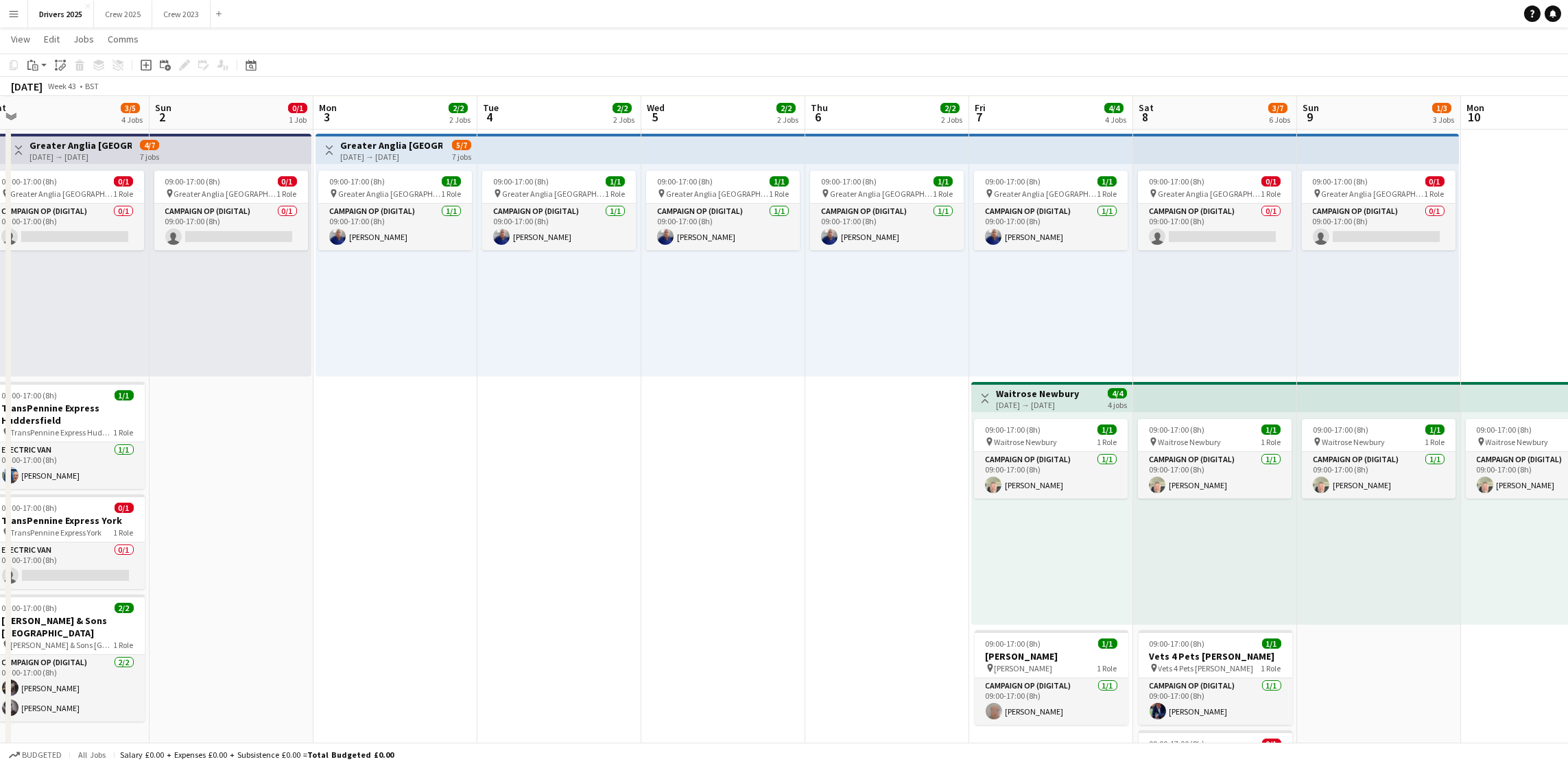
drag, startPoint x: 1341, startPoint y: 445, endPoint x: 255, endPoint y: 463, distance: 1086.1
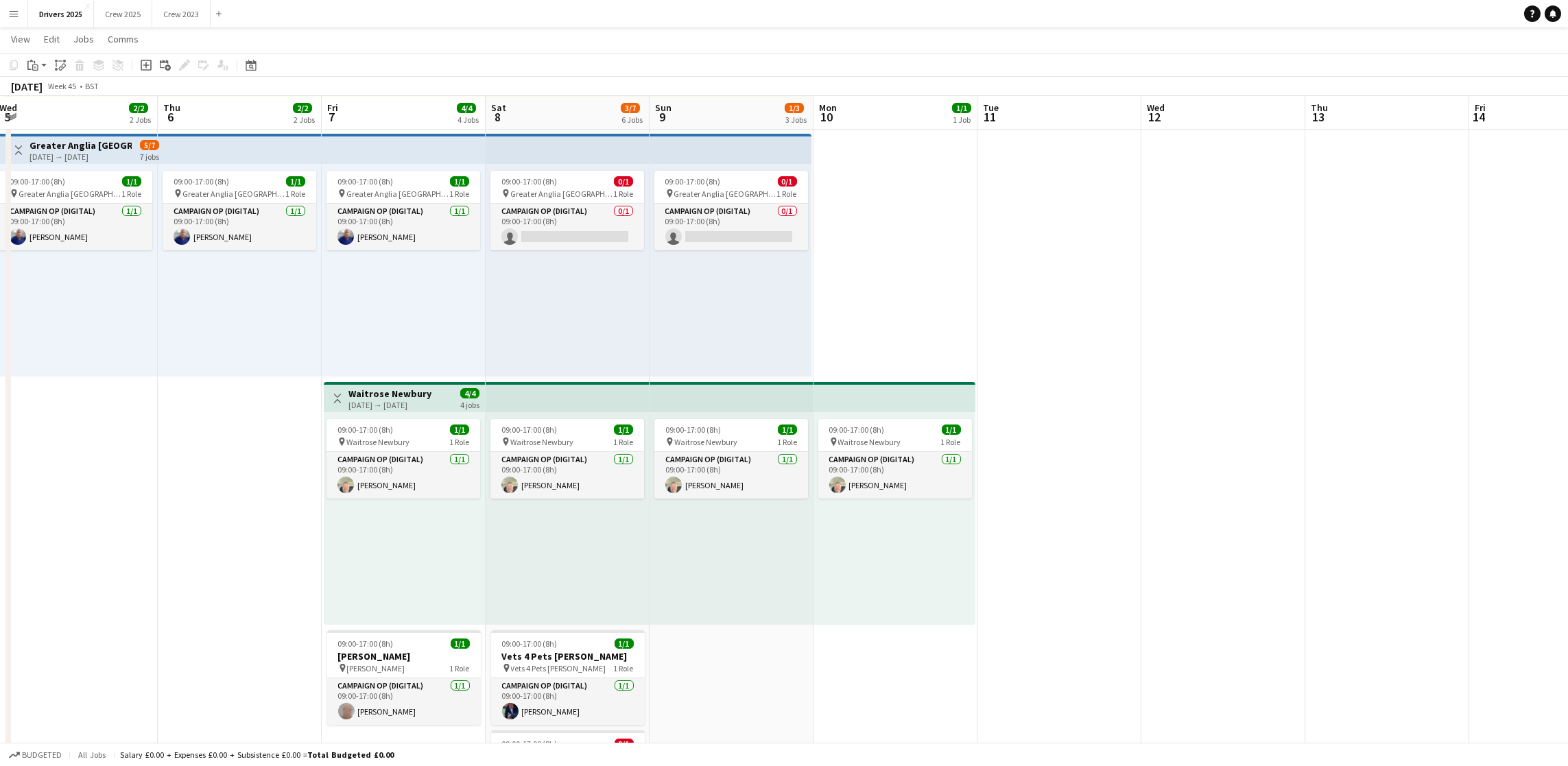
scroll to position [0, 506]
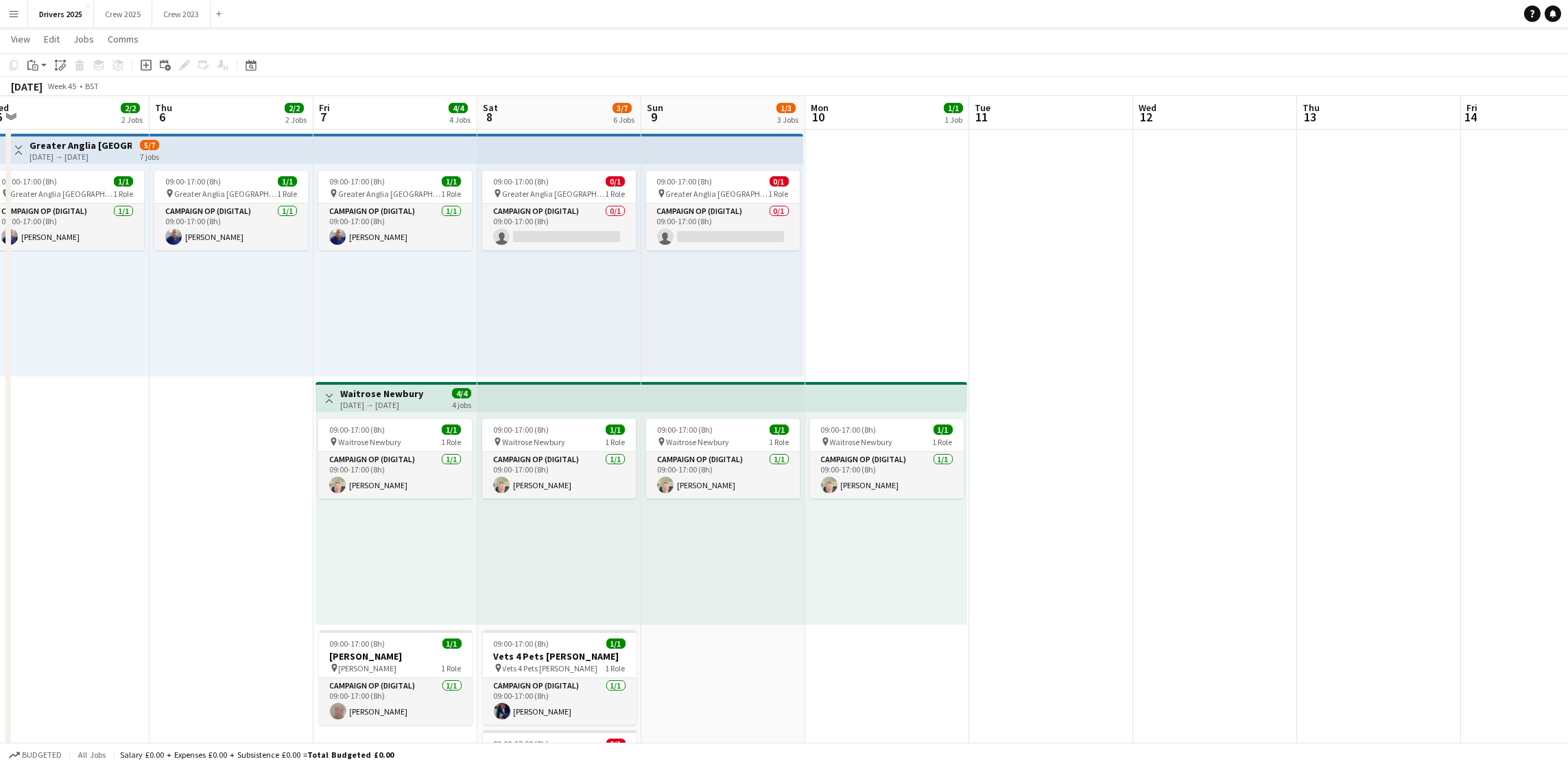
drag, startPoint x: 851, startPoint y: 472, endPoint x: 195, endPoint y: 468, distance: 656.0
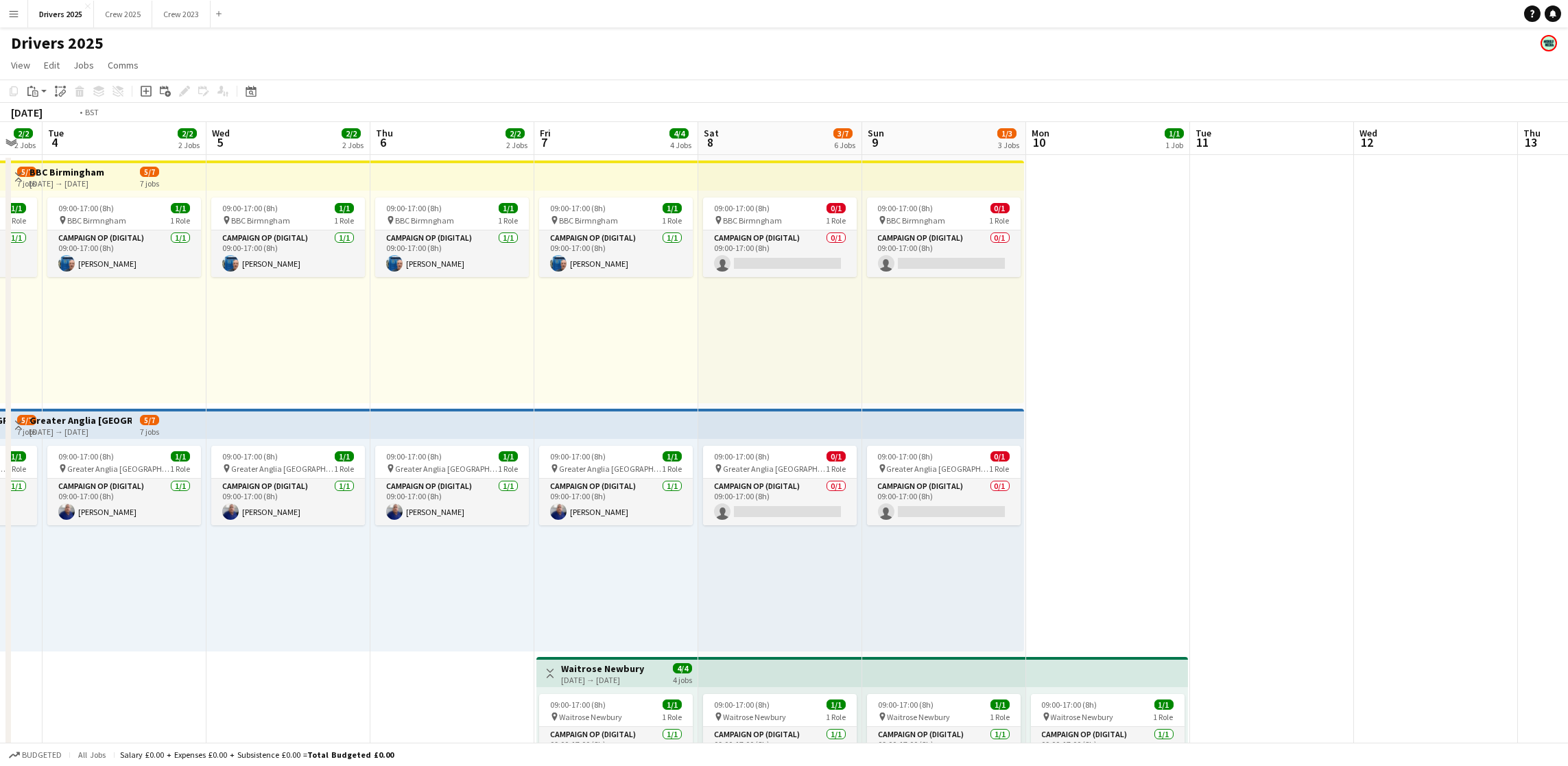
scroll to position [0, 430]
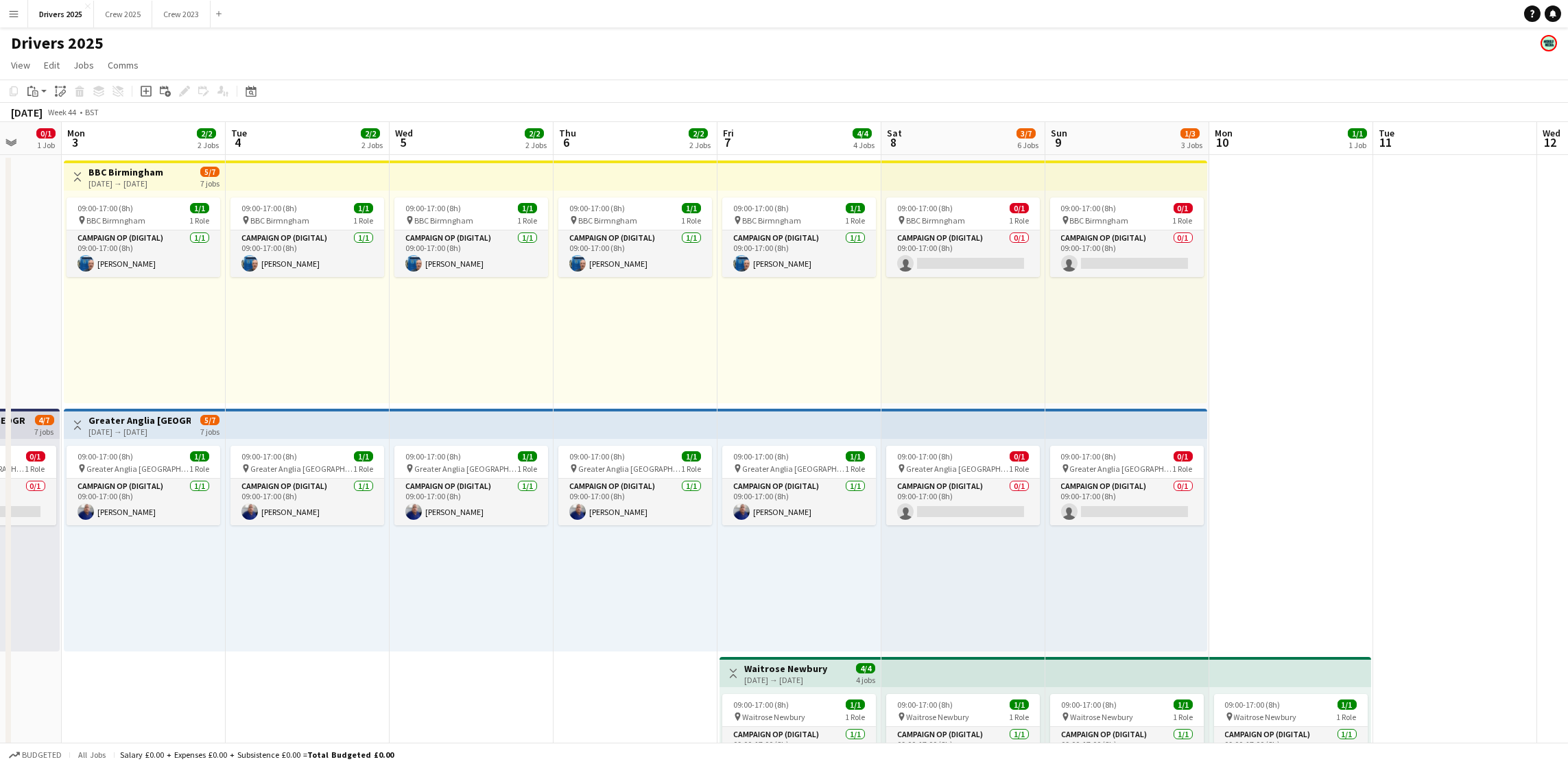
drag, startPoint x: 1048, startPoint y: 564, endPoint x: 1453, endPoint y: 561, distance: 405.0
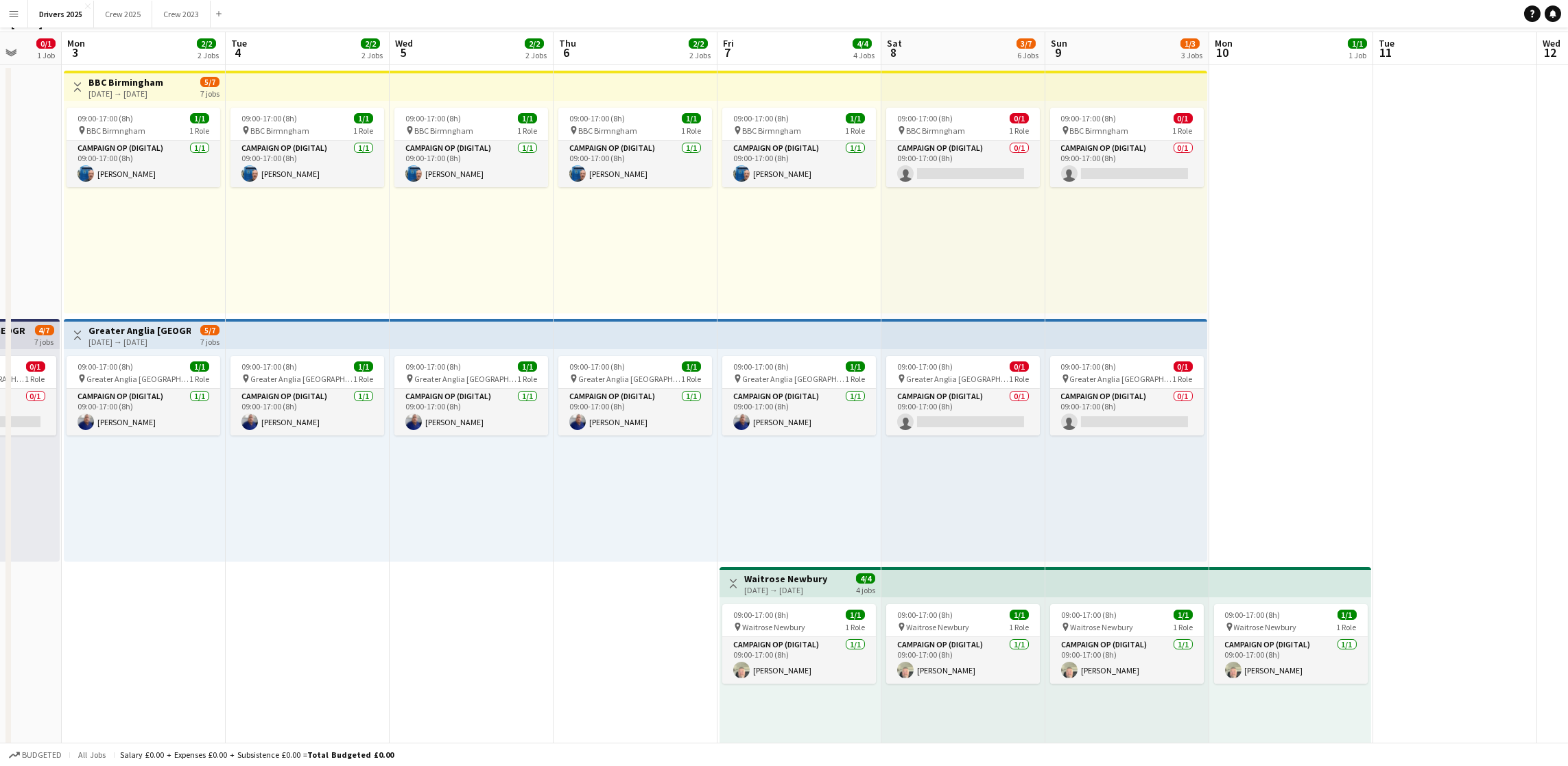
scroll to position [0, 0]
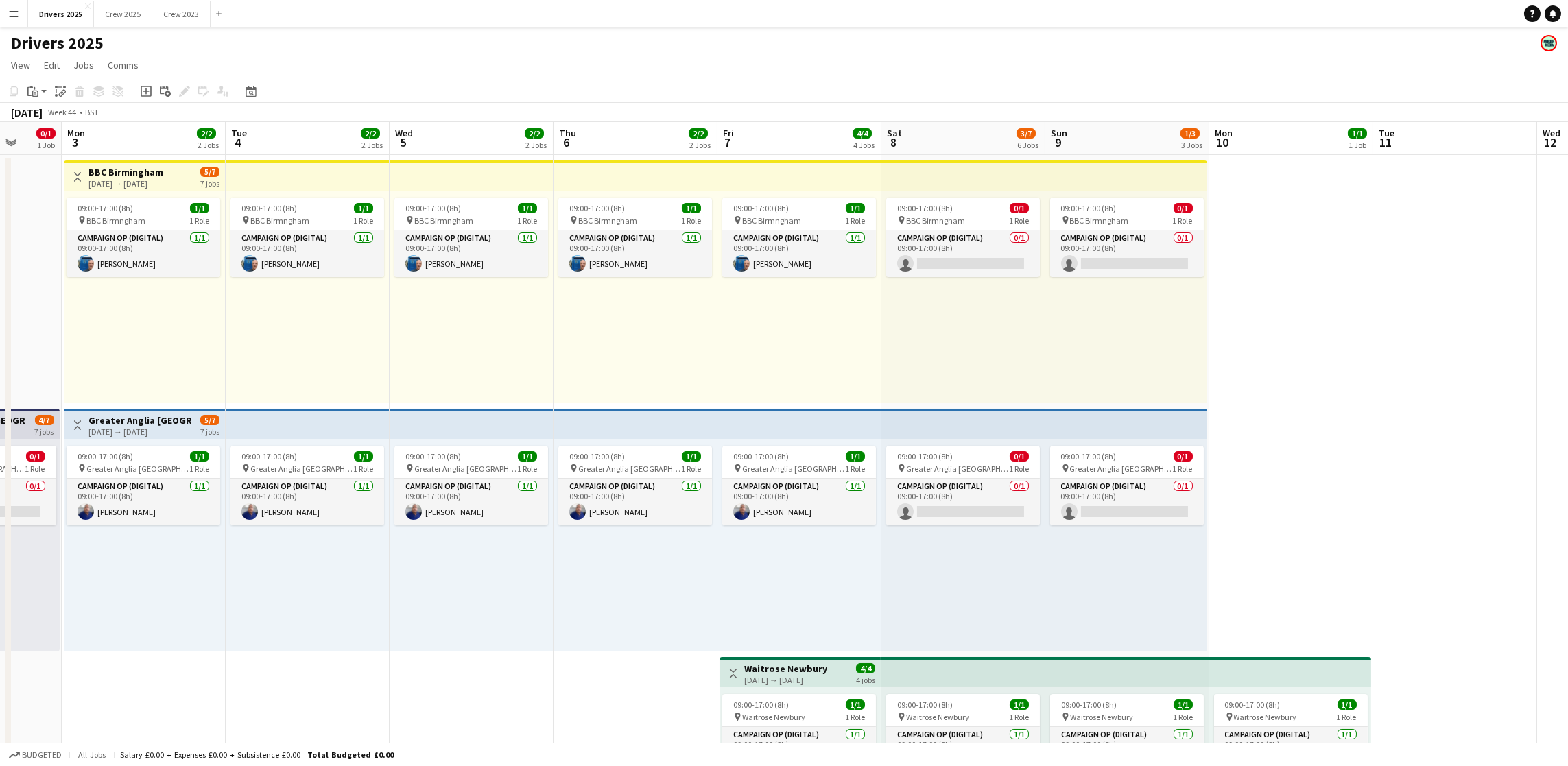
click at [128, 420] on h3 "Greater Anglia [GEOGRAPHIC_DATA]" at bounding box center [139, 420] width 102 height 13
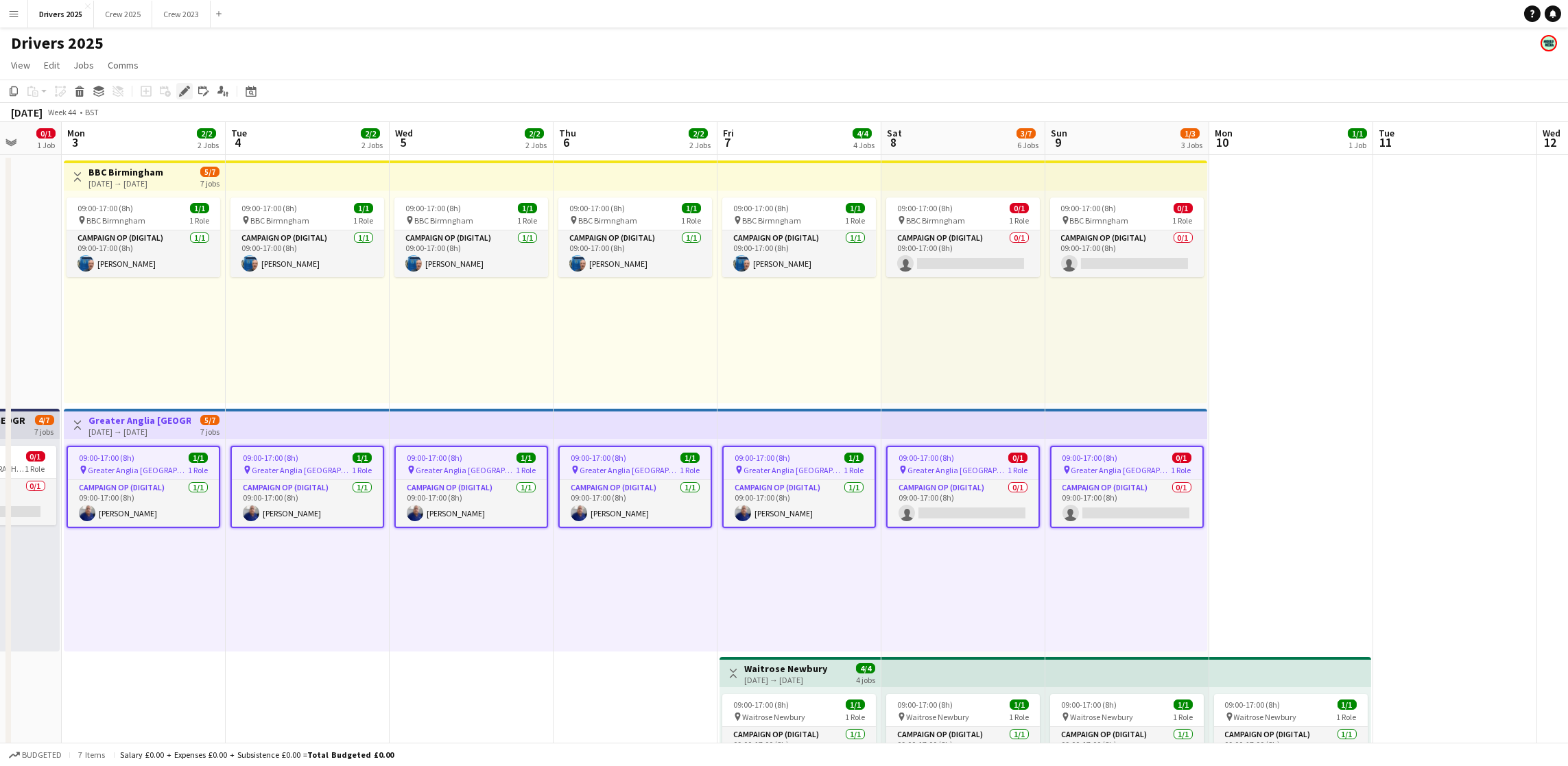
click at [181, 92] on icon at bounding box center [184, 91] width 8 height 8
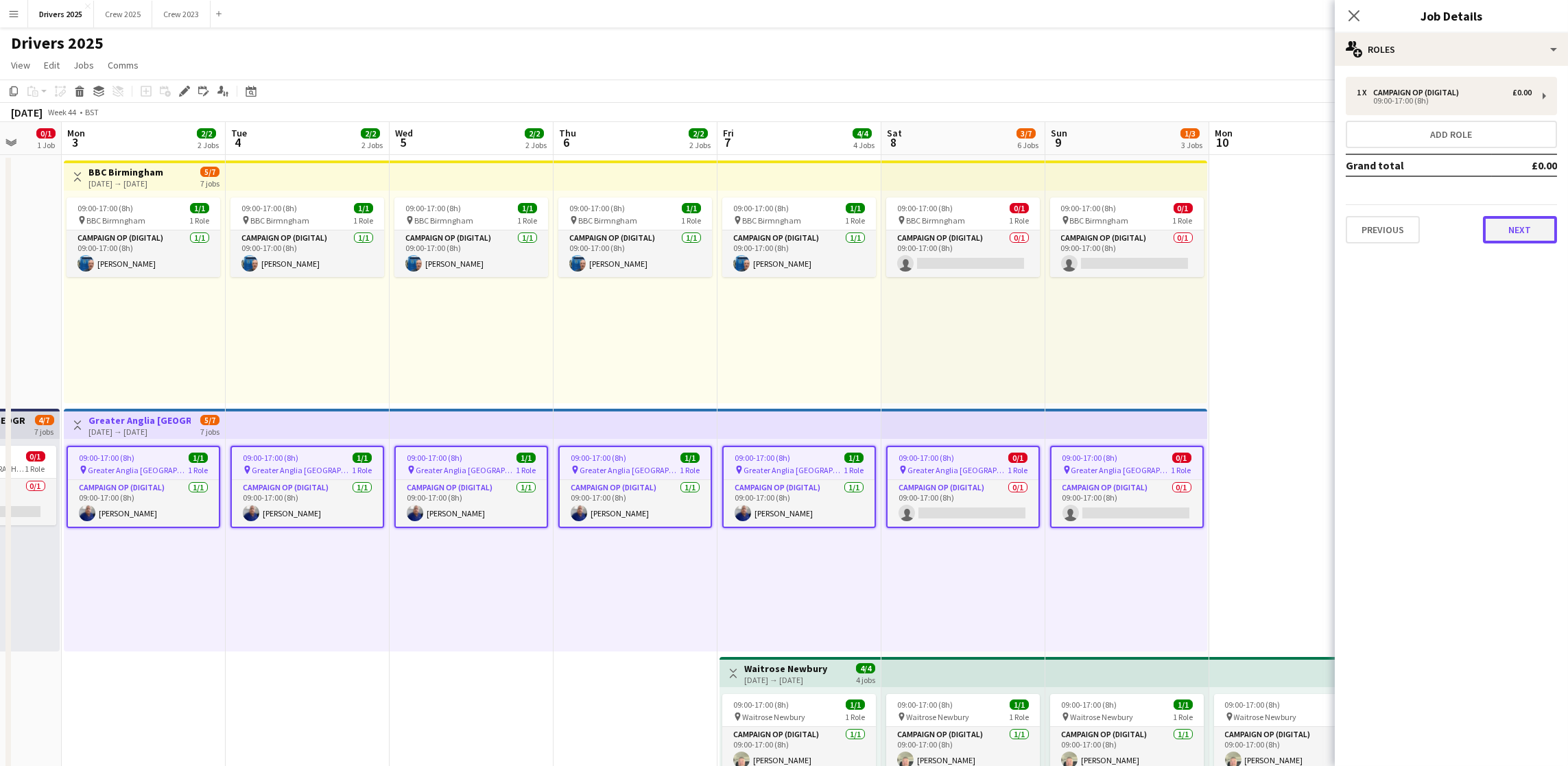
click at [1507, 226] on button "Next" at bounding box center [1519, 229] width 74 height 28
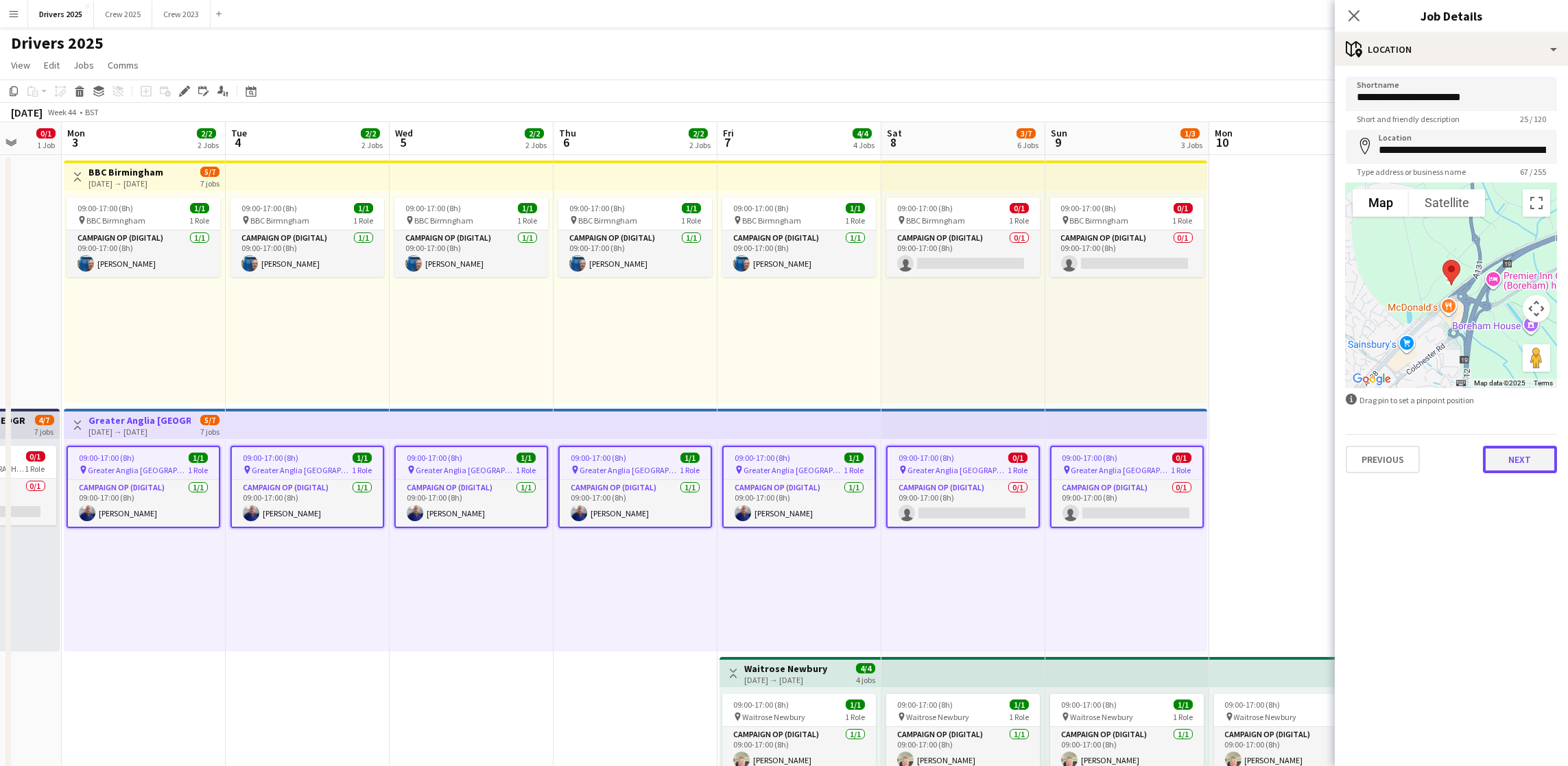
click at [1495, 455] on button "Next" at bounding box center [1519, 459] width 74 height 28
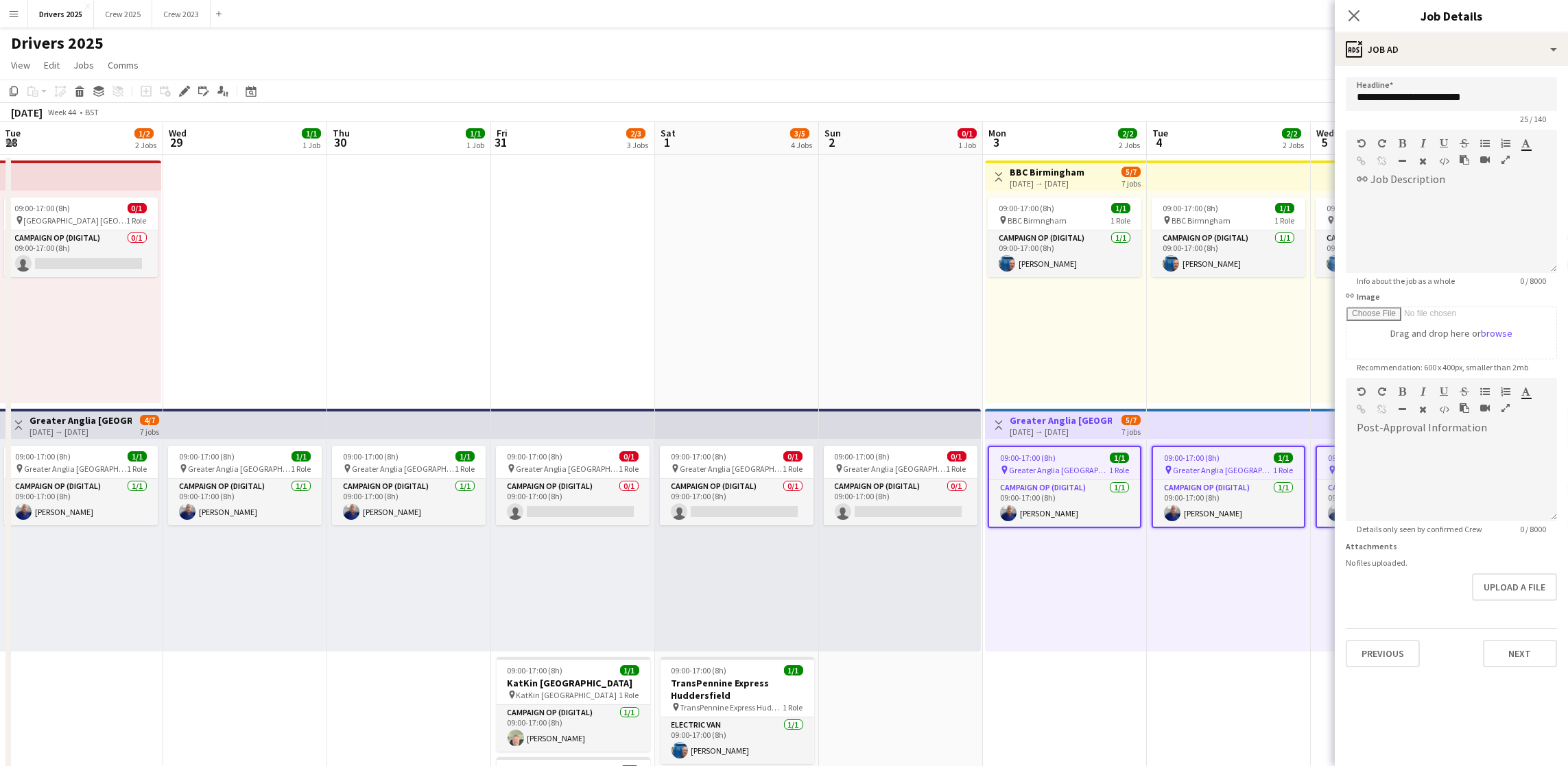
scroll to position [0, 296]
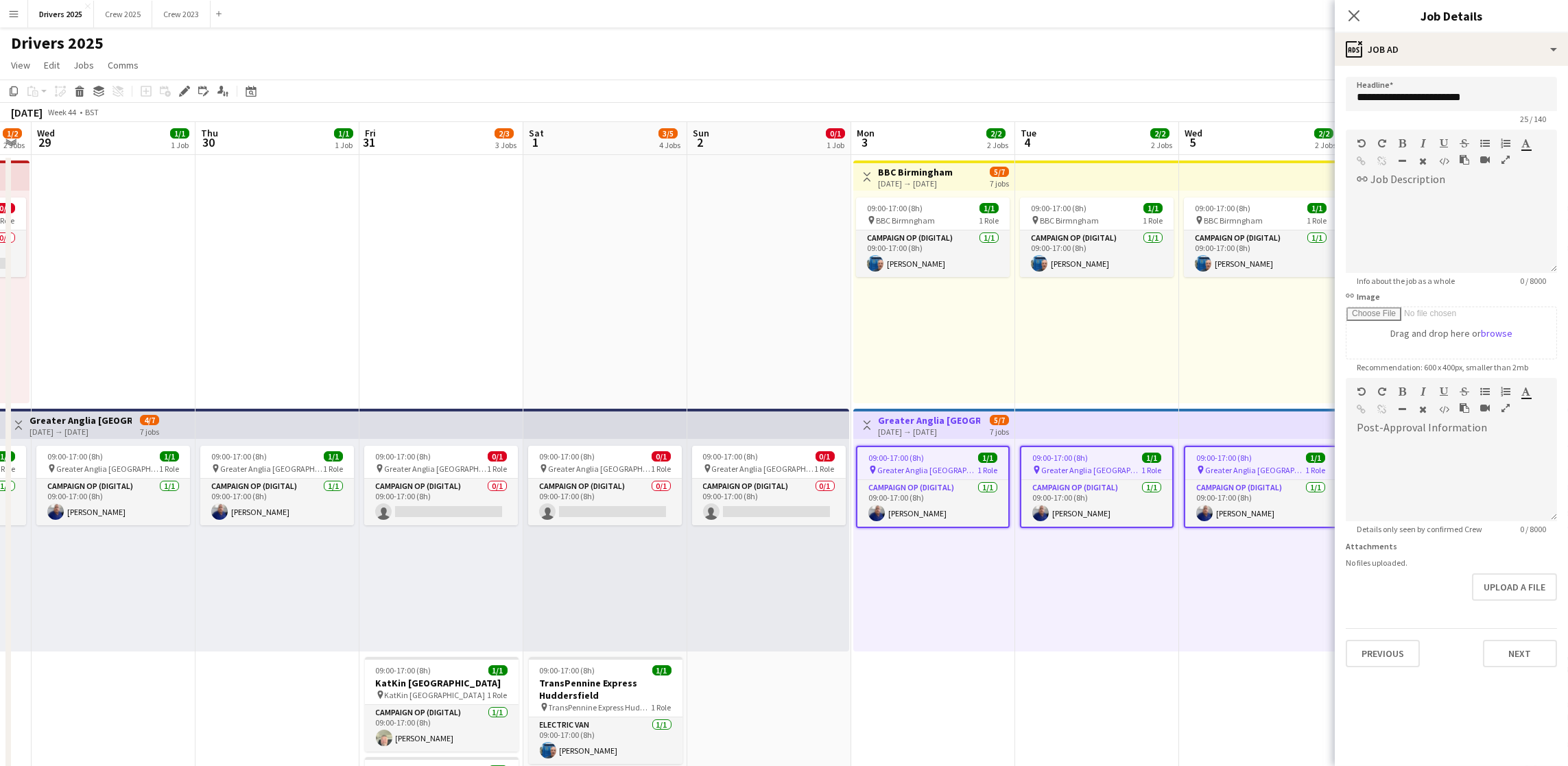
drag, startPoint x: 437, startPoint y: 655, endPoint x: 1227, endPoint y: 573, distance: 794.2
click at [245, 86] on icon "Date picker" at bounding box center [251, 92] width 11 height 11
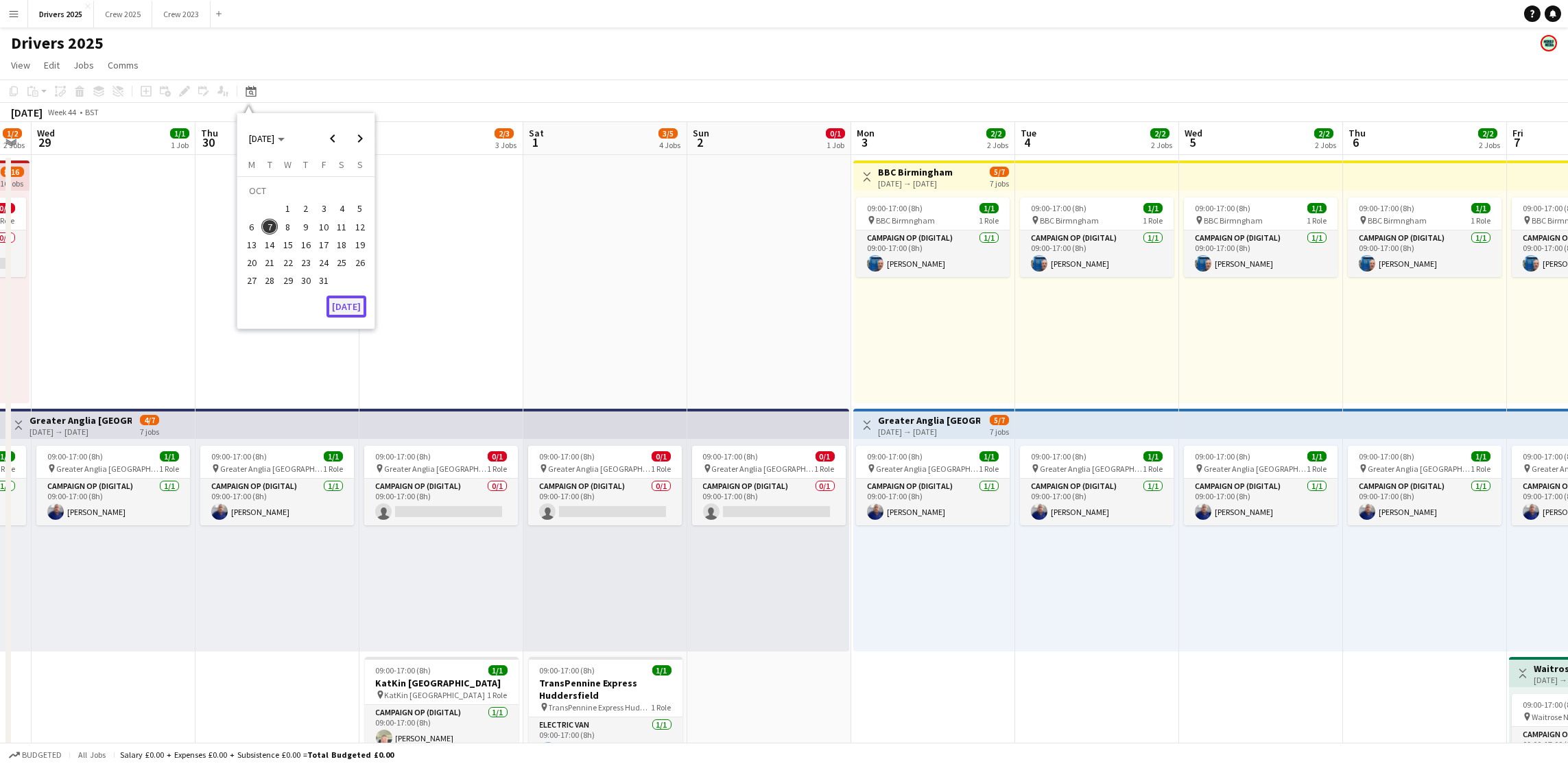
click at [354, 303] on button "[DATE]" at bounding box center [346, 306] width 39 height 22
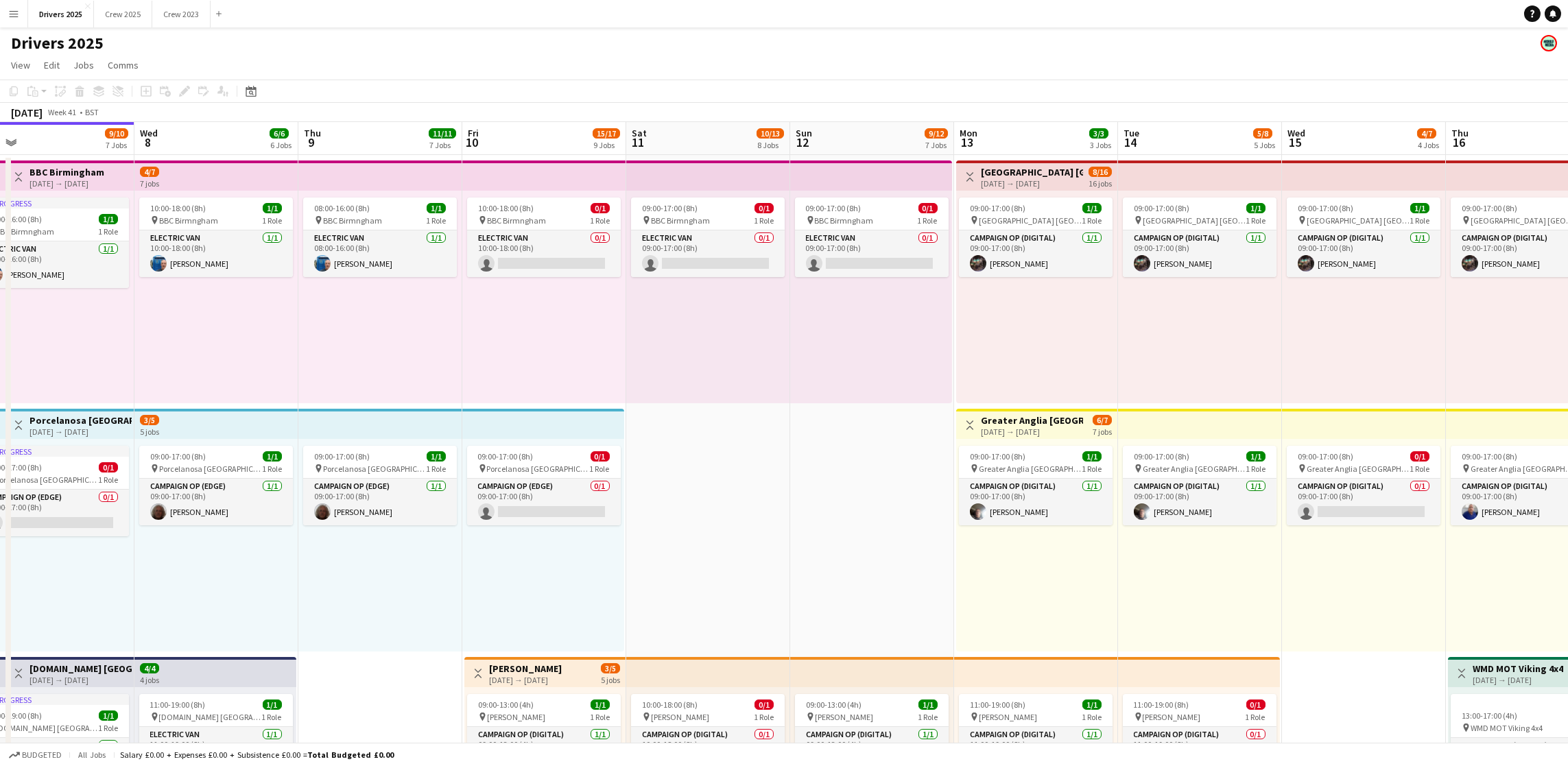
scroll to position [0, 529]
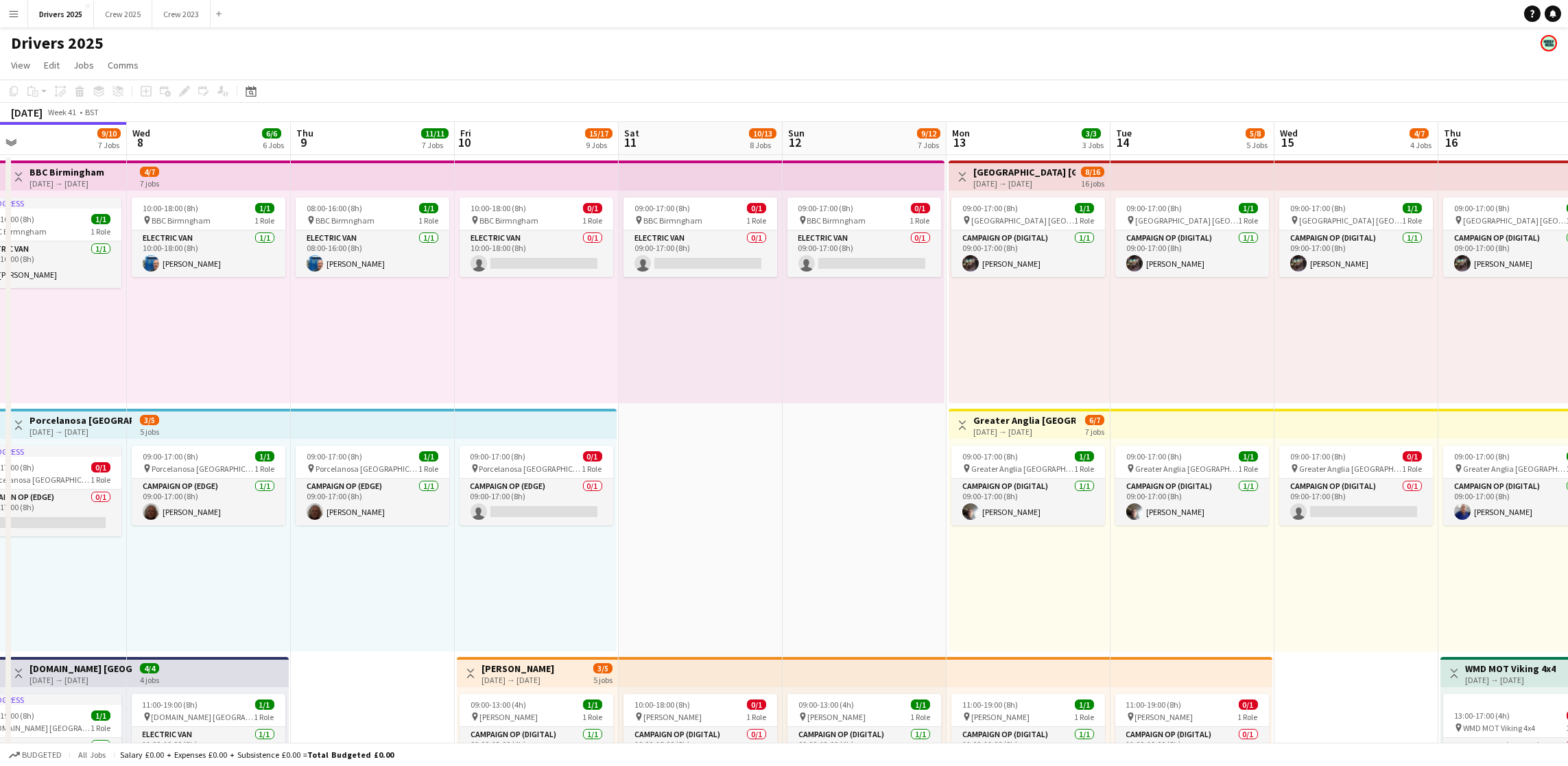
drag, startPoint x: 909, startPoint y: 375, endPoint x: 621, endPoint y: 371, distance: 288.0
drag, startPoint x: 846, startPoint y: 481, endPoint x: 607, endPoint y: 348, distance: 273.5
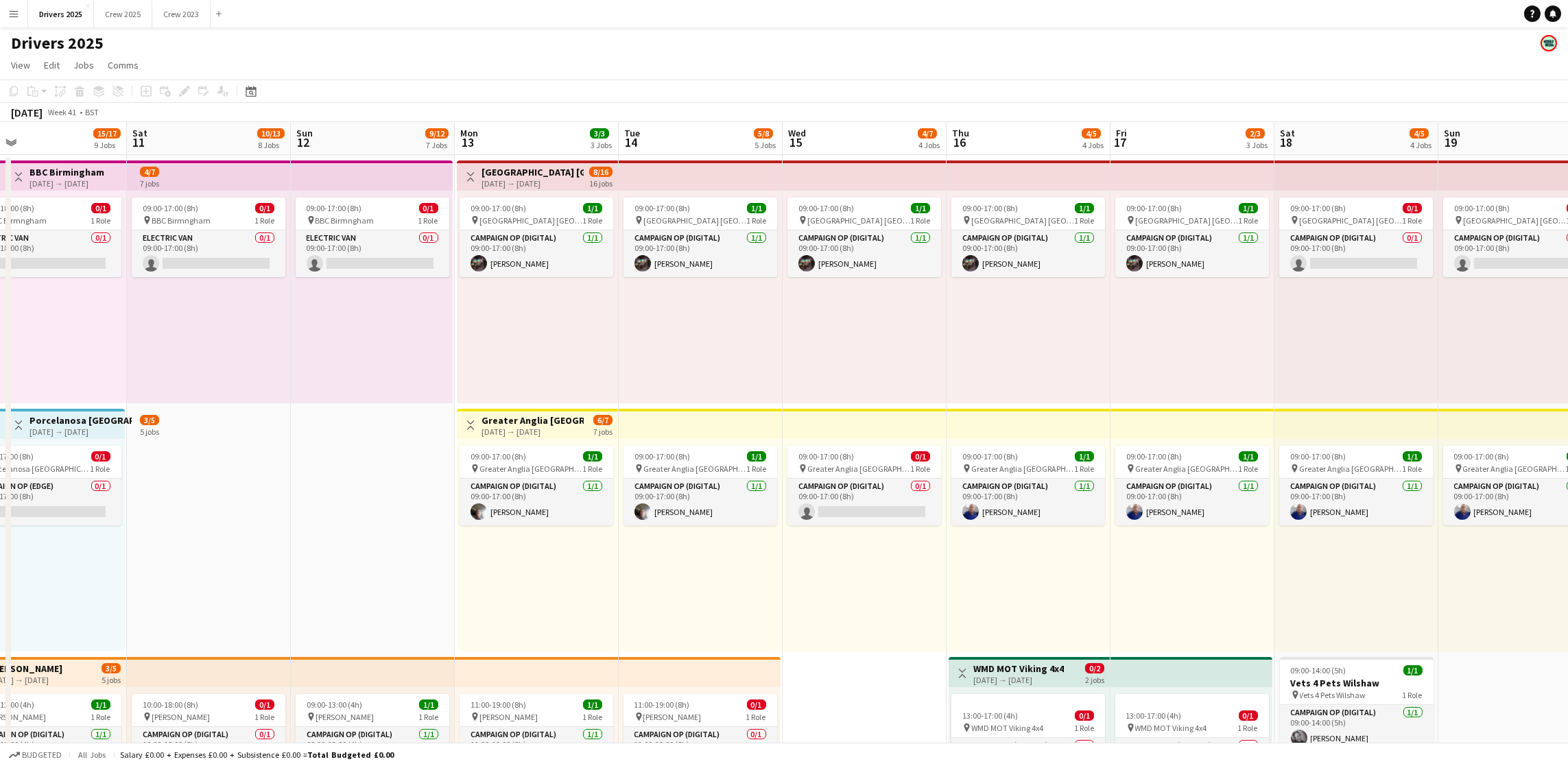
scroll to position [0, 351]
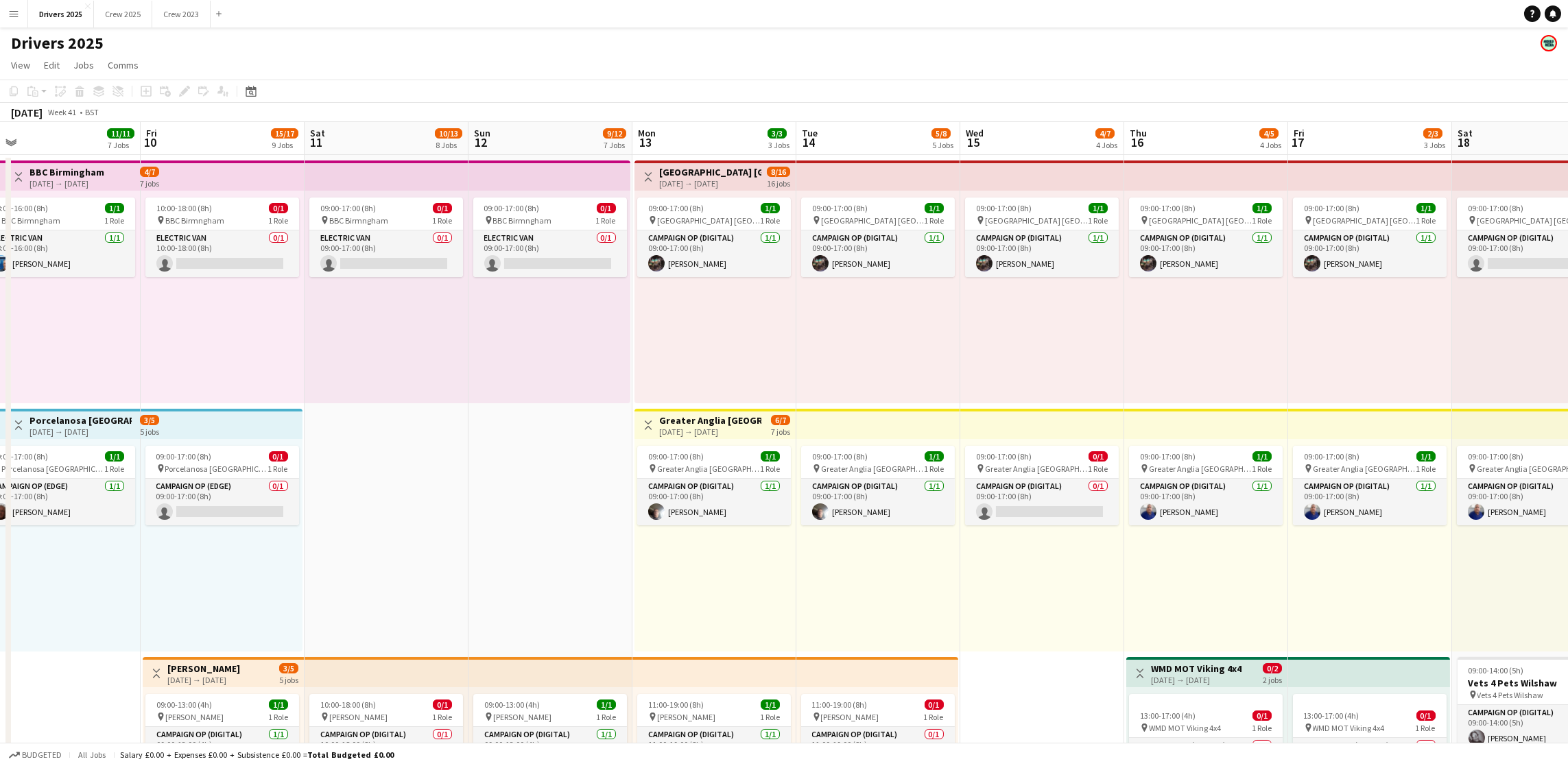
click at [708, 178] on div "[DATE] → [DATE]" at bounding box center [710, 183] width 102 height 11
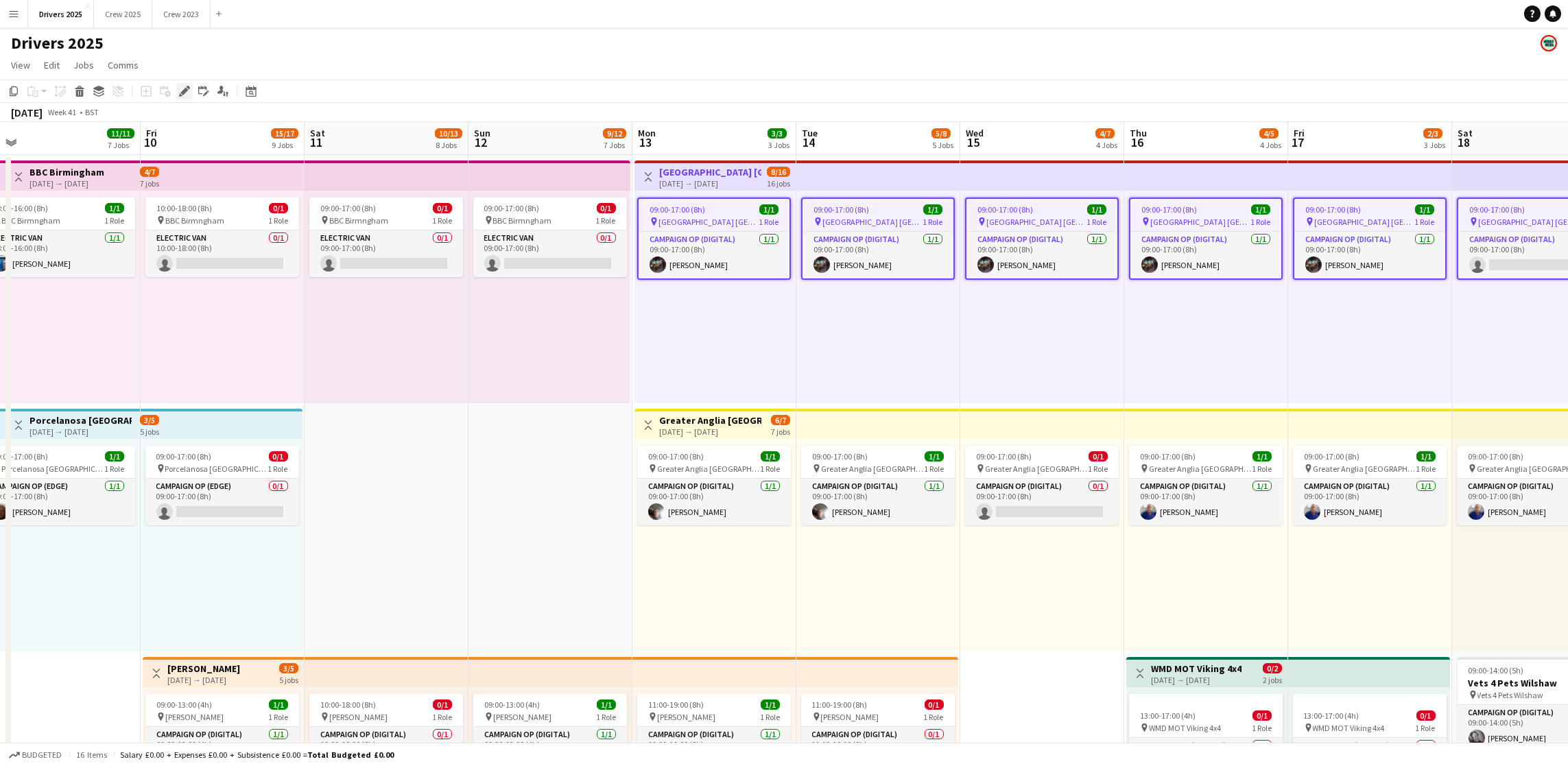
click at [185, 92] on icon "Edit" at bounding box center [185, 92] width 11 height 11
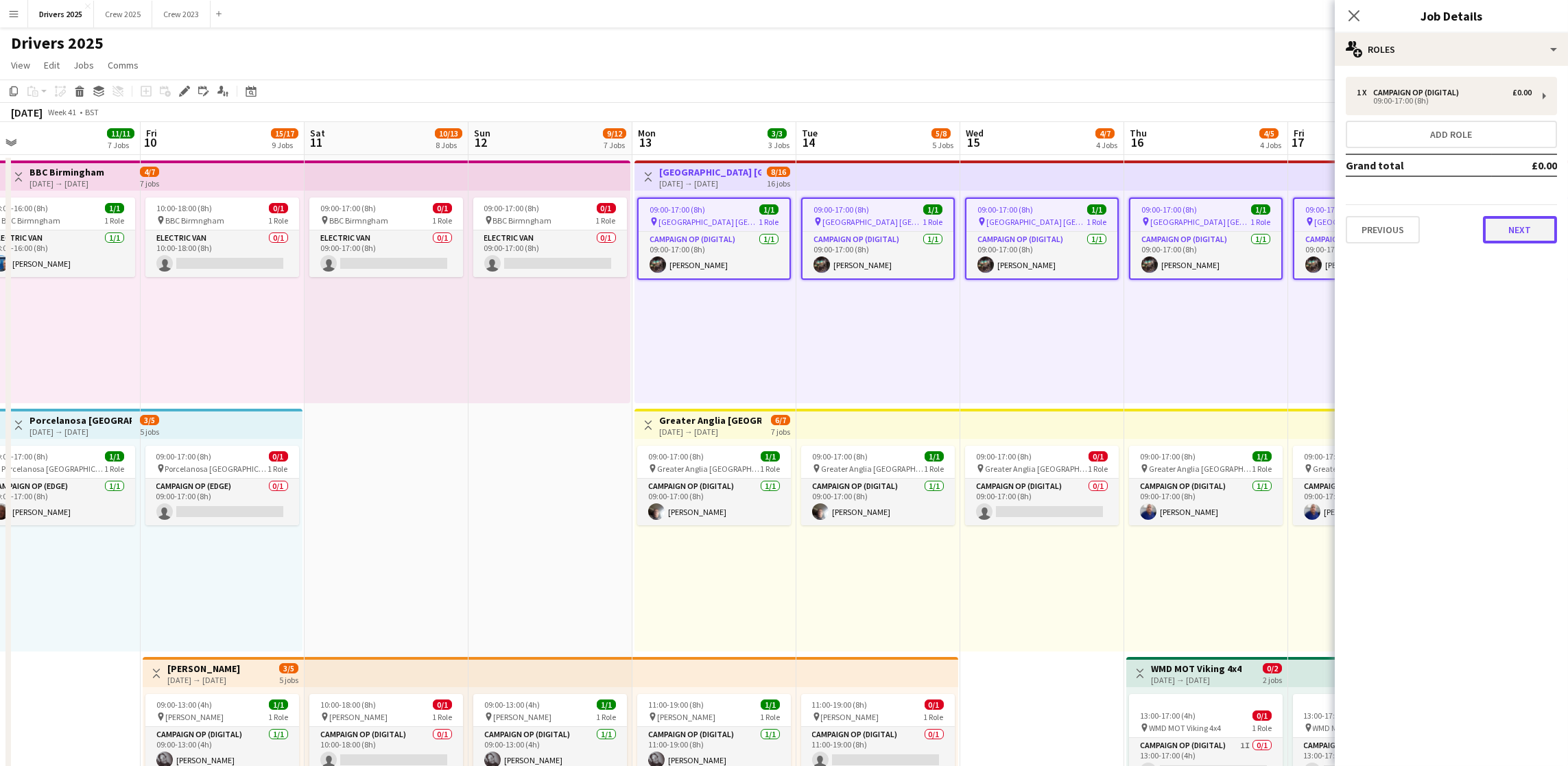
click at [1488, 224] on button "Next" at bounding box center [1519, 229] width 74 height 28
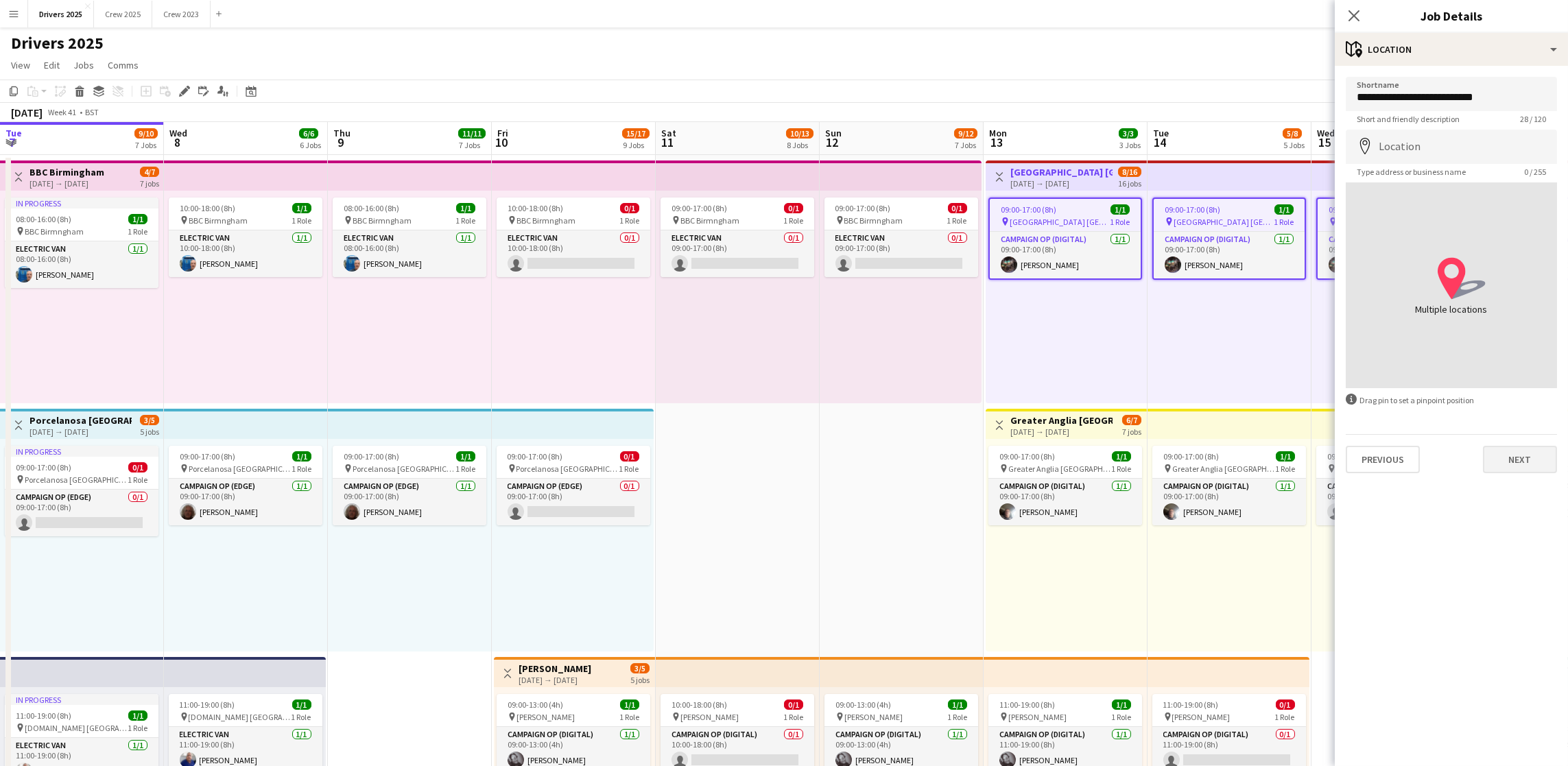
scroll to position [0, 351]
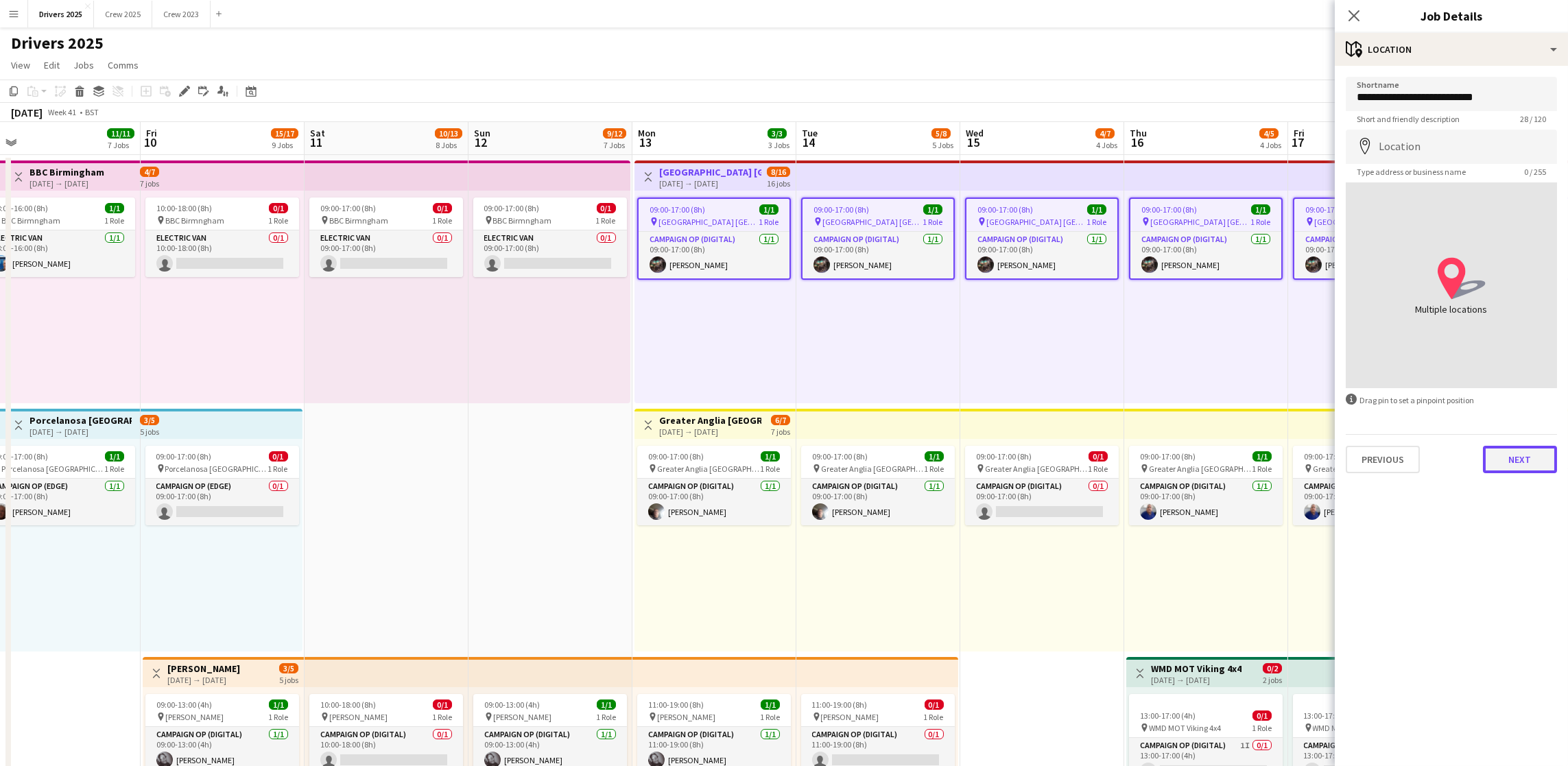
click at [1497, 460] on button "Next" at bounding box center [1519, 459] width 74 height 28
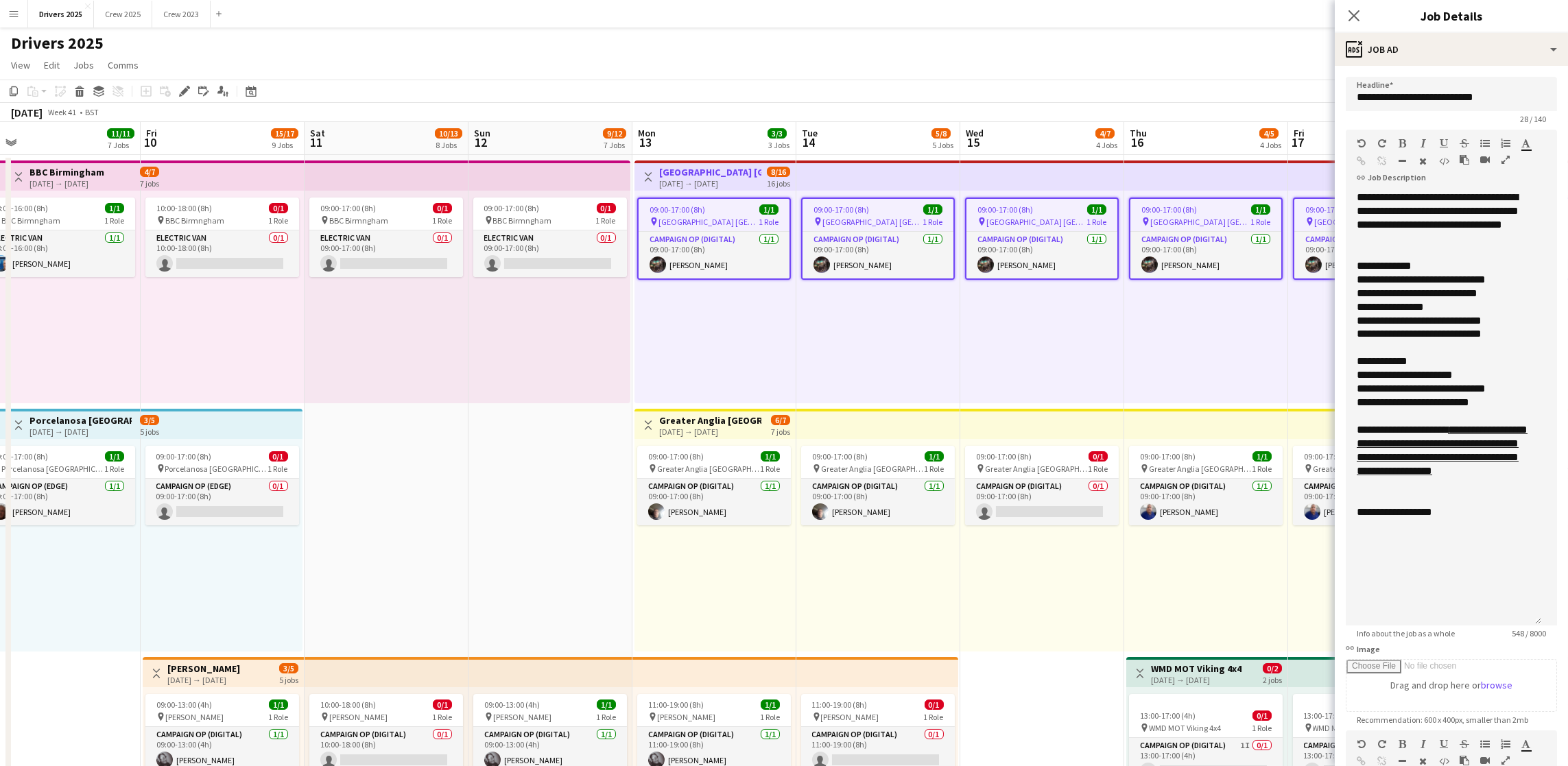
drag, startPoint x: 1541, startPoint y: 268, endPoint x: 1544, endPoint y: 621, distance: 353.0
click at [1544, 621] on form "**********" at bounding box center [1451, 548] width 233 height 943
drag, startPoint x: 1500, startPoint y: 531, endPoint x: 1327, endPoint y: 529, distance: 173.0
click at [1403, 519] on div "**********" at bounding box center [1443, 512] width 174 height 13
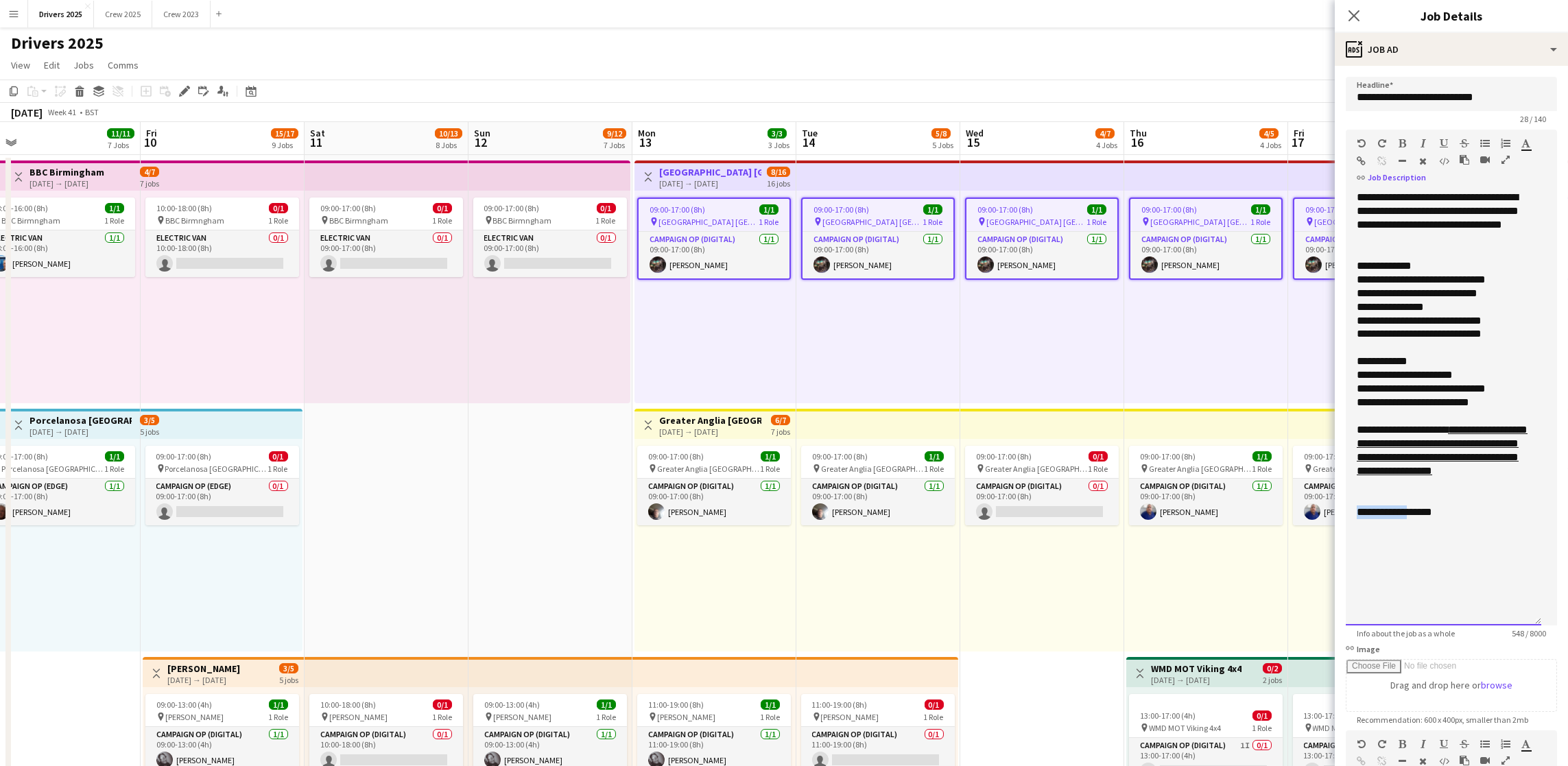
drag, startPoint x: 1410, startPoint y: 529, endPoint x: 1335, endPoint y: 525, distance: 75.1
click at [1335, 525] on form "**********" at bounding box center [1451, 548] width 233 height 943
click at [1455, 519] on div "*******" at bounding box center [1443, 512] width 174 height 13
click at [1520, 535] on div "**********" at bounding box center [1443, 408] width 195 height 435
drag, startPoint x: 1534, startPoint y: 529, endPoint x: 1402, endPoint y: 530, distance: 132.0
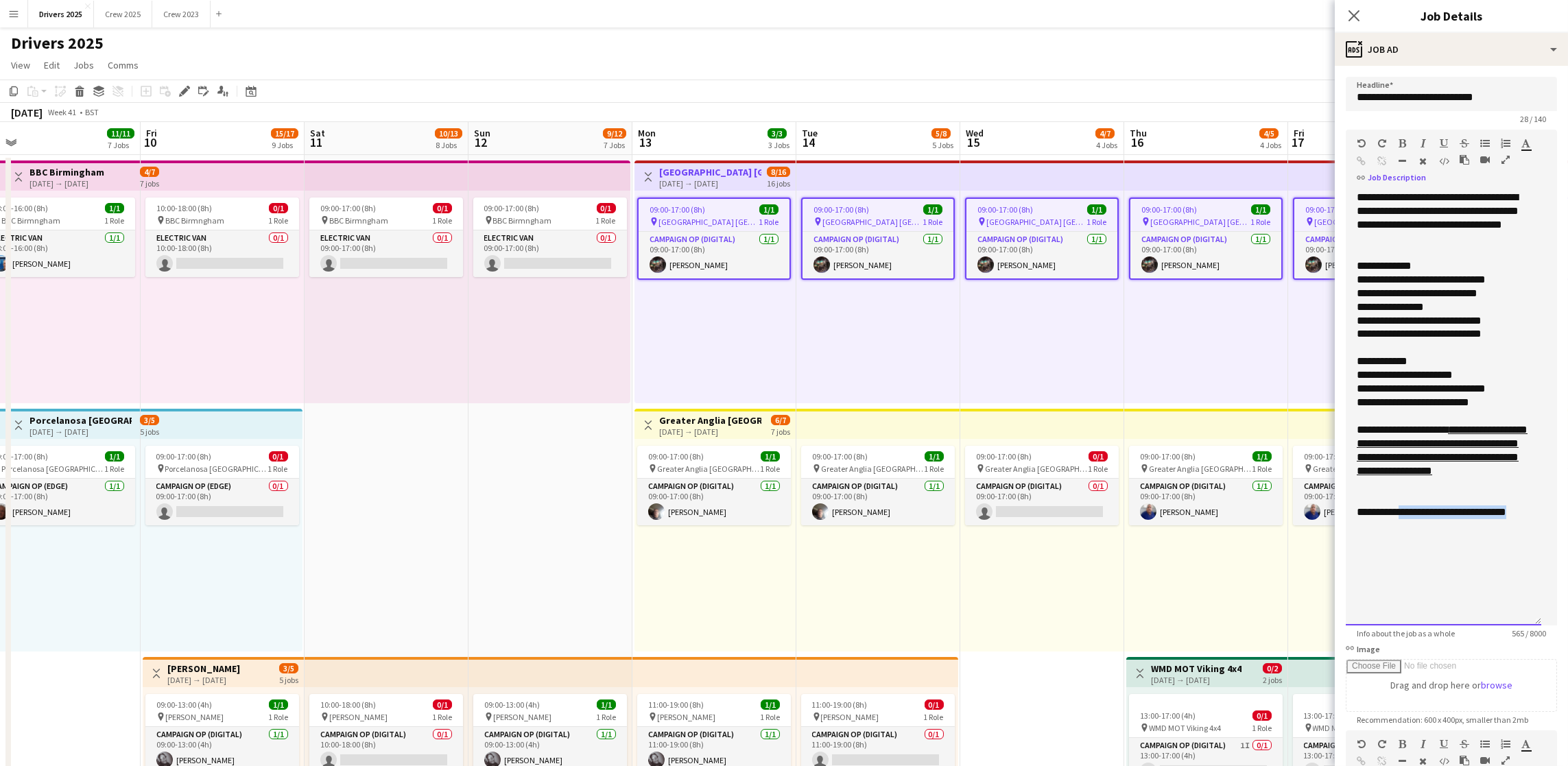
click at [1402, 530] on div "**********" at bounding box center [1443, 408] width 195 height 435
copy div "**********"
click at [1366, 157] on icon "button" at bounding box center [1361, 162] width 9 height 10
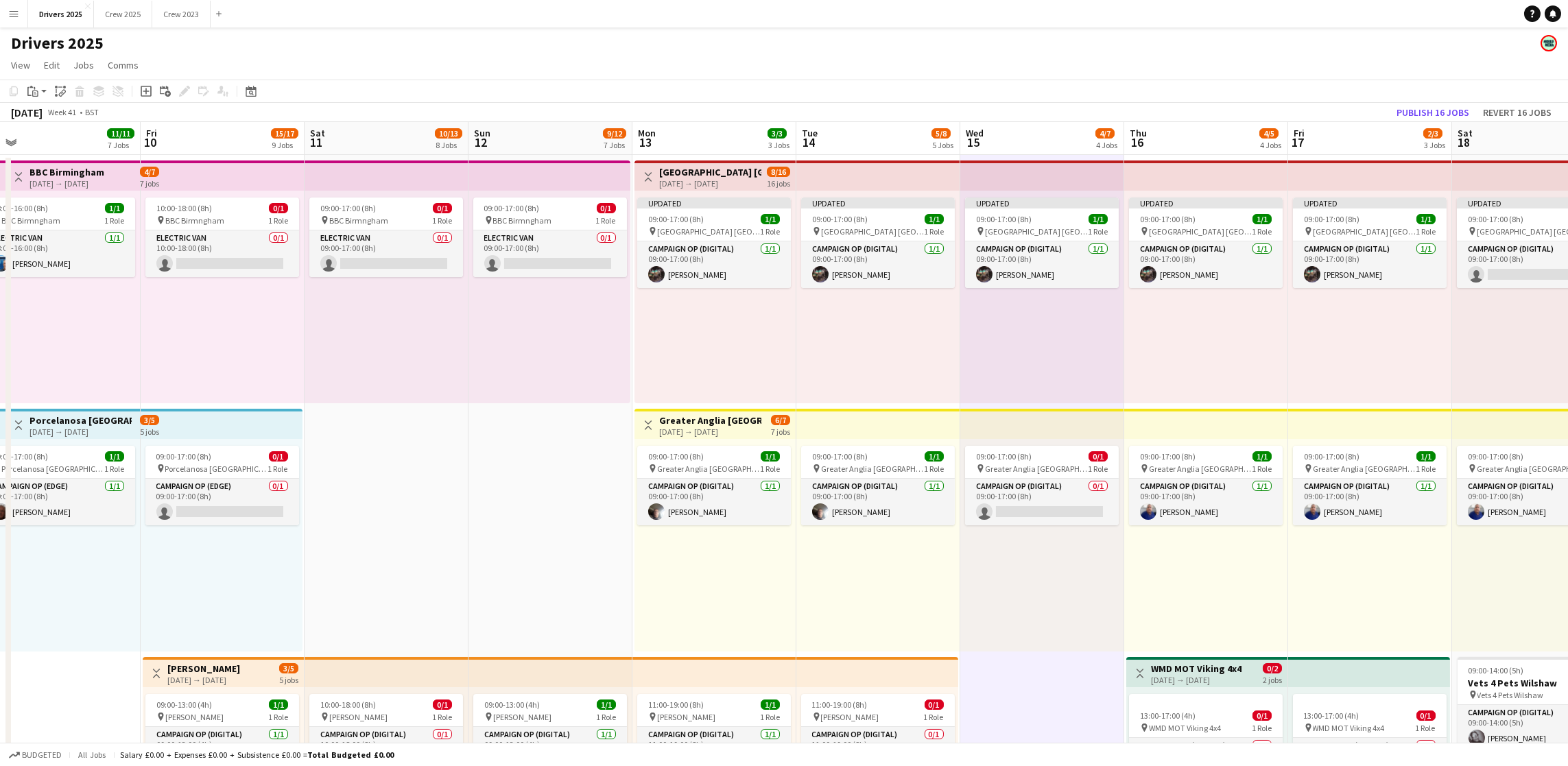
click at [721, 427] on div "[DATE] → [DATE]" at bounding box center [710, 432] width 102 height 11
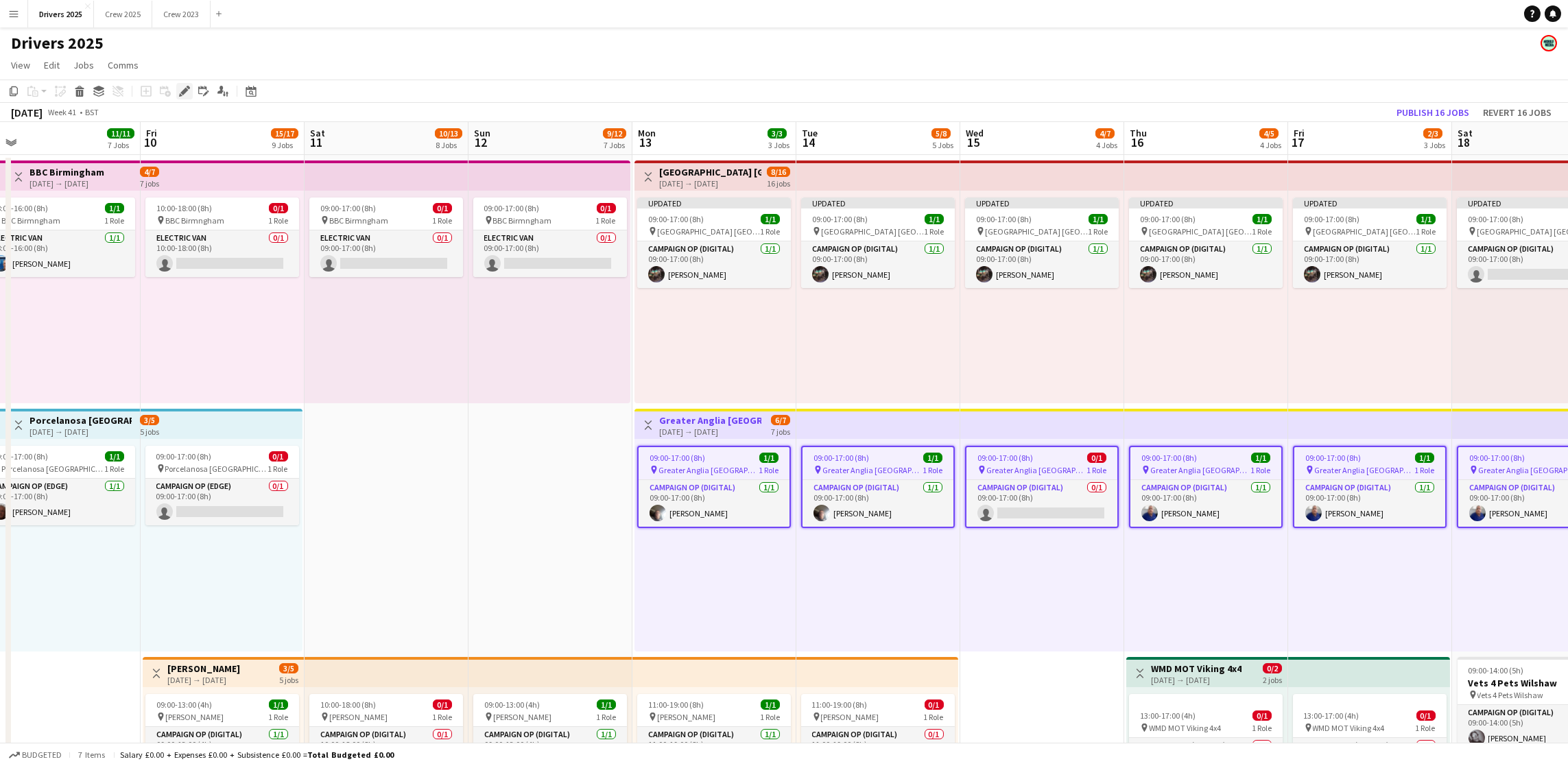
click at [187, 92] on icon "Edit" at bounding box center [185, 92] width 11 height 11
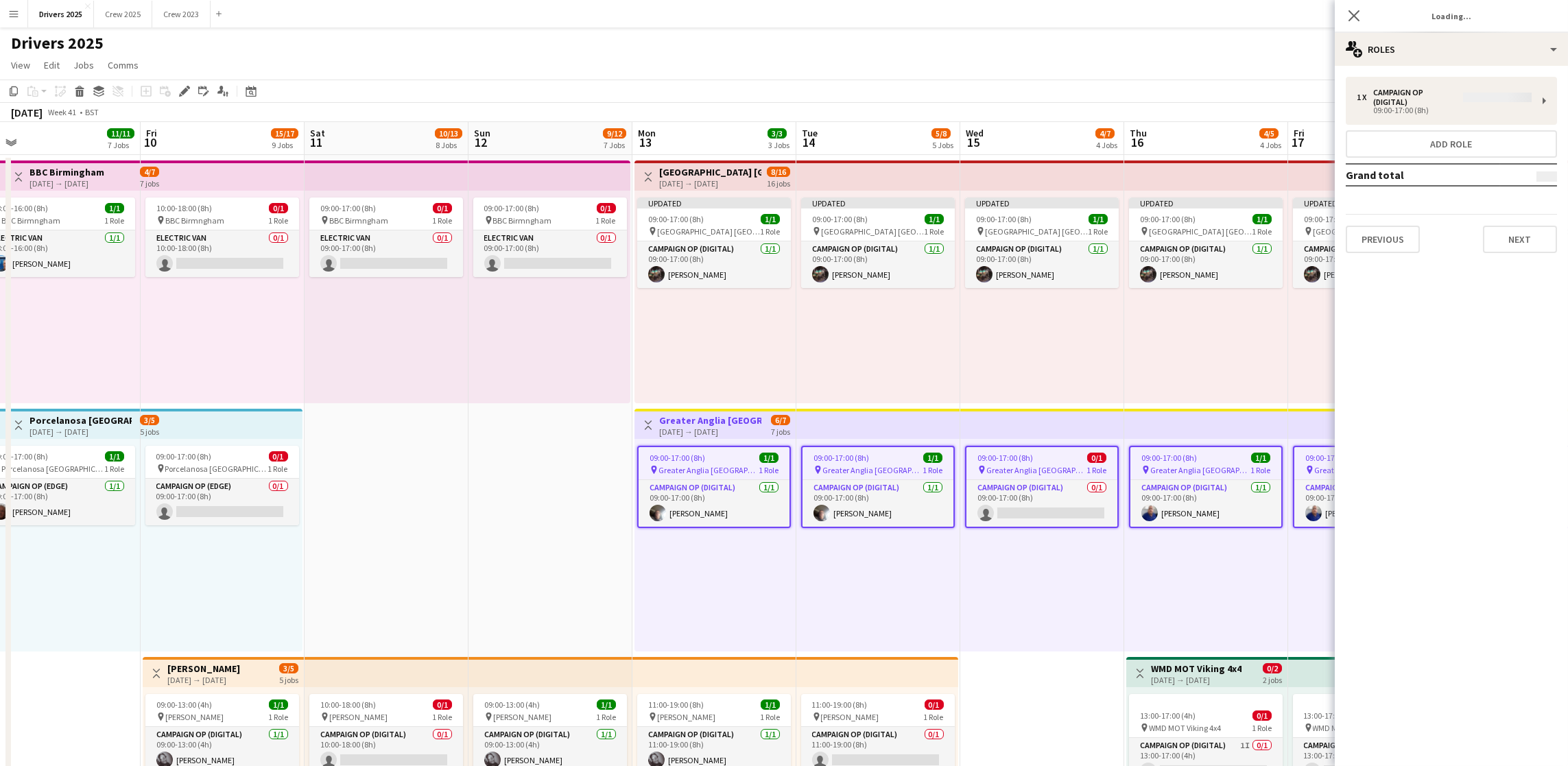
type input "**********"
click at [1524, 224] on button "Next" at bounding box center [1519, 229] width 74 height 28
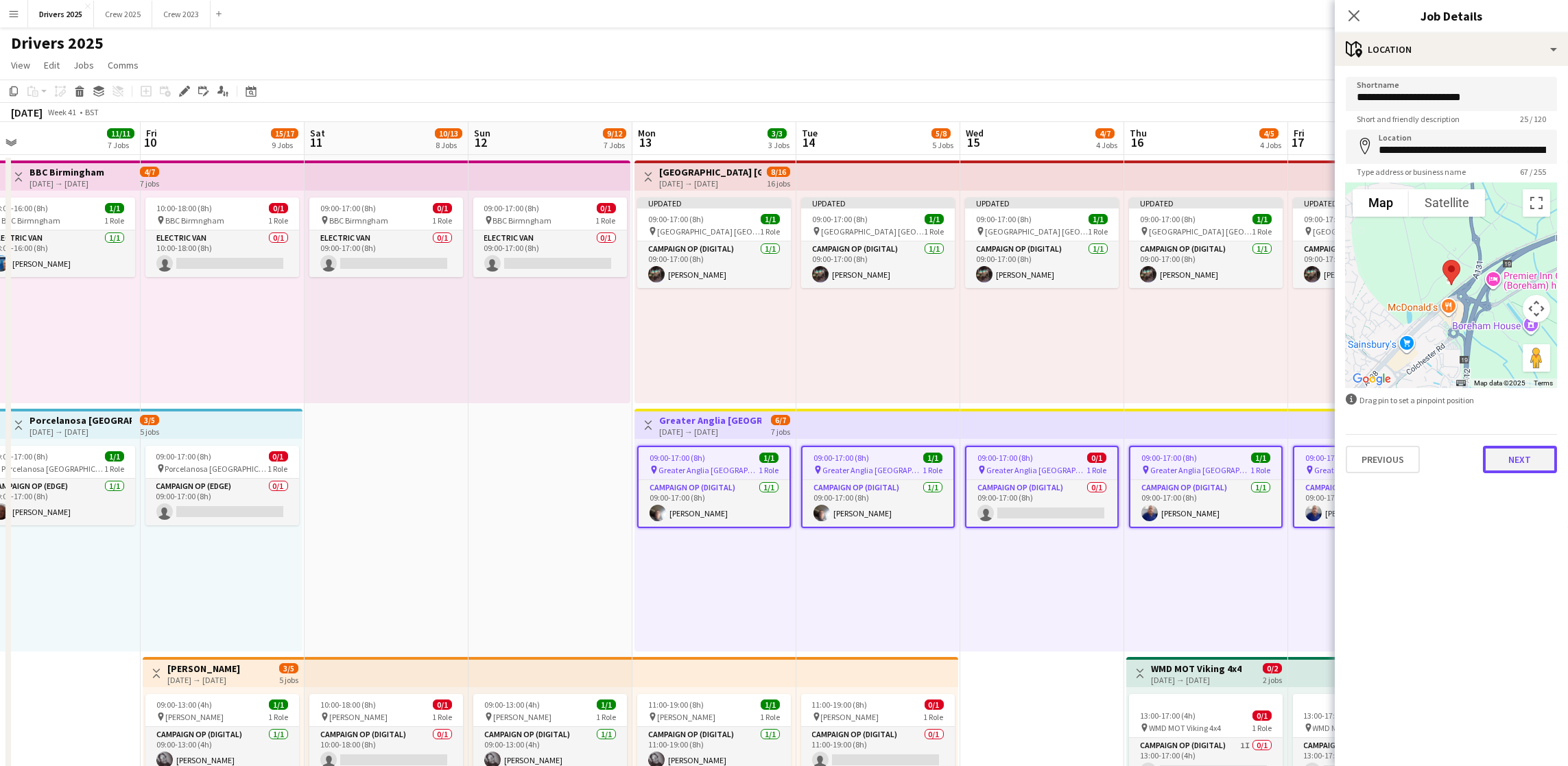
click at [1490, 454] on button "Next" at bounding box center [1519, 459] width 74 height 28
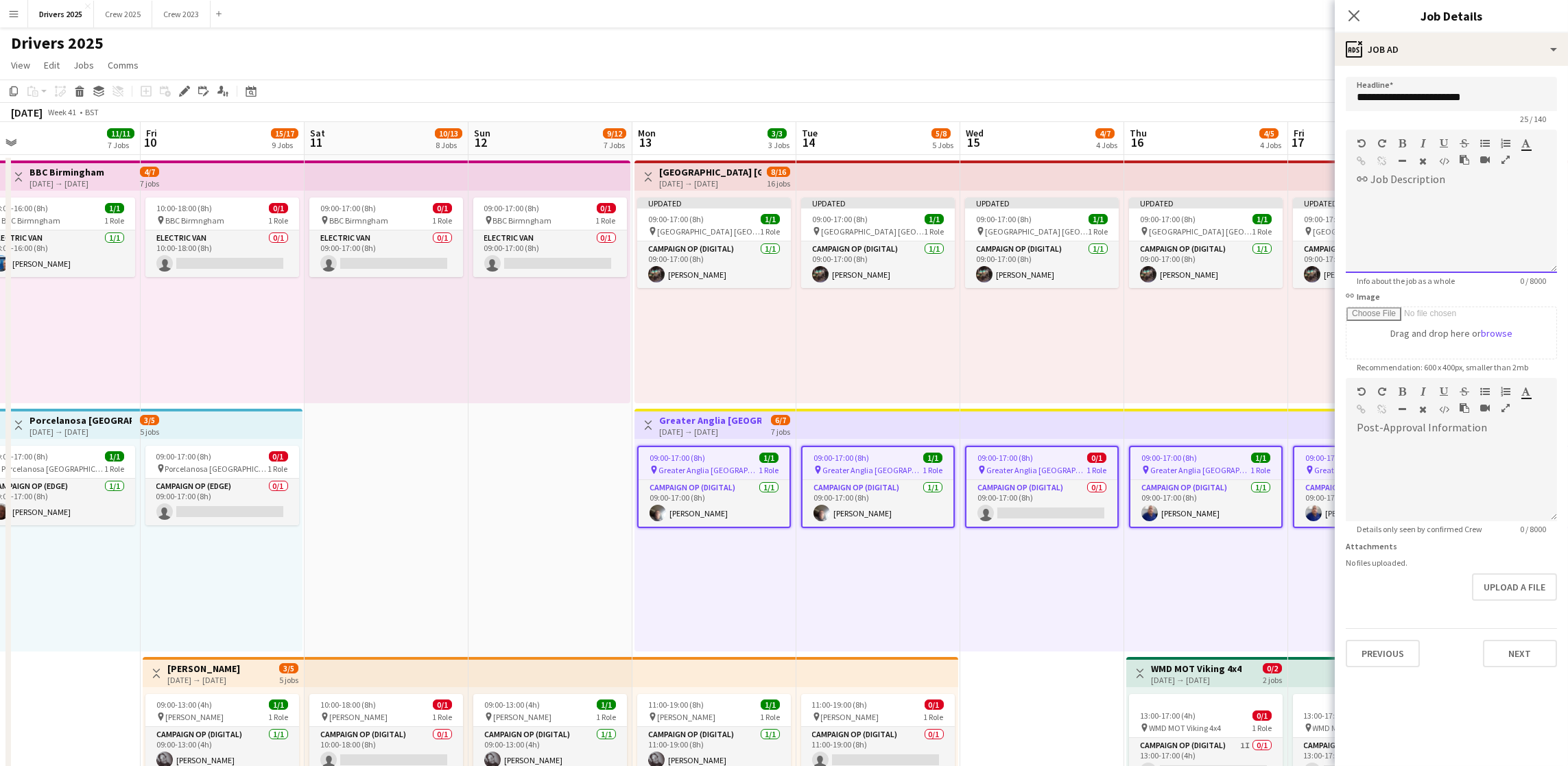
click at [1445, 199] on div at bounding box center [1452, 227] width 212 height 92
click at [1390, 202] on div at bounding box center [1452, 227] width 212 height 92
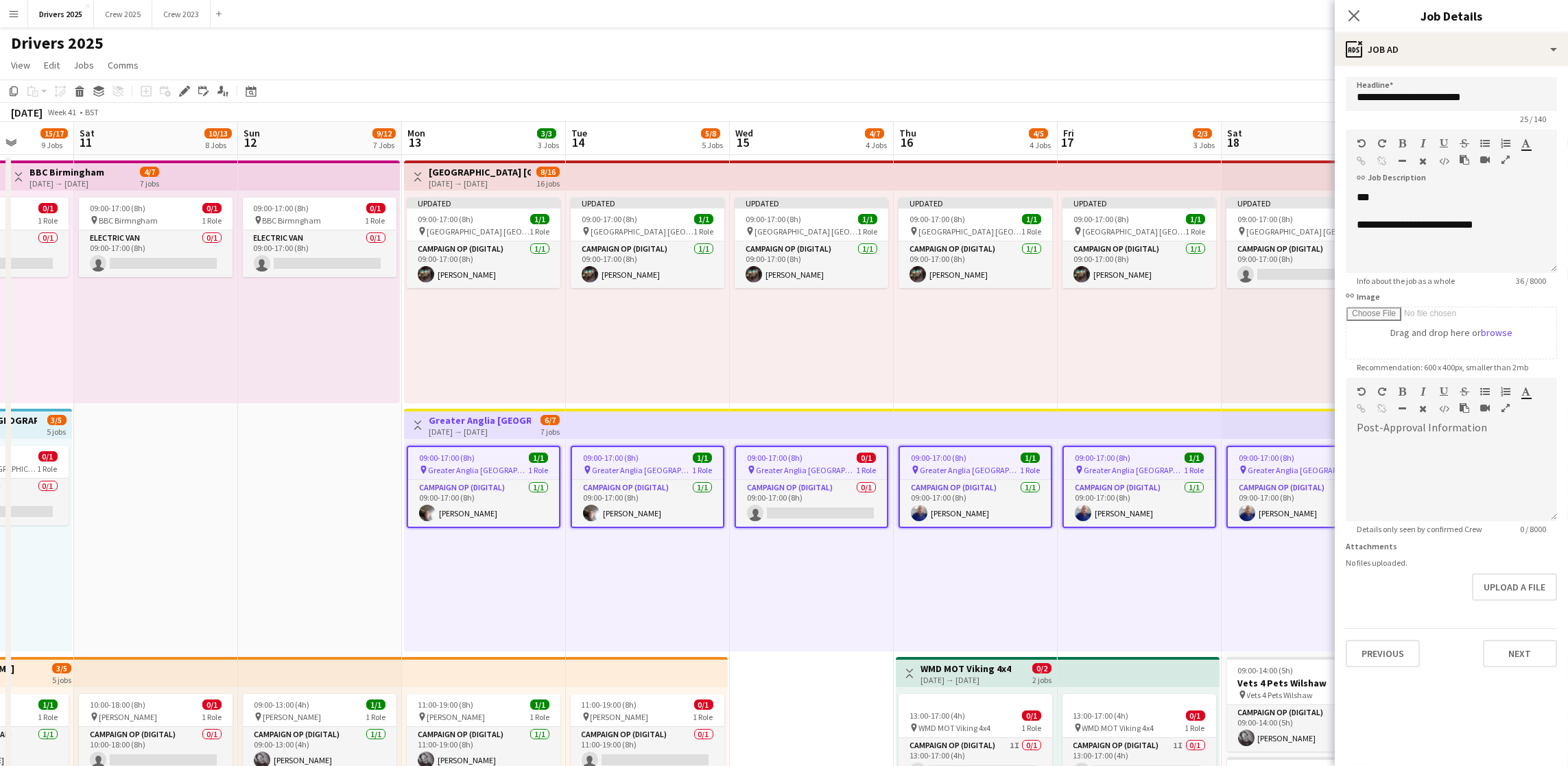
scroll to position [0, 587]
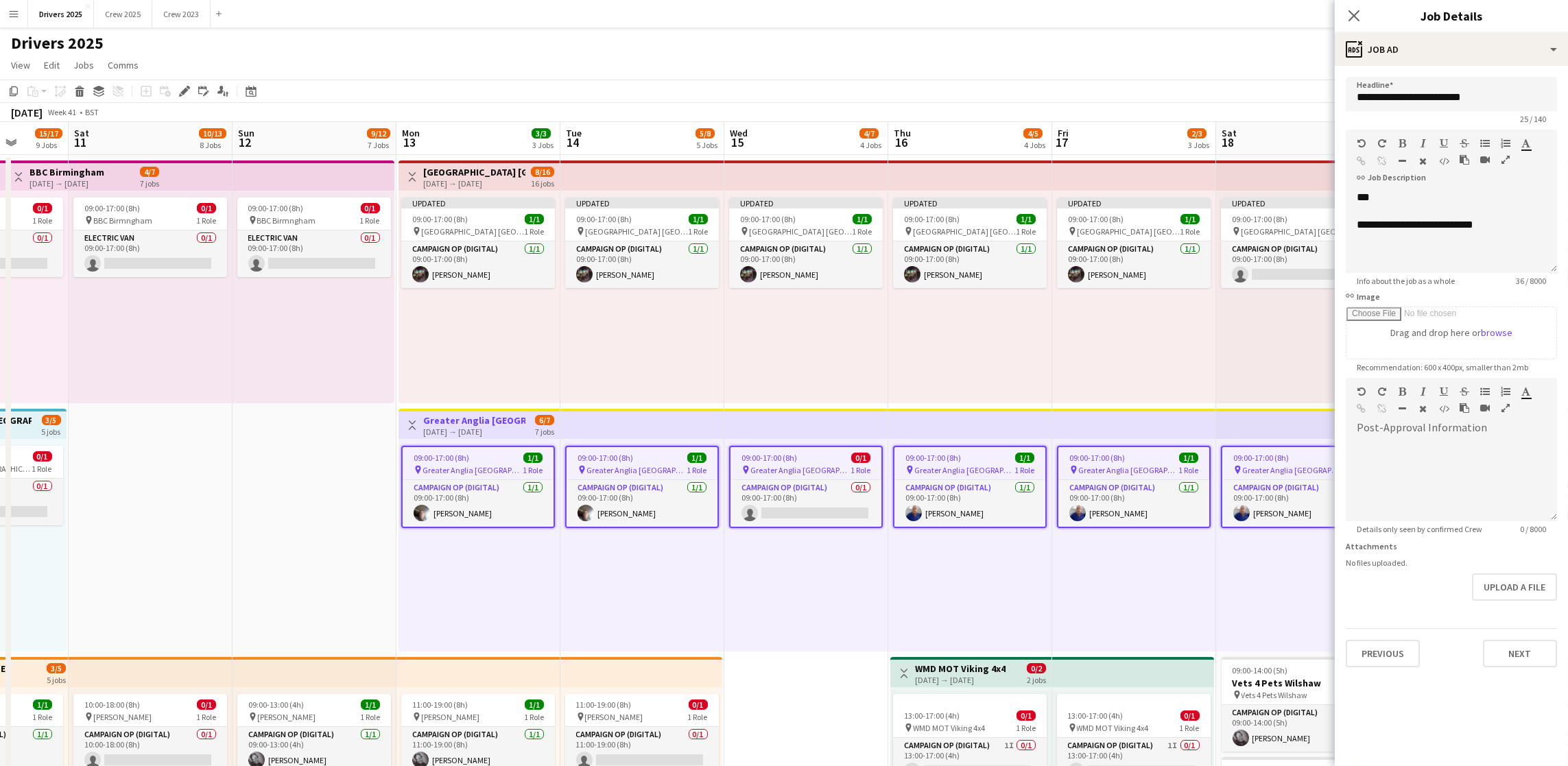
drag, startPoint x: 1058, startPoint y: 681, endPoint x: 822, endPoint y: 676, distance: 236.1
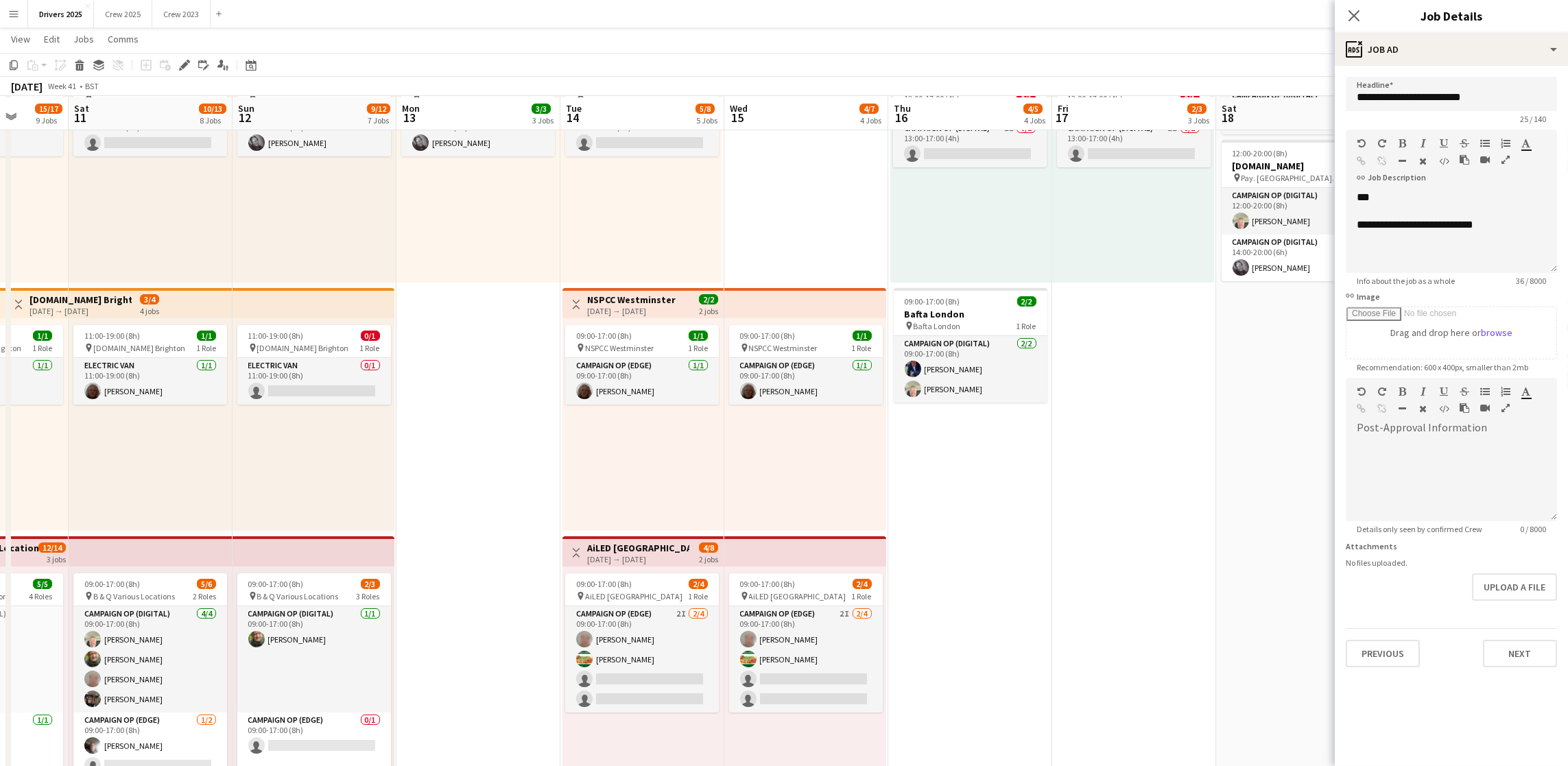
scroll to position [617, 0]
click at [615, 305] on div "[DATE] → [DATE]" at bounding box center [631, 310] width 88 height 11
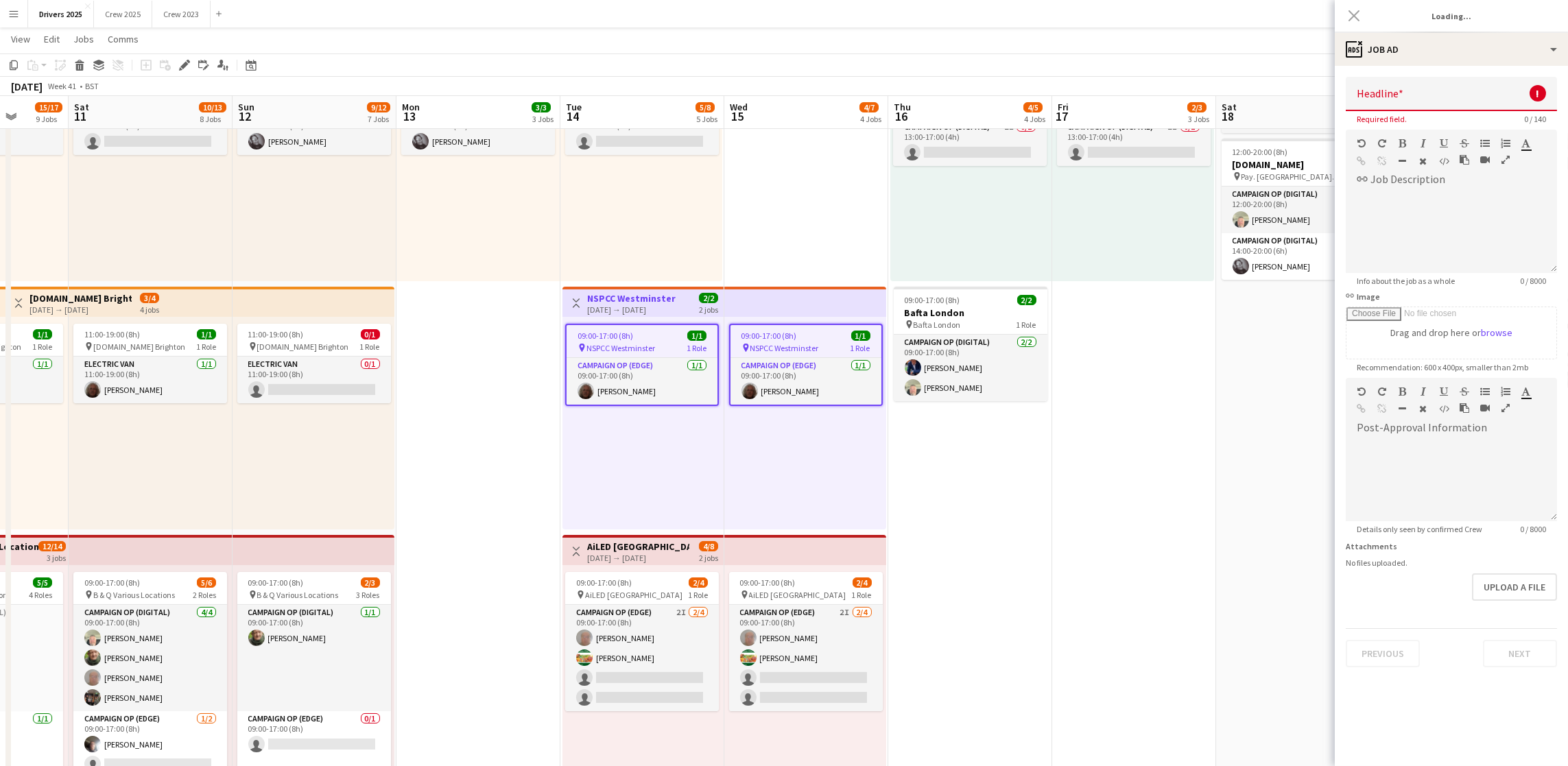
type input "**********"
click at [1461, 212] on div at bounding box center [1452, 231] width 212 height 83
click at [1488, 207] on div at bounding box center [1452, 231] width 212 height 83
click at [1347, 308] on input "link Image" at bounding box center [1452, 333] width 210 height 51
click at [1382, 237] on div "*** *" at bounding box center [1452, 231] width 212 height 83
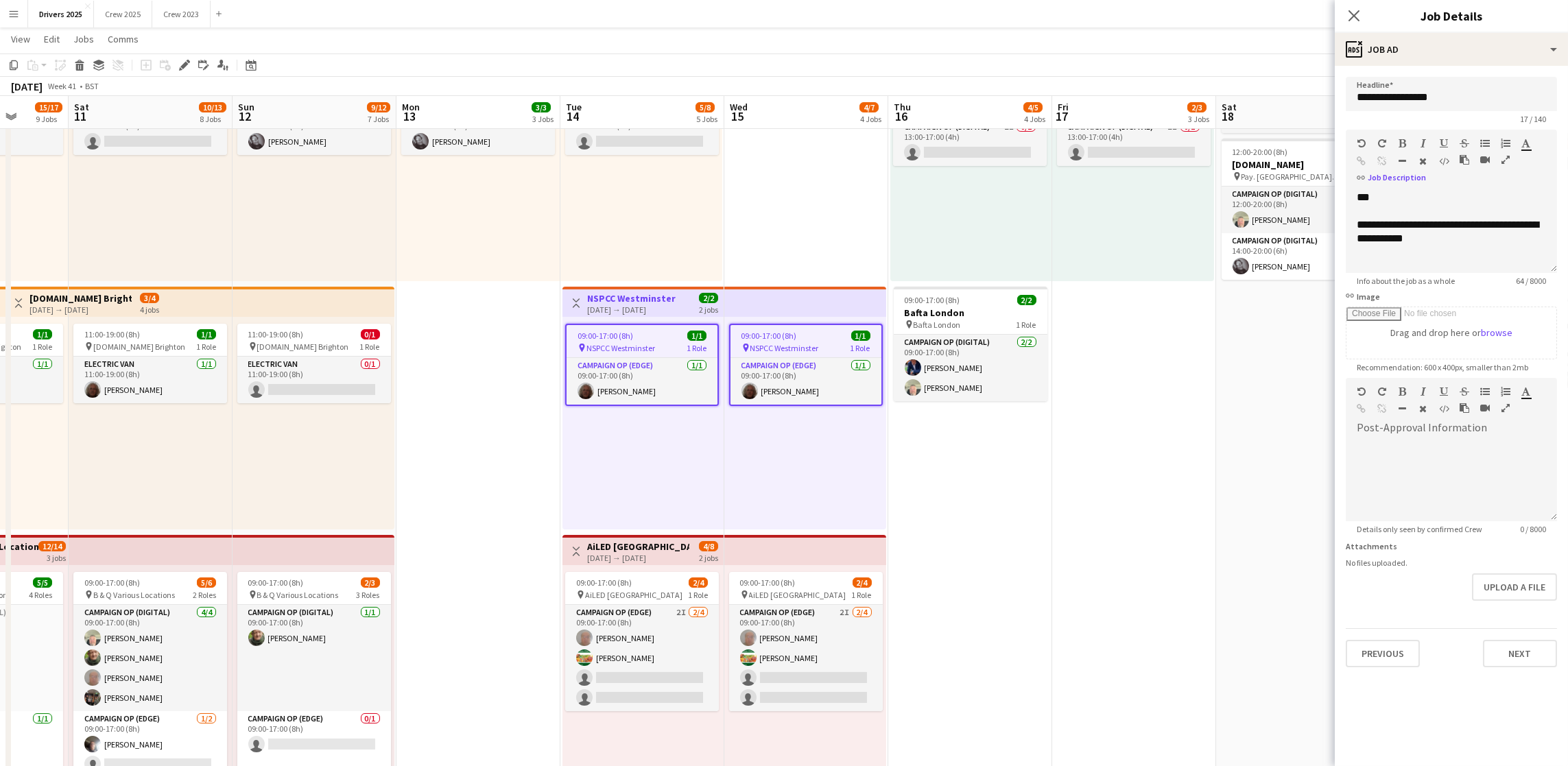
click at [640, 555] on div "[DATE] → [DATE]" at bounding box center [638, 558] width 102 height 11
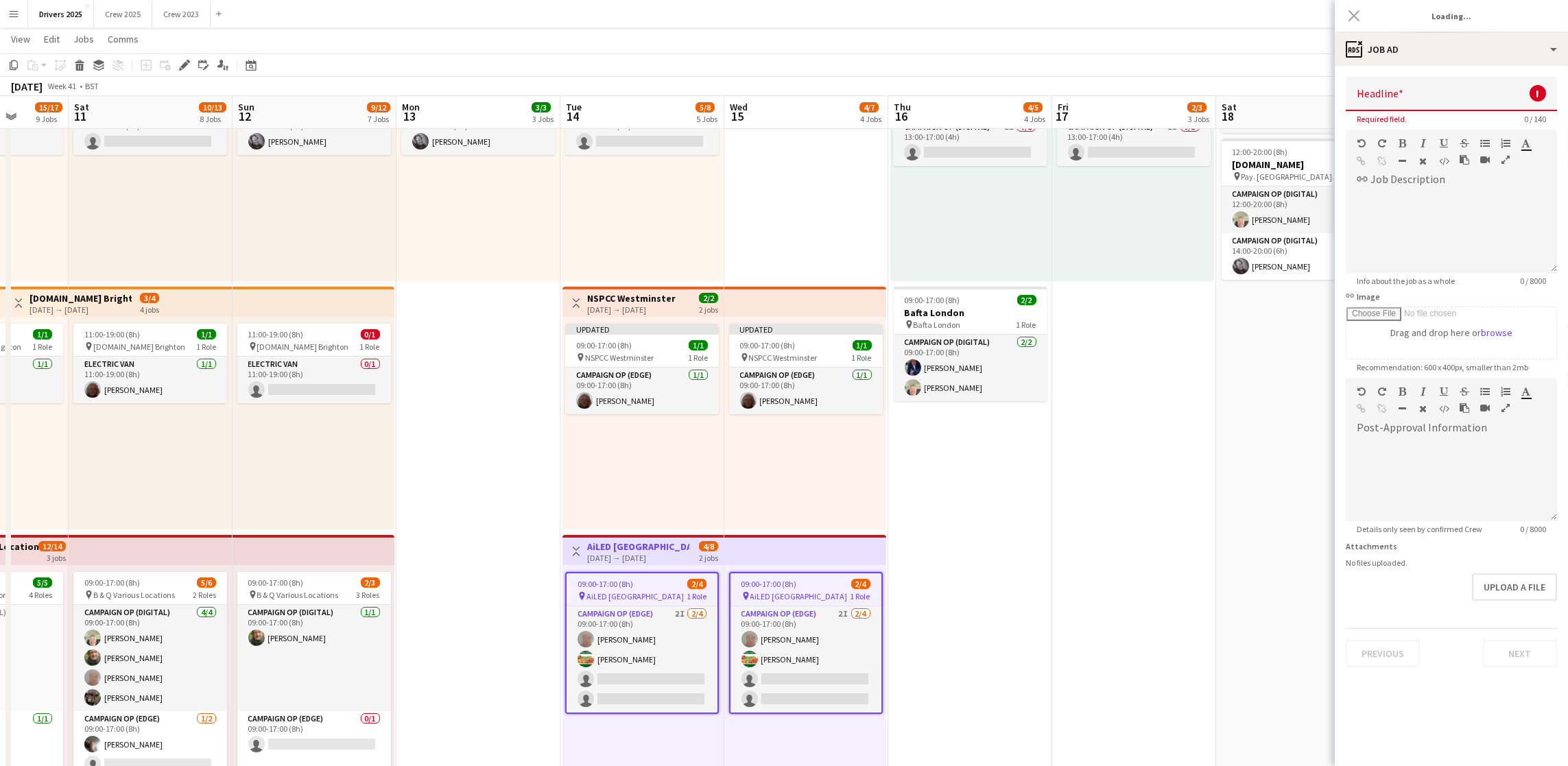
type input "**********"
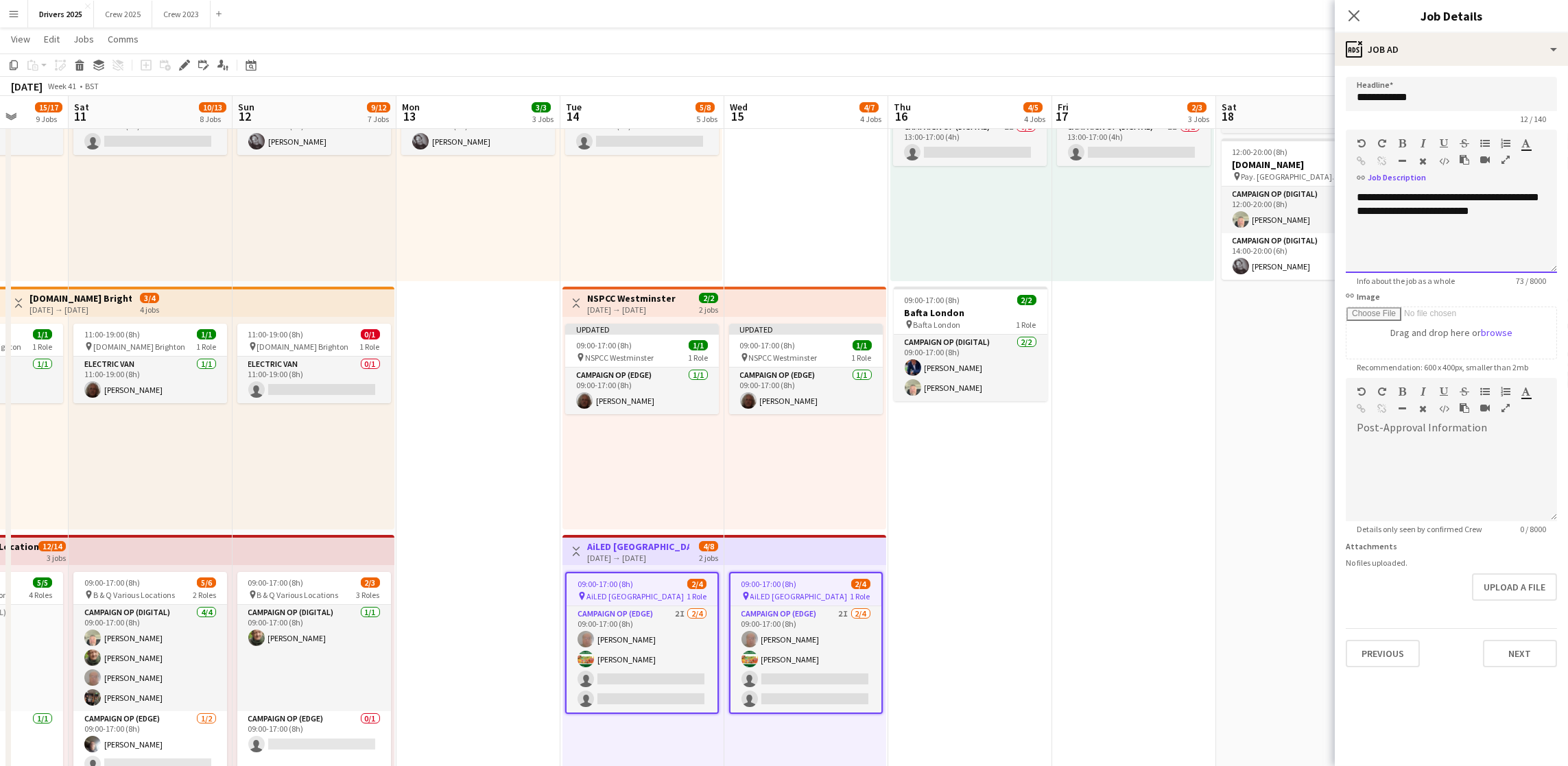
click at [1513, 212] on div "**********" at bounding box center [1452, 231] width 212 height 83
click at [1436, 236] on div at bounding box center [1451, 238] width 189 height 13
click at [1368, 262] on div "**********" at bounding box center [1443, 265] width 174 height 13
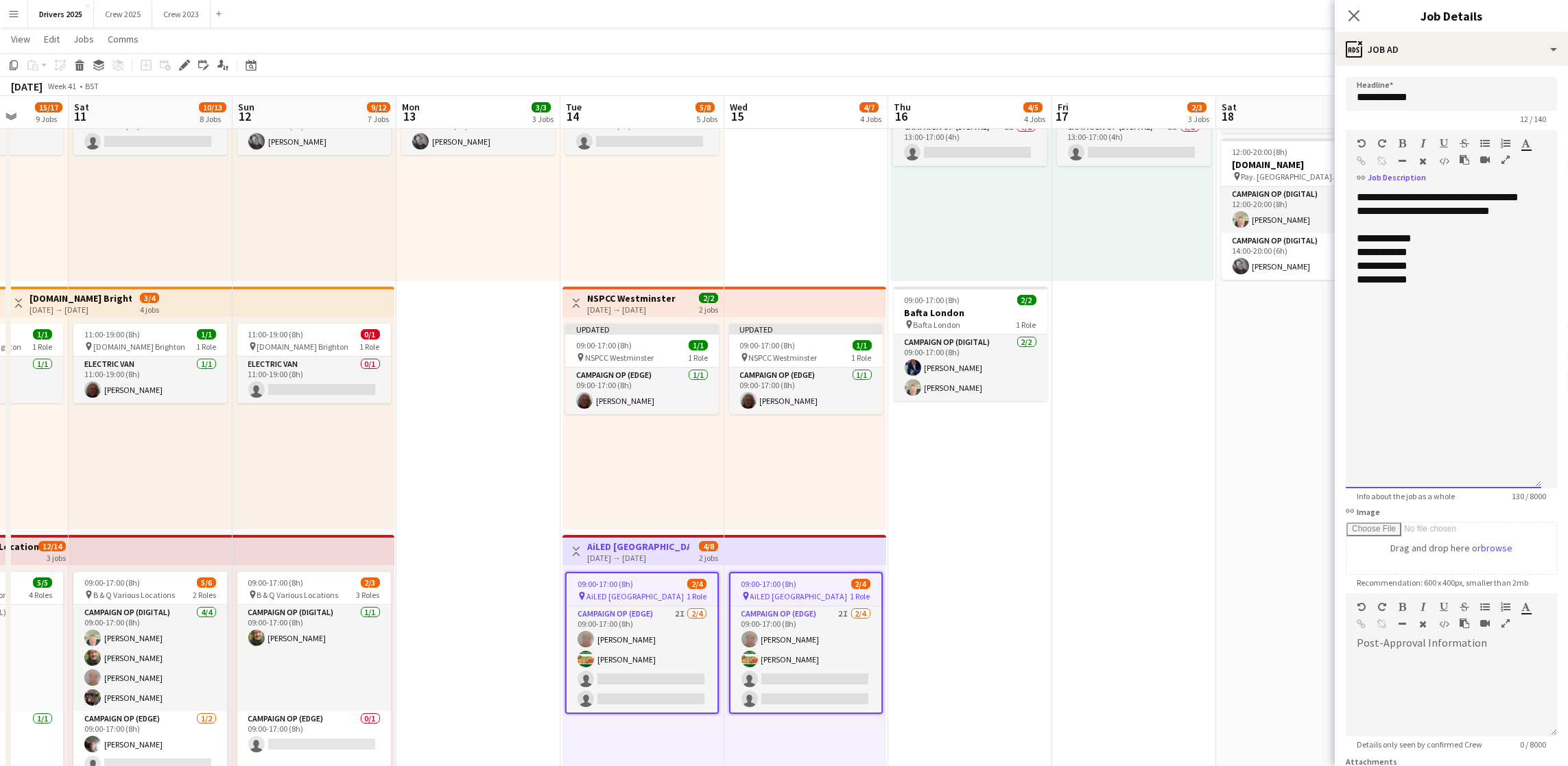
drag, startPoint x: 1548, startPoint y: 264, endPoint x: 1554, endPoint y: 480, distance: 216.1
click at [1554, 480] on mat-expansion-panel "**********" at bounding box center [1451, 415] width 233 height 700
click at [1475, 304] on div "**********" at bounding box center [1443, 339] width 195 height 298
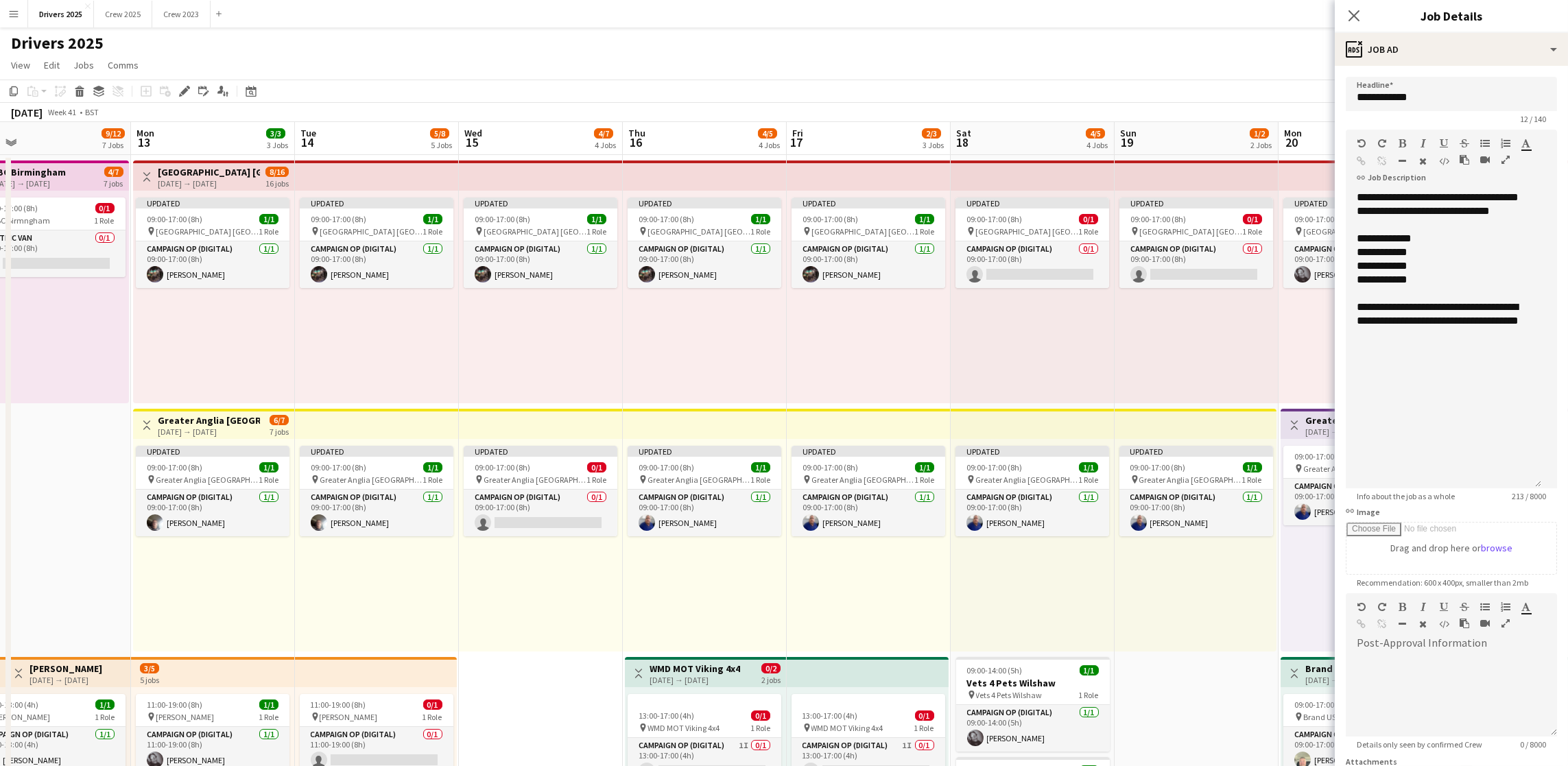
scroll to position [0, 526]
drag, startPoint x: 782, startPoint y: 580, endPoint x: 515, endPoint y: 578, distance: 267.0
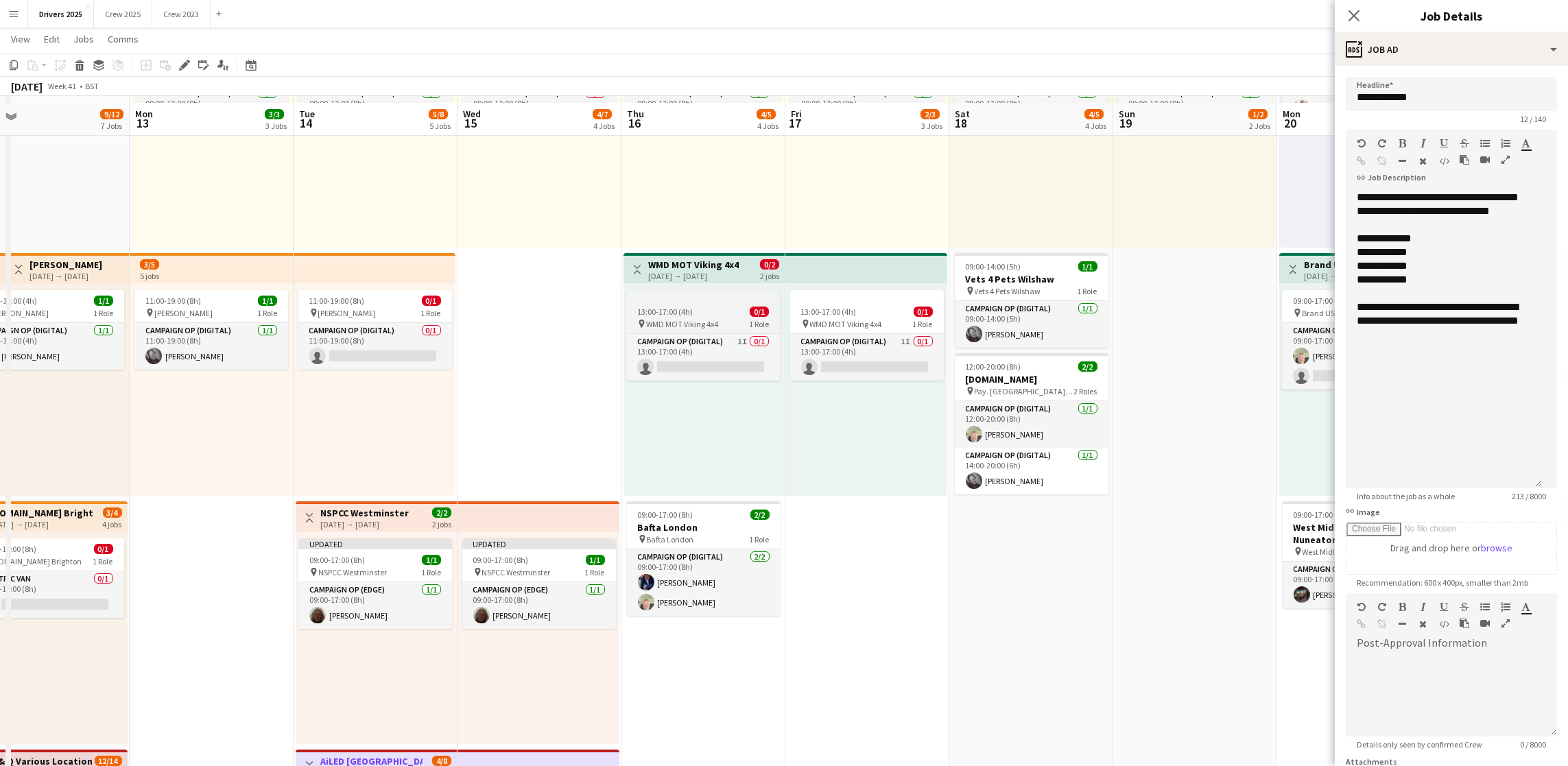
scroll to position [411, 0]
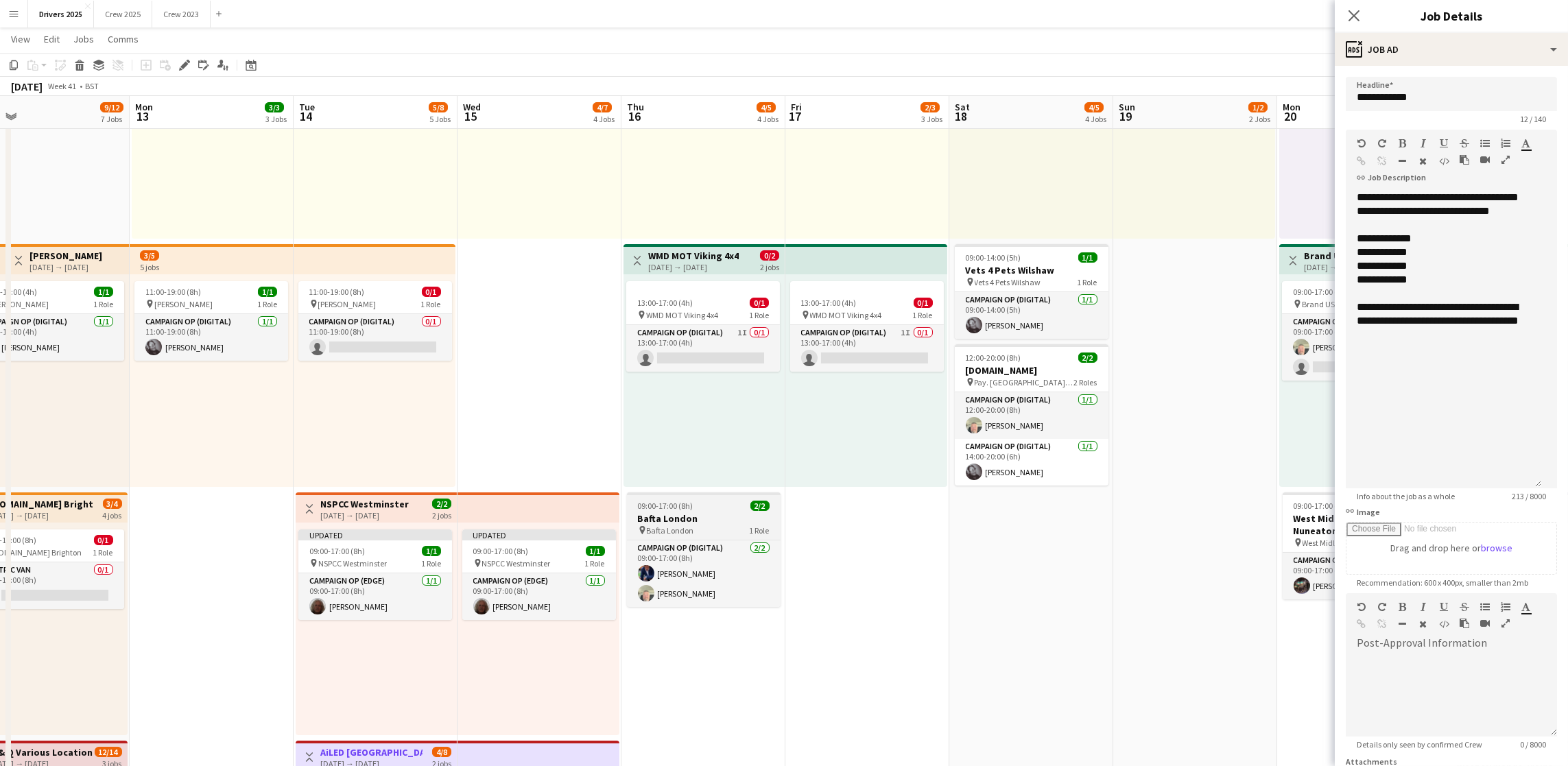
click at [679, 522] on h3 "Bafta London" at bounding box center [704, 518] width 154 height 13
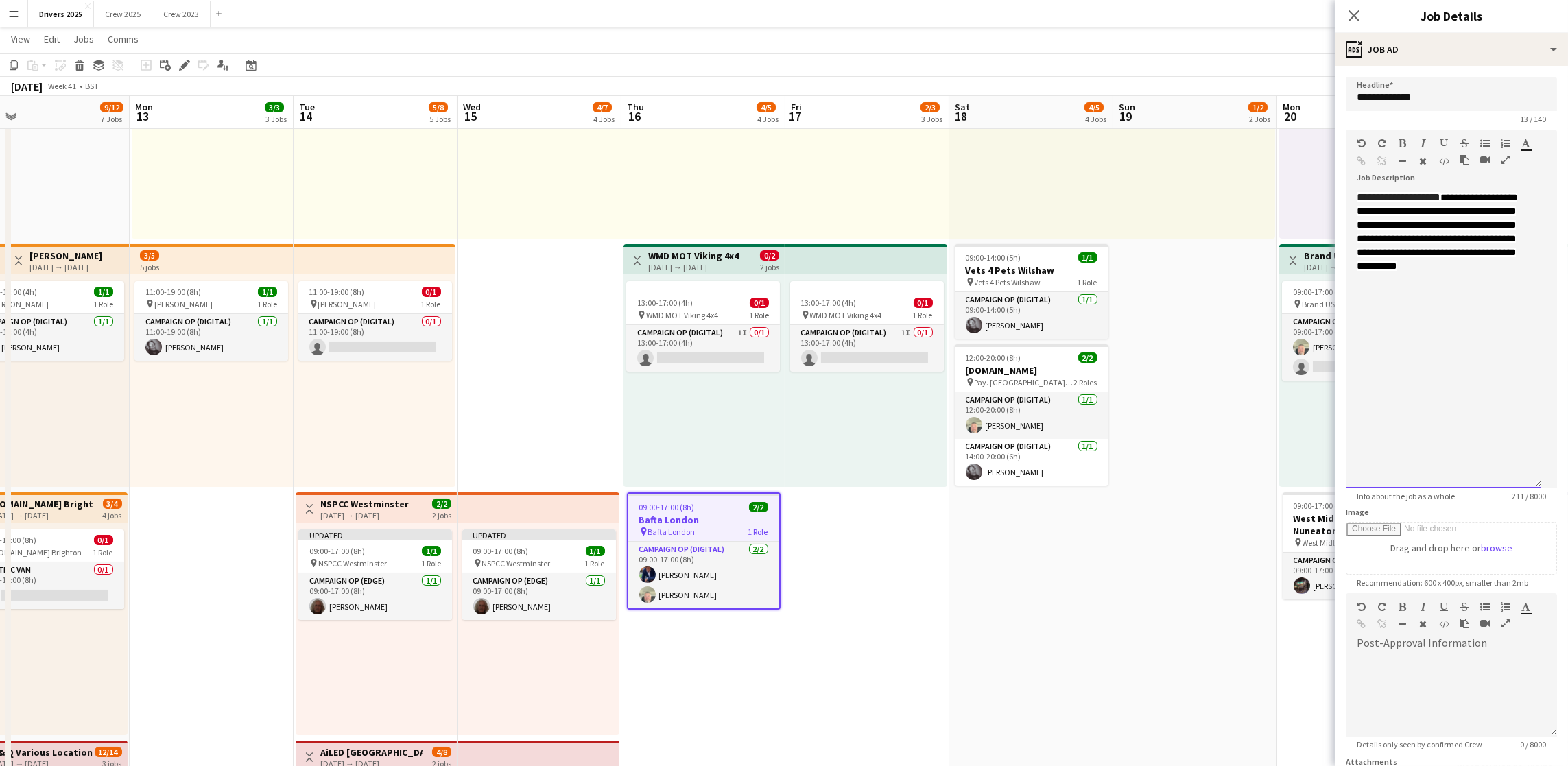
click at [1475, 344] on div "**********" at bounding box center [1443, 339] width 195 height 298
click at [1464, 328] on div "*******" at bounding box center [1443, 320] width 174 height 13
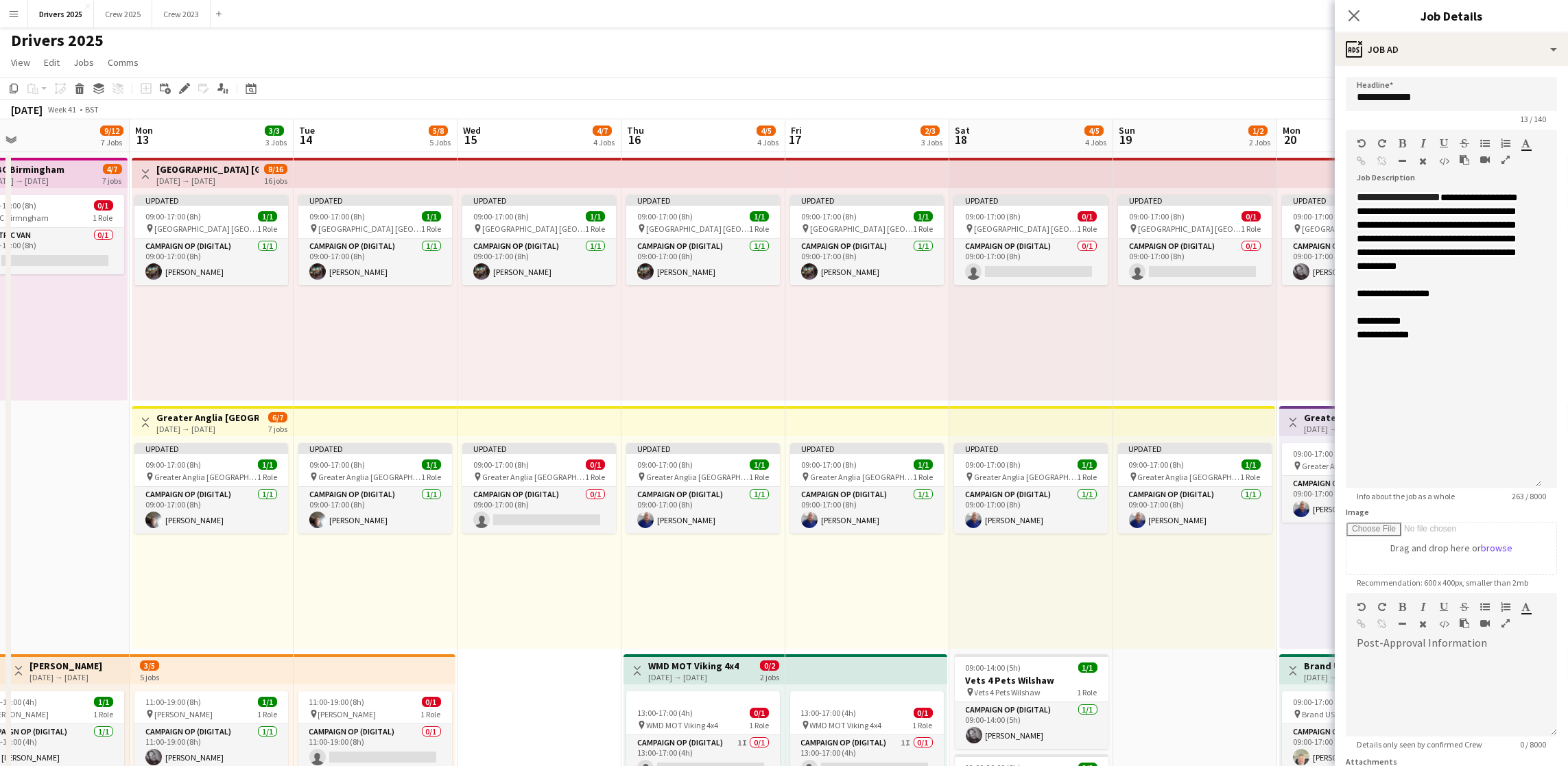
scroll to position [0, 0]
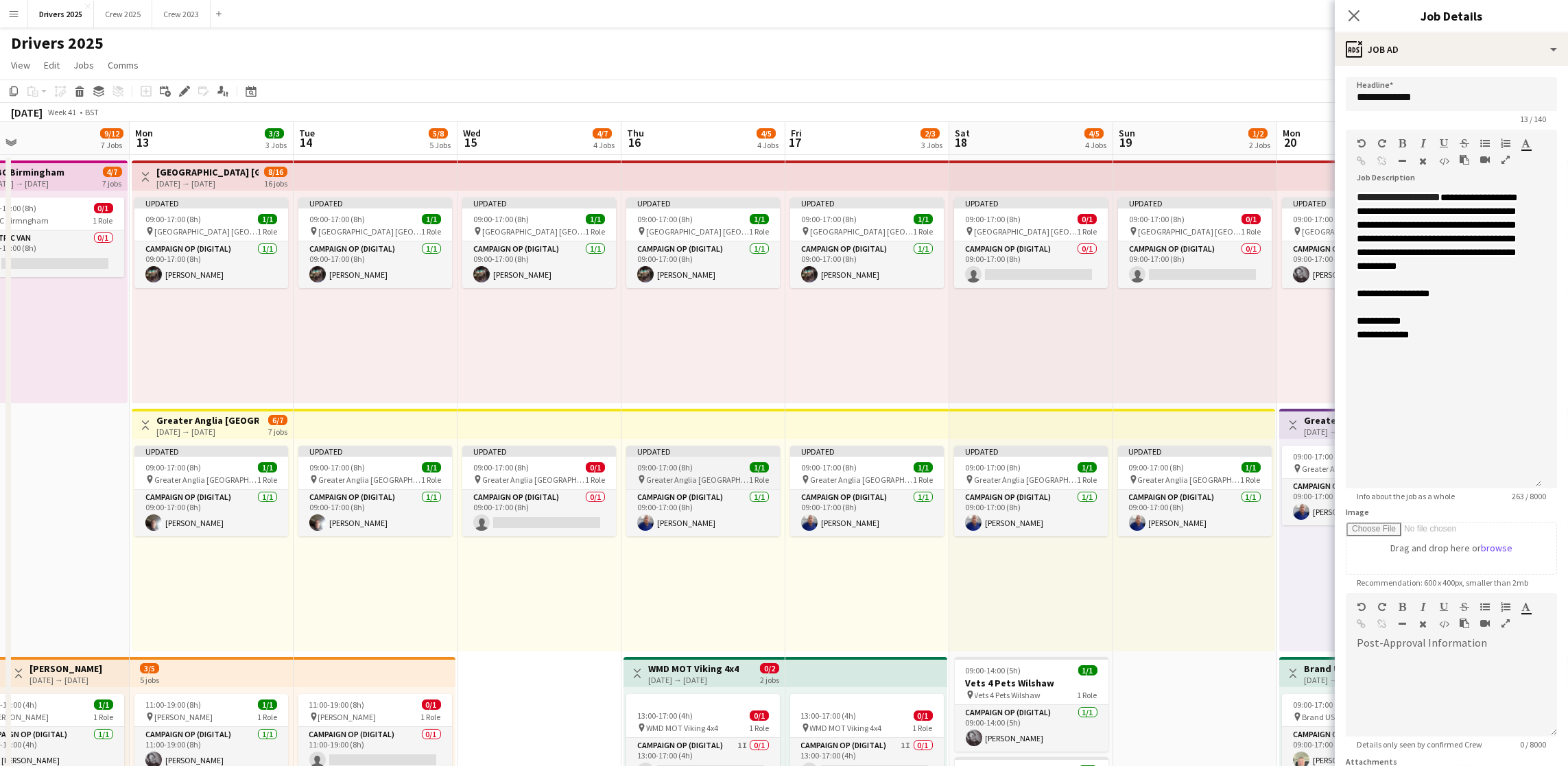
click at [661, 463] on span "09:00-17:00 (8h)" at bounding box center [664, 467] width 56 height 11
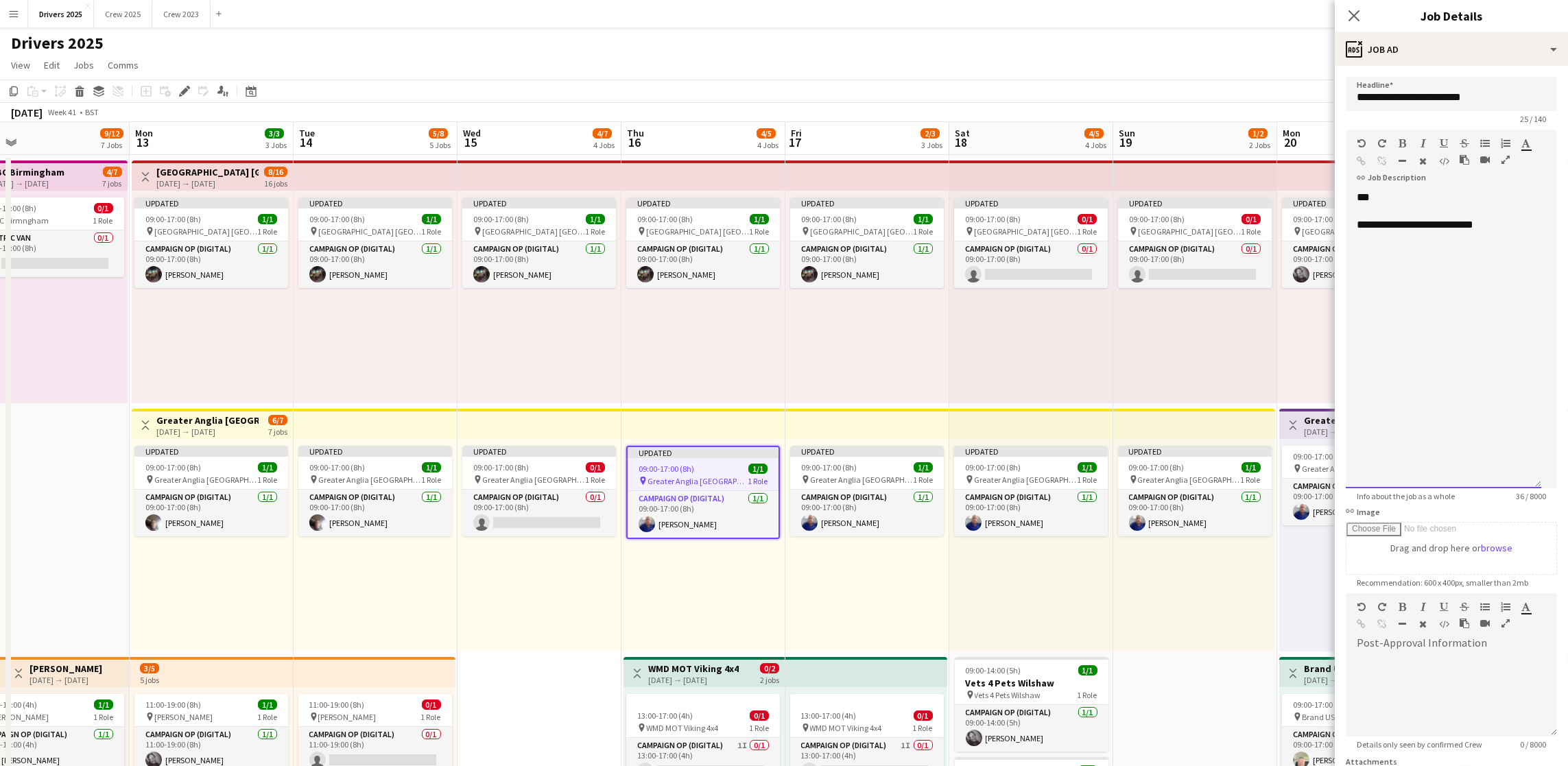
click at [1475, 218] on div at bounding box center [1443, 211] width 174 height 13
drag, startPoint x: 1392, startPoint y: 210, endPoint x: 1408, endPoint y: 217, distance: 17.5
click at [1392, 210] on div "**********" at bounding box center [1443, 339] width 195 height 298
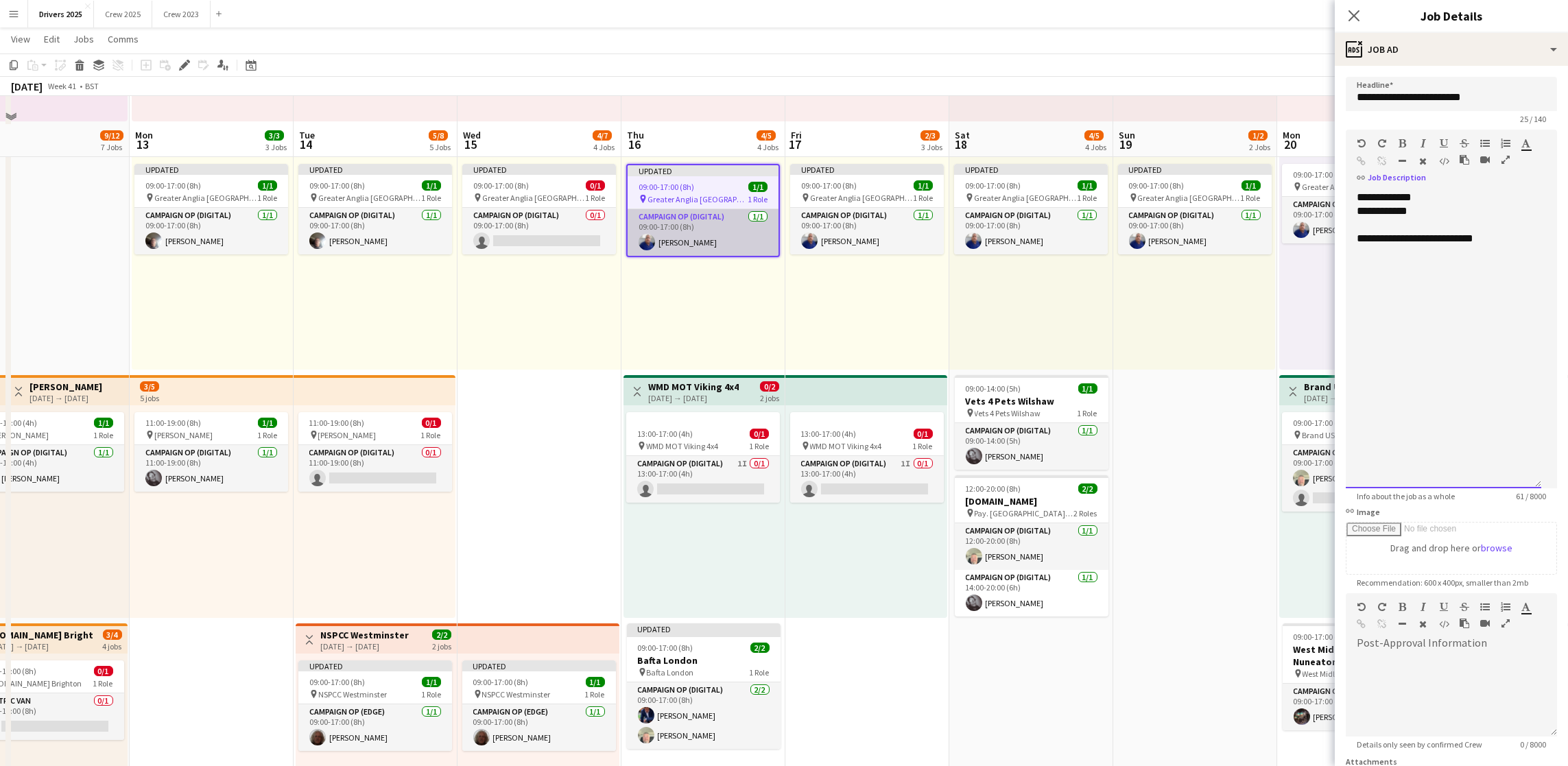
scroll to position [309, 0]
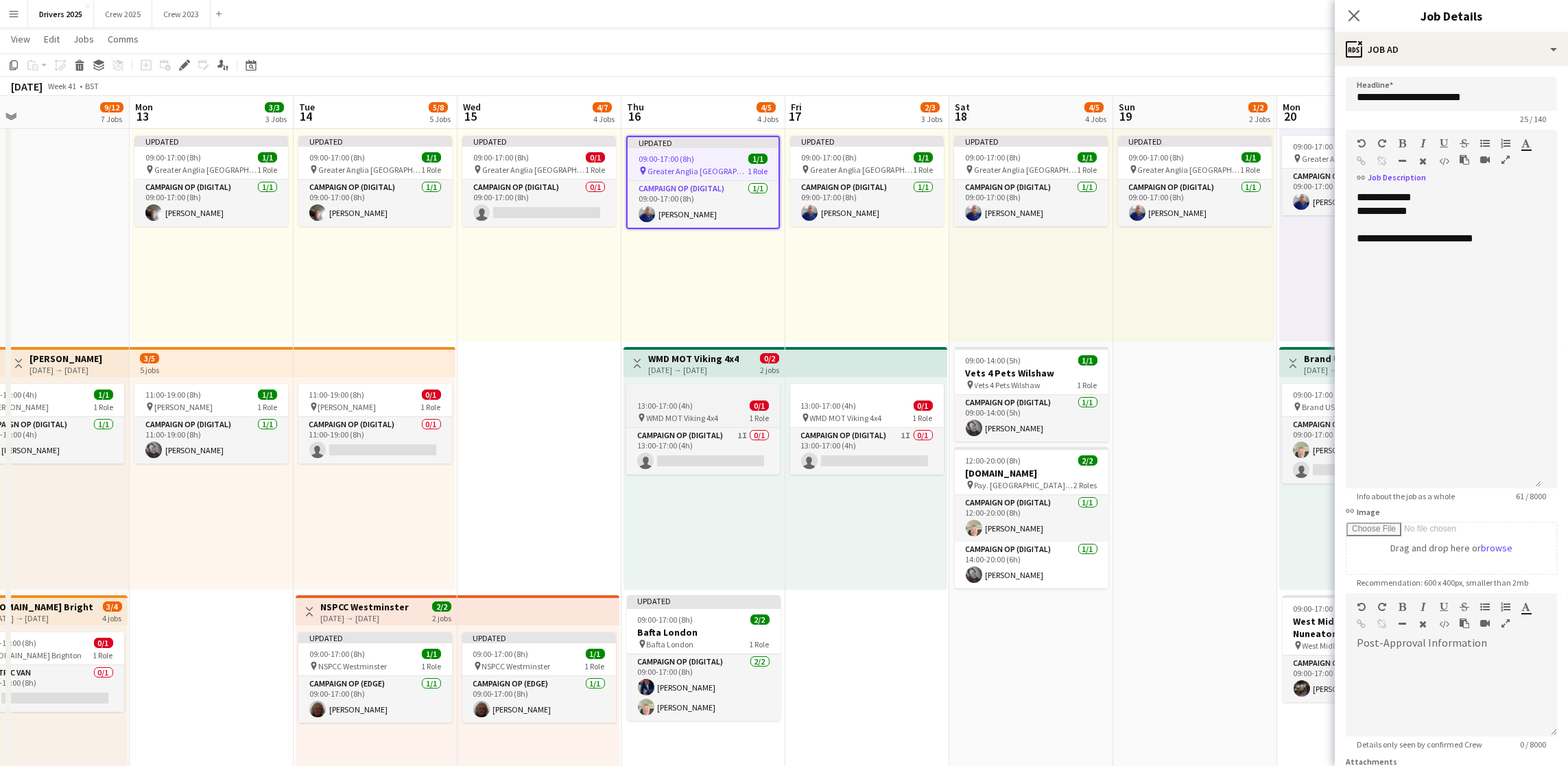
click at [700, 391] on div at bounding box center [703, 390] width 154 height 11
type input "**********"
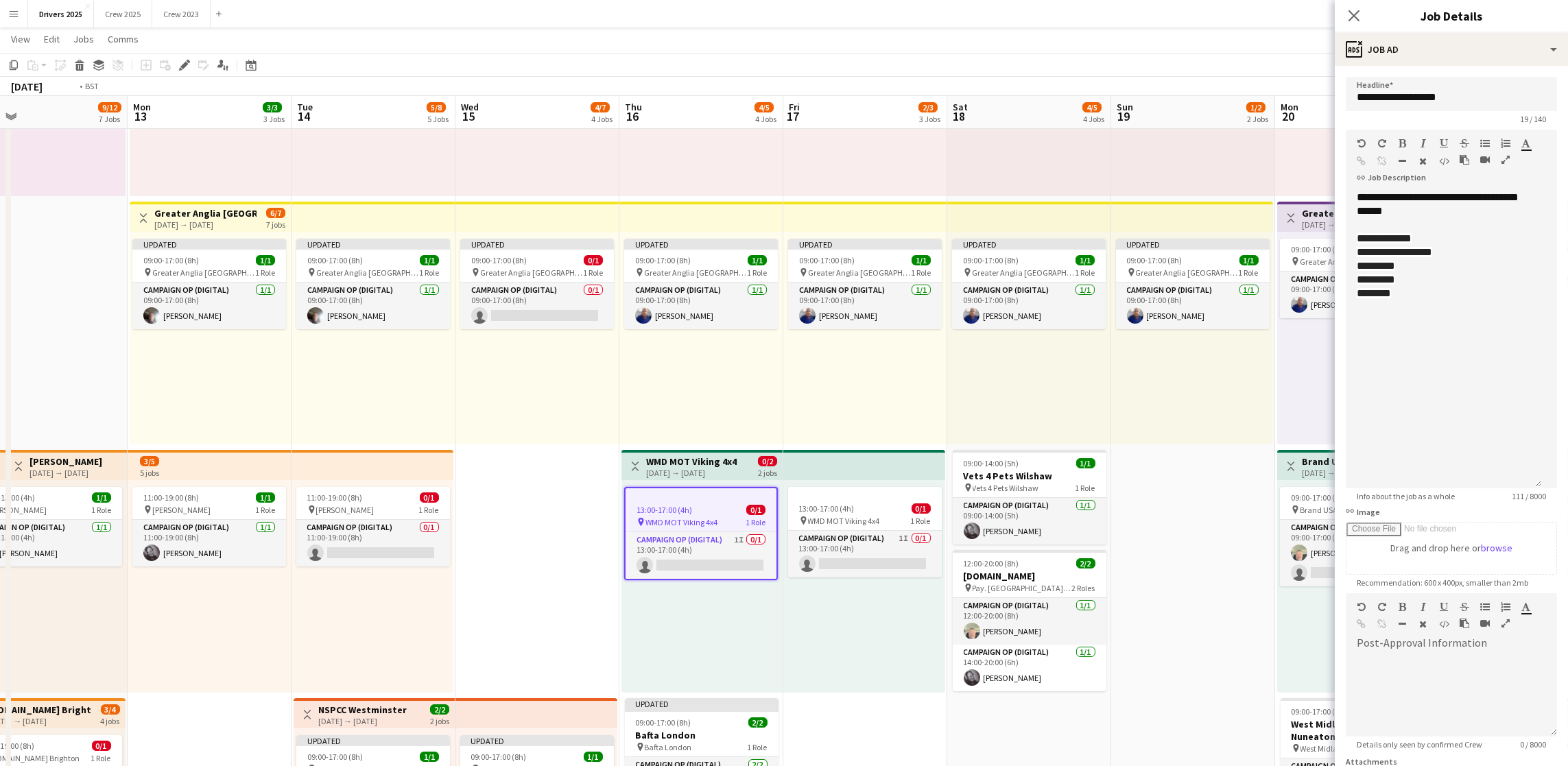
scroll to position [0, 529]
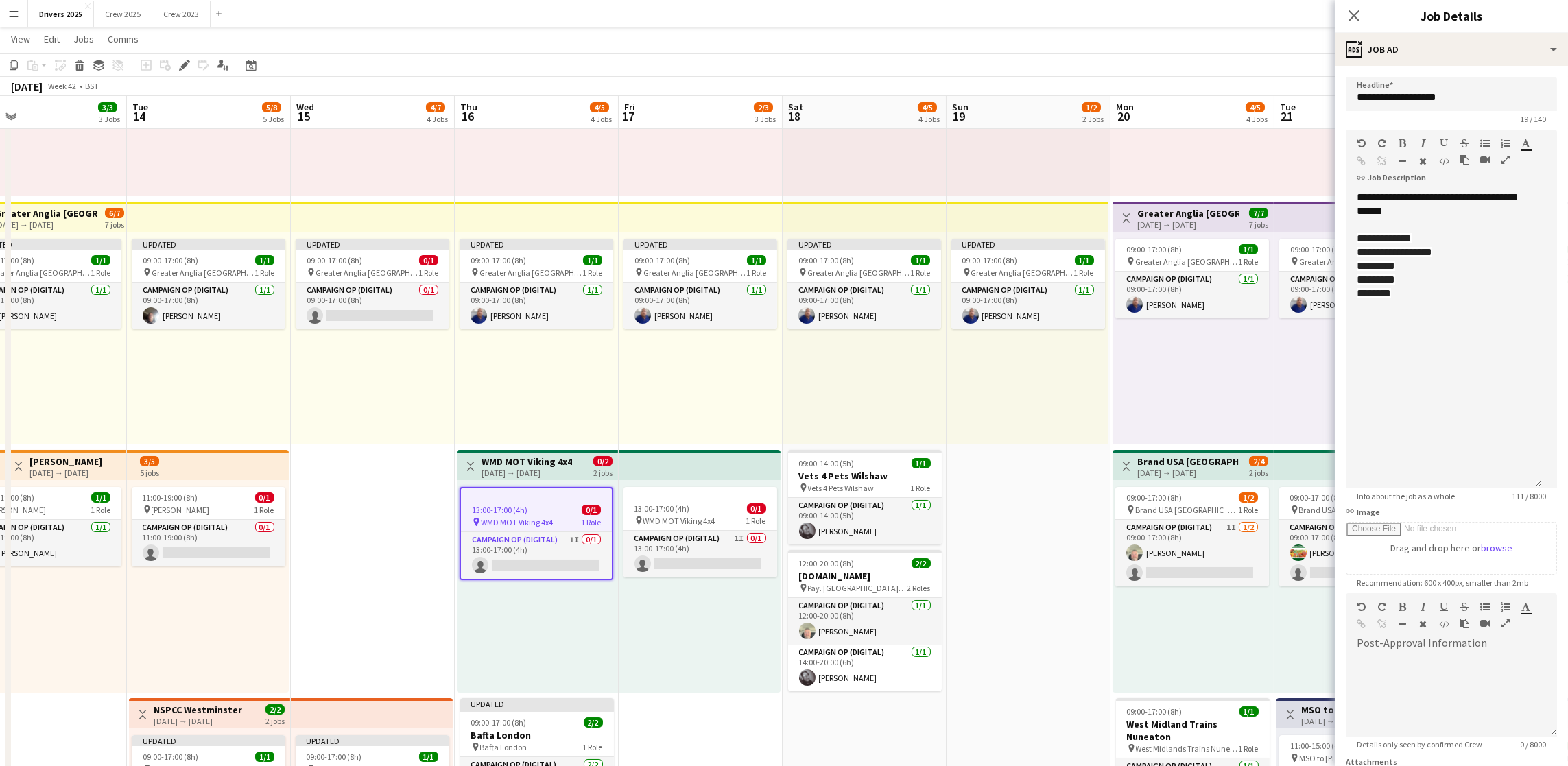
drag, startPoint x: 1208, startPoint y: 512, endPoint x: 1041, endPoint y: 483, distance: 169.5
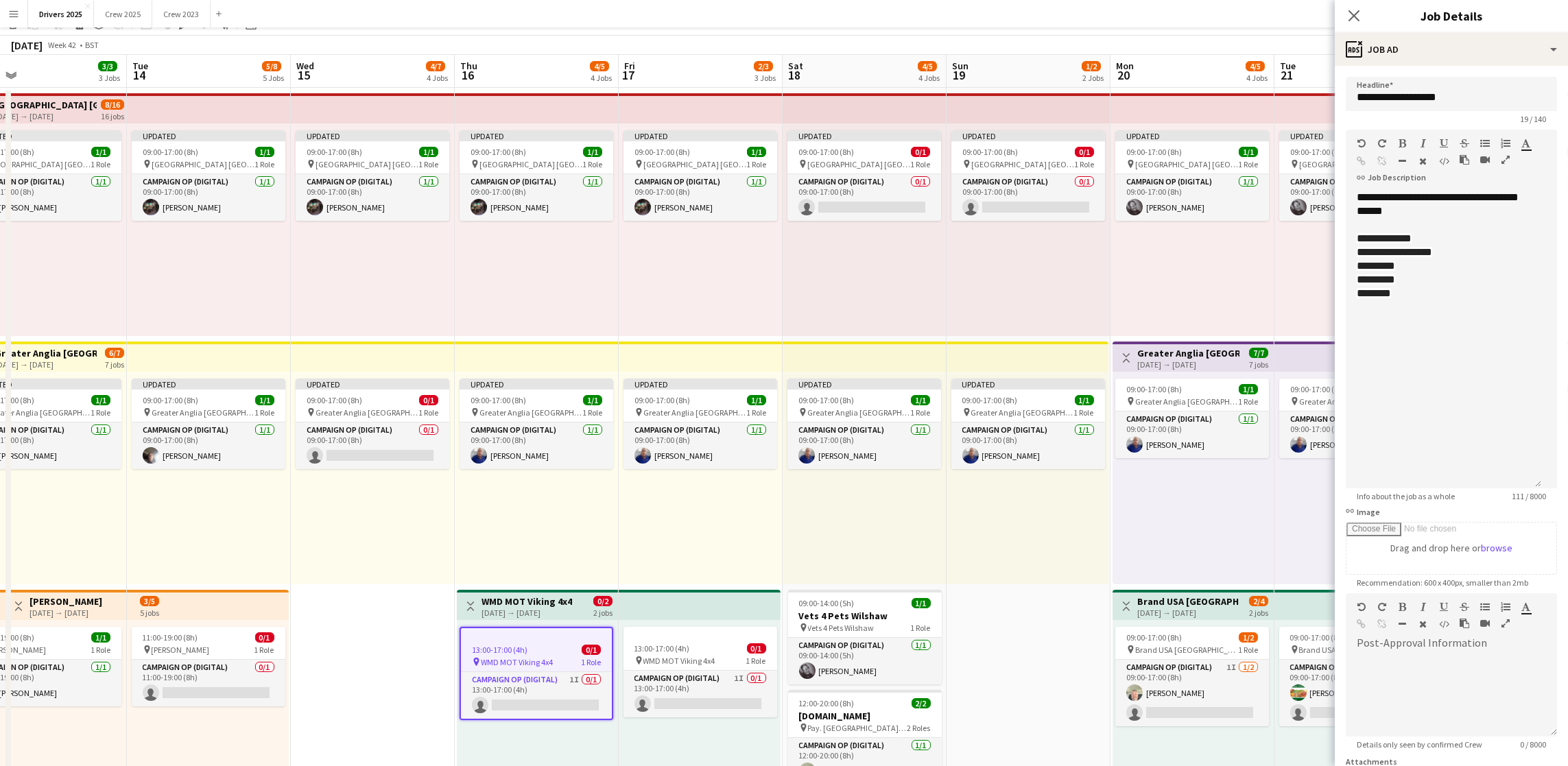
scroll to position [0, 0]
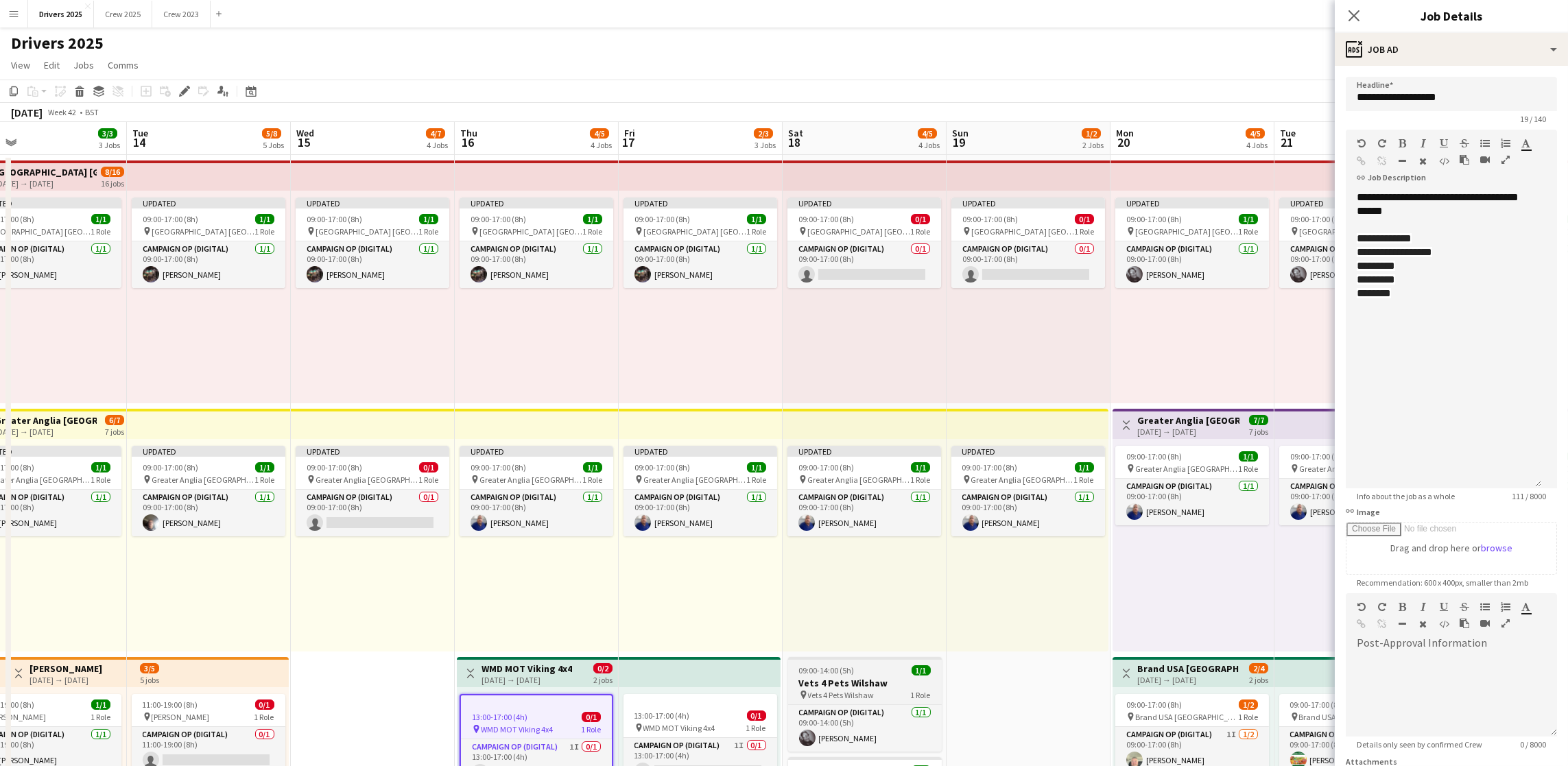
click at [825, 685] on h3 "Vets 4 Pets Wilshaw" at bounding box center [865, 683] width 154 height 13
type input "**********"
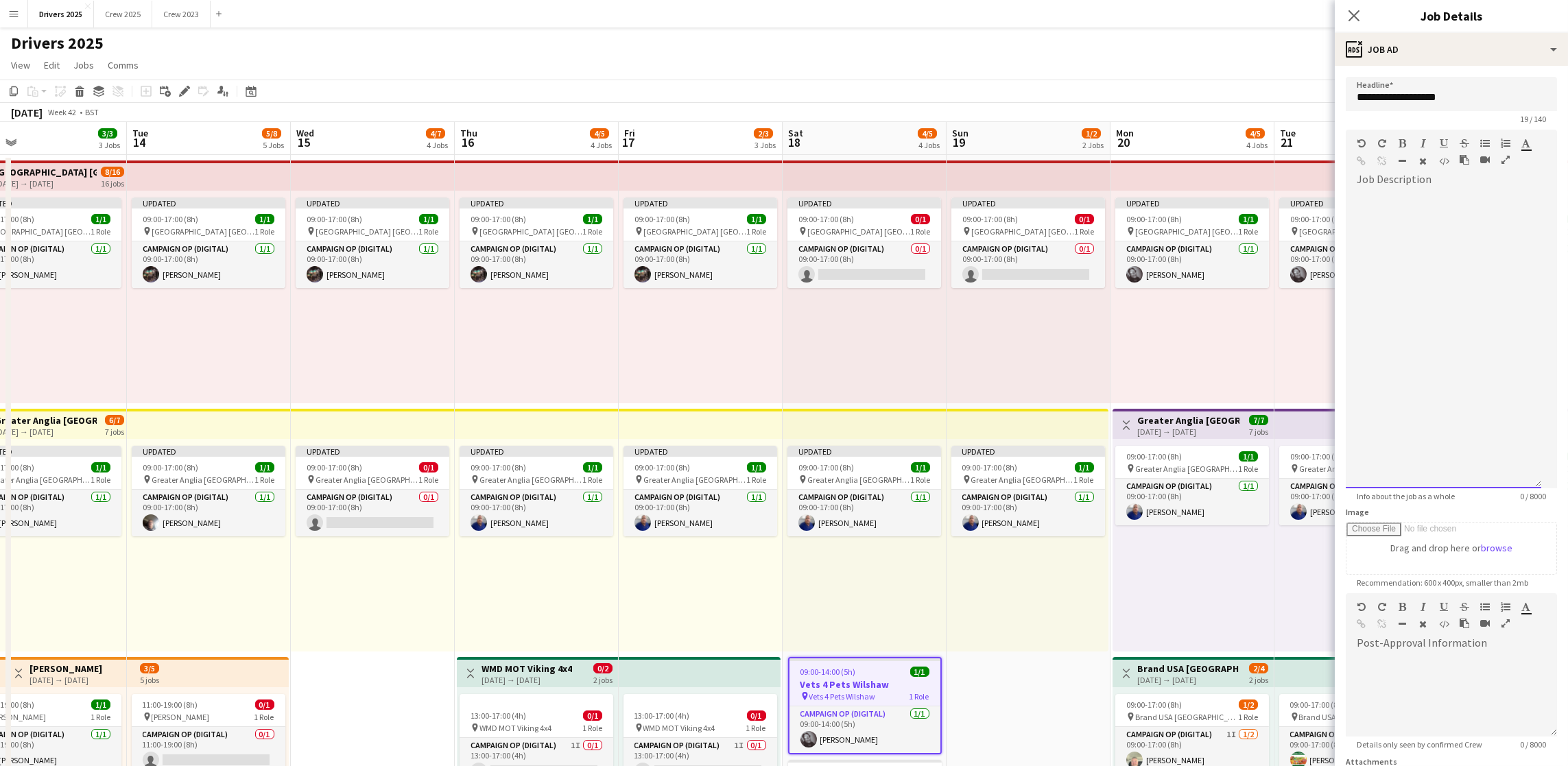
click at [1447, 237] on div at bounding box center [1443, 339] width 195 height 298
drag, startPoint x: 1529, startPoint y: 243, endPoint x: 1403, endPoint y: 245, distance: 126.0
click at [1403, 232] on div "**********" at bounding box center [1443, 224] width 174 height 13
copy div "**********"
click at [1366, 162] on icon "button" at bounding box center [1361, 162] width 9 height 10
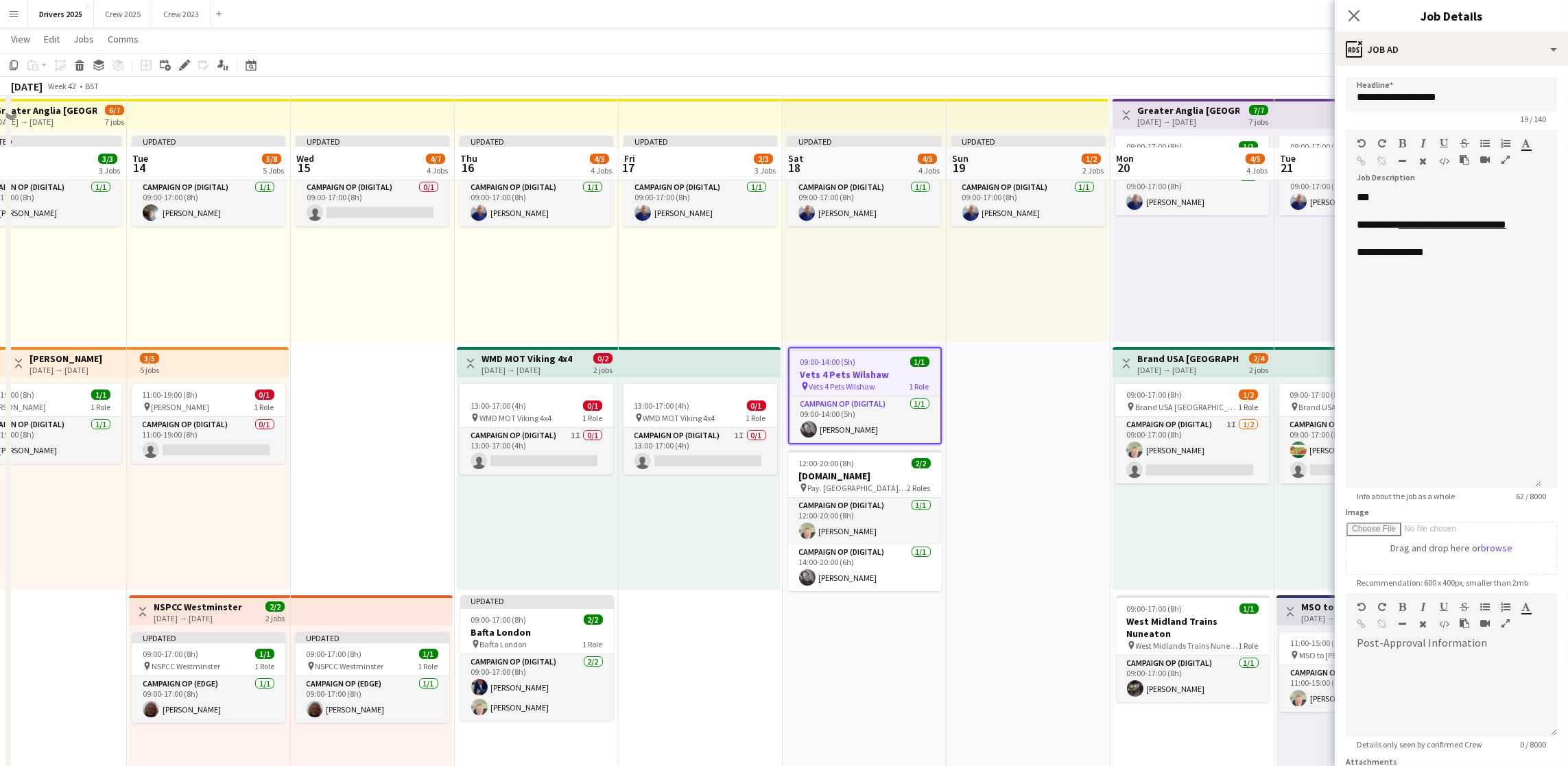
scroll to position [411, 0]
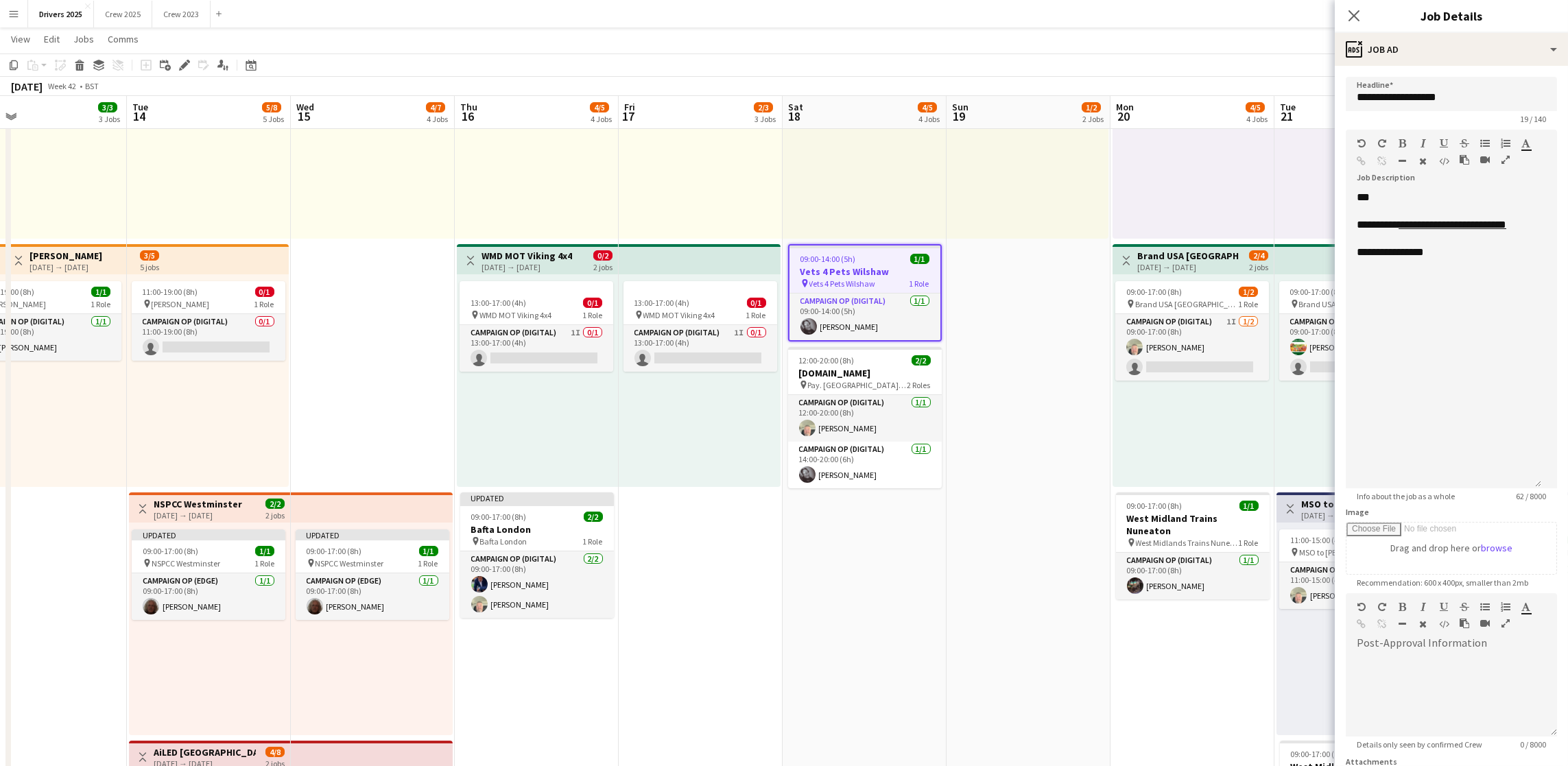
click at [837, 372] on h3 "[DOMAIN_NAME]" at bounding box center [865, 373] width 154 height 13
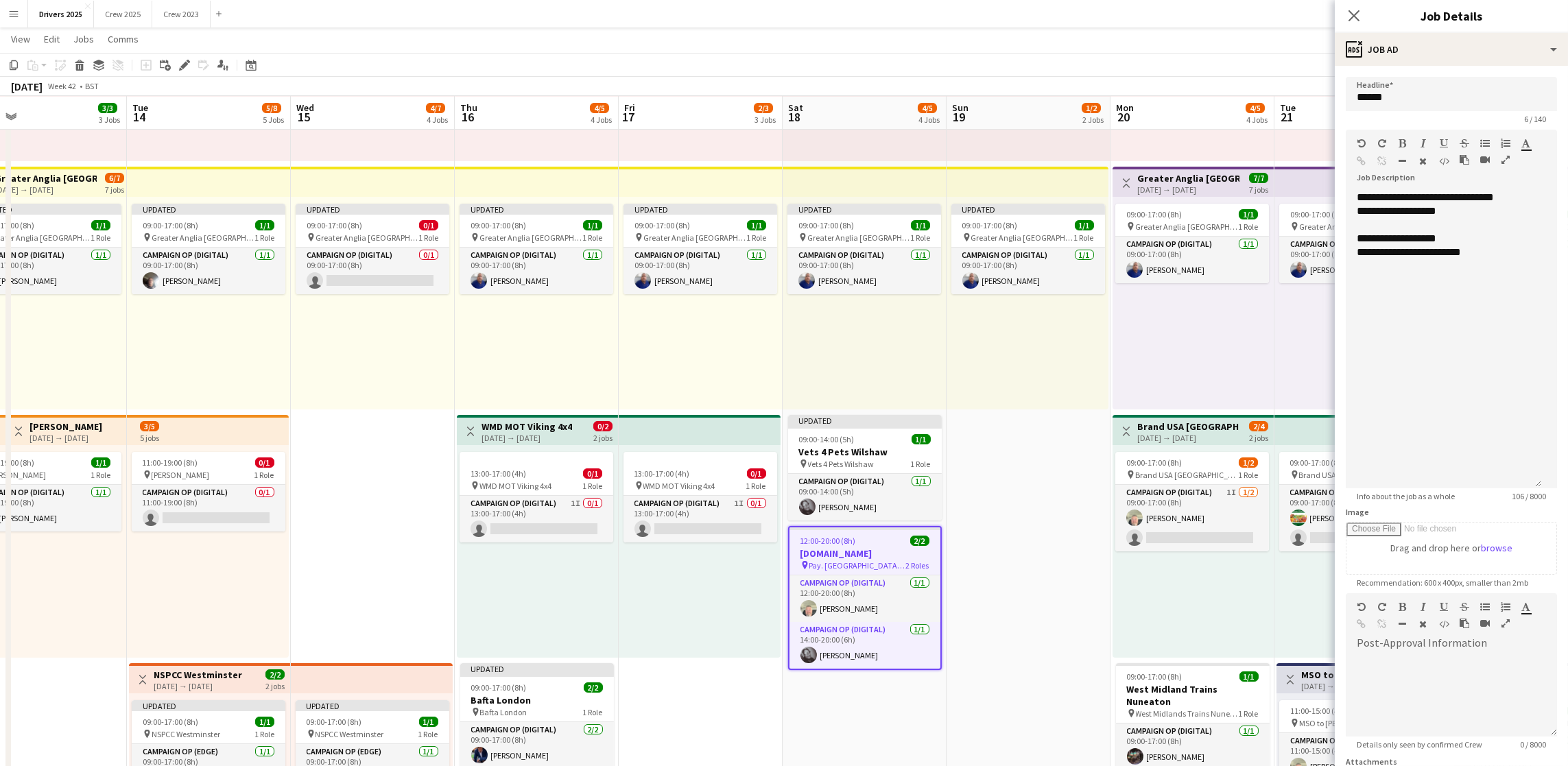
scroll to position [0, 0]
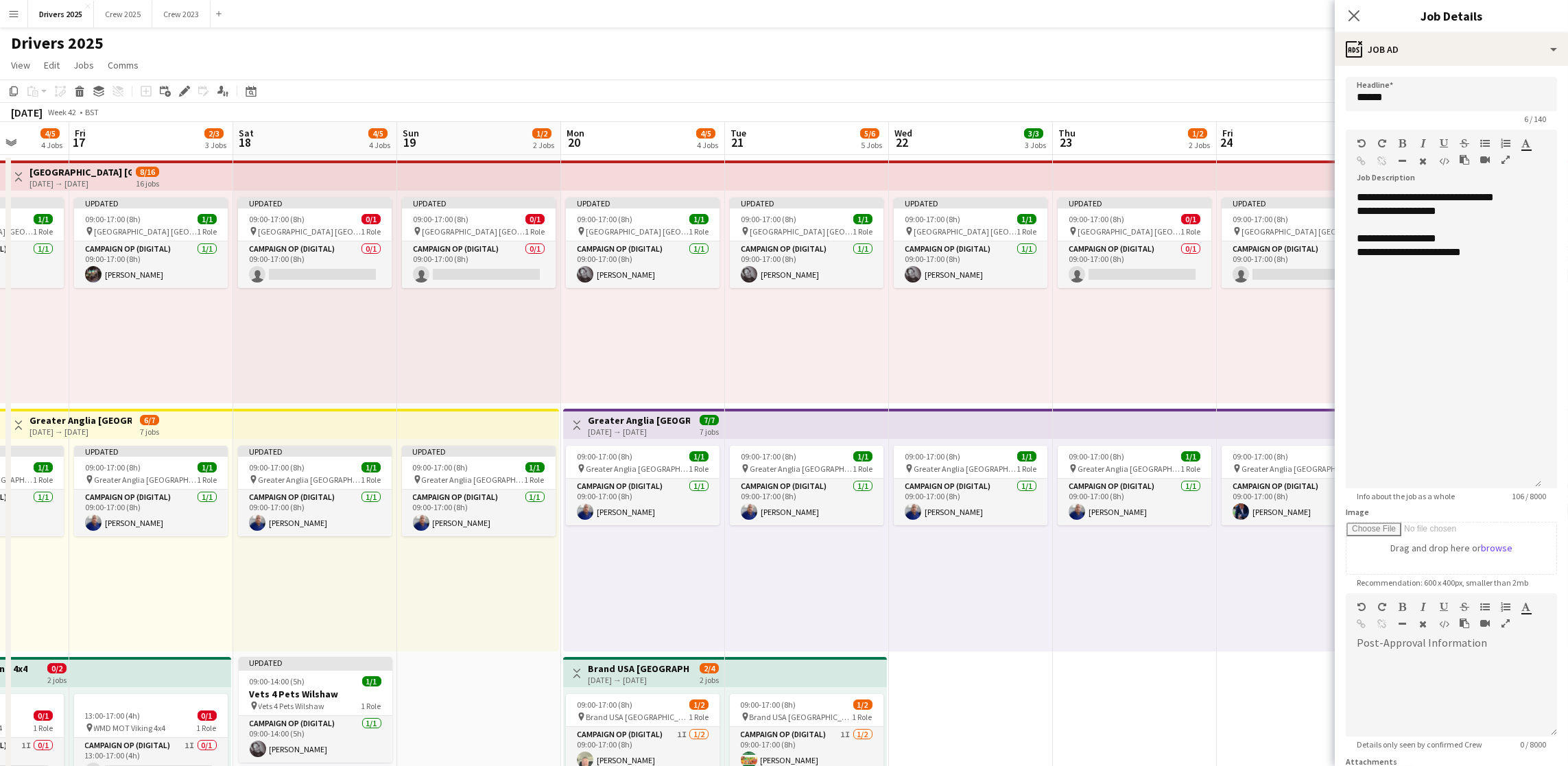
drag, startPoint x: 1224, startPoint y: 573, endPoint x: 493, endPoint y: 547, distance: 731.5
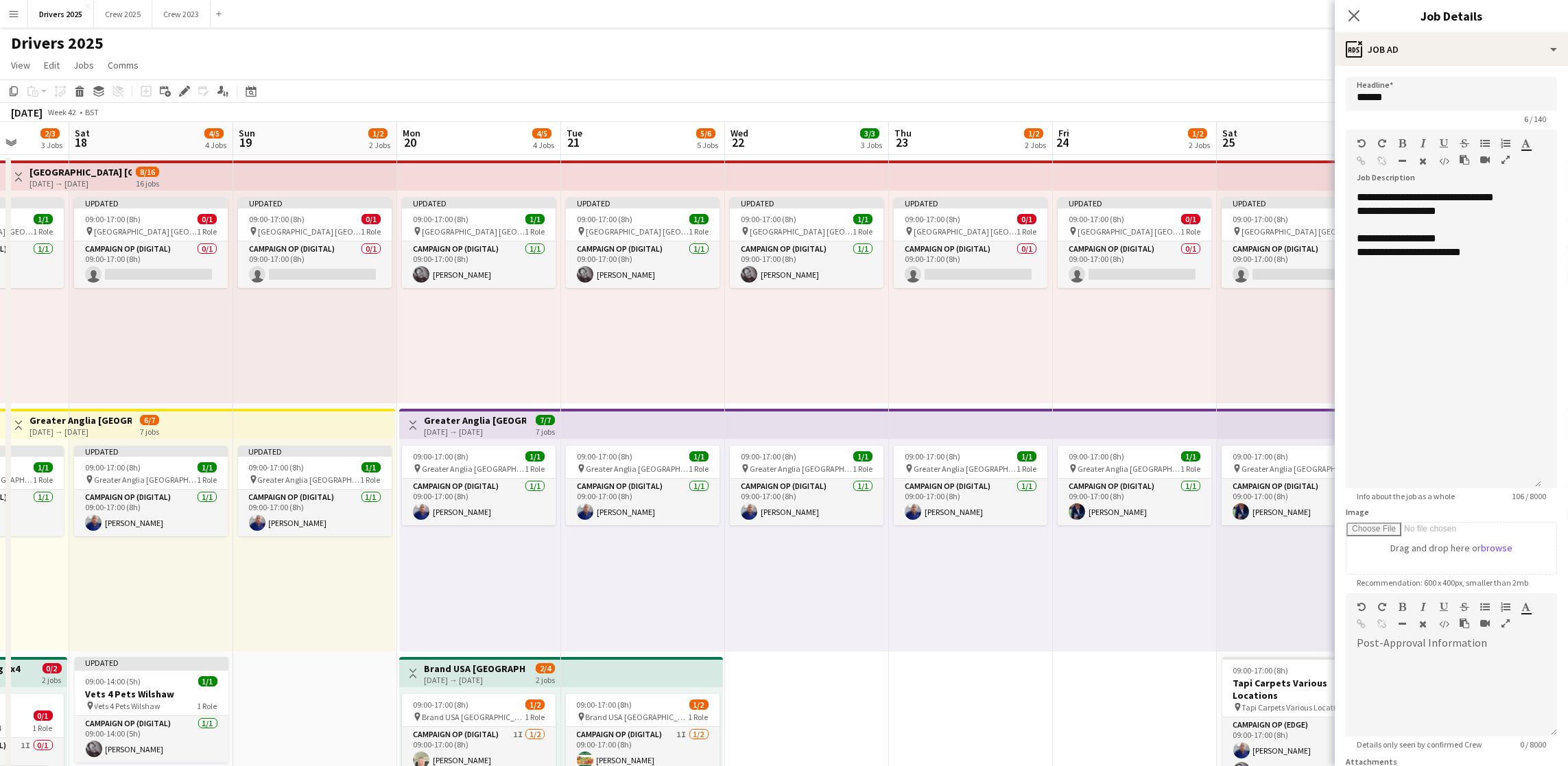
scroll to position [0, 593]
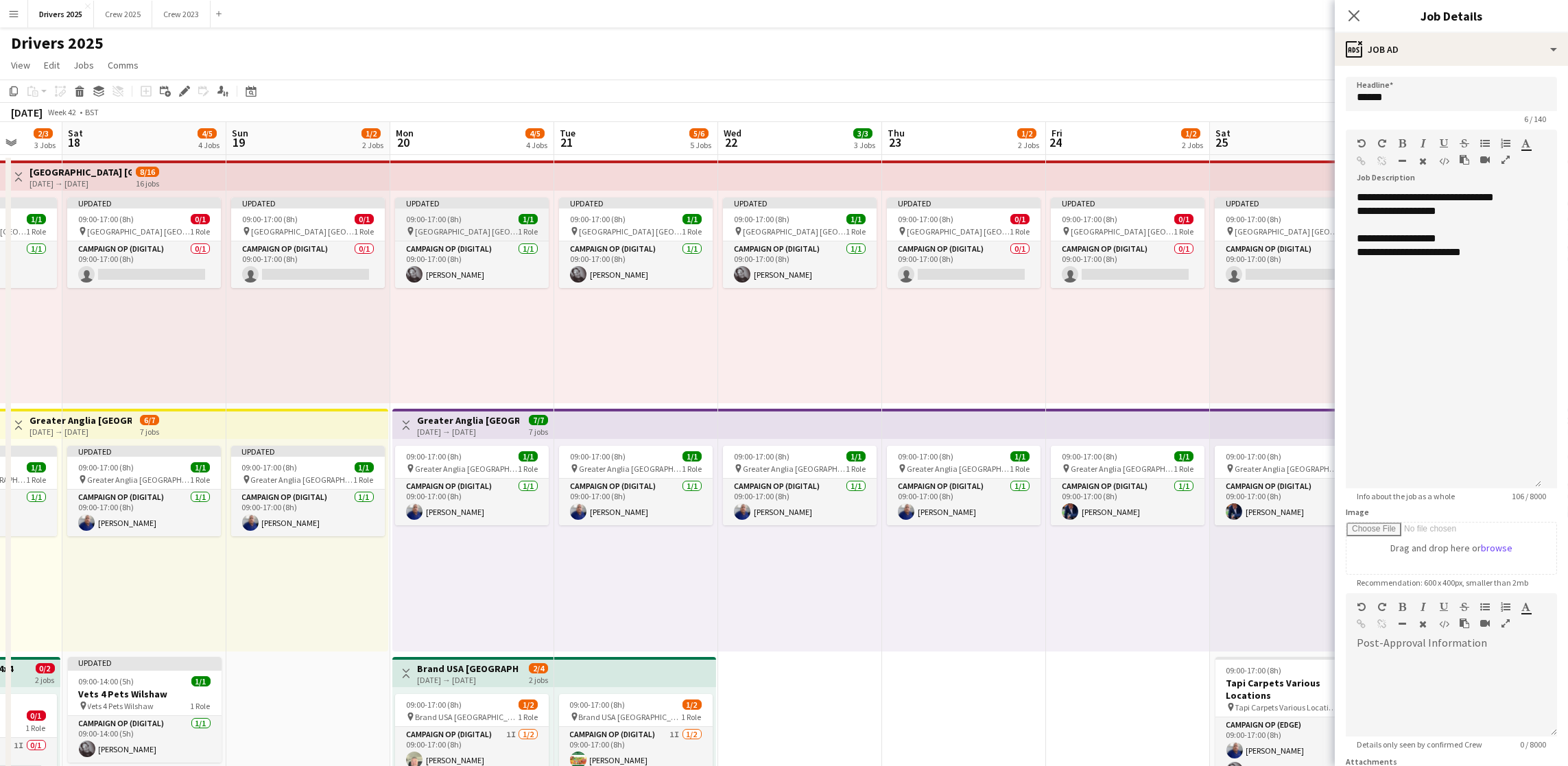
click at [499, 226] on span "[GEOGRAPHIC_DATA] [GEOGRAPHIC_DATA]" at bounding box center [466, 231] width 103 height 11
type input "**********"
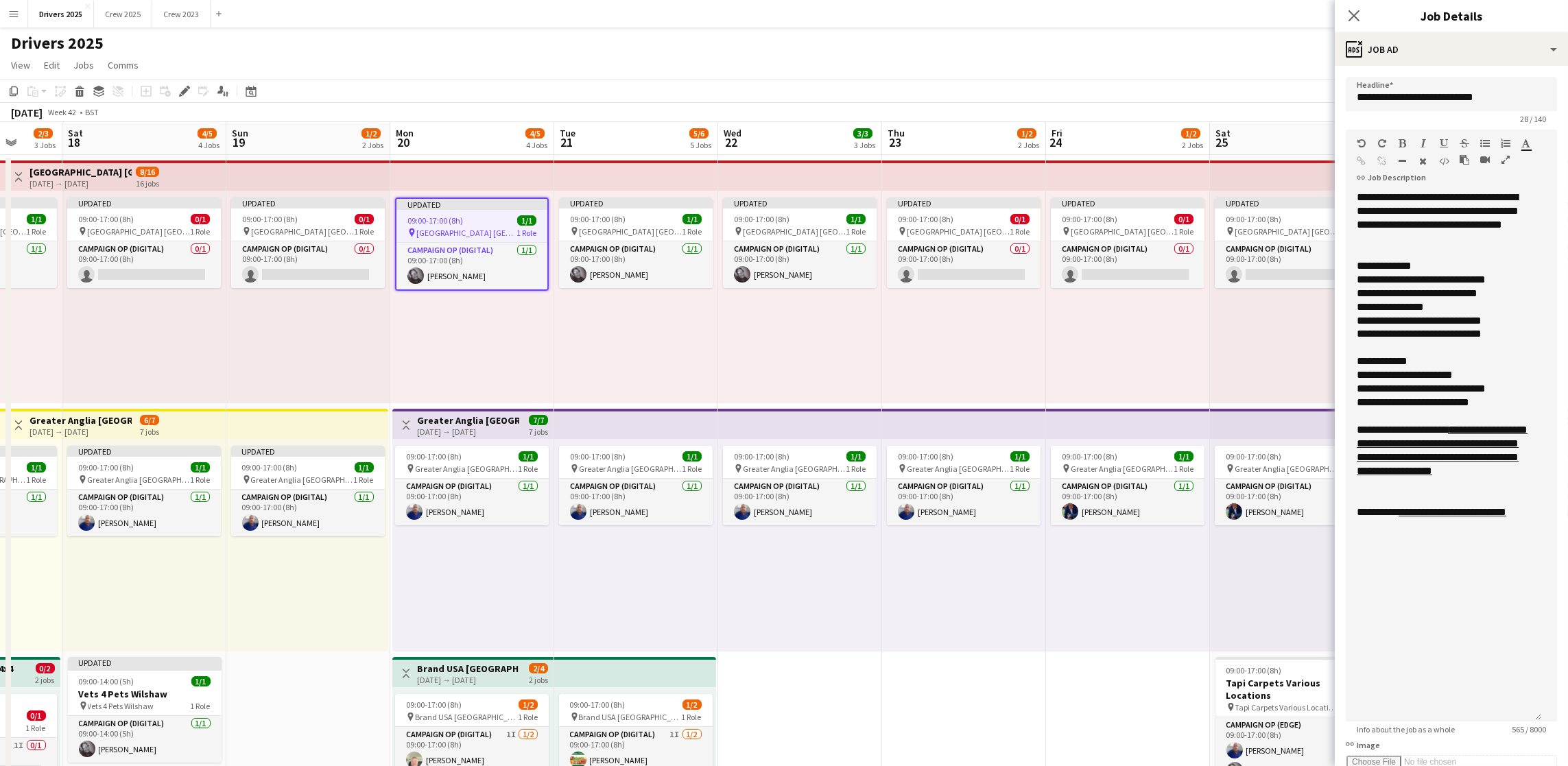
drag, startPoint x: 1539, startPoint y: 499, endPoint x: 1505, endPoint y: 669, distance: 173.4
click at [1527, 722] on div "**********" at bounding box center [1443, 456] width 195 height 531
click at [470, 430] on div "[DATE] → [DATE]" at bounding box center [468, 432] width 102 height 11
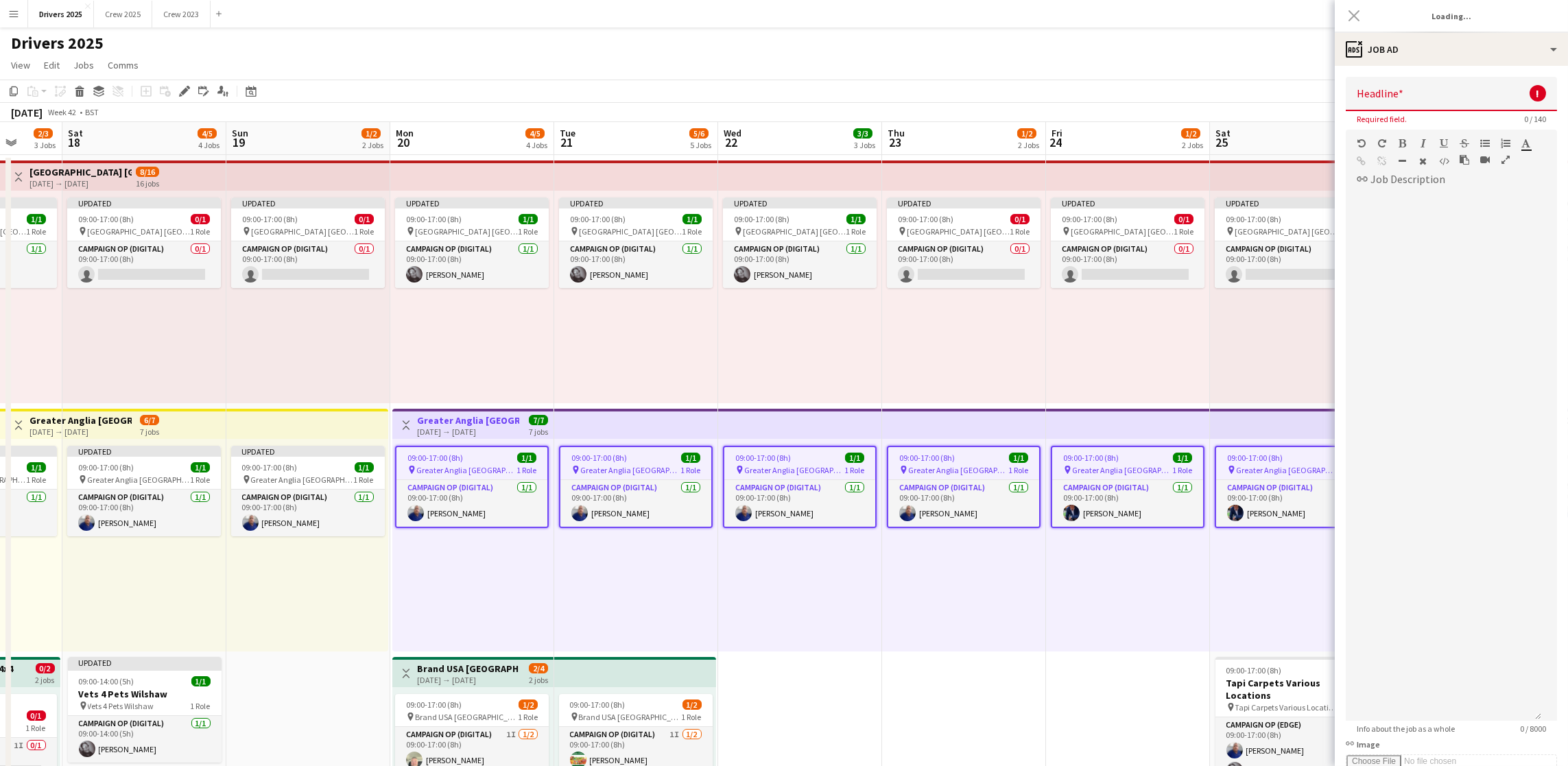
type input "**********"
click at [1435, 218] on div at bounding box center [1443, 456] width 195 height 530
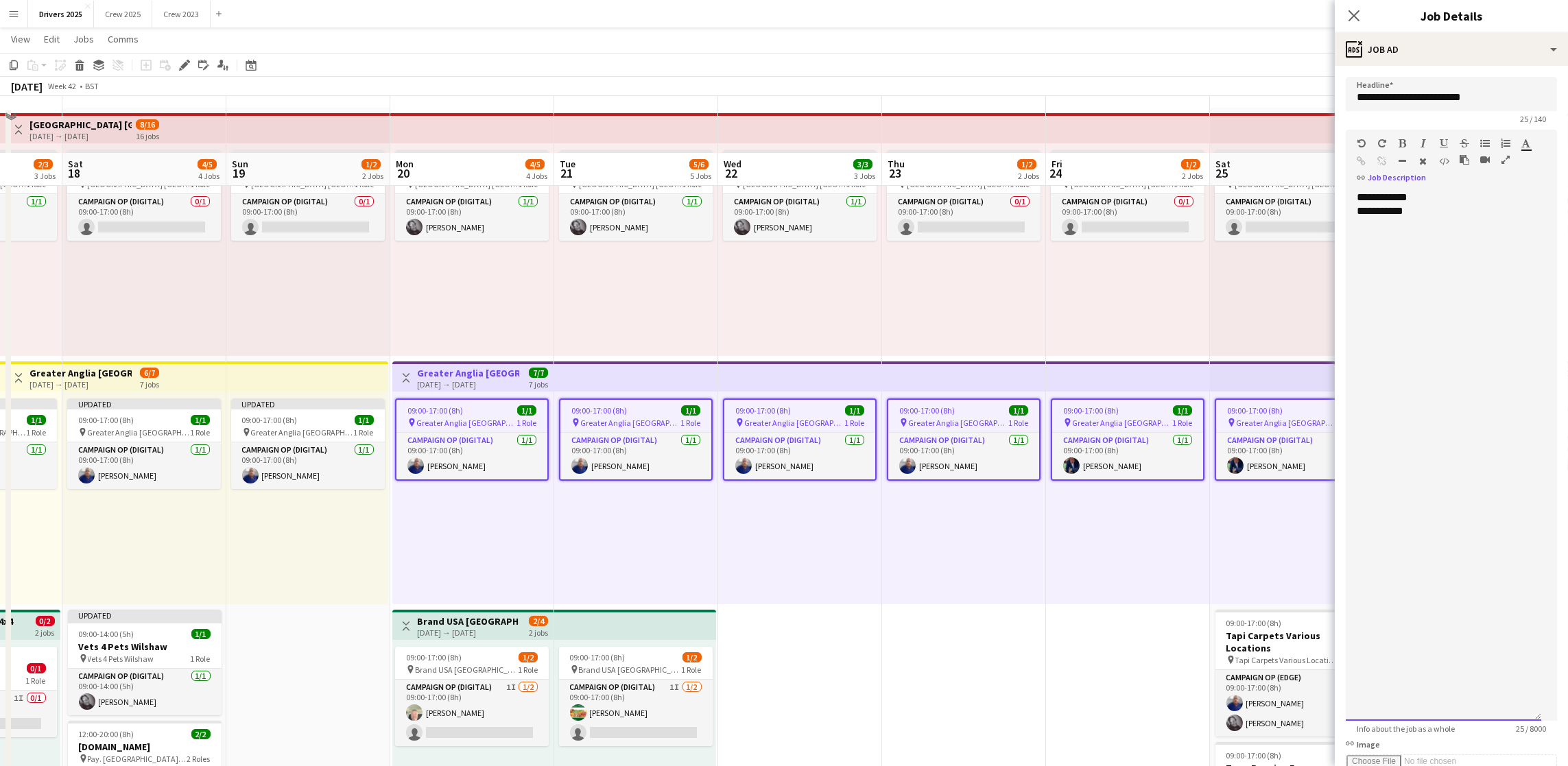
scroll to position [0, 0]
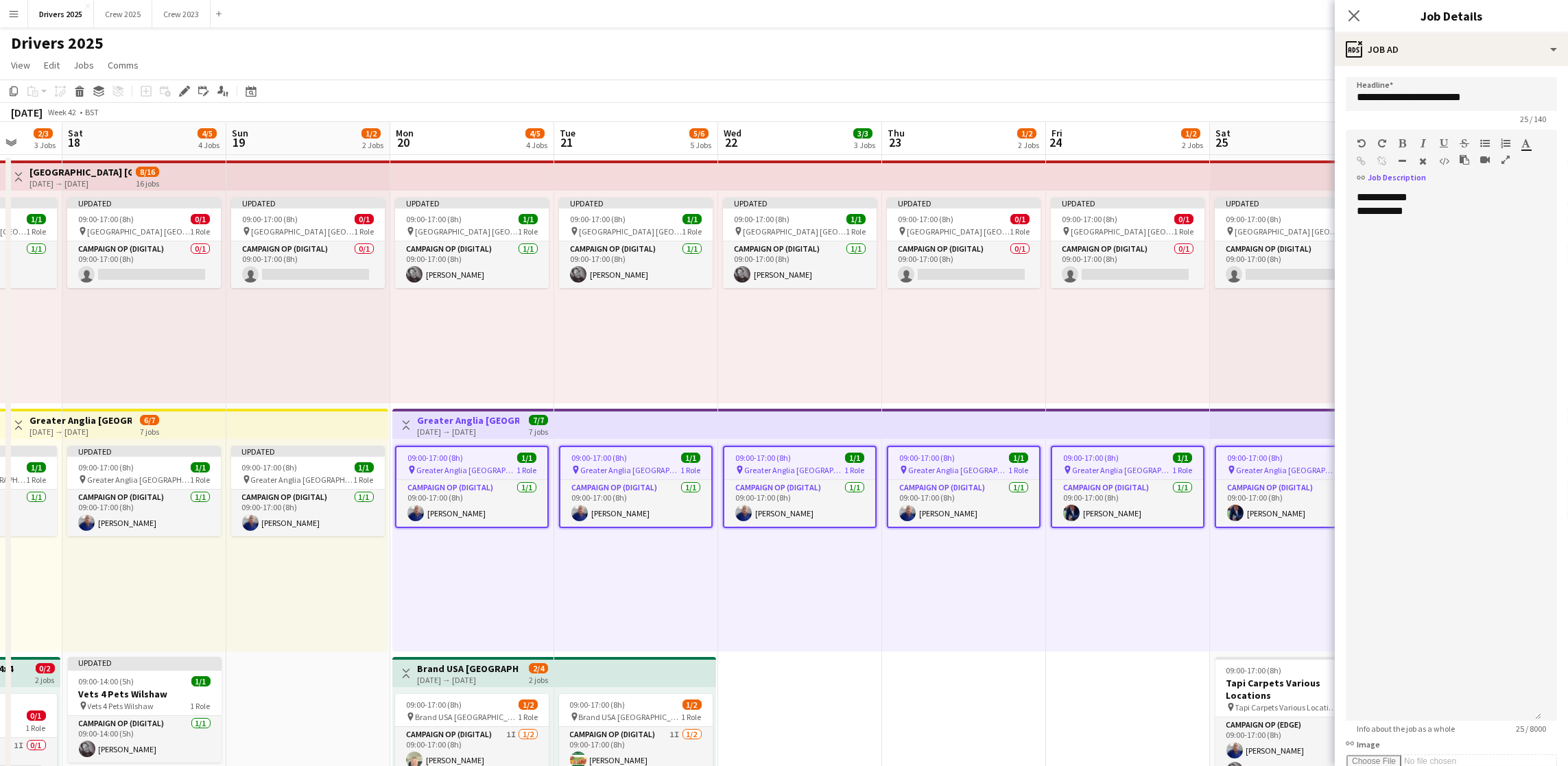
click at [431, 664] on h3 "Brand USA [GEOGRAPHIC_DATA]" at bounding box center [468, 669] width 102 height 13
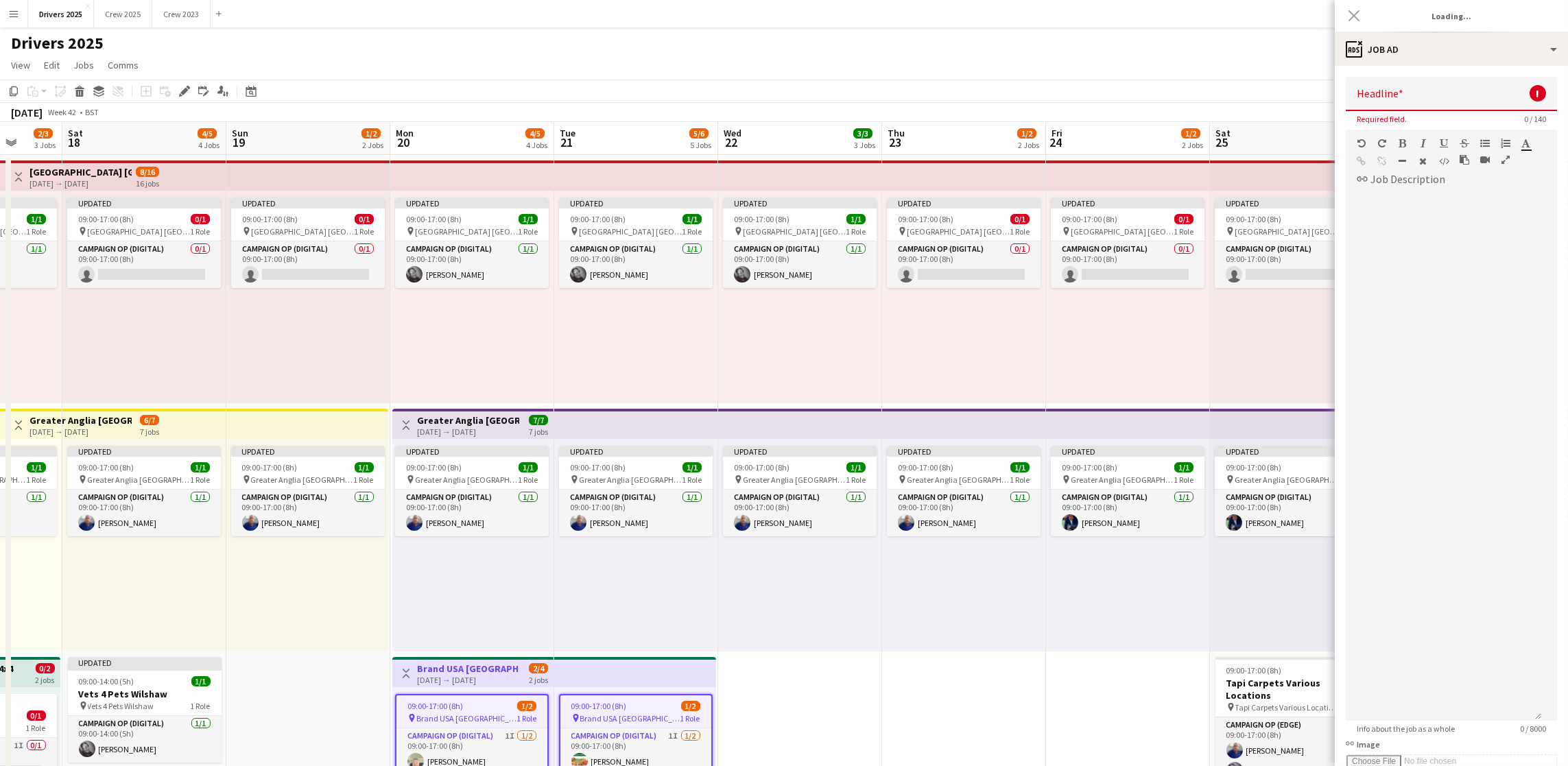
scroll to position [0, 592]
type input "**********"
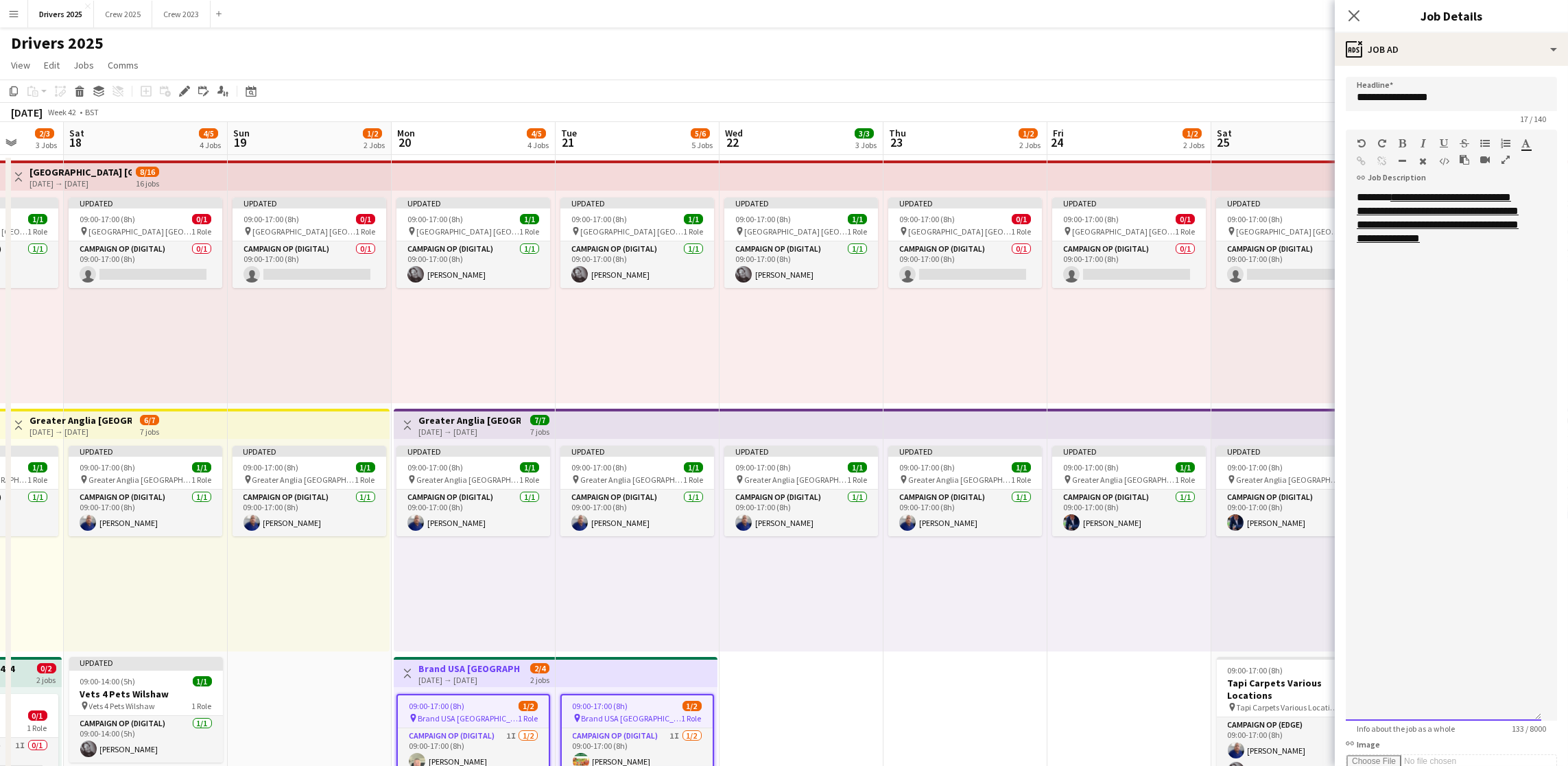
click at [1502, 278] on div "**********" at bounding box center [1443, 456] width 195 height 530
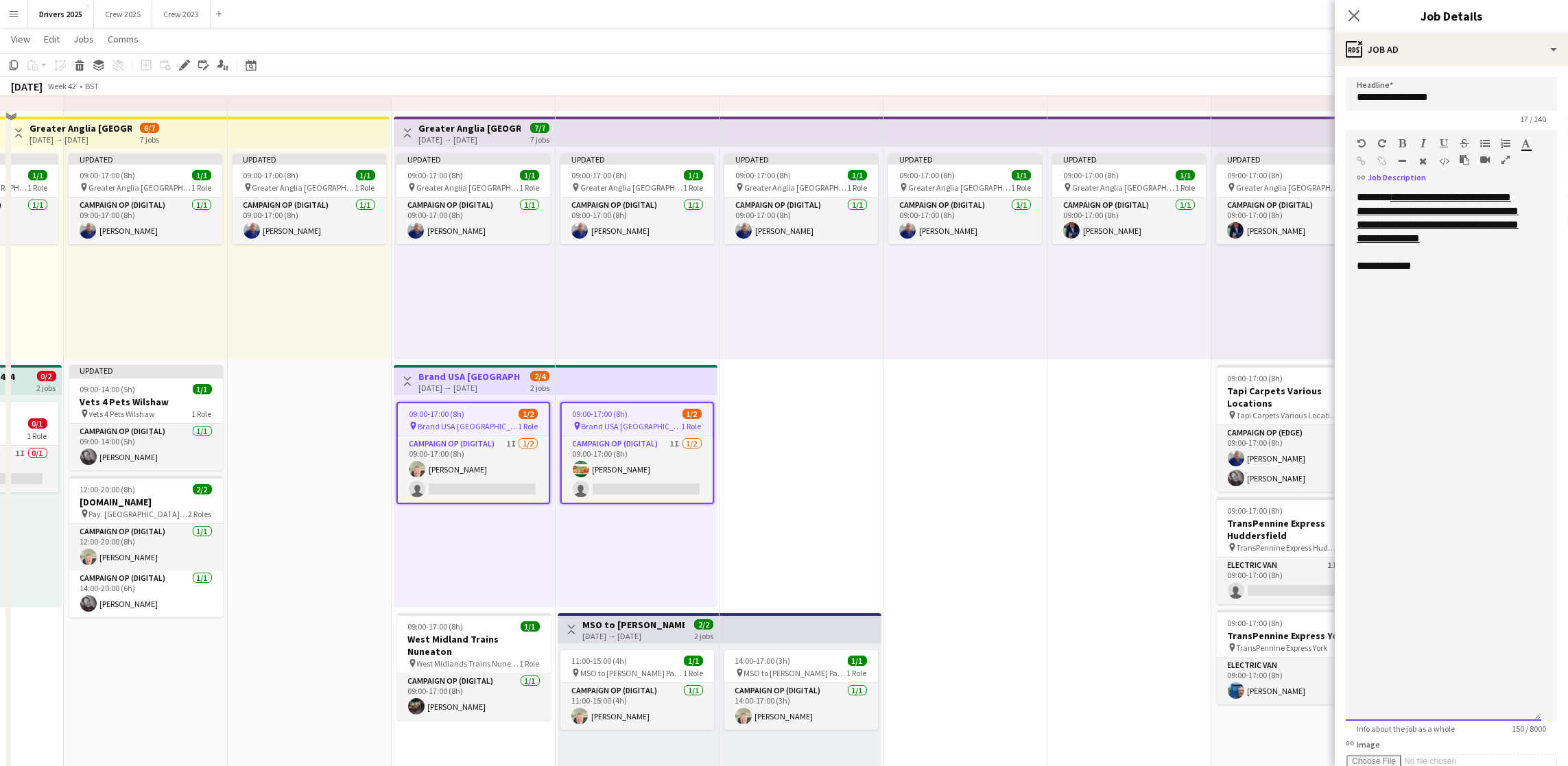
scroll to position [309, 0]
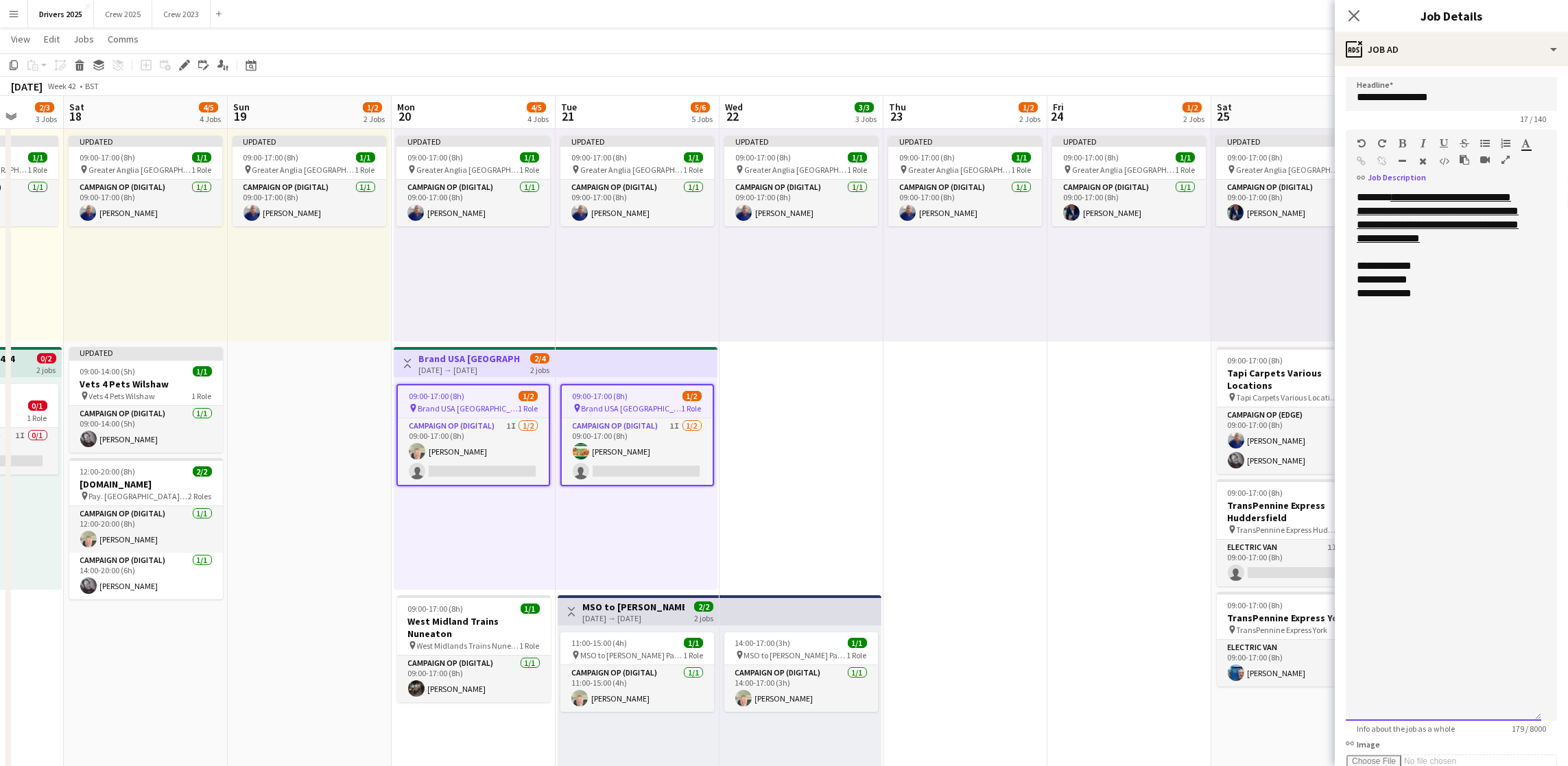
click at [1476, 273] on div "**********" at bounding box center [1443, 266] width 174 height 13
click at [1421, 273] on div "**********" at bounding box center [1443, 266] width 174 height 13
click at [1466, 286] on div "**********" at bounding box center [1443, 279] width 174 height 13
click at [458, 619] on h3 "West Midland Trains Nuneaton" at bounding box center [474, 627] width 154 height 25
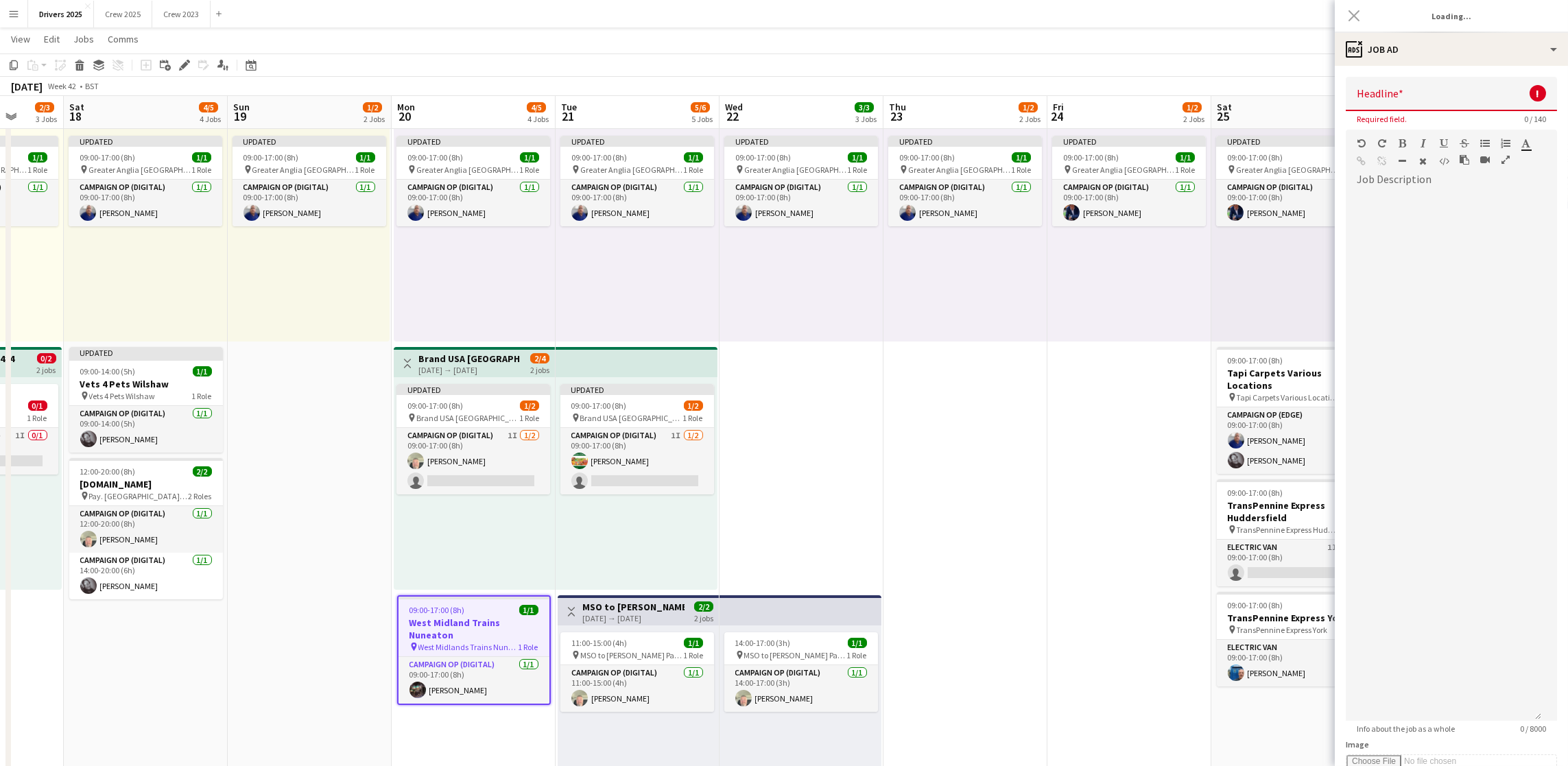
type input "**********"
click at [1479, 217] on div at bounding box center [1443, 456] width 195 height 530
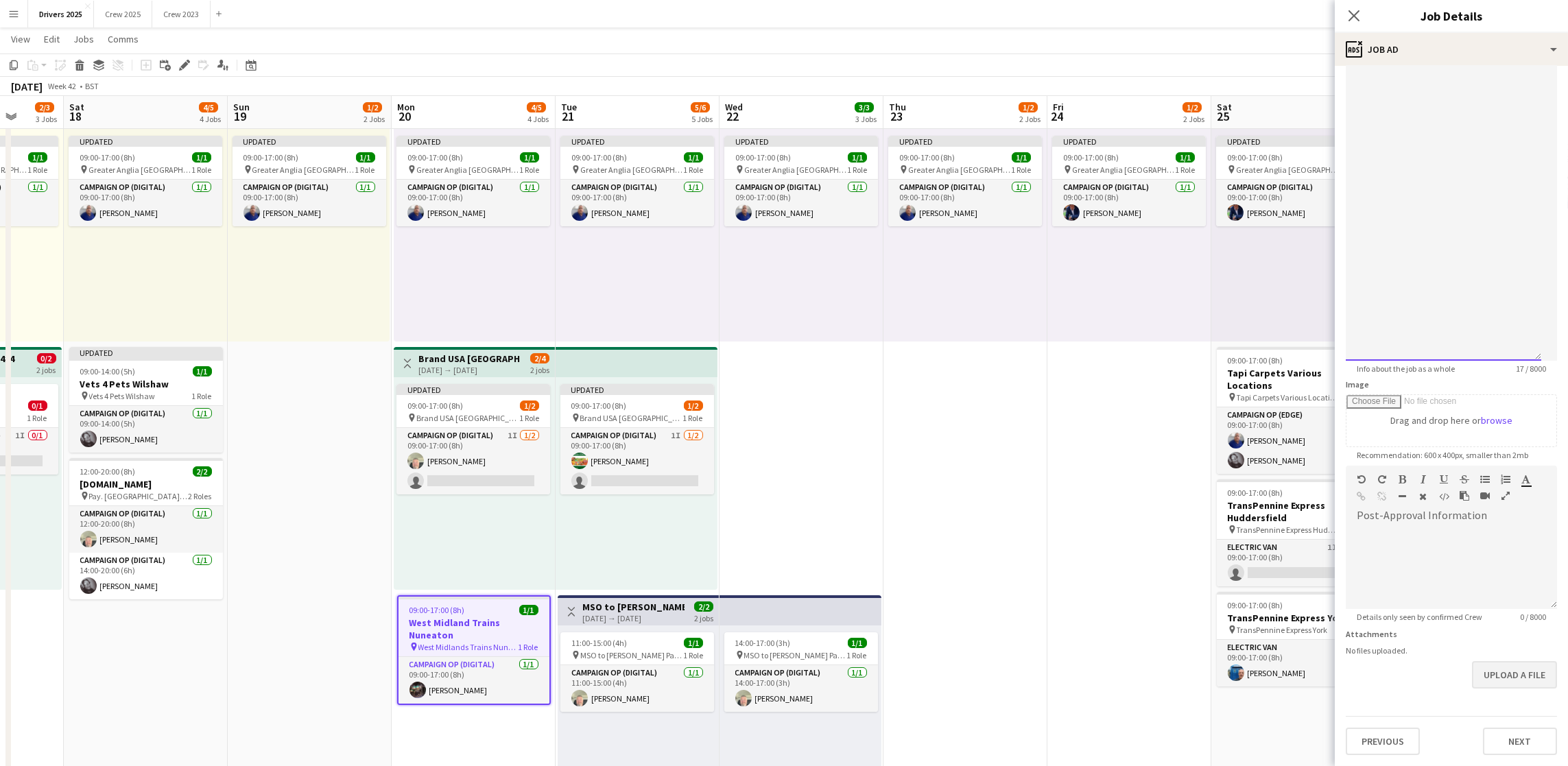
scroll to position [411, 0]
click at [1509, 674] on button "Upload a file" at bounding box center [1514, 674] width 85 height 28
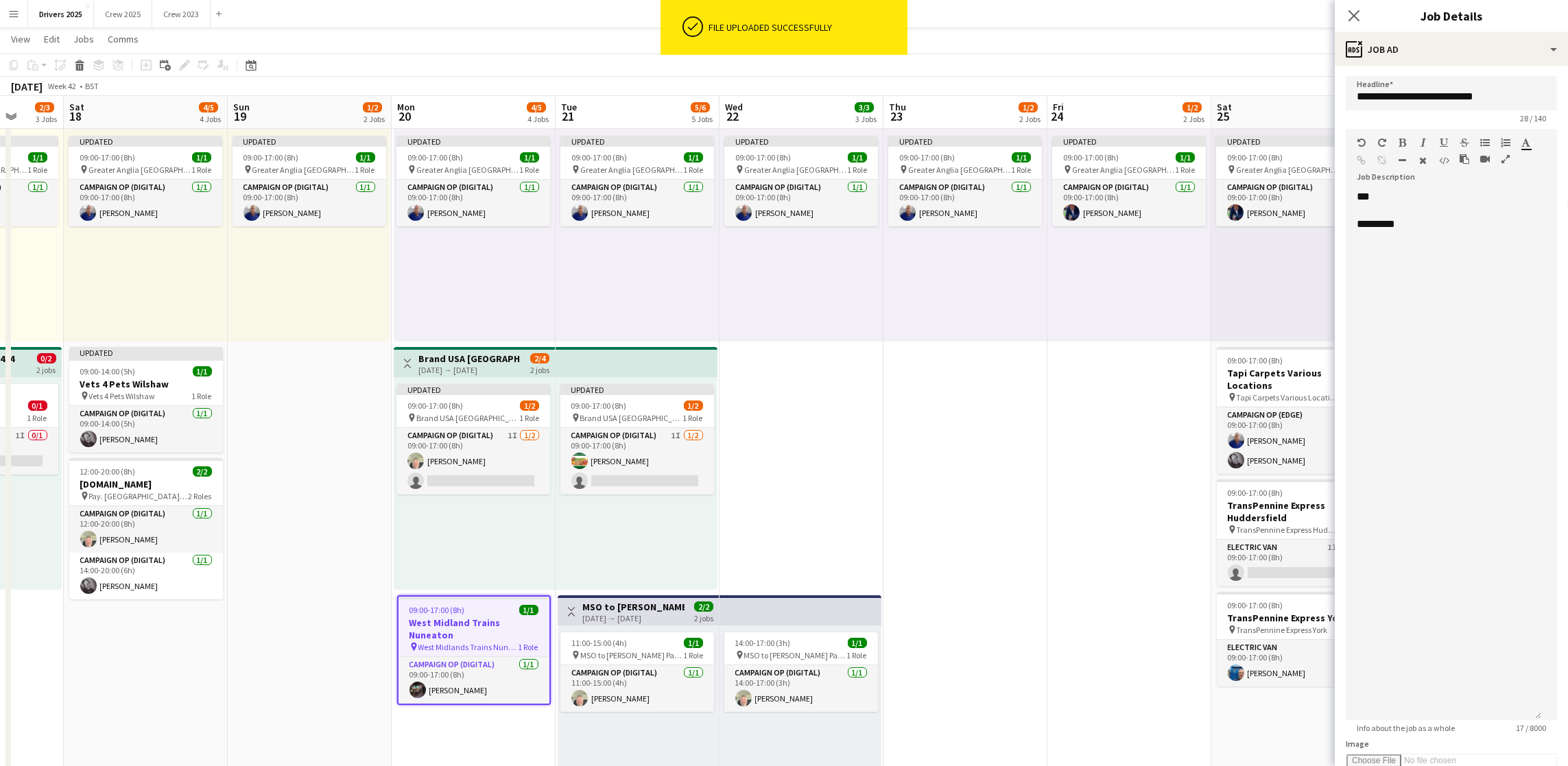
scroll to position [0, 0]
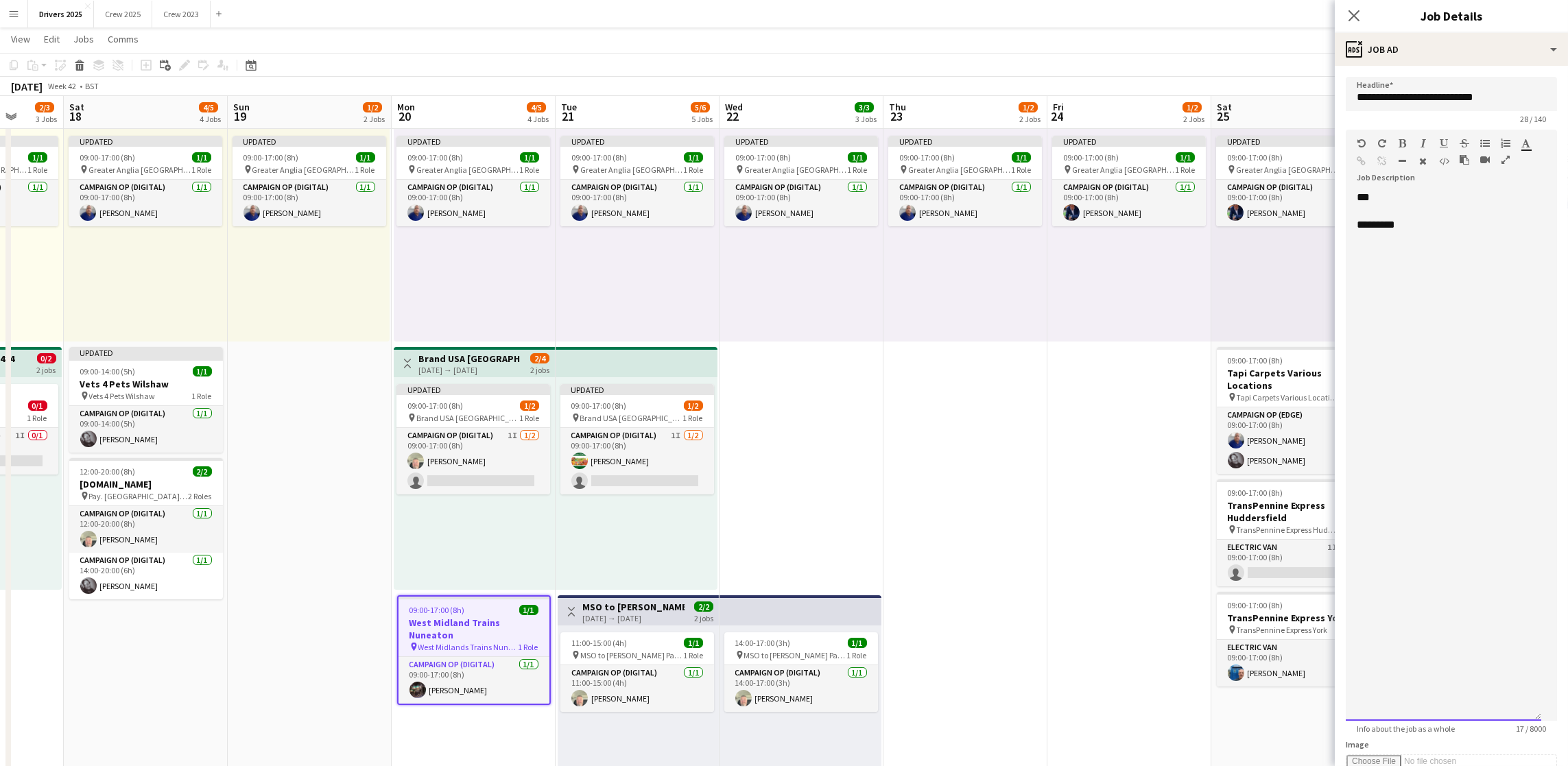
click at [1432, 232] on div "*********" at bounding box center [1443, 224] width 174 height 13
drag, startPoint x: 1515, startPoint y: 237, endPoint x: 1403, endPoint y: 238, distance: 112.0
click at [1403, 232] on div "**********" at bounding box center [1443, 224] width 174 height 13
copy div "**********"
click at [1366, 164] on icon "button" at bounding box center [1361, 162] width 9 height 10
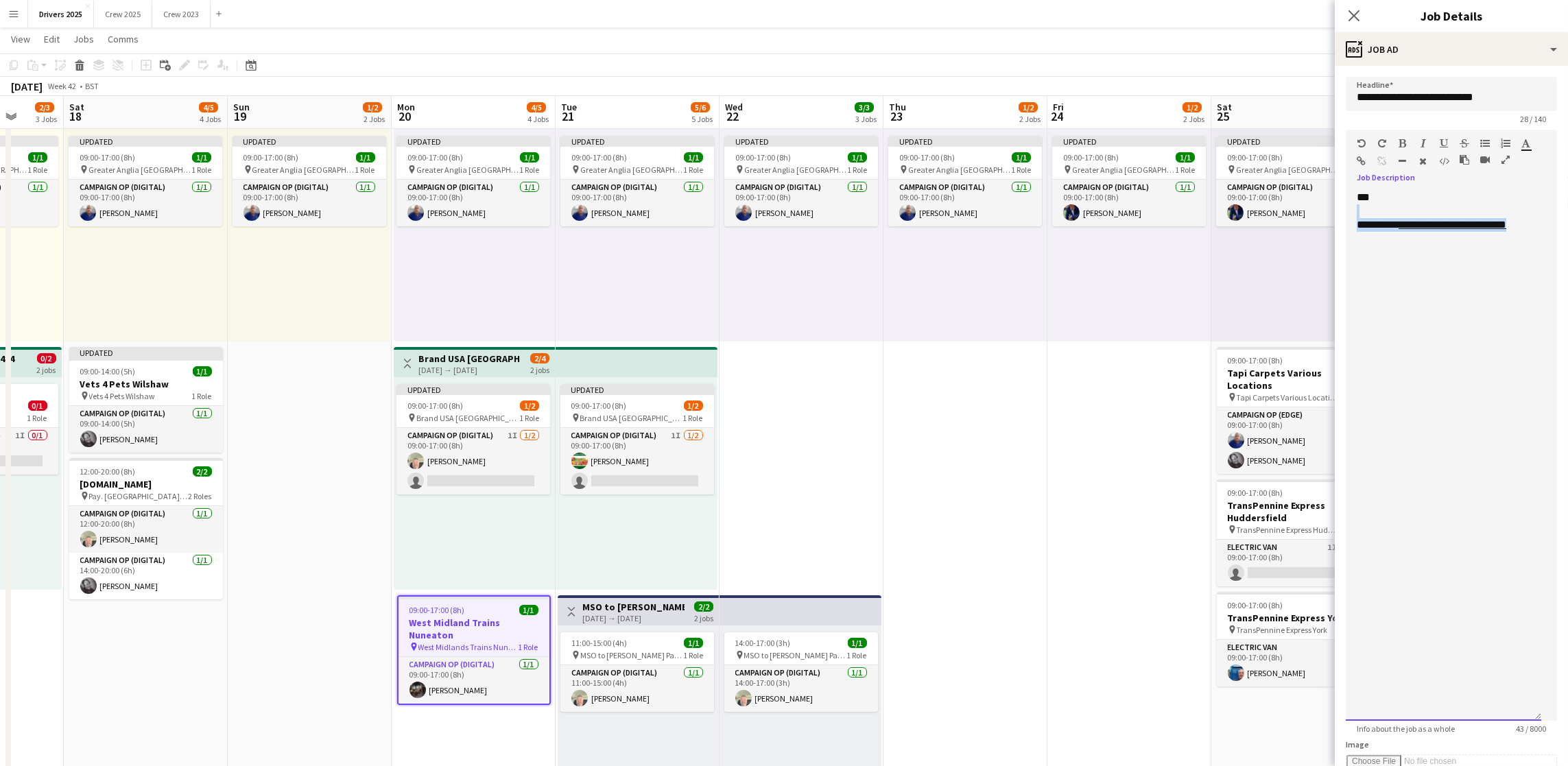
drag, startPoint x: 1526, startPoint y: 240, endPoint x: 1347, endPoint y: 226, distance: 179.5
click at [1347, 226] on div "**********" at bounding box center [1443, 456] width 195 height 530
click at [1457, 218] on div at bounding box center [1443, 211] width 174 height 13
drag, startPoint x: 1415, startPoint y: 212, endPoint x: 1335, endPoint y: 208, distance: 80.1
click at [1335, 208] on form "**********" at bounding box center [1451, 602] width 233 height 1050
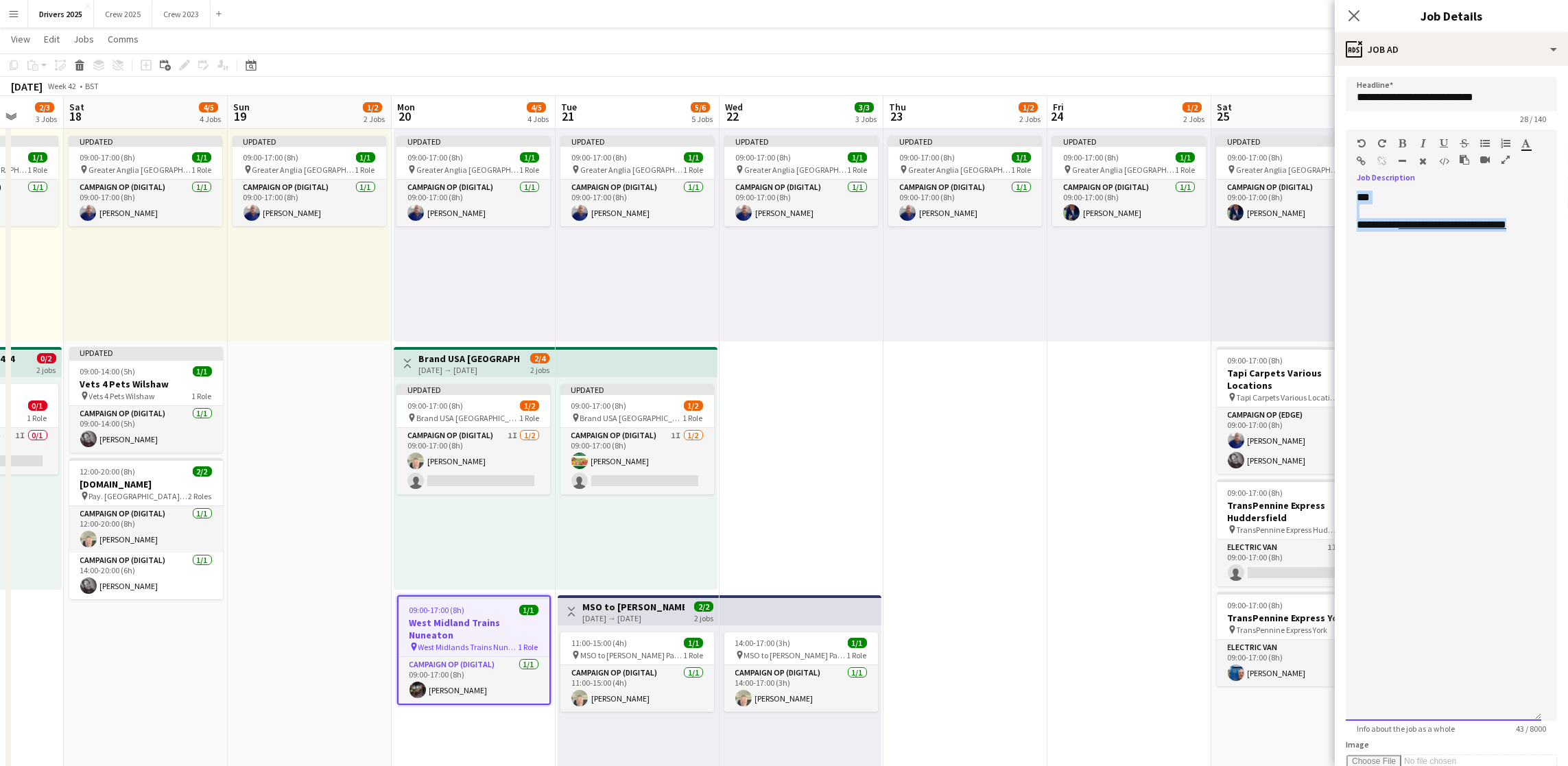
drag, startPoint x: 1532, startPoint y: 238, endPoint x: 1349, endPoint y: 212, distance: 184.8
click at [1349, 212] on div "**********" at bounding box center [1443, 456] width 195 height 530
copy div "**********"
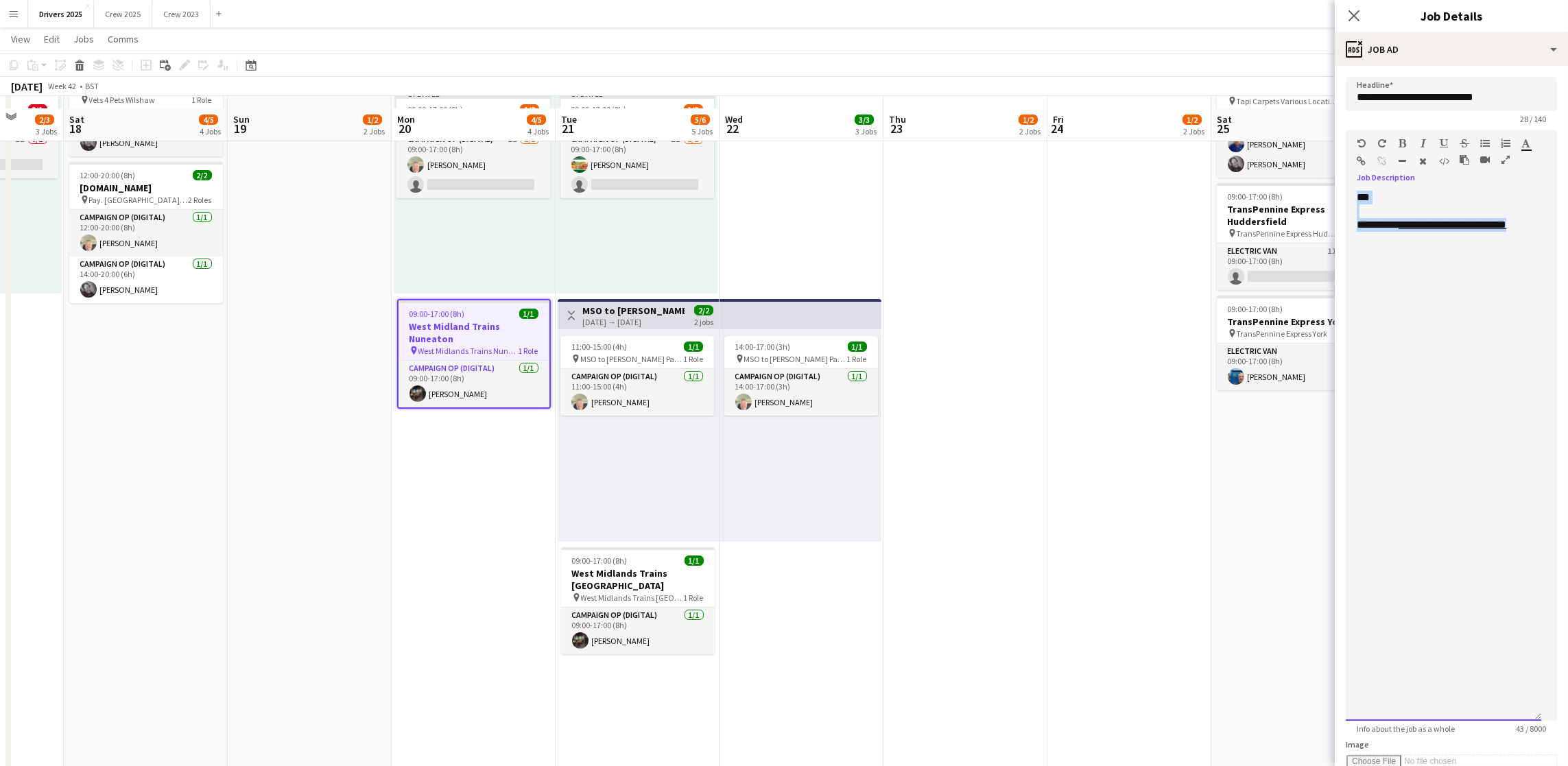
scroll to position [617, 0]
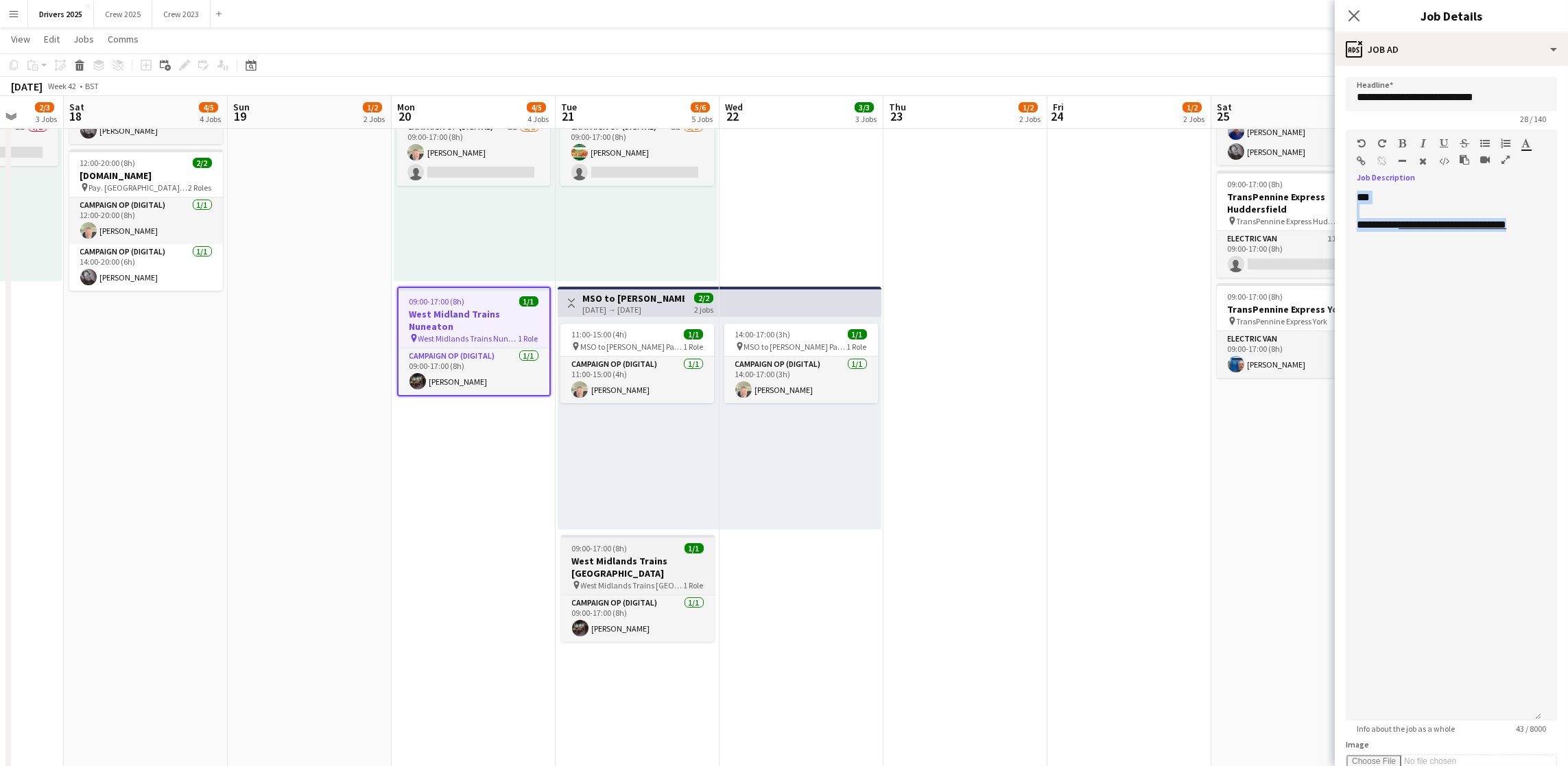
click at [638, 556] on h3 "West Midlands Trains [GEOGRAPHIC_DATA]" at bounding box center [638, 567] width 154 height 25
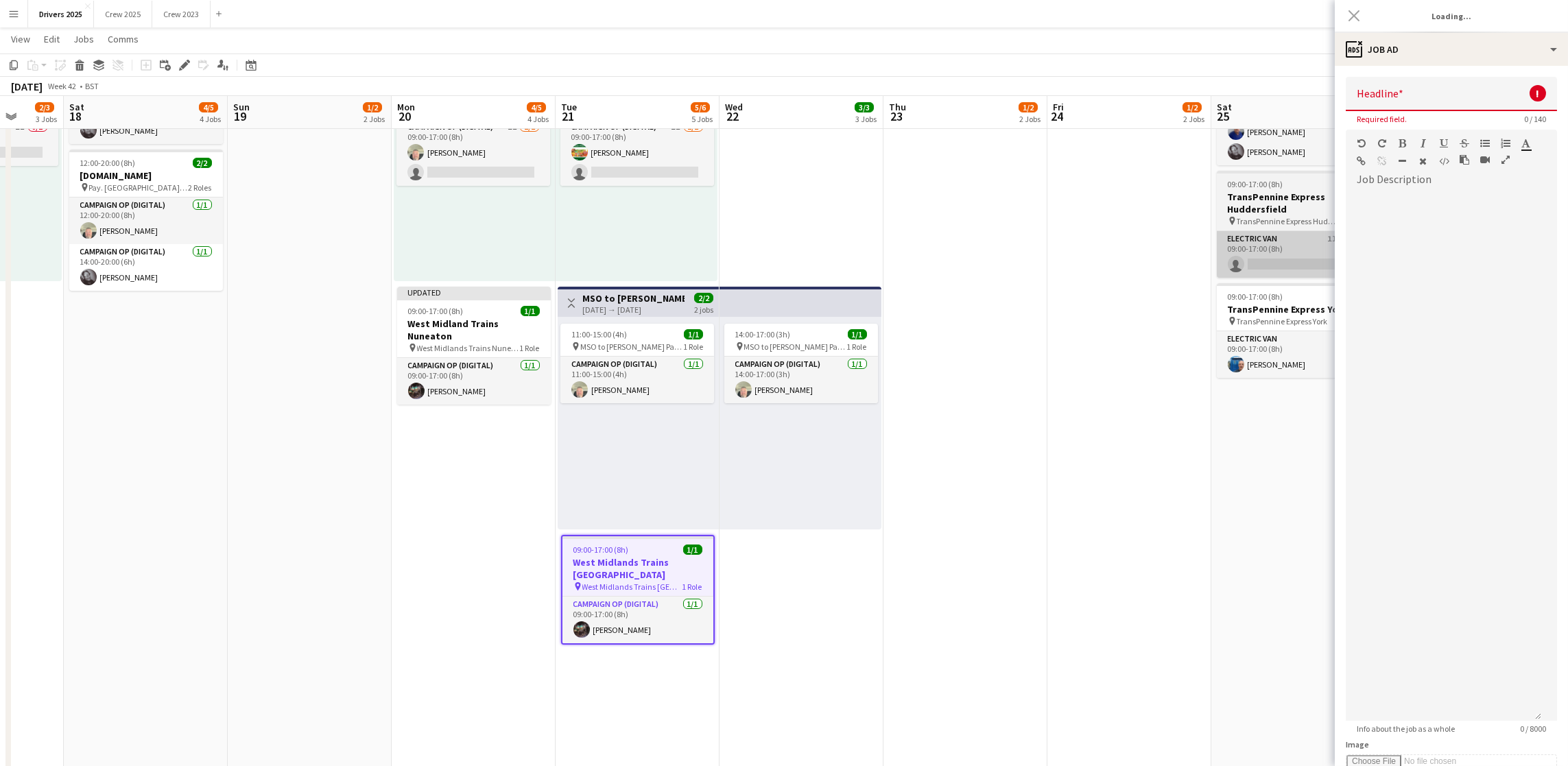
type input "**********"
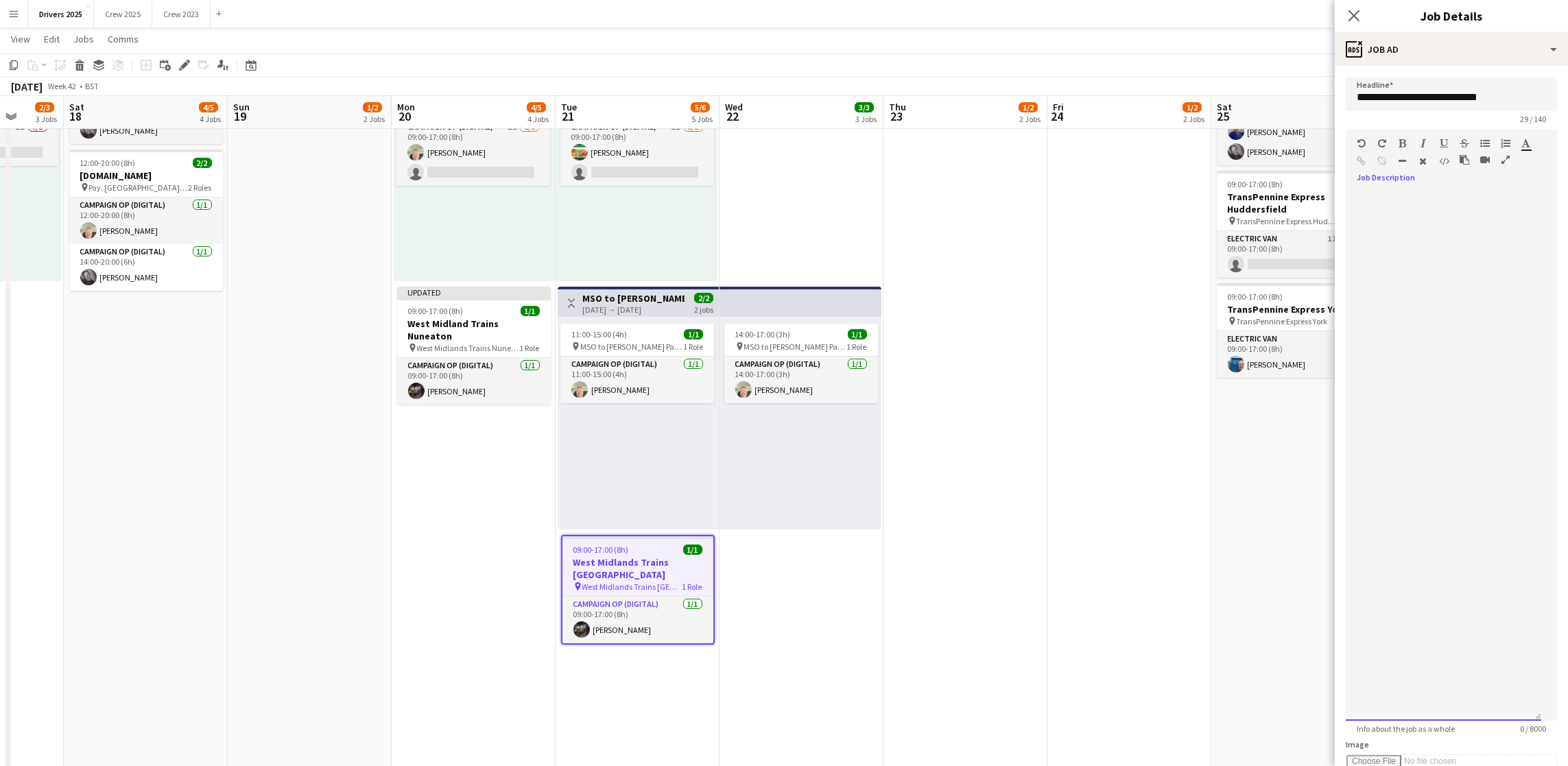
click at [1408, 197] on div at bounding box center [1452, 451] width 212 height 540
drag, startPoint x: 1529, startPoint y: 241, endPoint x: 1403, endPoint y: 239, distance: 126.0
click at [1403, 232] on div "**********" at bounding box center [1443, 224] width 174 height 13
copy link "**********"
click at [1366, 158] on icon "button" at bounding box center [1361, 162] width 9 height 10
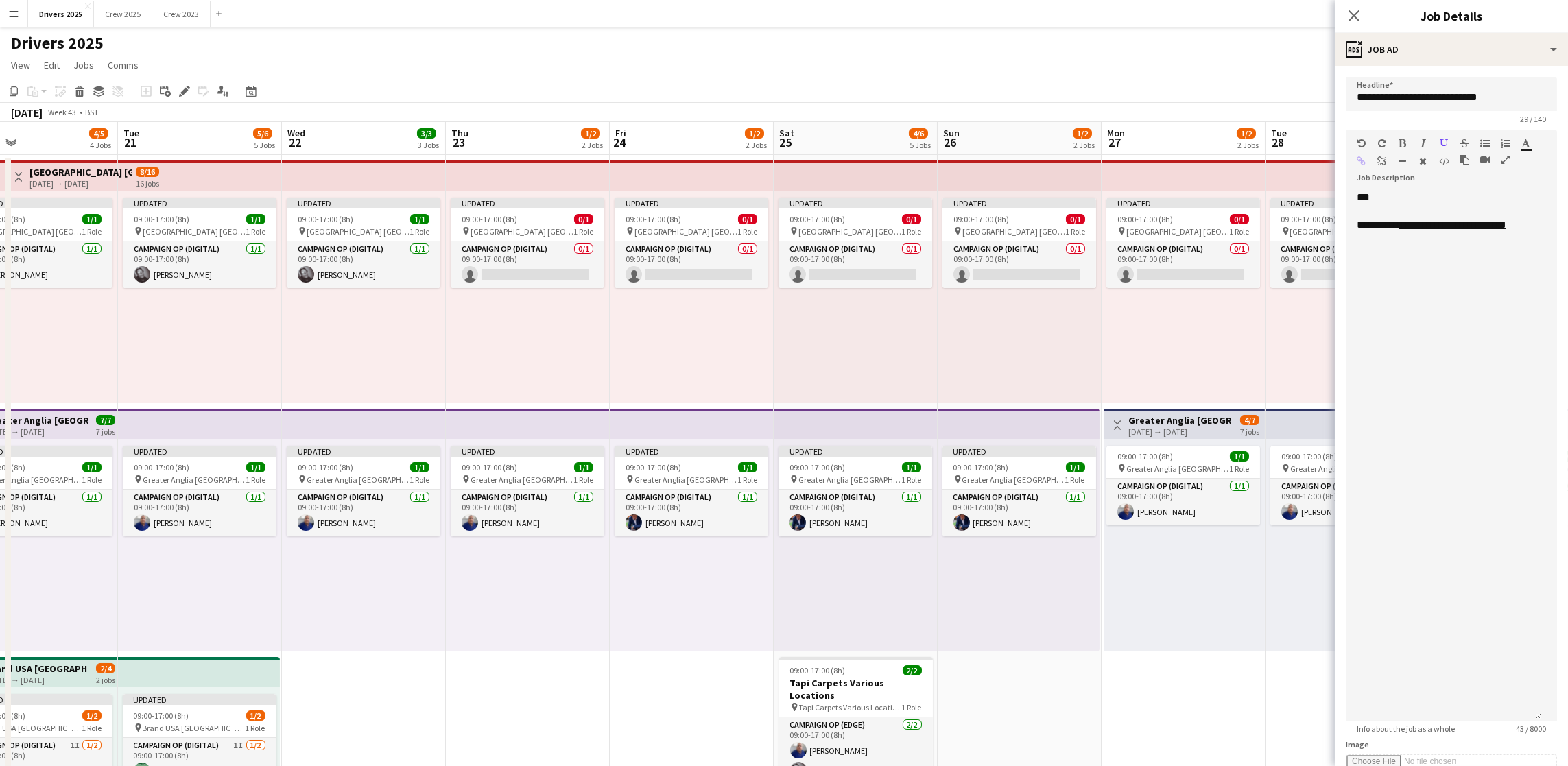
scroll to position [0, 557]
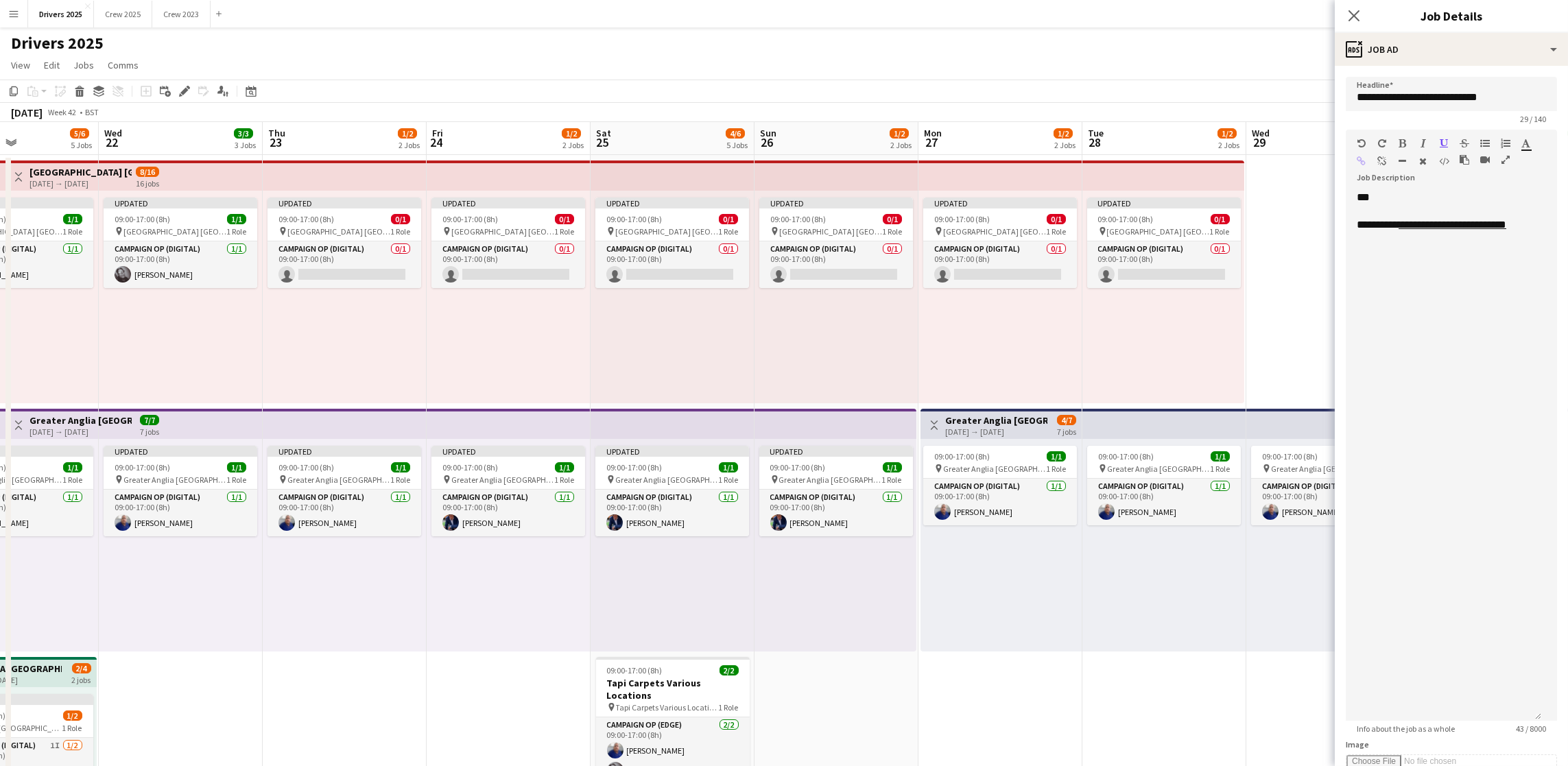
drag, startPoint x: 1070, startPoint y: 583, endPoint x: 450, endPoint y: 545, distance: 621.2
click at [530, 439] on div "Updated 09:00-17:00 (8h) 1/1 pin Greater Anglia Chelmsford 1 Role Campaign Op (…" at bounding box center [509, 545] width 164 height 212
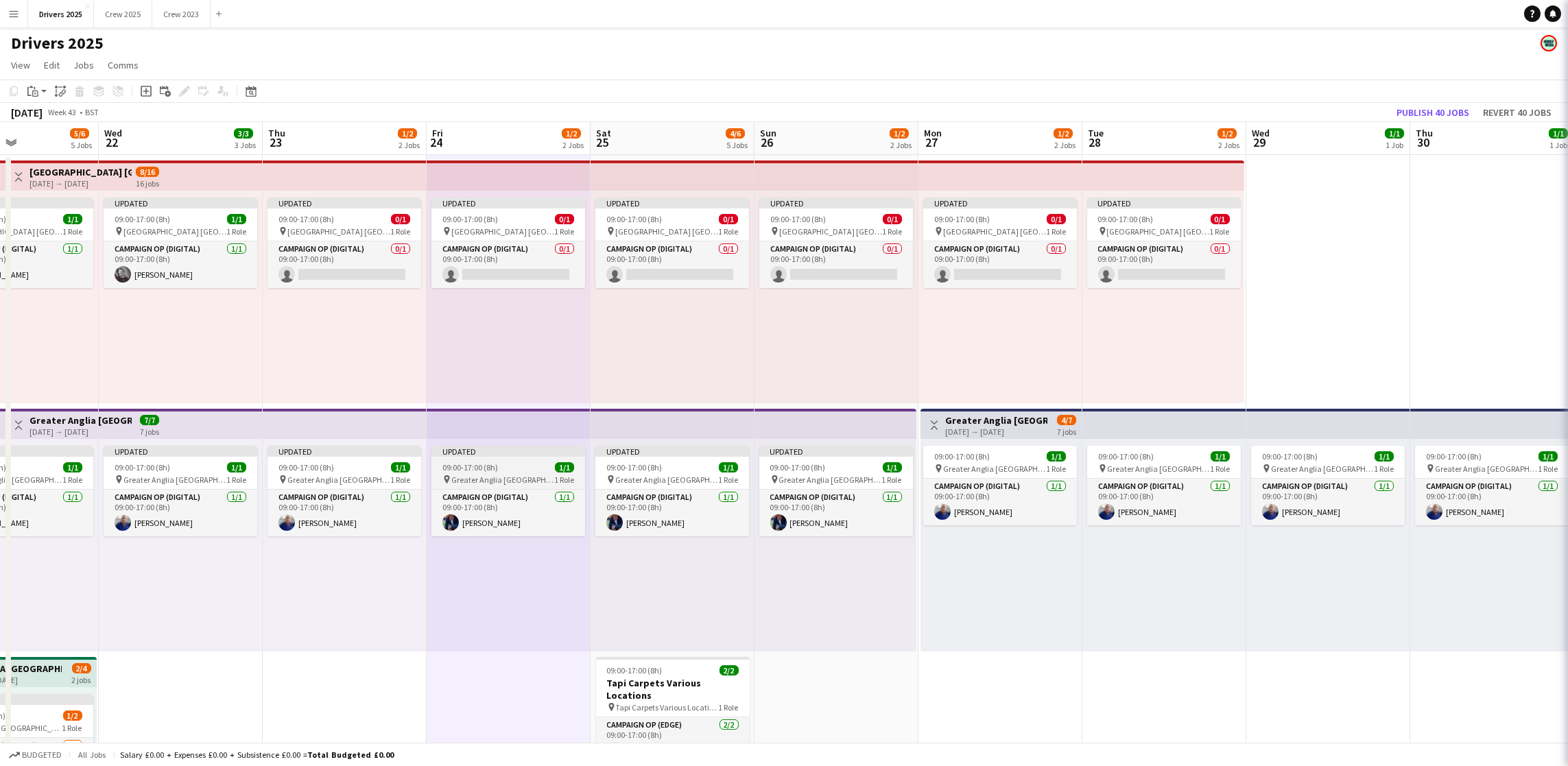
click at [509, 468] on div "09:00-17:00 (8h) 1/1" at bounding box center [509, 467] width 154 height 11
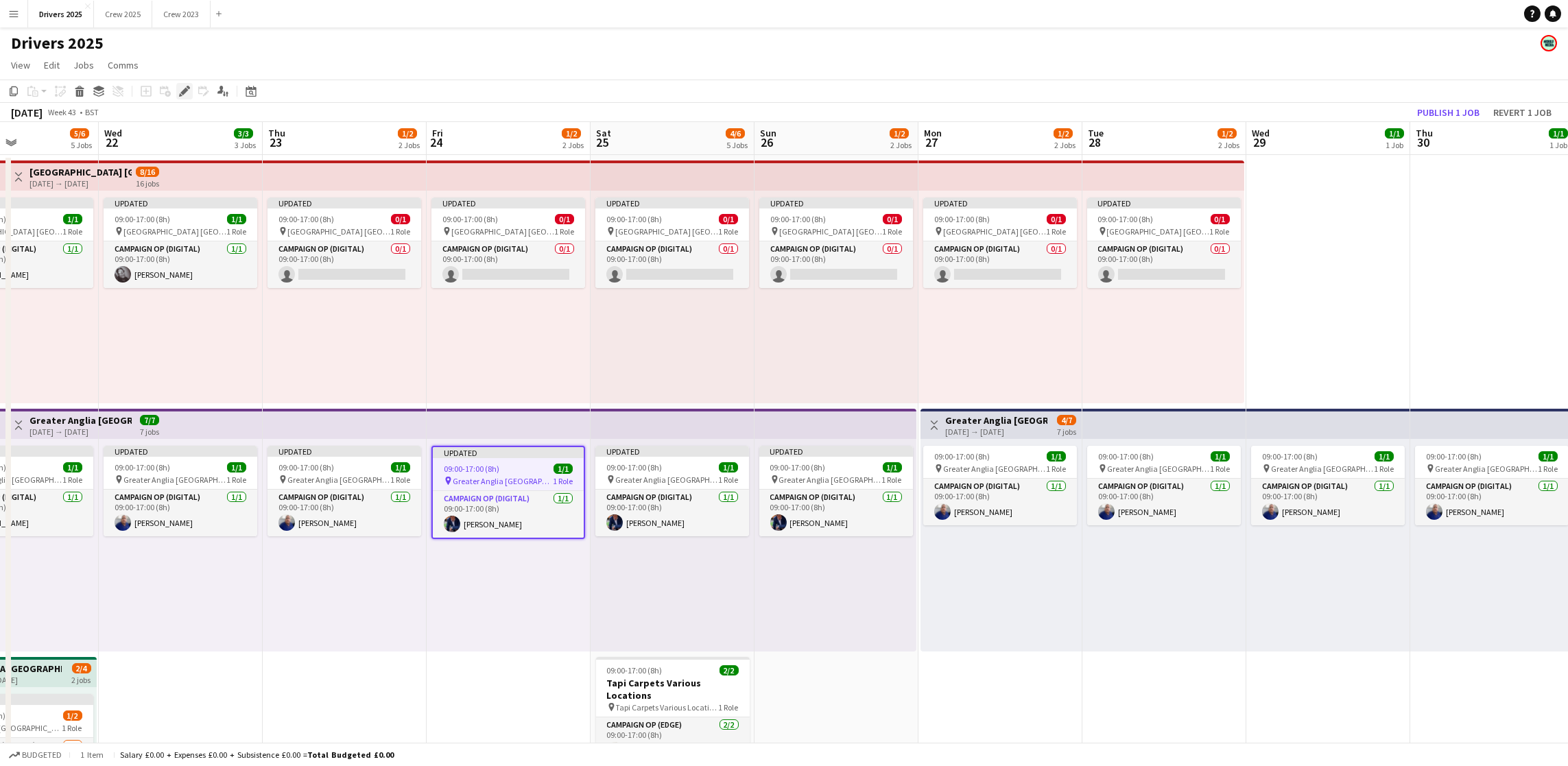
click at [186, 92] on icon "Edit" at bounding box center [185, 92] width 11 height 11
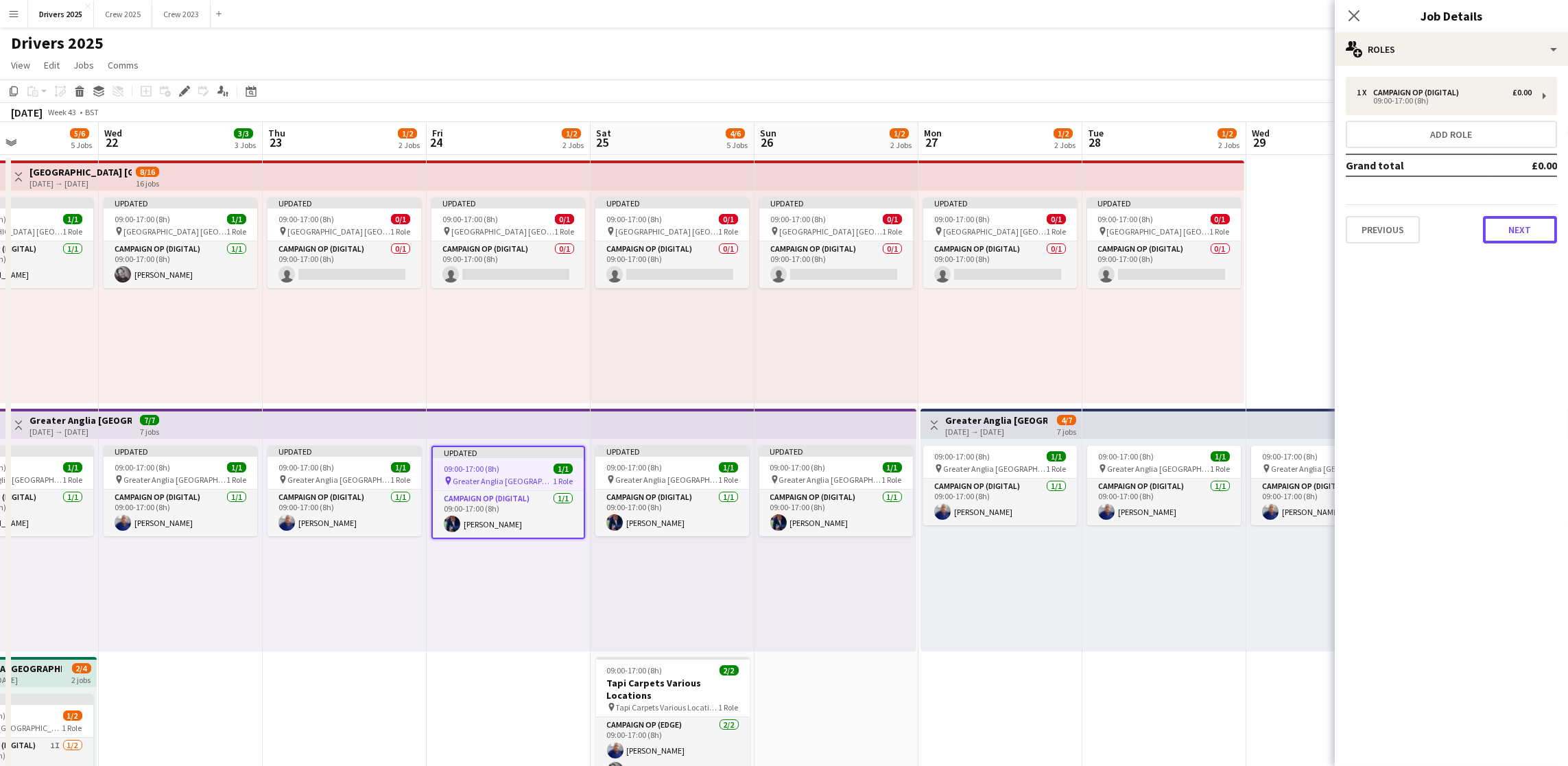
click at [1497, 229] on button "Next" at bounding box center [1519, 229] width 74 height 28
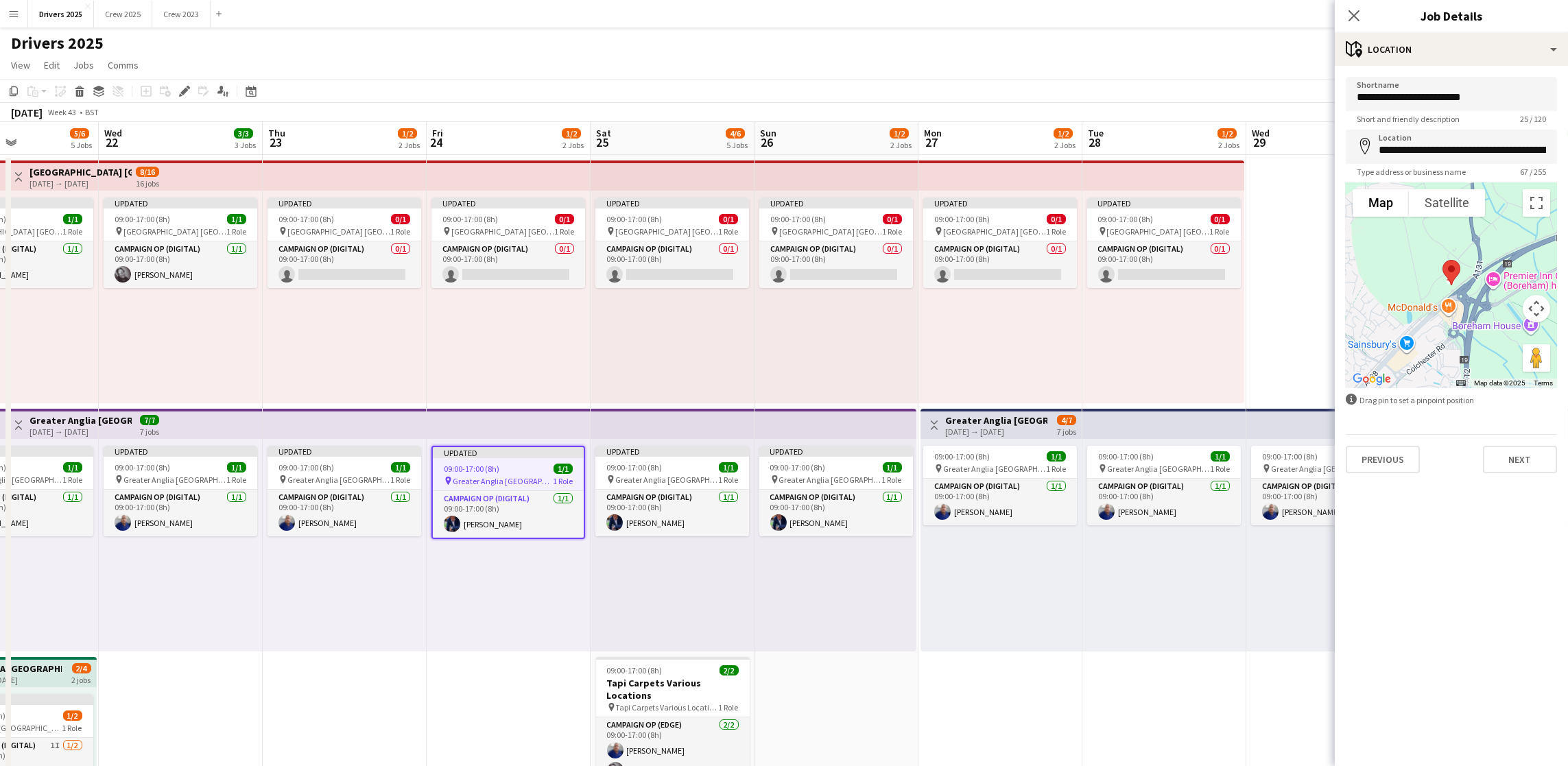
click at [1515, 482] on div "**********" at bounding box center [1451, 274] width 233 height 418
click at [1515, 461] on button "Next" at bounding box center [1519, 459] width 74 height 28
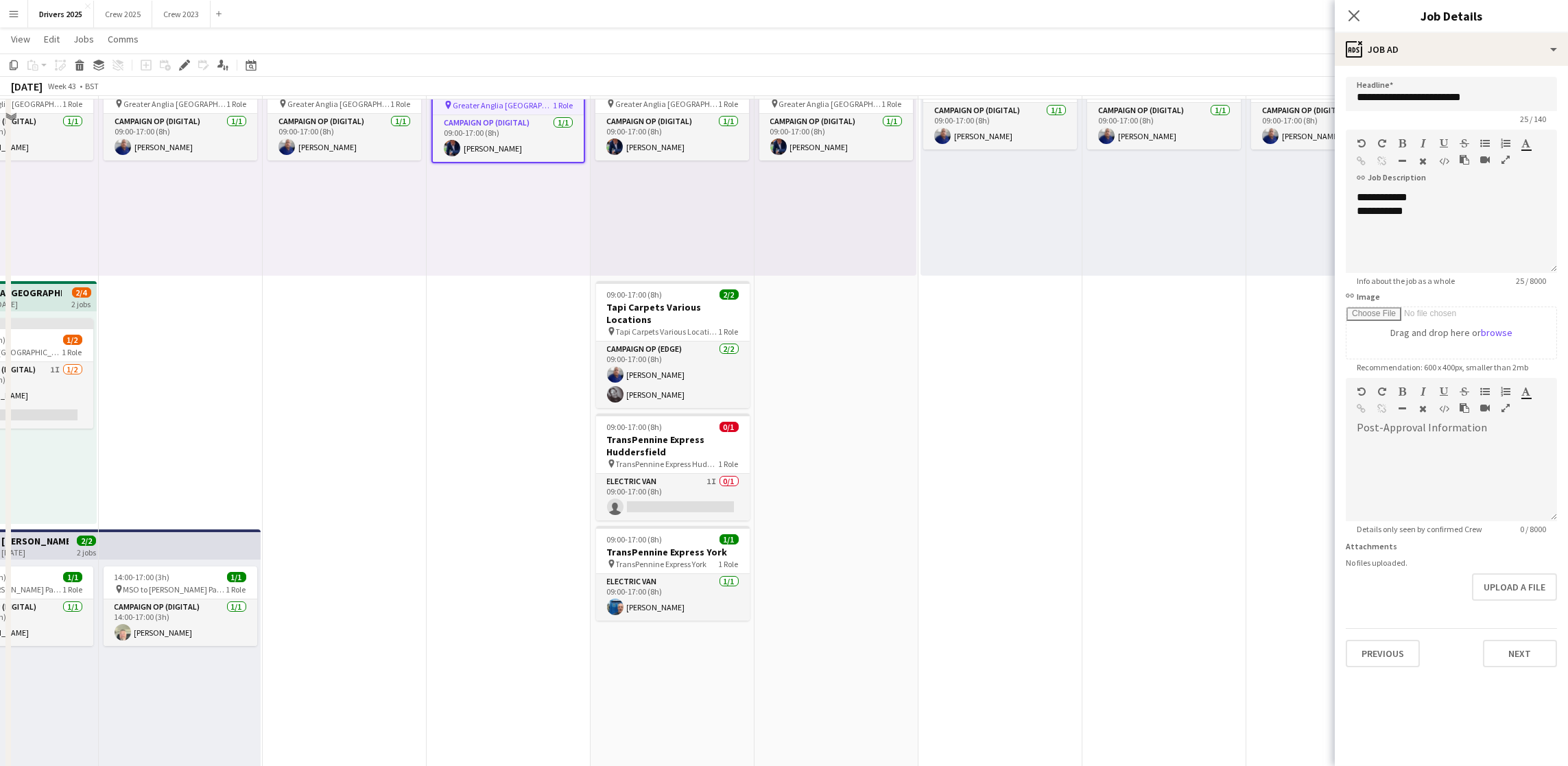
scroll to position [411, 0]
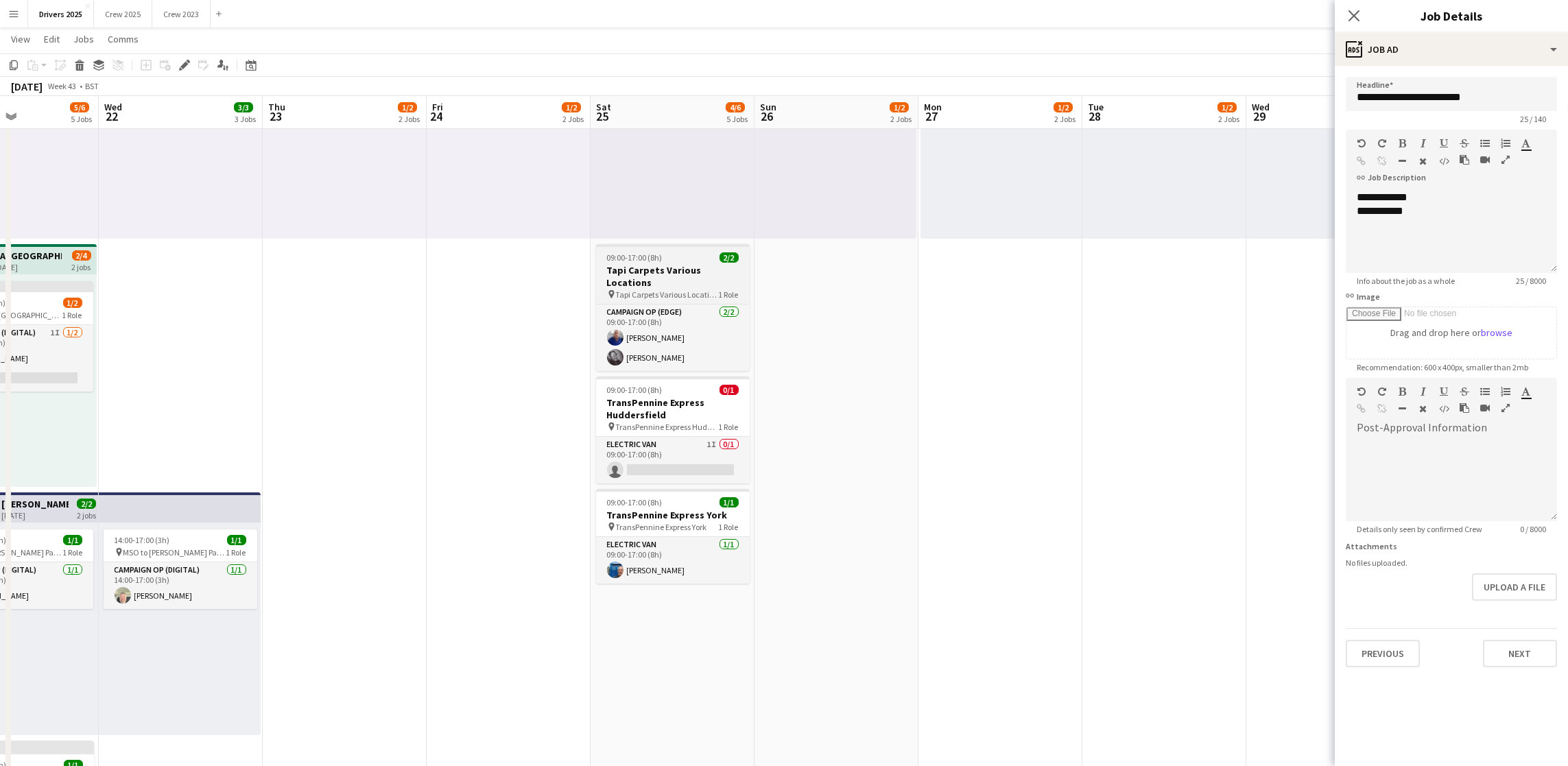
click at [658, 273] on h3 "Tapi Carpets Various Locations" at bounding box center [673, 276] width 154 height 25
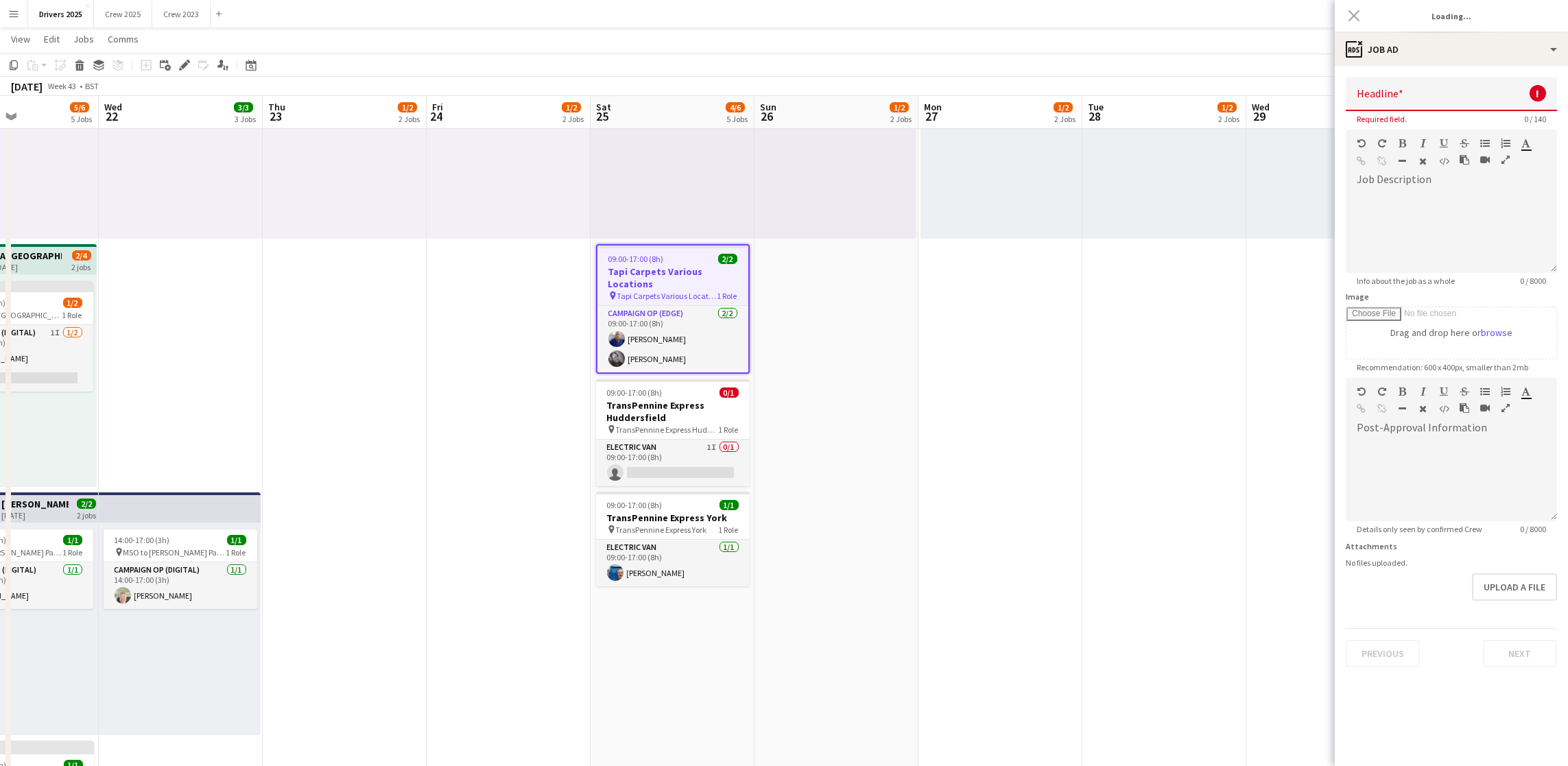
type input "**********"
click at [1431, 199] on div "**********" at bounding box center [1452, 231] width 212 height 83
click at [1442, 193] on div "**********" at bounding box center [1452, 231] width 212 height 83
click at [1441, 221] on div "**********" at bounding box center [1451, 224] width 189 height 13
click at [1441, 226] on div "**********" at bounding box center [1451, 224] width 189 height 13
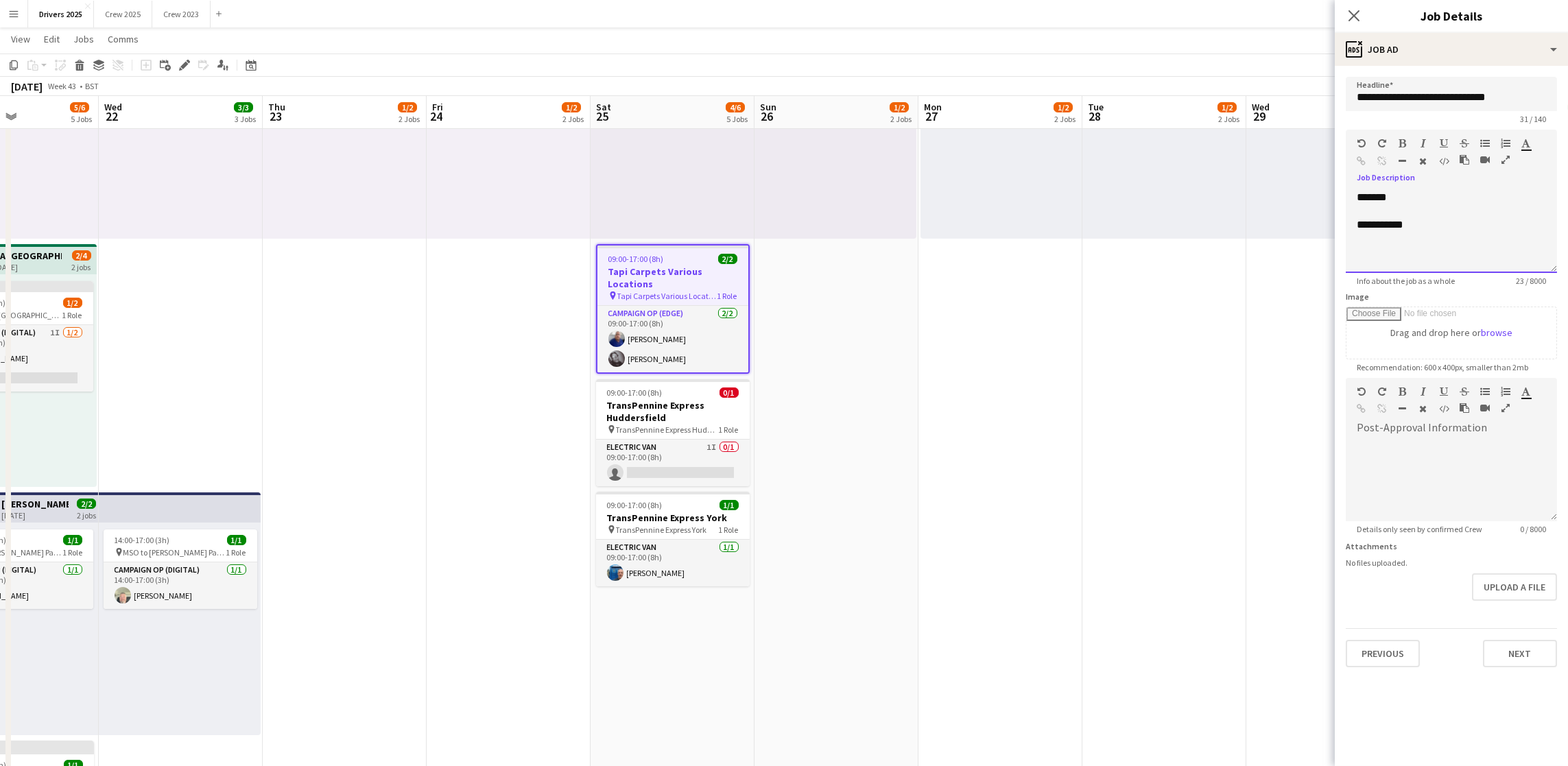
click at [1439, 224] on div "**********" at bounding box center [1451, 224] width 189 height 13
click at [1441, 197] on div "**********" at bounding box center [1452, 231] width 212 height 83
click at [1436, 192] on div "**********" at bounding box center [1452, 231] width 212 height 83
click at [690, 511] on h3 "TransPennine Express York" at bounding box center [673, 518] width 154 height 13
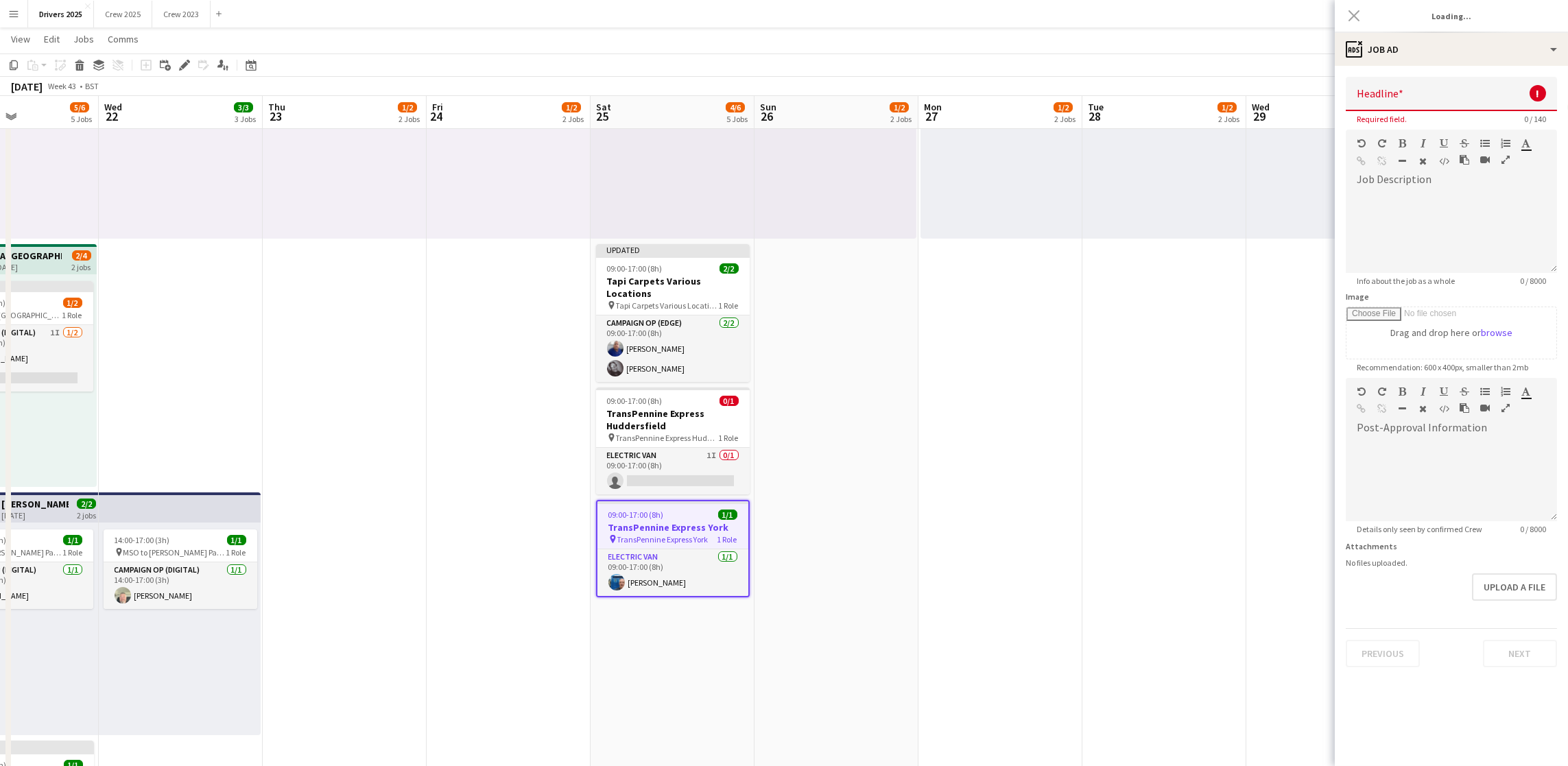
type input "**********"
click at [1438, 207] on div at bounding box center [1452, 231] width 212 height 83
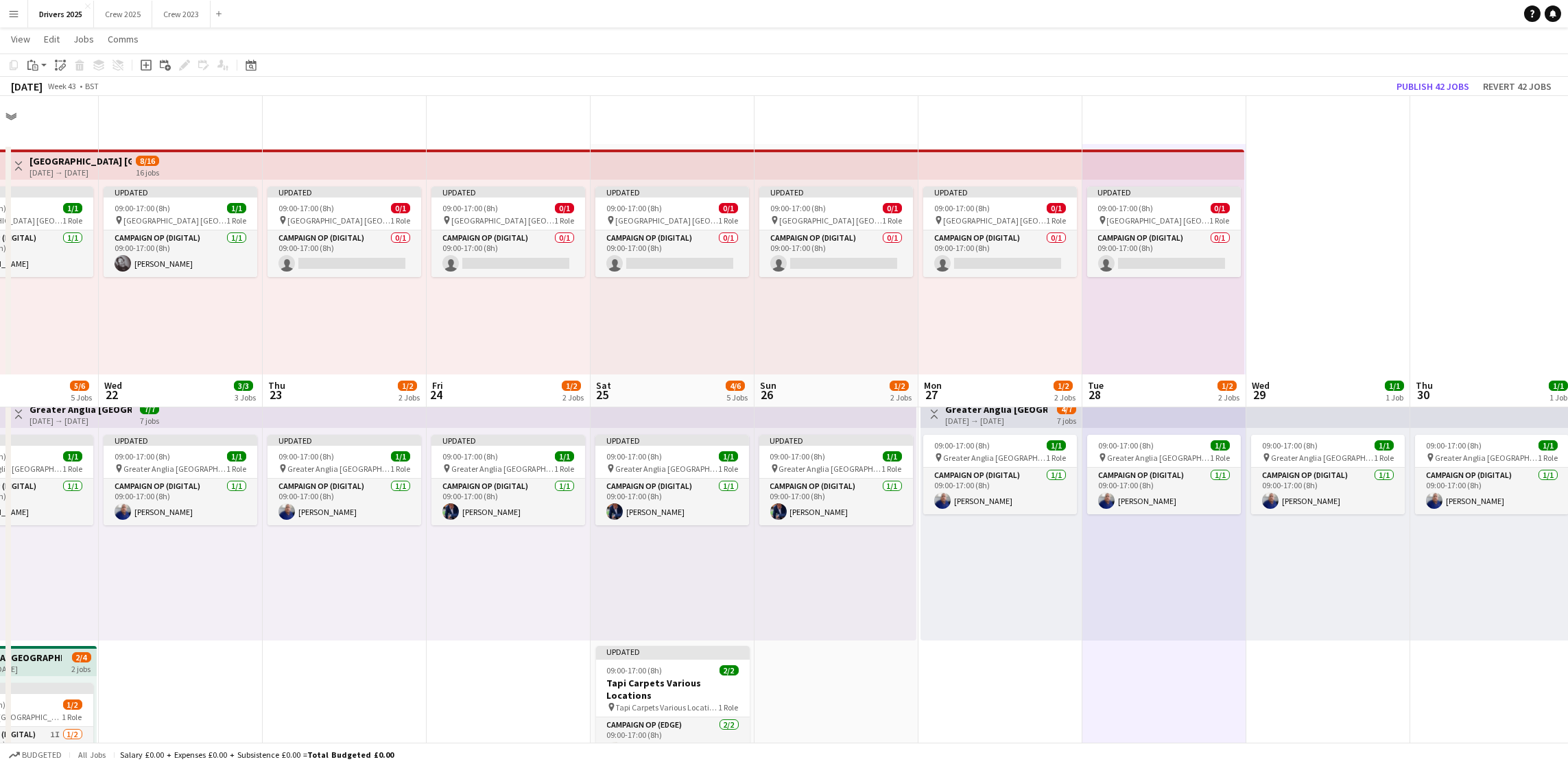
scroll to position [0, 0]
